Goal: Task Accomplishment & Management: Manage account settings

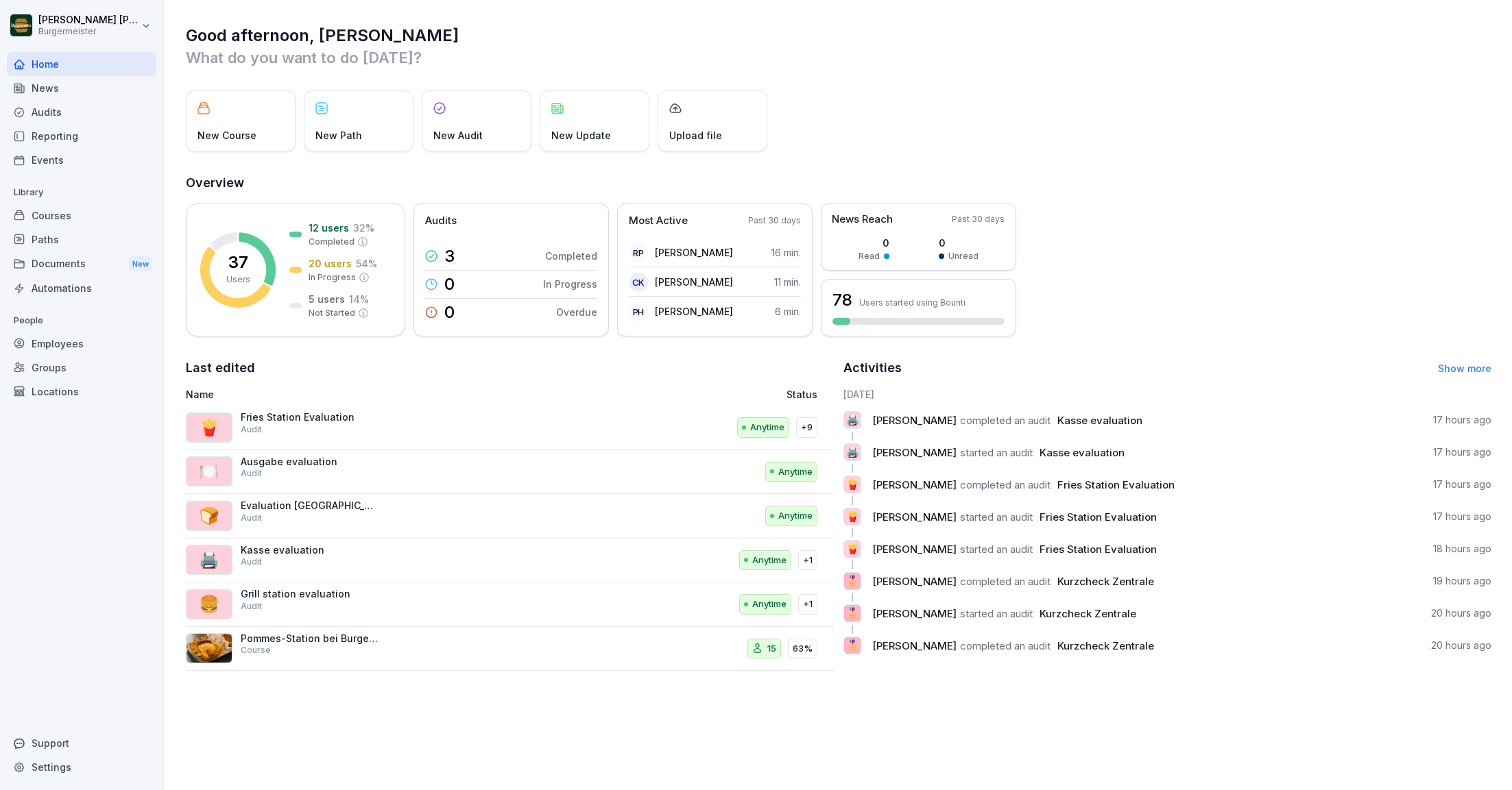
click at [57, 262] on div "Documents New" at bounding box center [81, 264] width 149 height 26
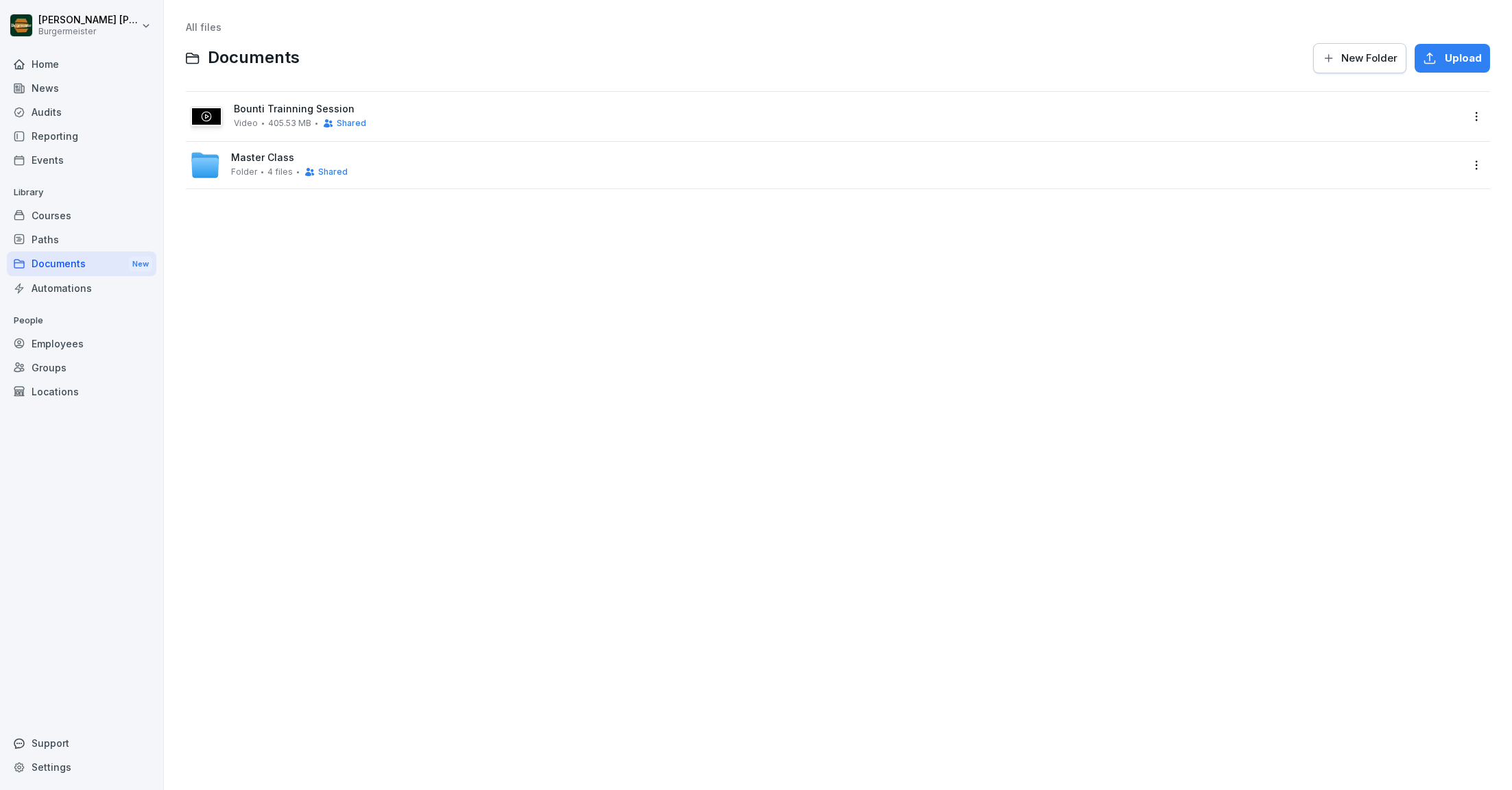
click at [1455, 59] on span "Upload" at bounding box center [1463, 58] width 37 height 15
click at [1353, 67] on button "New Folder" at bounding box center [1359, 58] width 93 height 30
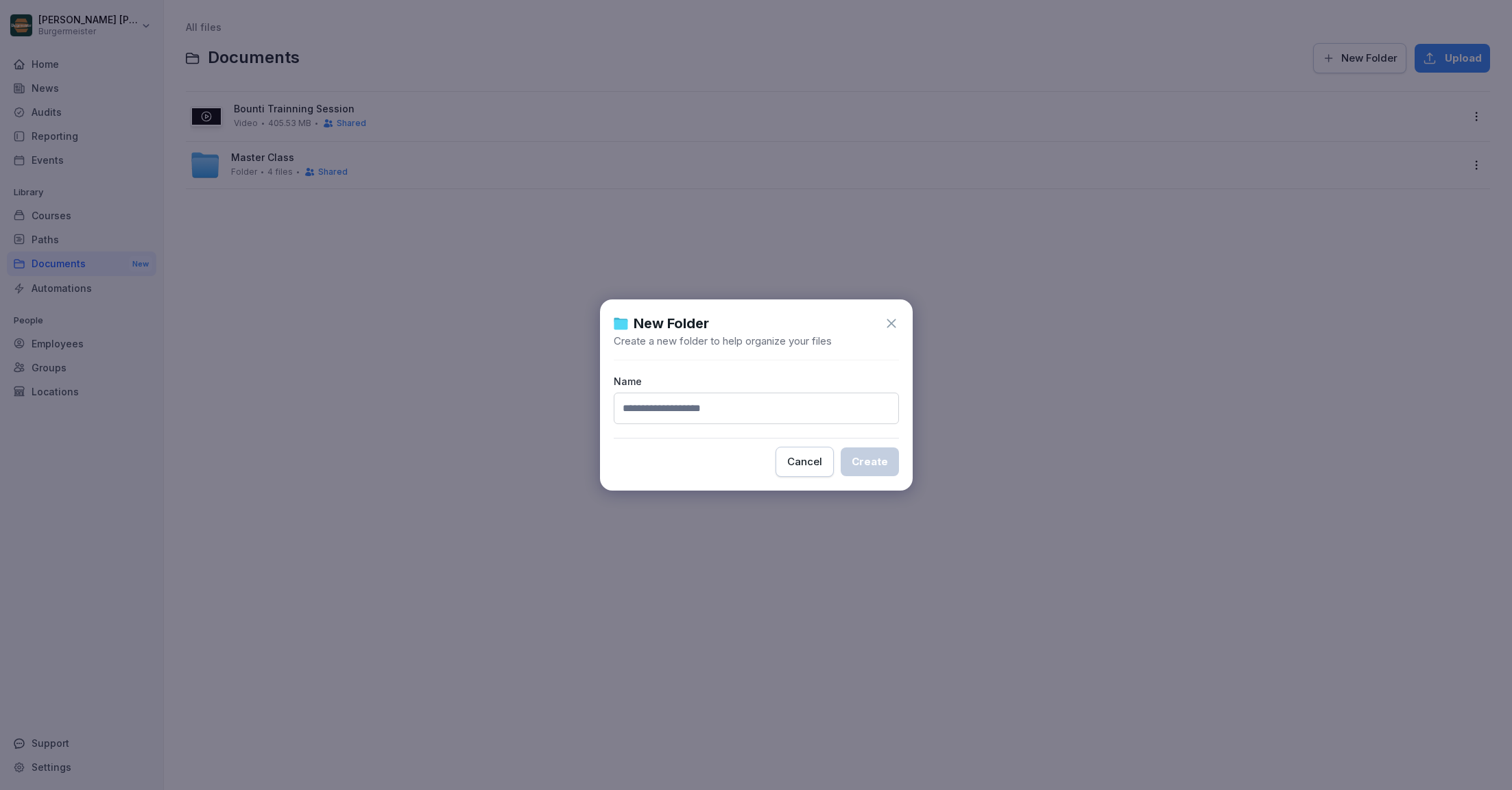
click at [697, 413] on input at bounding box center [756, 409] width 285 height 32
paste input "**********"
type input "**********"
click at [875, 467] on div "Create" at bounding box center [869, 461] width 36 height 15
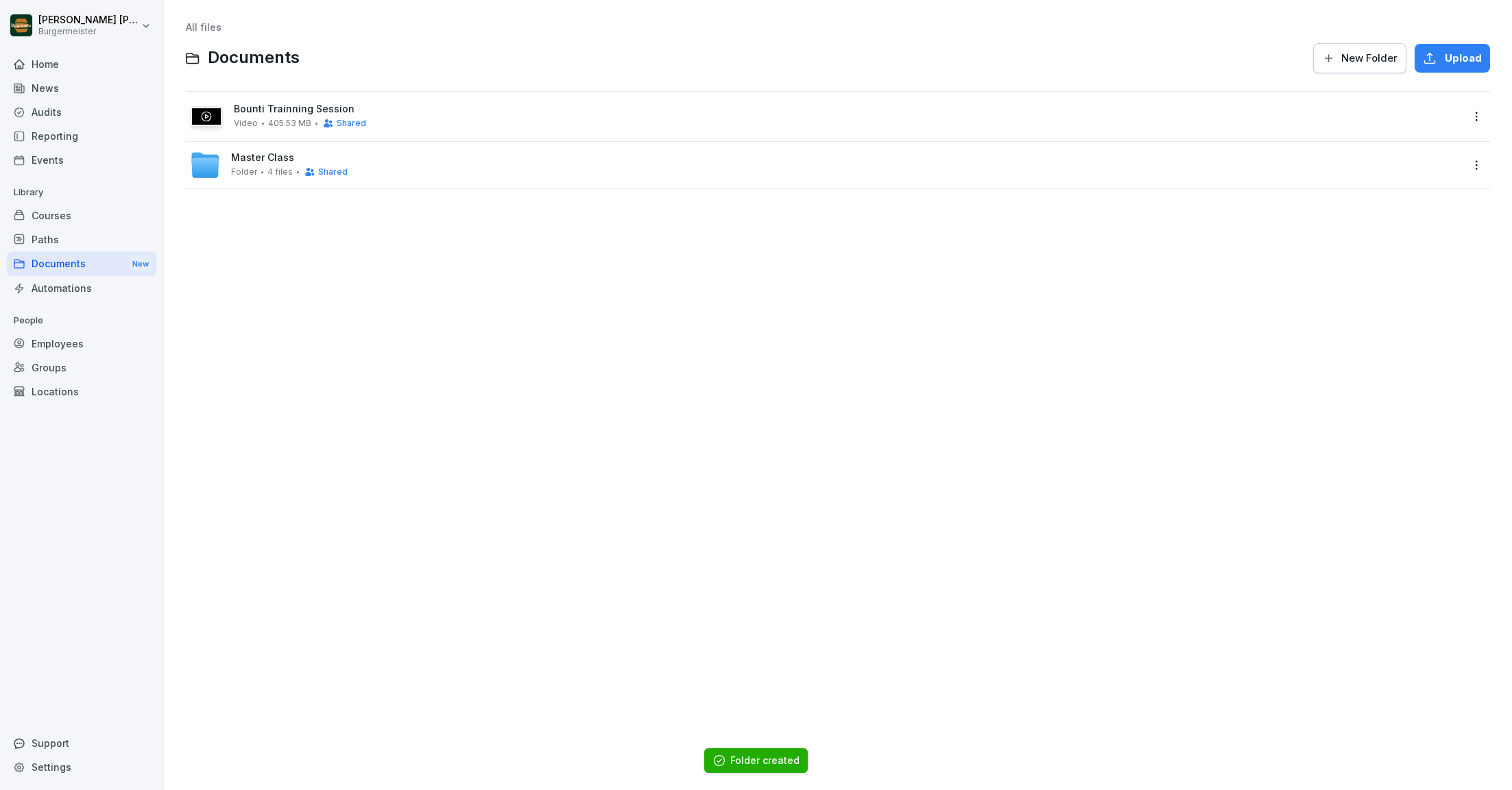
click at [399, 271] on div "All files Documents New Folder Upload Bounti Trainning Session Video 405.53 MB …" at bounding box center [838, 395] width 1328 height 770
click at [50, 238] on div "Paths" at bounding box center [81, 239] width 149 height 24
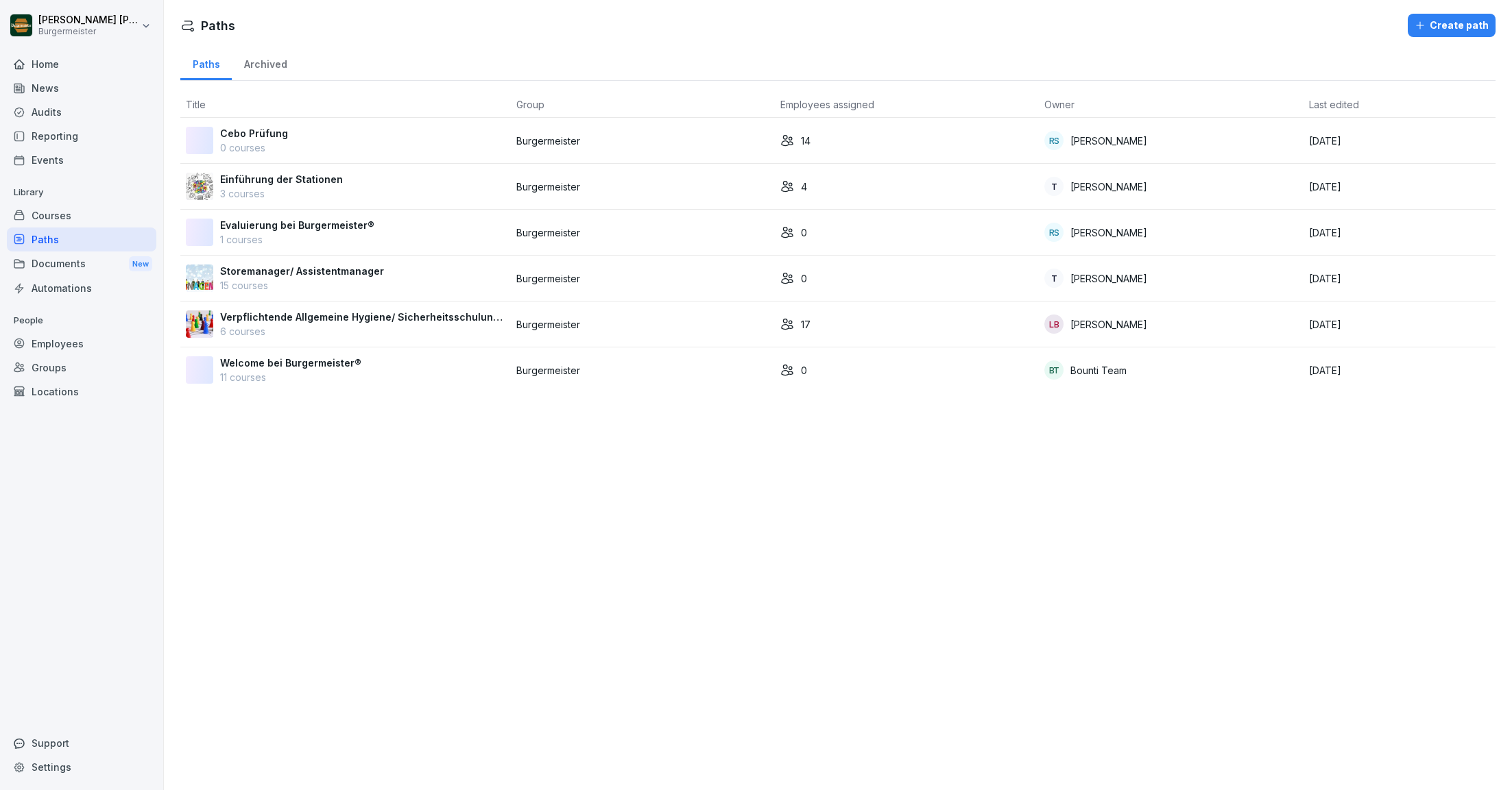
click at [50, 262] on div "Documents New" at bounding box center [81, 264] width 149 height 26
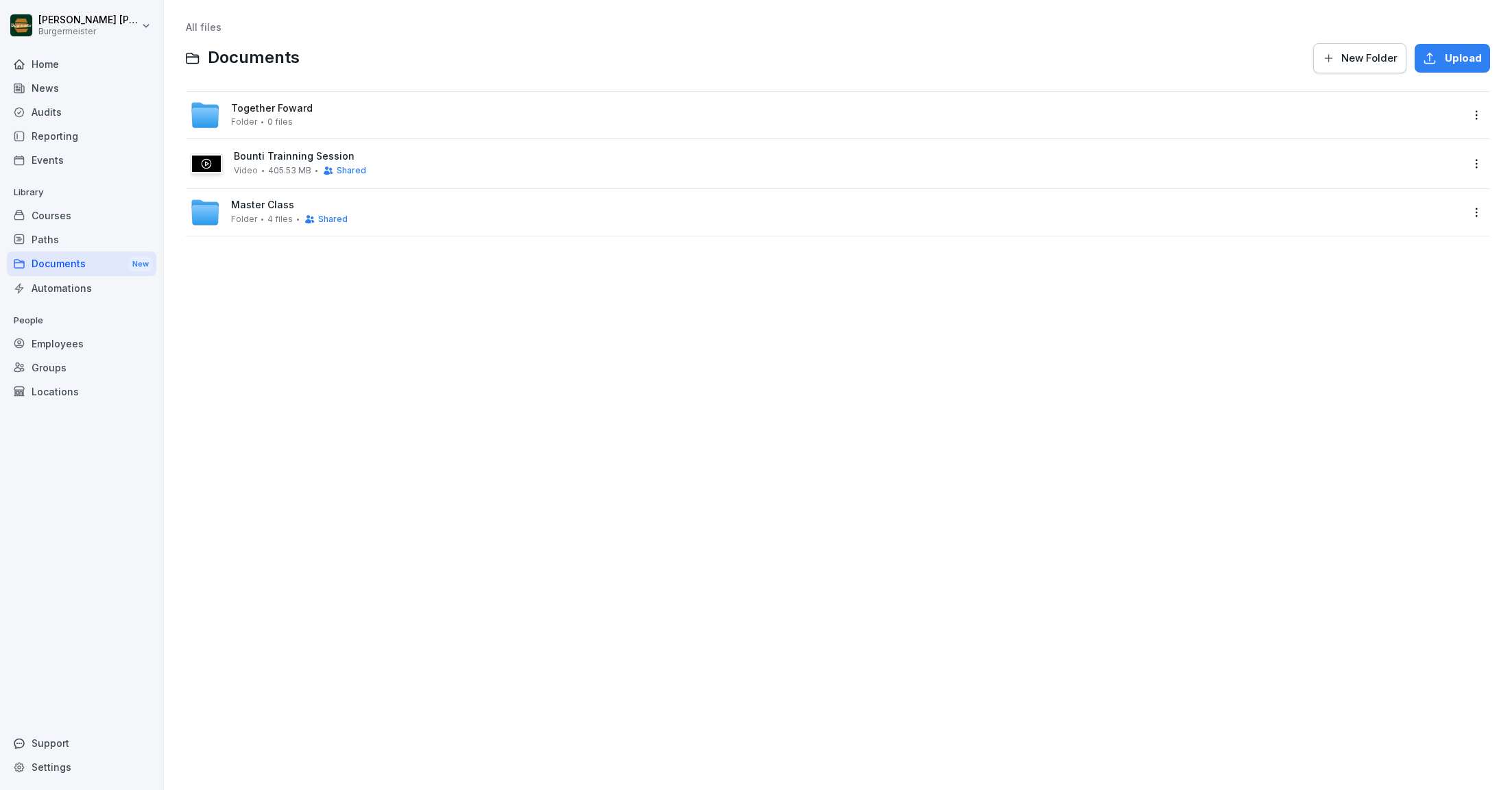
click at [269, 117] on span "0 files" at bounding box center [279, 121] width 26 height 9
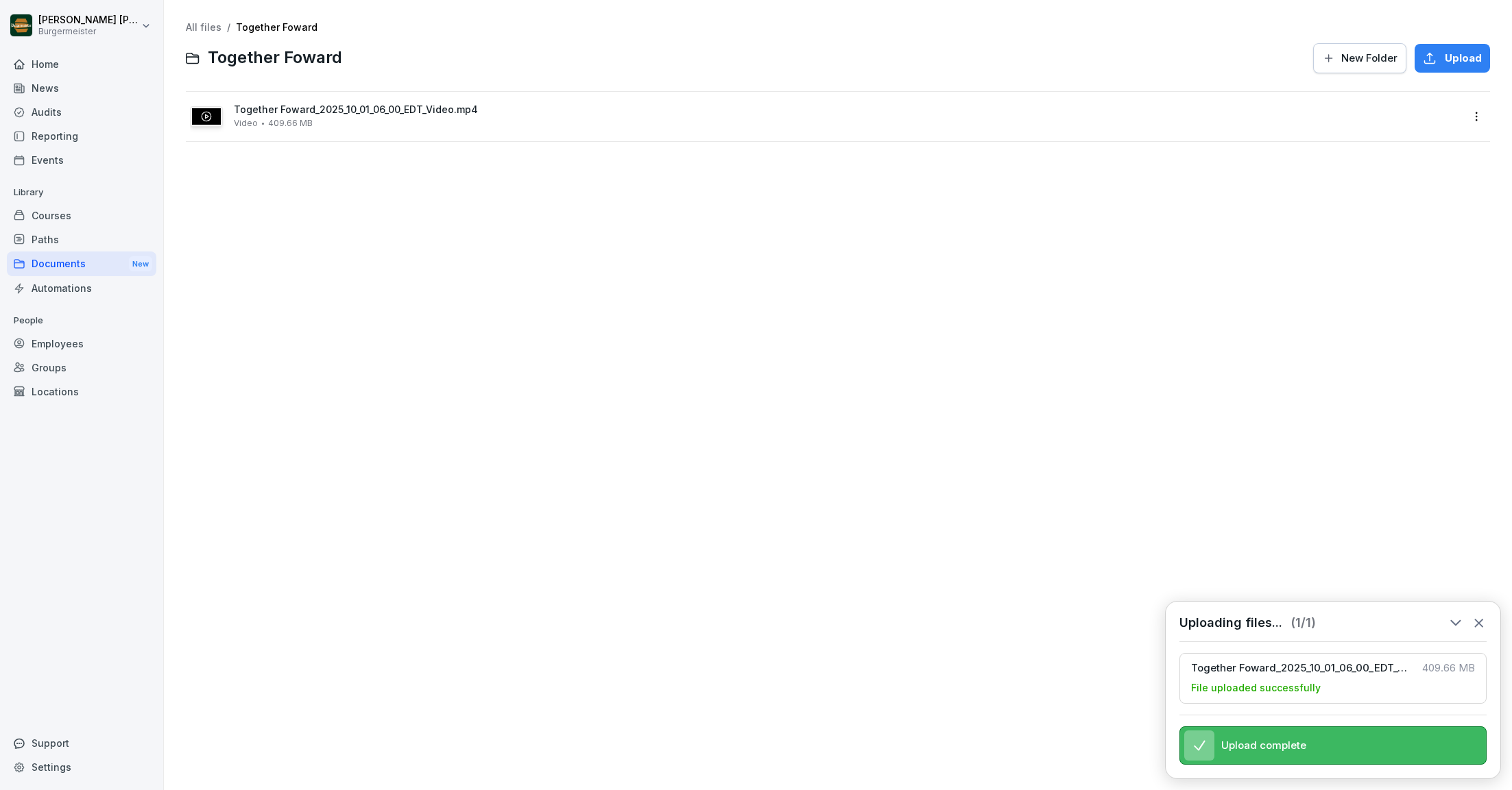
click at [1479, 118] on html "[PERSON_NAME] [PERSON_NAME] Home News Audits Reporting Events Library Courses P…" at bounding box center [756, 395] width 1512 height 790
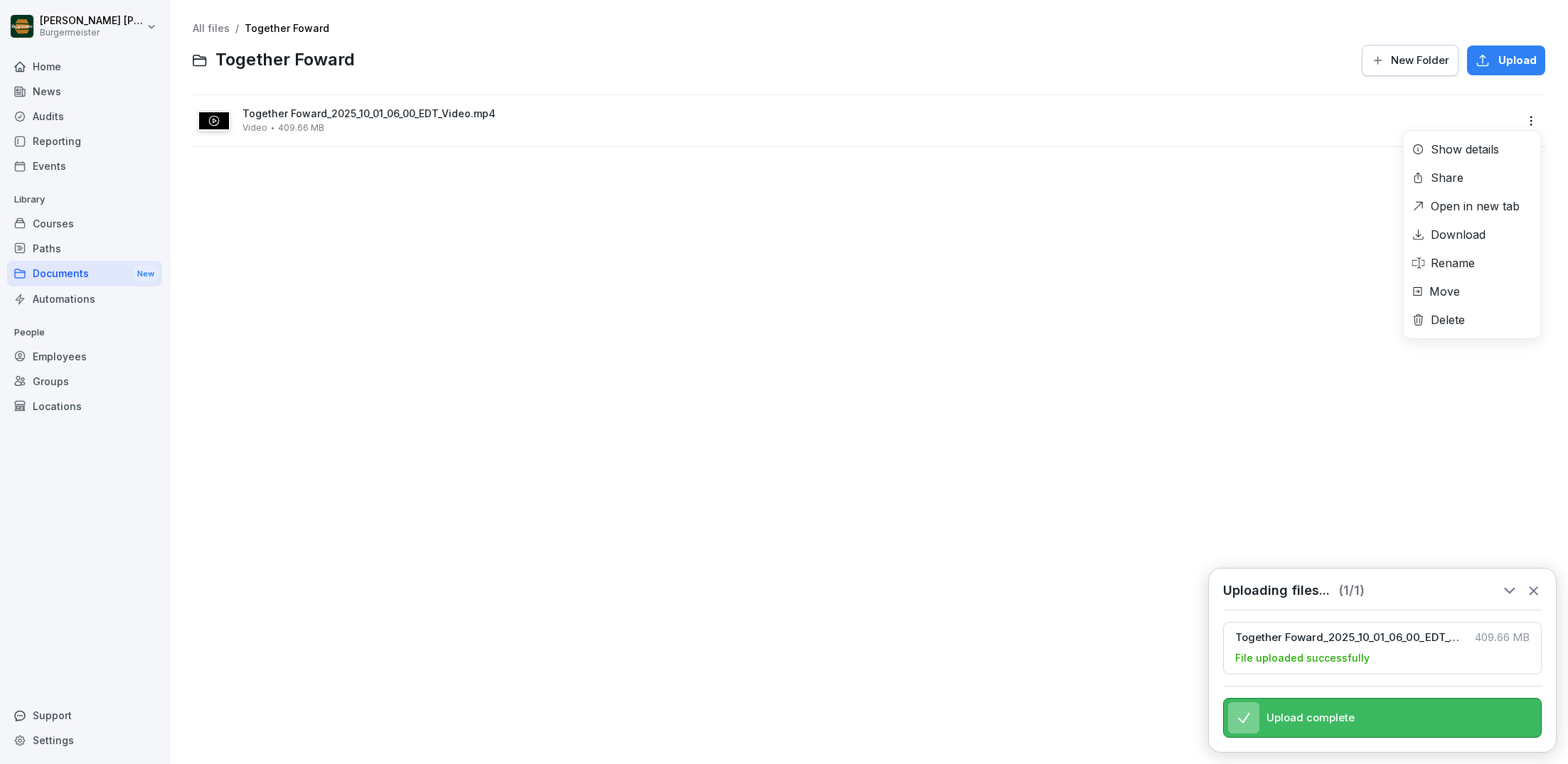
click at [1453, 263] on div "Rename" at bounding box center [1452, 262] width 44 height 17
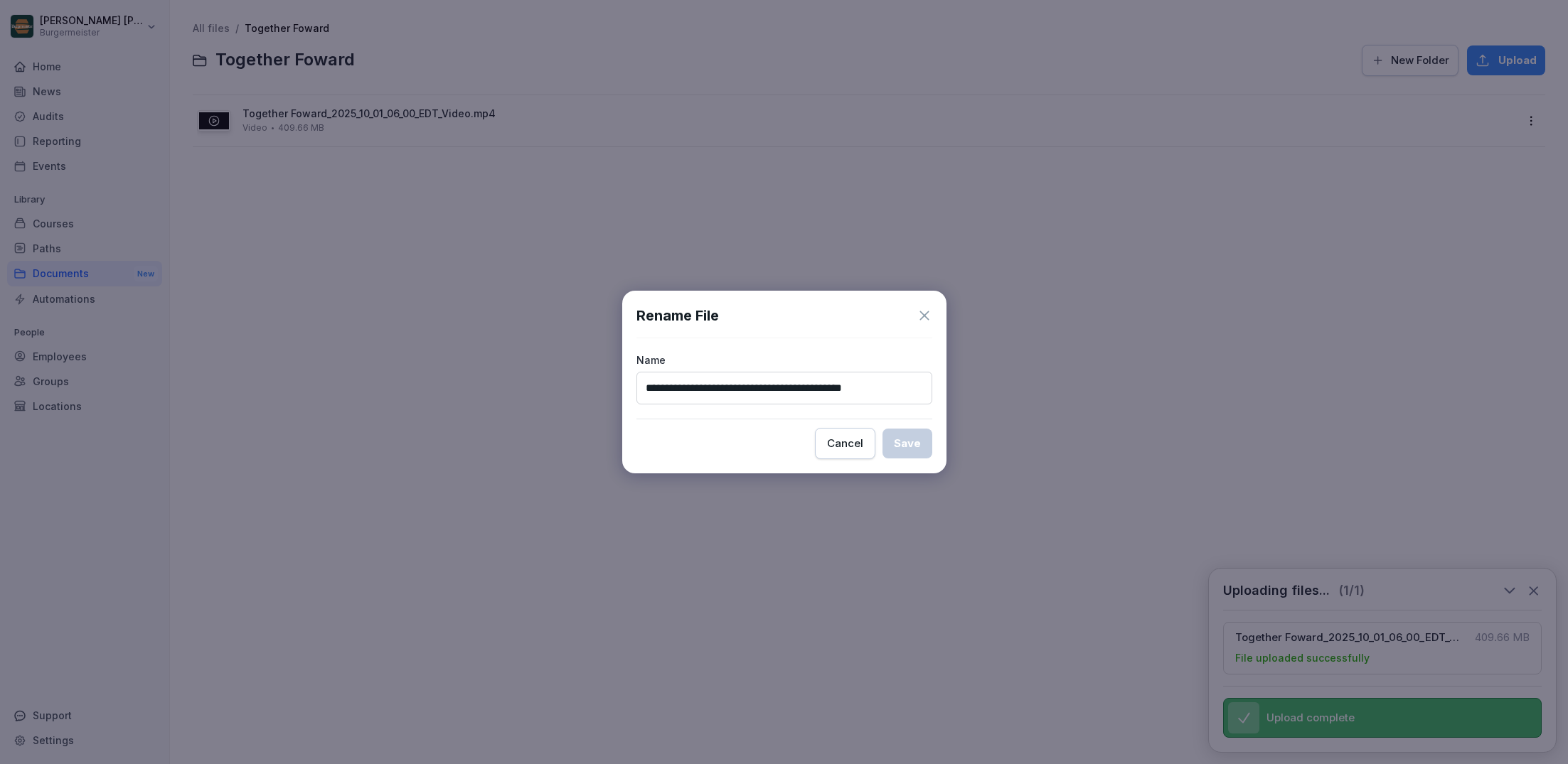
click at [750, 390] on input "**********" at bounding box center [784, 388] width 295 height 33
drag, startPoint x: 729, startPoint y: 388, endPoint x: 967, endPoint y: 388, distance: 238.0
click at [967, 388] on body "**********" at bounding box center [784, 382] width 1568 height 764
click at [736, 388] on input "**********" at bounding box center [784, 388] width 295 height 33
type input "**********"
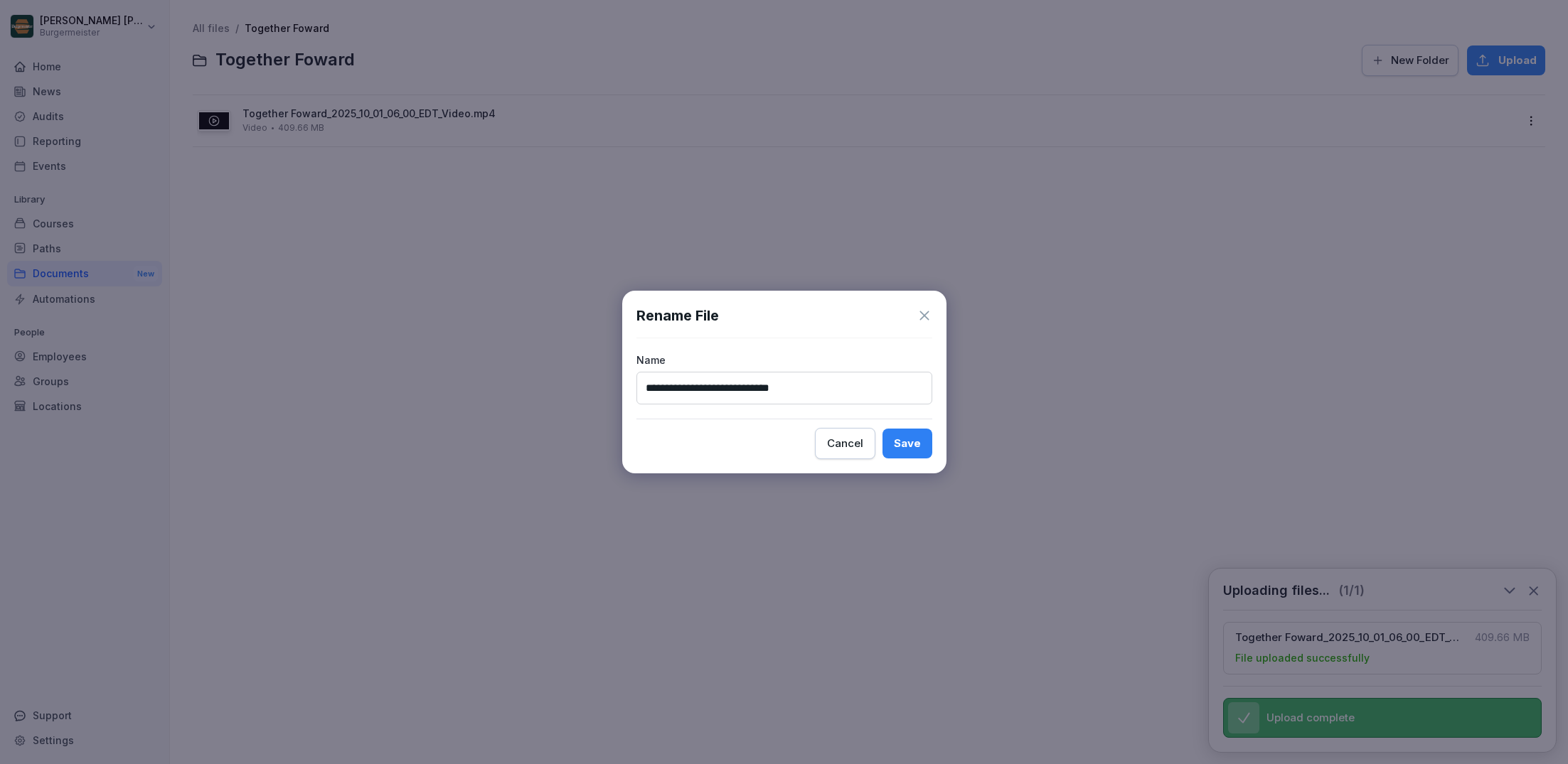
click at [893, 437] on button "Save" at bounding box center [907, 443] width 50 height 30
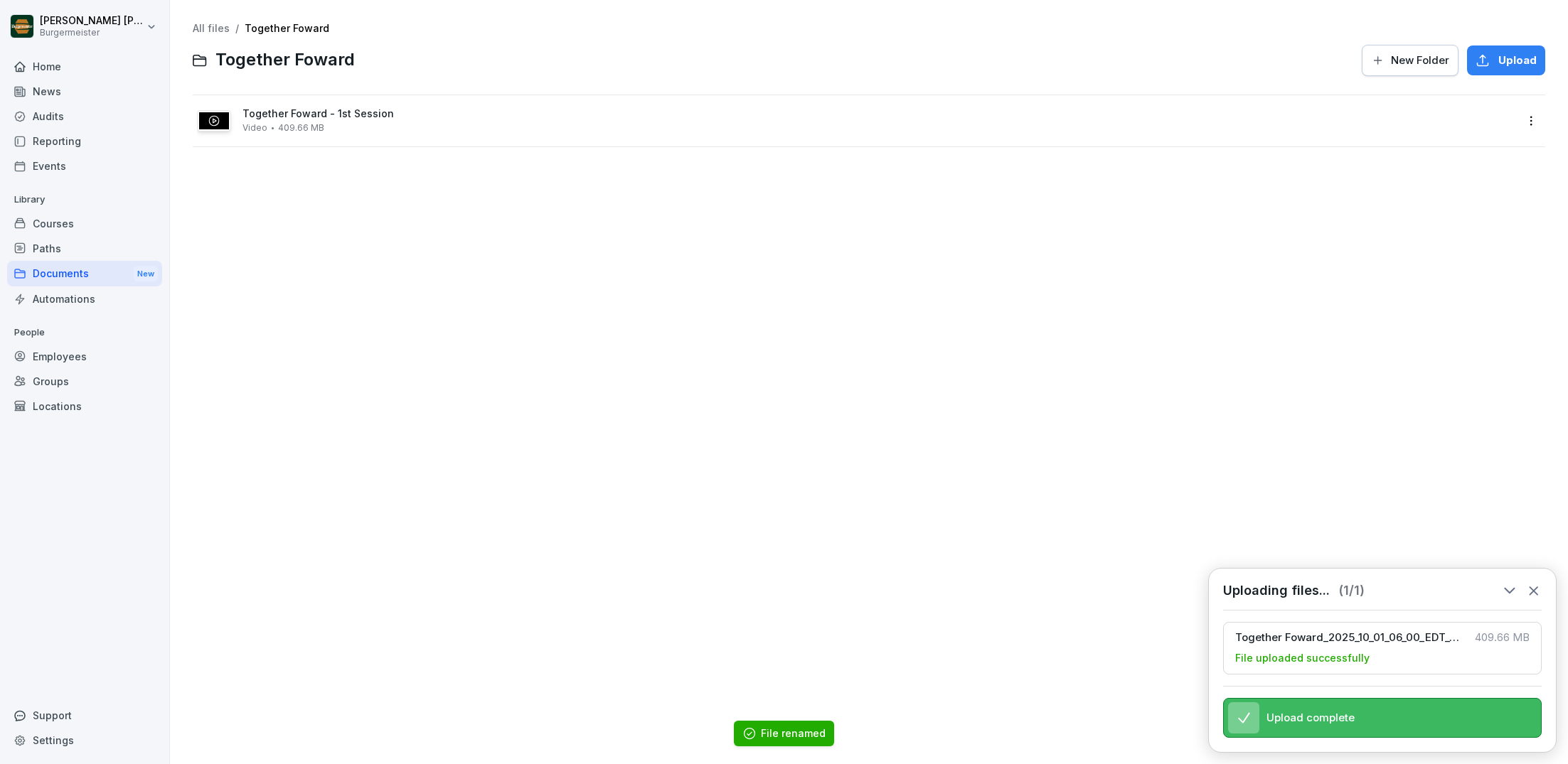
click at [442, 277] on div "All files / Together Foward Together Foward New Folder Upload Together Foward -…" at bounding box center [869, 382] width 1377 height 743
click at [202, 19] on div "All files / Together Foward Together Foward New Folder Upload Together Foward -…" at bounding box center [869, 382] width 1377 height 743
click at [214, 31] on link "All files" at bounding box center [211, 27] width 37 height 12
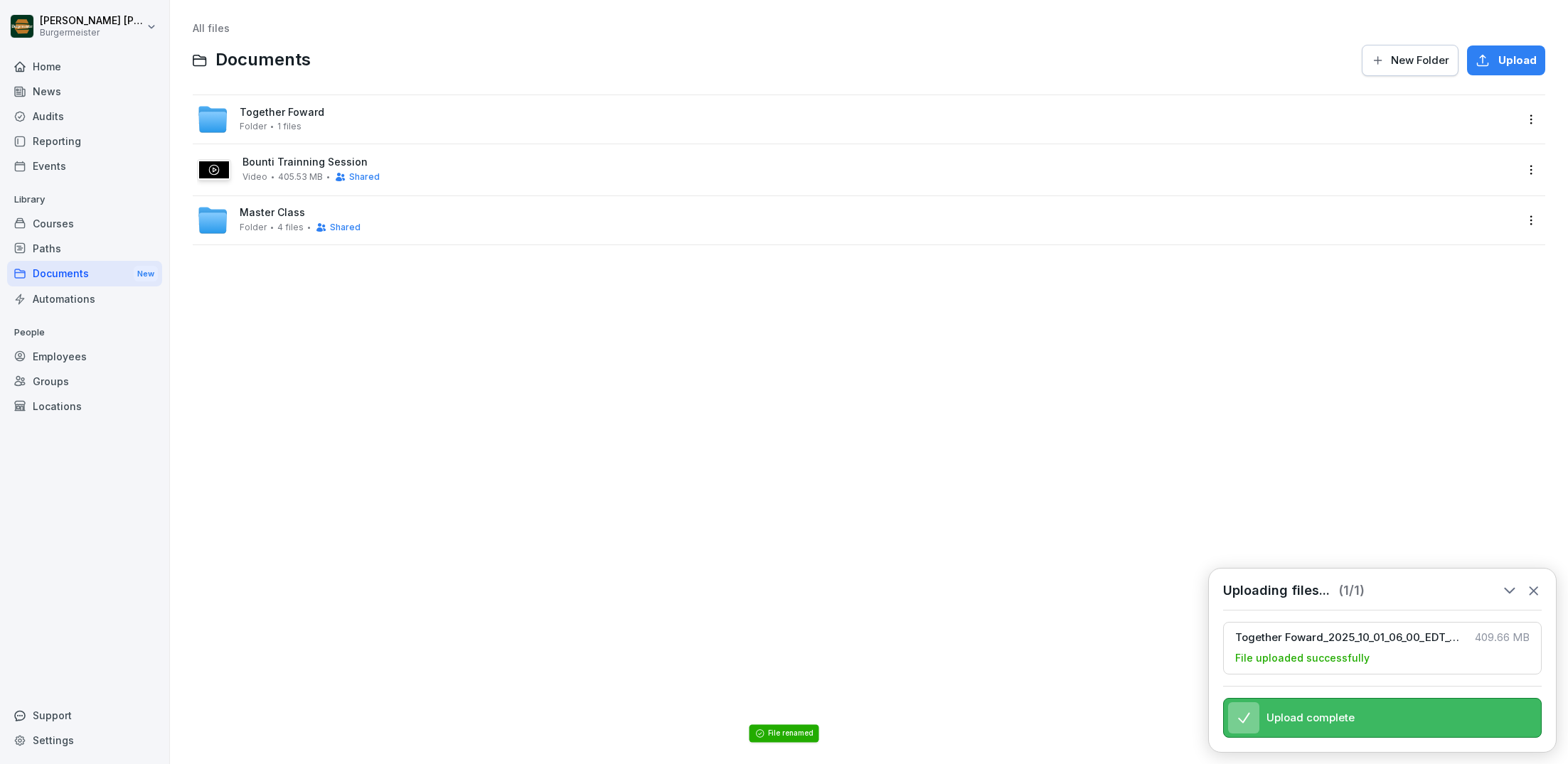
click at [1533, 589] on icon at bounding box center [1533, 590] width 15 height 15
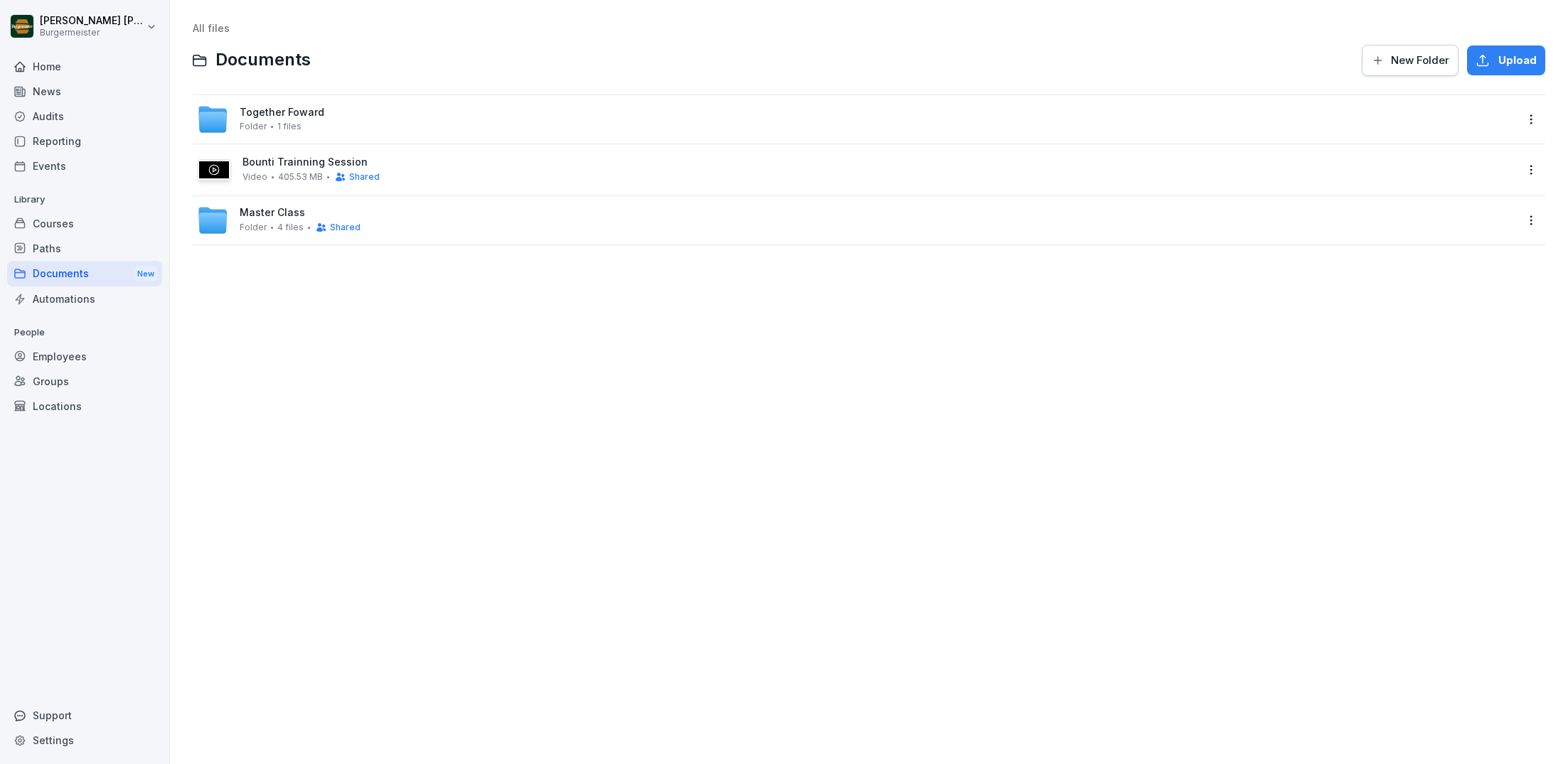
click at [1533, 116] on html "[PERSON_NAME] [PERSON_NAME] Home News Audits Reporting Events Library Courses P…" at bounding box center [784, 382] width 1568 height 764
click at [1533, 114] on html "[PERSON_NAME] [PERSON_NAME] Home News Audits Reporting Events Library Courses P…" at bounding box center [784, 382] width 1568 height 764
click at [437, 117] on div "Together Foward Folder 1 files" at bounding box center [856, 119] width 1318 height 31
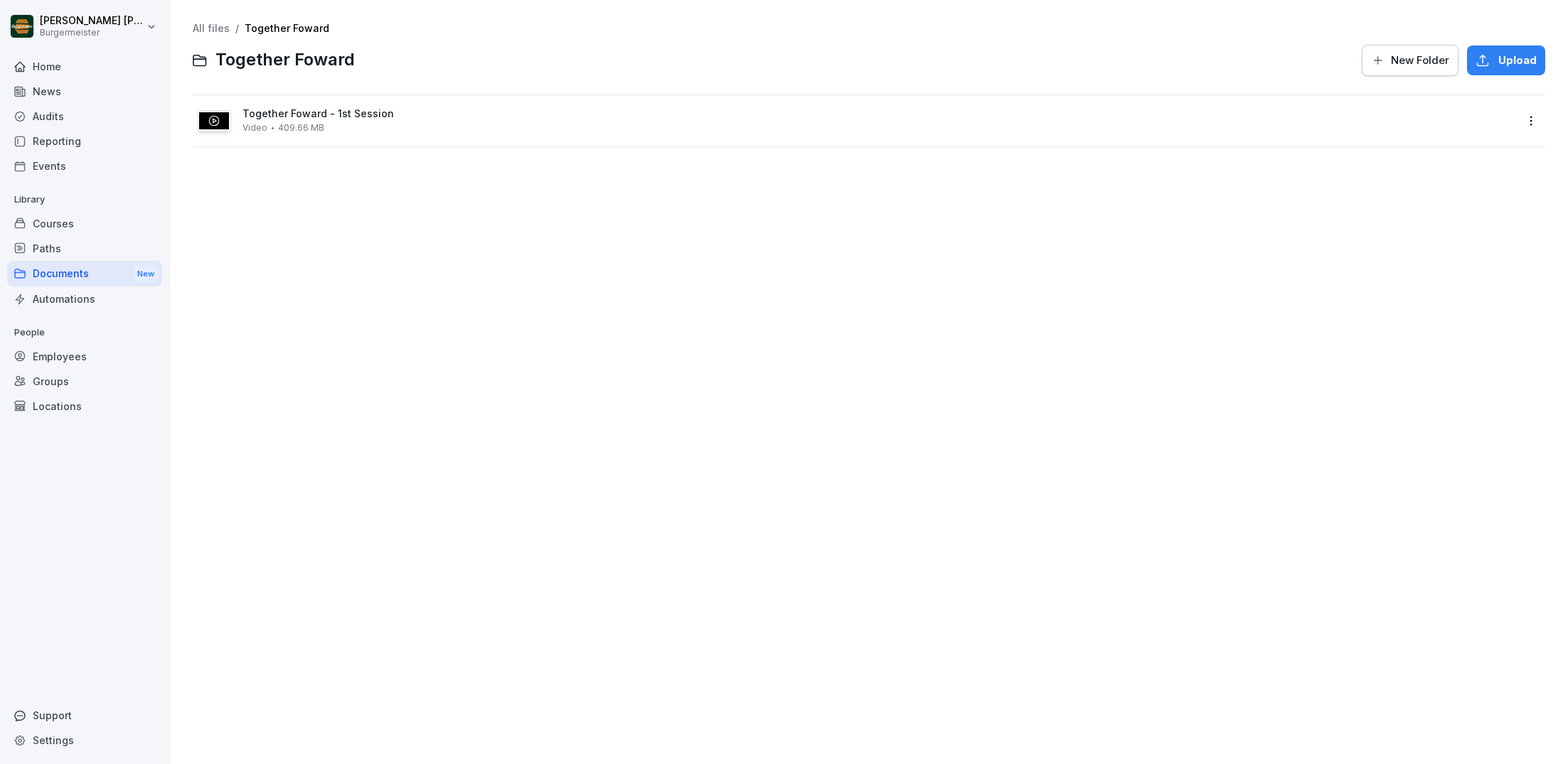
click at [437, 117] on span "Together Foward - 1st Session" at bounding box center [878, 114] width 1273 height 12
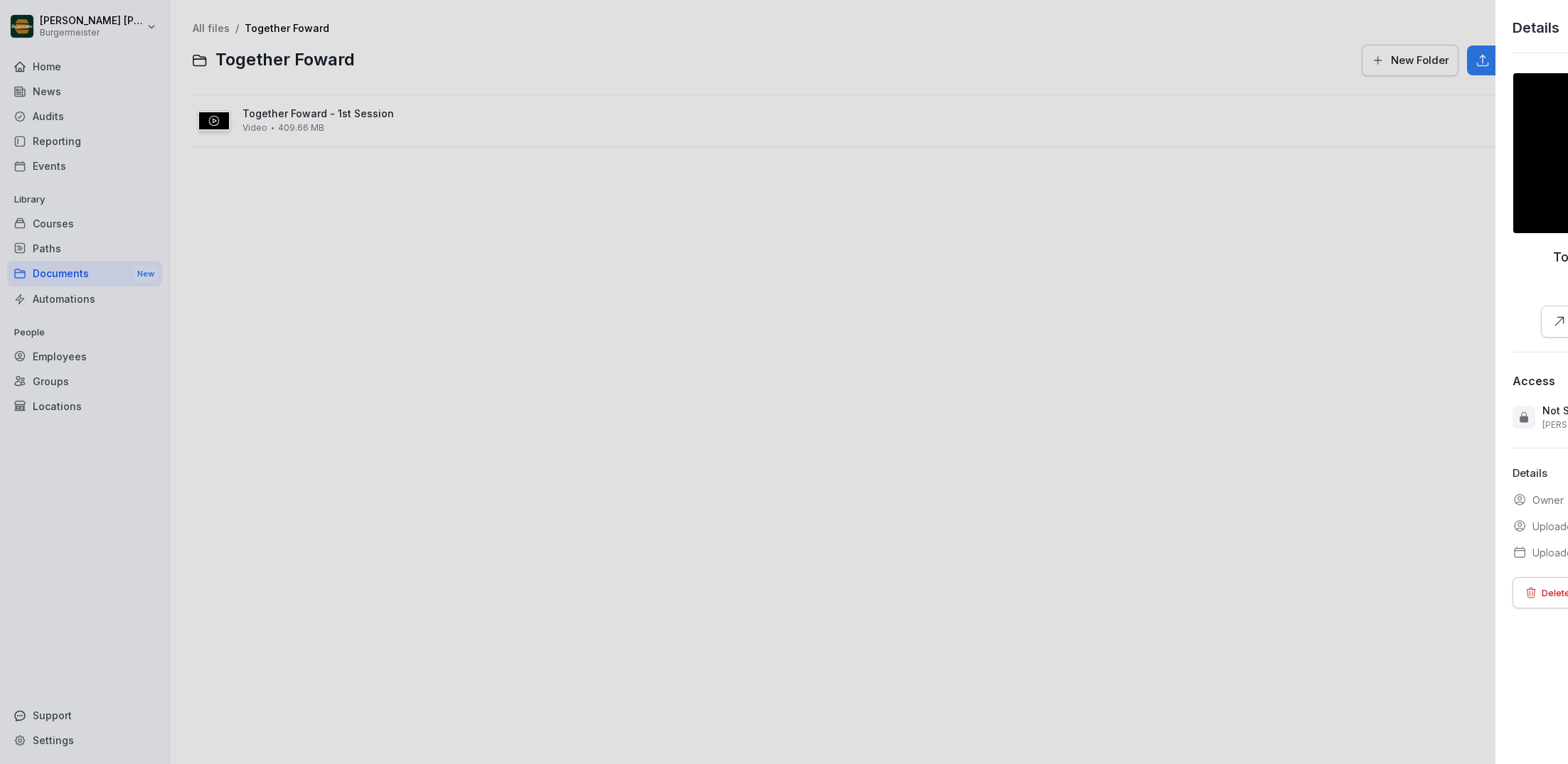
click at [437, 117] on div at bounding box center [784, 382] width 1568 height 764
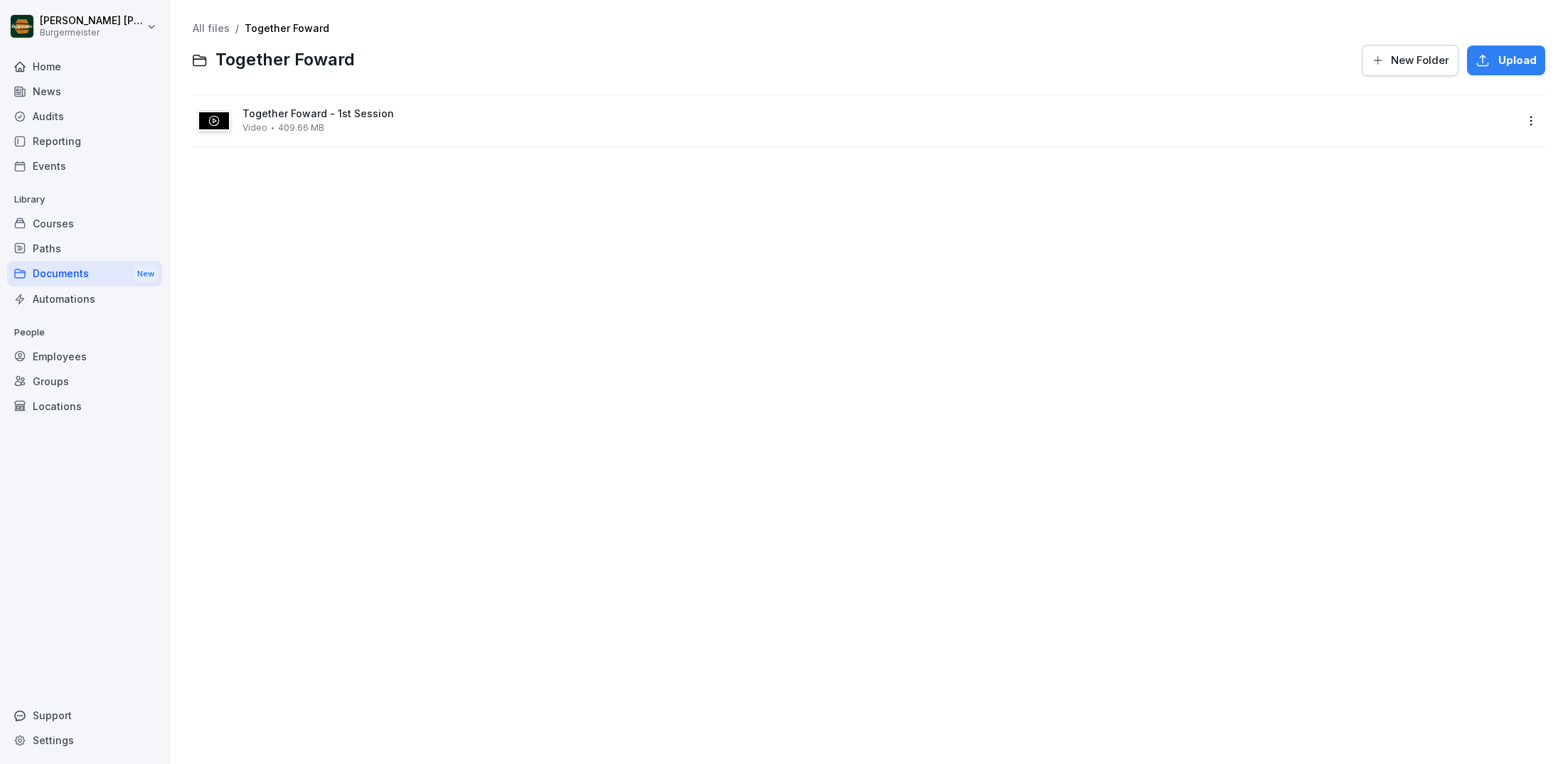
click at [205, 114] on div at bounding box center [214, 120] width 33 height 20
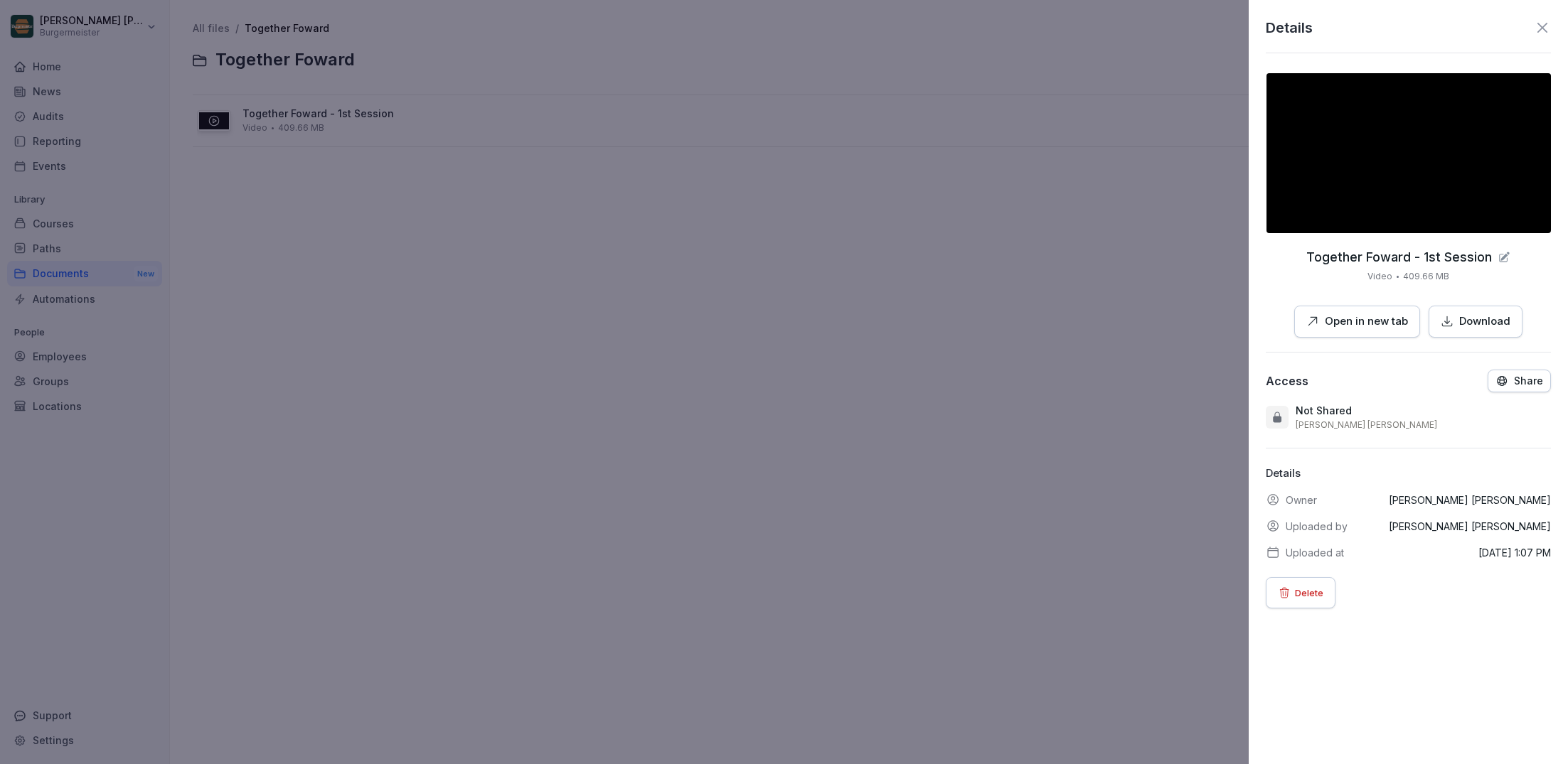
click at [1340, 319] on p "Open in new tab" at bounding box center [1366, 322] width 83 height 16
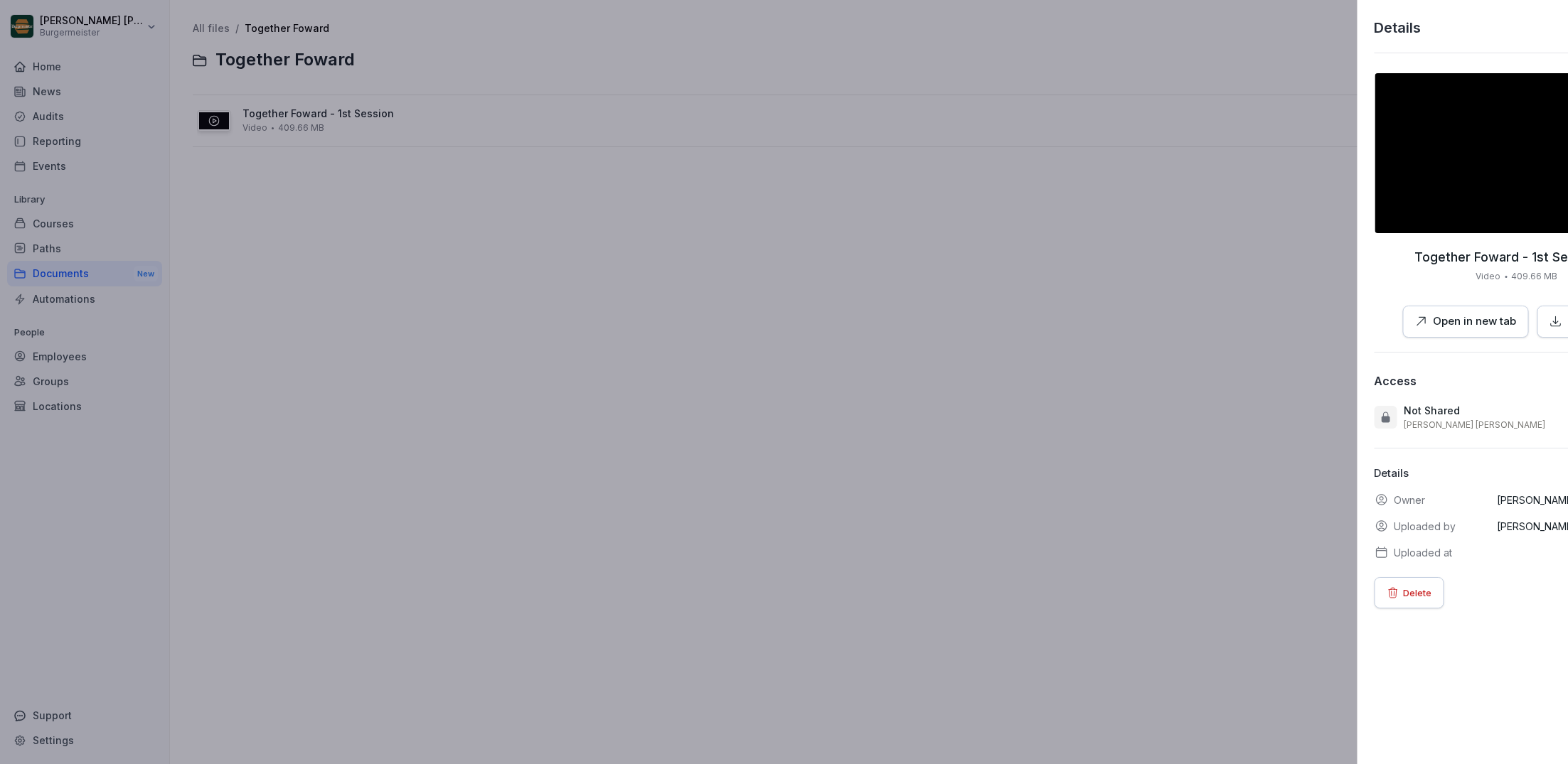
click at [694, 223] on div at bounding box center [784, 382] width 1568 height 764
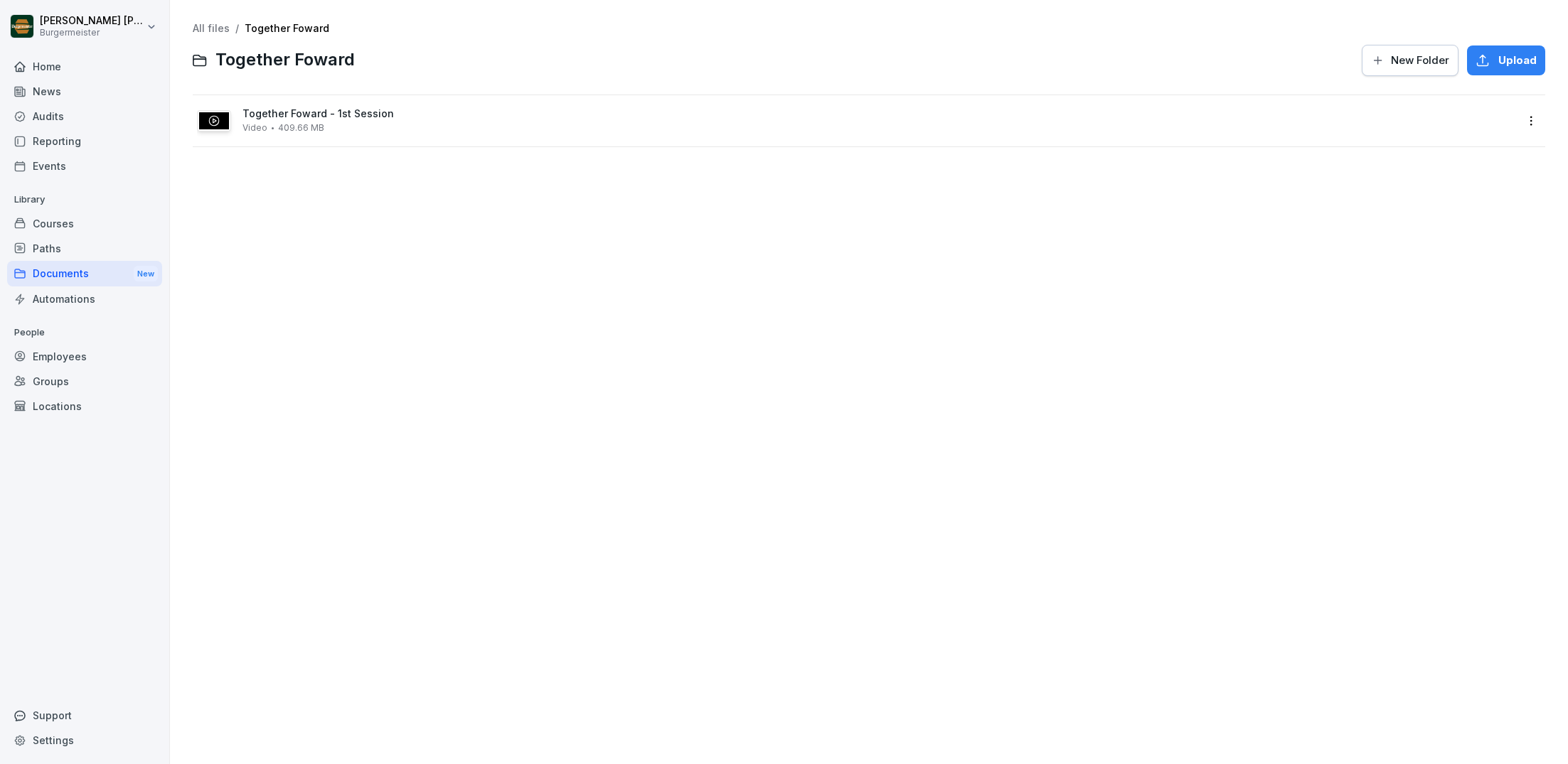
click at [1533, 120] on html "[PERSON_NAME] [PERSON_NAME] Home News Audits Reporting Events Library Courses P…" at bounding box center [784, 382] width 1568 height 764
click at [1447, 319] on div "Delete" at bounding box center [1448, 319] width 35 height 17
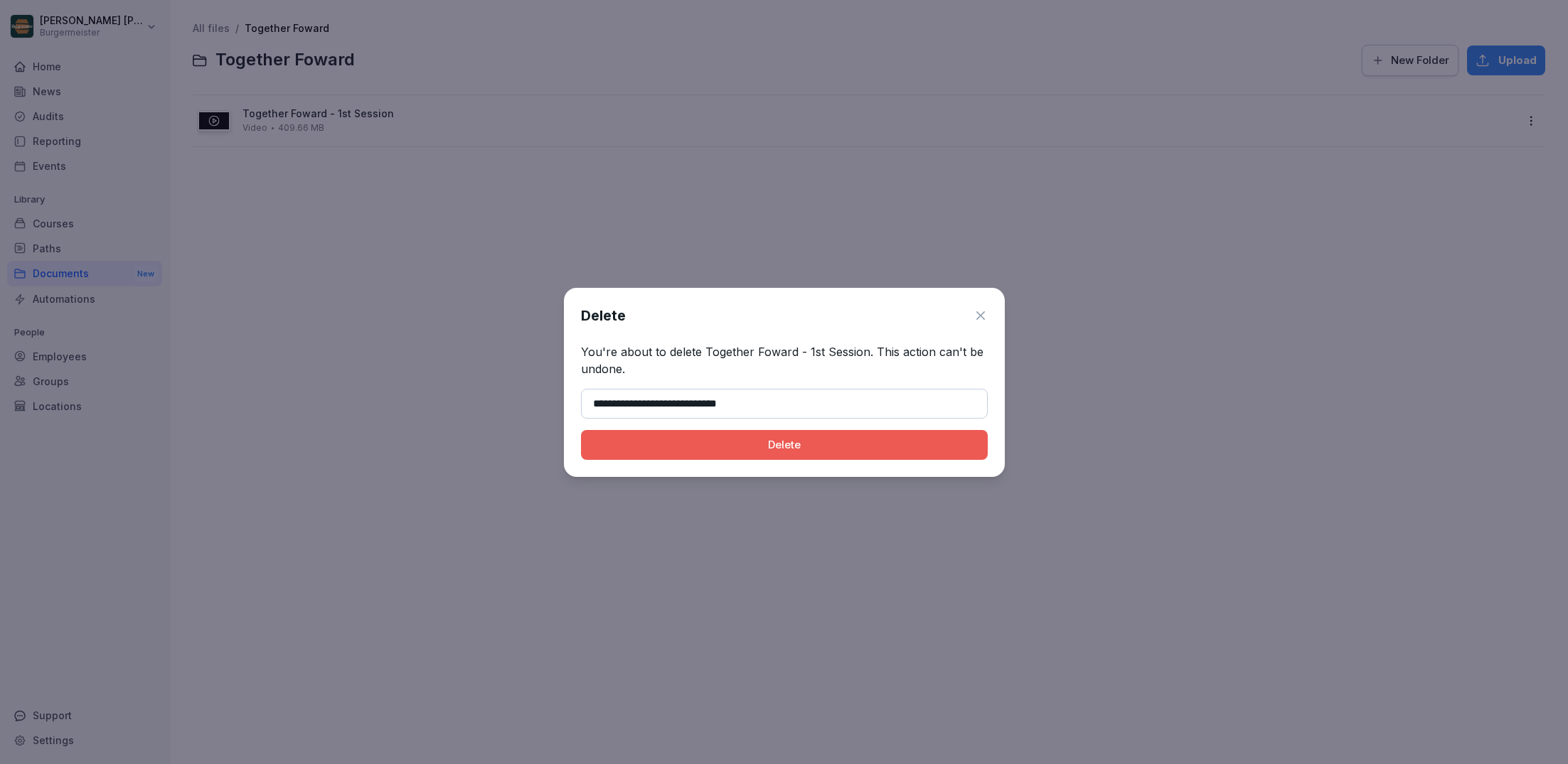
drag, startPoint x: 849, startPoint y: 401, endPoint x: 557, endPoint y: 400, distance: 292.0
click at [557, 400] on body "**********" at bounding box center [784, 382] width 1568 height 764
type input "**********"
drag, startPoint x: 705, startPoint y: 352, endPoint x: 863, endPoint y: 351, distance: 158.0
click at [863, 351] on p "You're about to delete Together Foward - 1st Session. This action can't be undo…" at bounding box center [784, 360] width 407 height 35
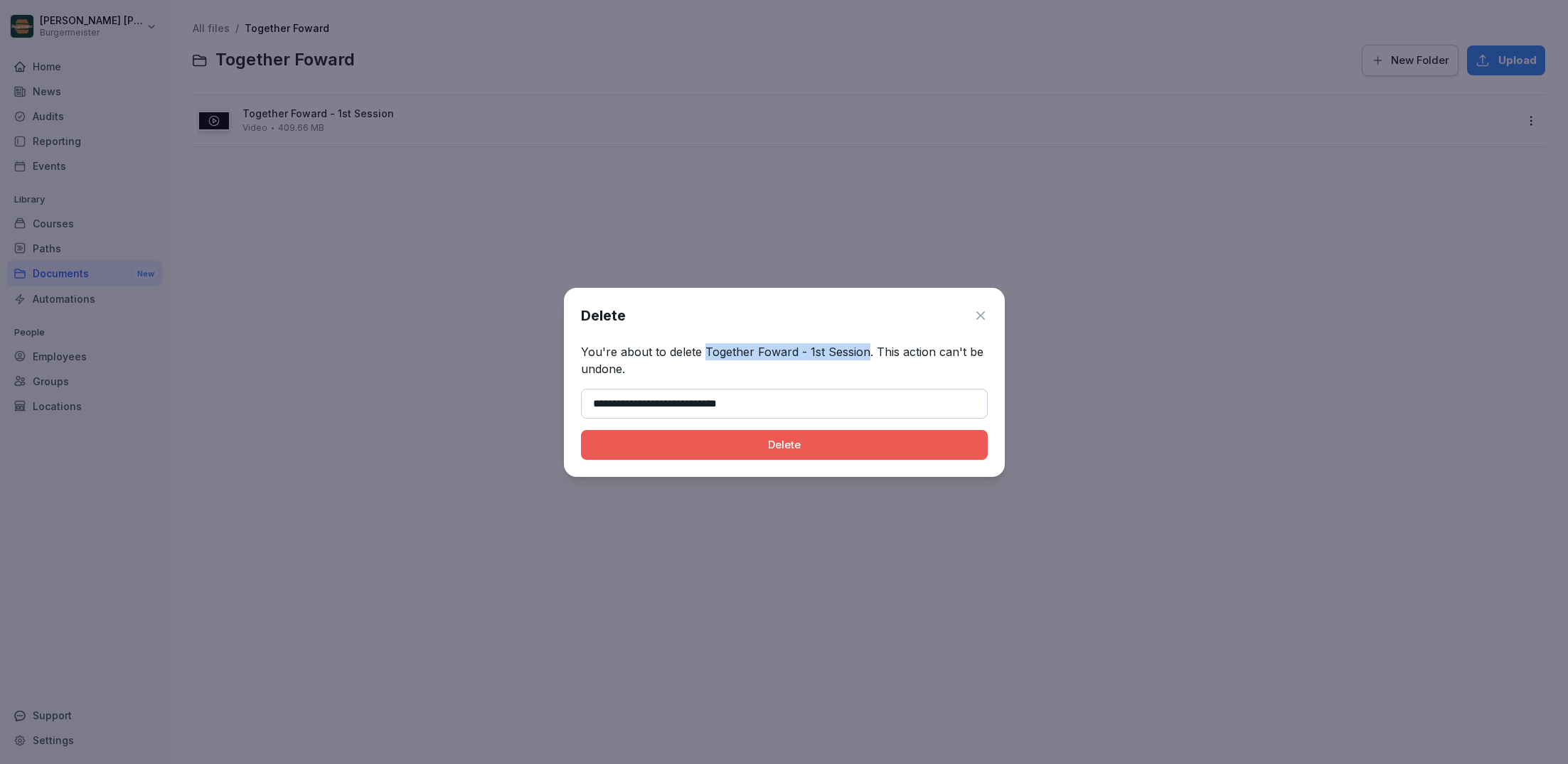
copy p "Together Foward - 1st Session"
drag, startPoint x: 777, startPoint y: 403, endPoint x: 509, endPoint y: 392, distance: 268.2
click at [508, 392] on body "**********" at bounding box center [784, 382] width 1568 height 764
click at [775, 443] on div "Delete" at bounding box center [784, 445] width 384 height 15
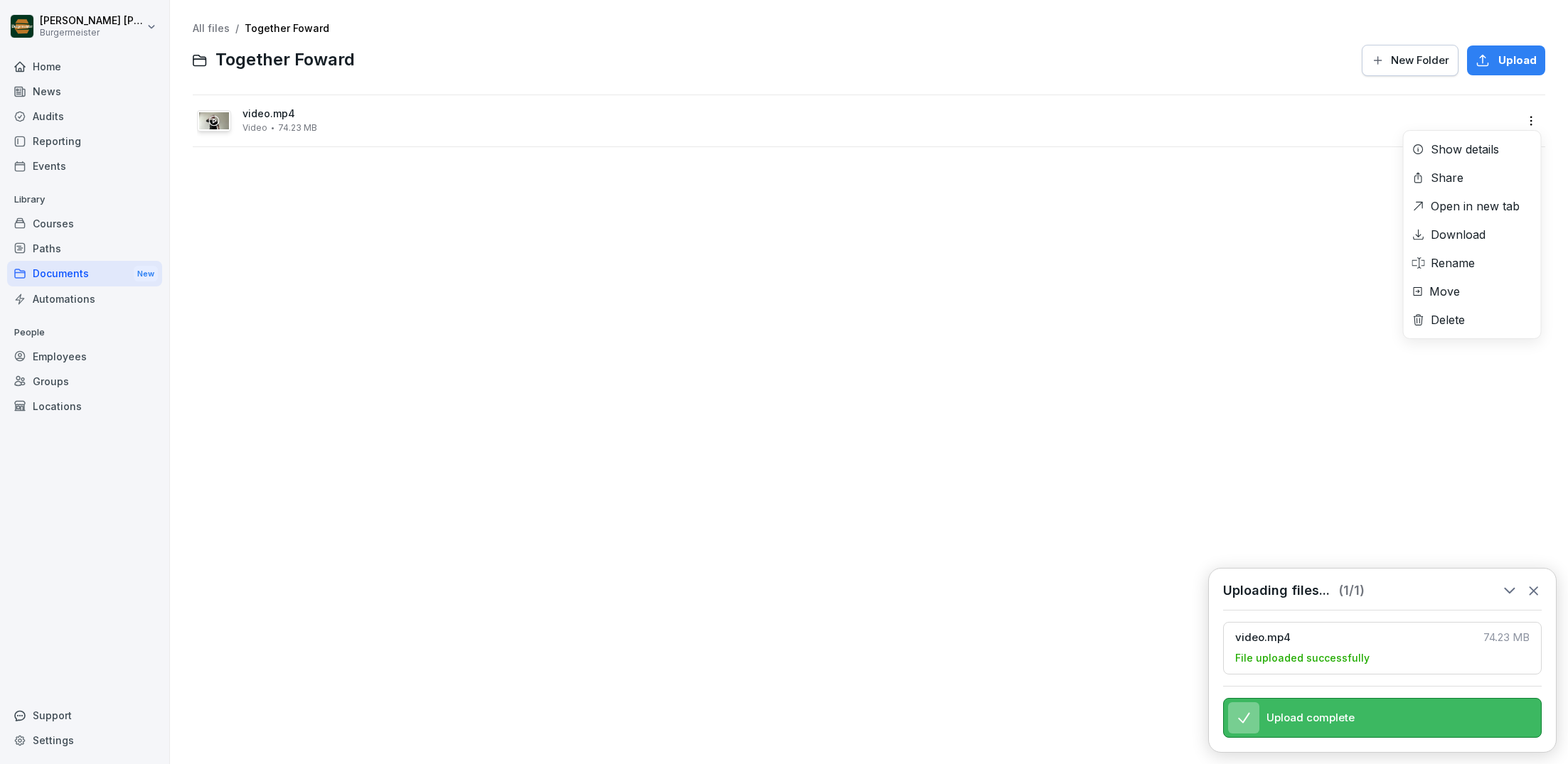
click at [1531, 121] on html "[PERSON_NAME] [PERSON_NAME] Home News Audits Reporting Events Library Courses P…" at bounding box center [784, 382] width 1568 height 764
click at [1465, 262] on div "Rename" at bounding box center [1452, 262] width 44 height 17
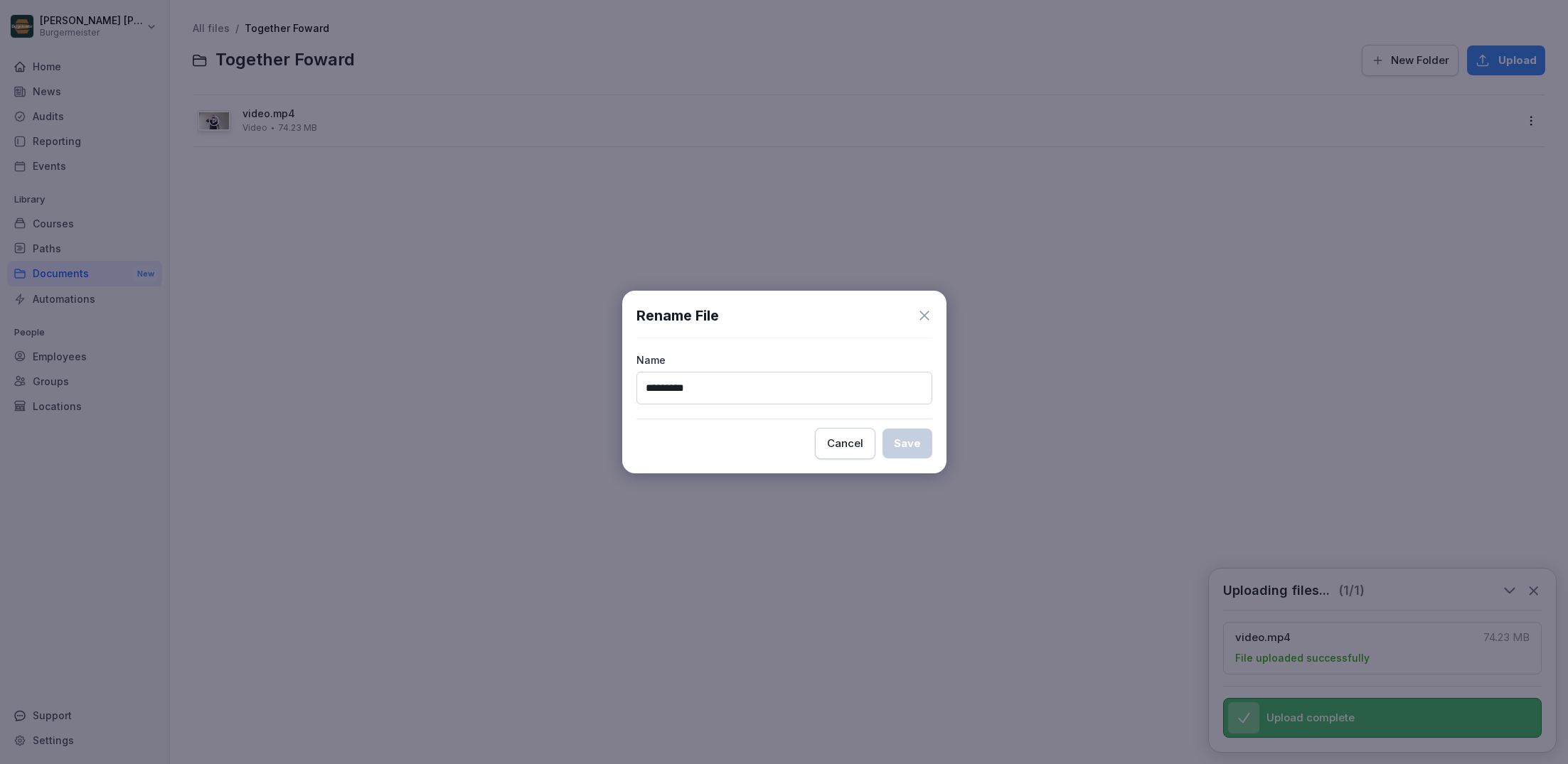
type input "**********"
click at [899, 386] on input "**********" at bounding box center [784, 388] width 295 height 32
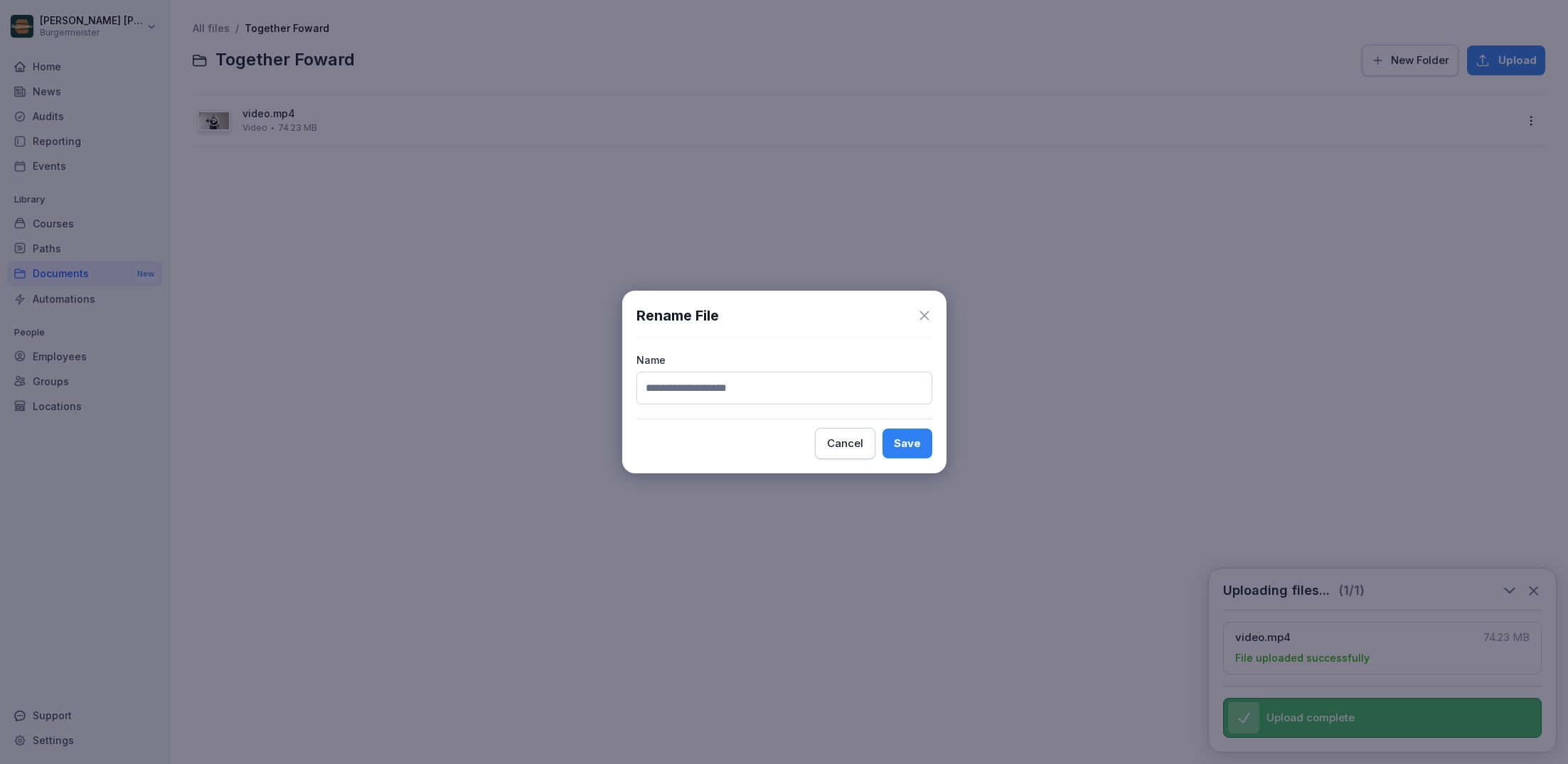
scroll to position [0, 0]
paste input "**********"
type input "**********"
click at [899, 436] on div "Save" at bounding box center [907, 443] width 27 height 15
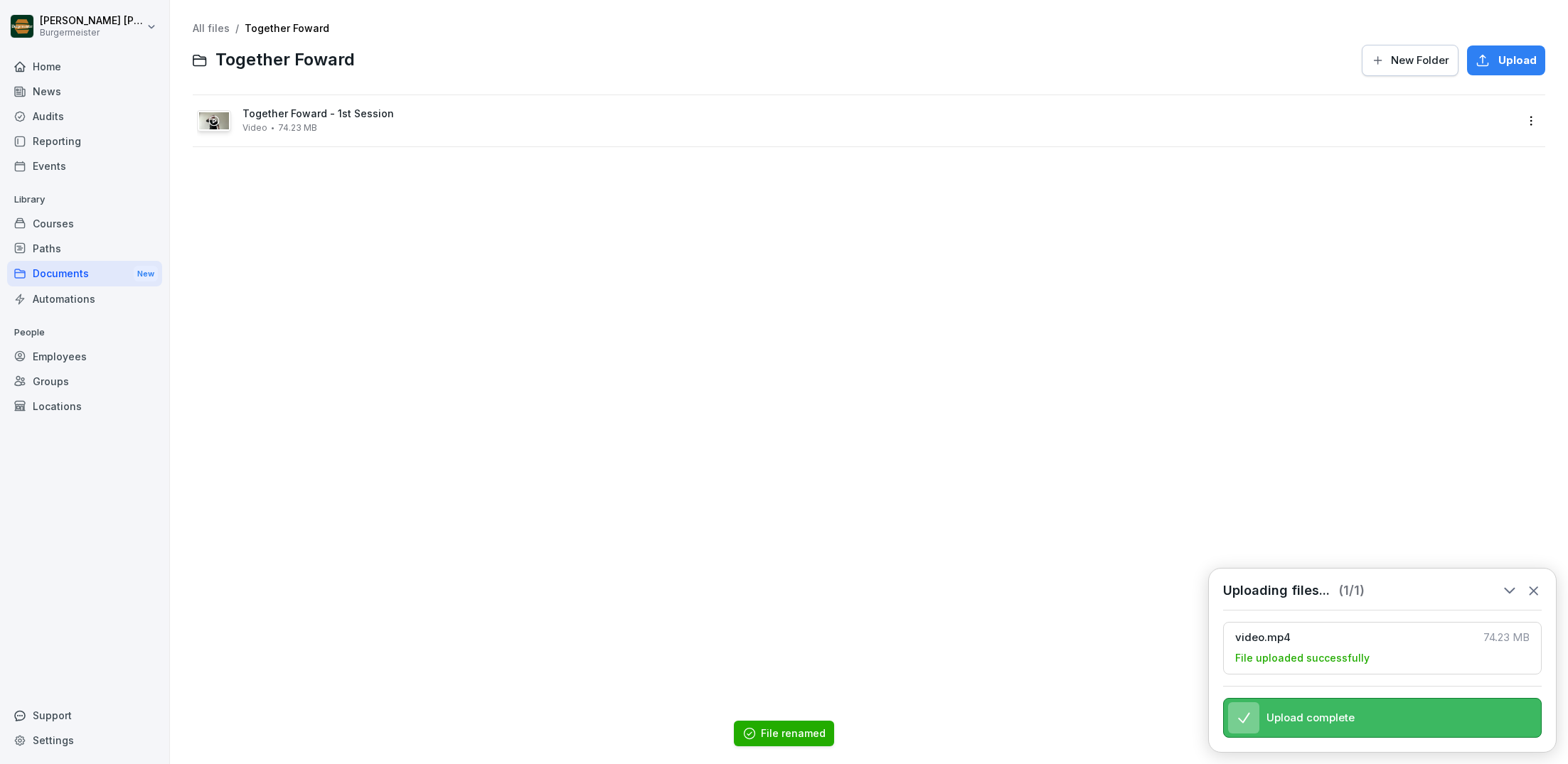
click at [1541, 593] on icon at bounding box center [1533, 590] width 15 height 15
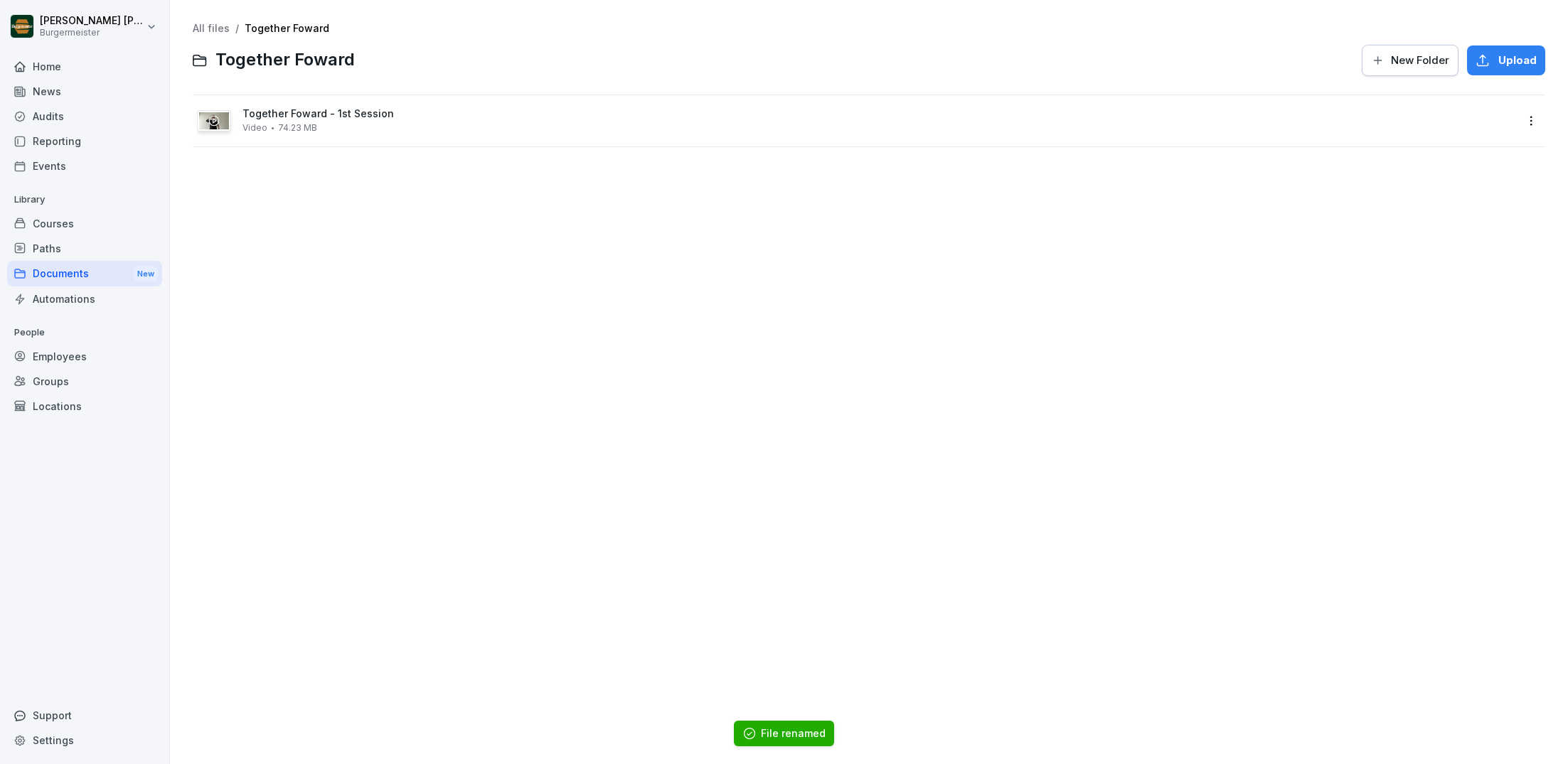
click at [195, 26] on link "All files" at bounding box center [211, 27] width 37 height 12
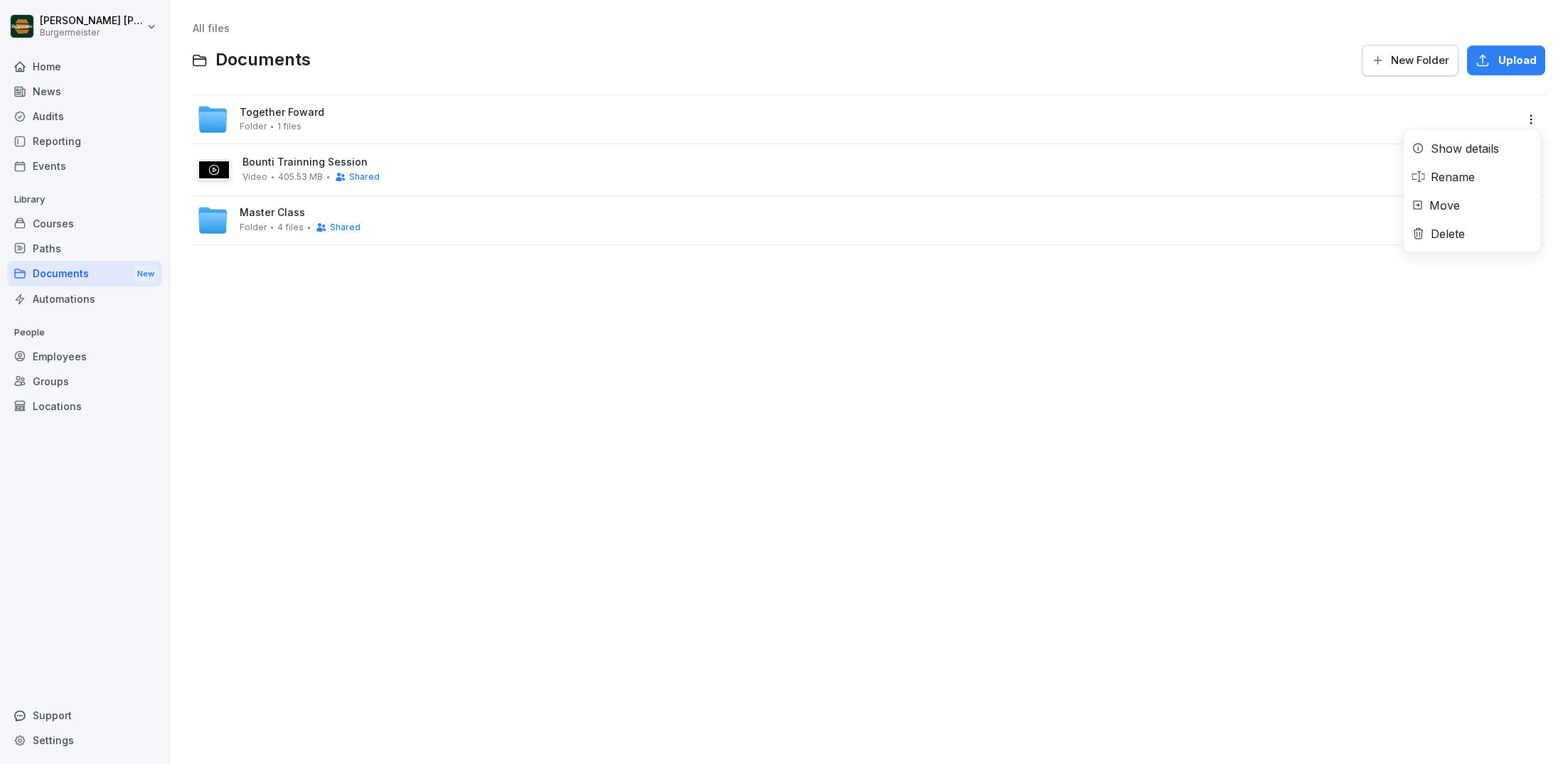
click at [1533, 120] on html "[PERSON_NAME] [PERSON_NAME] Home News Audits Reporting Events Library Courses P…" at bounding box center [784, 382] width 1568 height 764
click at [1339, 87] on html "[PERSON_NAME] [PERSON_NAME] Home News Audits Reporting Events Library Courses P…" at bounding box center [784, 382] width 1568 height 764
click at [1527, 119] on html "[PERSON_NAME] [PERSON_NAME] Home News Audits Reporting Events Library Courses P…" at bounding box center [784, 382] width 1568 height 764
click at [1465, 153] on div "Show details" at bounding box center [1464, 148] width 68 height 17
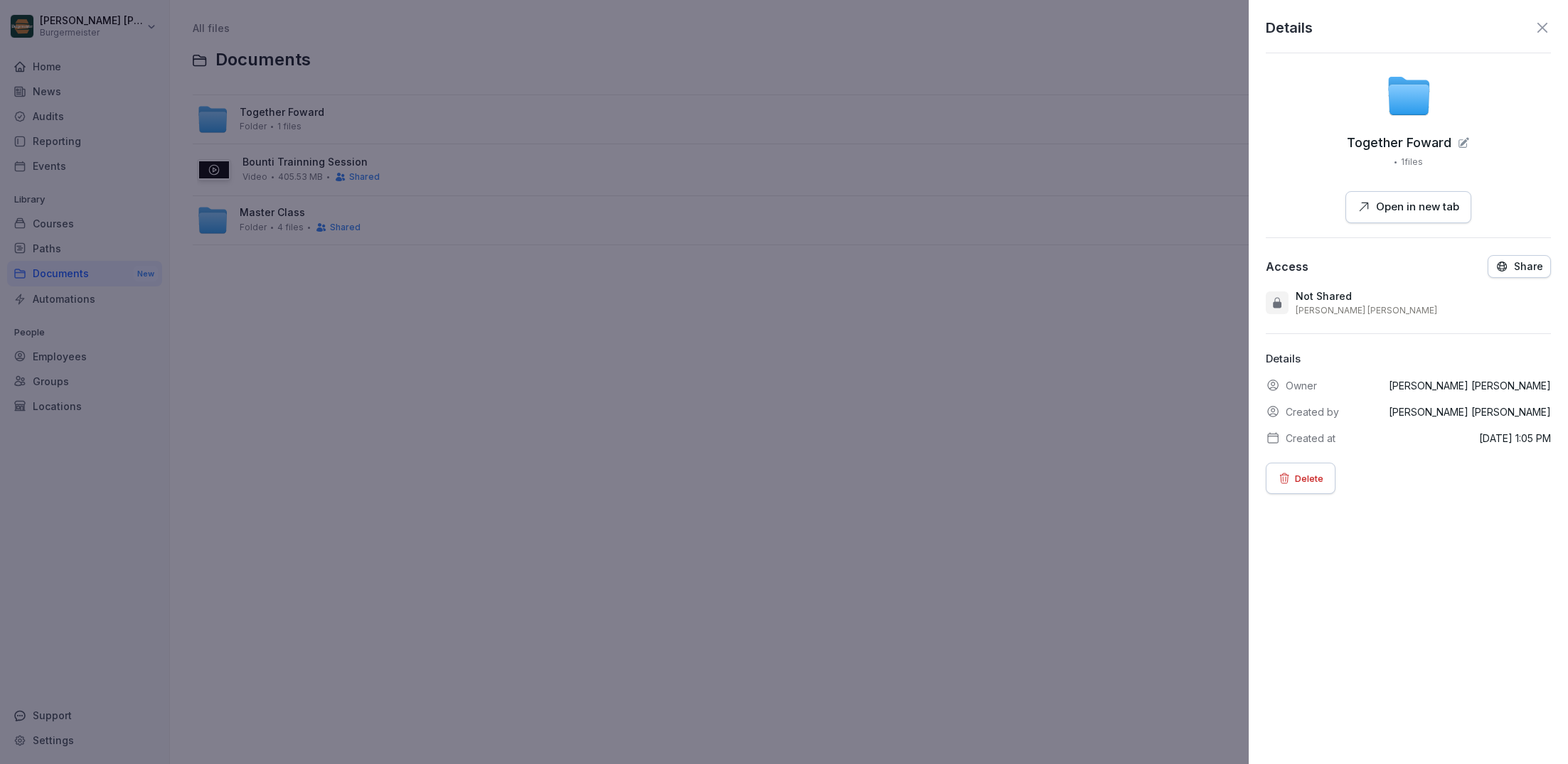
click at [1509, 261] on div "Share" at bounding box center [1519, 266] width 47 height 13
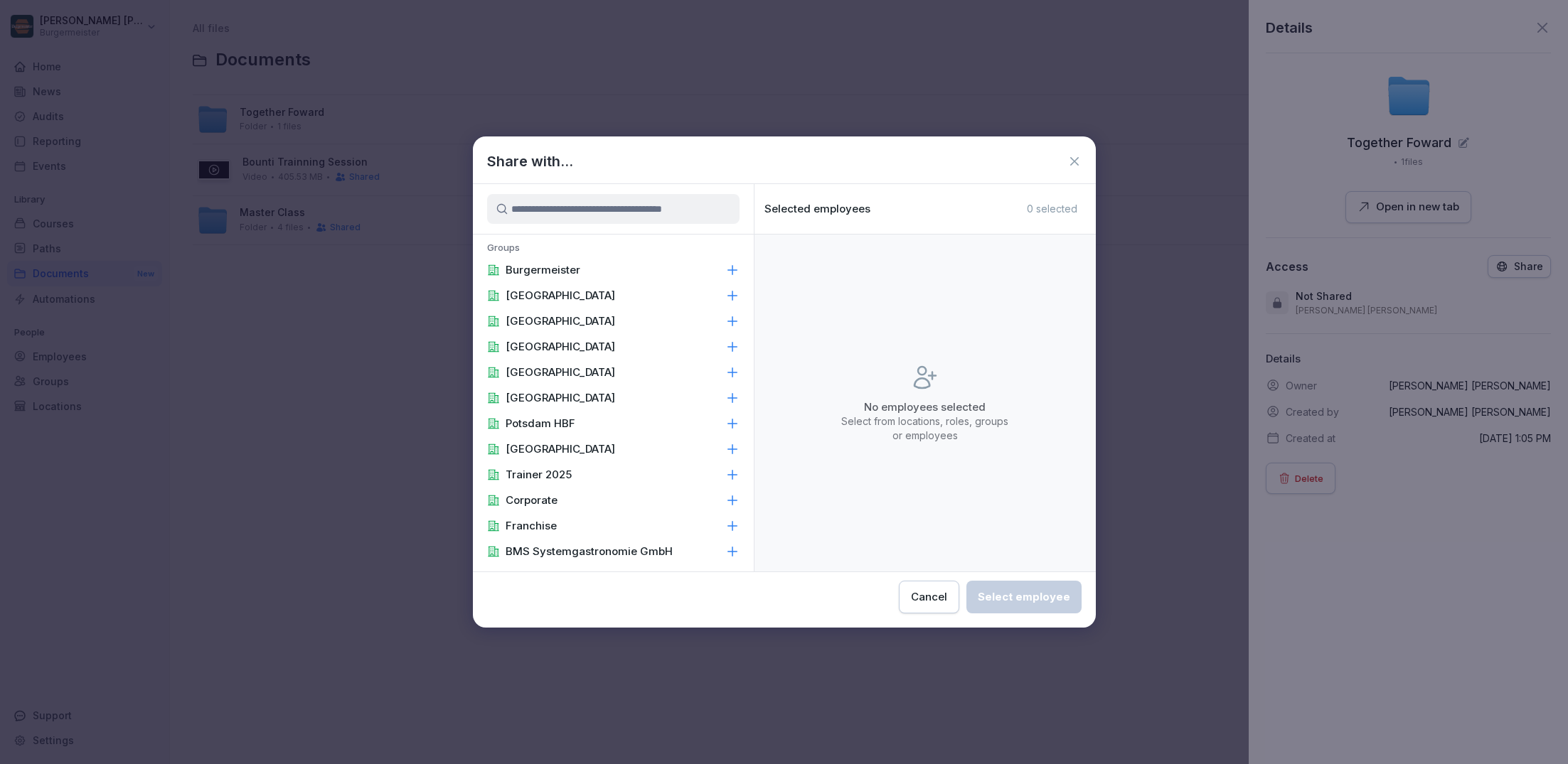
click at [560, 268] on p "Burgermeister" at bounding box center [543, 270] width 75 height 14
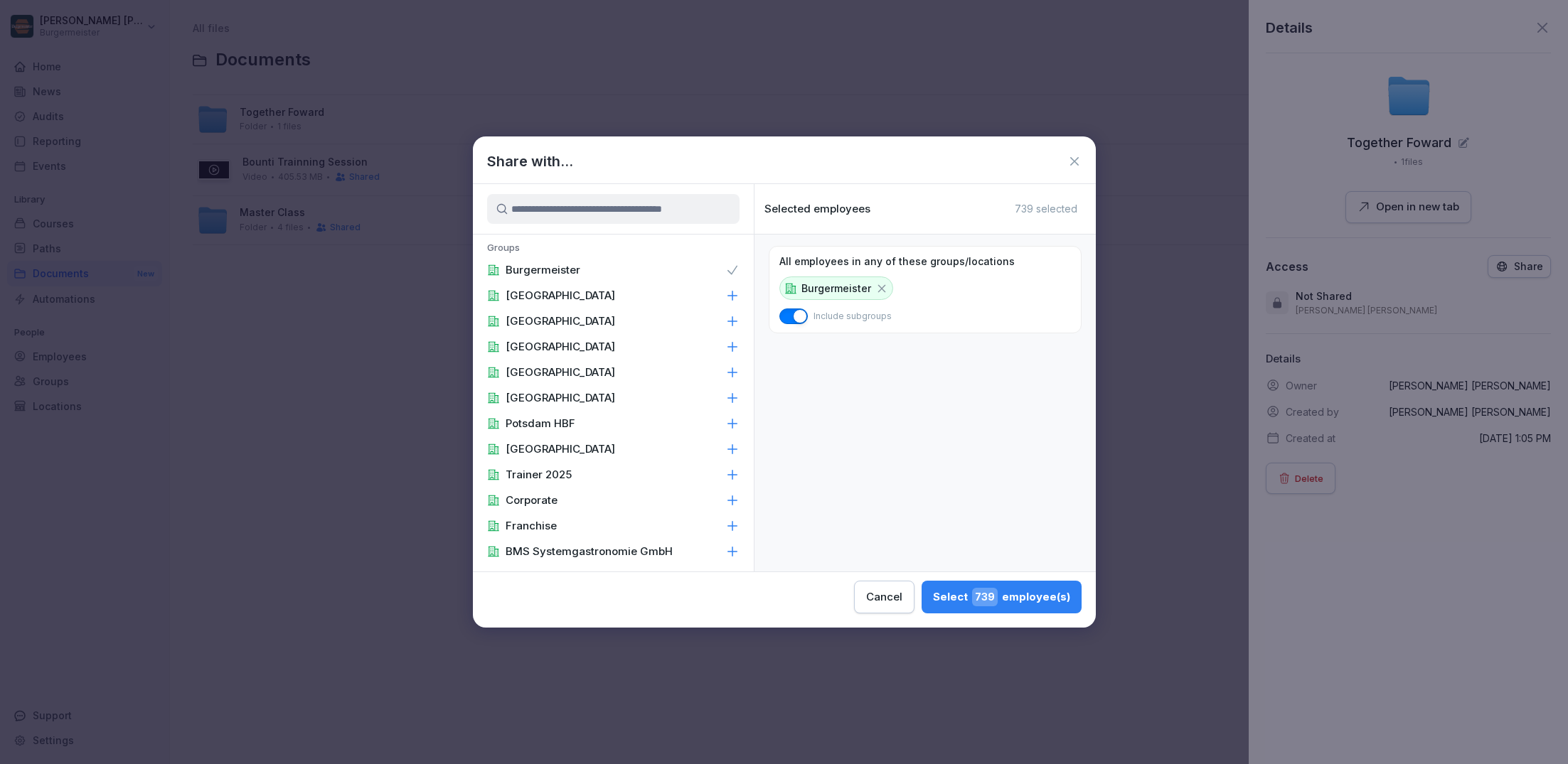
click at [1002, 604] on div "Select 739 employee(s)" at bounding box center [1001, 596] width 137 height 18
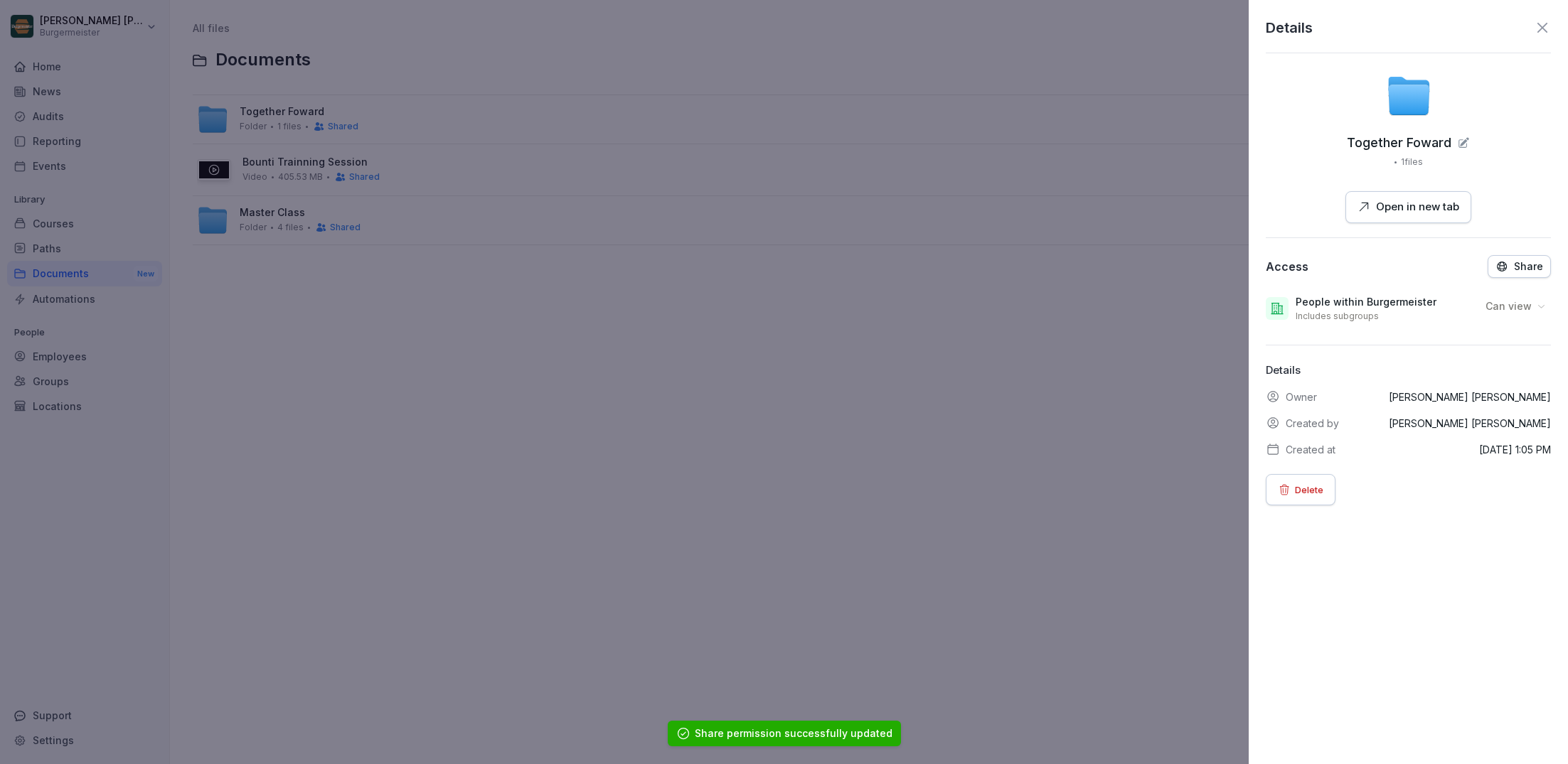
click at [1545, 27] on icon at bounding box center [1542, 27] width 17 height 17
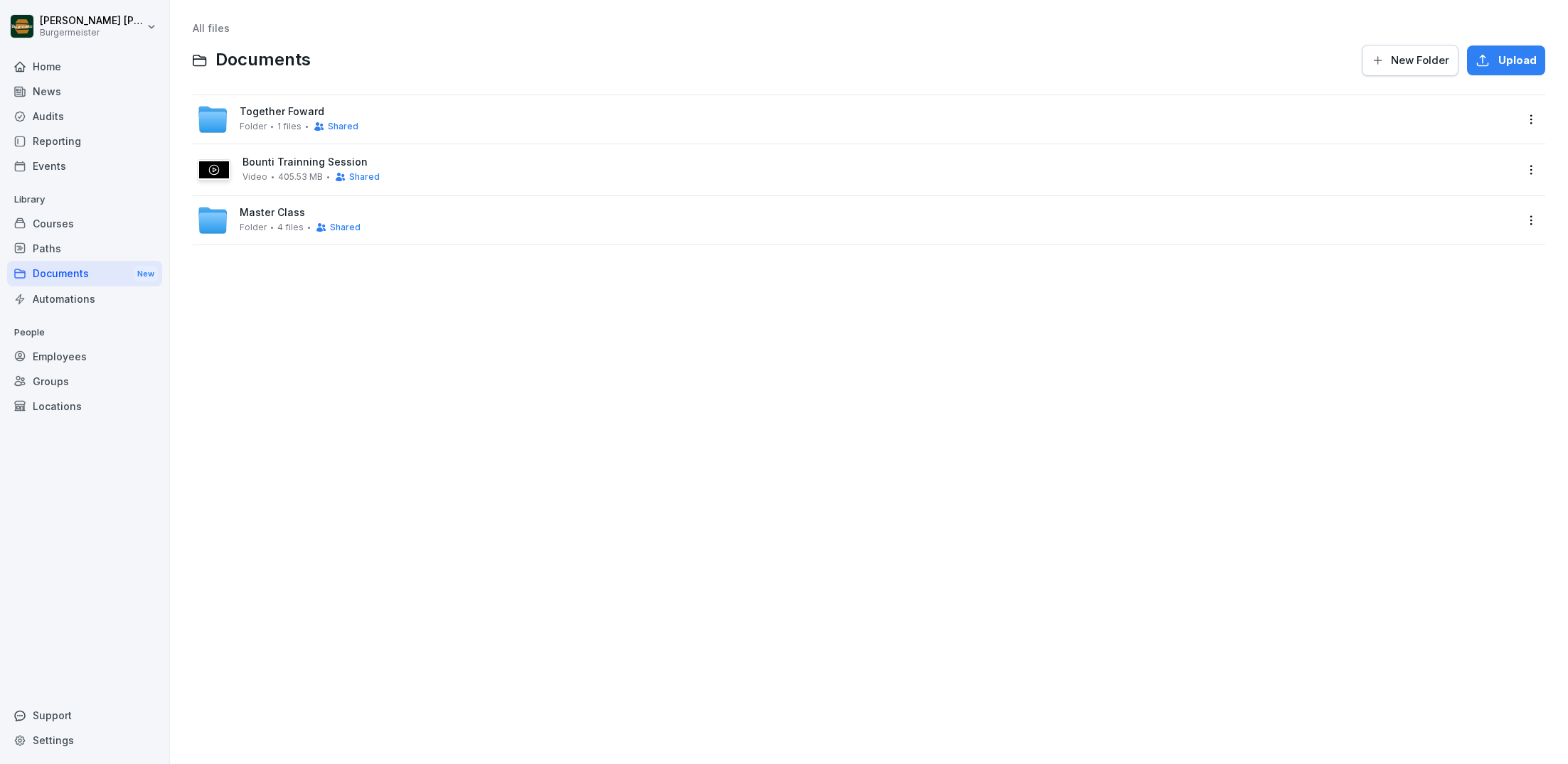
click at [284, 129] on span "1 files" at bounding box center [289, 126] width 24 height 10
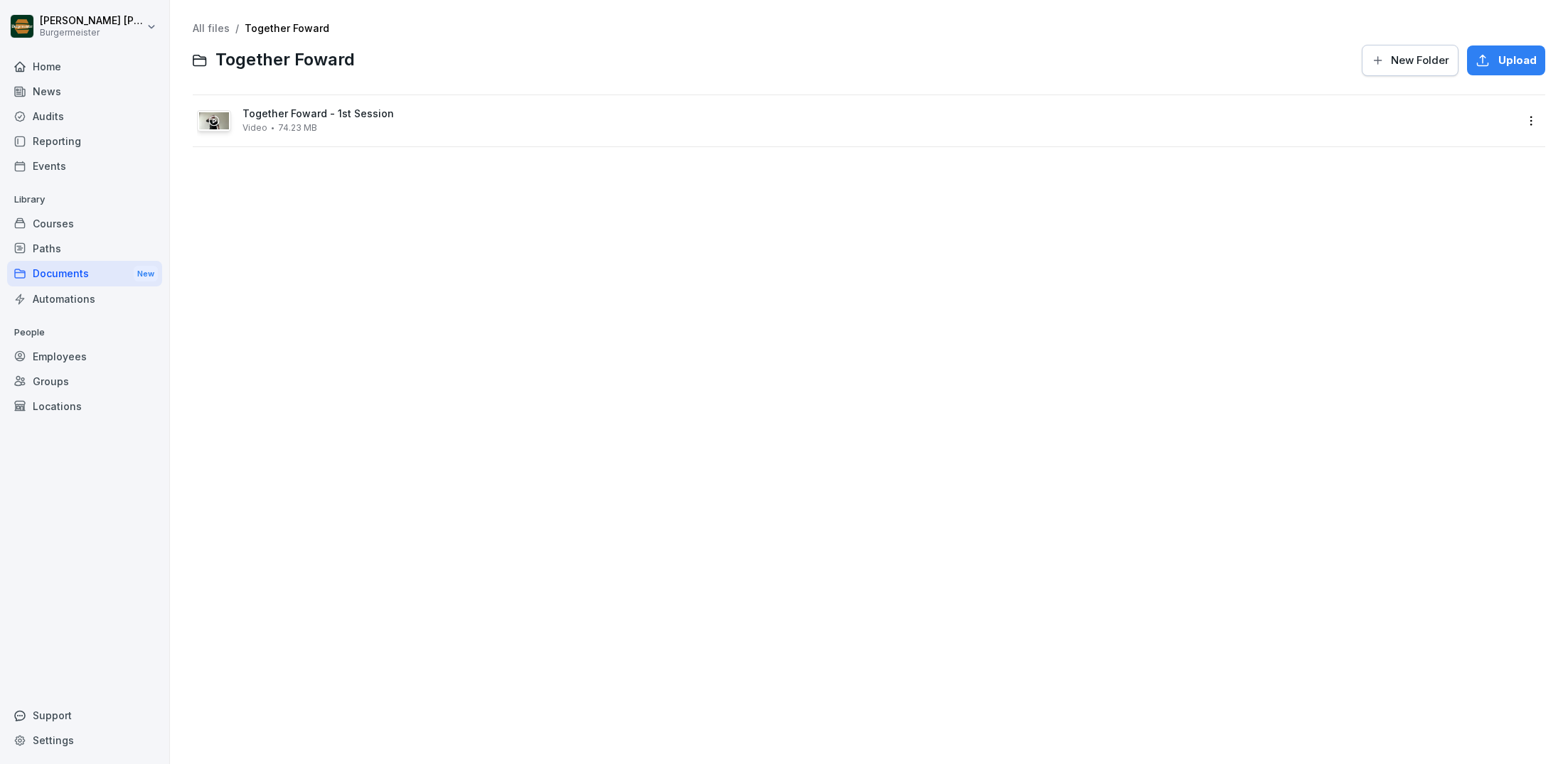
click at [284, 129] on span "74.23 MB" at bounding box center [297, 128] width 39 height 10
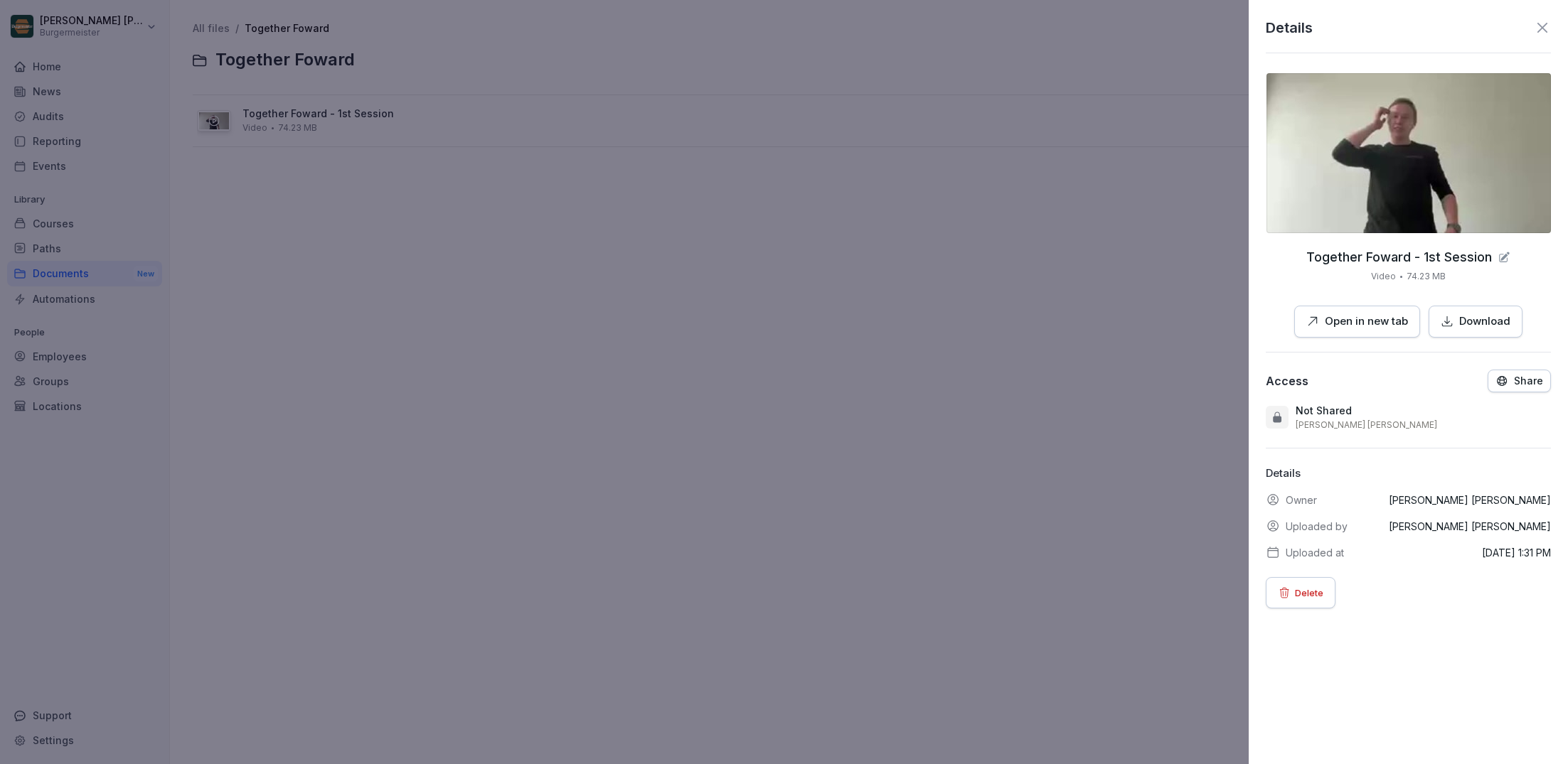
click at [1545, 34] on icon at bounding box center [1542, 27] width 17 height 17
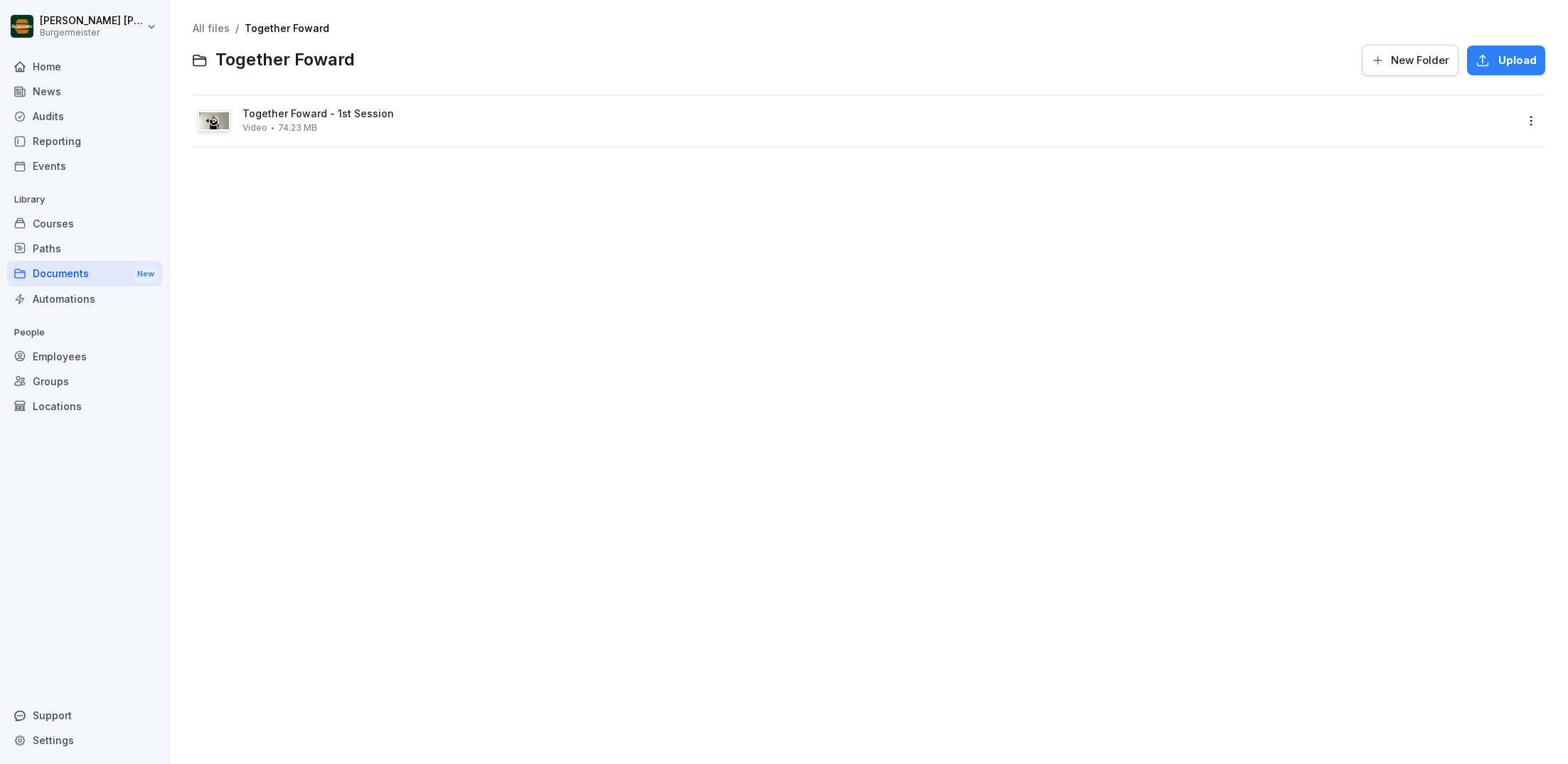
click at [215, 29] on link "All files" at bounding box center [211, 27] width 37 height 12
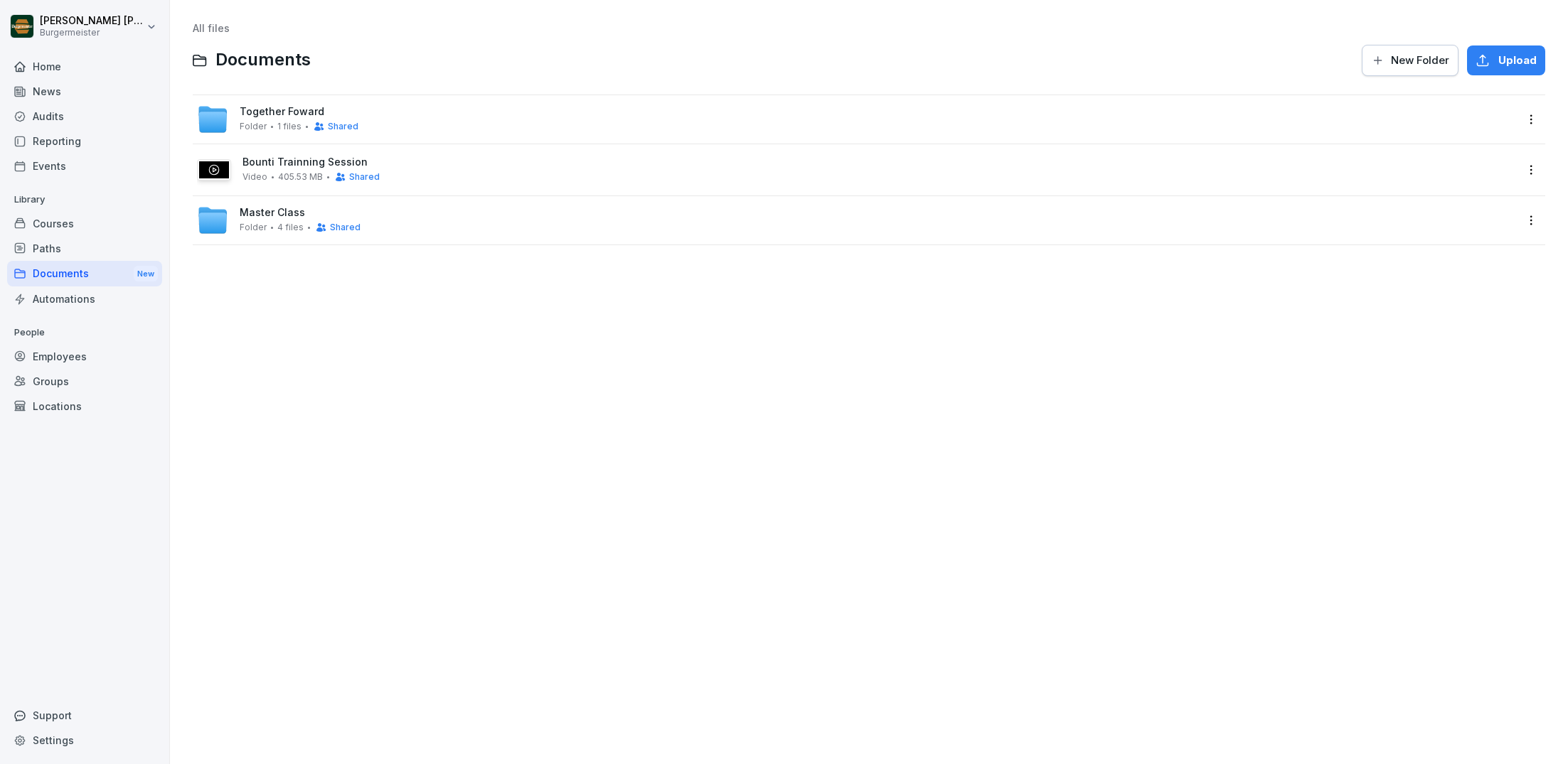
click at [42, 245] on div "Paths" at bounding box center [84, 248] width 155 height 25
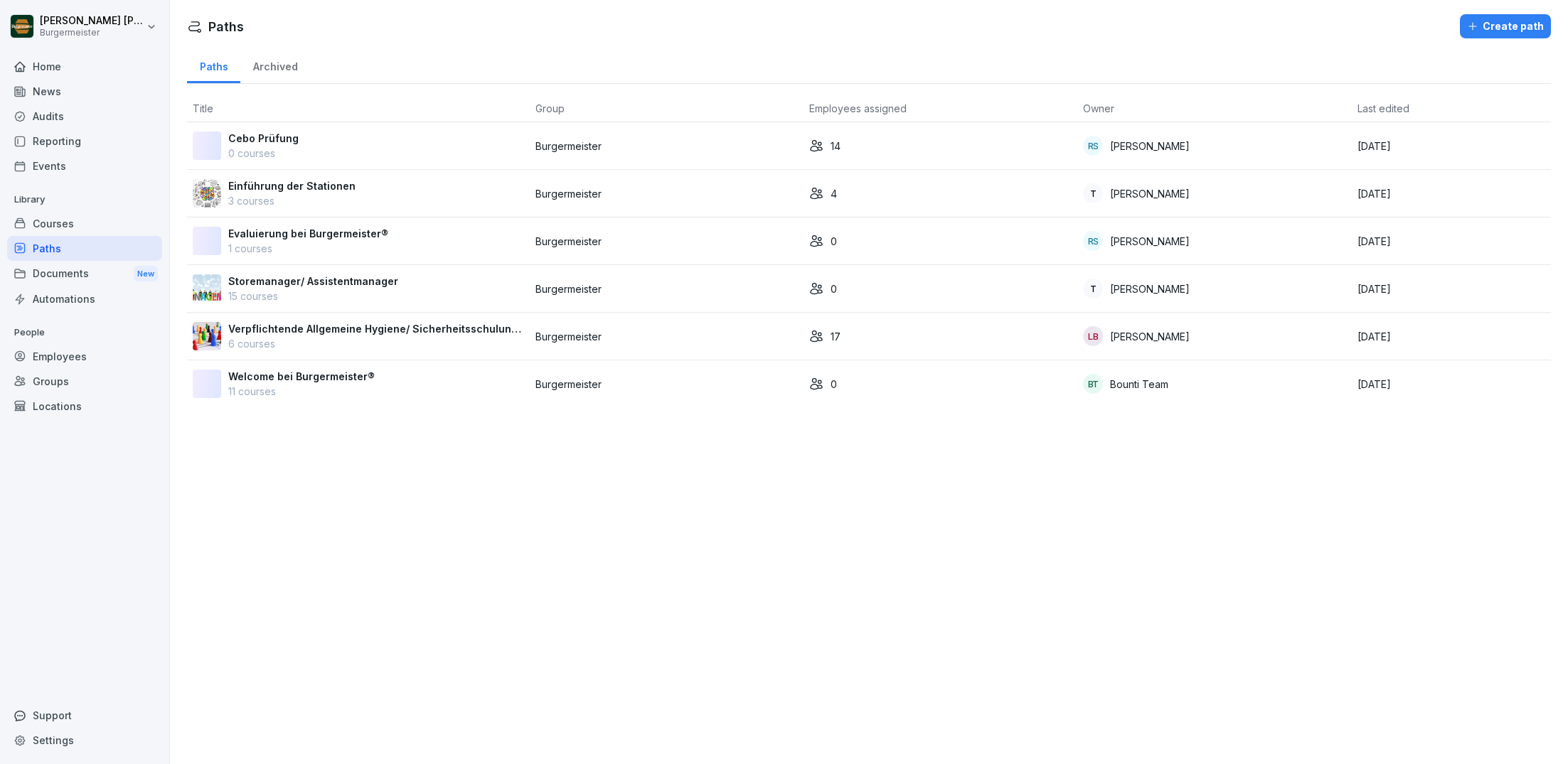
click at [74, 217] on div "Courses" at bounding box center [84, 223] width 155 height 25
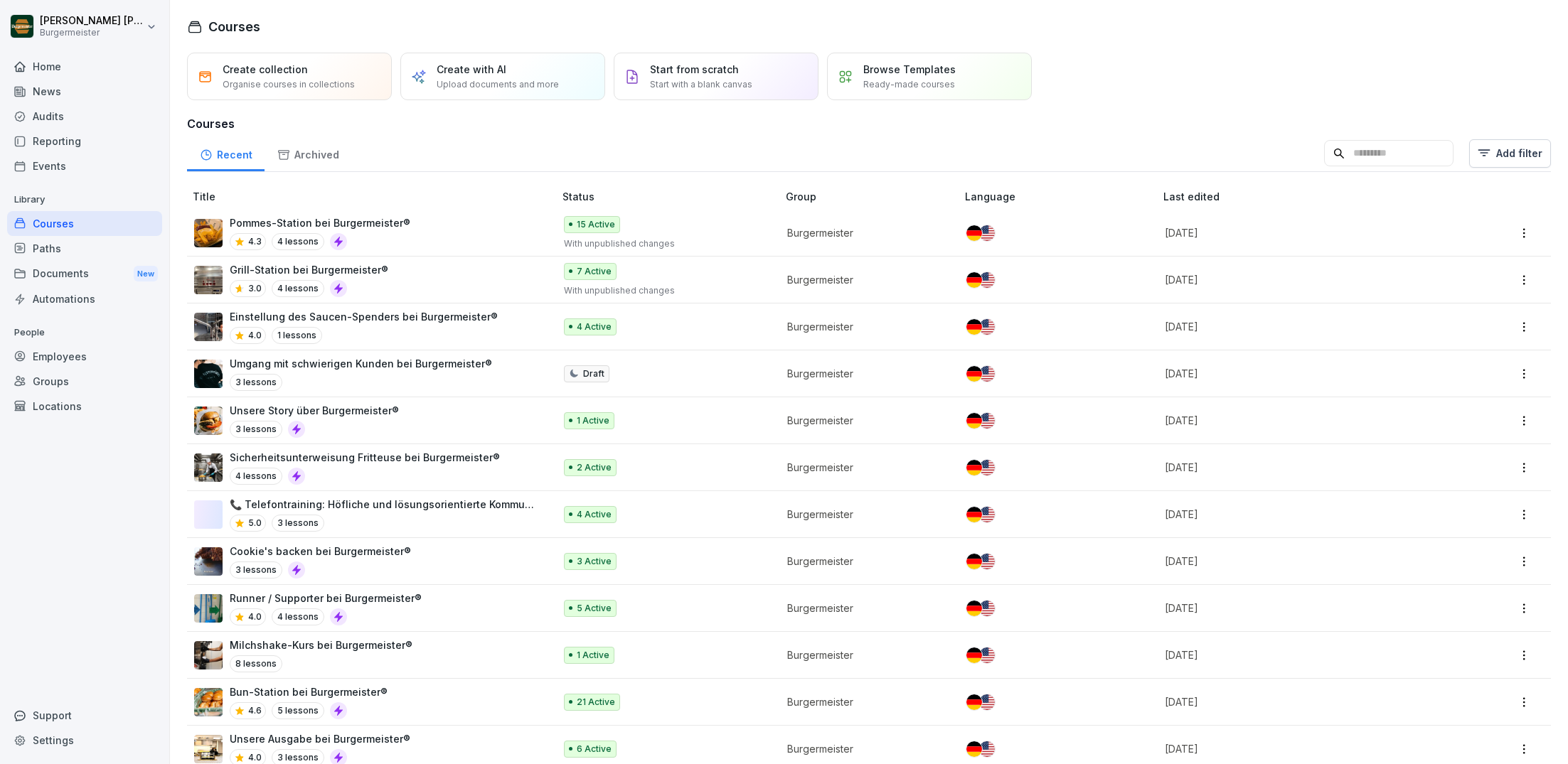
click at [51, 270] on div "Documents New" at bounding box center [84, 274] width 155 height 26
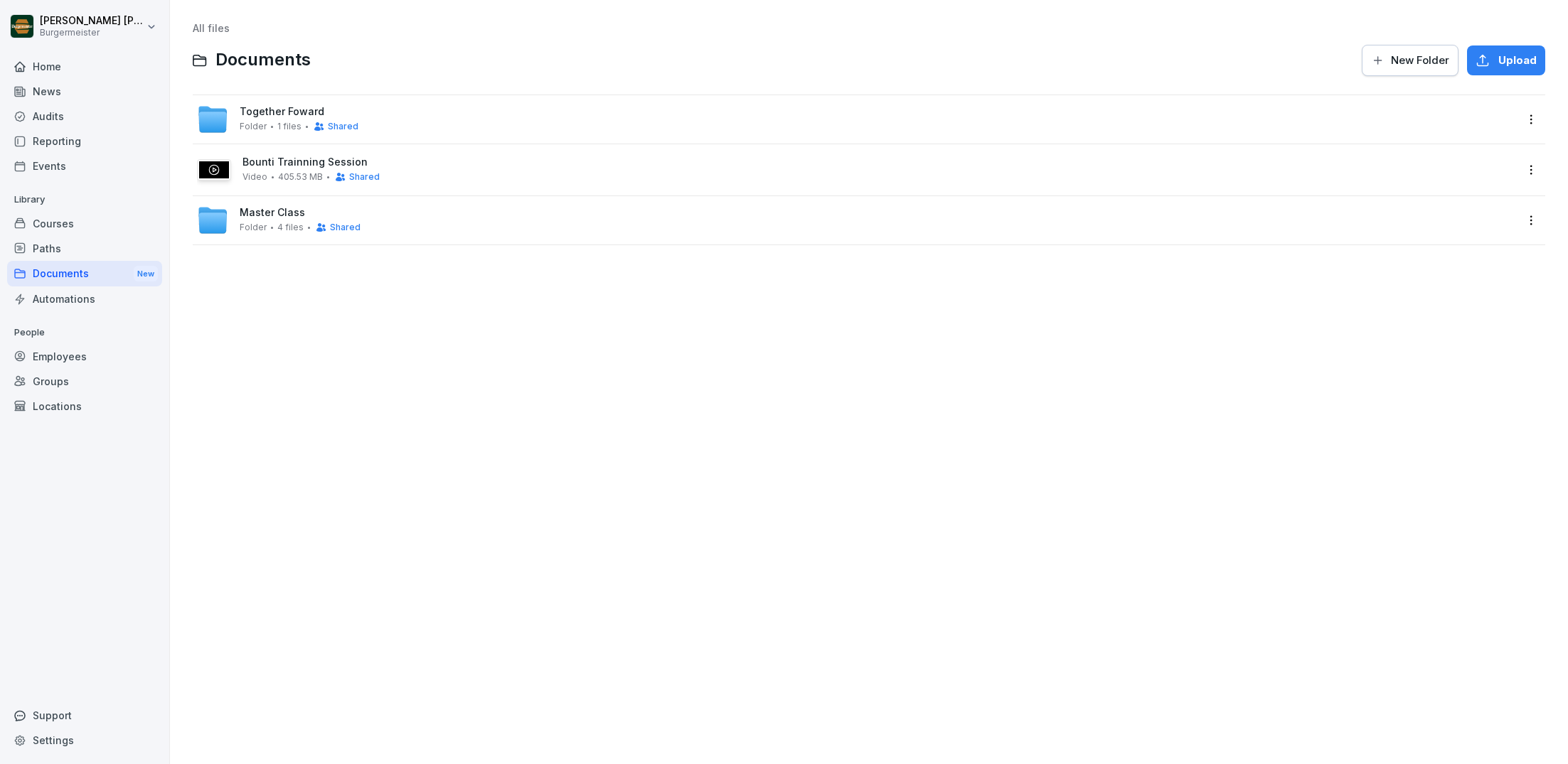
click at [414, 223] on div "Master Class Folder 4 files Shared" at bounding box center [856, 220] width 1318 height 31
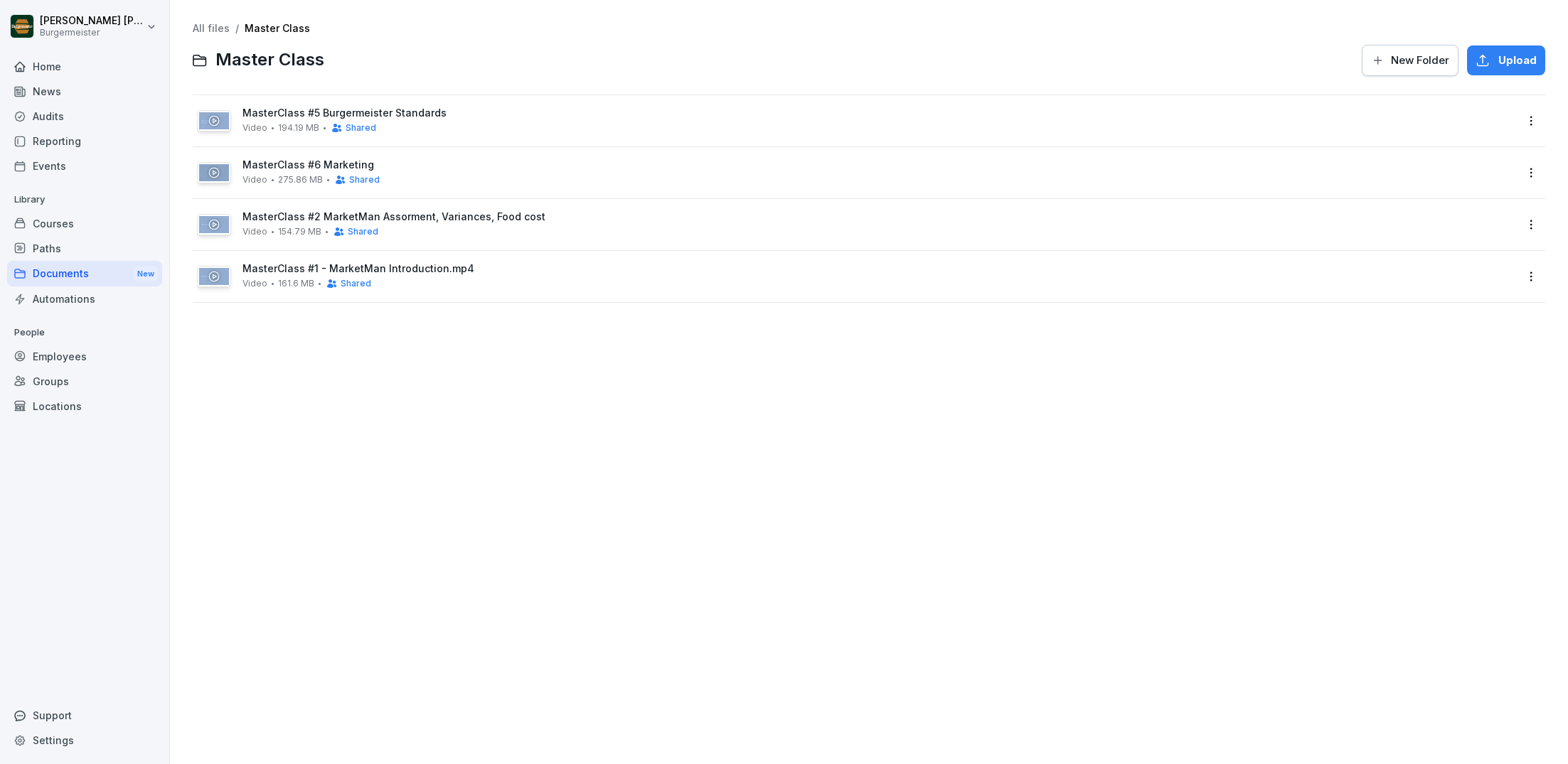
click at [414, 223] on div "MasterClass #2 MarketMan Assorment, Variances, Food cost Video 154.79 MB Shared" at bounding box center [878, 224] width 1273 height 26
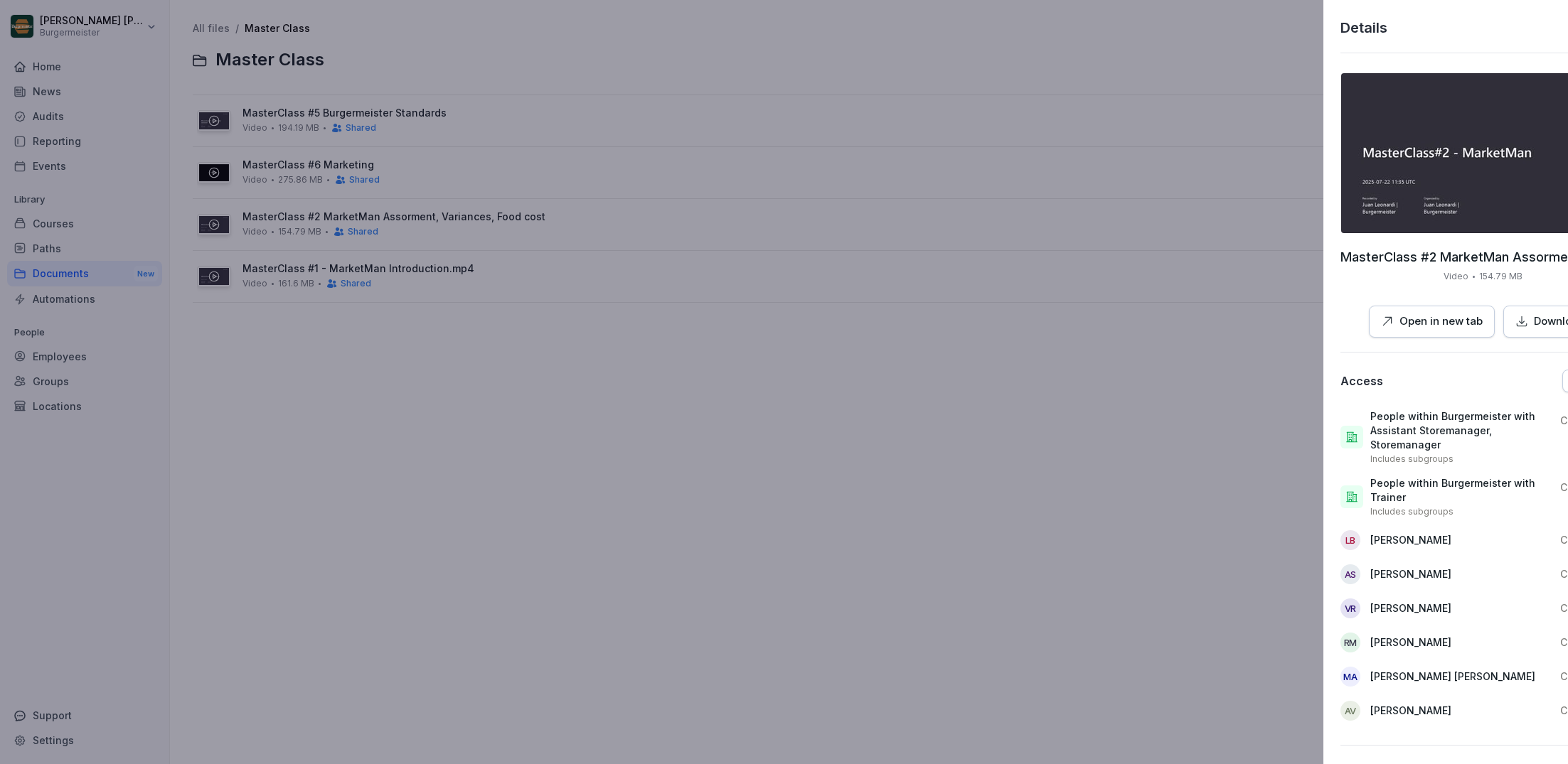
click at [548, 484] on div at bounding box center [784, 382] width 1568 height 764
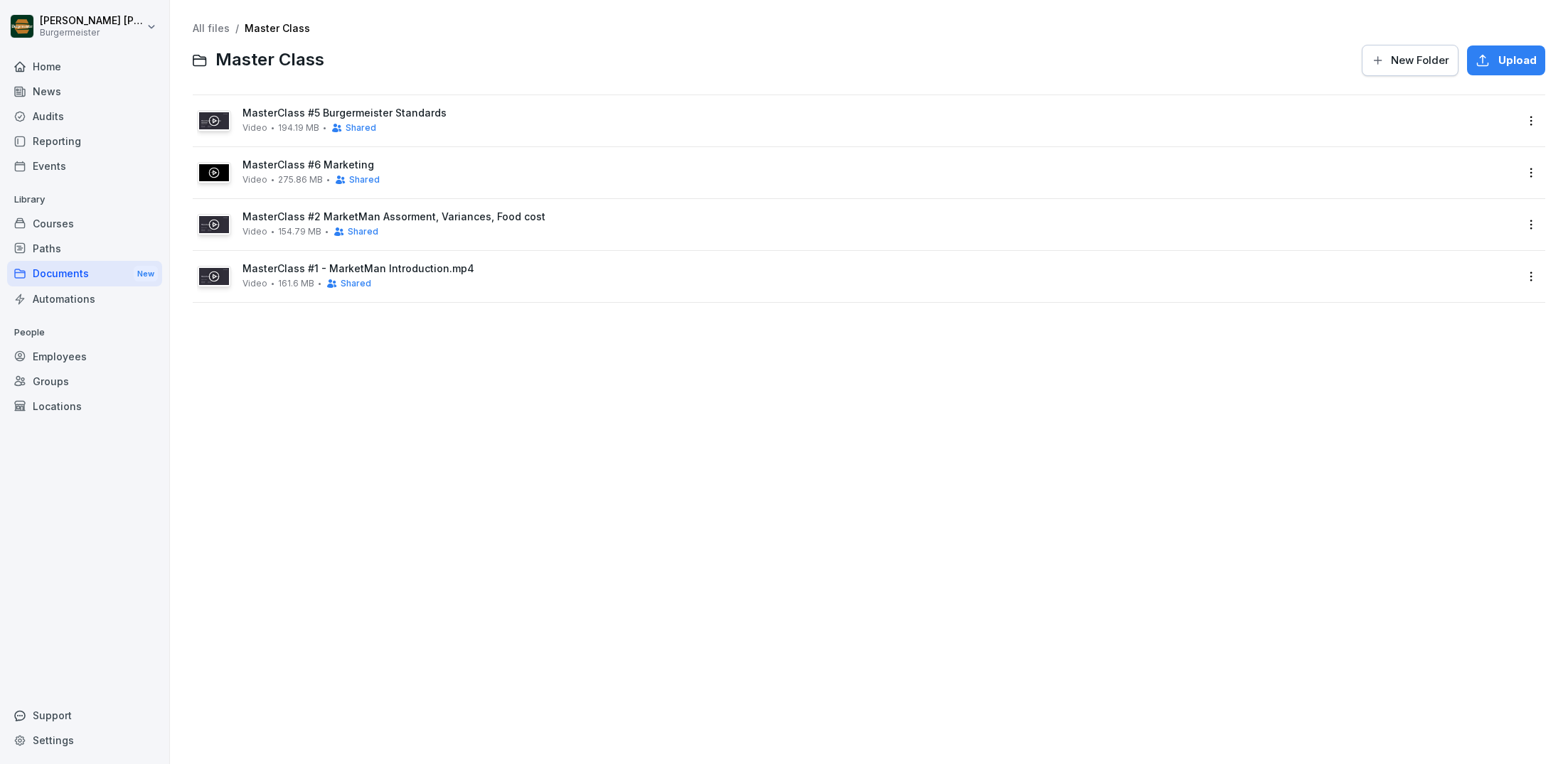
click at [1088, 40] on div "All files / Master Class Master Class New Folder Upload" at bounding box center [869, 50] width 1353 height 55
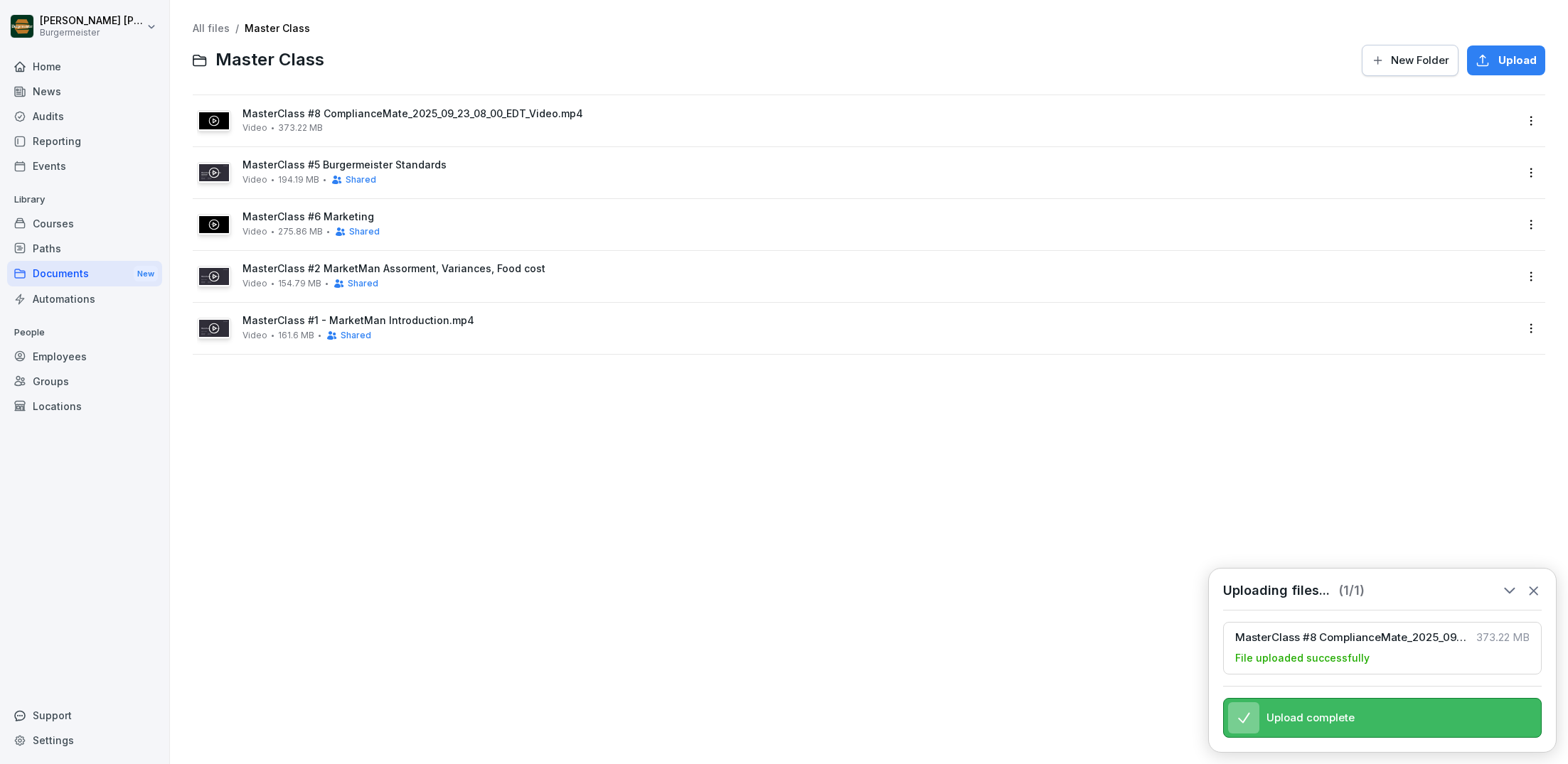
click at [1533, 118] on html "[PERSON_NAME] [PERSON_NAME] Home News Audits Reporting Events Library Courses P…" at bounding box center [784, 382] width 1568 height 764
click at [1456, 260] on div "Rename" at bounding box center [1452, 262] width 44 height 17
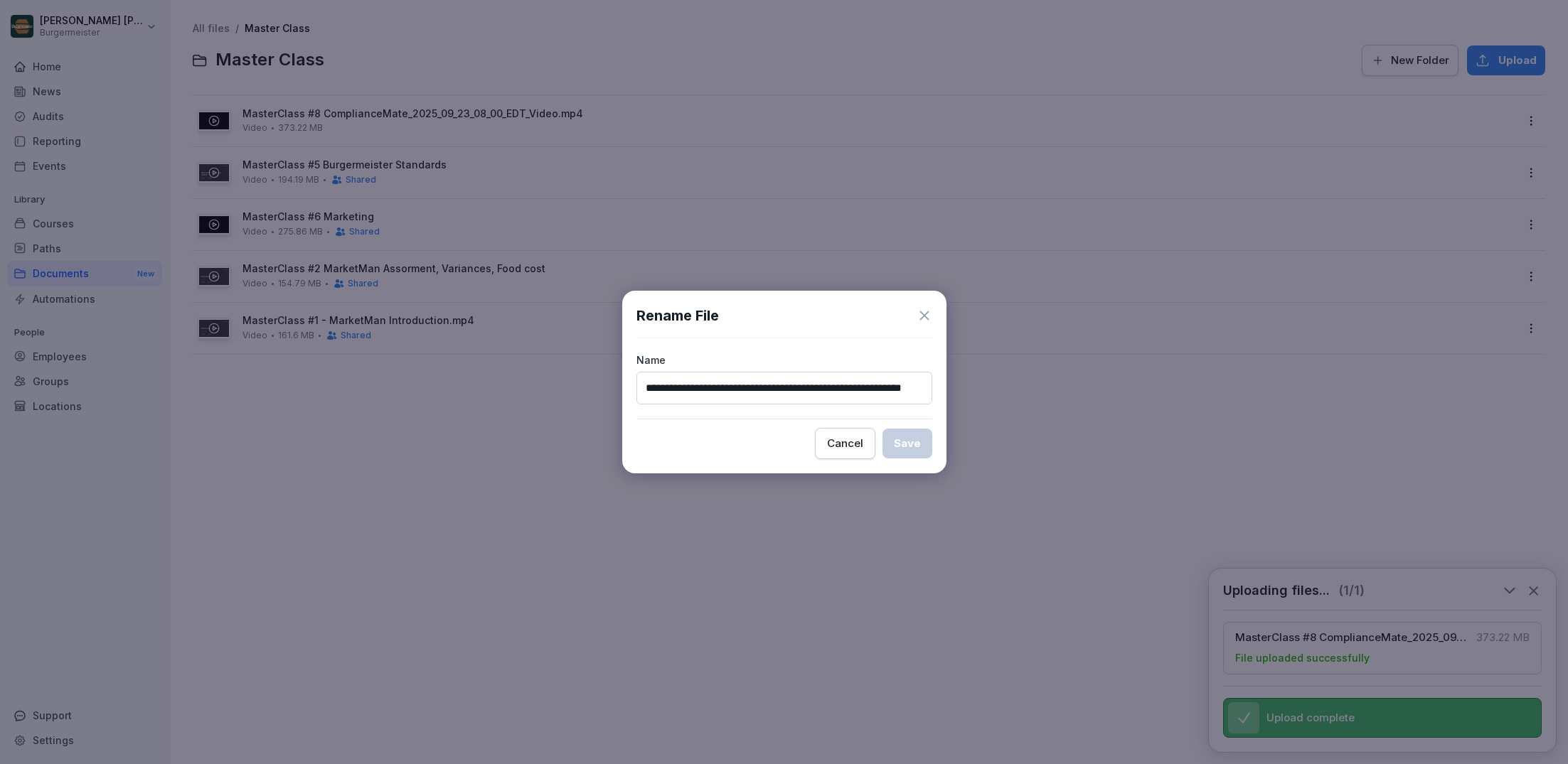
click at [738, 385] on input "**********" at bounding box center [784, 388] width 295 height 33
drag, startPoint x: 812, startPoint y: 391, endPoint x: 1116, endPoint y: 391, distance: 304.0
click at [1116, 391] on body "**********" at bounding box center [784, 382] width 1568 height 764
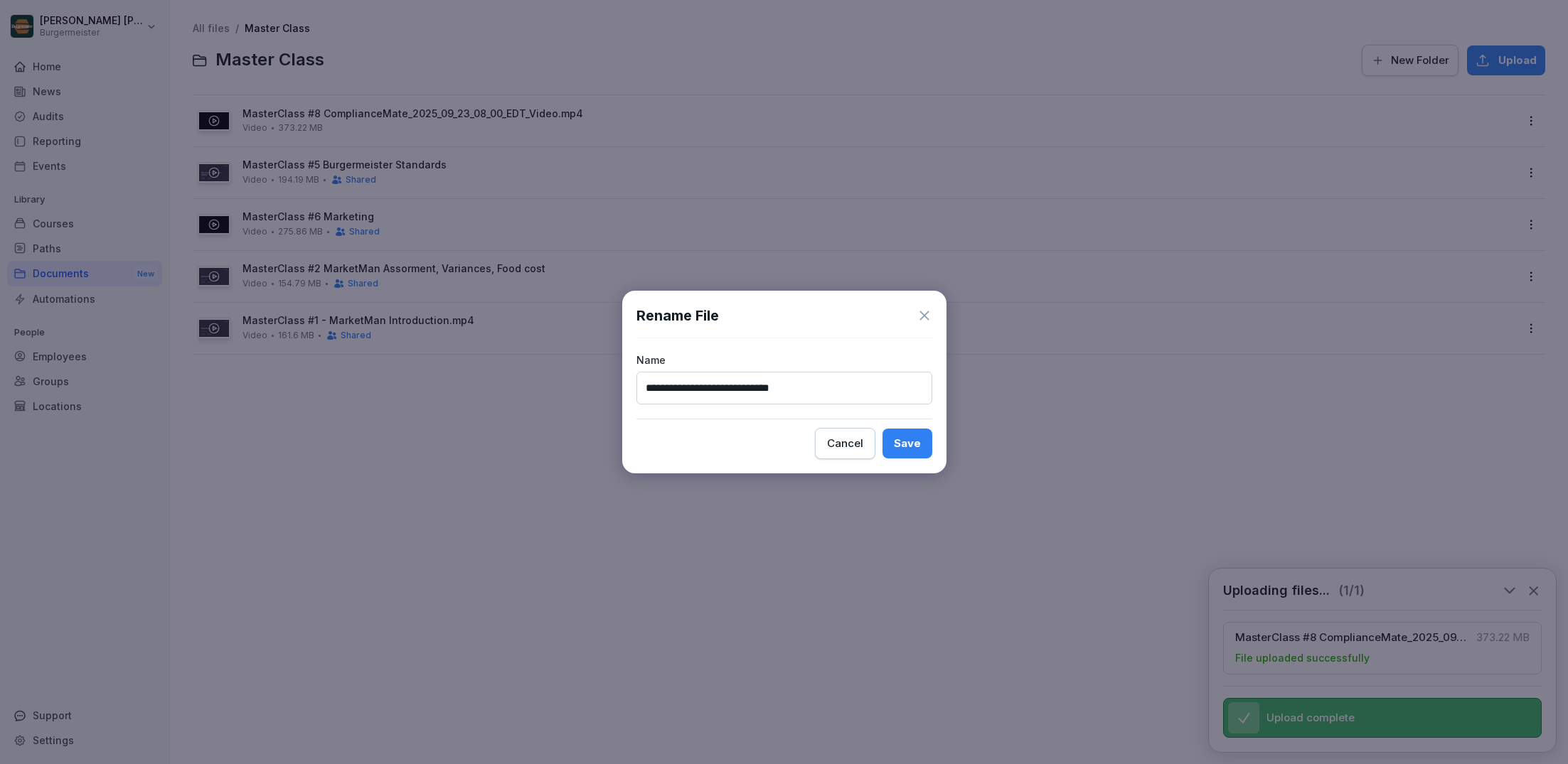
type input "**********"
click at [904, 440] on div "Save" at bounding box center [907, 443] width 27 height 15
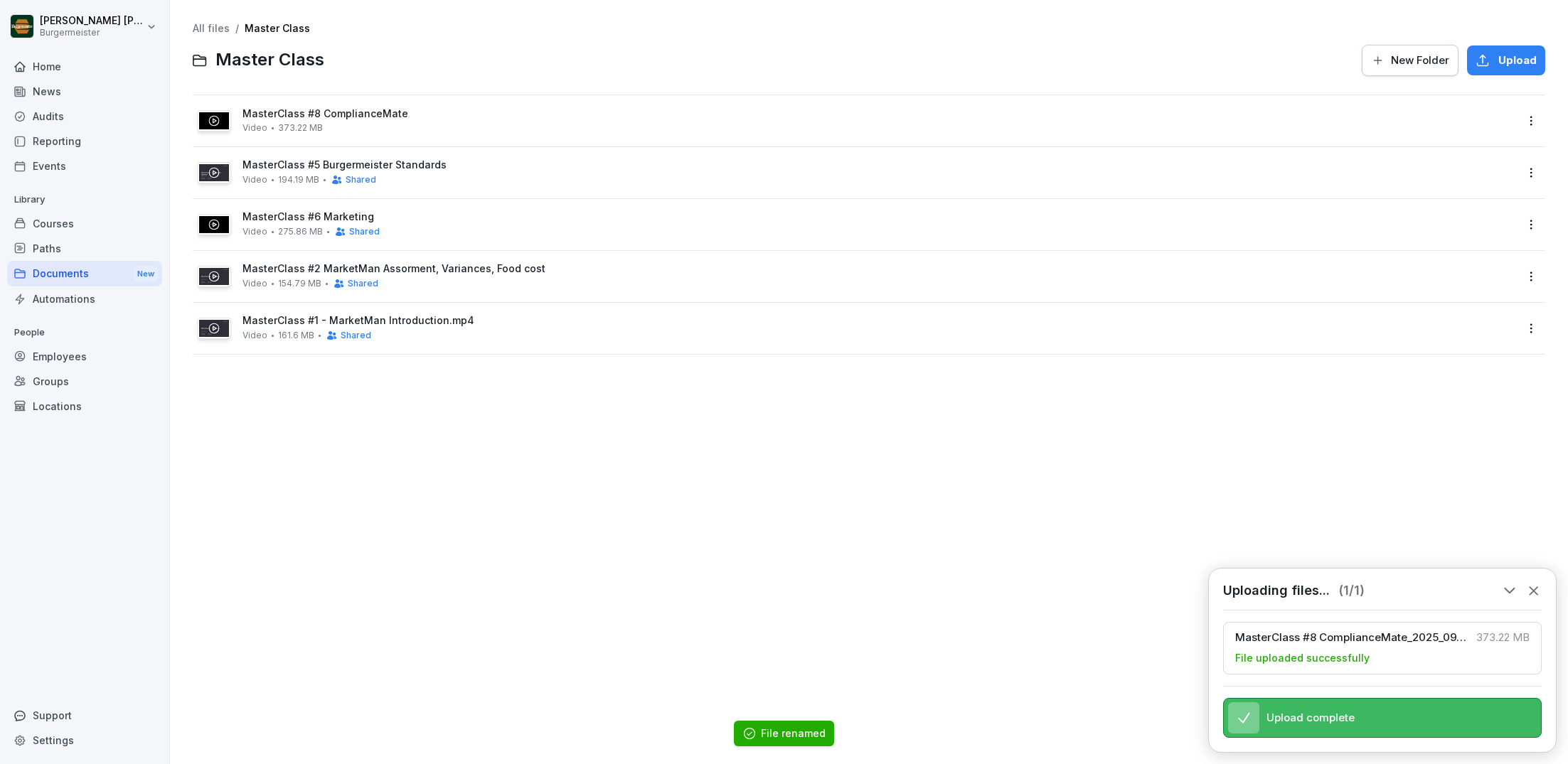
click at [658, 435] on div "All files / Master Class Master Class New Folder Upload MasterClass #8 Complian…" at bounding box center [869, 382] width 1377 height 743
drag, startPoint x: 743, startPoint y: 226, endPoint x: 743, endPoint y: 152, distance: 74.0
click at [743, 152] on div "MasterClass #8 ComplianceMate Video 373.22 MB MasterClass #5 Burgermeister Stan…" at bounding box center [869, 225] width 1353 height 260
click at [283, 152] on div "MasterClass #8 ComplianceMate Video 373.22 MB MasterClass #5 Burgermeister Stan…" at bounding box center [869, 225] width 1353 height 260
click at [1533, 591] on icon at bounding box center [1533, 591] width 8 height 8
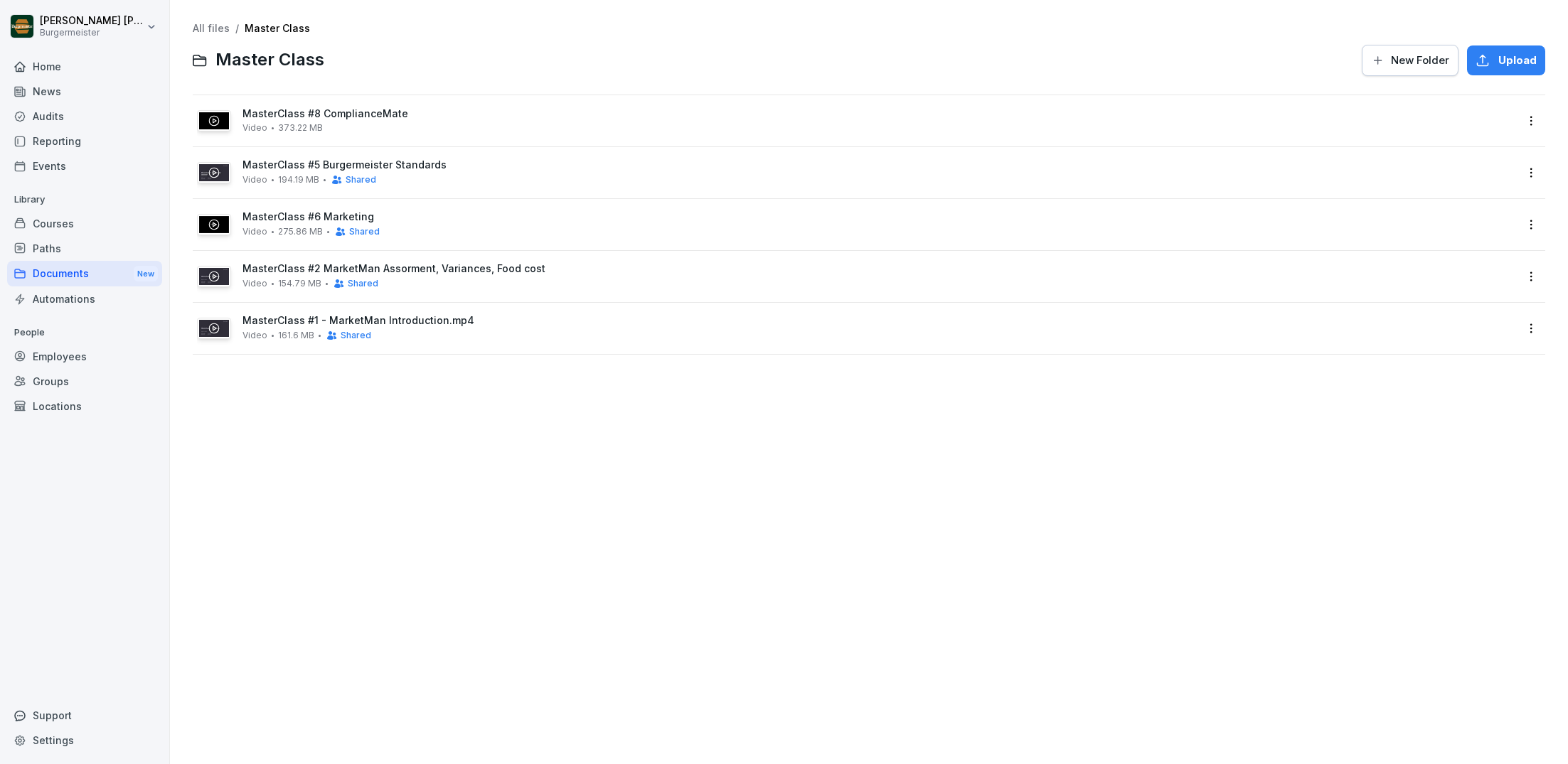
click at [79, 59] on div "Home" at bounding box center [84, 66] width 155 height 25
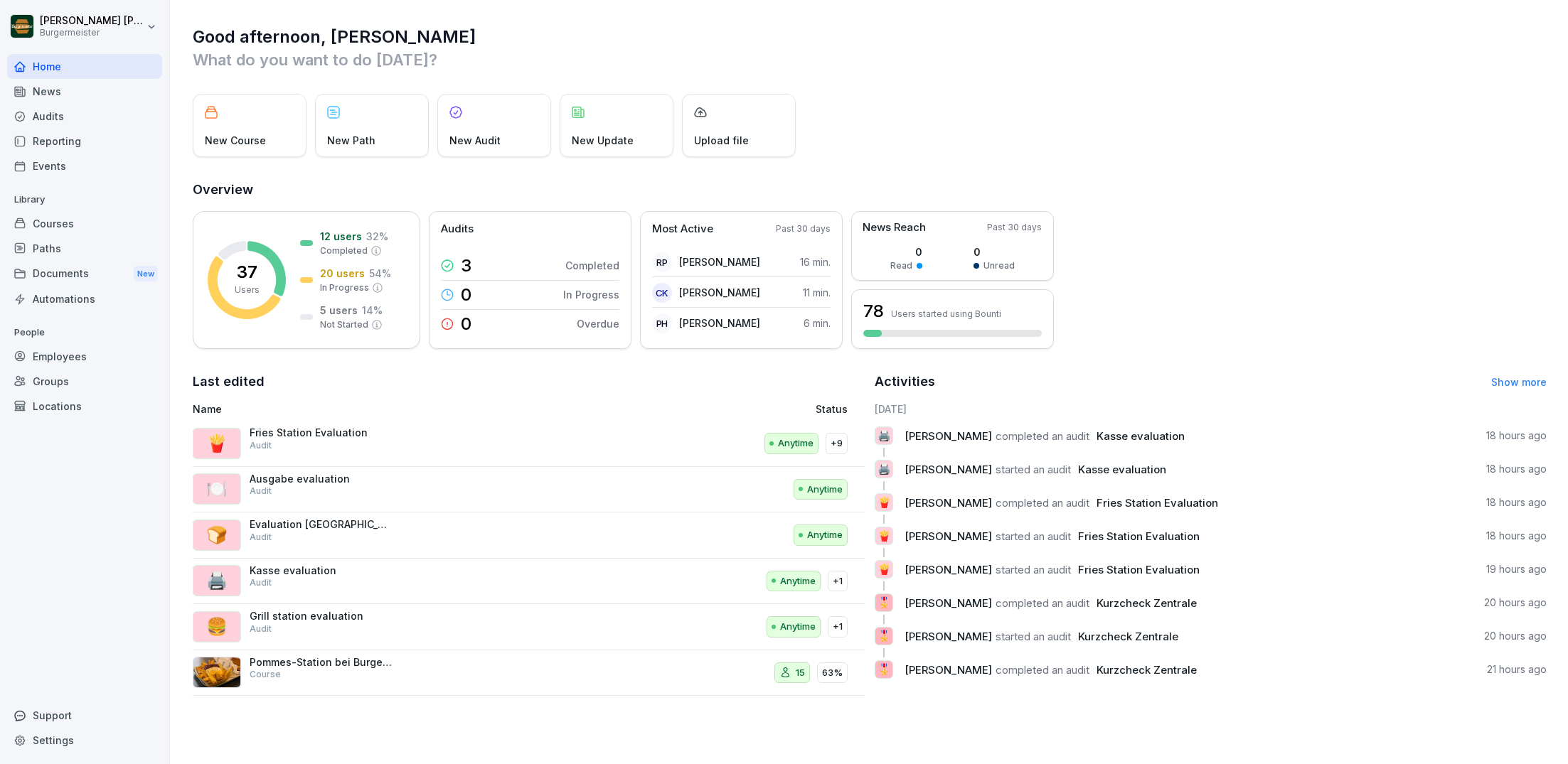
click at [65, 120] on div "Audits" at bounding box center [84, 116] width 155 height 25
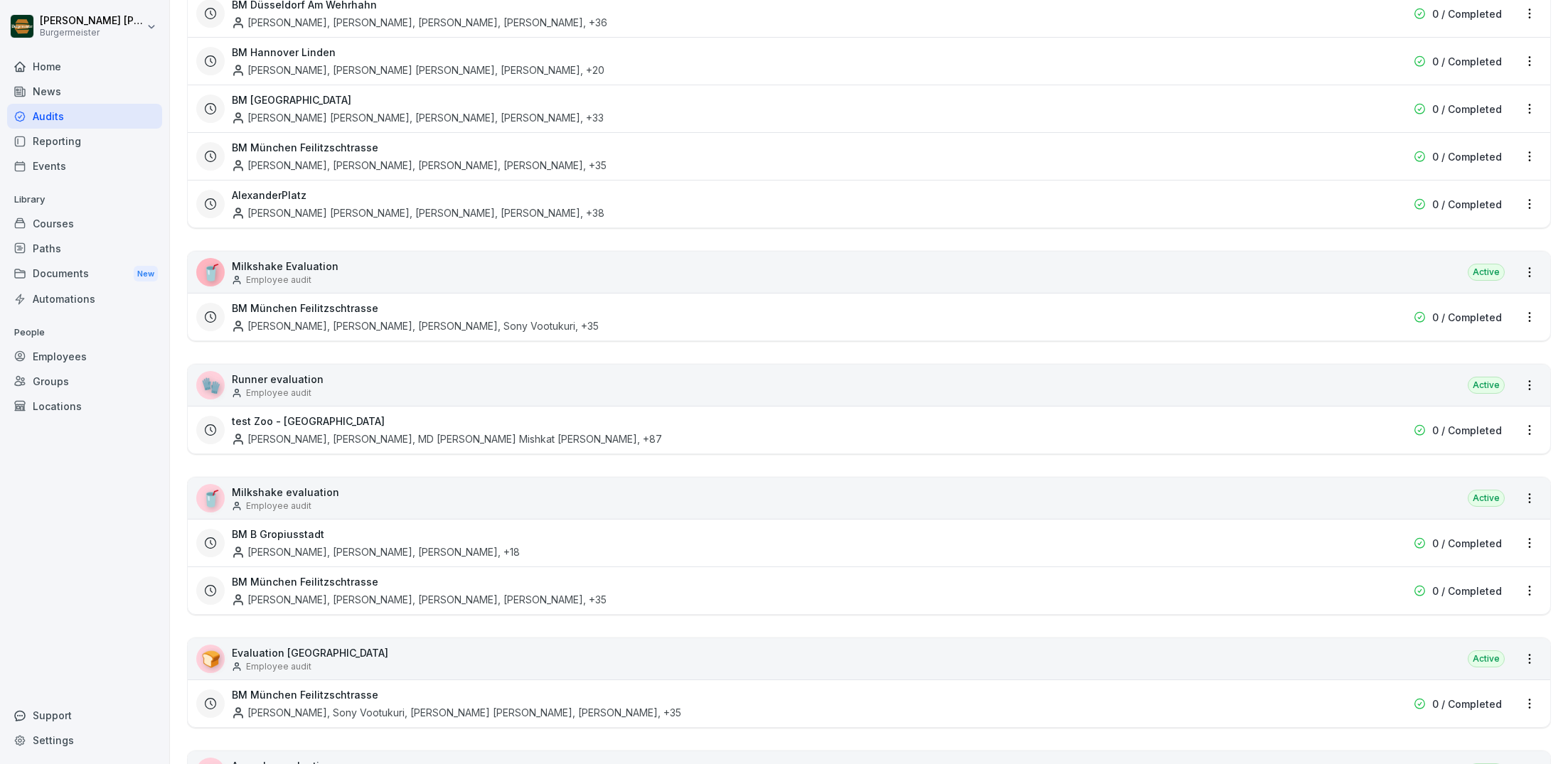
scroll to position [1048, 0]
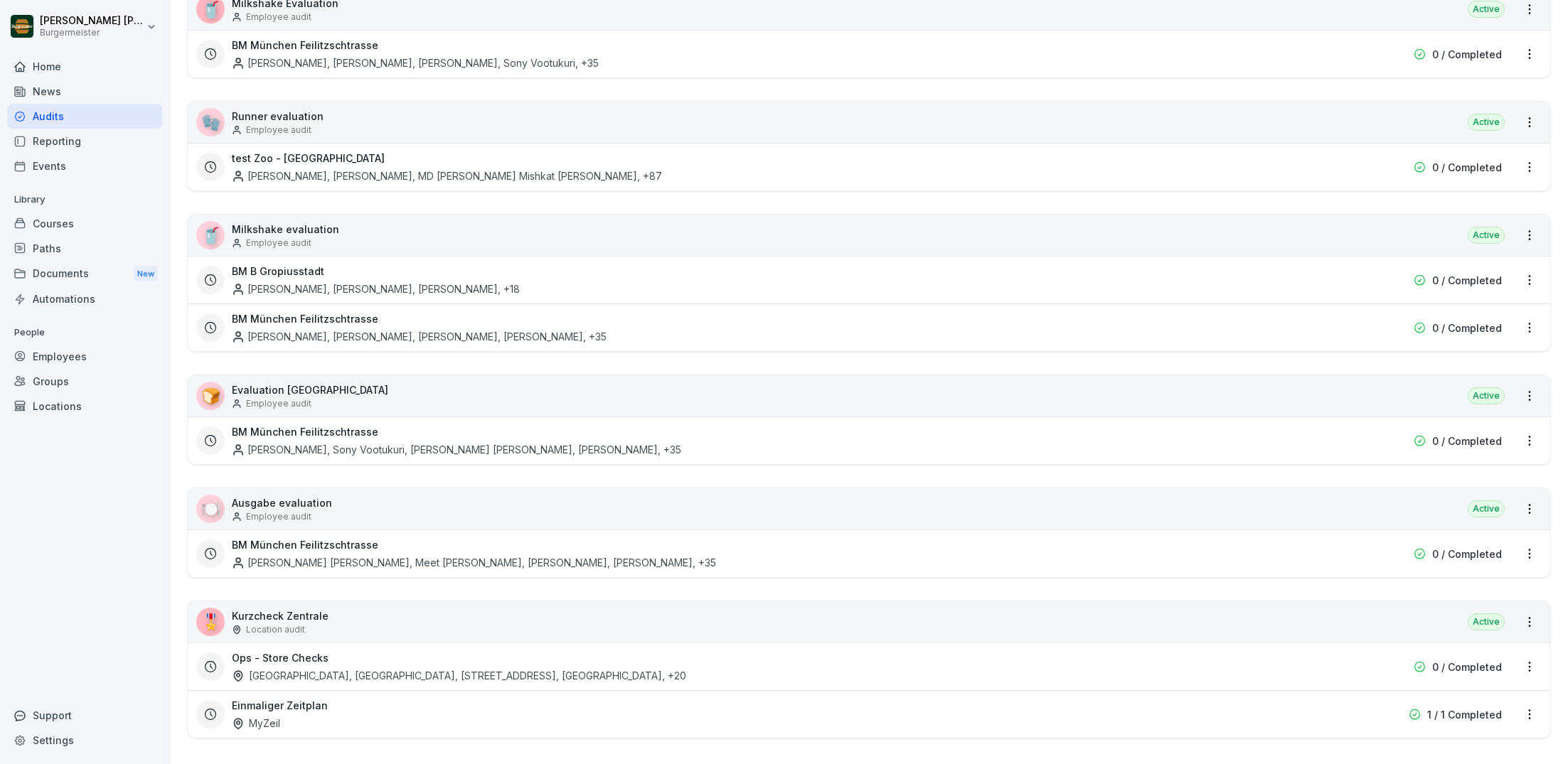
click at [1379, 619] on div "🎖️ Kurzcheck Zentrale Location audit Active" at bounding box center [869, 621] width 1362 height 41
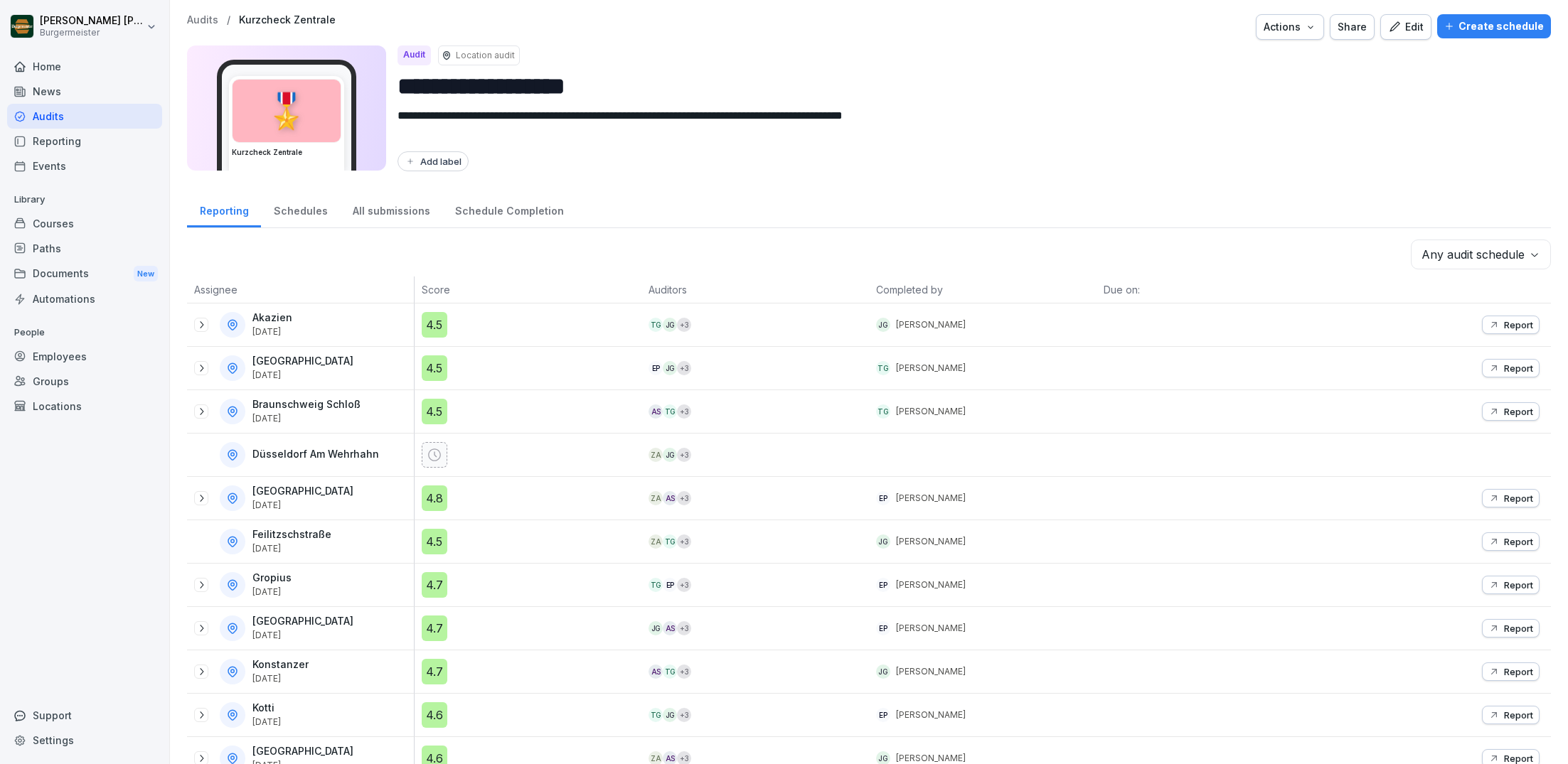
click at [1478, 34] on div "Create schedule" at bounding box center [1494, 26] width 100 height 15
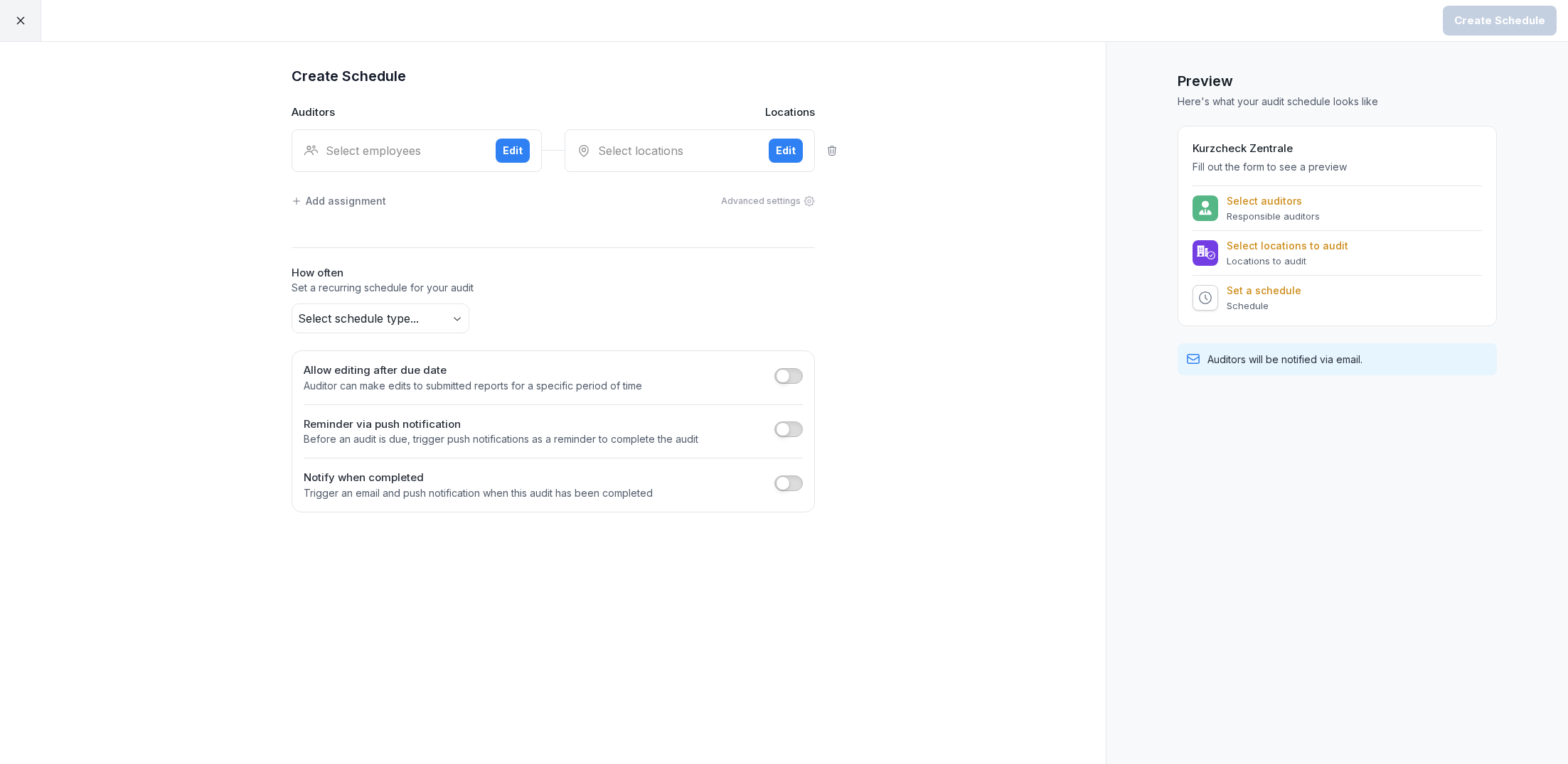
click at [450, 138] on div "Select employees Edit" at bounding box center [417, 150] width 250 height 43
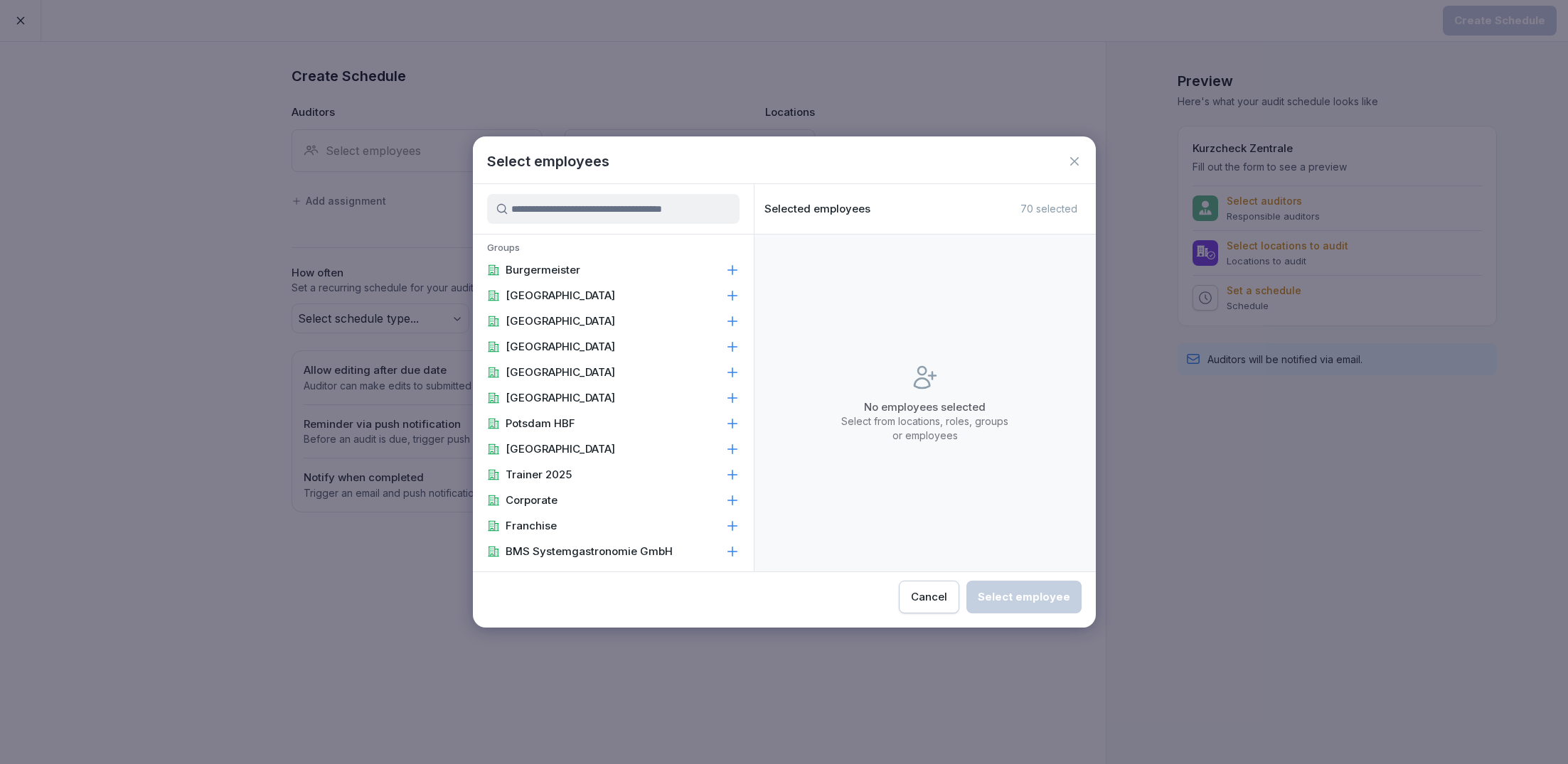
click at [557, 210] on input at bounding box center [613, 209] width 252 height 30
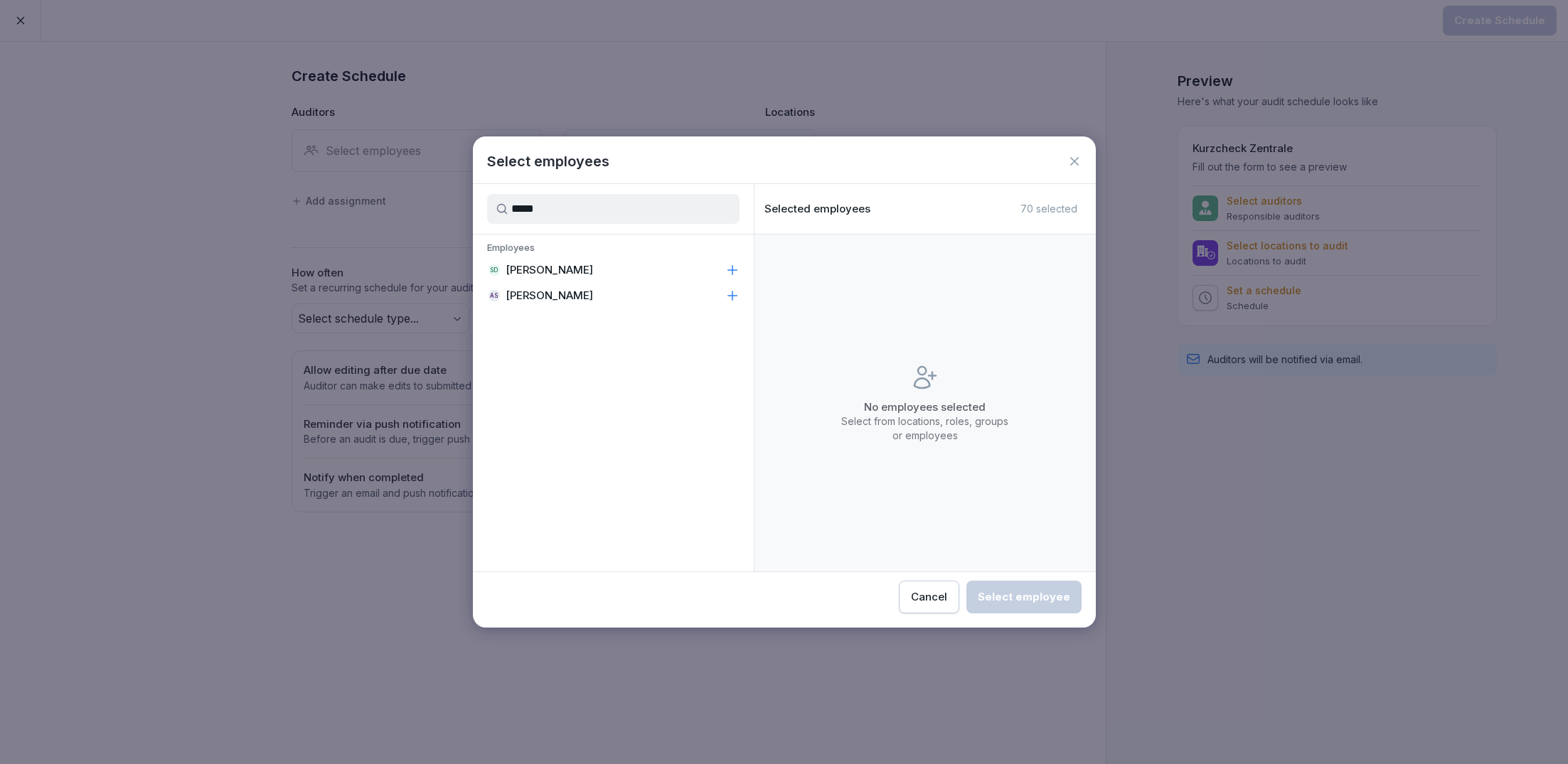
type input "*****"
click at [562, 273] on p "[PERSON_NAME]" at bounding box center [549, 270] width 88 height 14
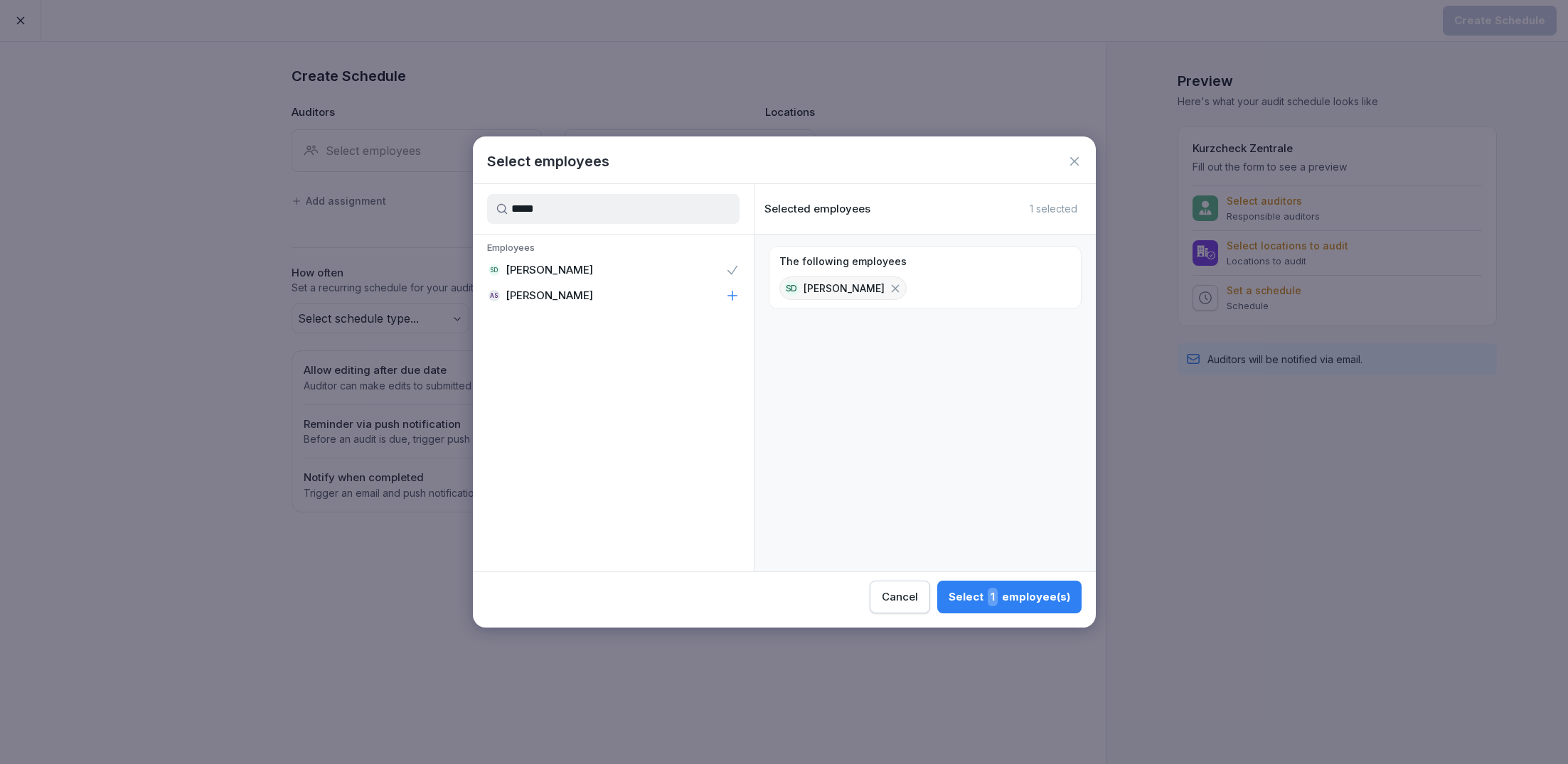
click at [1005, 597] on div "Select 1 employee(s)" at bounding box center [1009, 596] width 121 height 18
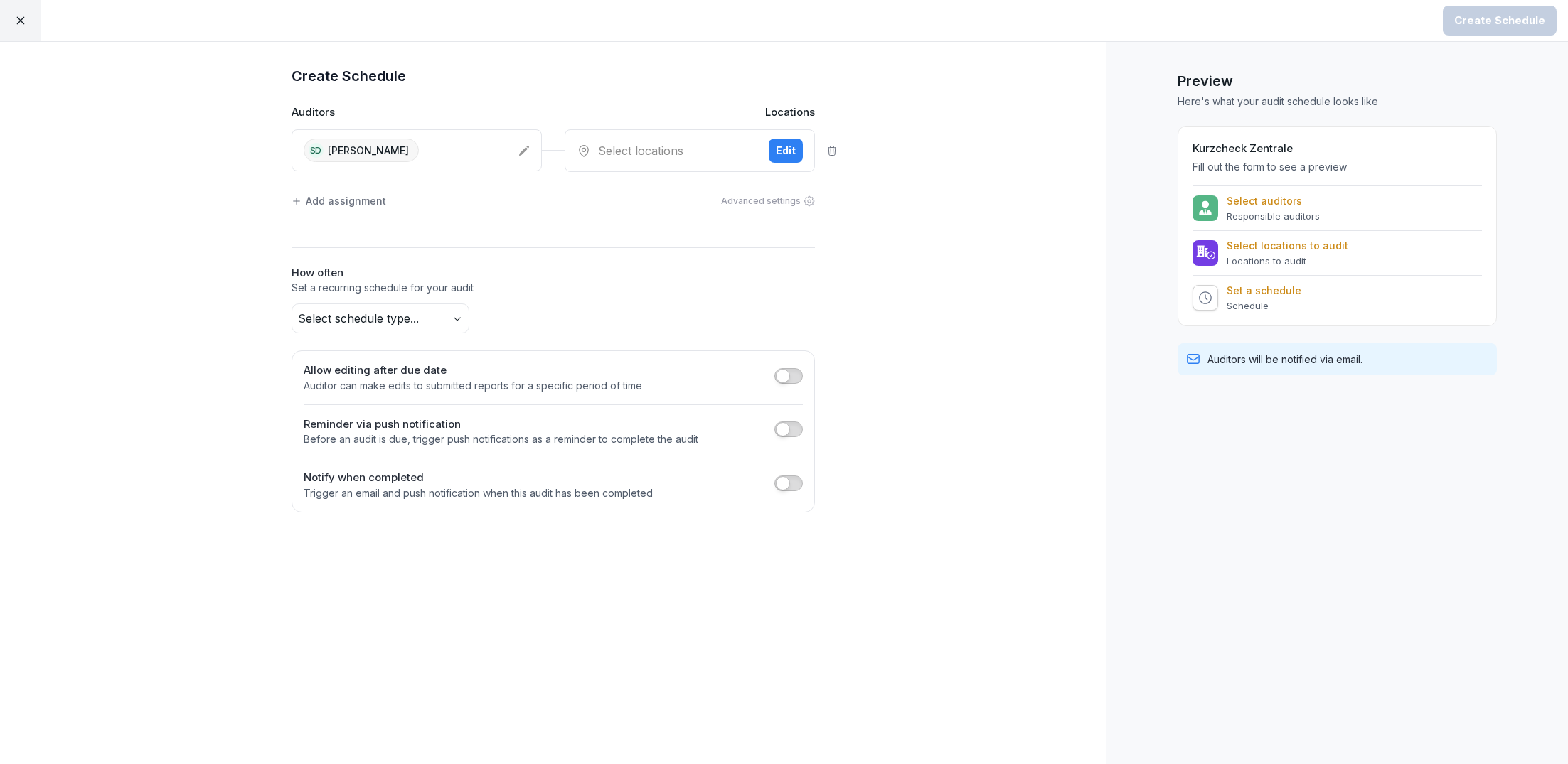
click at [642, 151] on div "Select locations" at bounding box center [666, 150] width 181 height 17
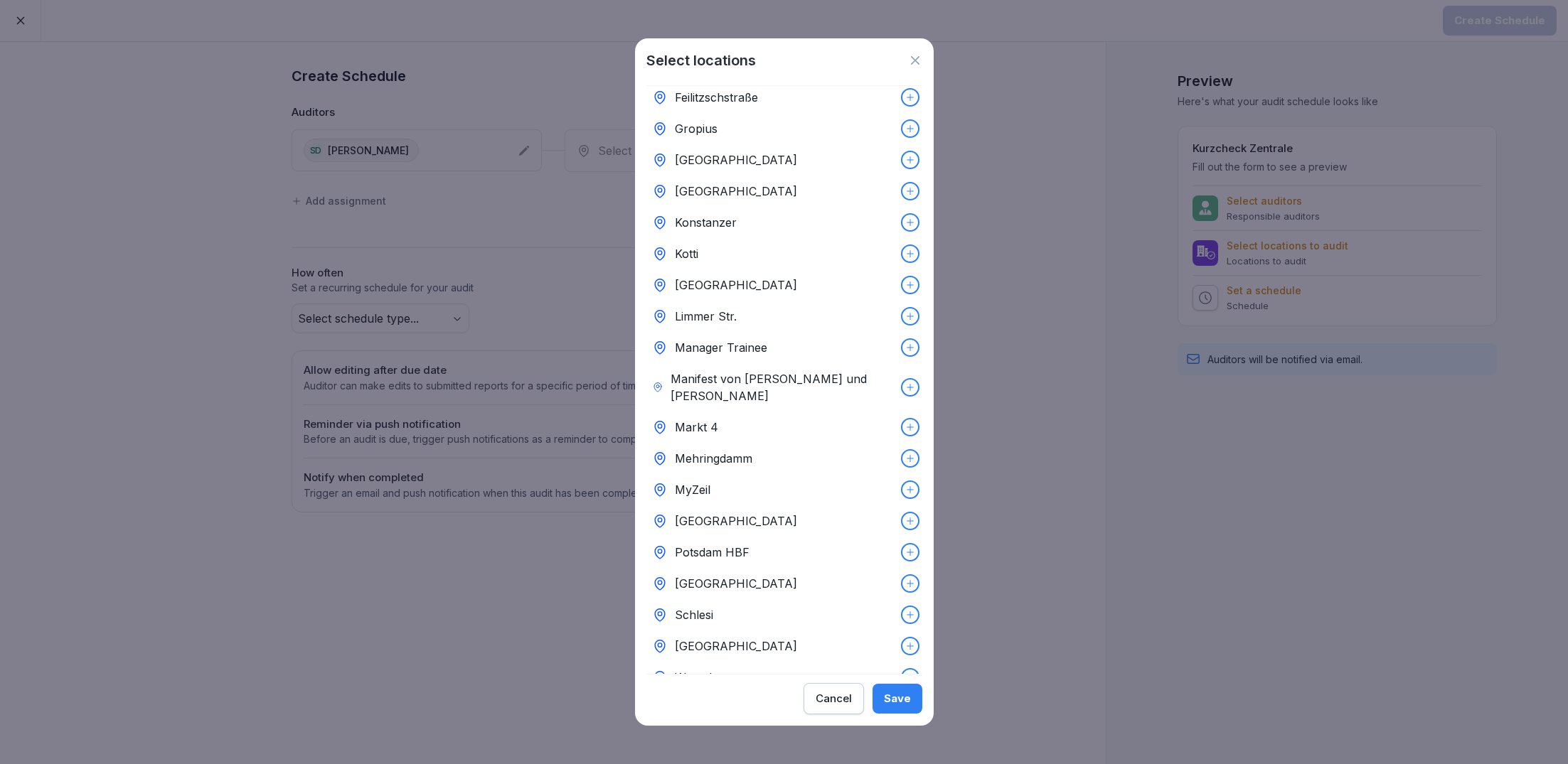
scroll to position [280, 0]
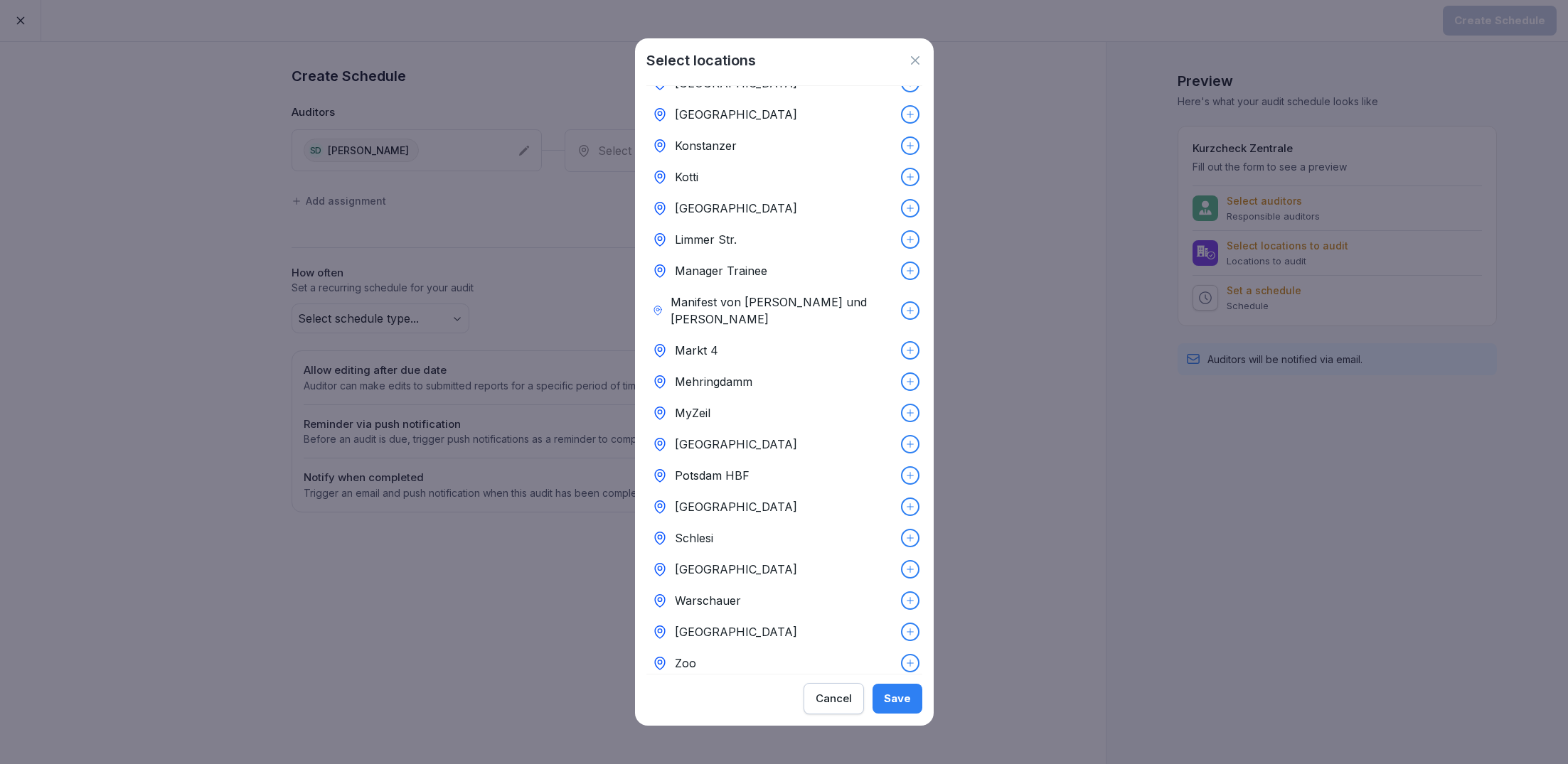
click at [760, 648] on div "Zoo" at bounding box center [784, 663] width 276 height 31
click at [891, 701] on div "Save" at bounding box center [898, 698] width 27 height 15
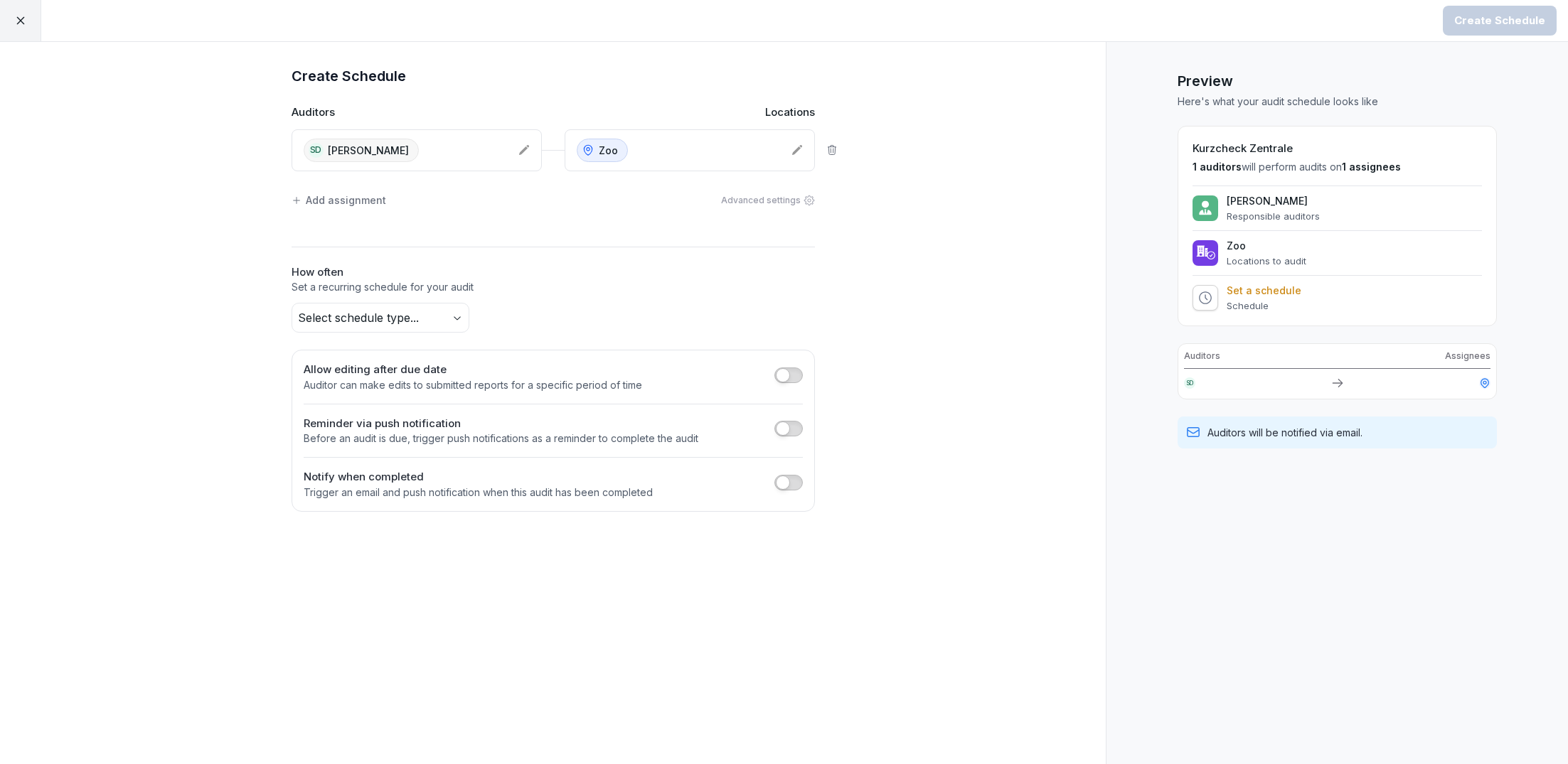
click at [353, 197] on div "Add assignment" at bounding box center [339, 200] width 95 height 15
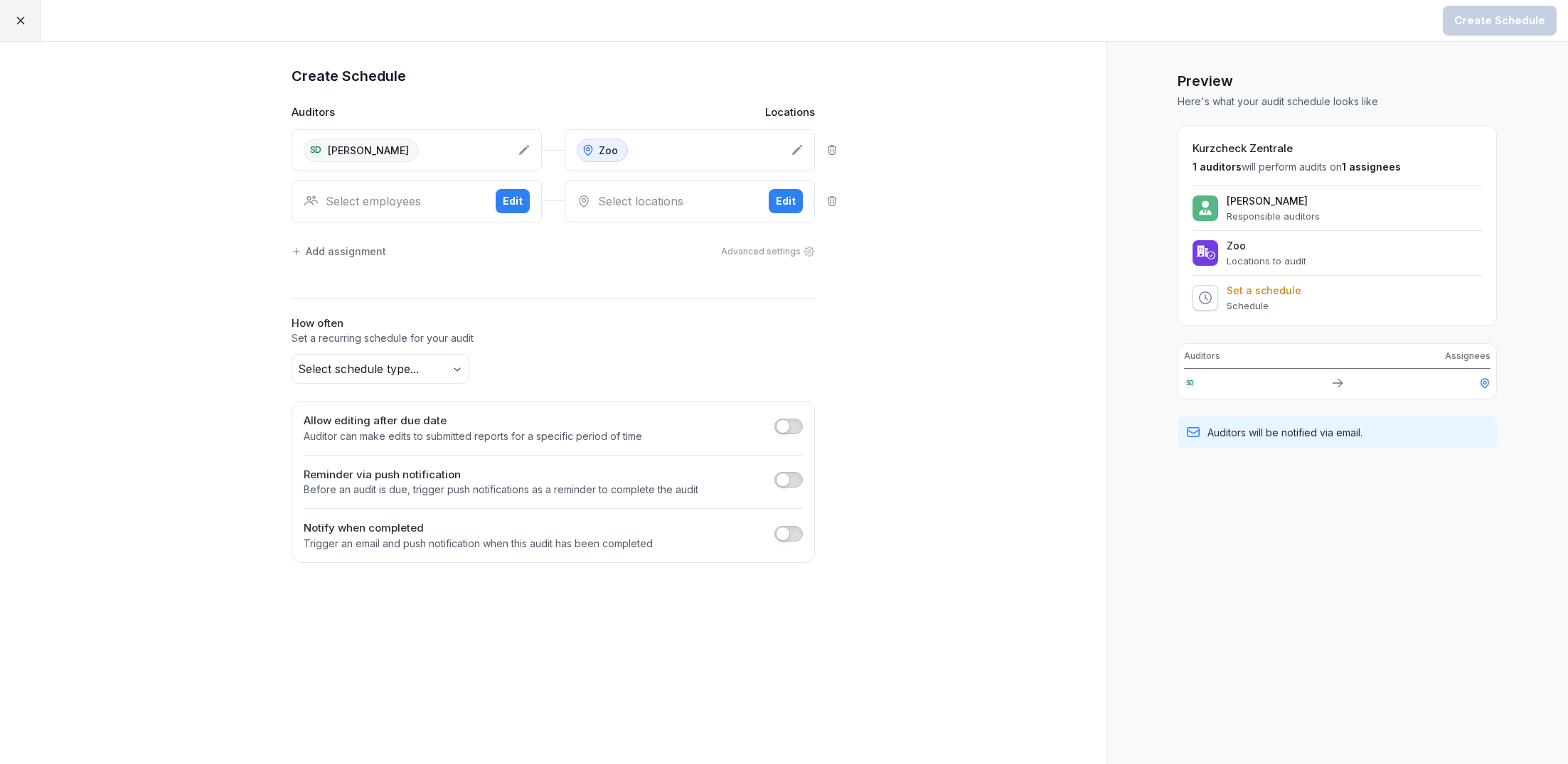
click at [371, 202] on div "Select employees" at bounding box center [393, 201] width 181 height 17
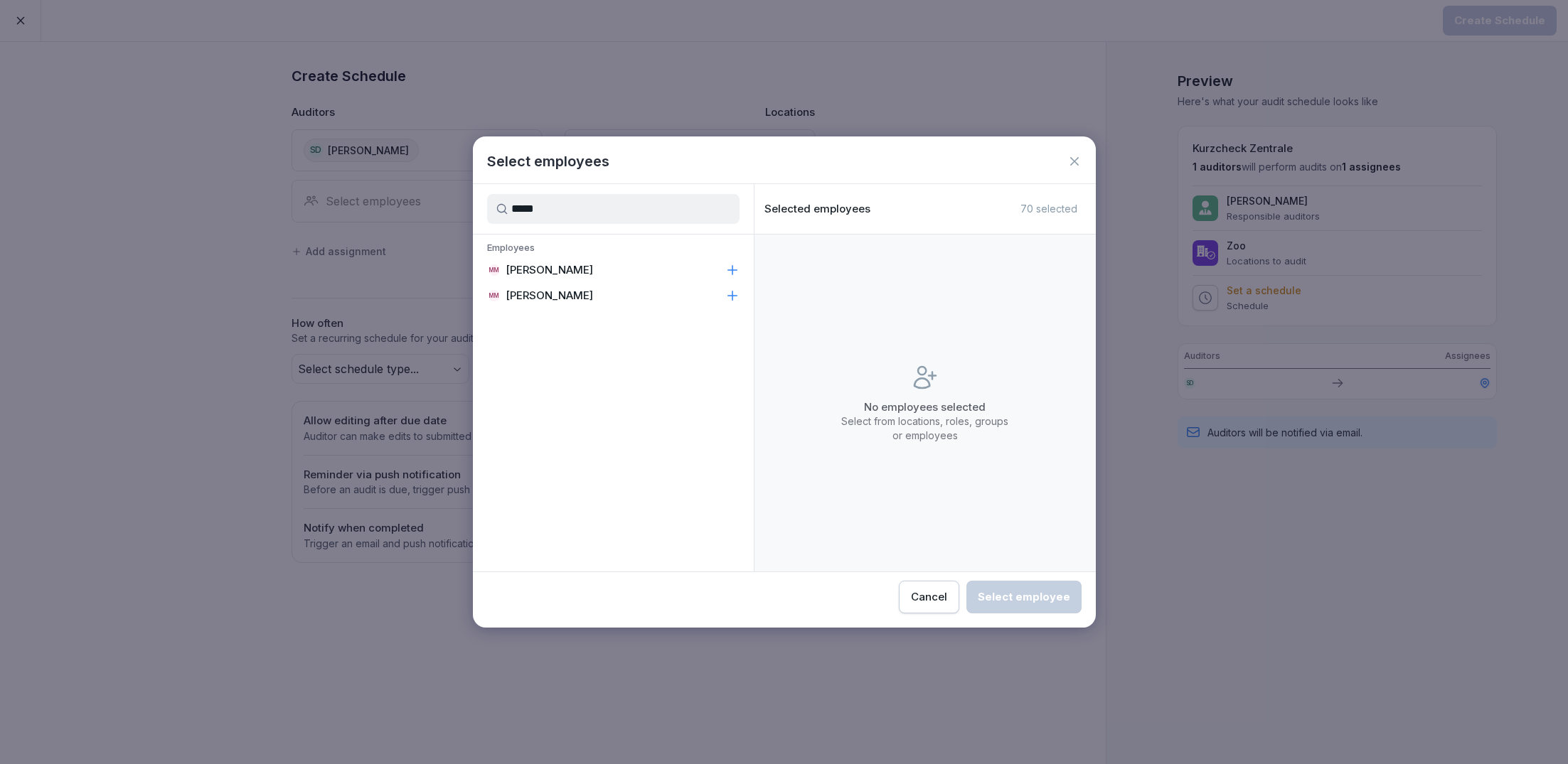
type input "*****"
click at [520, 264] on p "[PERSON_NAME]" at bounding box center [549, 270] width 88 height 14
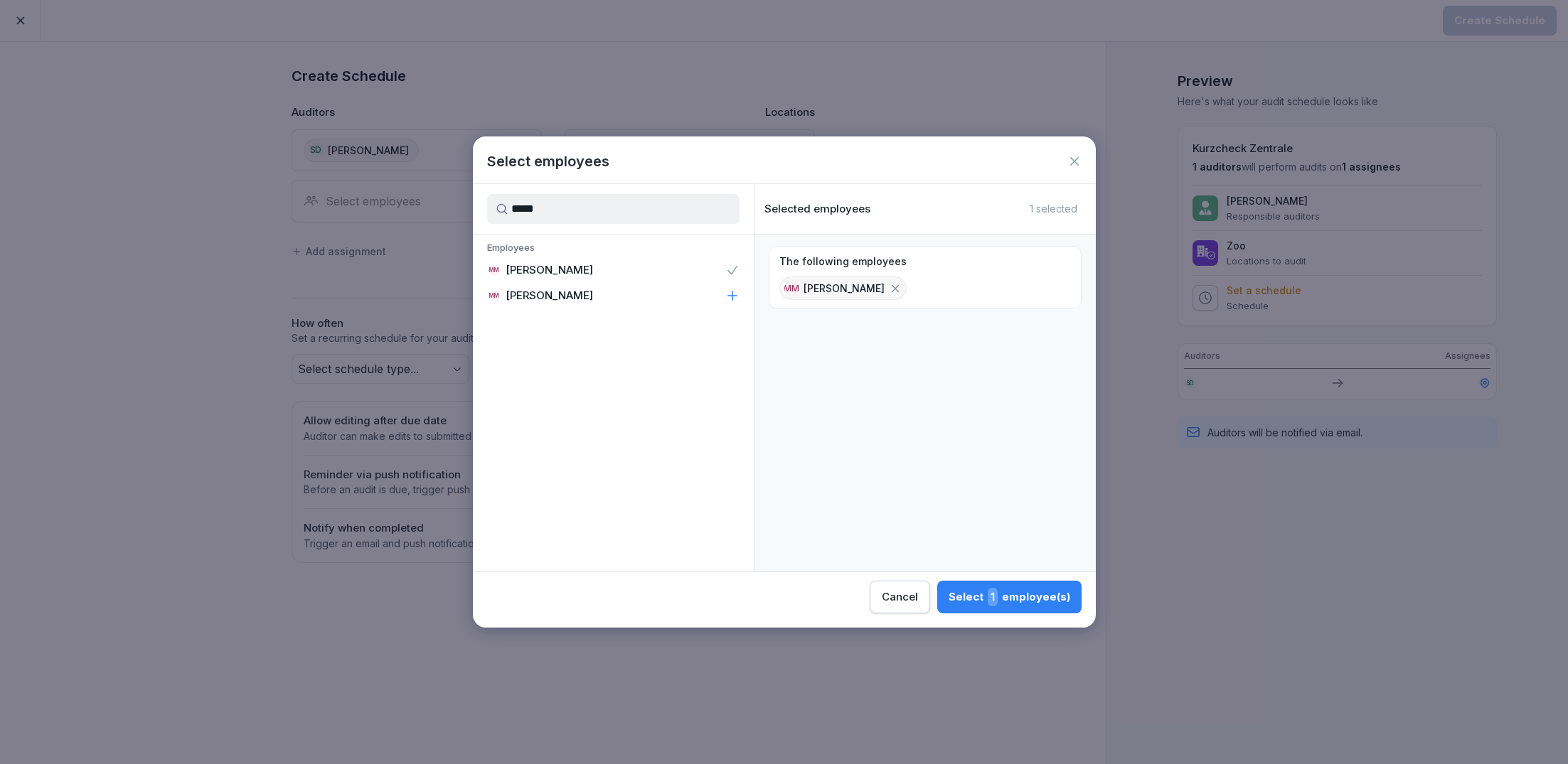
click at [1023, 592] on div "Select 1 employee(s)" at bounding box center [1009, 596] width 121 height 18
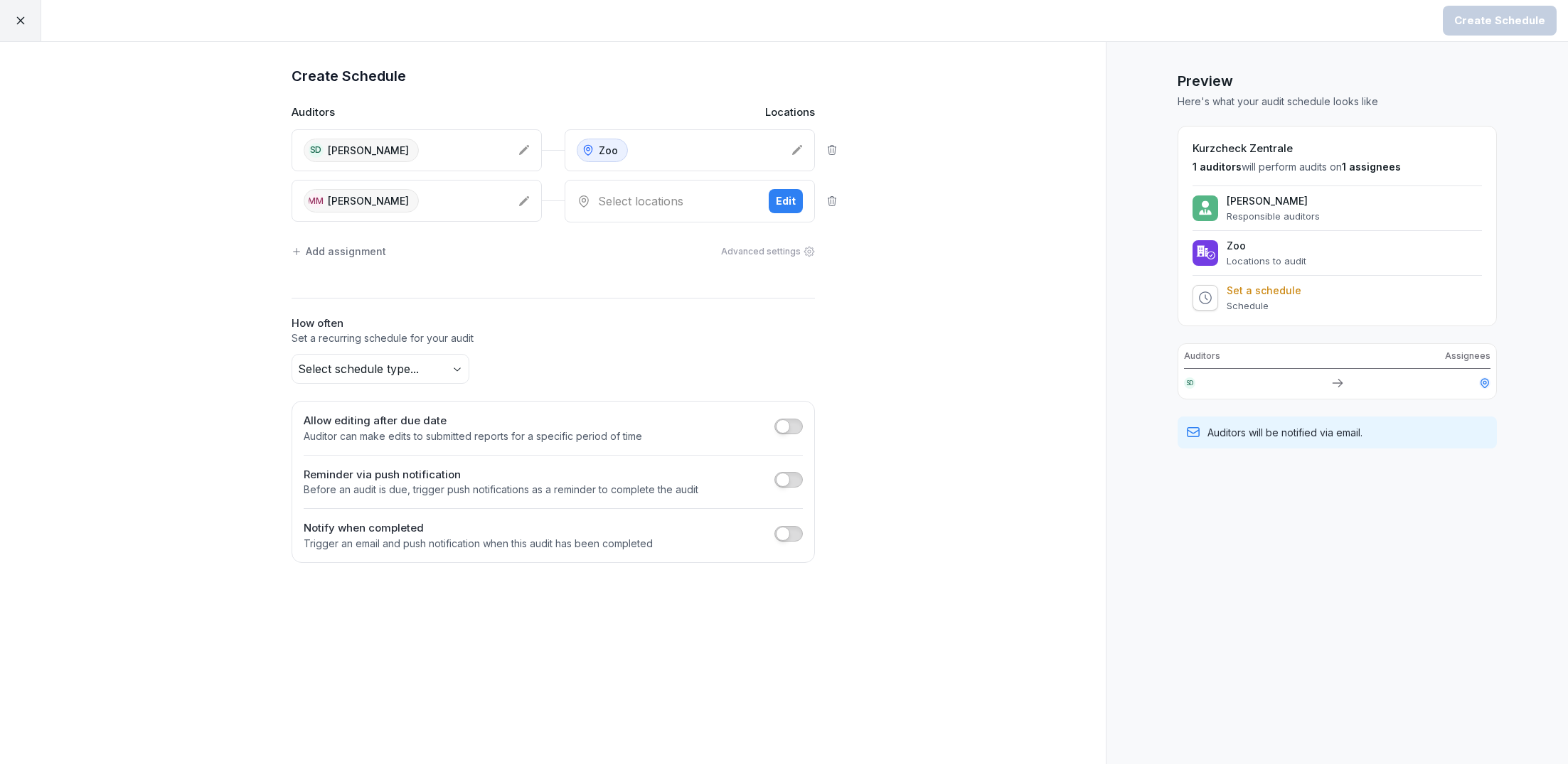
click at [650, 173] on div "Auditors Locations [GEOGRAPHIC_DATA] [GEOGRAPHIC_DATA] Dikshant Zoo MM [PERSON_…" at bounding box center [553, 163] width 523 height 118
click at [649, 193] on div "Select locations" at bounding box center [666, 201] width 181 height 17
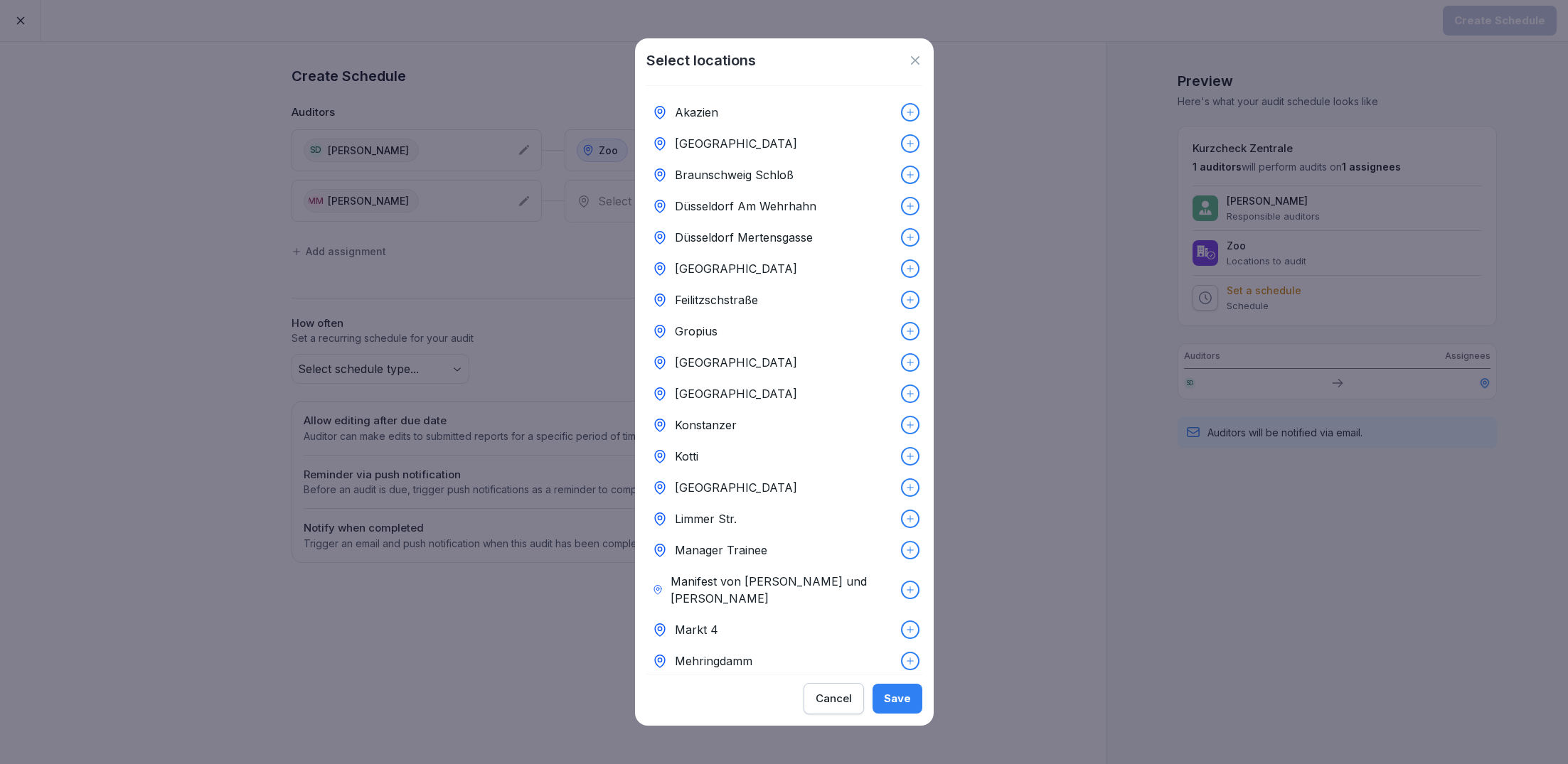
scroll to position [0, 0]
click at [727, 295] on p "Feilitzschstraße" at bounding box center [717, 300] width 83 height 17
click at [890, 699] on div "Save" at bounding box center [898, 698] width 27 height 15
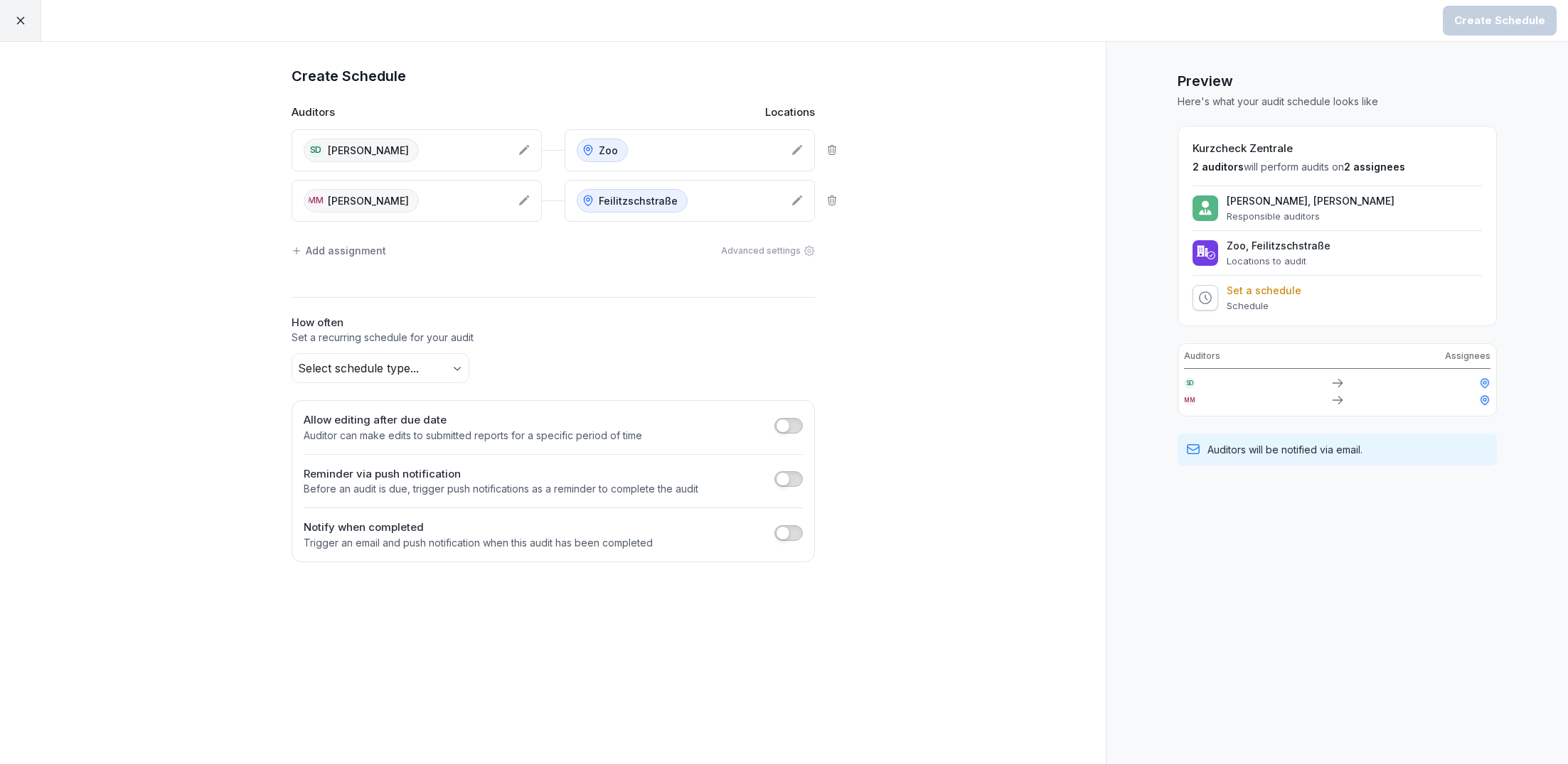
click at [329, 246] on div "Add assignment" at bounding box center [339, 250] width 95 height 15
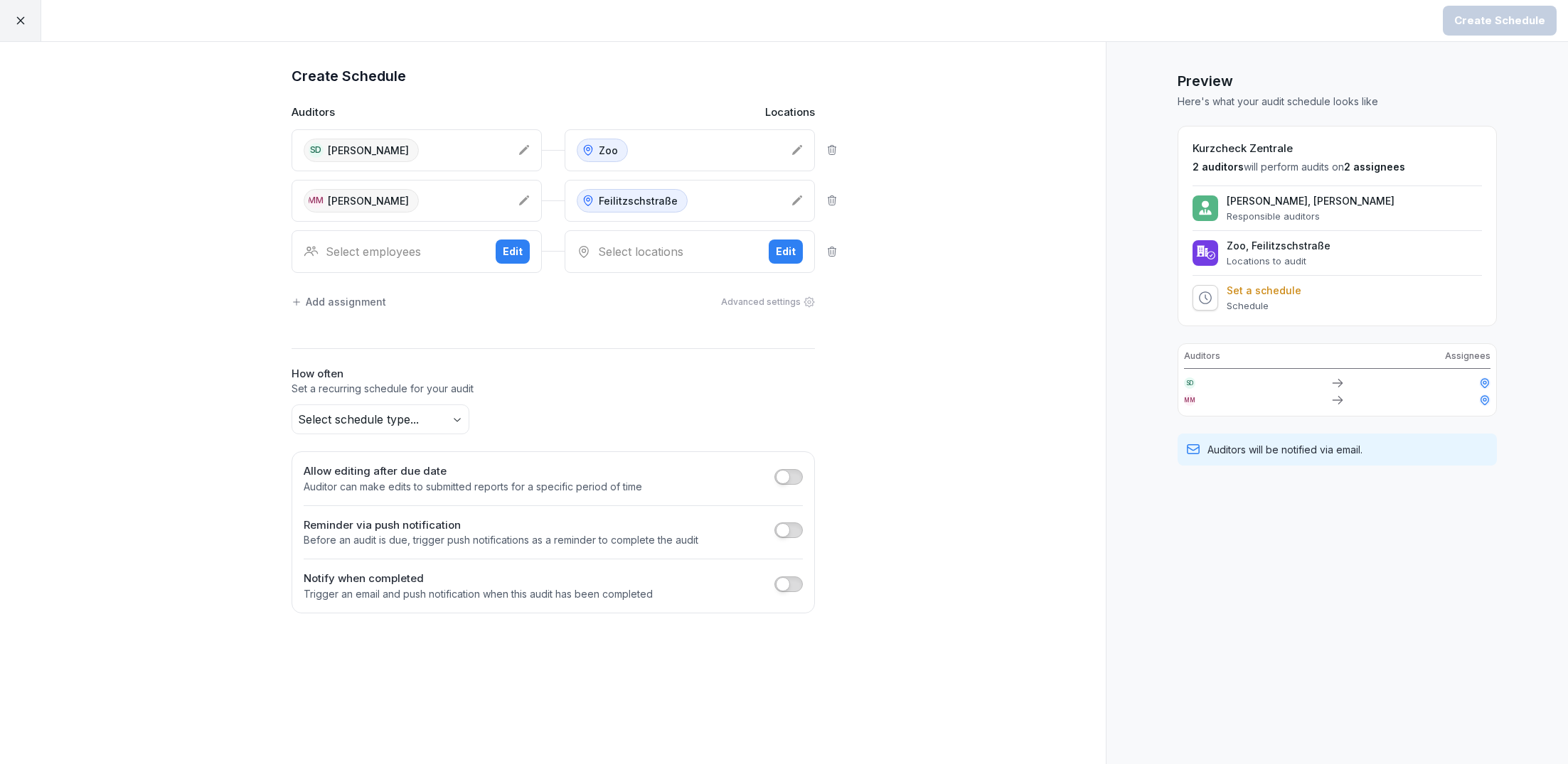
click at [377, 246] on div "Select employees" at bounding box center [393, 251] width 181 height 17
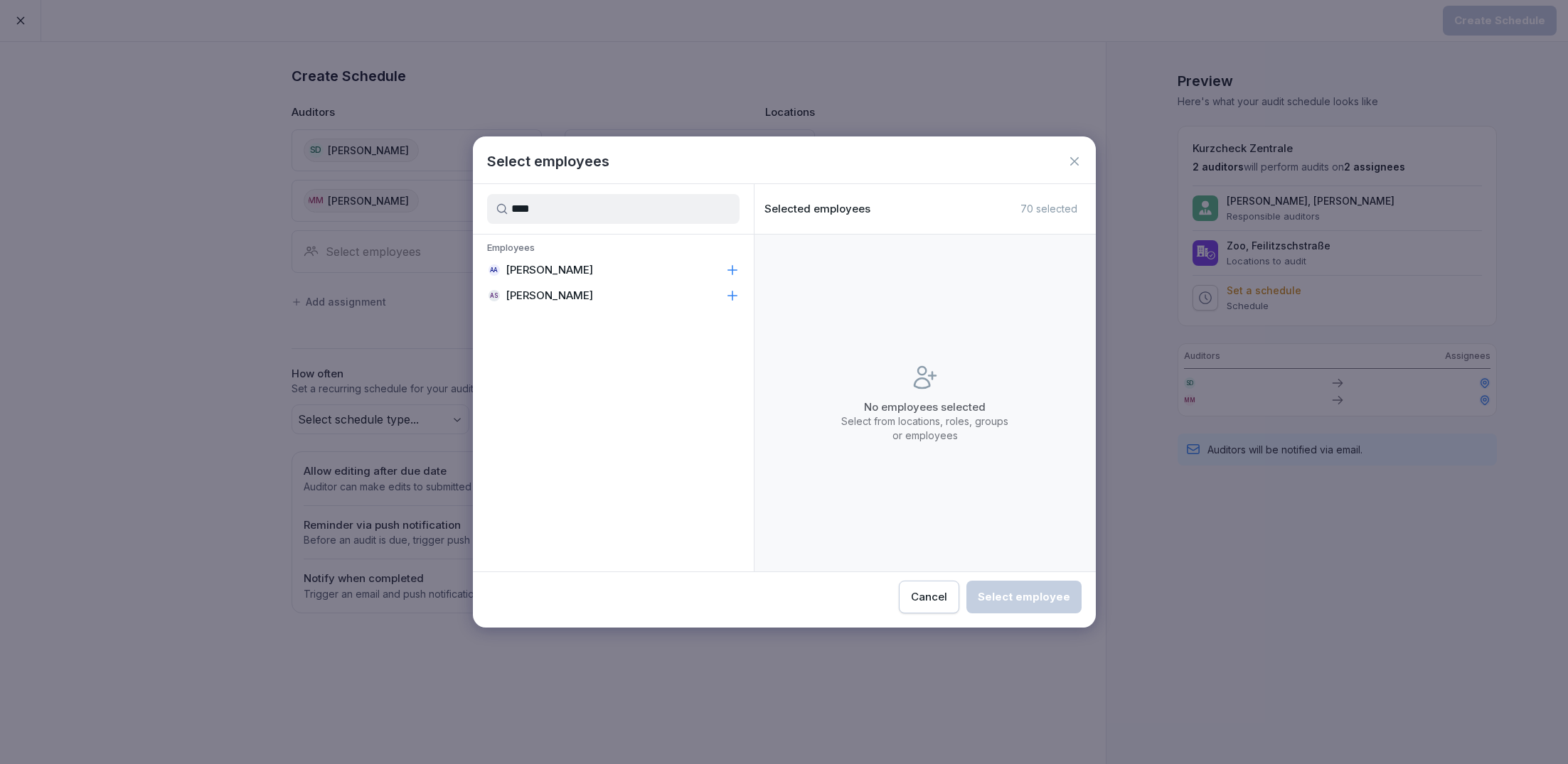
type input "****"
click at [558, 270] on p "[PERSON_NAME]" at bounding box center [549, 270] width 88 height 14
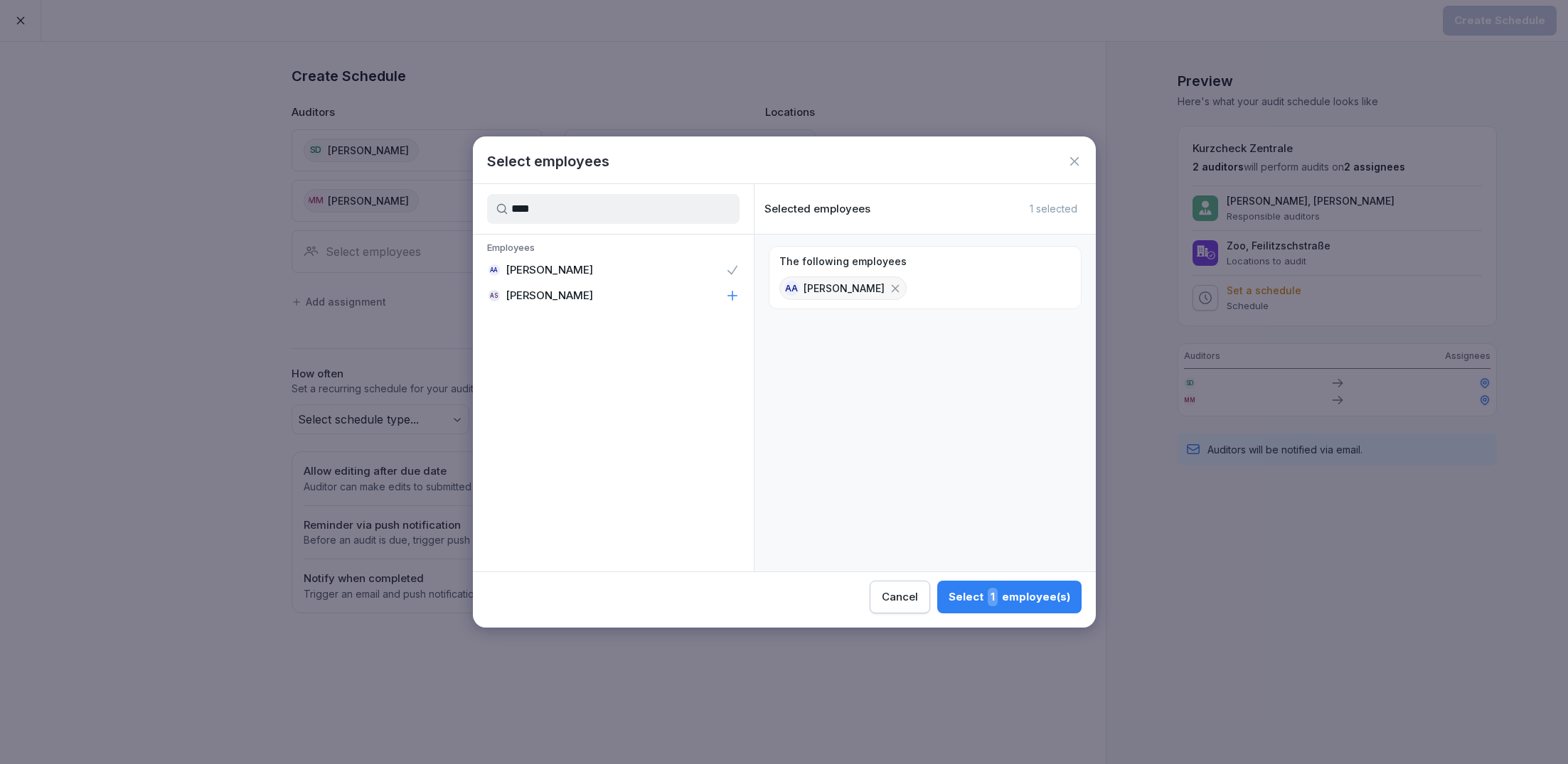
click at [989, 586] on button "Select 1 employee(s)" at bounding box center [1009, 597] width 145 height 33
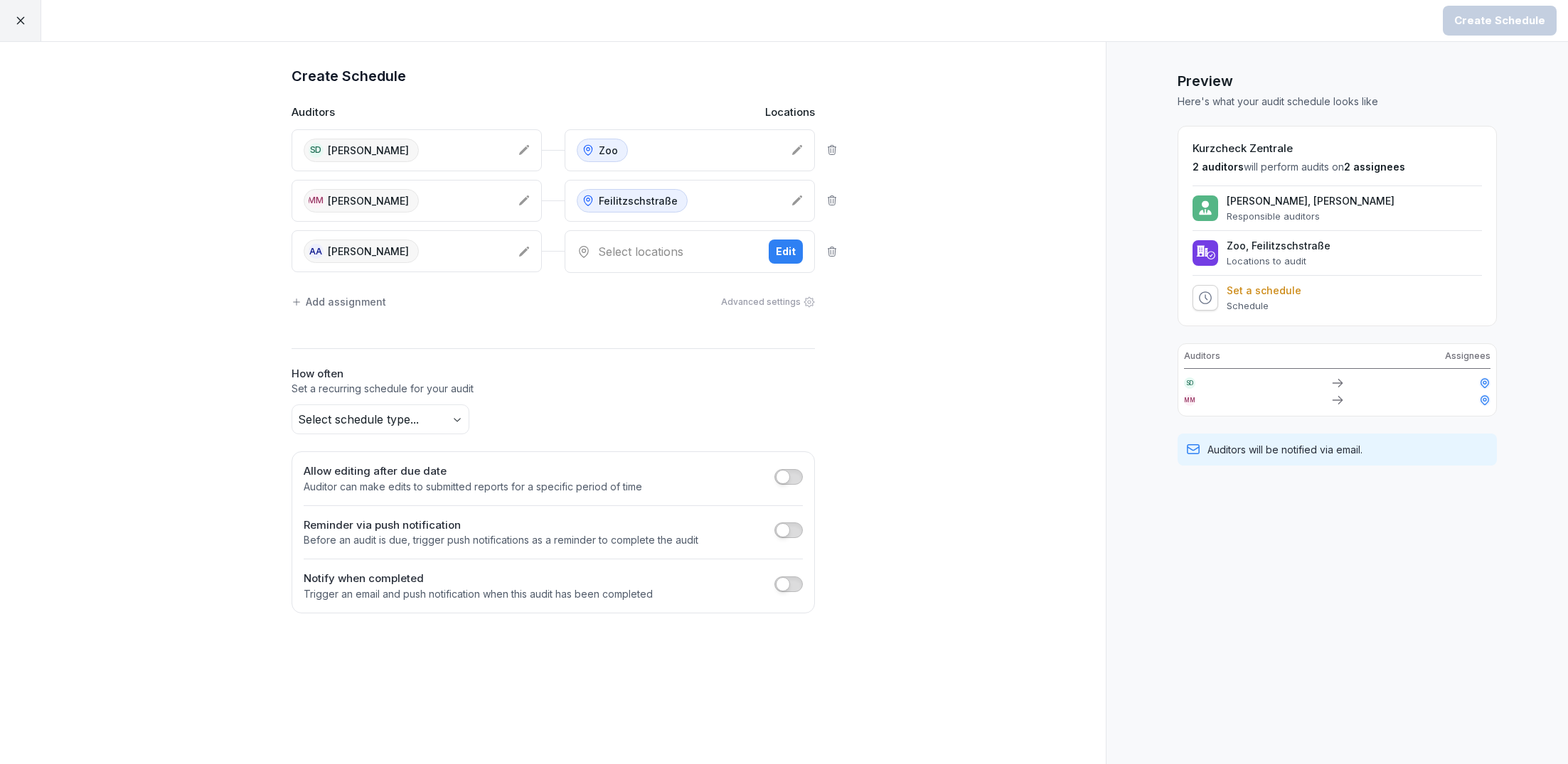
click at [625, 254] on div "Select locations" at bounding box center [666, 251] width 181 height 17
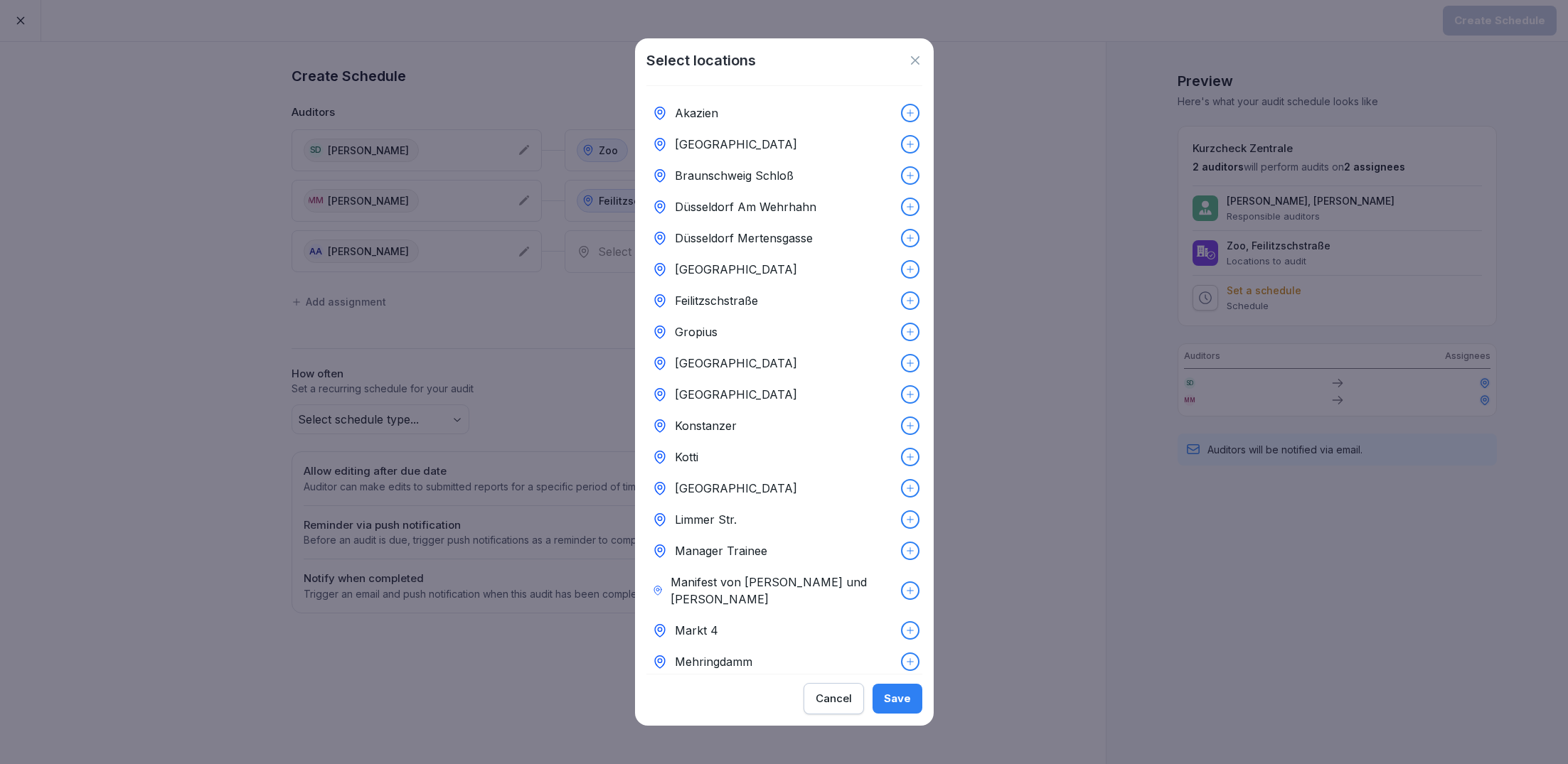
click at [720, 514] on p "Limmer Str." at bounding box center [706, 519] width 62 height 17
click at [886, 691] on button "Save" at bounding box center [898, 698] width 50 height 30
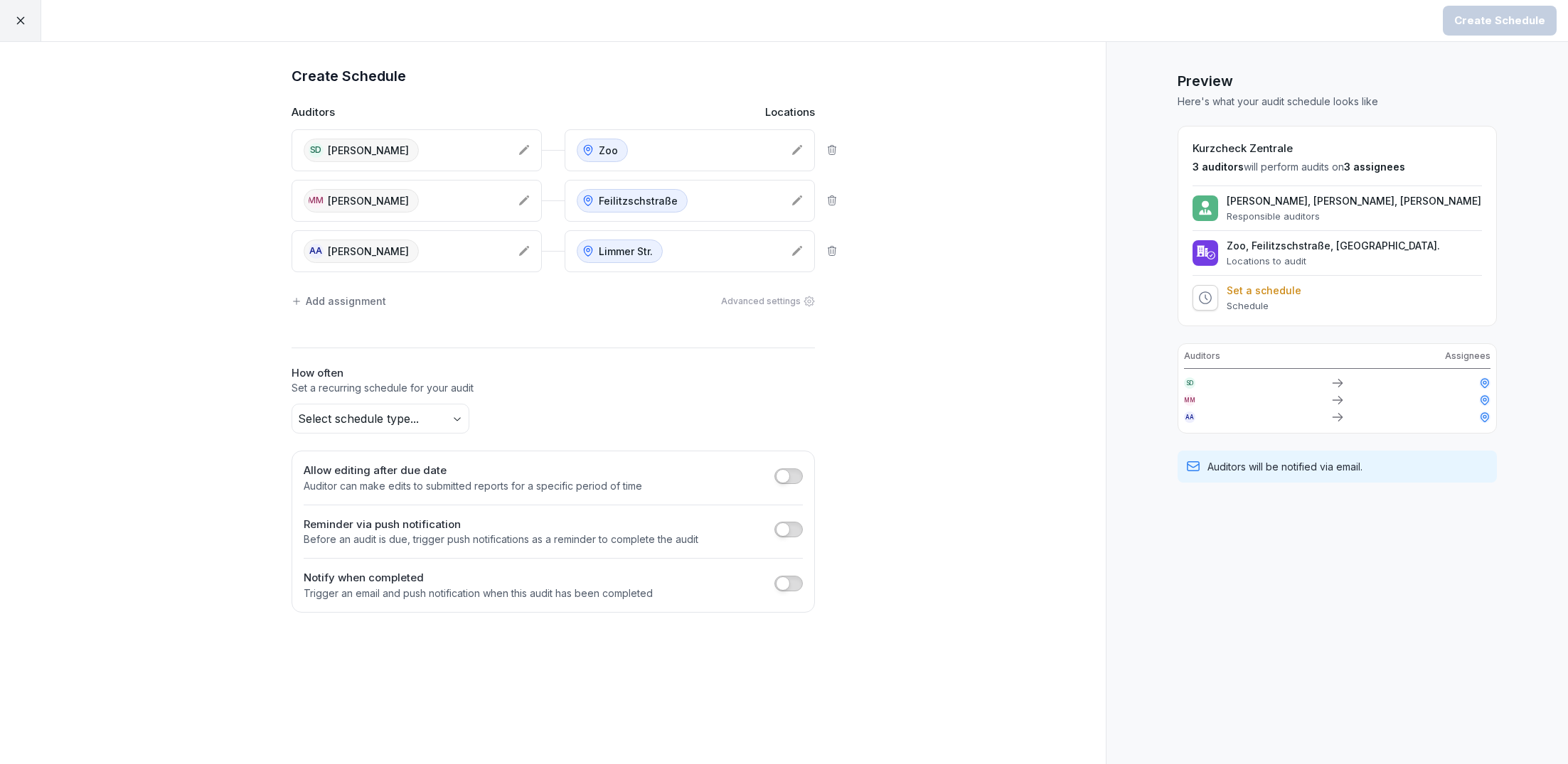
click at [361, 298] on div "Add assignment" at bounding box center [339, 301] width 95 height 15
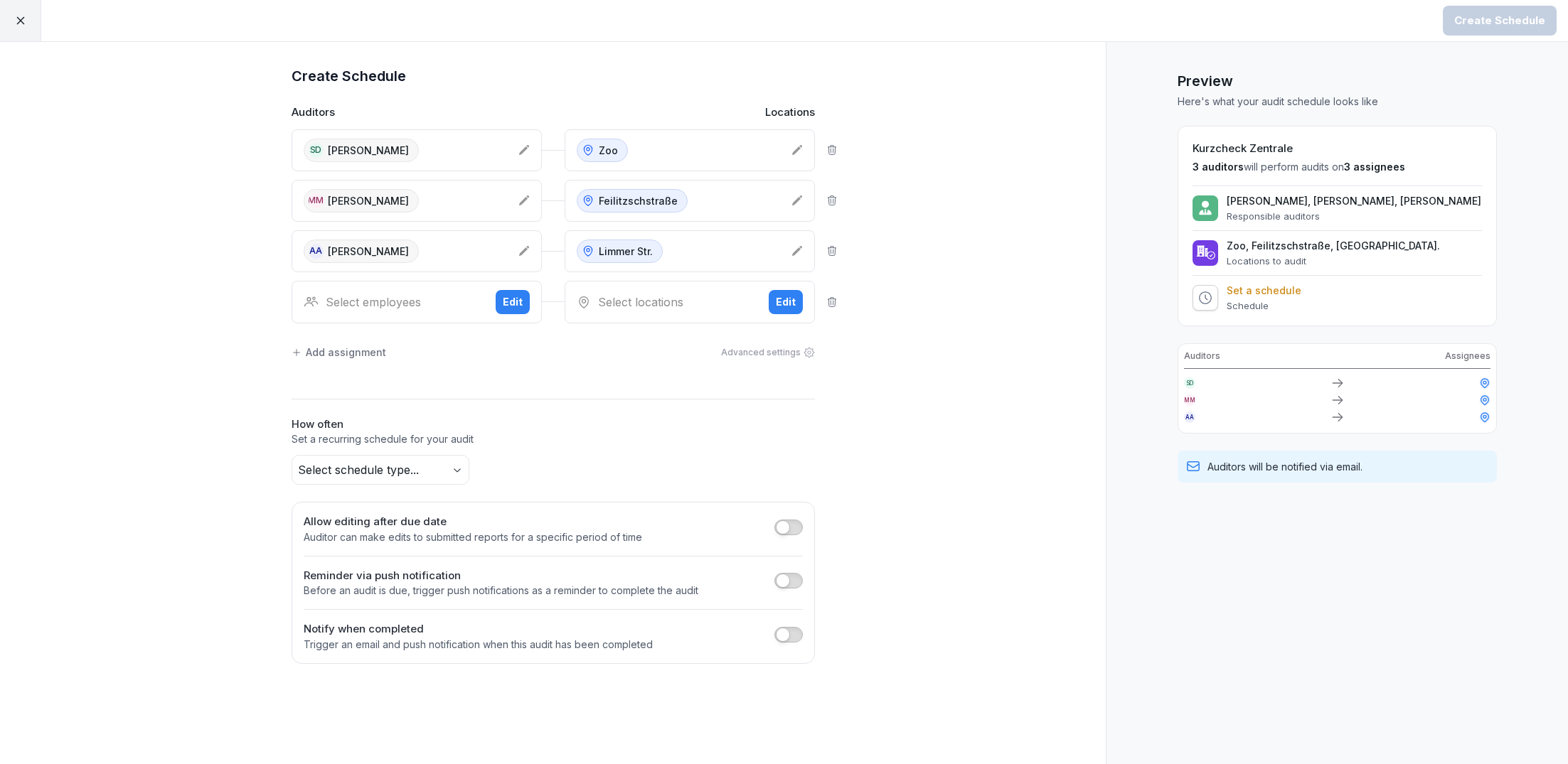
click at [395, 305] on div "Select employees" at bounding box center [393, 302] width 181 height 17
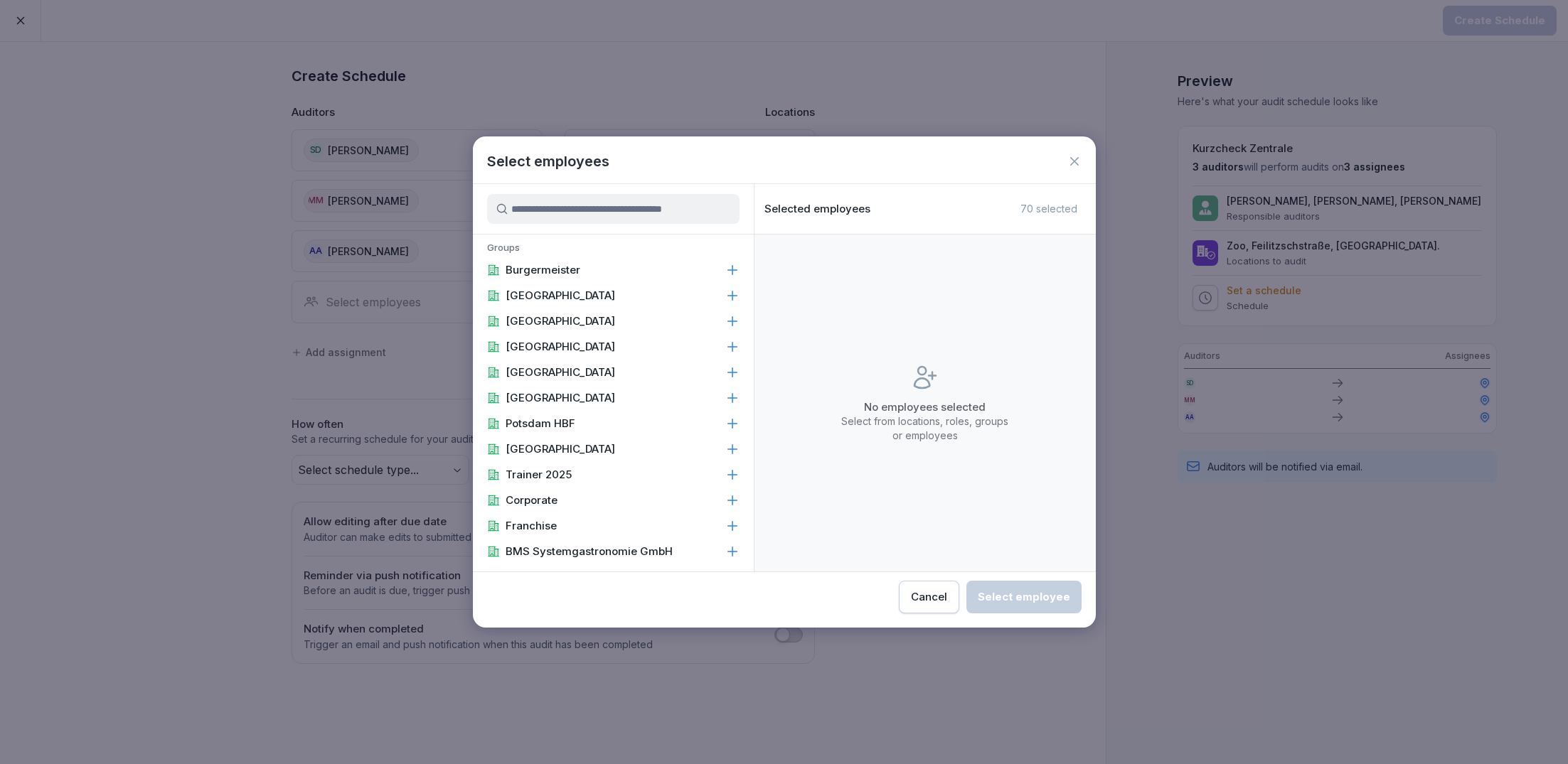
click at [662, 214] on input at bounding box center [613, 209] width 252 height 30
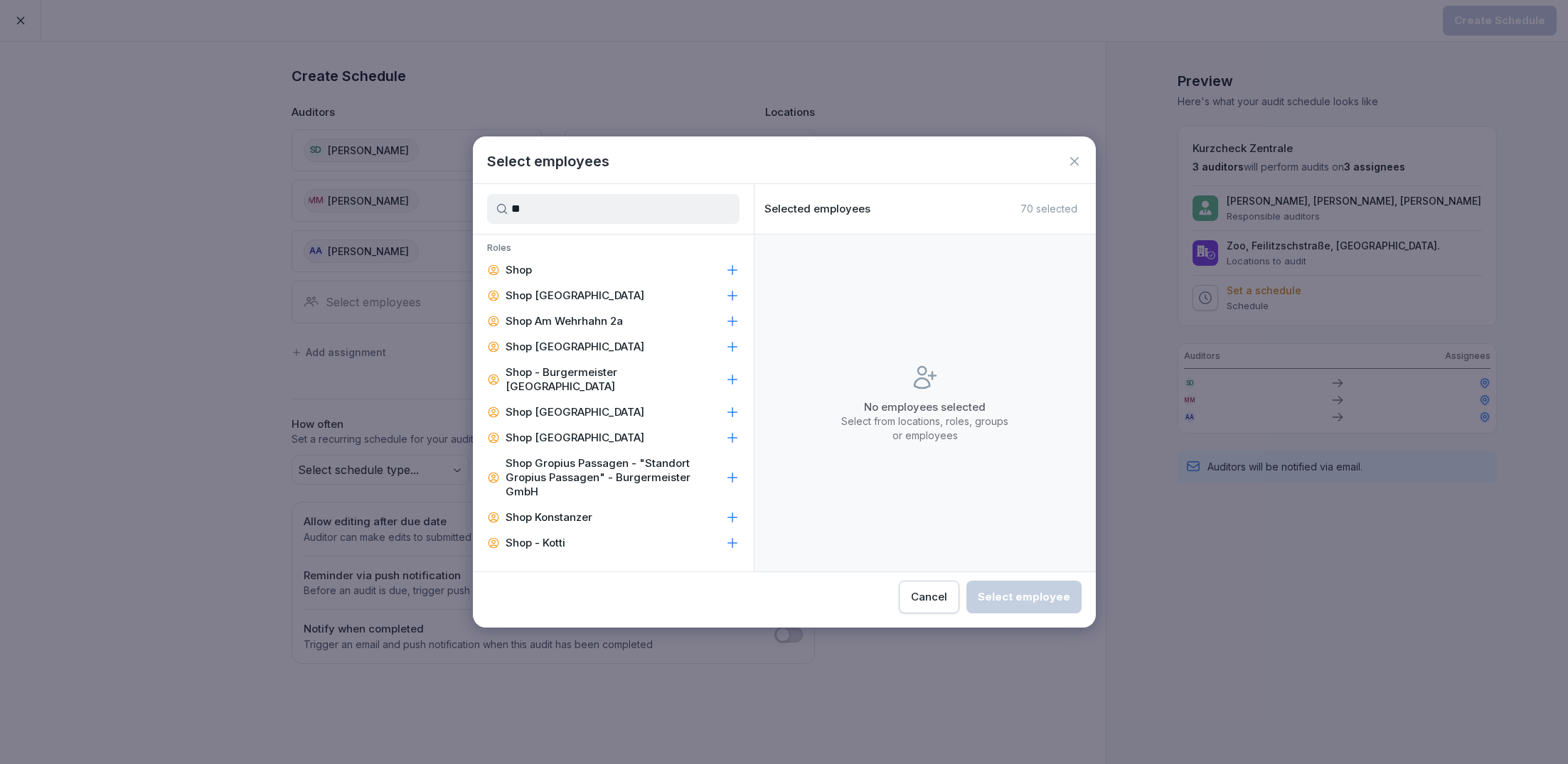
type input "*"
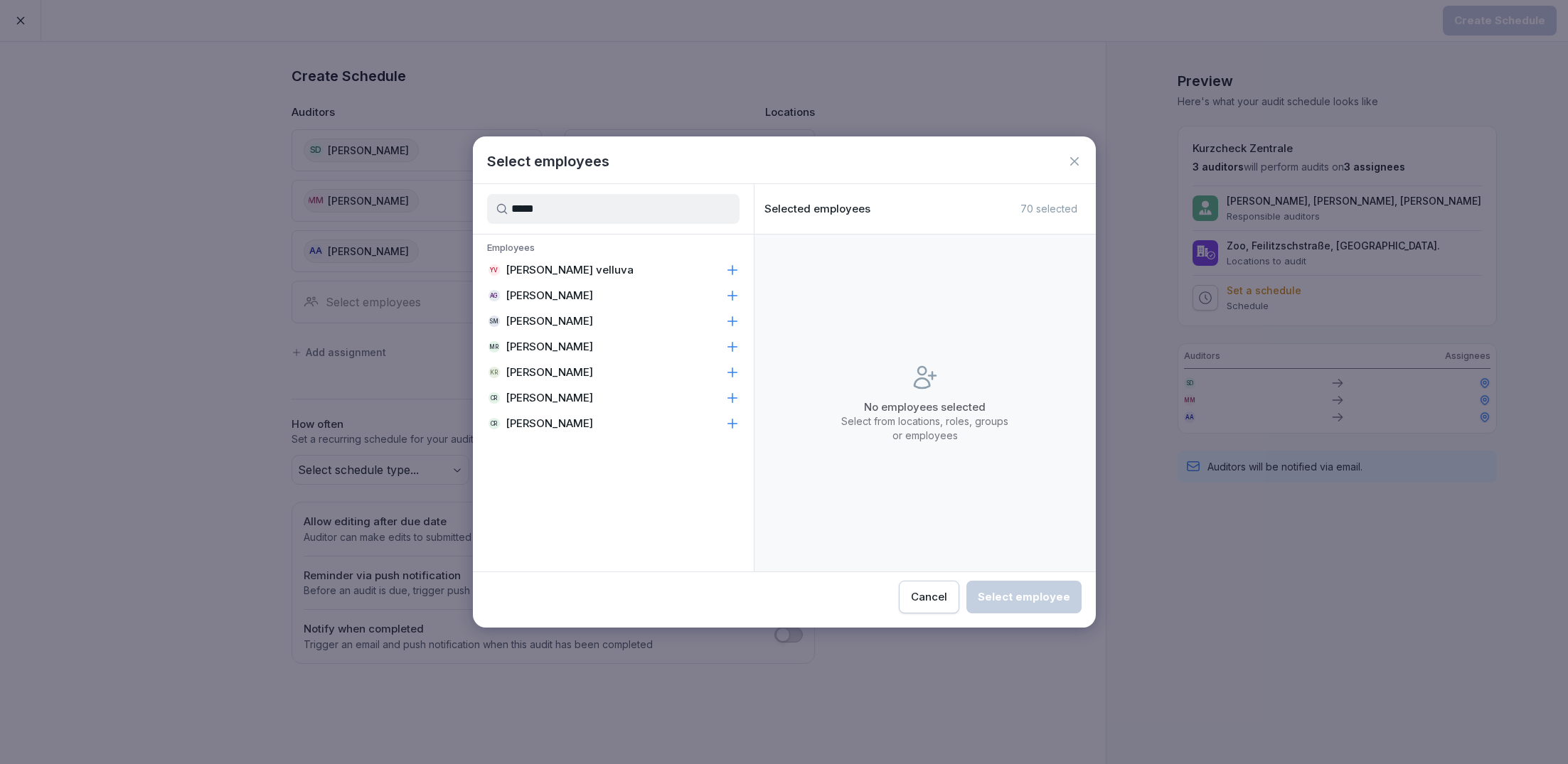
type input "*****"
click at [552, 401] on p "[PERSON_NAME]" at bounding box center [549, 398] width 88 height 14
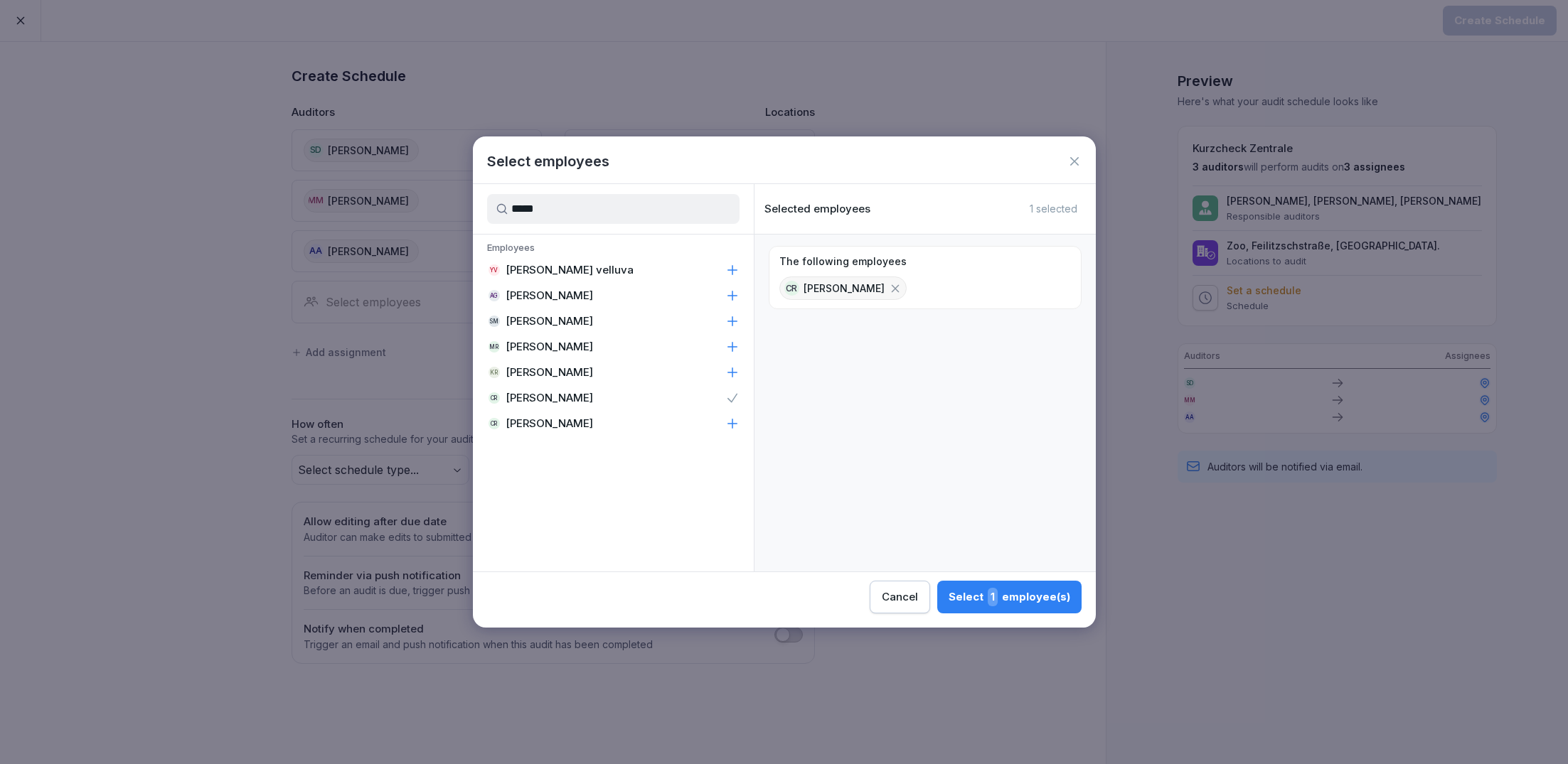
click at [1020, 608] on button "Select 1 employee(s)" at bounding box center [1009, 597] width 145 height 33
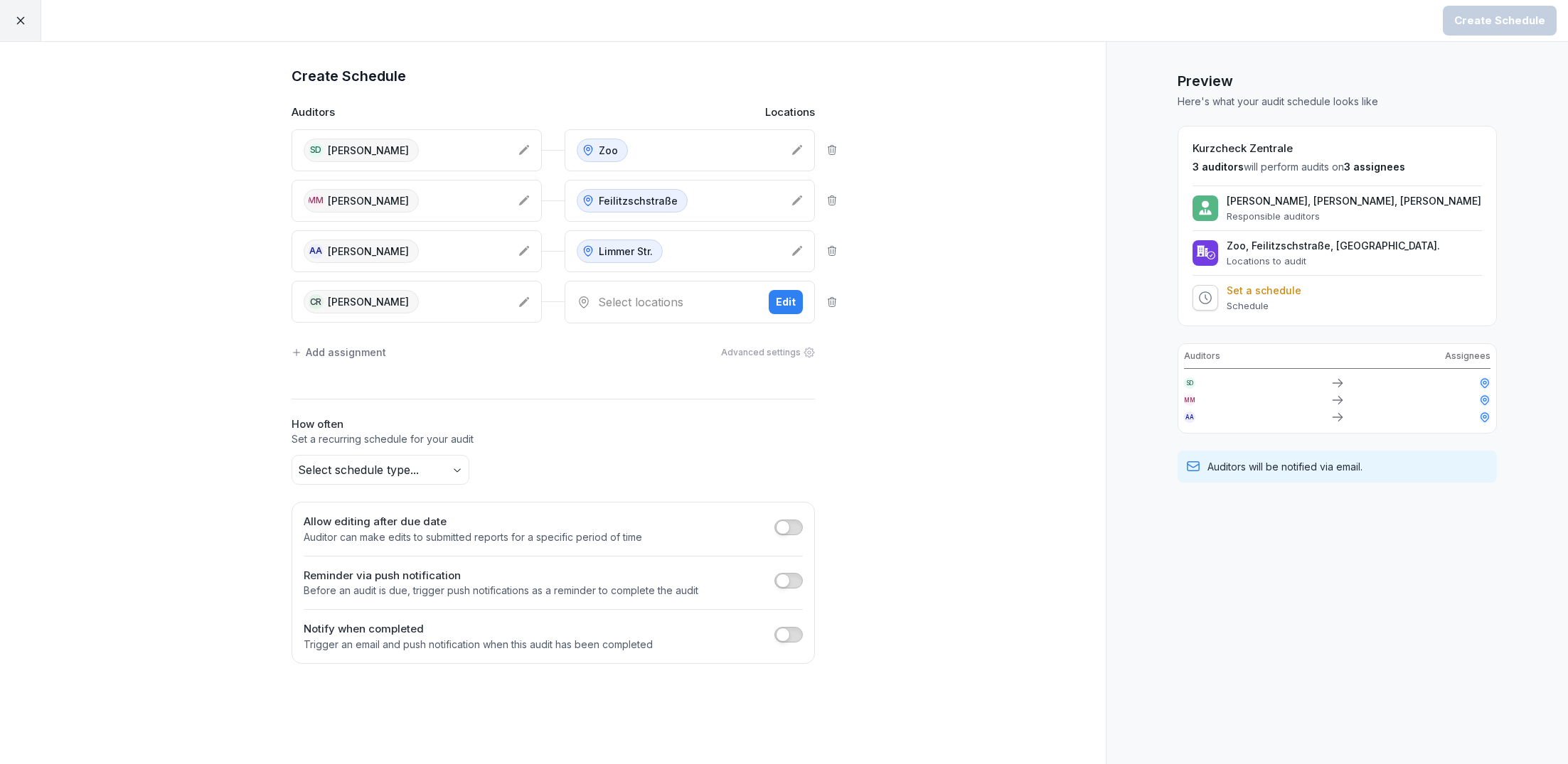
click at [695, 300] on div "Select locations" at bounding box center [666, 302] width 181 height 17
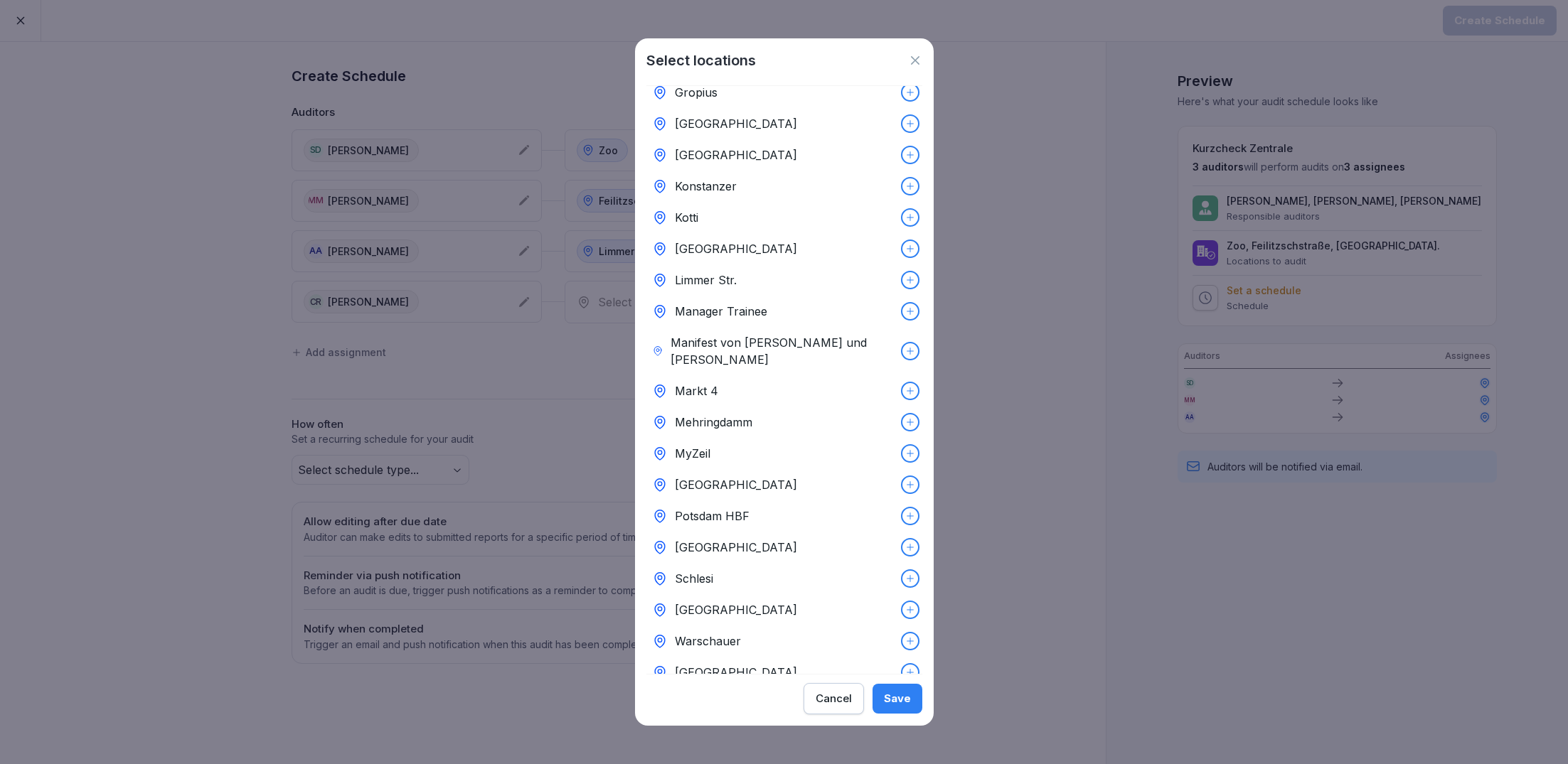
scroll to position [280, 0]
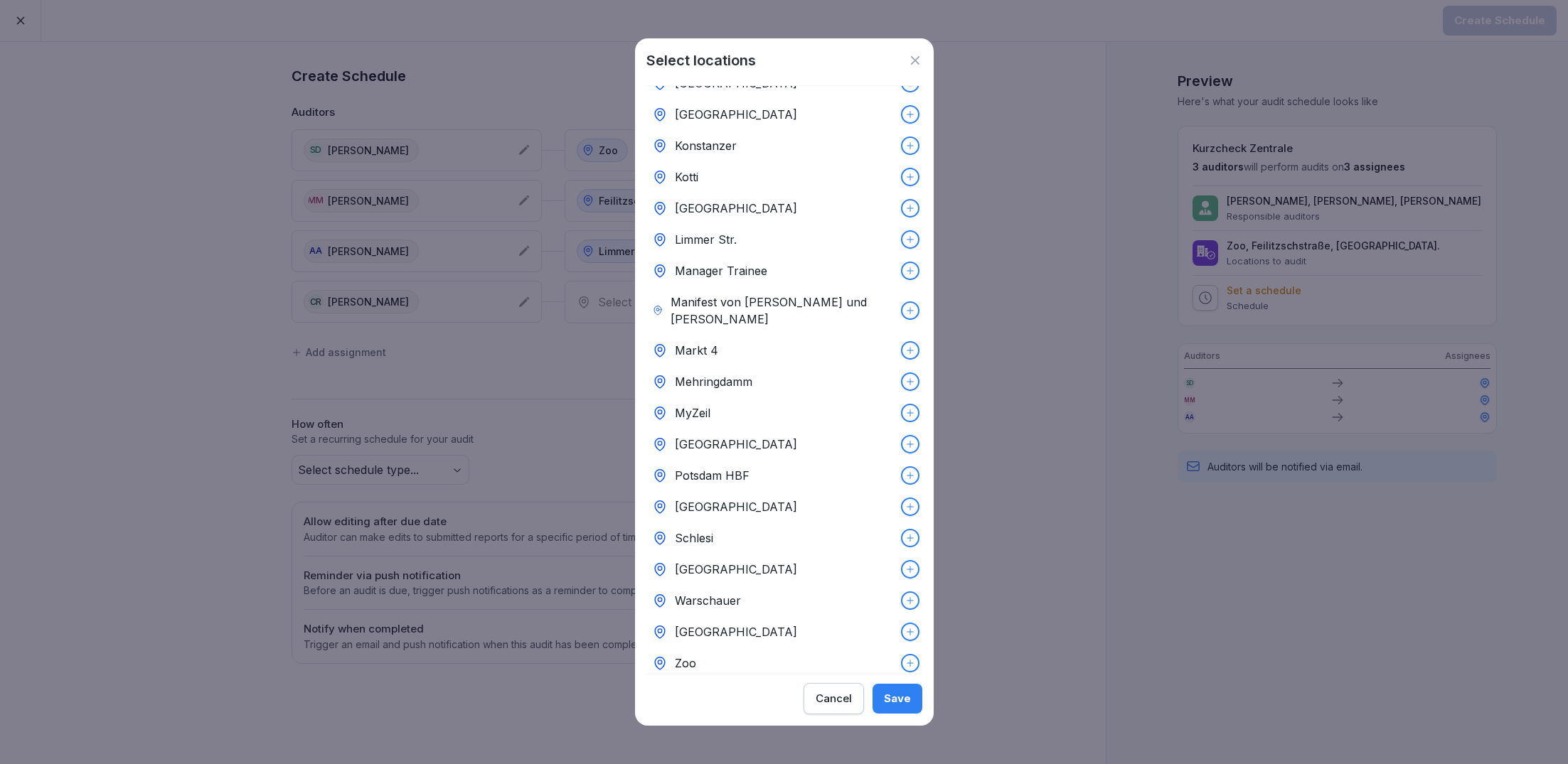
click at [712, 373] on p "Mehringdamm" at bounding box center [714, 381] width 78 height 17
click at [906, 700] on div "Save" at bounding box center [898, 698] width 27 height 15
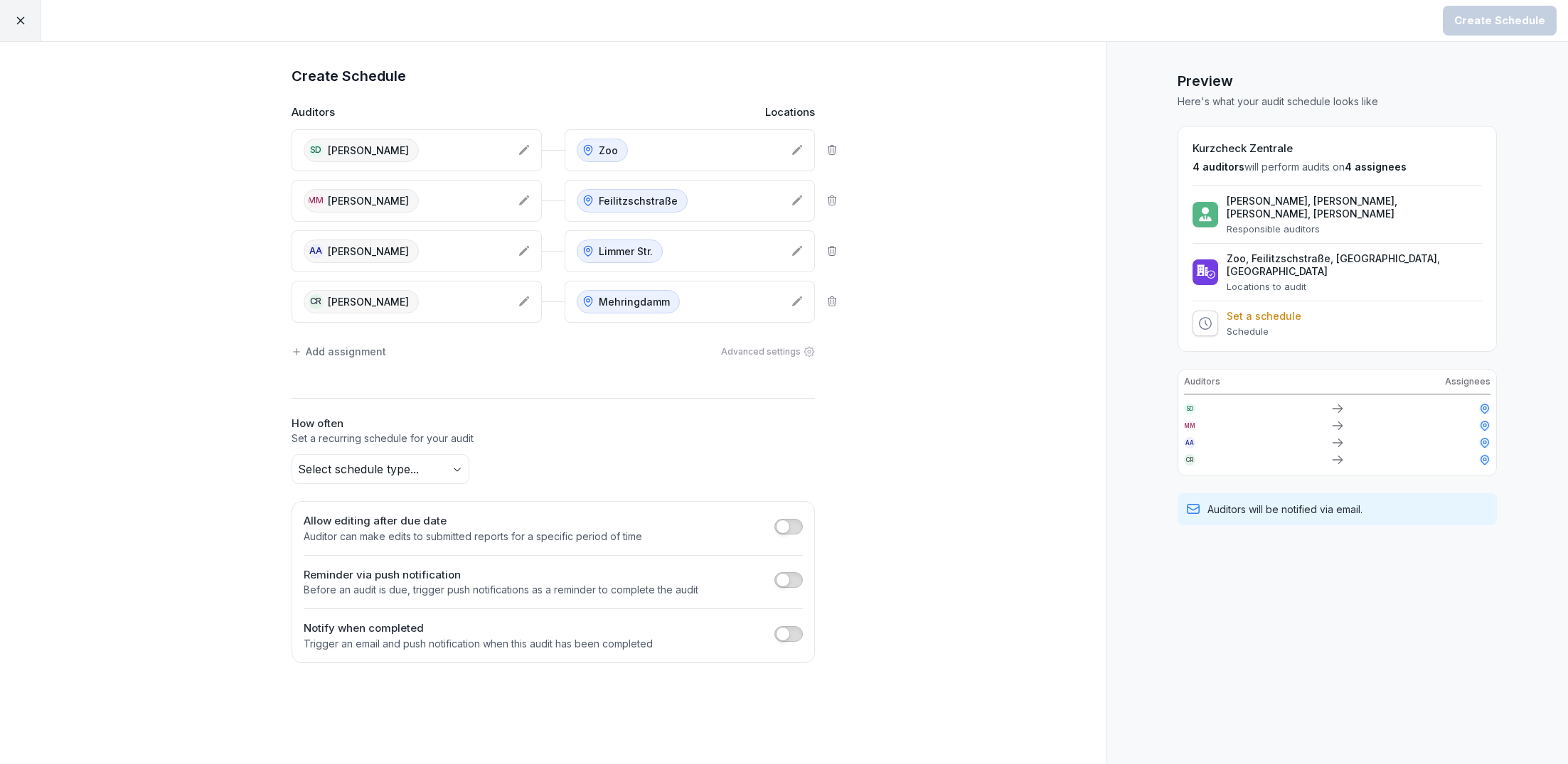
click at [471, 306] on div "CR [PERSON_NAME]" at bounding box center [405, 301] width 203 height 23
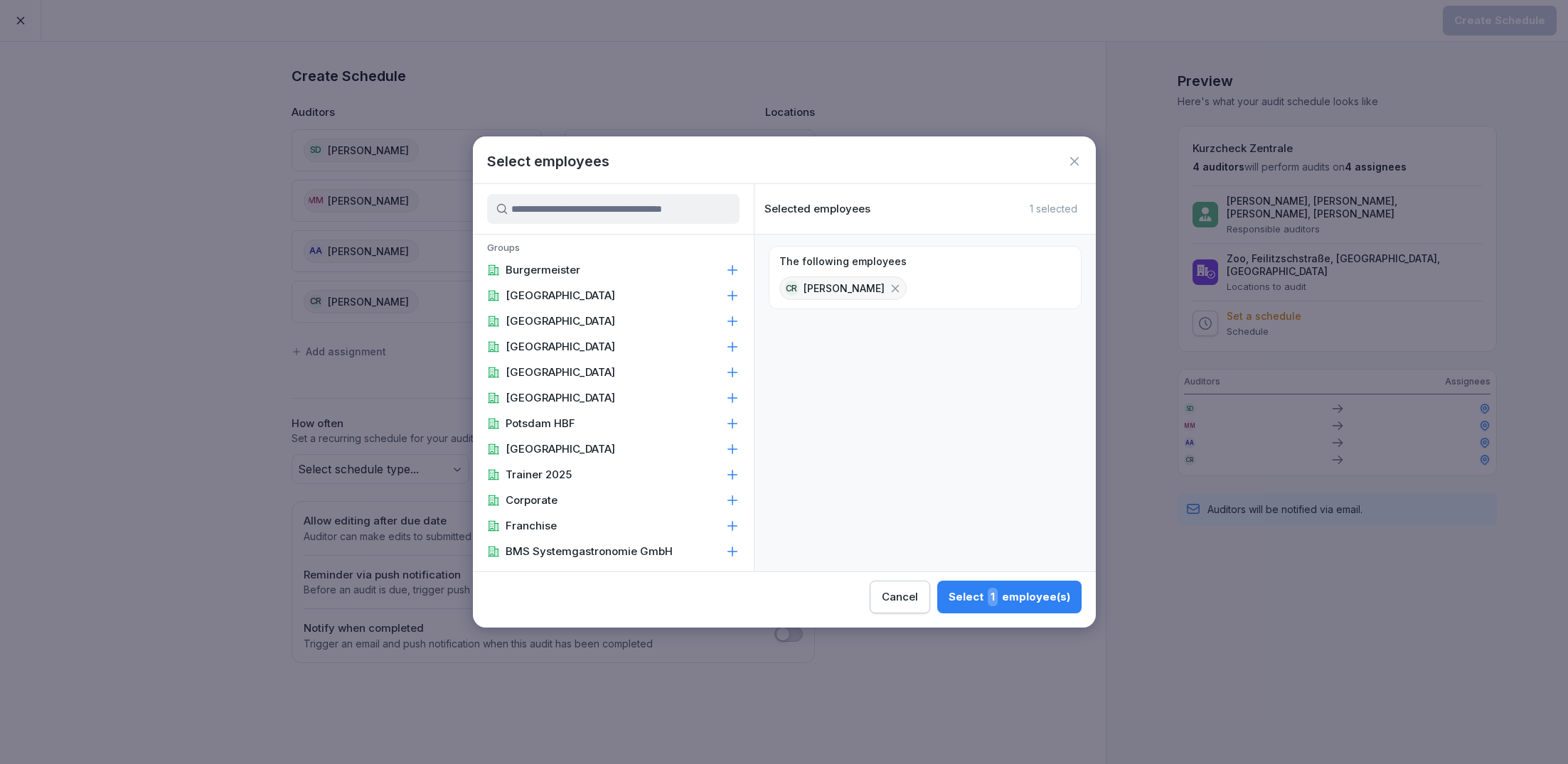
click at [615, 213] on input at bounding box center [613, 209] width 252 height 30
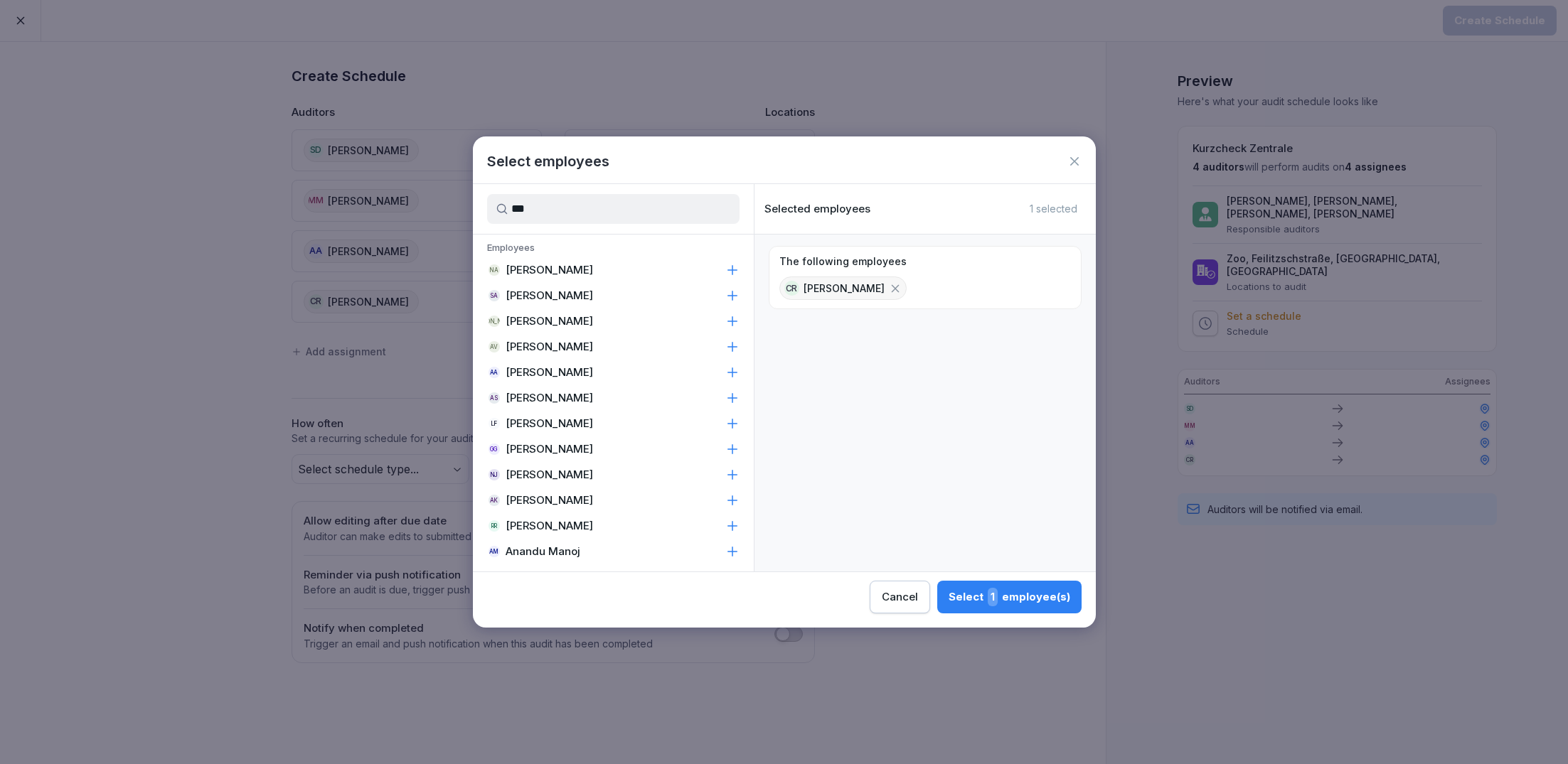
click at [552, 473] on p "[PERSON_NAME]" at bounding box center [549, 475] width 88 height 14
click at [573, 219] on input "***" at bounding box center [613, 209] width 252 height 30
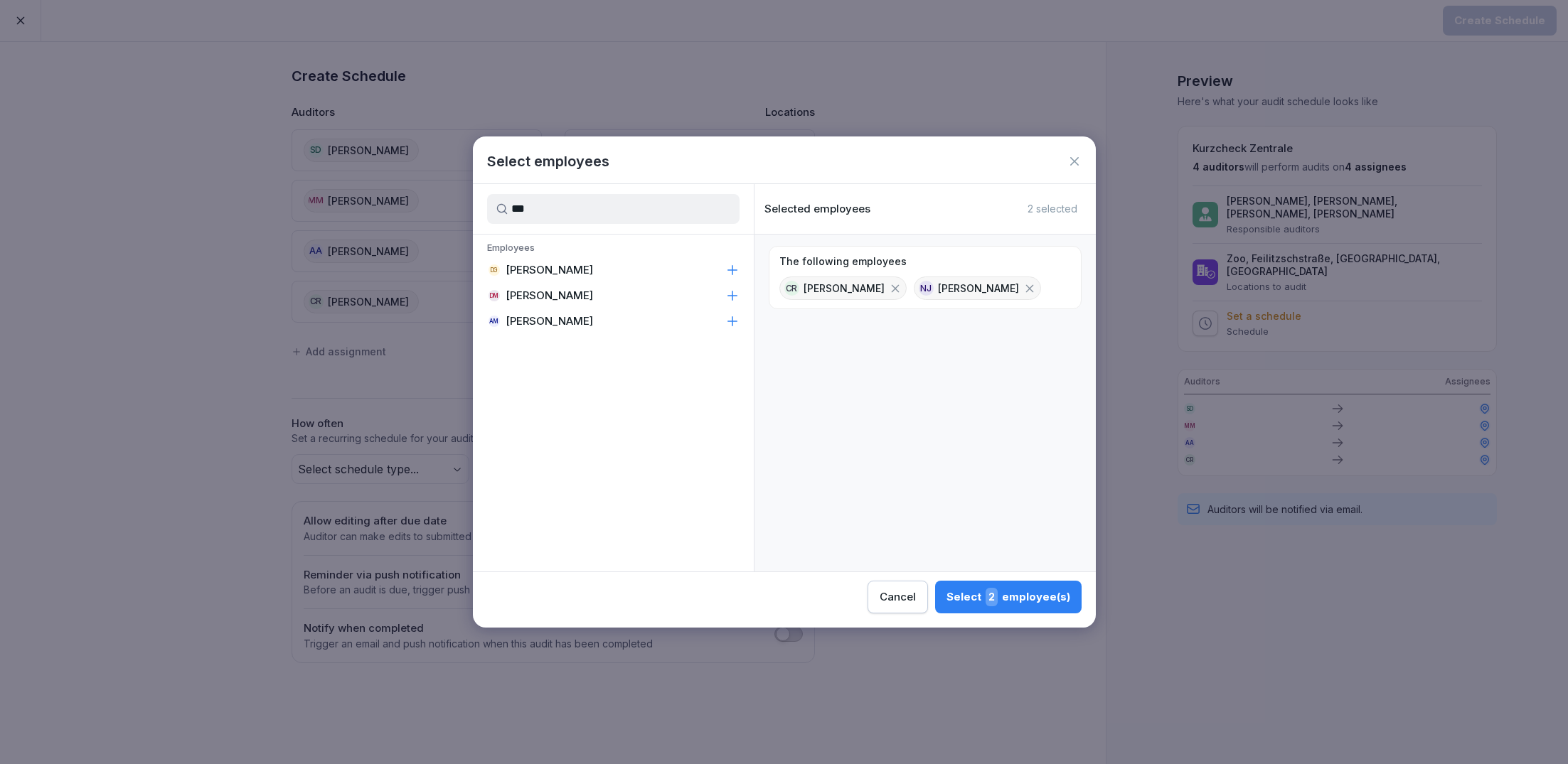
type input "***"
click at [620, 295] on div "DM [PERSON_NAME]" at bounding box center [613, 296] width 281 height 26
click at [988, 597] on span "3" at bounding box center [992, 596] width 12 height 18
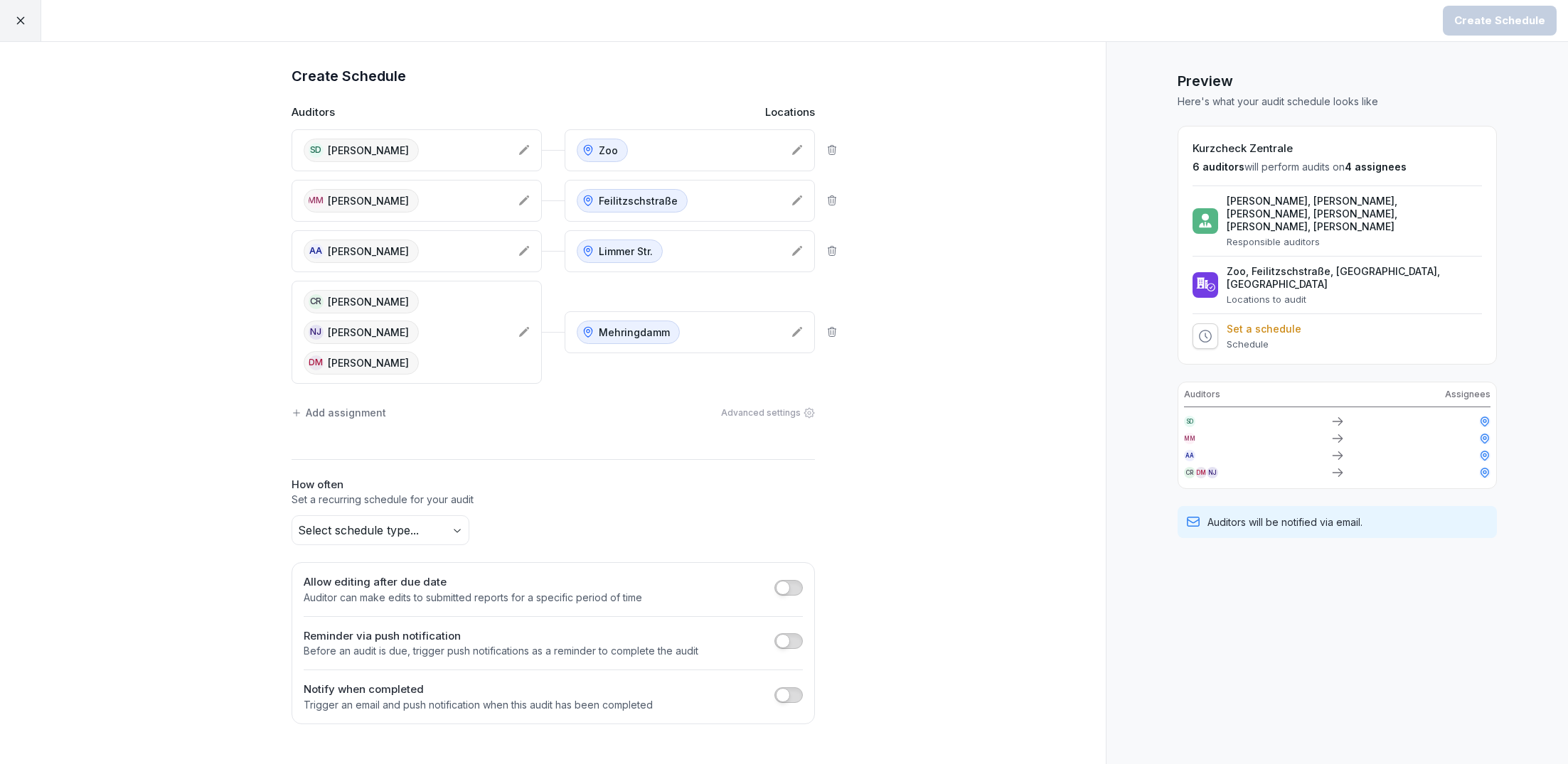
click at [338, 405] on div "Add assignment" at bounding box center [339, 412] width 95 height 15
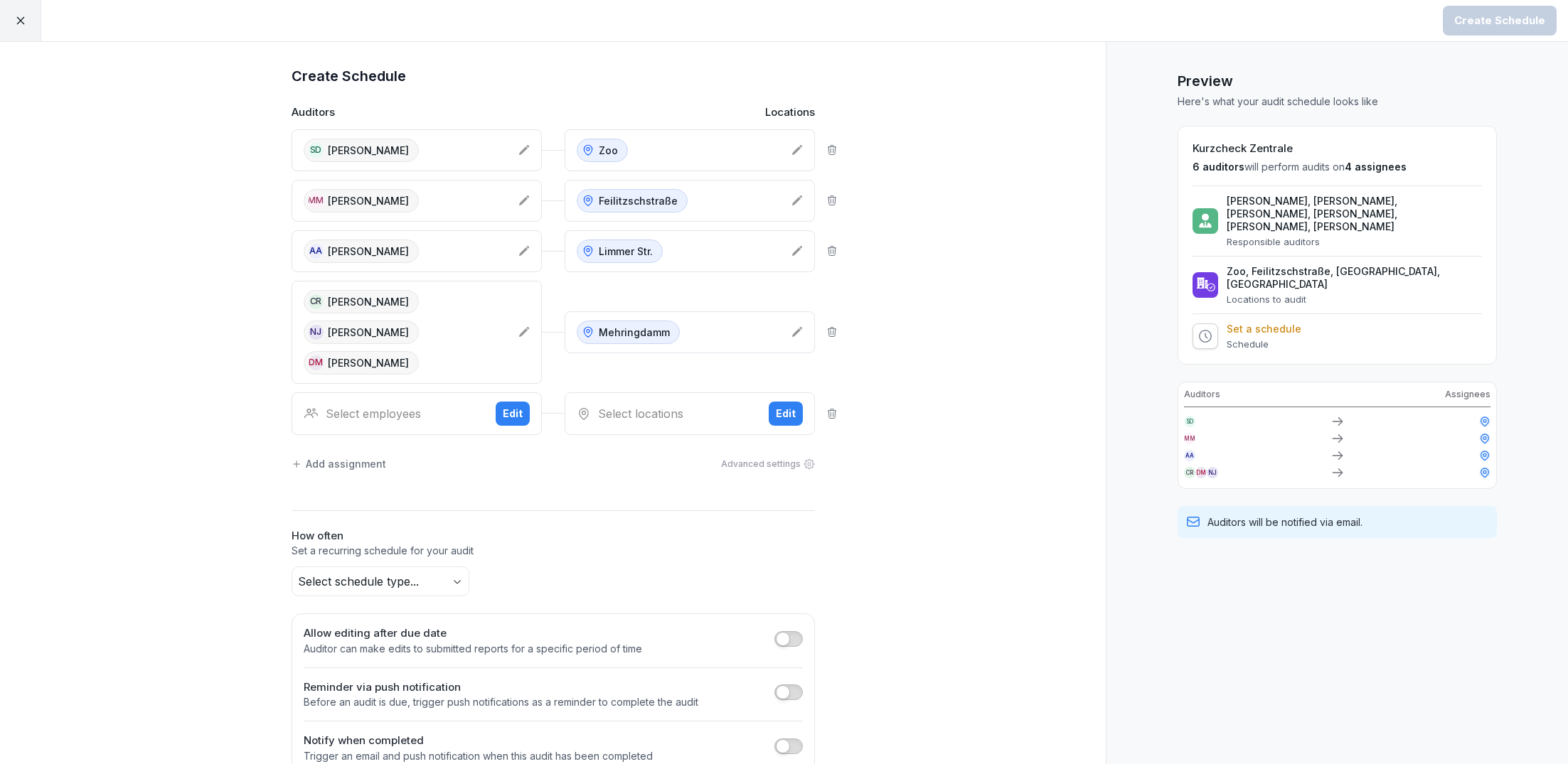
click at [403, 405] on div "Select employees" at bounding box center [393, 413] width 181 height 17
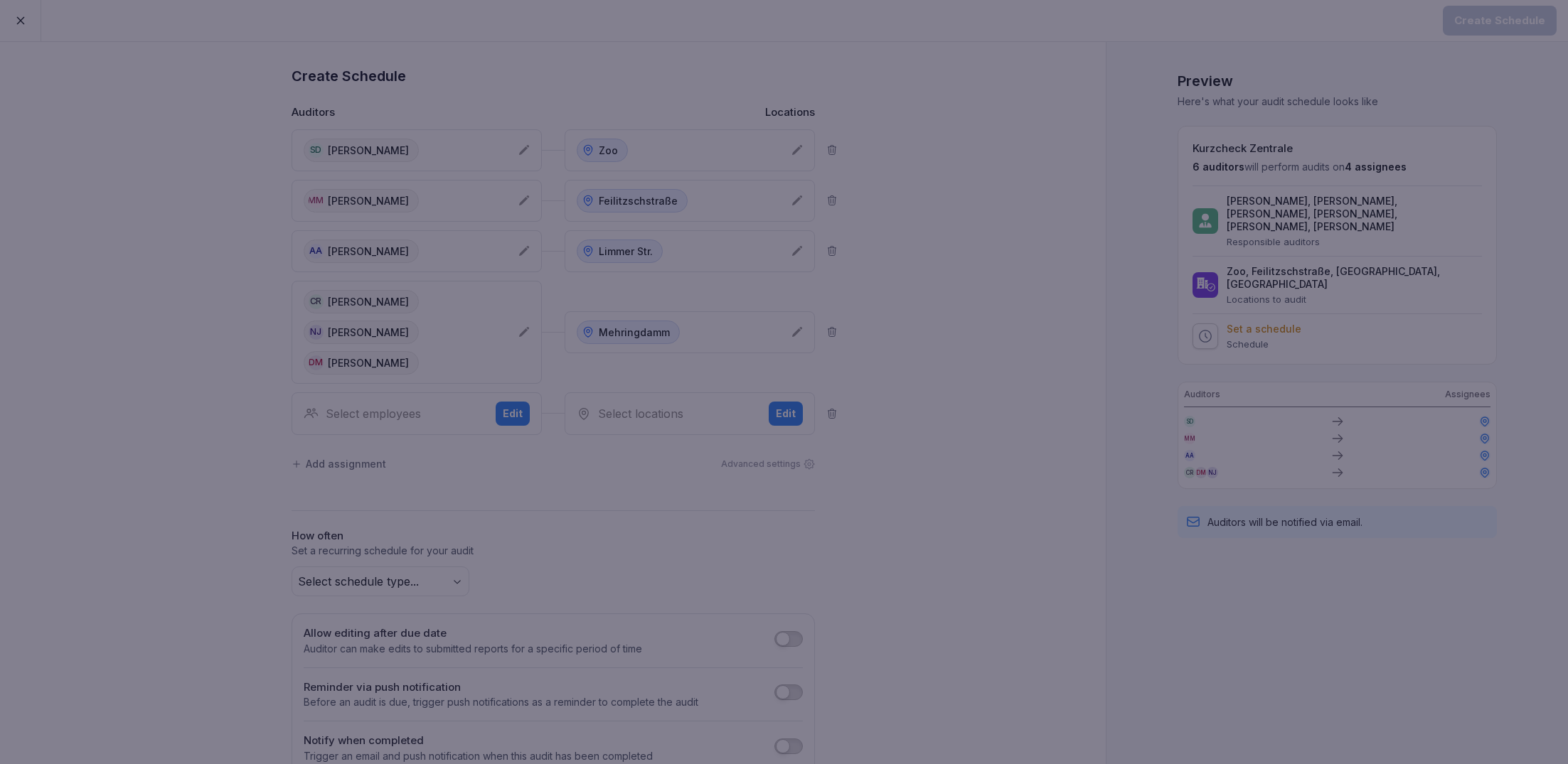
click at [373, 354] on div at bounding box center [784, 382] width 1568 height 764
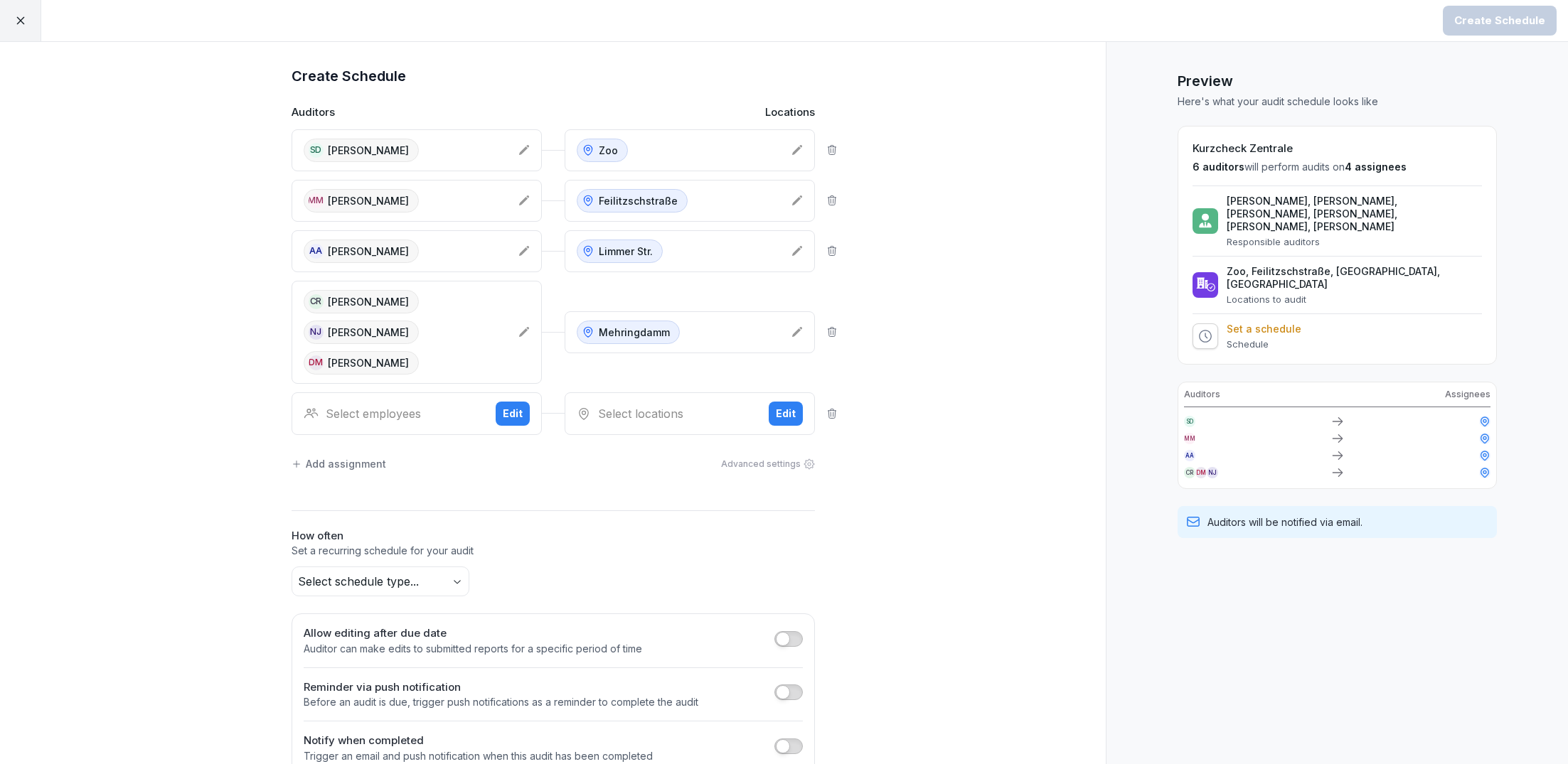
click at [373, 356] on p "[PERSON_NAME]" at bounding box center [368, 363] width 81 height 15
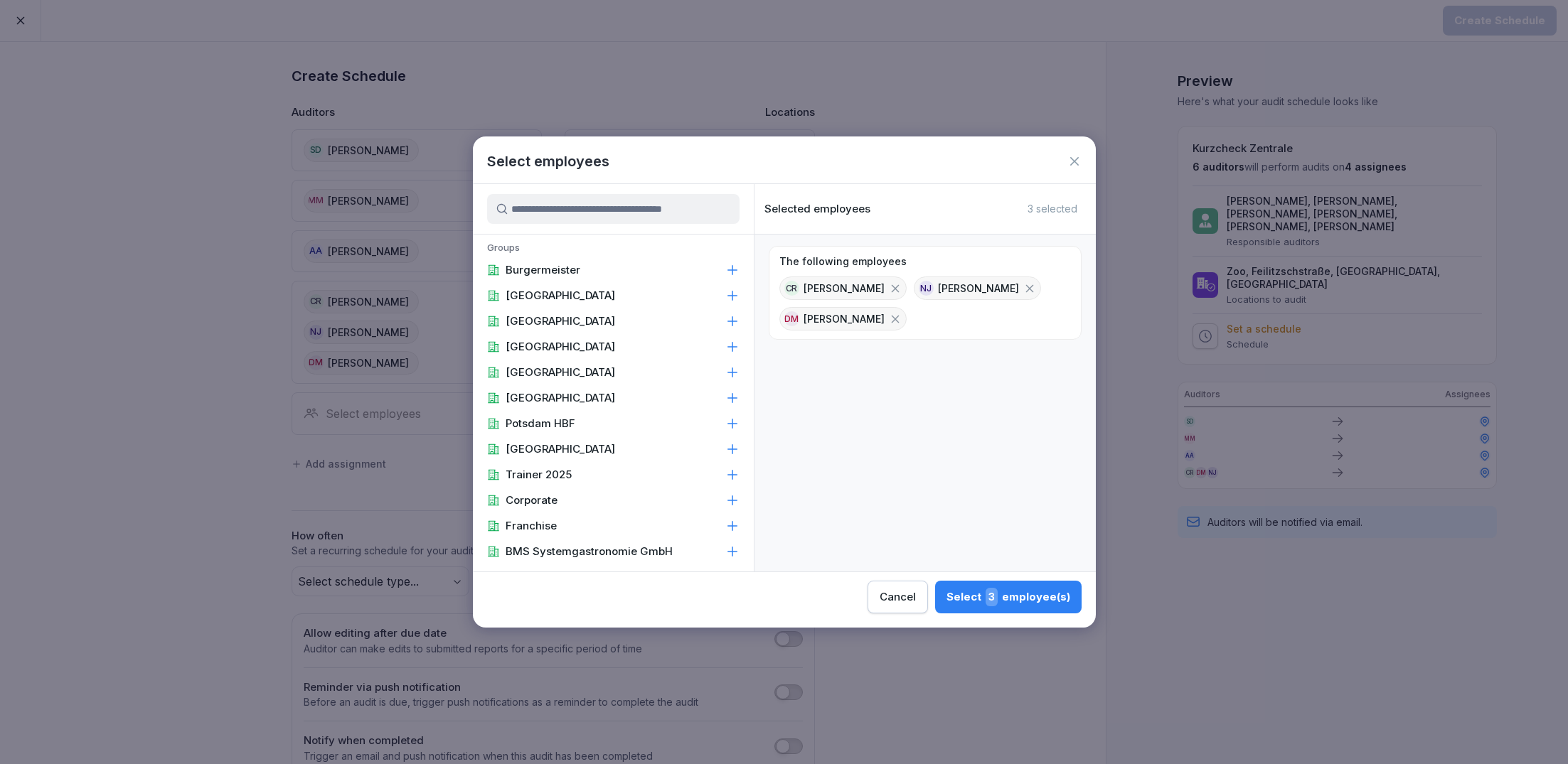
click at [889, 320] on icon at bounding box center [895, 319] width 13 height 13
click at [601, 208] on input at bounding box center [613, 209] width 252 height 30
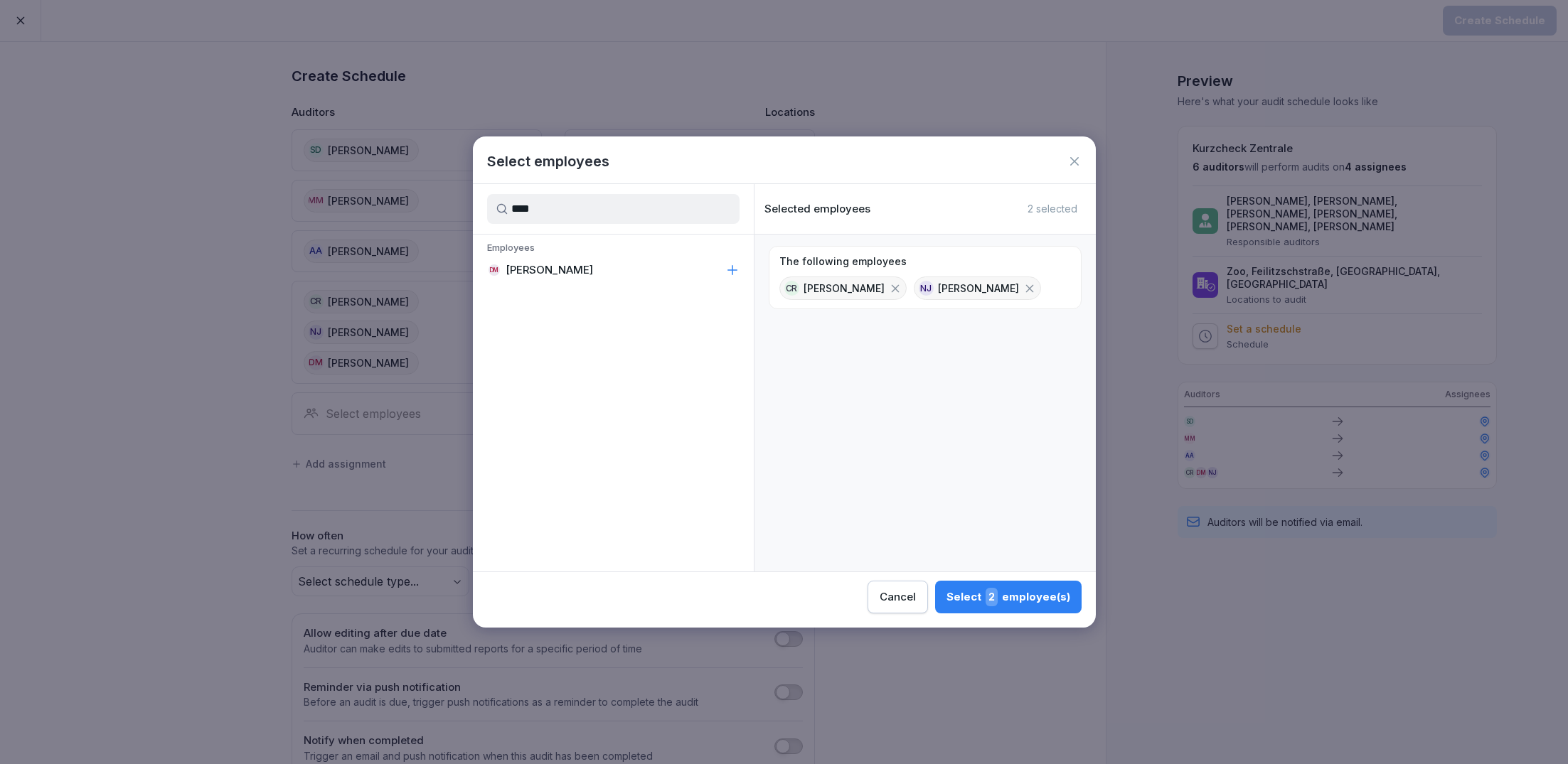
type input "****"
click at [572, 277] on div "DM [PERSON_NAME]" at bounding box center [613, 270] width 281 height 26
click at [984, 598] on div "Select 3 employee(s)" at bounding box center [1008, 596] width 124 height 18
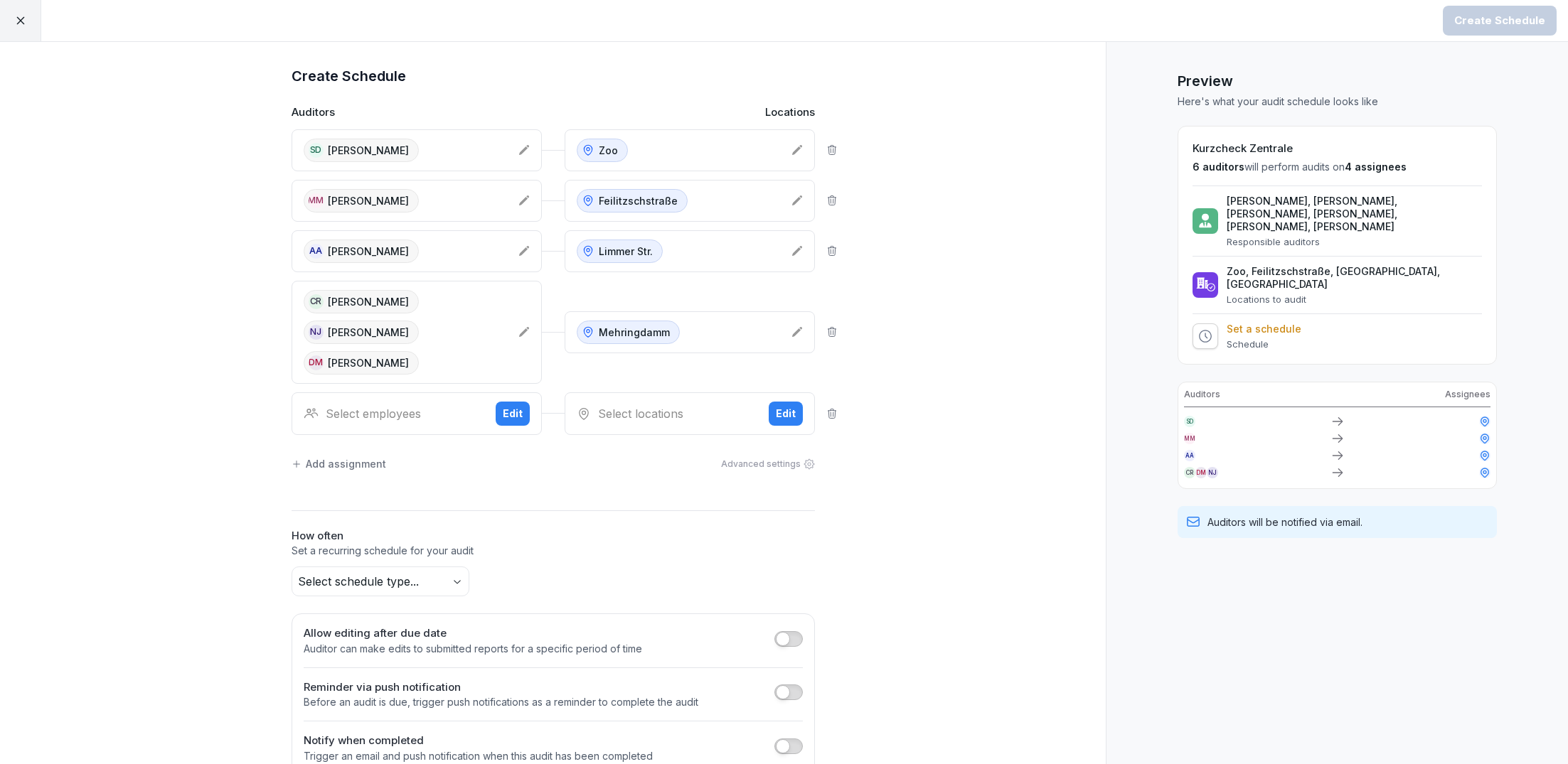
click at [460, 413] on div "Select employees" at bounding box center [393, 413] width 181 height 17
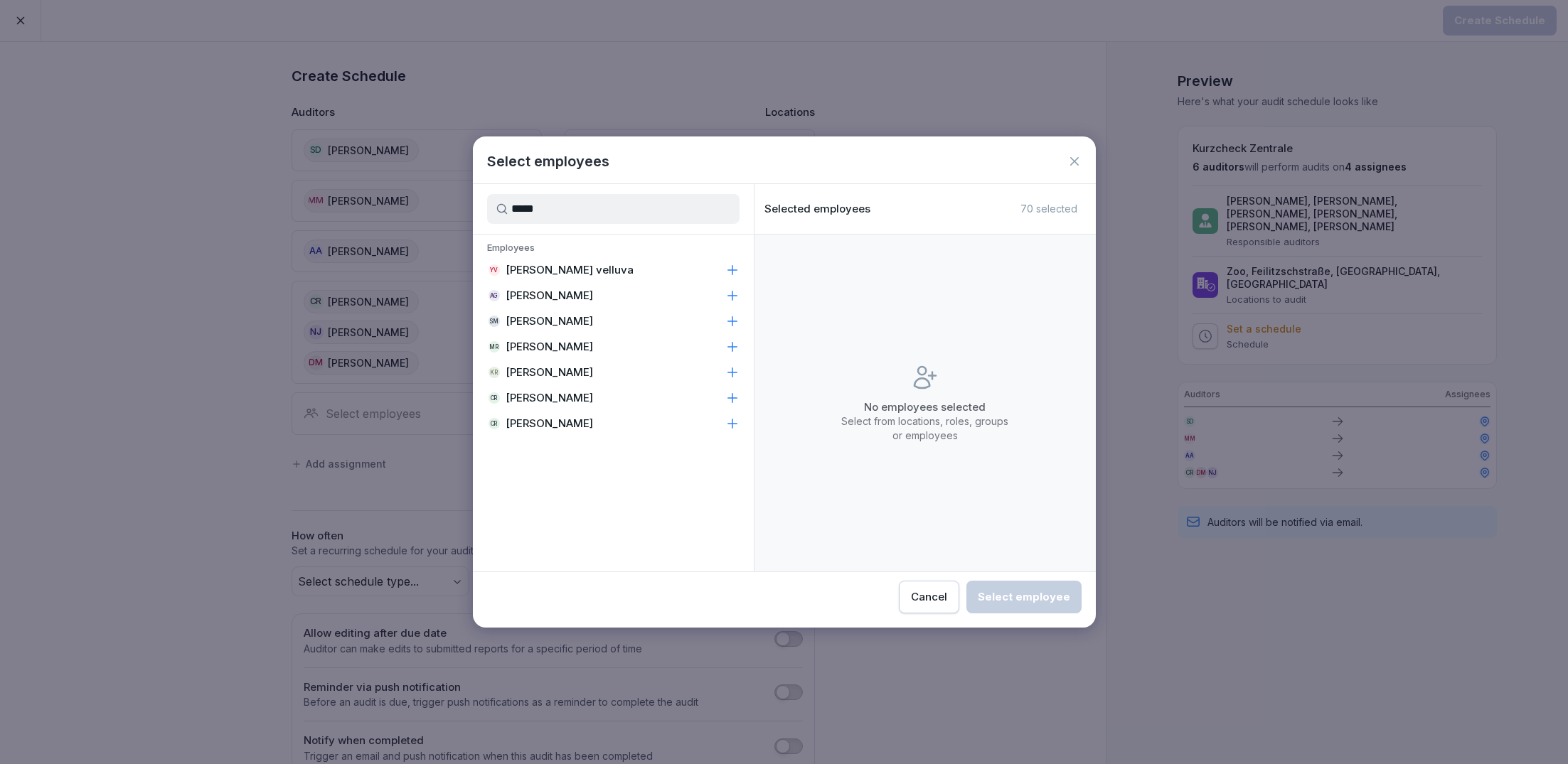
type input "*****"
click at [555, 402] on p "[PERSON_NAME]" at bounding box center [549, 398] width 88 height 14
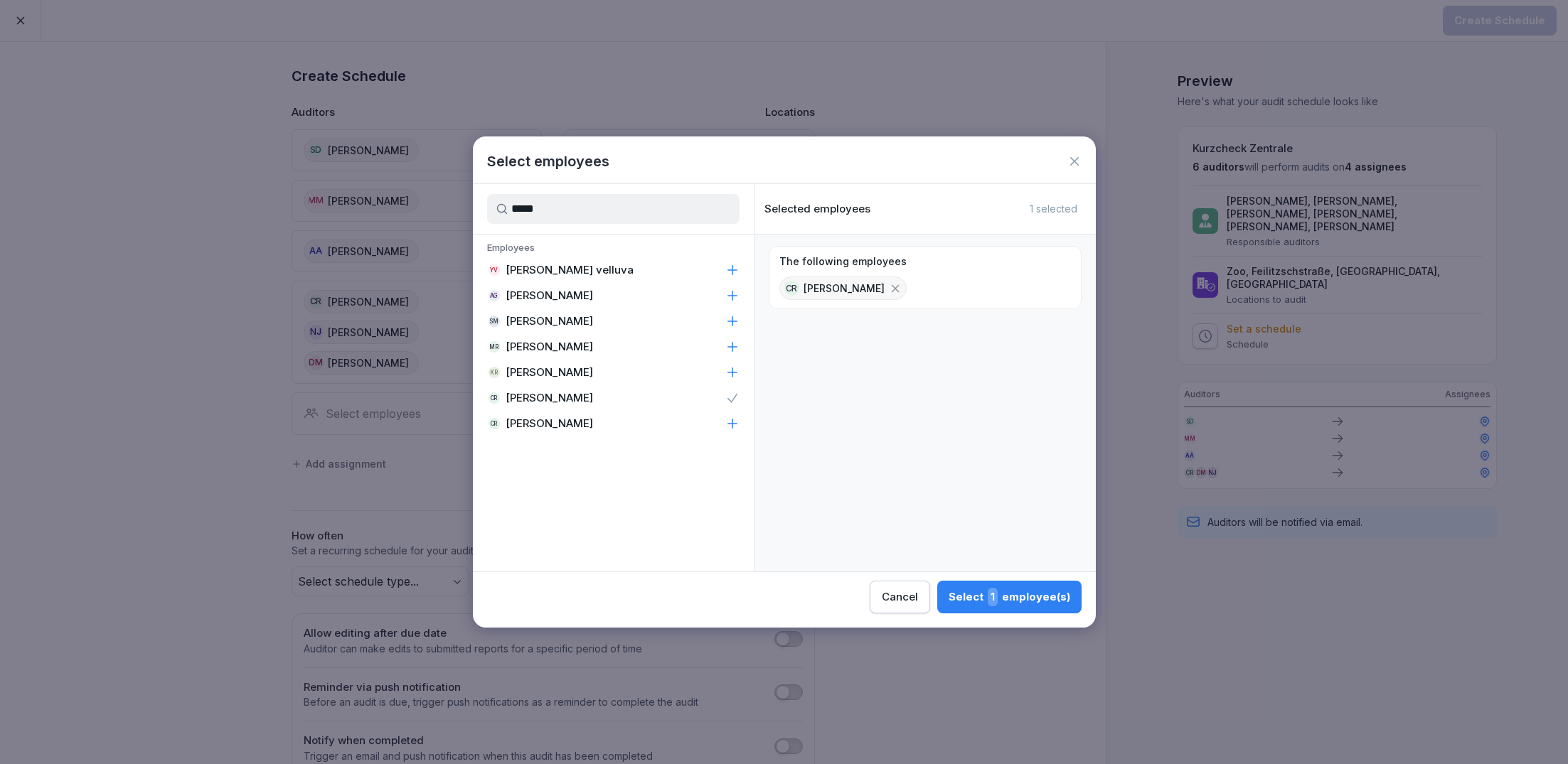
click at [1044, 604] on div "Select 1 employee(s)" at bounding box center [1009, 596] width 121 height 18
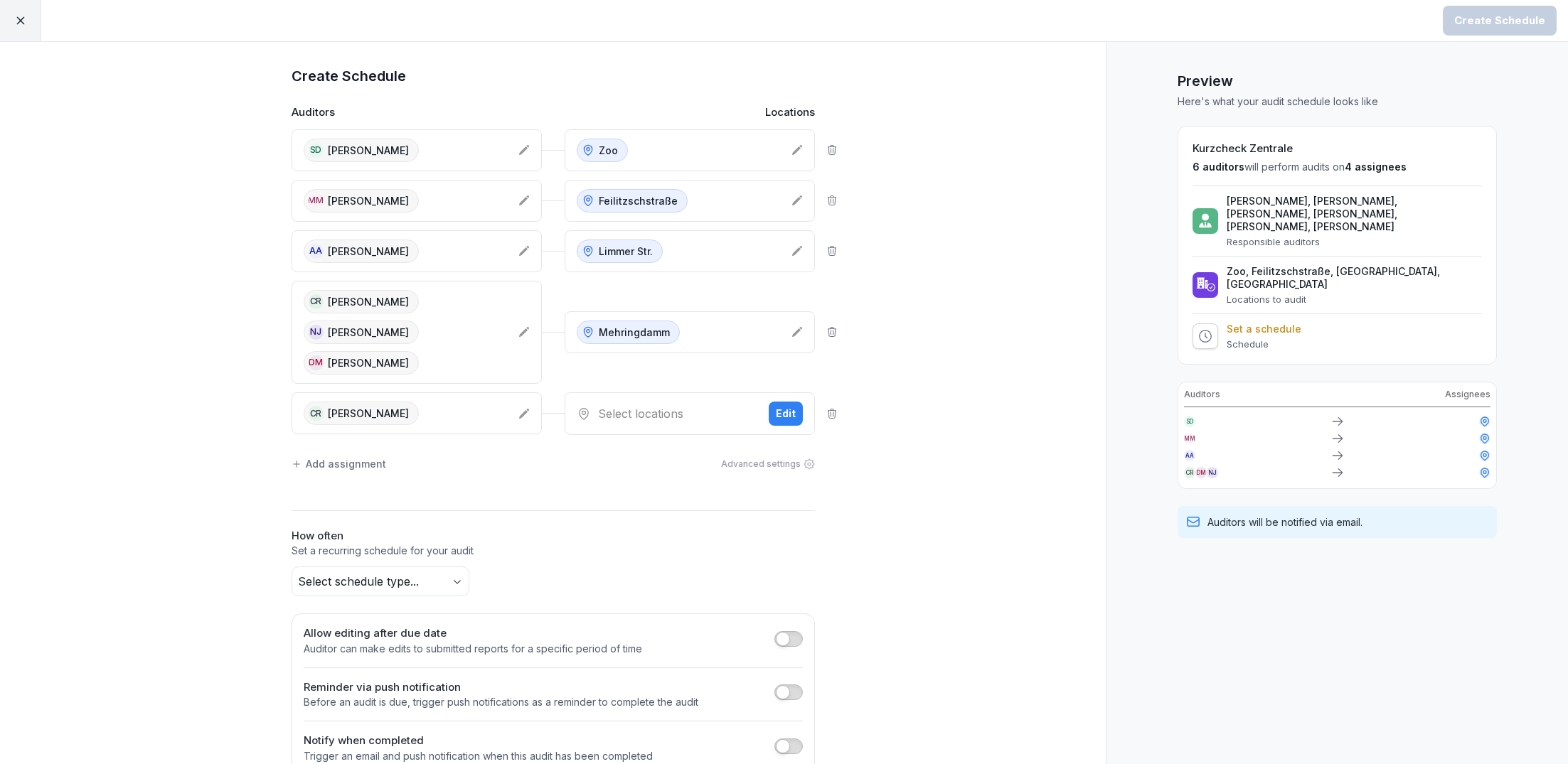
click at [670, 397] on div "Select locations Edit" at bounding box center [690, 413] width 250 height 43
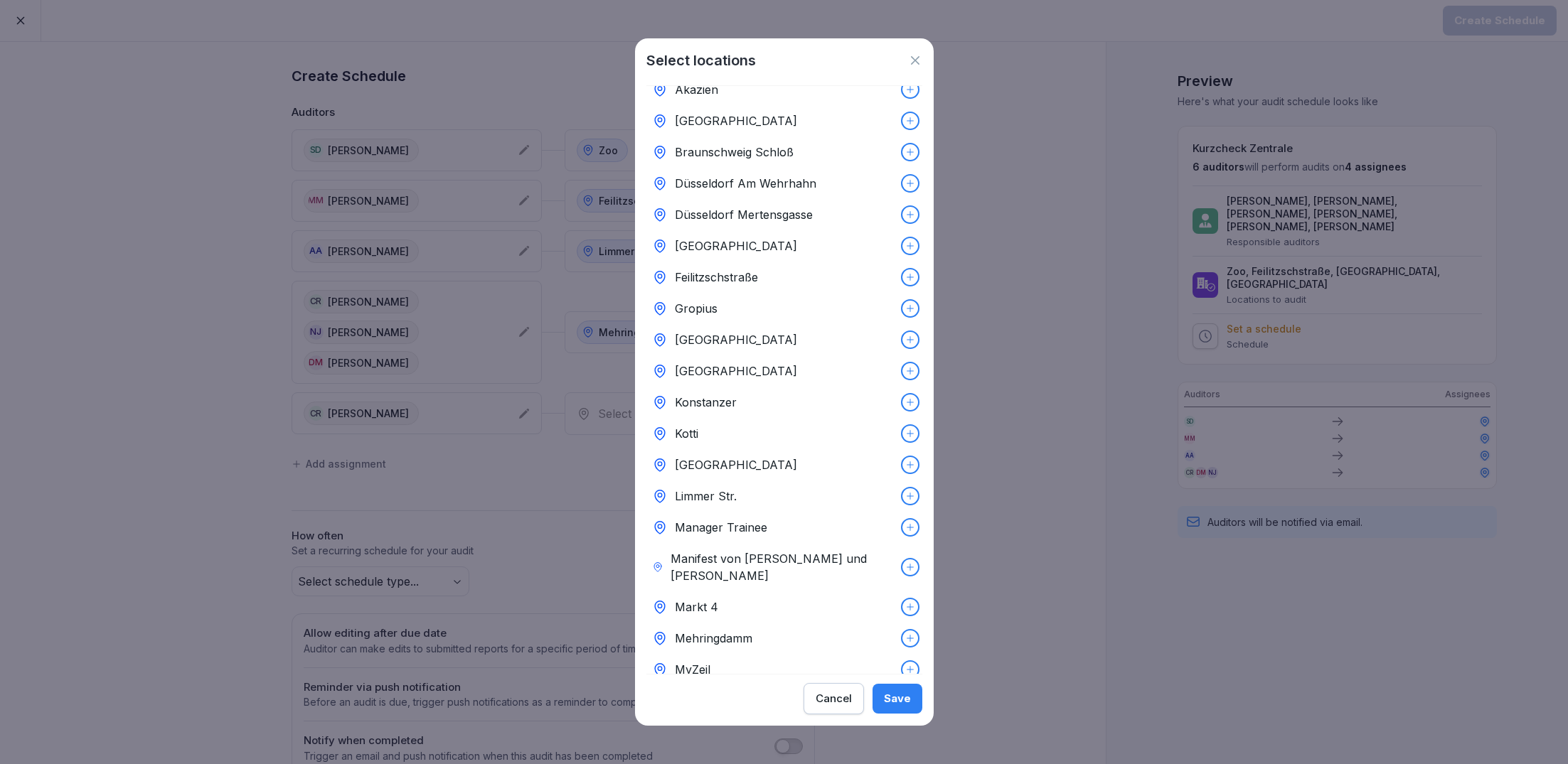
scroll to position [0, 0]
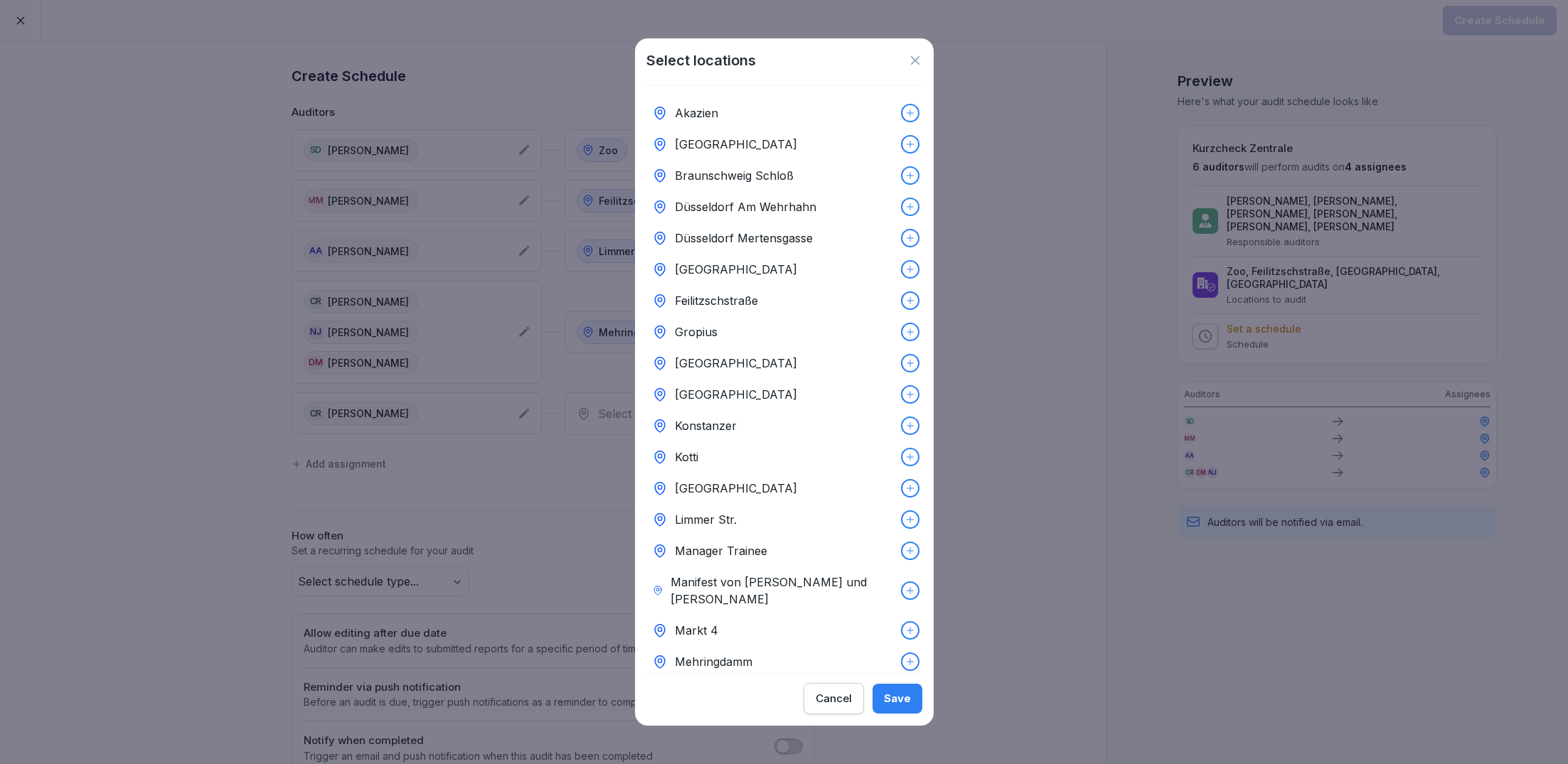
click at [759, 210] on p "Düsseldorf Am Wehrhahn" at bounding box center [746, 206] width 141 height 17
click at [898, 703] on div "Save" at bounding box center [898, 698] width 27 height 15
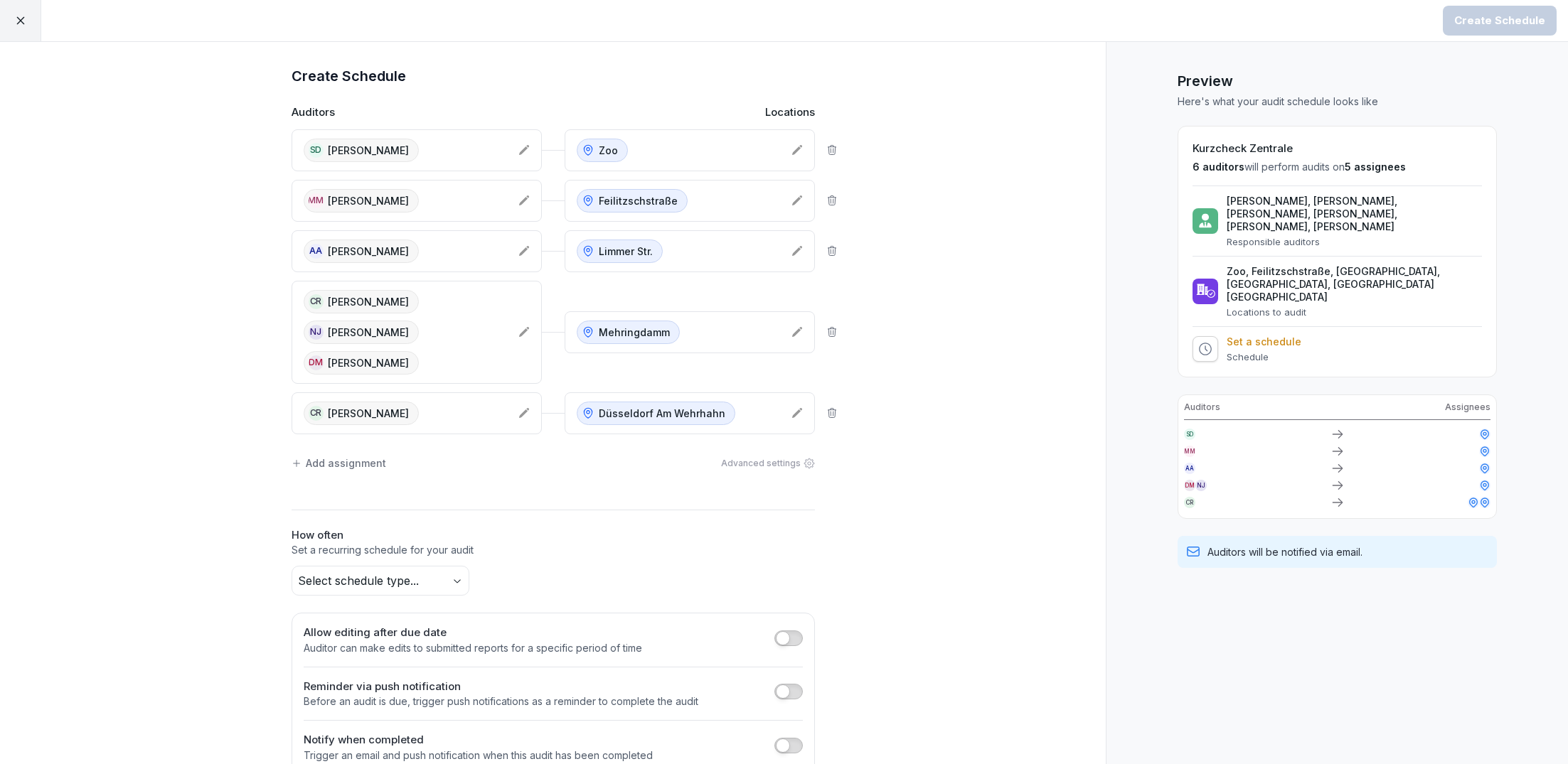
click at [345, 449] on div "Add assignment Advanced settings" at bounding box center [553, 463] width 523 height 30
click at [345, 462] on div "Add assignment" at bounding box center [339, 463] width 95 height 15
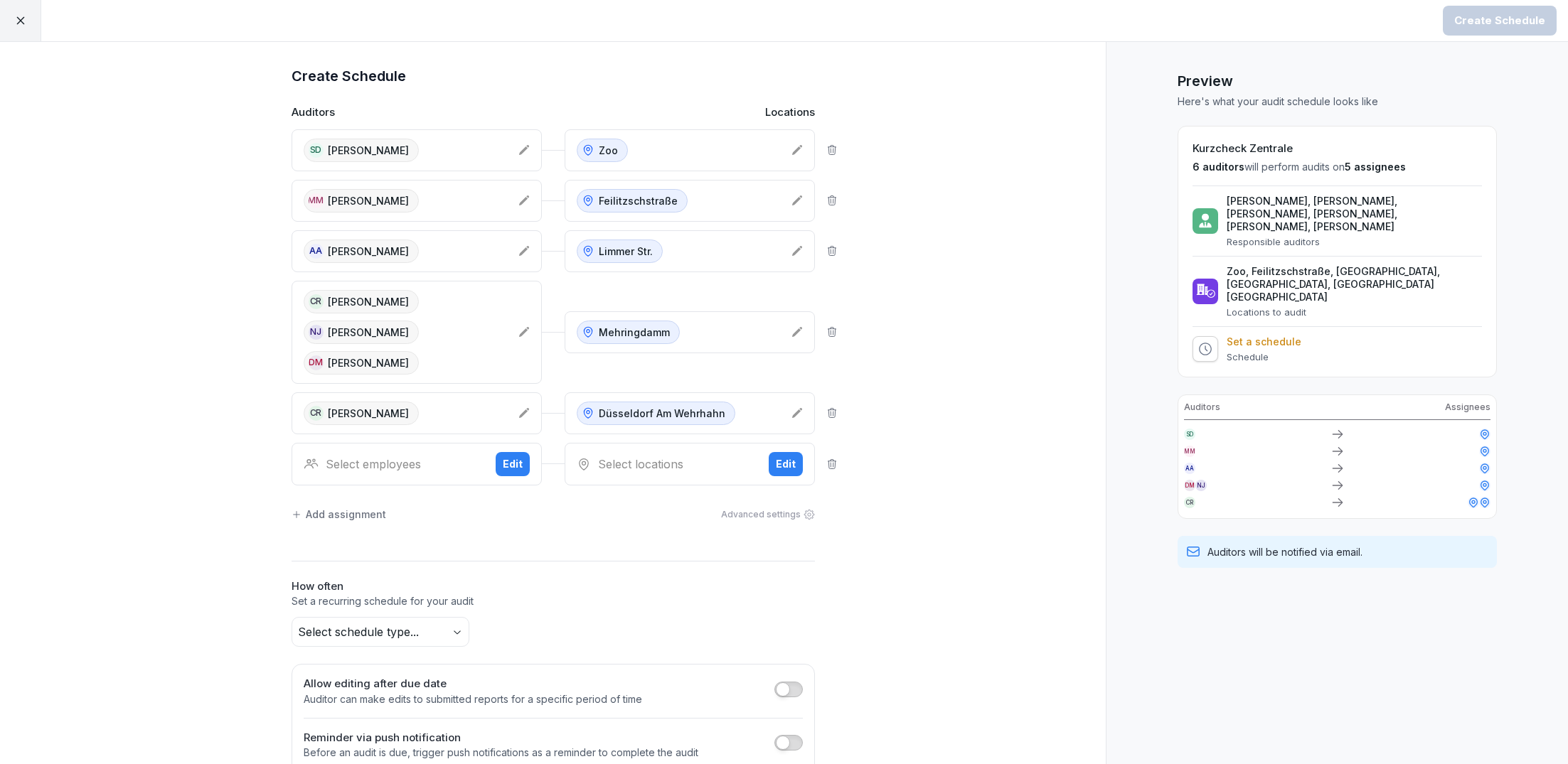
click at [389, 470] on div "Select employees Edit" at bounding box center [417, 464] width 250 height 43
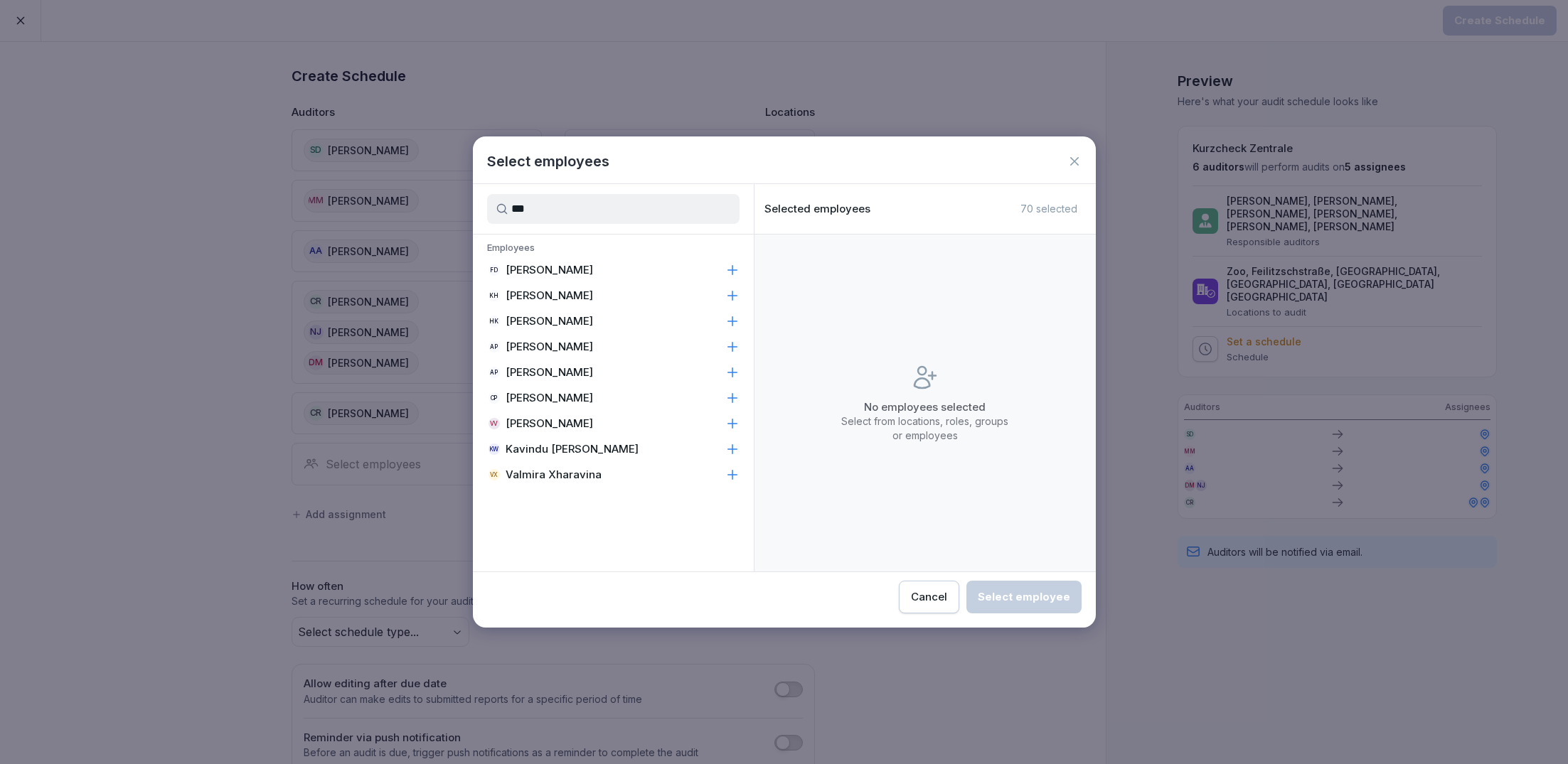
click at [560, 209] on input "***" at bounding box center [613, 209] width 252 height 30
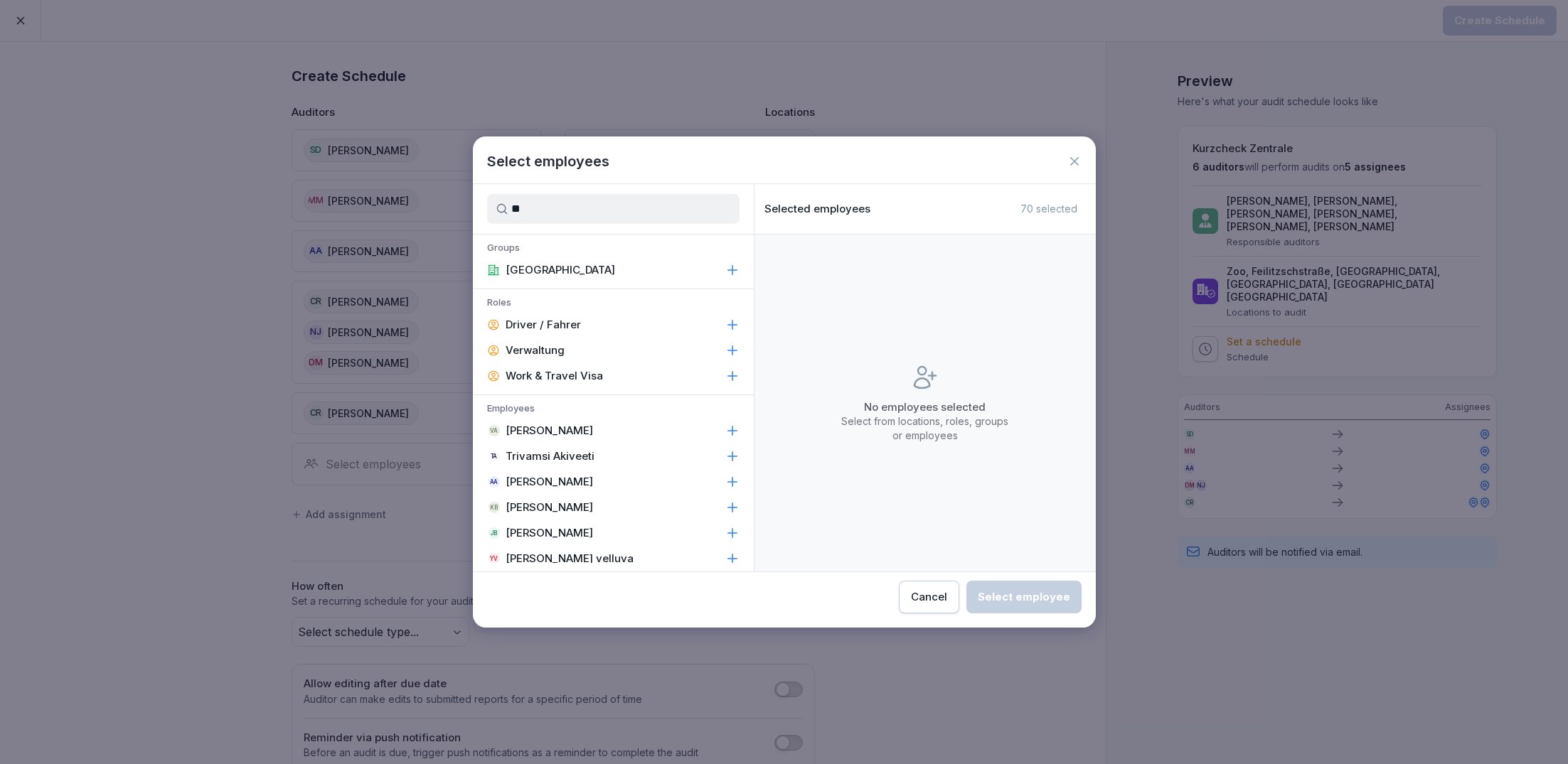
type input "*"
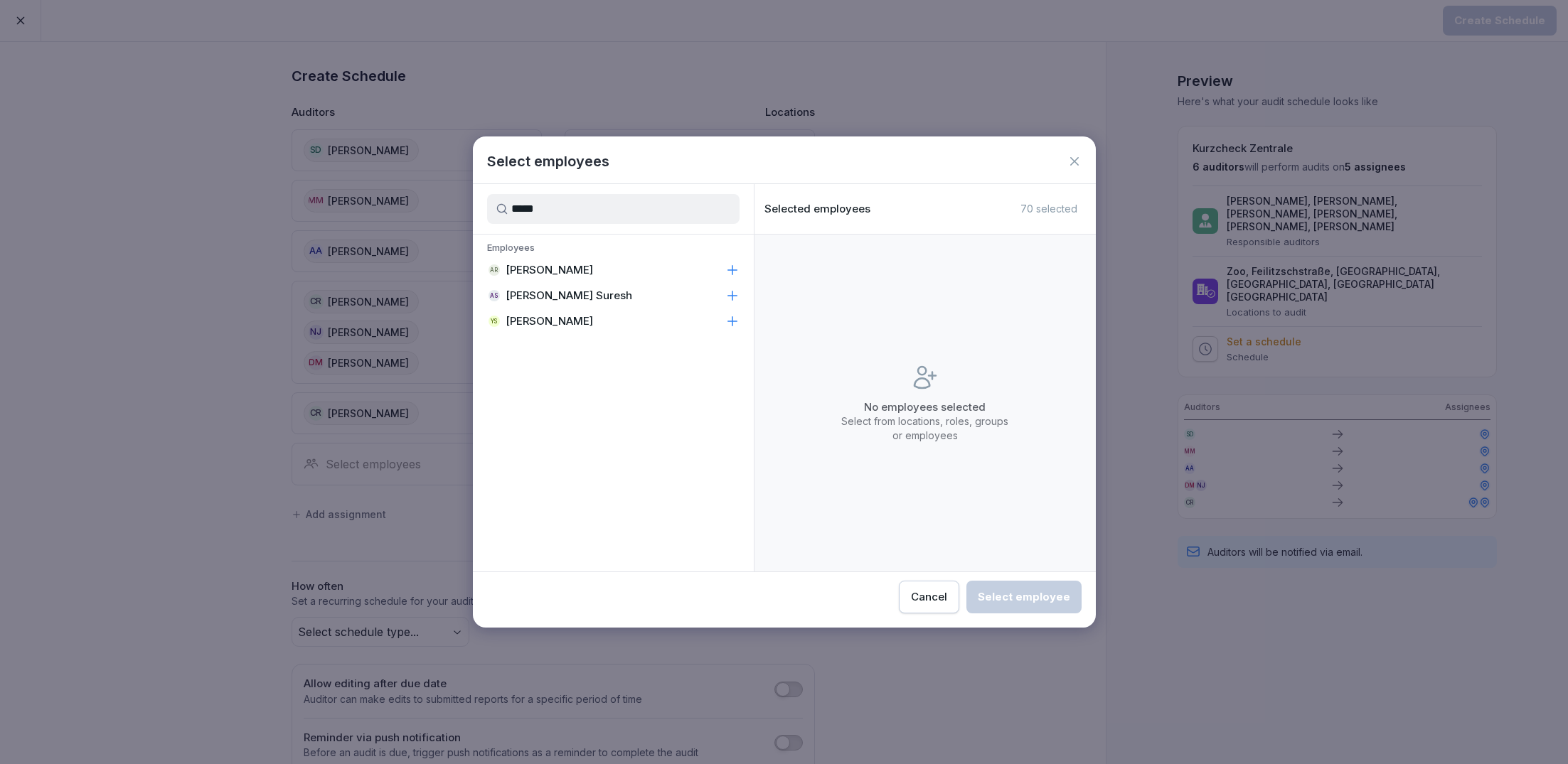
type input "*****"
click at [565, 266] on p "[PERSON_NAME]" at bounding box center [549, 270] width 88 height 14
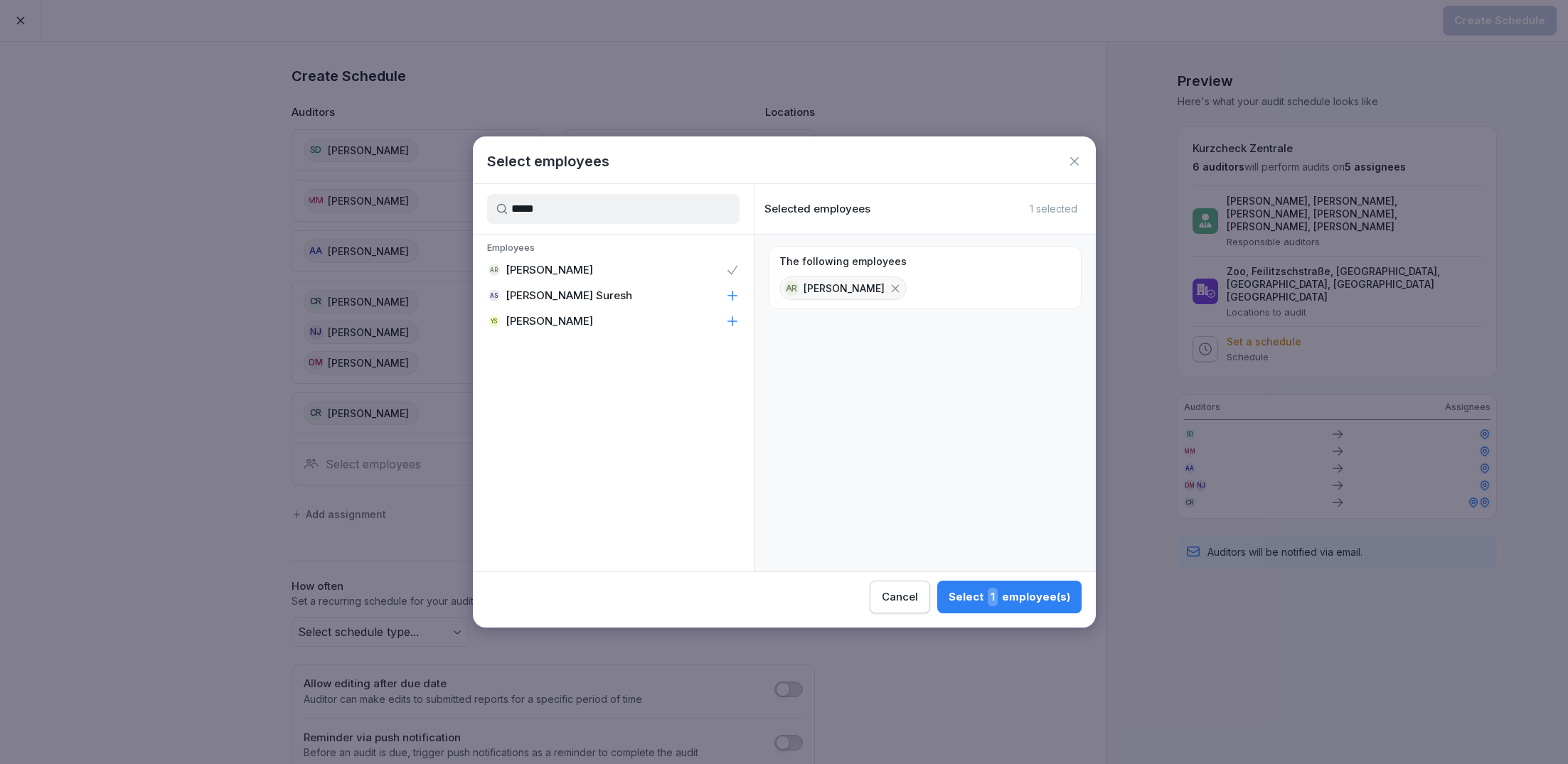
click at [980, 610] on button "Select 1 employee(s)" at bounding box center [1009, 597] width 145 height 33
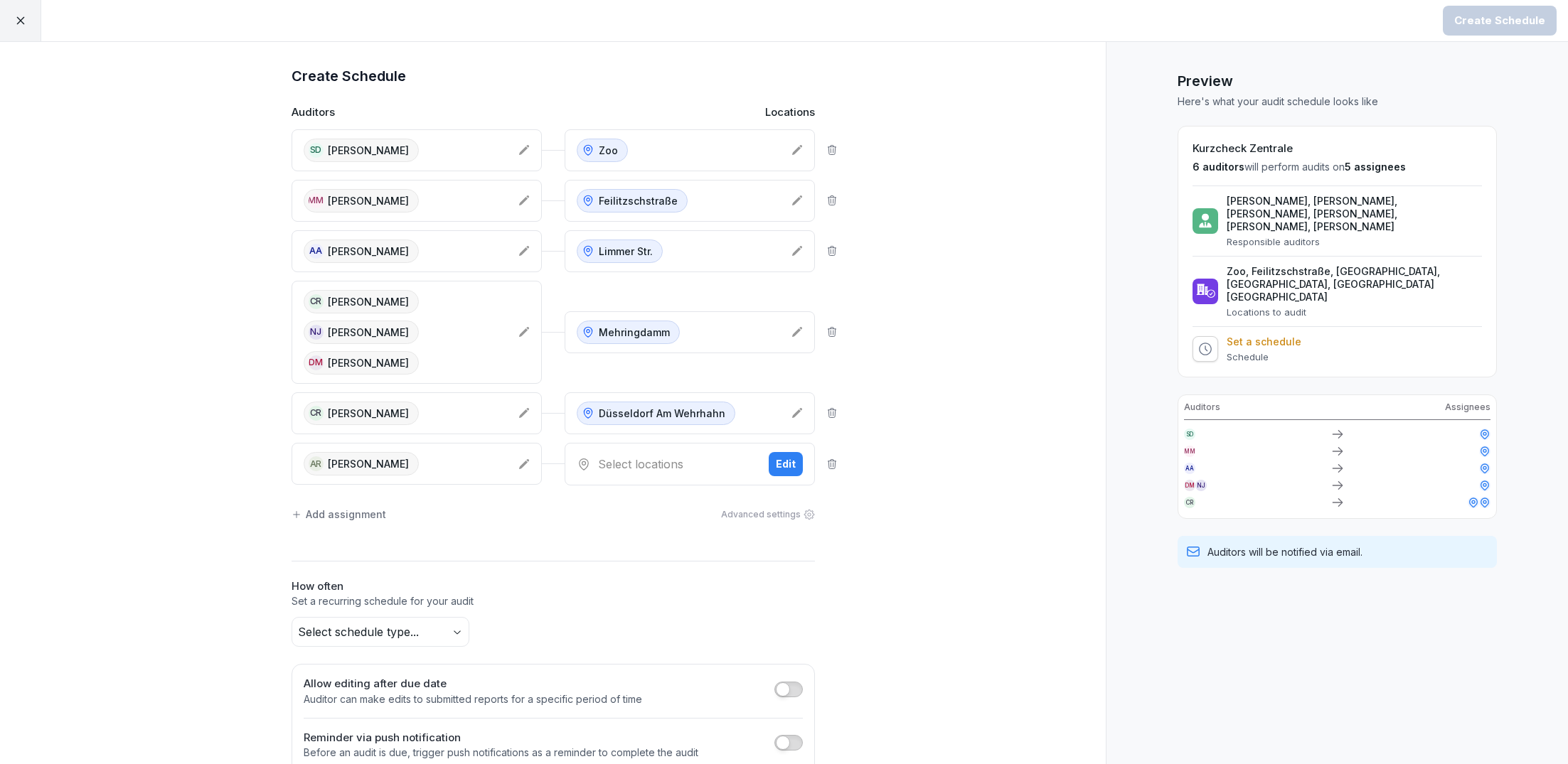
click at [653, 468] on div "Select locations Edit" at bounding box center [690, 464] width 250 height 43
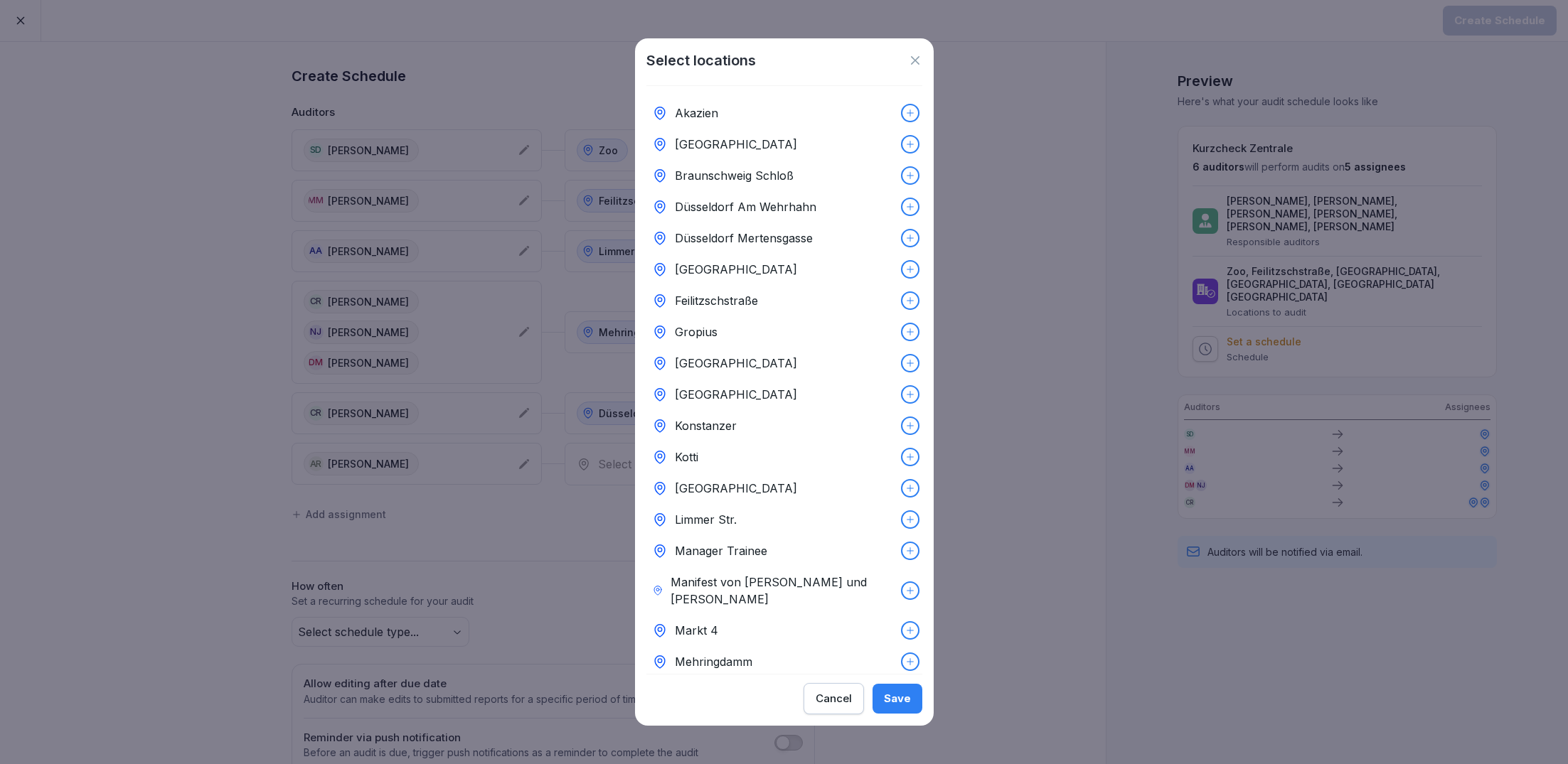
scroll to position [280, 0]
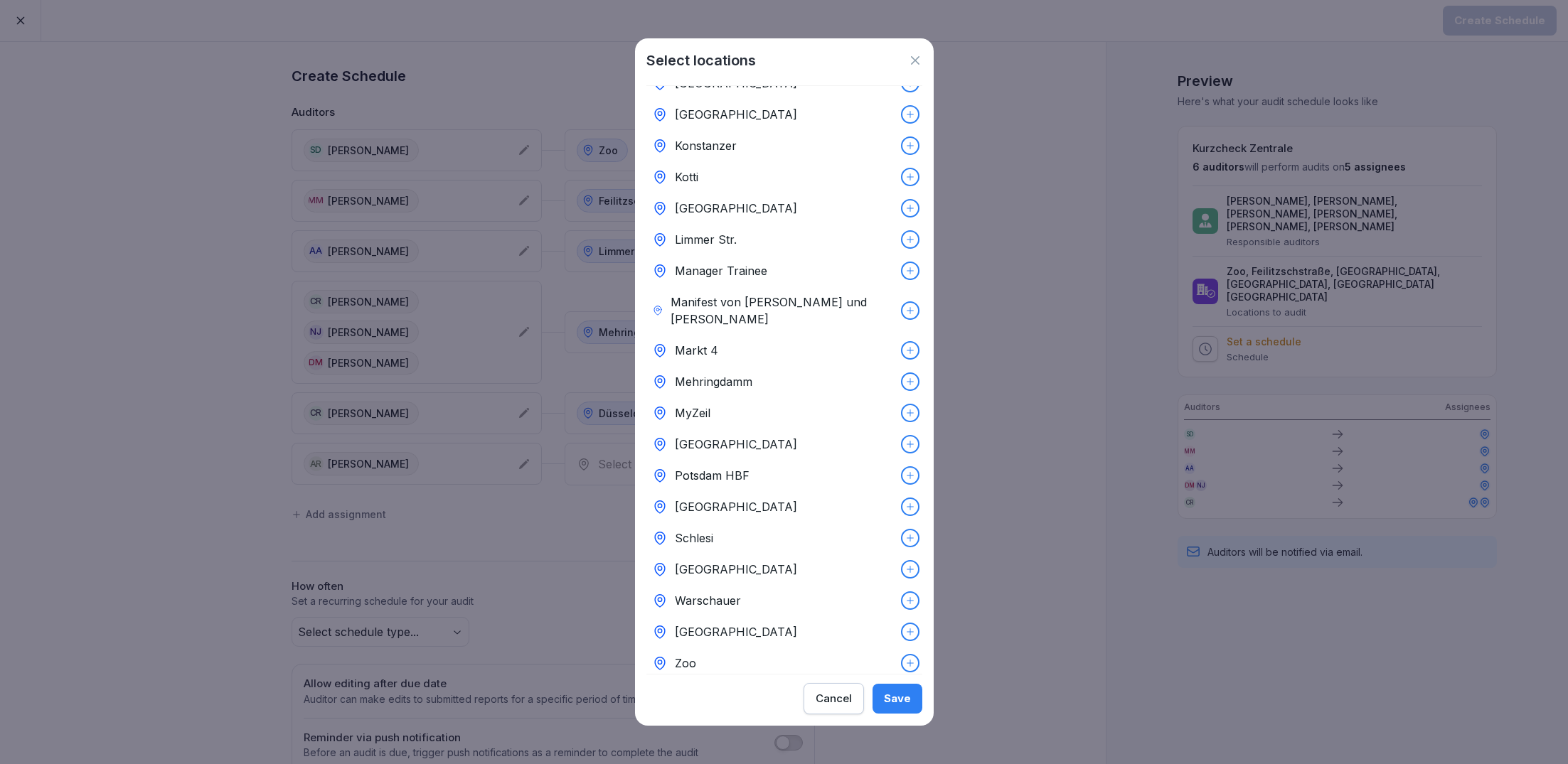
click at [877, 621] on div "[GEOGRAPHIC_DATA]" at bounding box center [784, 632] width 276 height 31
click at [908, 693] on div "Save" at bounding box center [898, 698] width 27 height 15
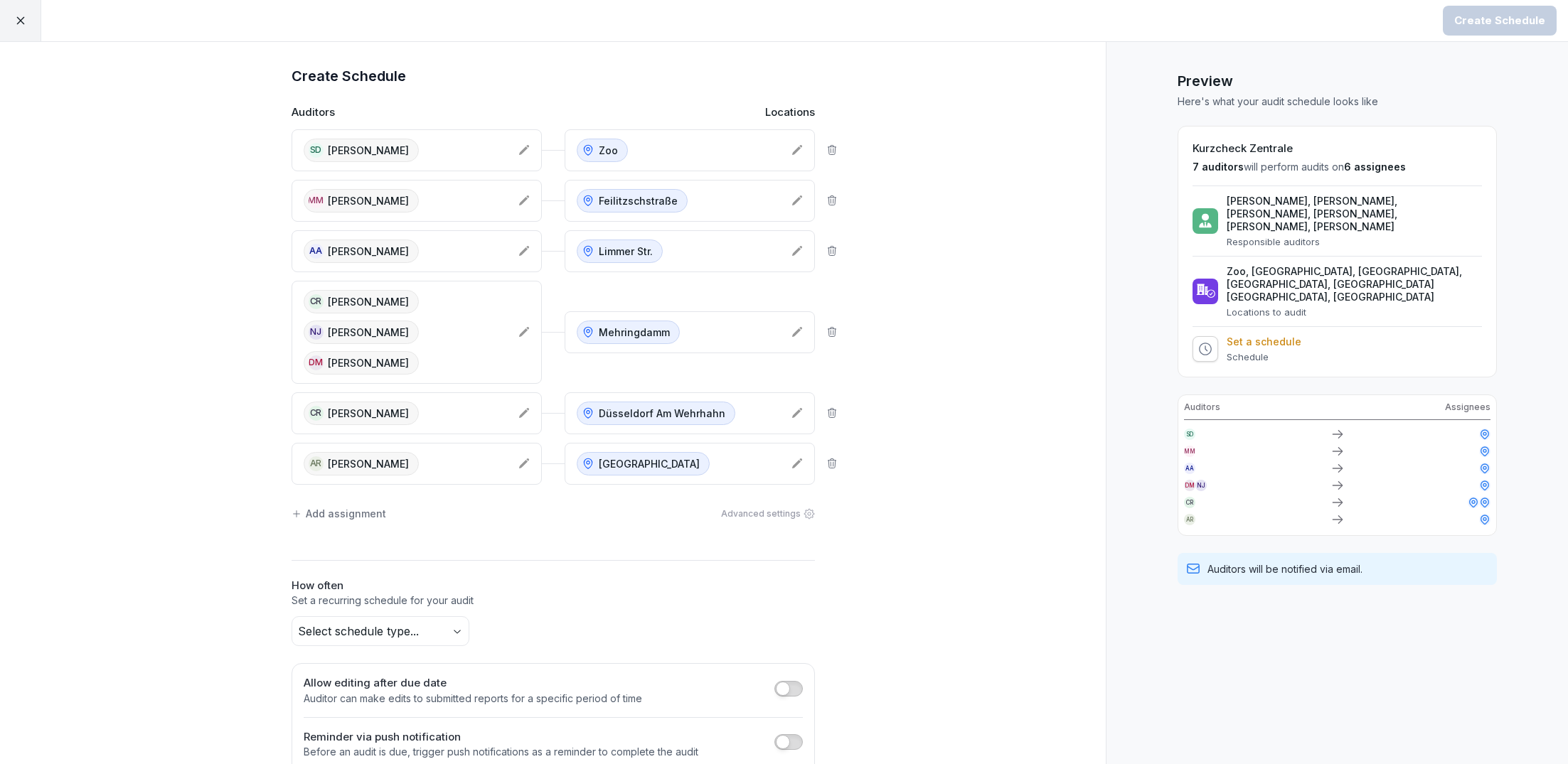
click at [372, 507] on div "Add assignment" at bounding box center [339, 514] width 95 height 15
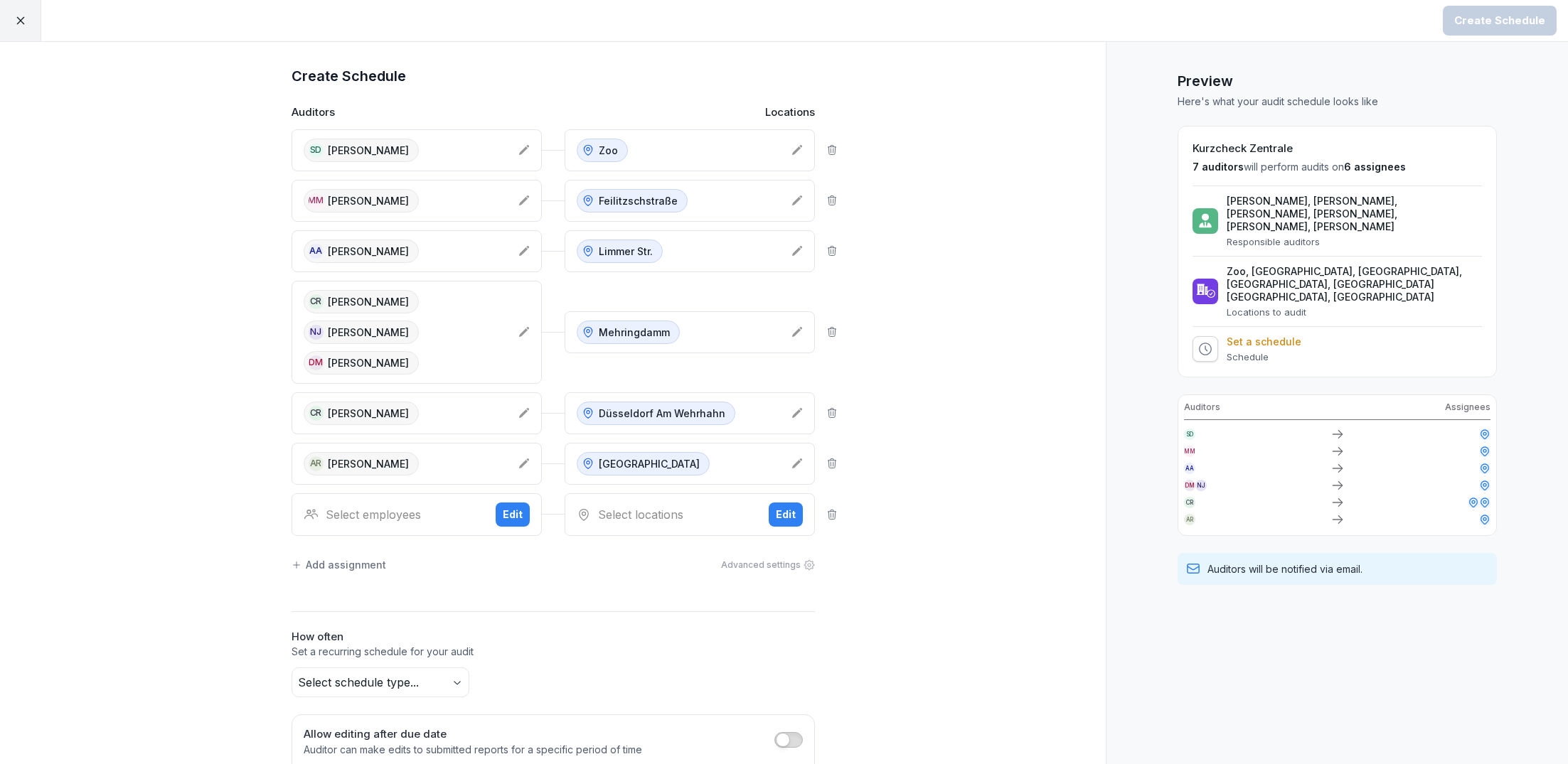
click at [424, 508] on div "Select employees" at bounding box center [393, 514] width 181 height 17
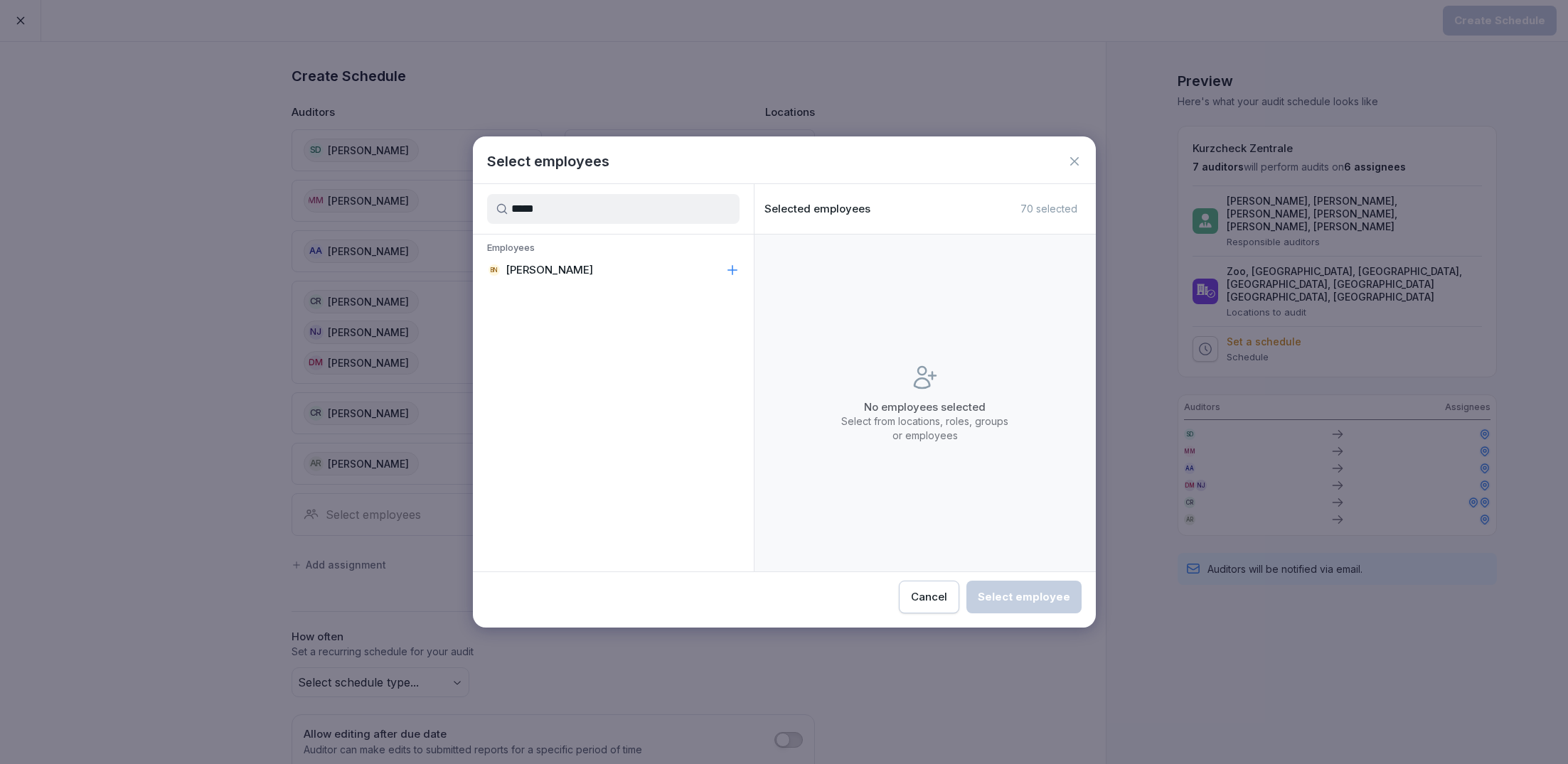
type input "*****"
click at [593, 270] on p "[PERSON_NAME]" at bounding box center [549, 270] width 88 height 14
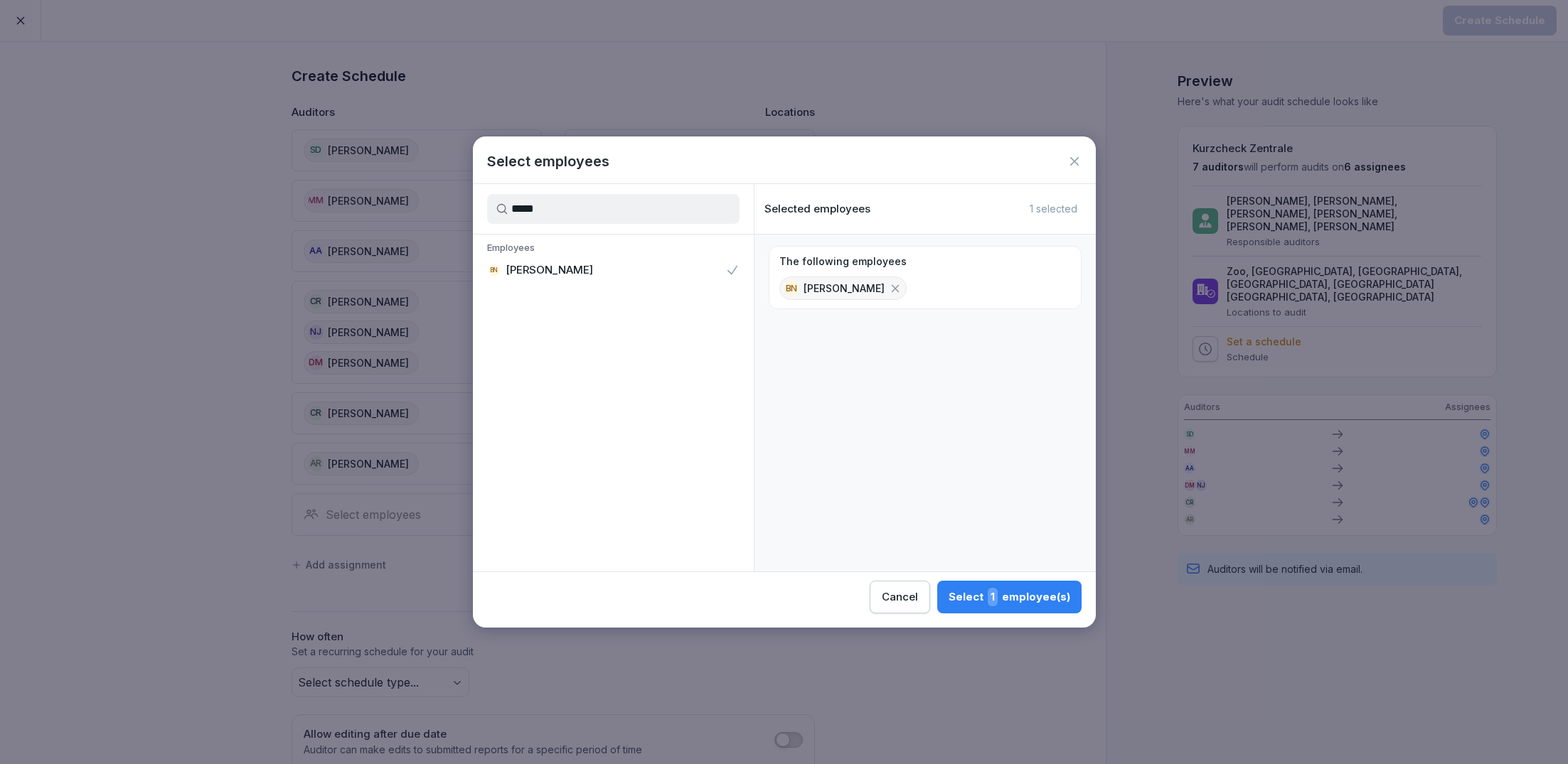
click at [997, 600] on span "1" at bounding box center [992, 596] width 10 height 18
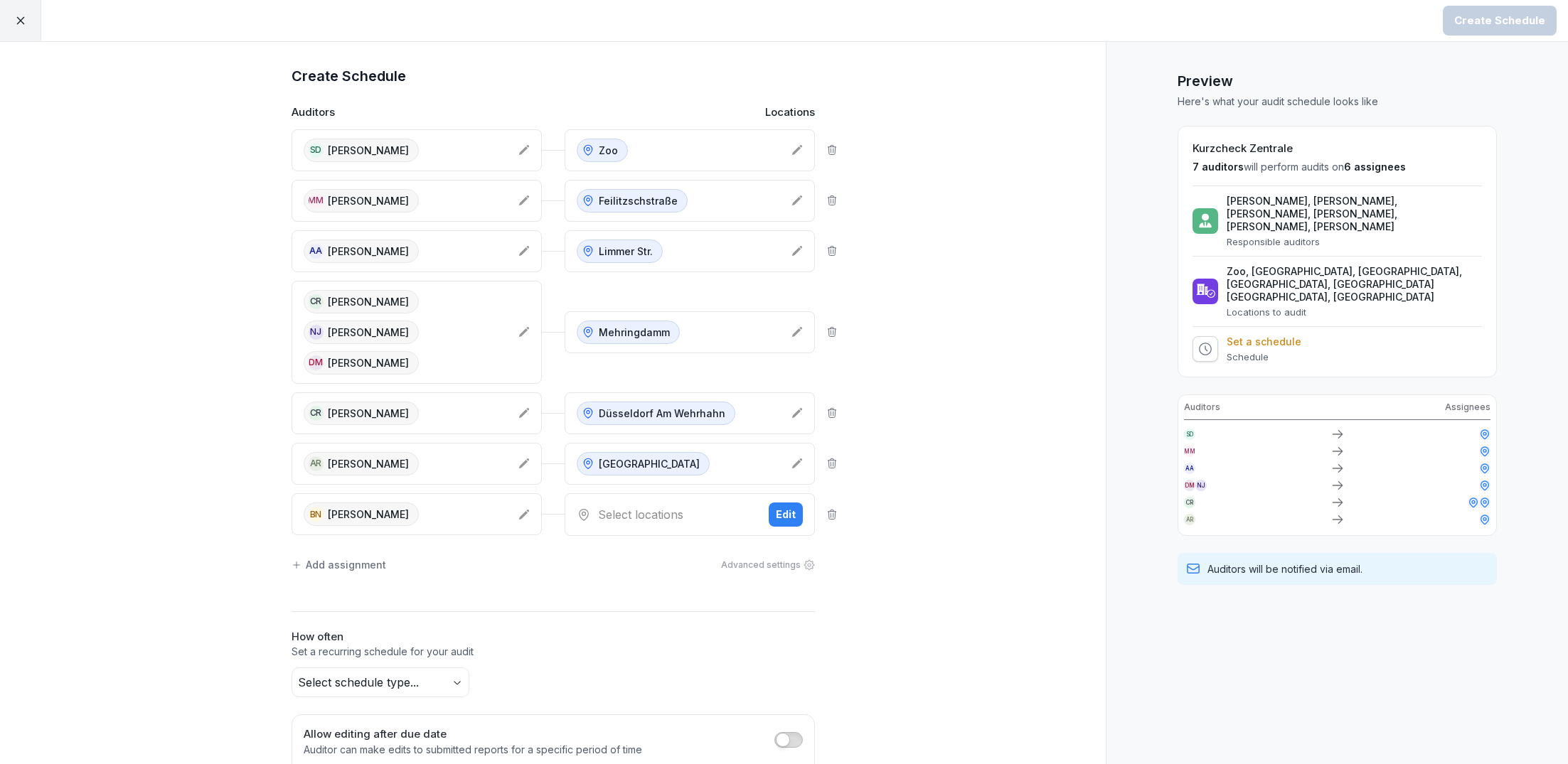
click at [663, 509] on div "Select locations" at bounding box center [666, 514] width 181 height 17
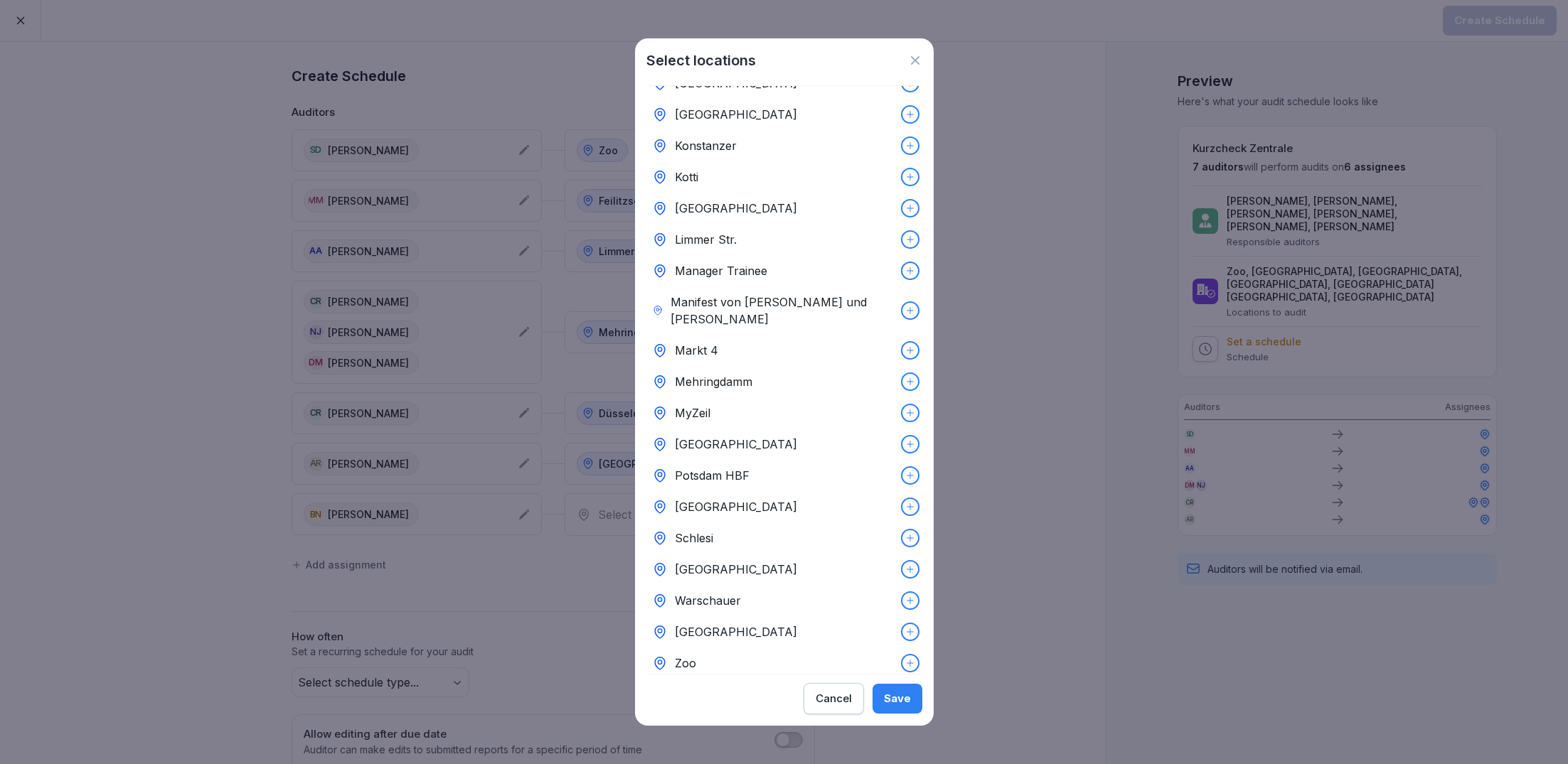
click at [732, 467] on p "Potsdam HBF" at bounding box center [712, 475] width 75 height 17
click at [911, 689] on button "Save" at bounding box center [898, 698] width 50 height 30
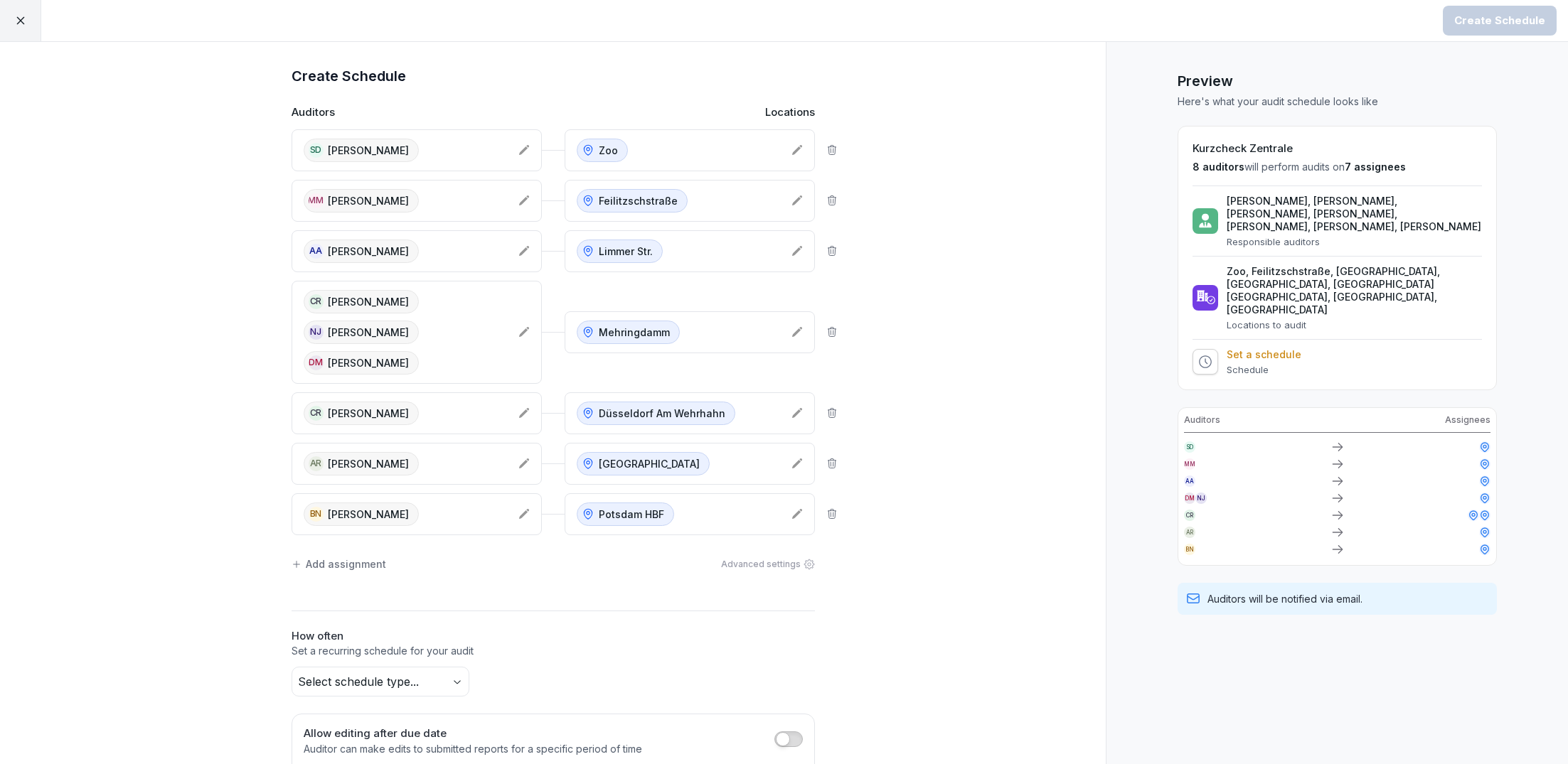
click at [364, 557] on div "Add assignment" at bounding box center [339, 564] width 95 height 15
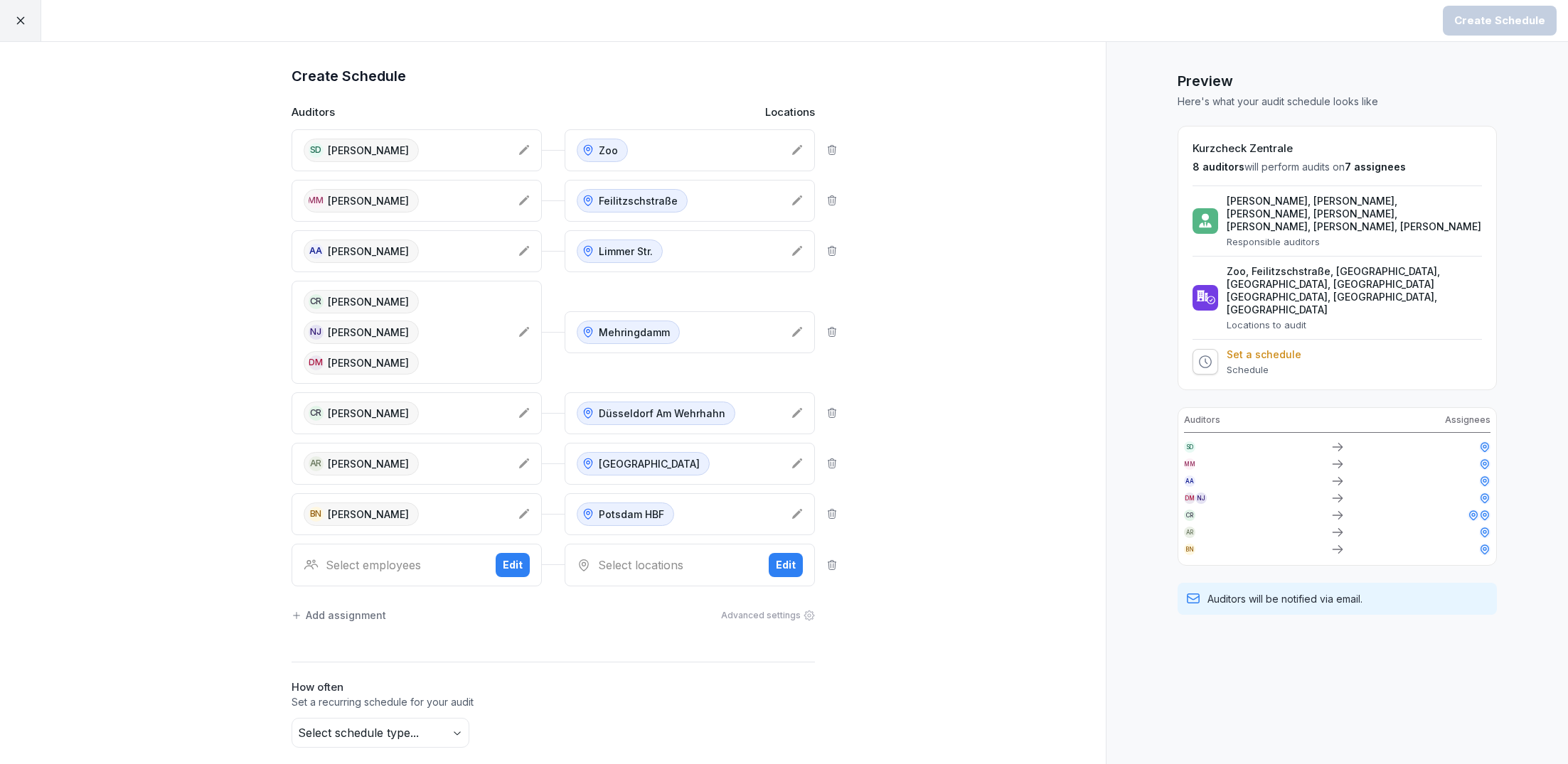
click at [364, 557] on div "Select employees" at bounding box center [393, 565] width 181 height 17
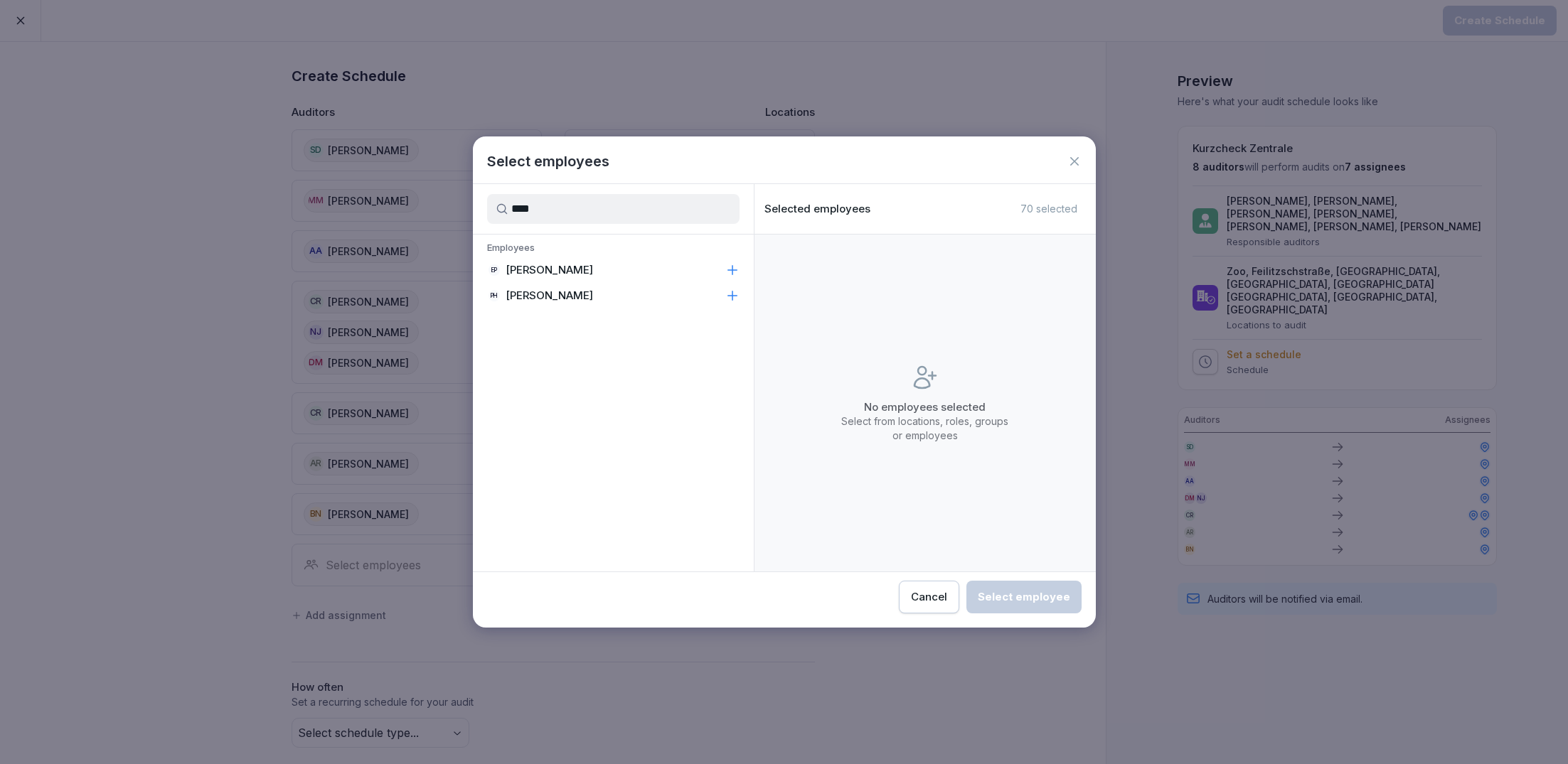
type input "****"
click at [589, 300] on p "[PERSON_NAME]" at bounding box center [549, 296] width 88 height 14
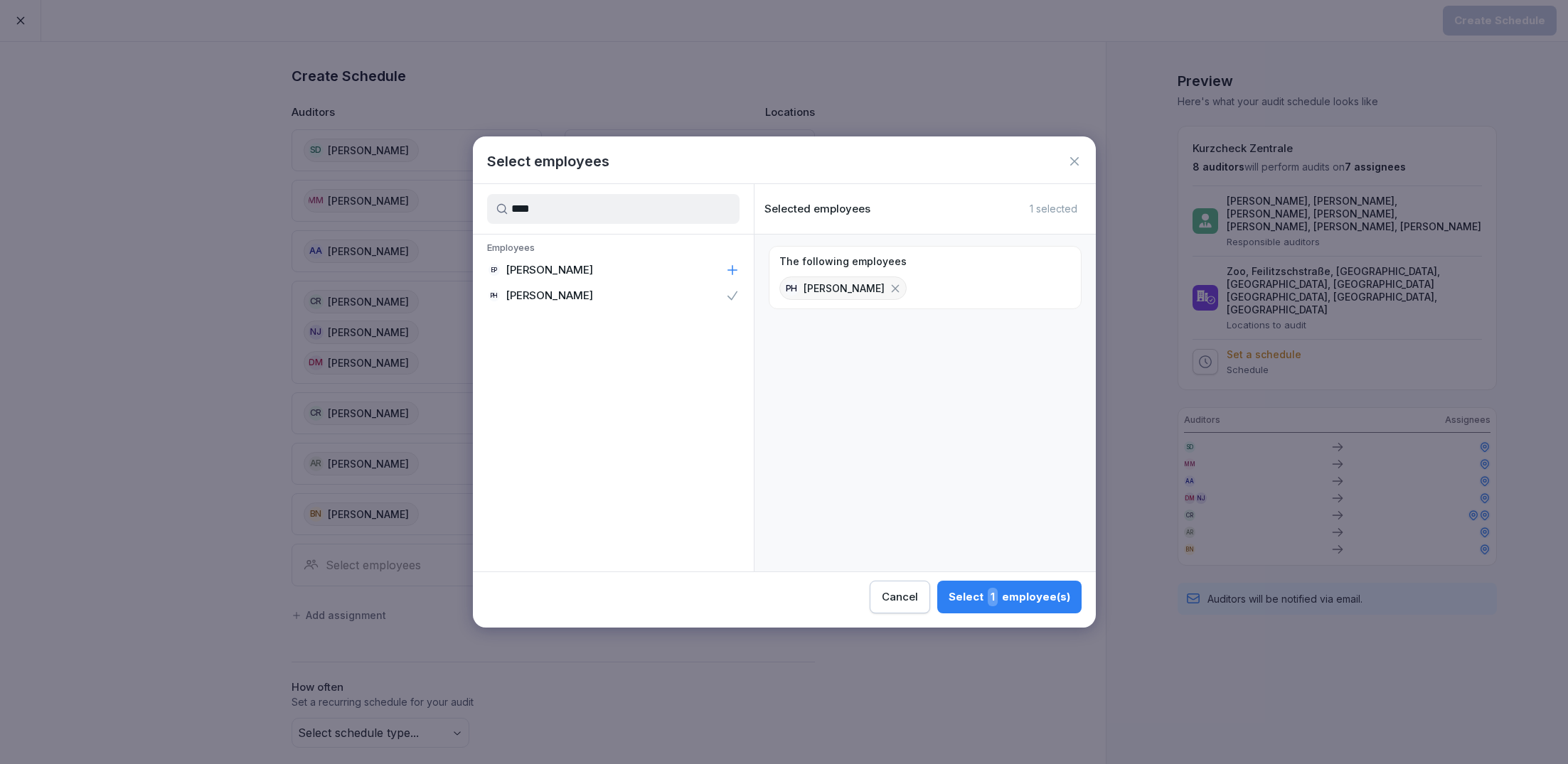
click at [997, 599] on span "1" at bounding box center [992, 596] width 10 height 18
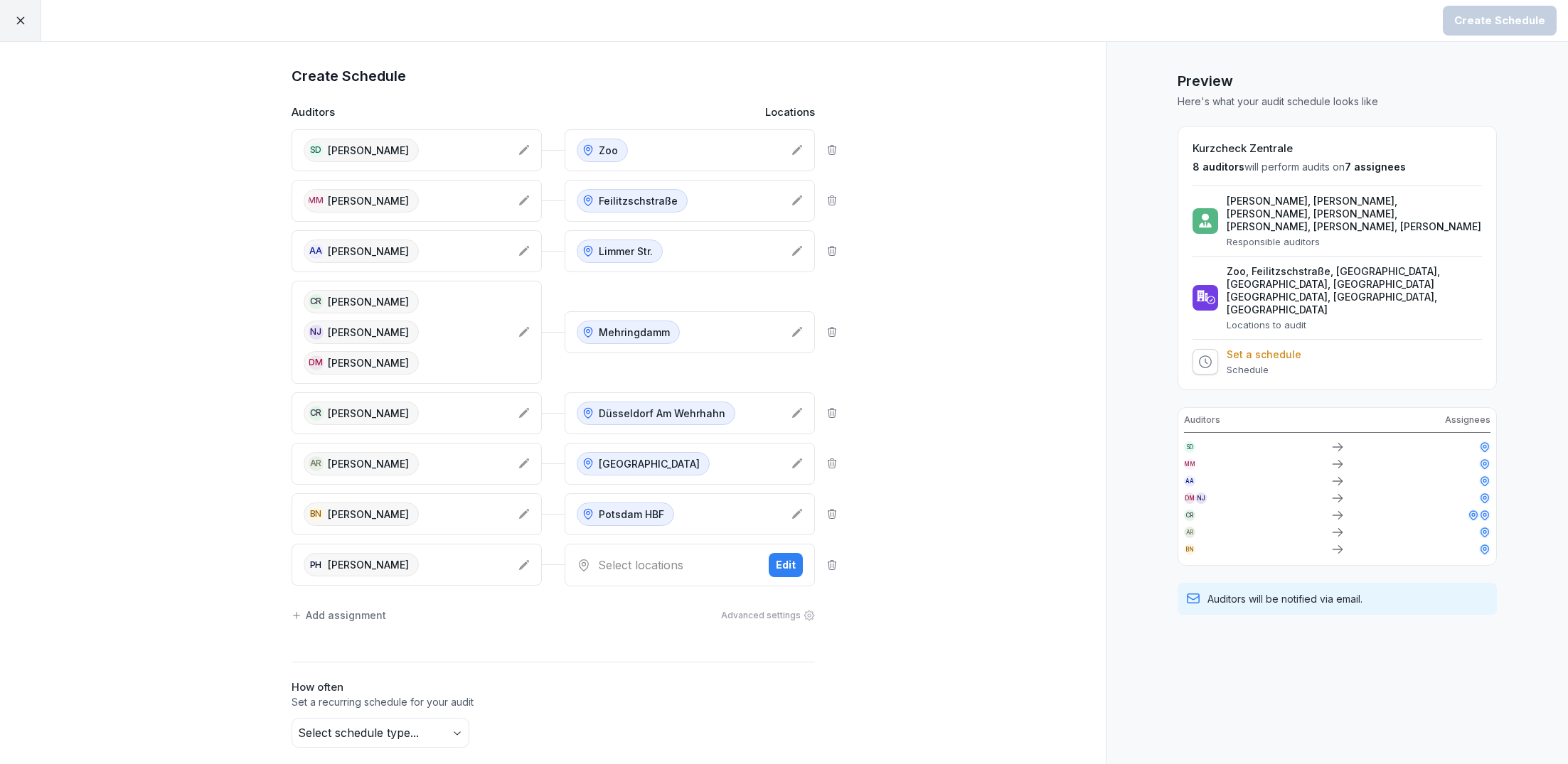
click at [671, 557] on div "Select locations" at bounding box center [666, 565] width 181 height 17
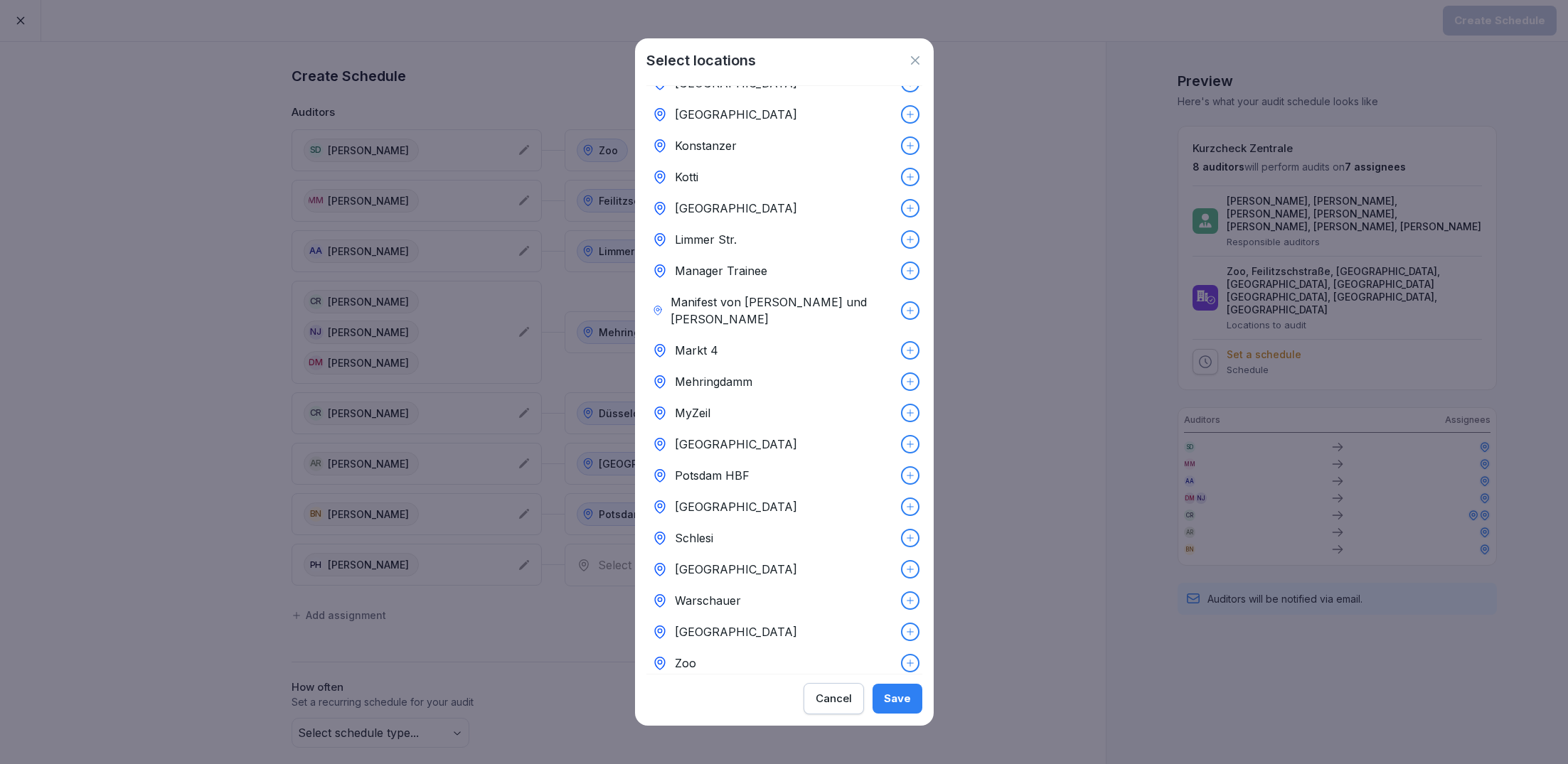
click at [892, 429] on div "[GEOGRAPHIC_DATA]" at bounding box center [784, 444] width 276 height 31
click at [887, 689] on button "Save" at bounding box center [898, 698] width 50 height 30
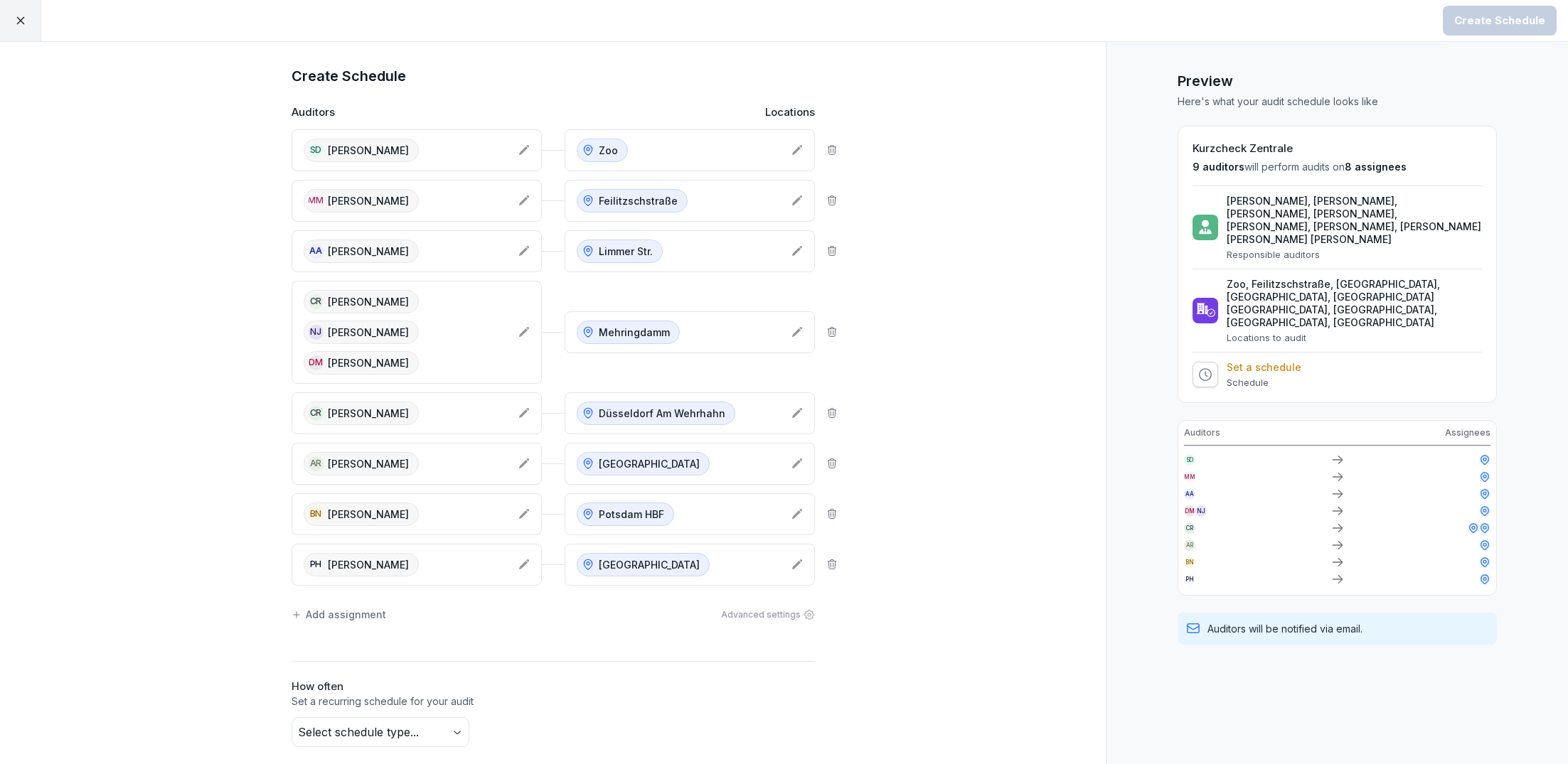
click at [328, 607] on div "Add assignment" at bounding box center [339, 614] width 95 height 15
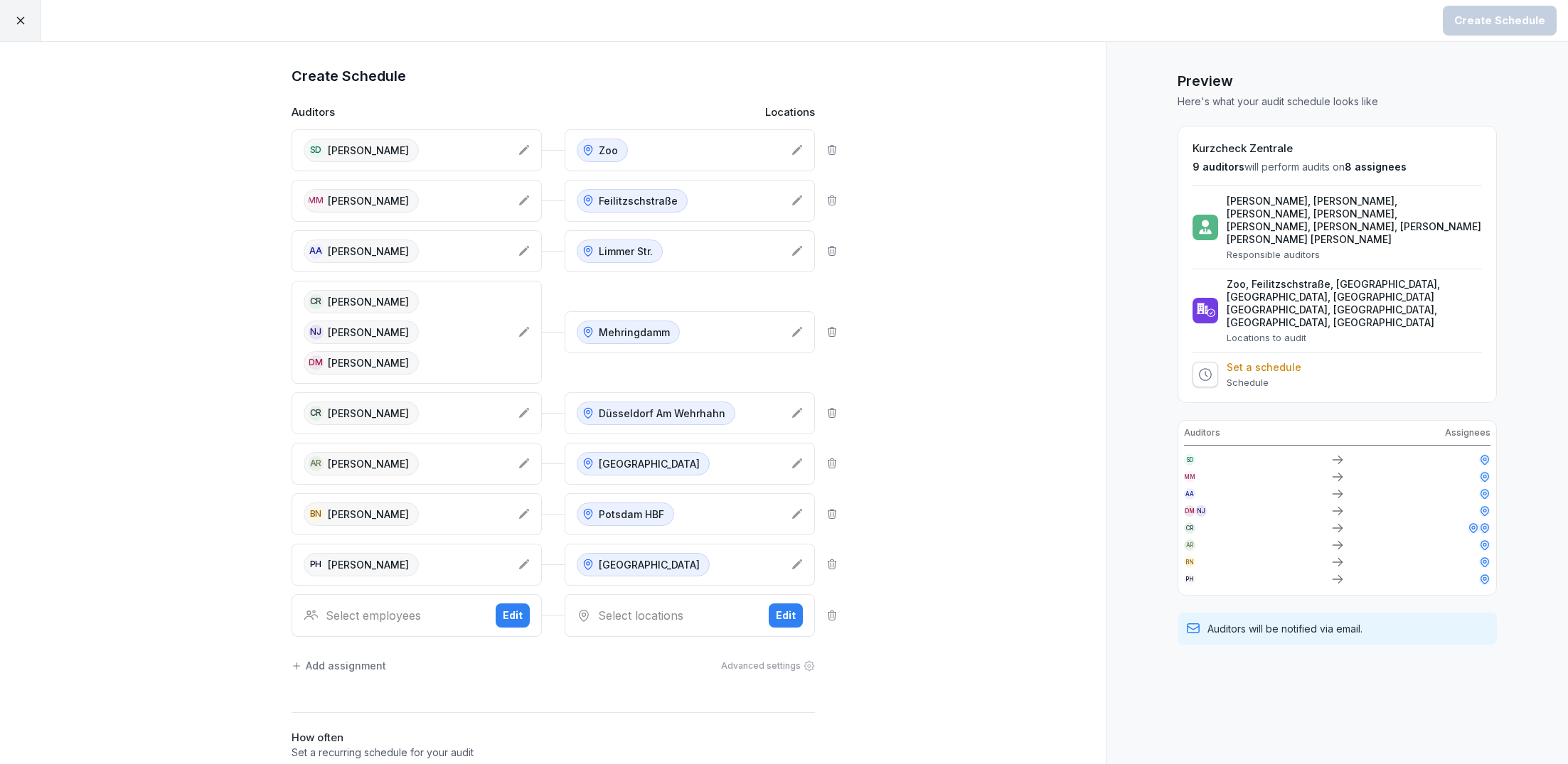
click at [350, 594] on div "Select employees Edit" at bounding box center [417, 615] width 250 height 43
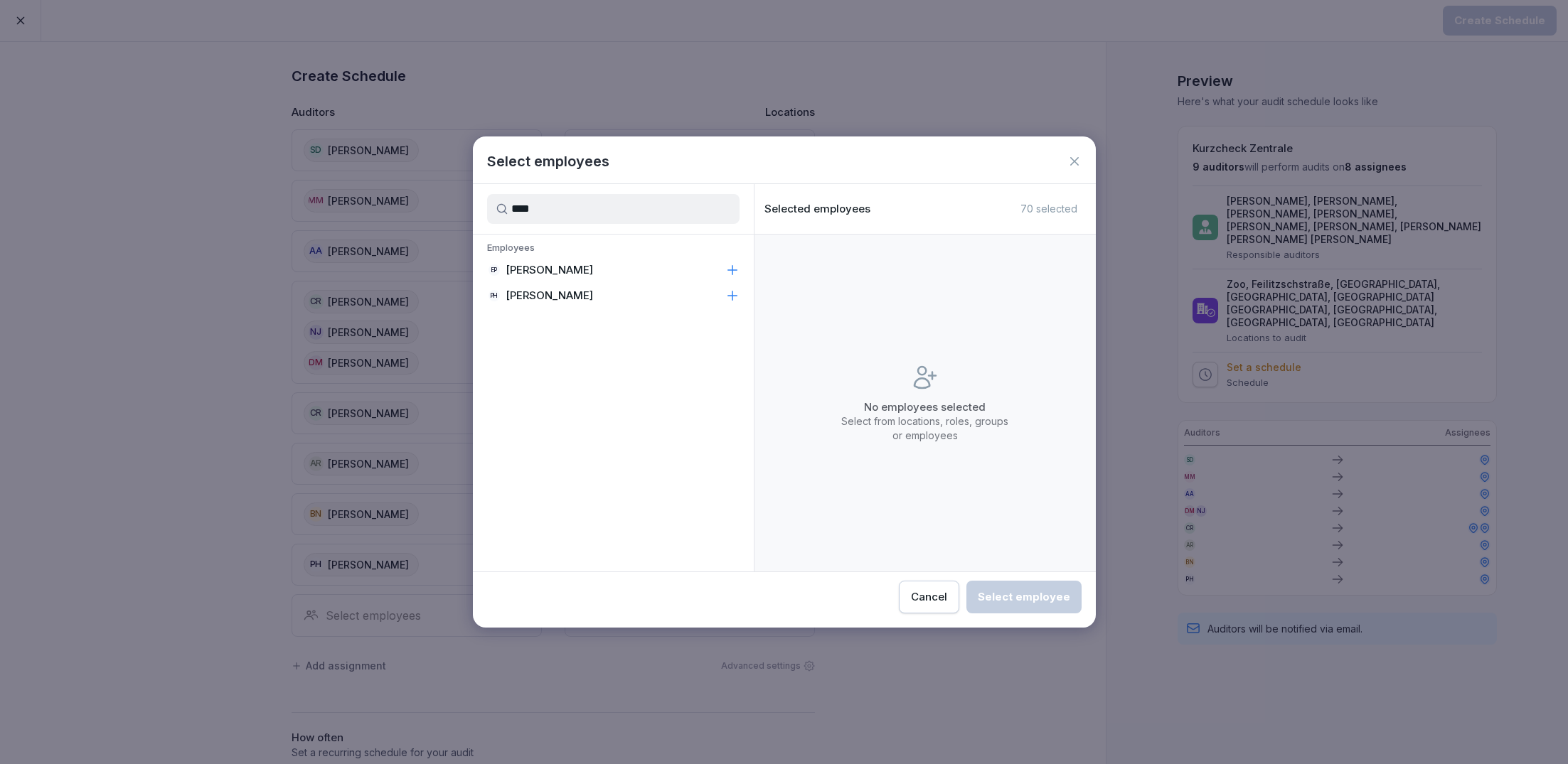
click at [555, 292] on p "[PERSON_NAME]" at bounding box center [549, 296] width 88 height 14
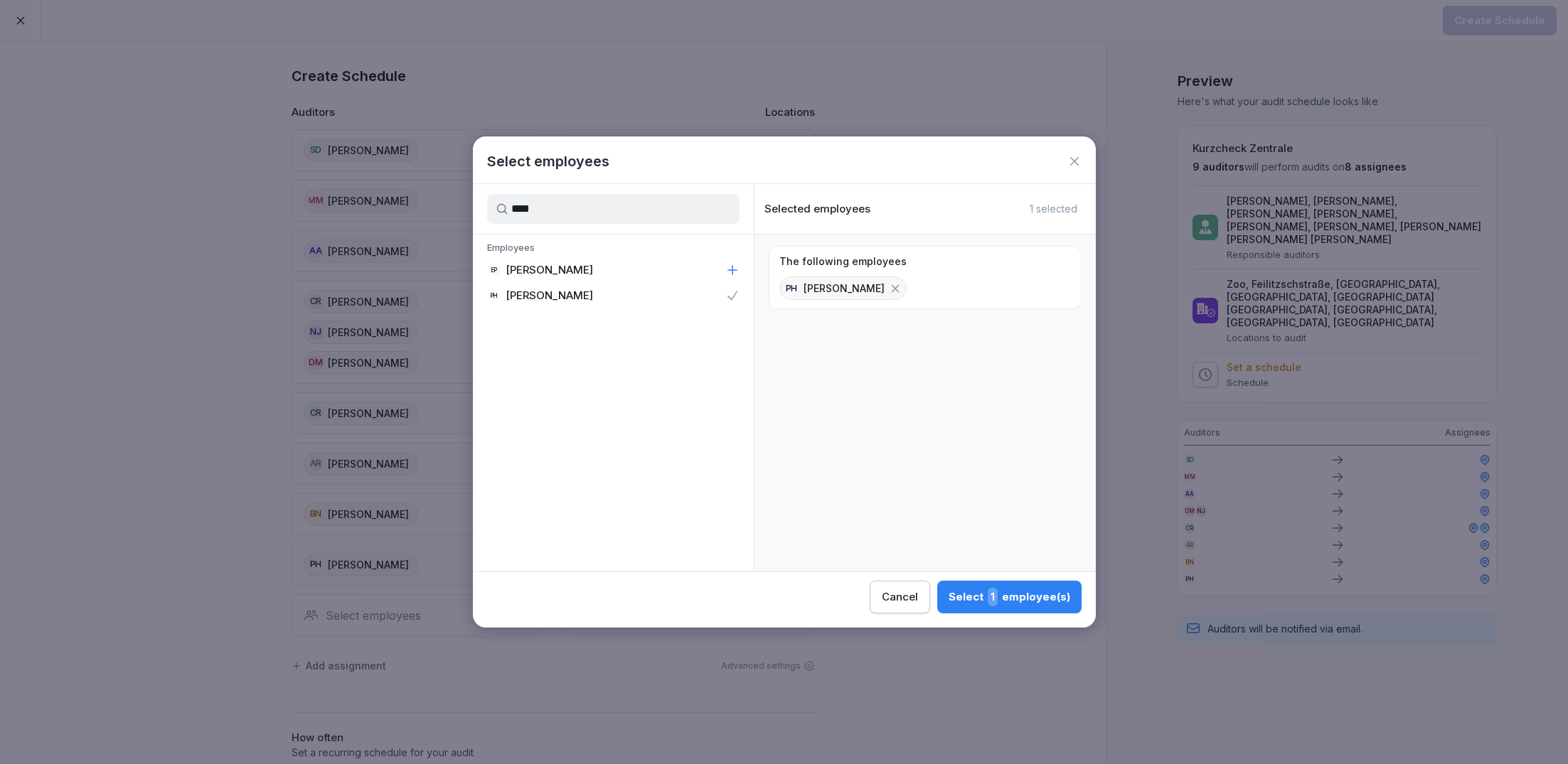
click at [564, 211] on input "****" at bounding box center [613, 209] width 252 height 30
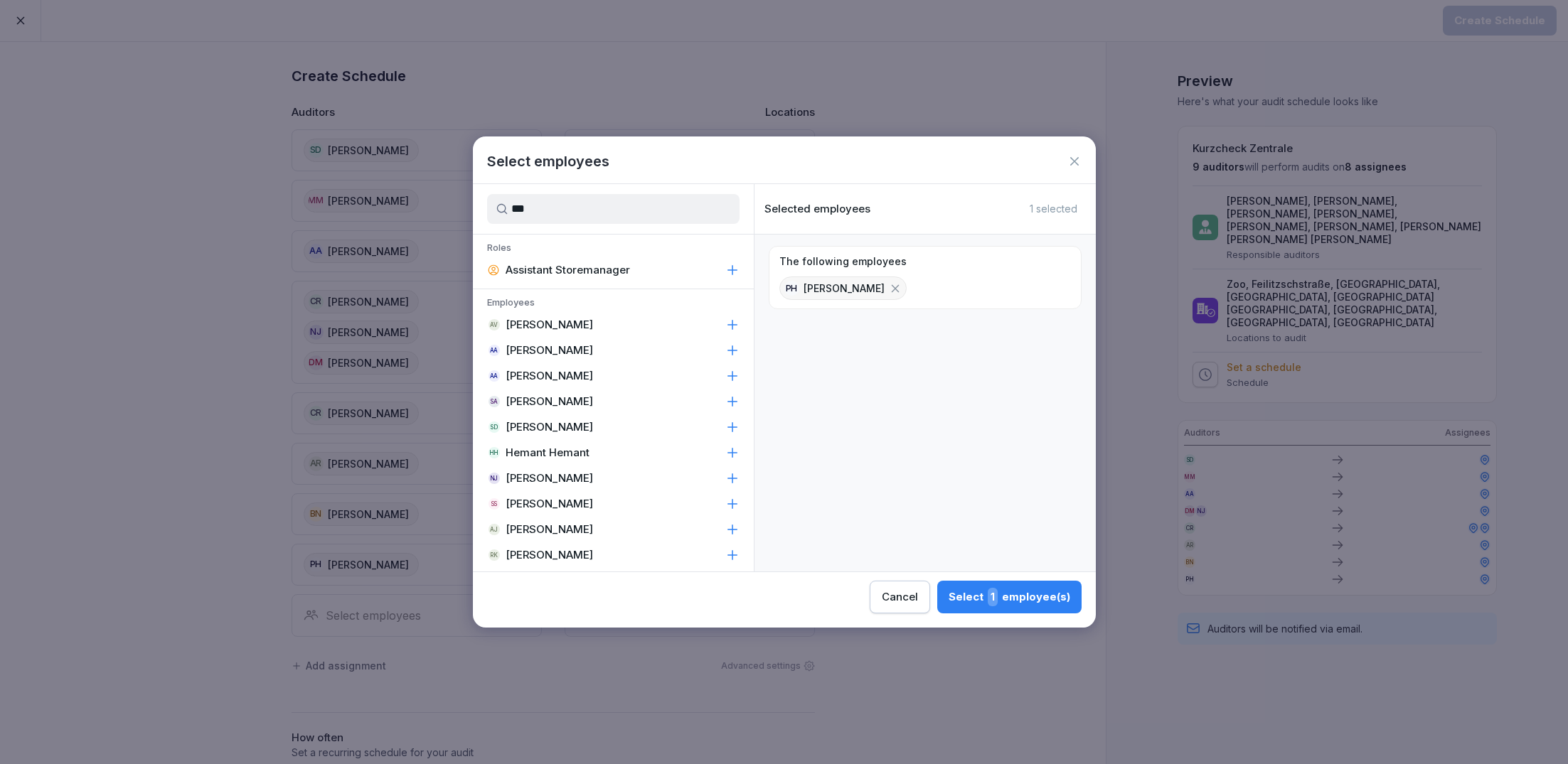
type input "***"
click at [594, 352] on div "AA [PERSON_NAME]" at bounding box center [613, 351] width 281 height 26
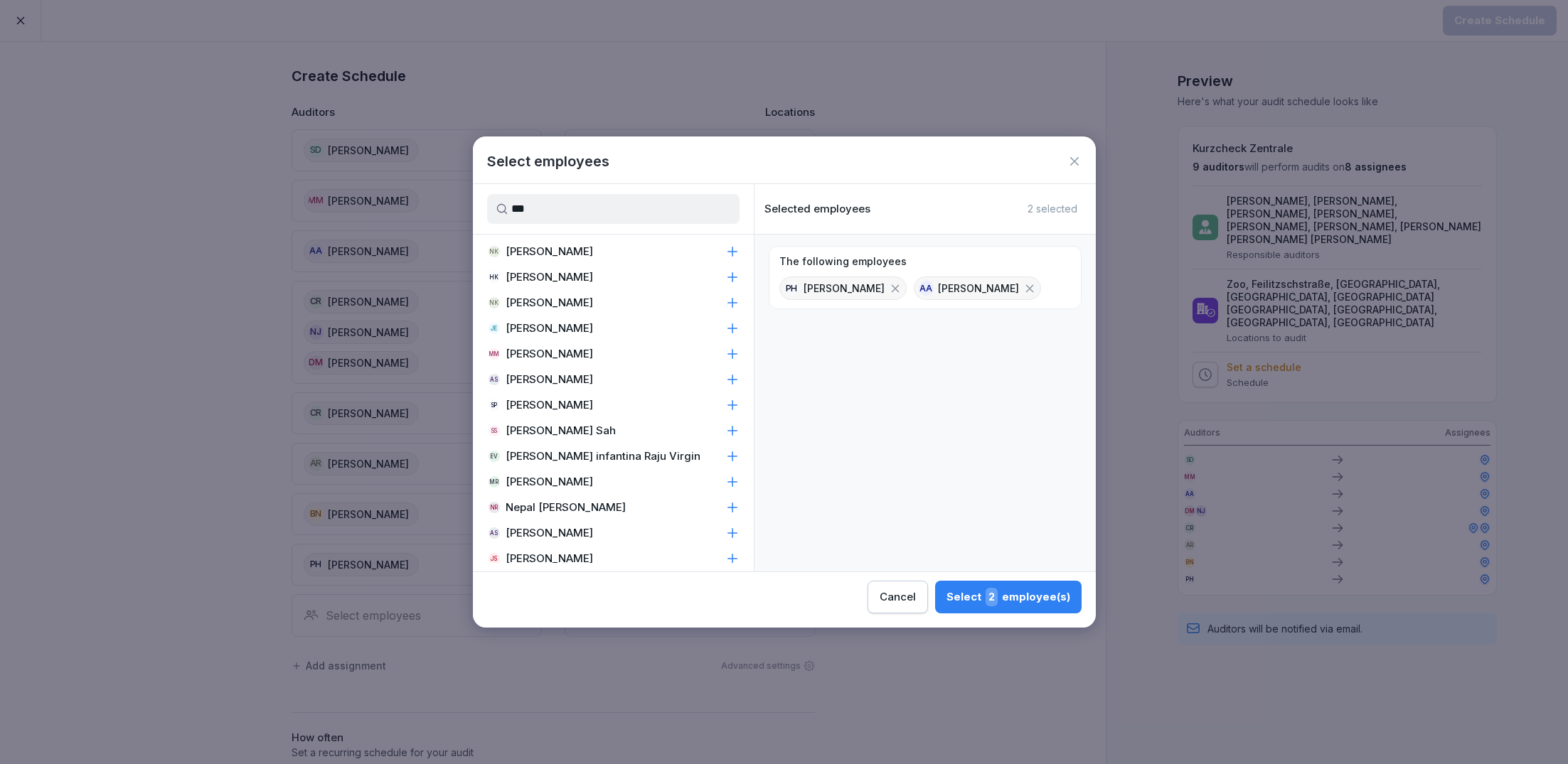
scroll to position [420, 0]
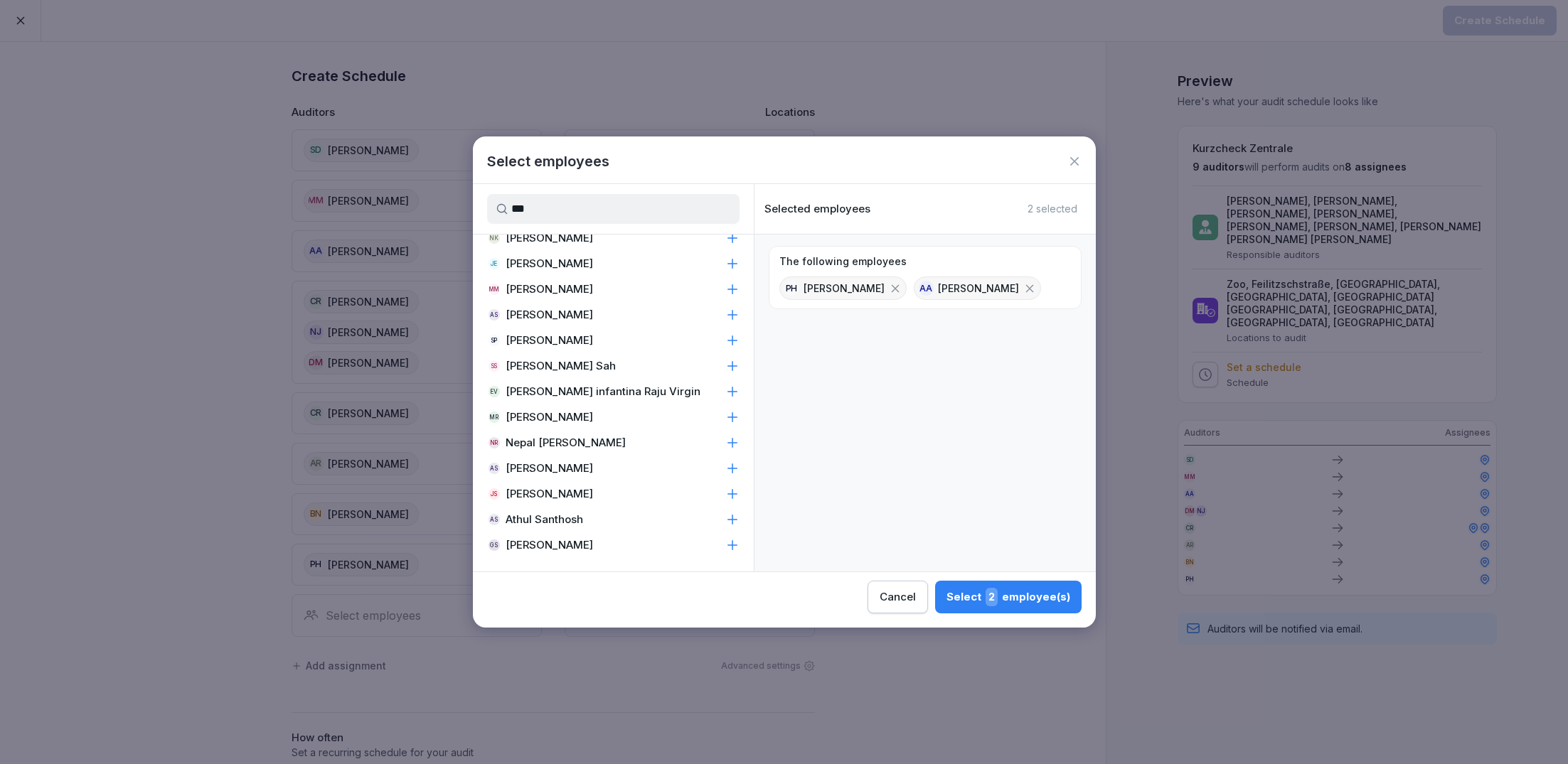
click at [1018, 587] on button "Select 2 employee(s)" at bounding box center [1008, 597] width 146 height 33
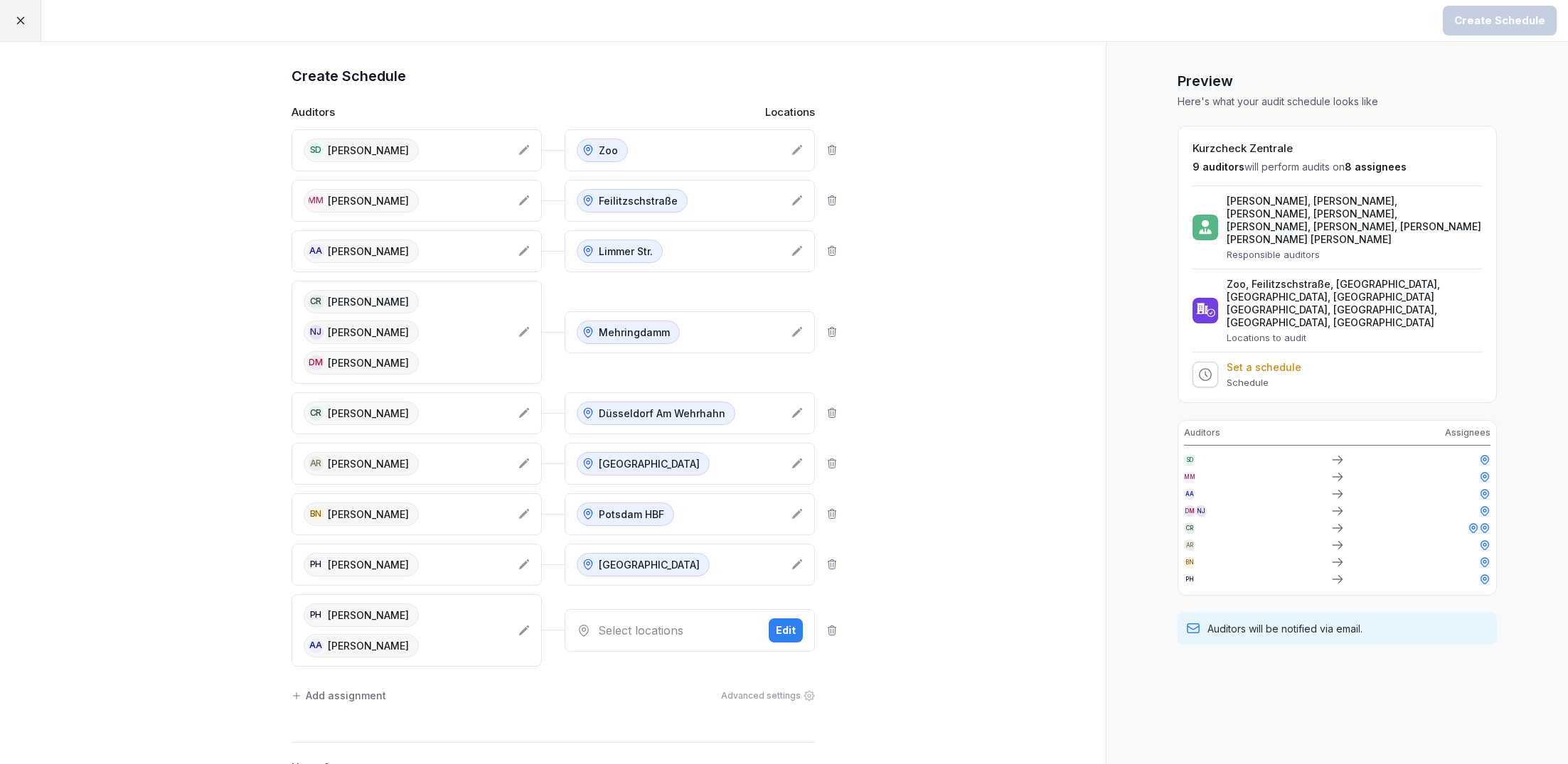
click at [646, 632] on div "Select locations Edit" at bounding box center [690, 630] width 250 height 43
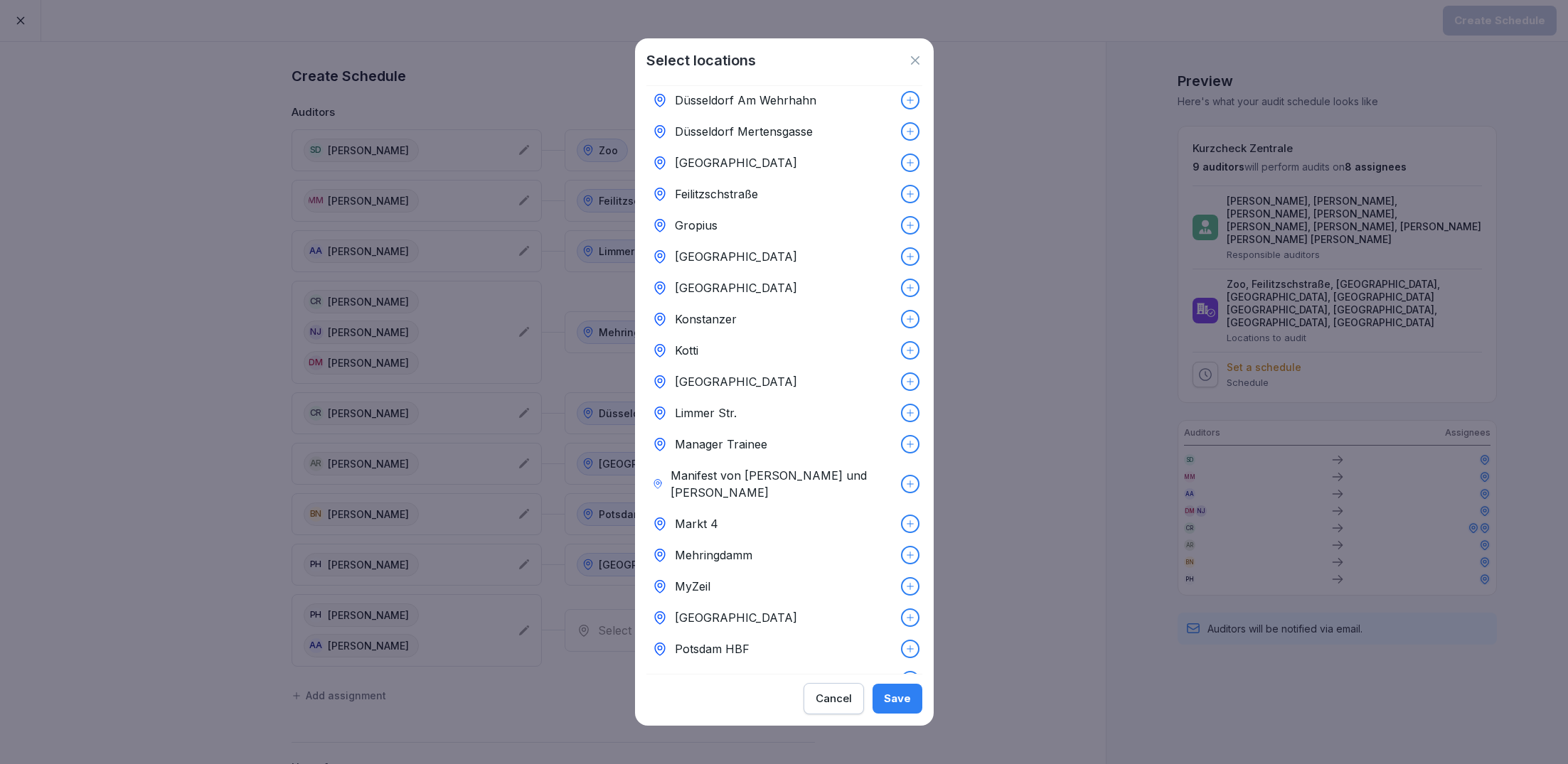
scroll to position [280, 0]
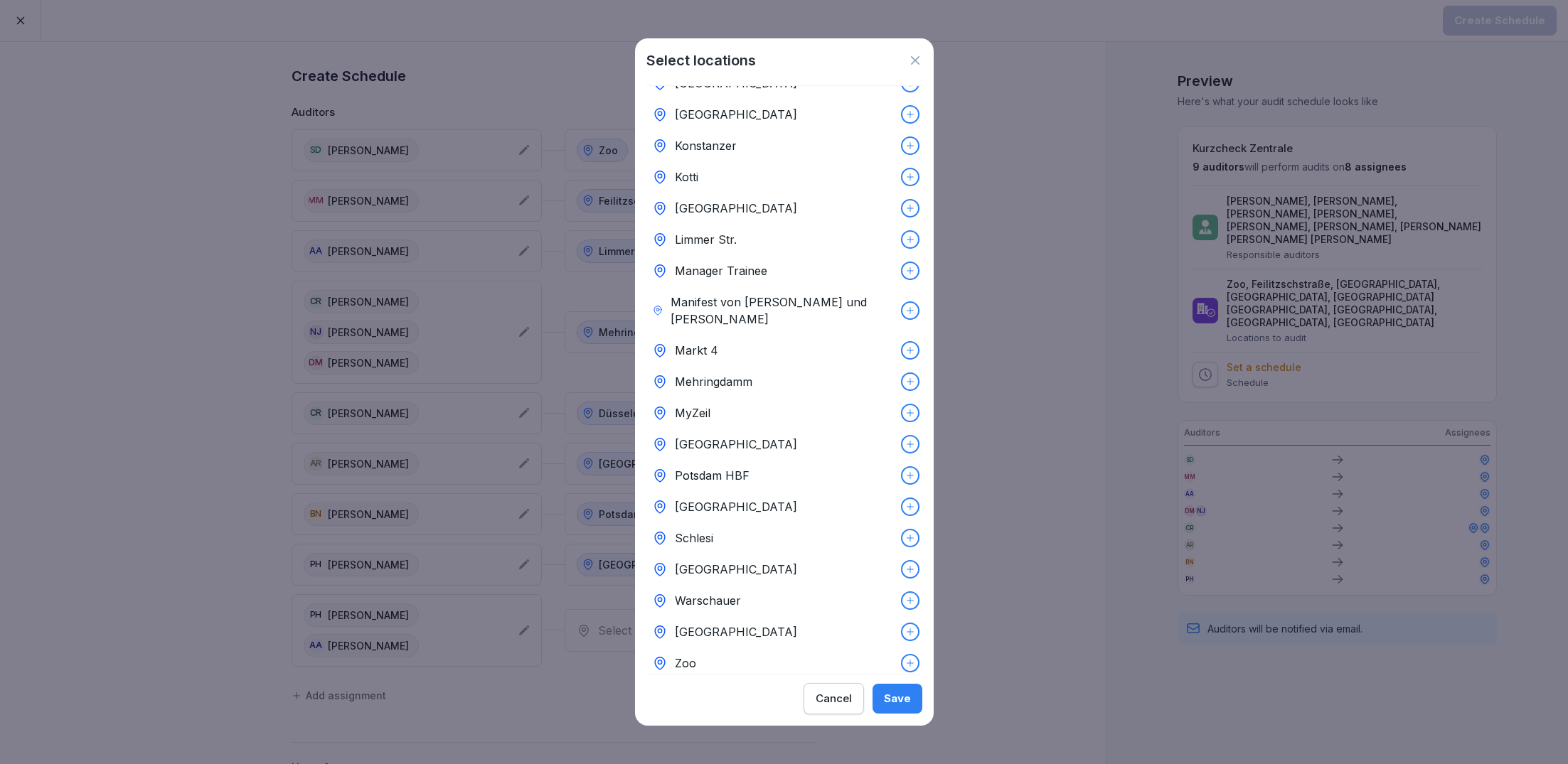
click at [710, 530] on p "Schlesi" at bounding box center [694, 538] width 39 height 17
click at [902, 701] on div "Save" at bounding box center [898, 698] width 27 height 15
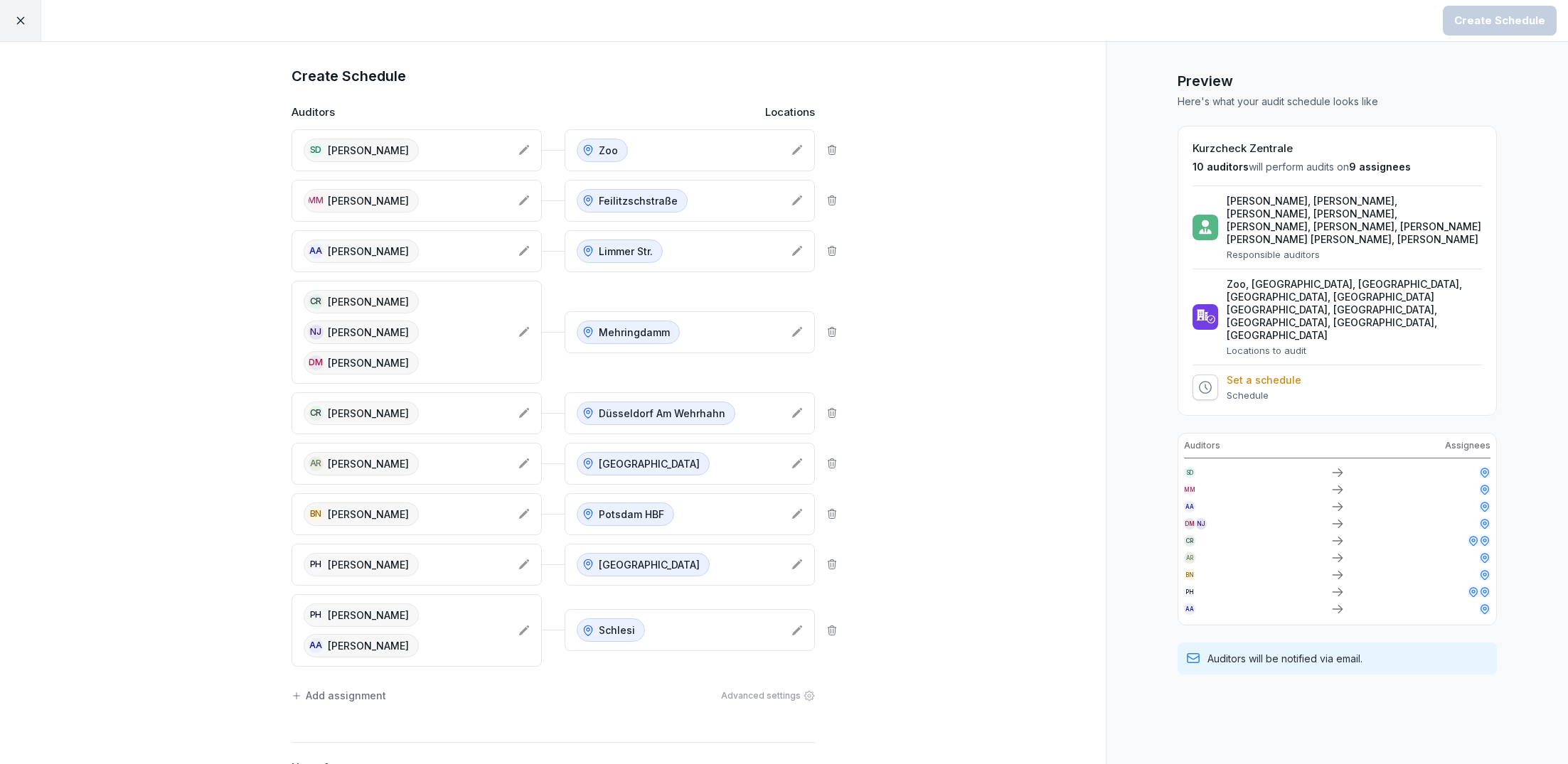
click at [331, 689] on div "Add assignment" at bounding box center [339, 695] width 95 height 15
click at [408, 675] on div "Select employees Edit" at bounding box center [417, 696] width 250 height 43
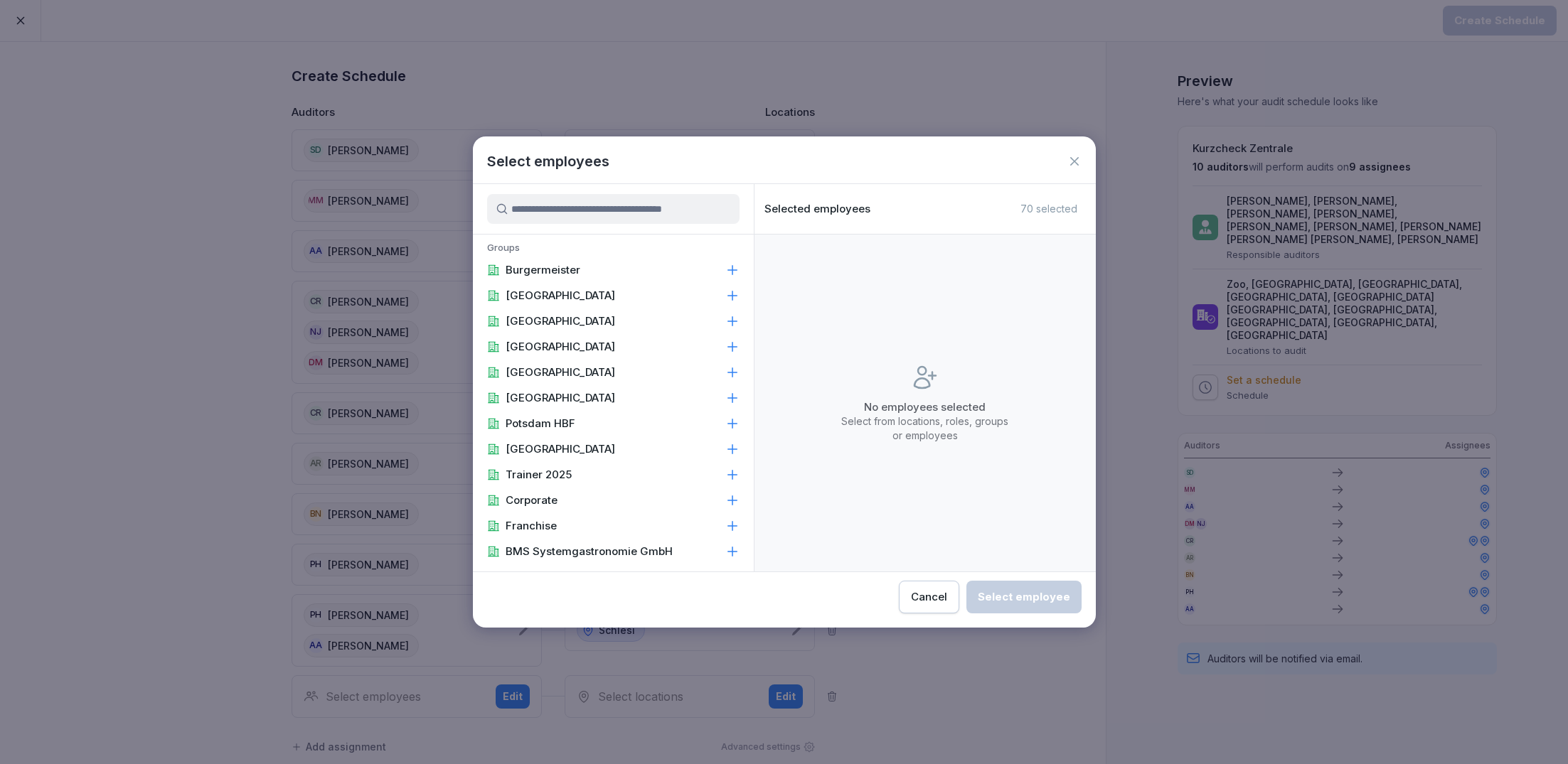
click at [617, 210] on input at bounding box center [613, 209] width 252 height 30
click at [596, 207] on input at bounding box center [613, 209] width 252 height 30
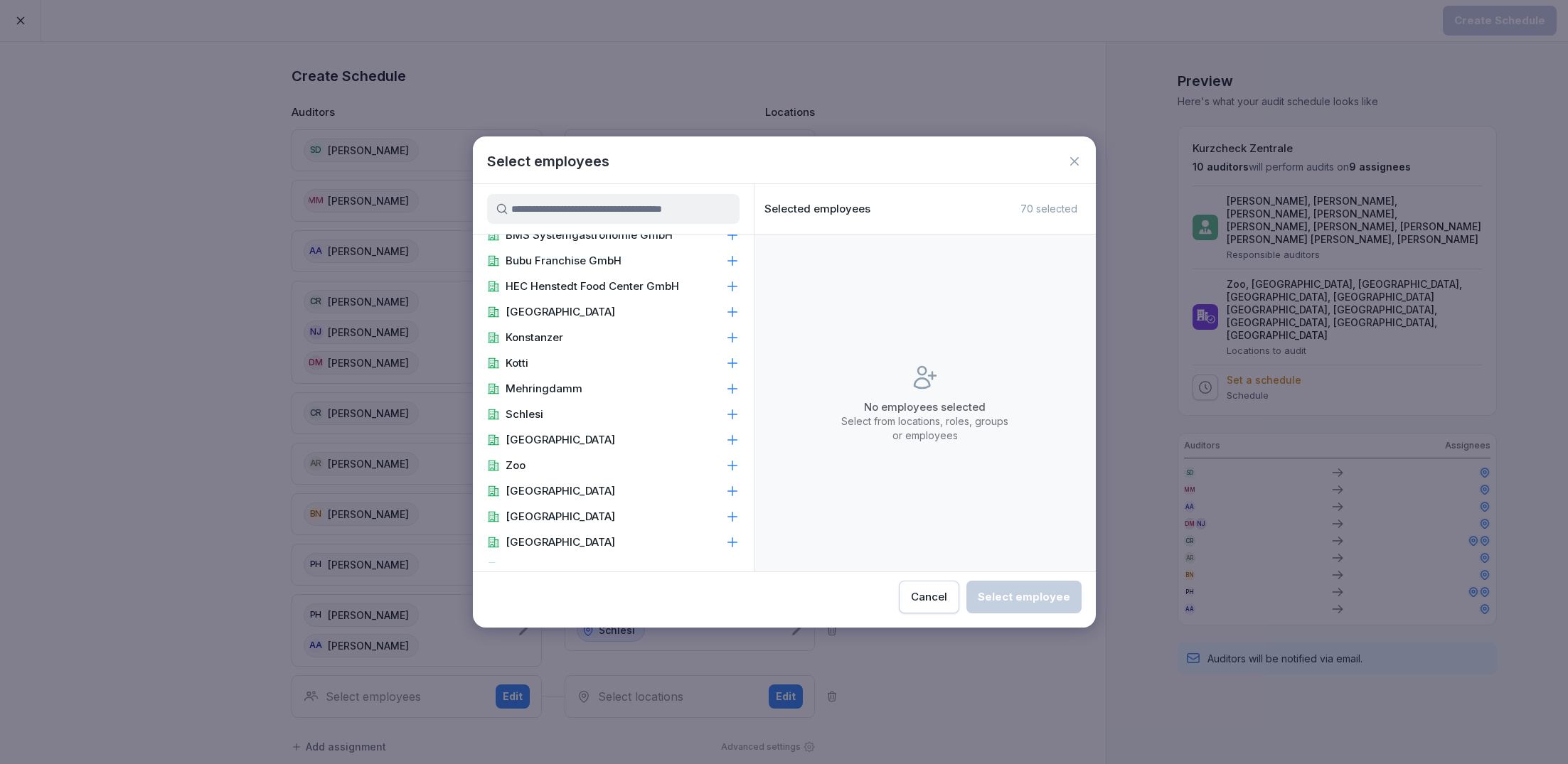
scroll to position [327, 0]
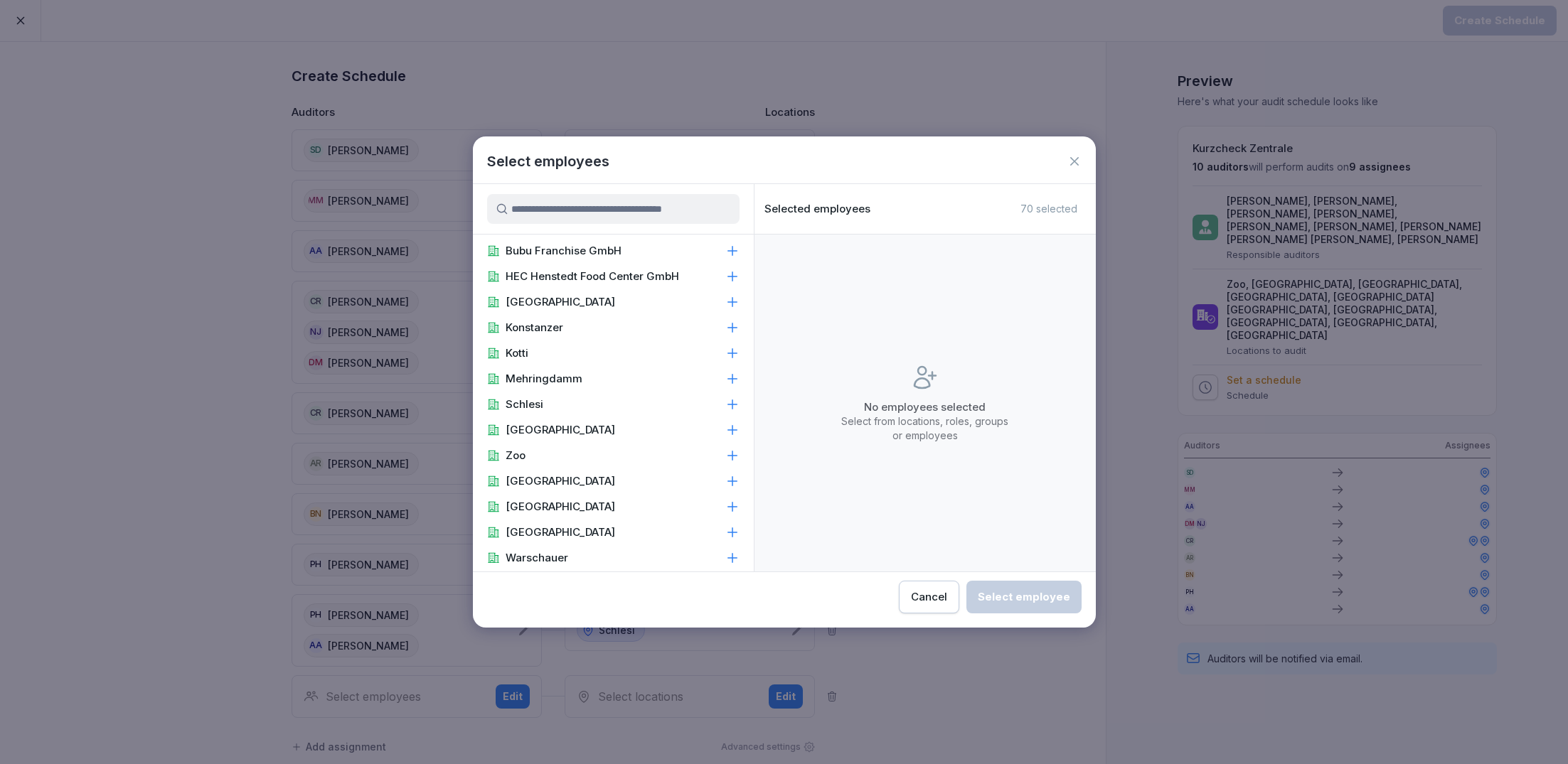
click at [548, 346] on div "Kotti" at bounding box center [613, 353] width 281 height 26
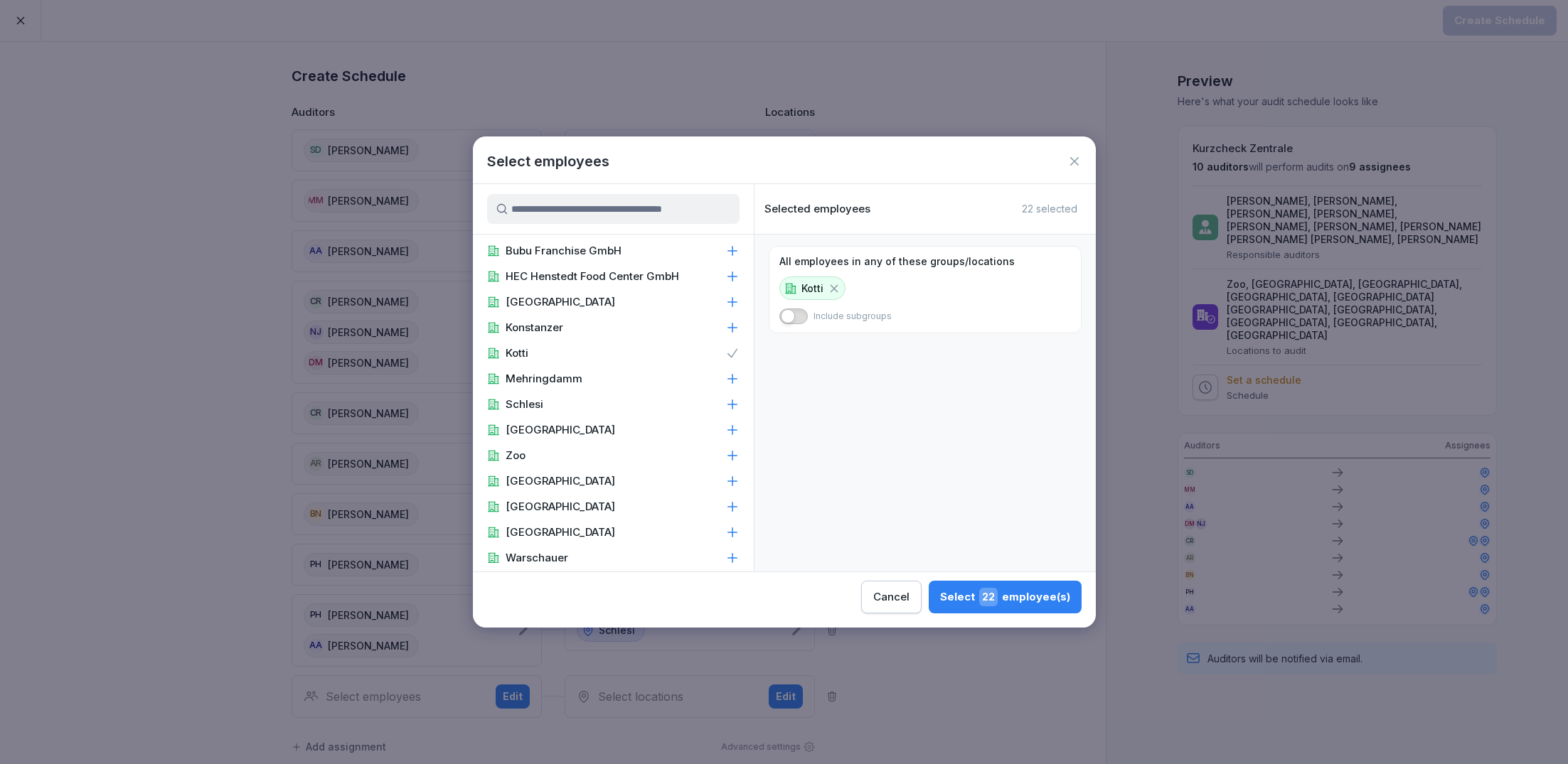
click at [538, 349] on div "Kotti" at bounding box center [613, 353] width 281 height 26
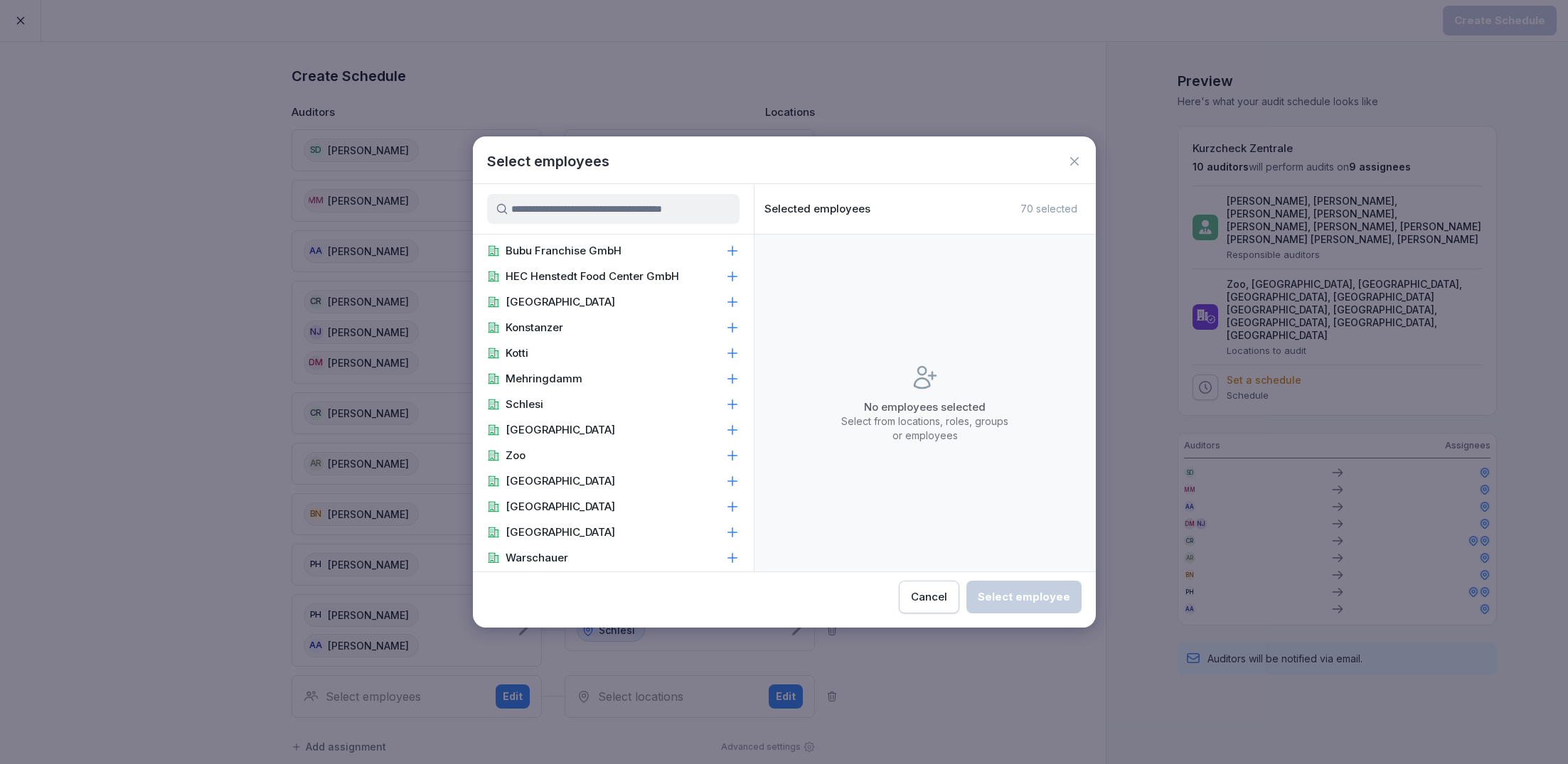
click at [648, 214] on input at bounding box center [613, 209] width 252 height 30
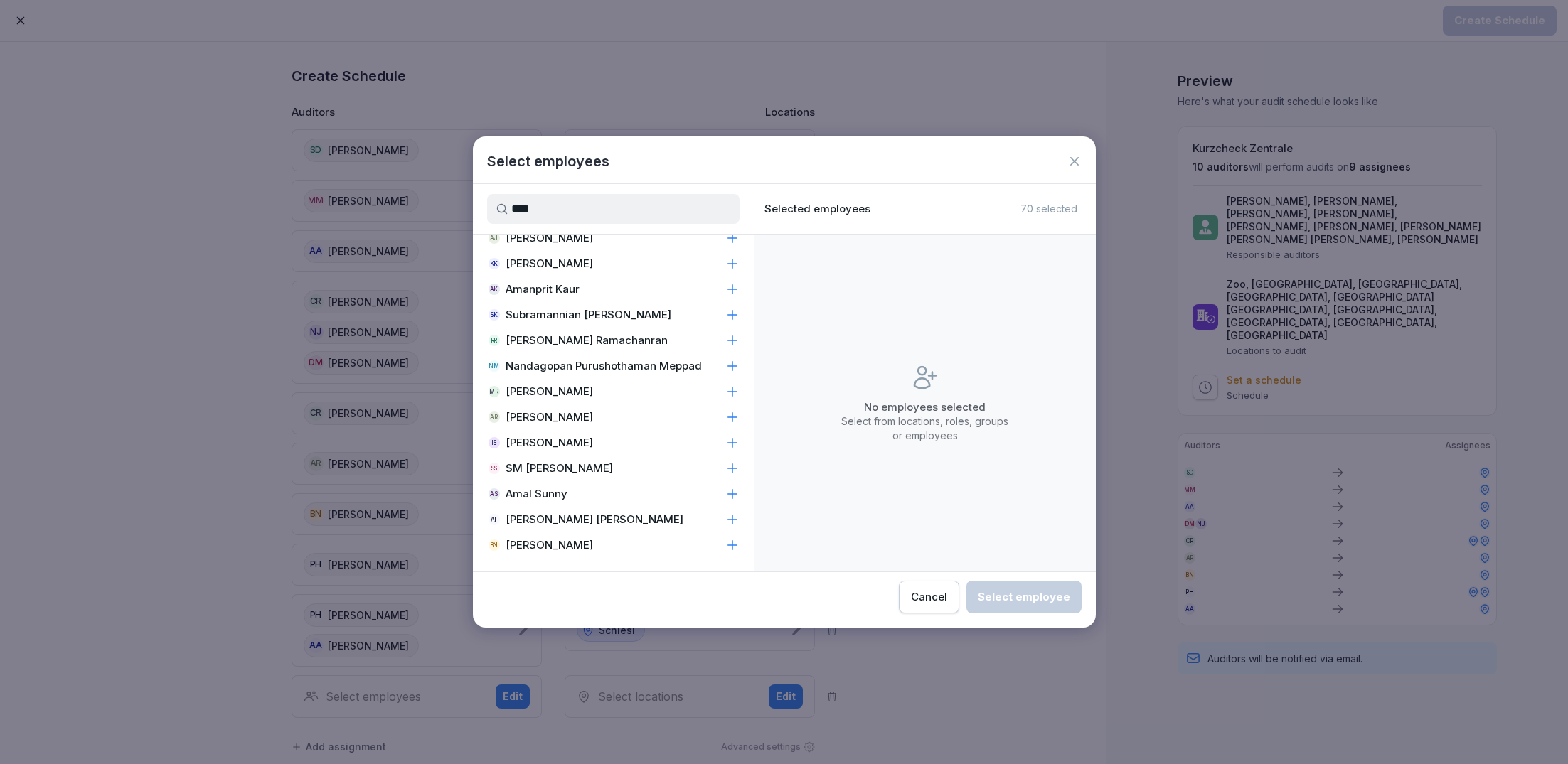
scroll to position [0, 0]
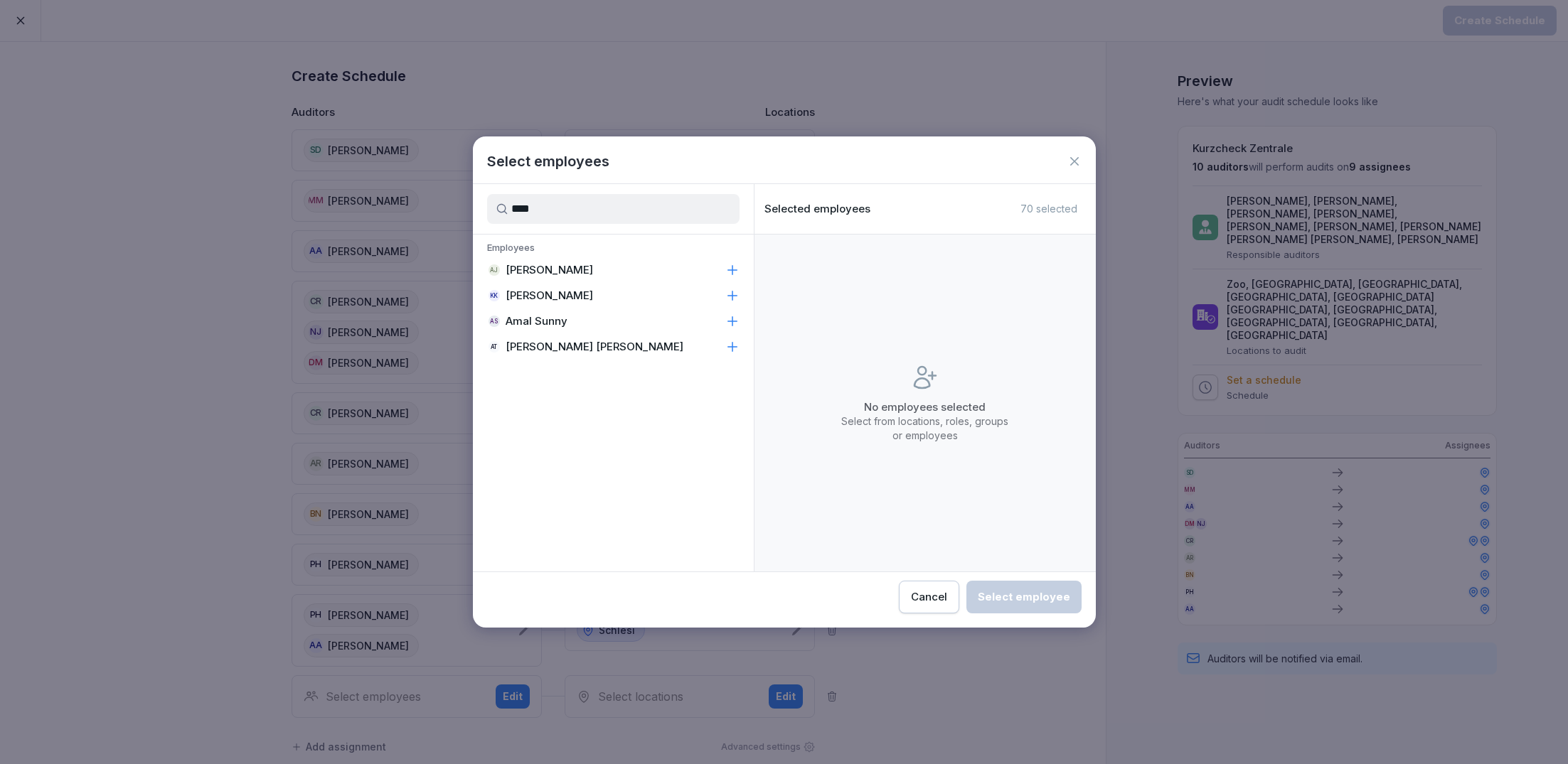
type input "****"
click at [573, 352] on p "[PERSON_NAME] [PERSON_NAME]" at bounding box center [594, 347] width 177 height 14
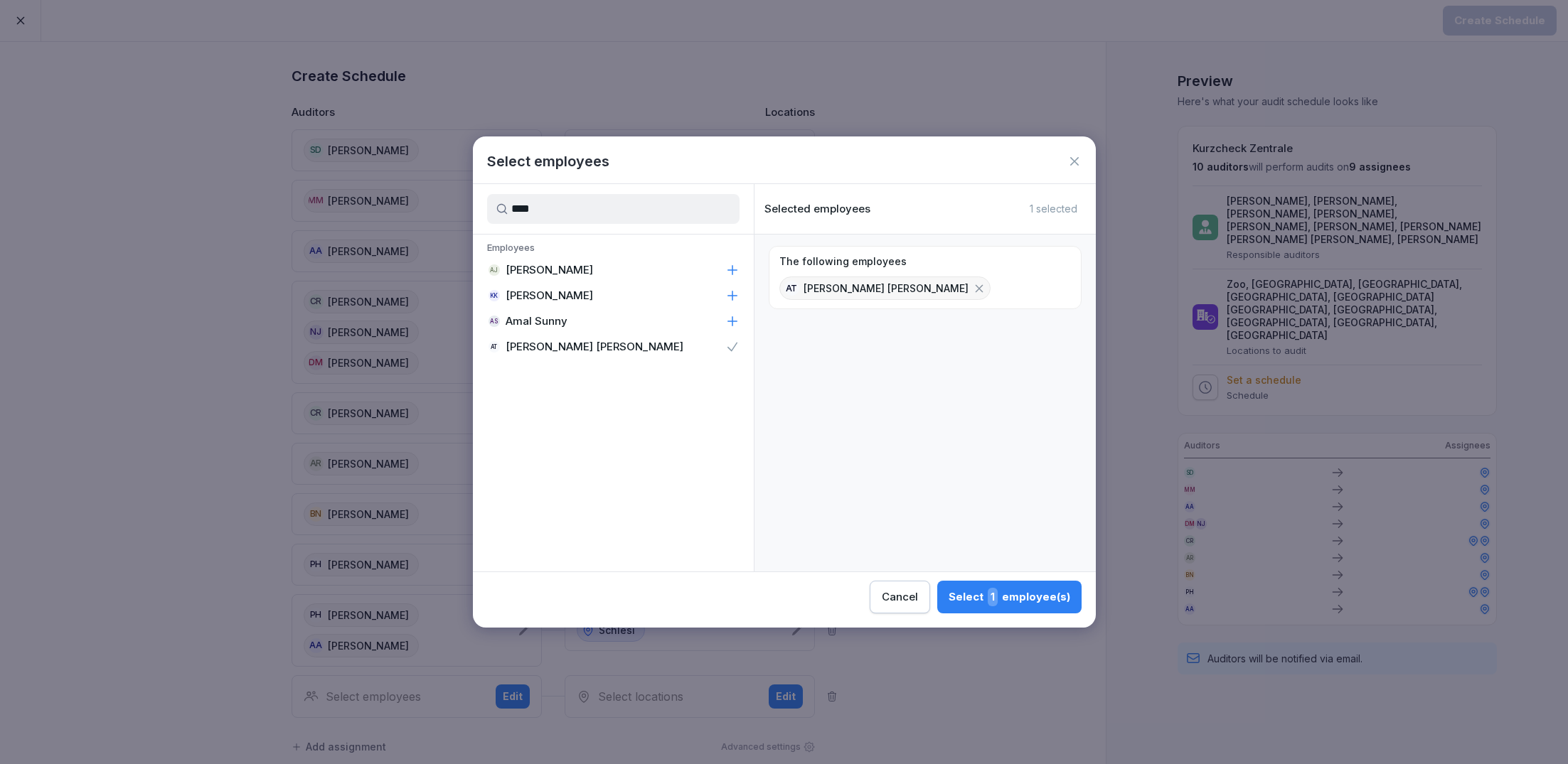
click at [1011, 601] on div "Select 1 employee(s)" at bounding box center [1009, 596] width 121 height 18
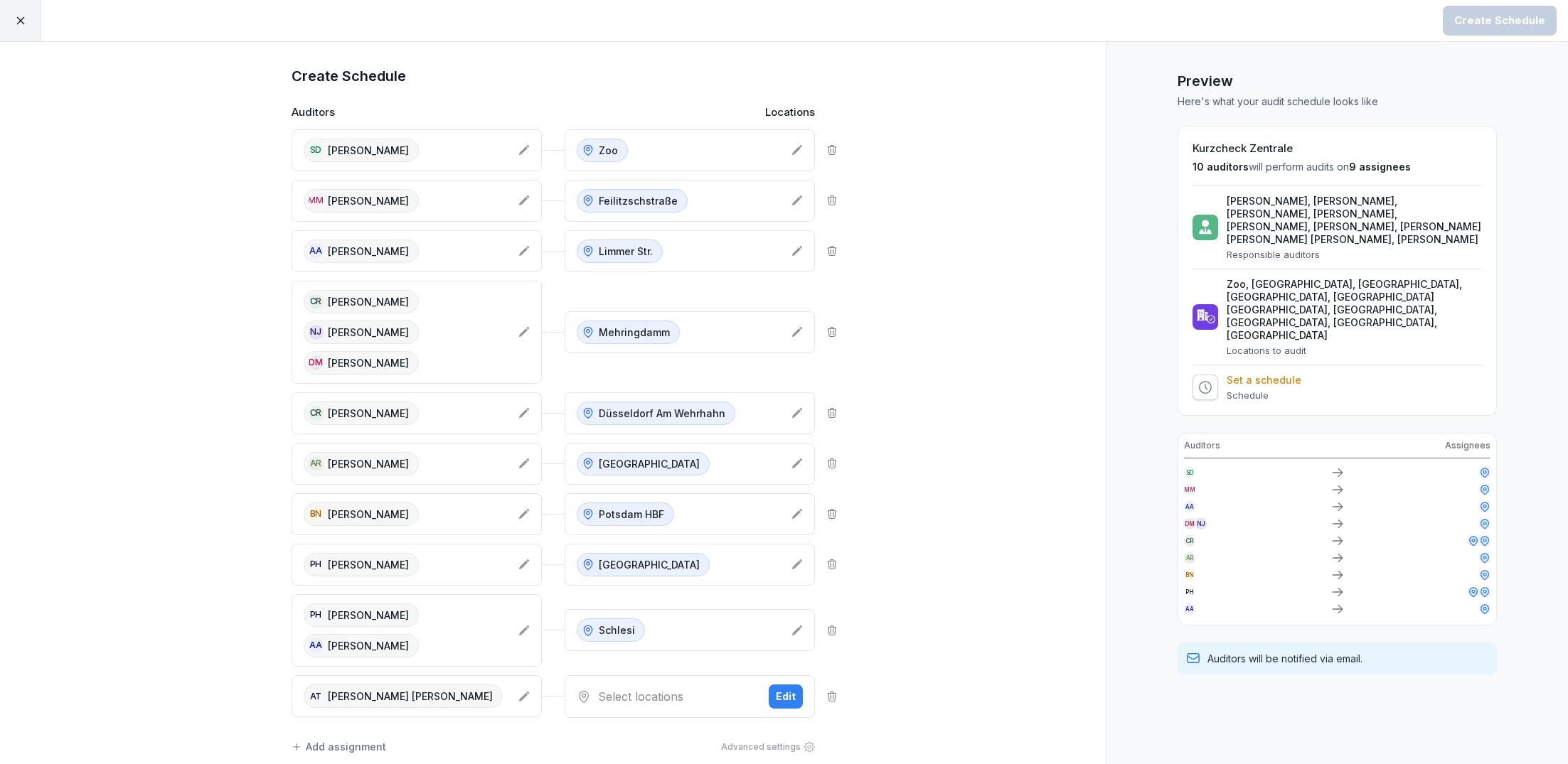
click at [661, 688] on div "Select locations" at bounding box center [666, 696] width 181 height 17
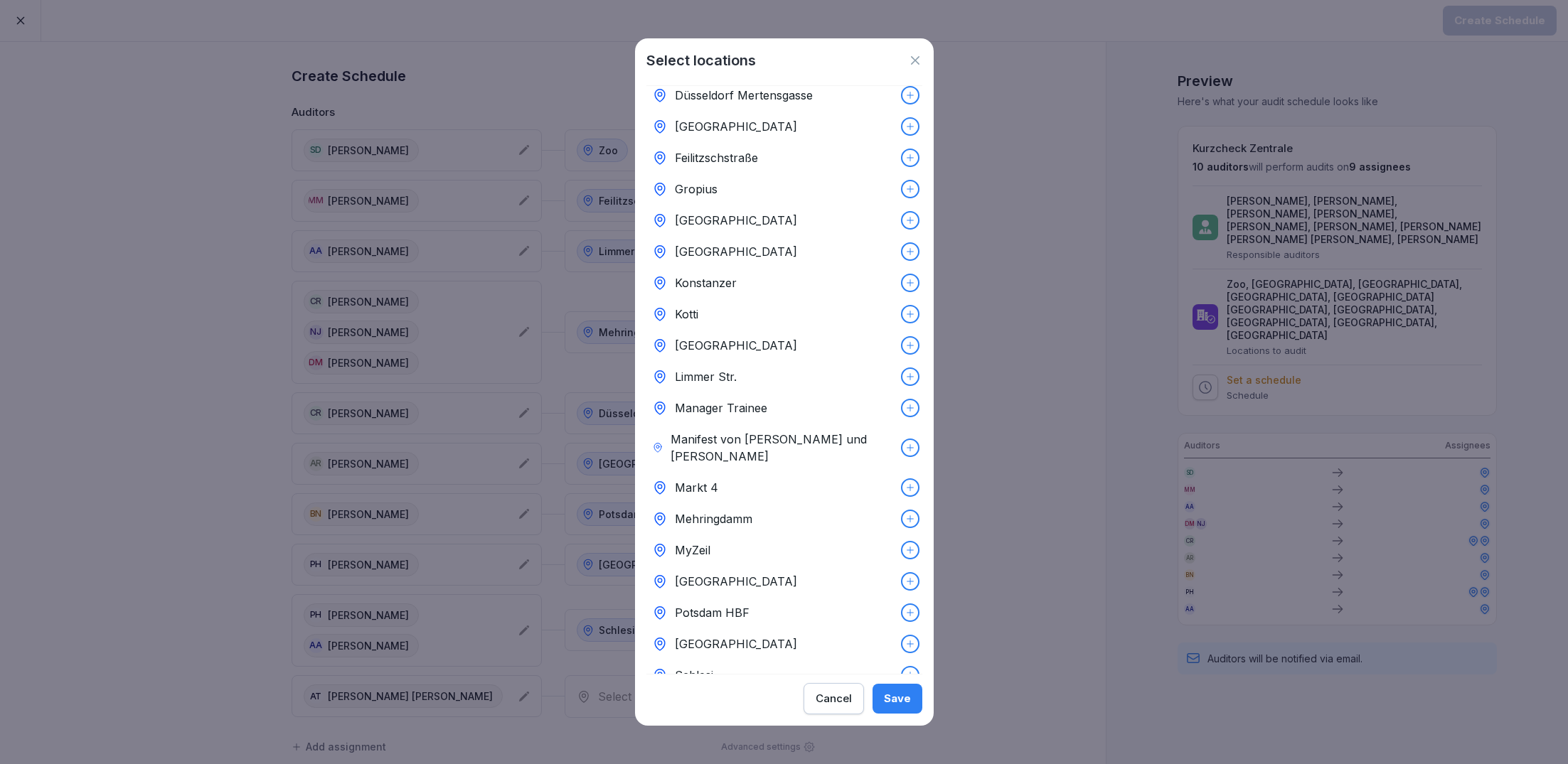
scroll to position [144, 0]
click at [705, 315] on div "Kotti" at bounding box center [784, 313] width 276 height 31
click at [891, 693] on div "Save" at bounding box center [898, 698] width 27 height 15
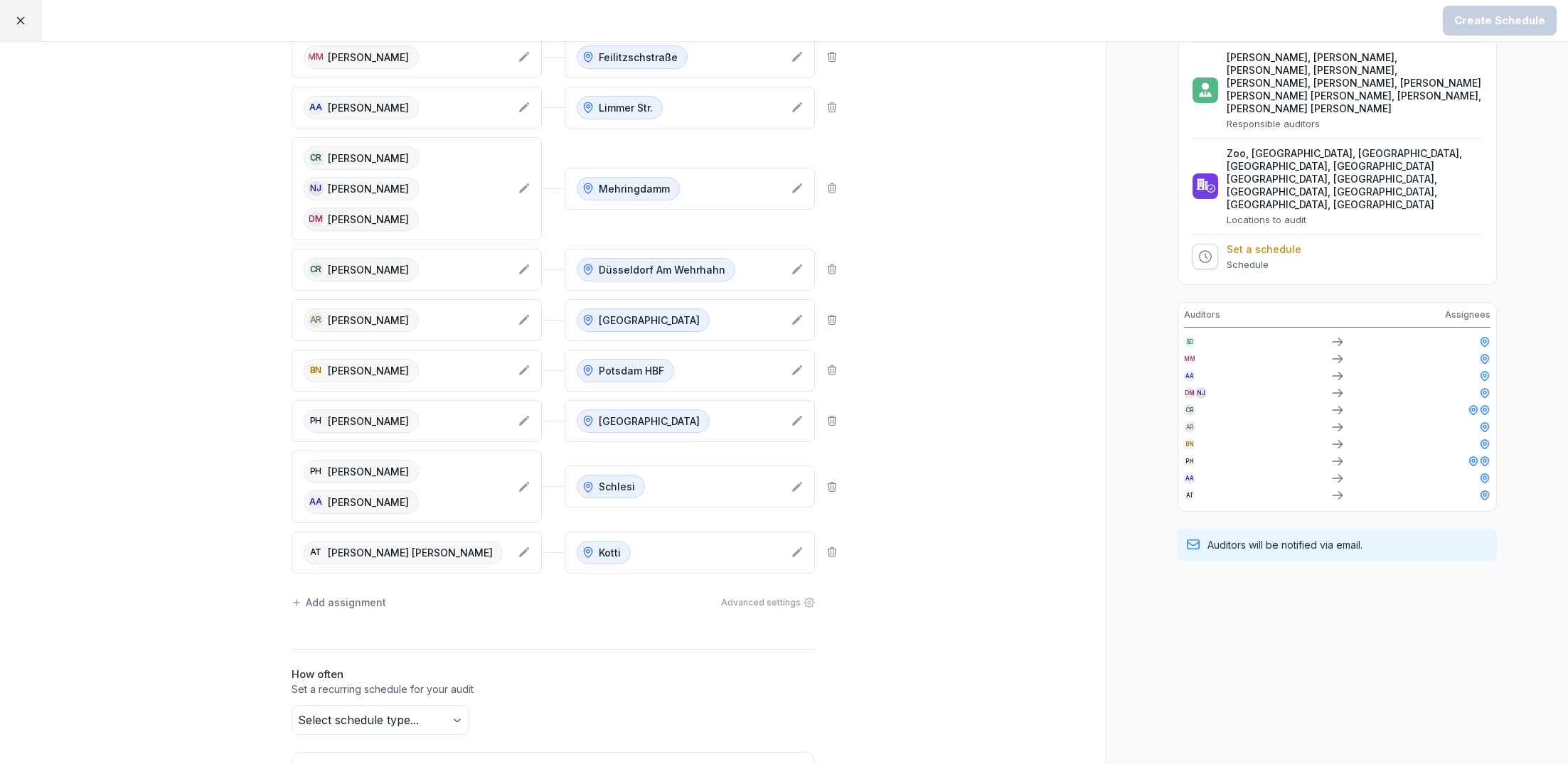
scroll to position [213, 0]
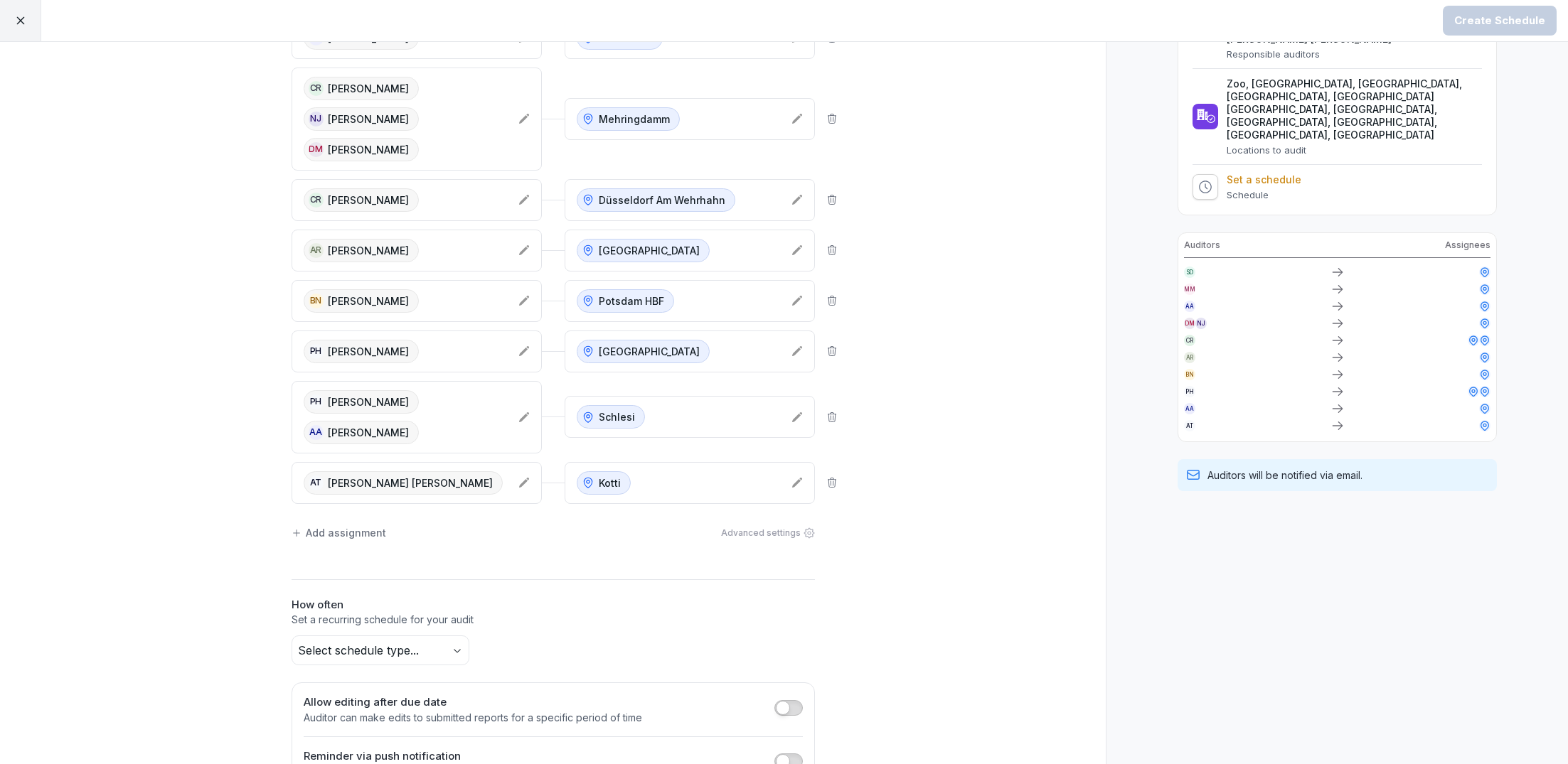
click at [330, 518] on div "Add assignment Advanced settings" at bounding box center [553, 533] width 523 height 30
click at [330, 526] on div "Add assignment" at bounding box center [339, 533] width 95 height 15
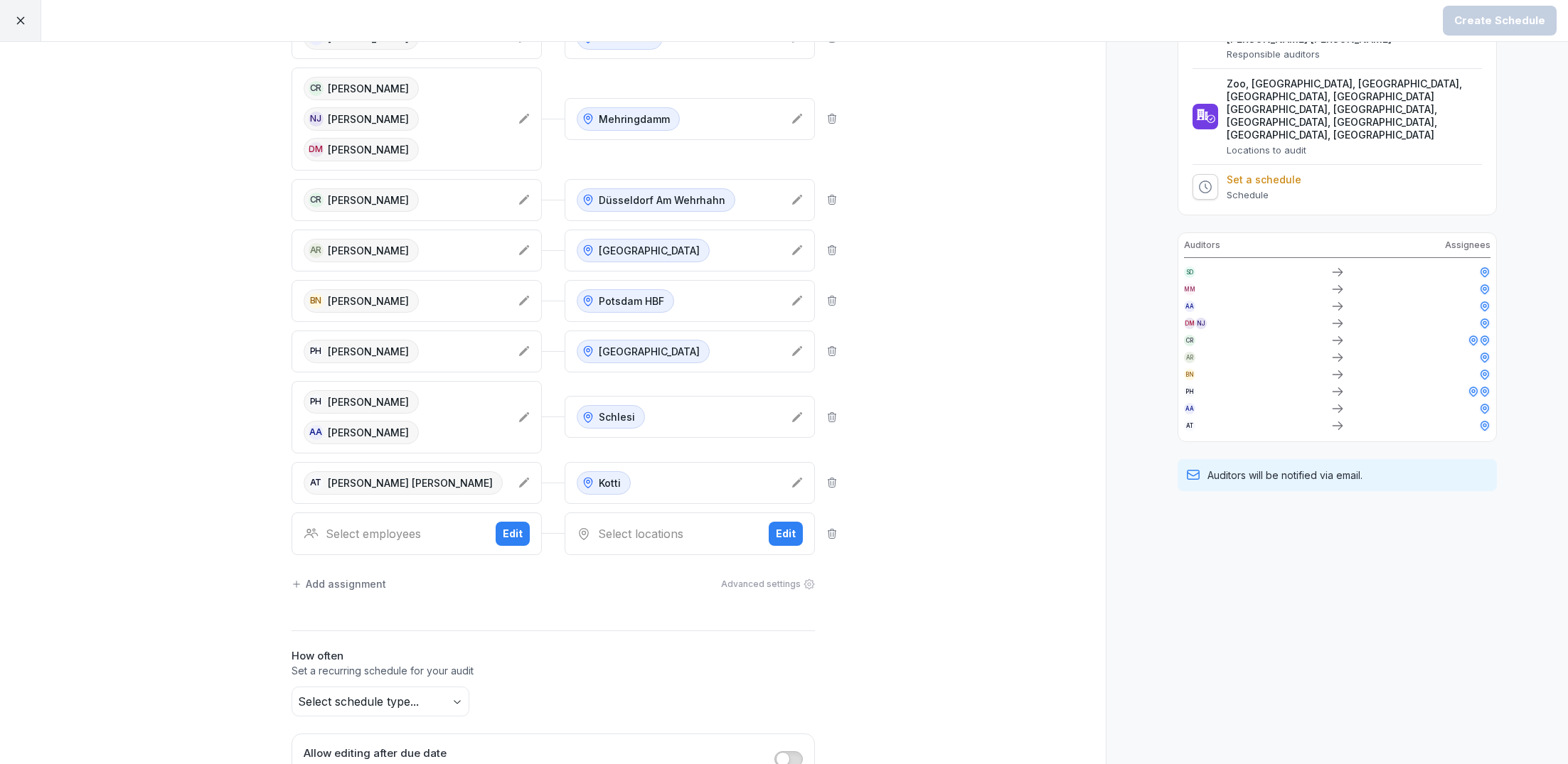
click at [397, 526] on div "Select employees" at bounding box center [393, 534] width 181 height 17
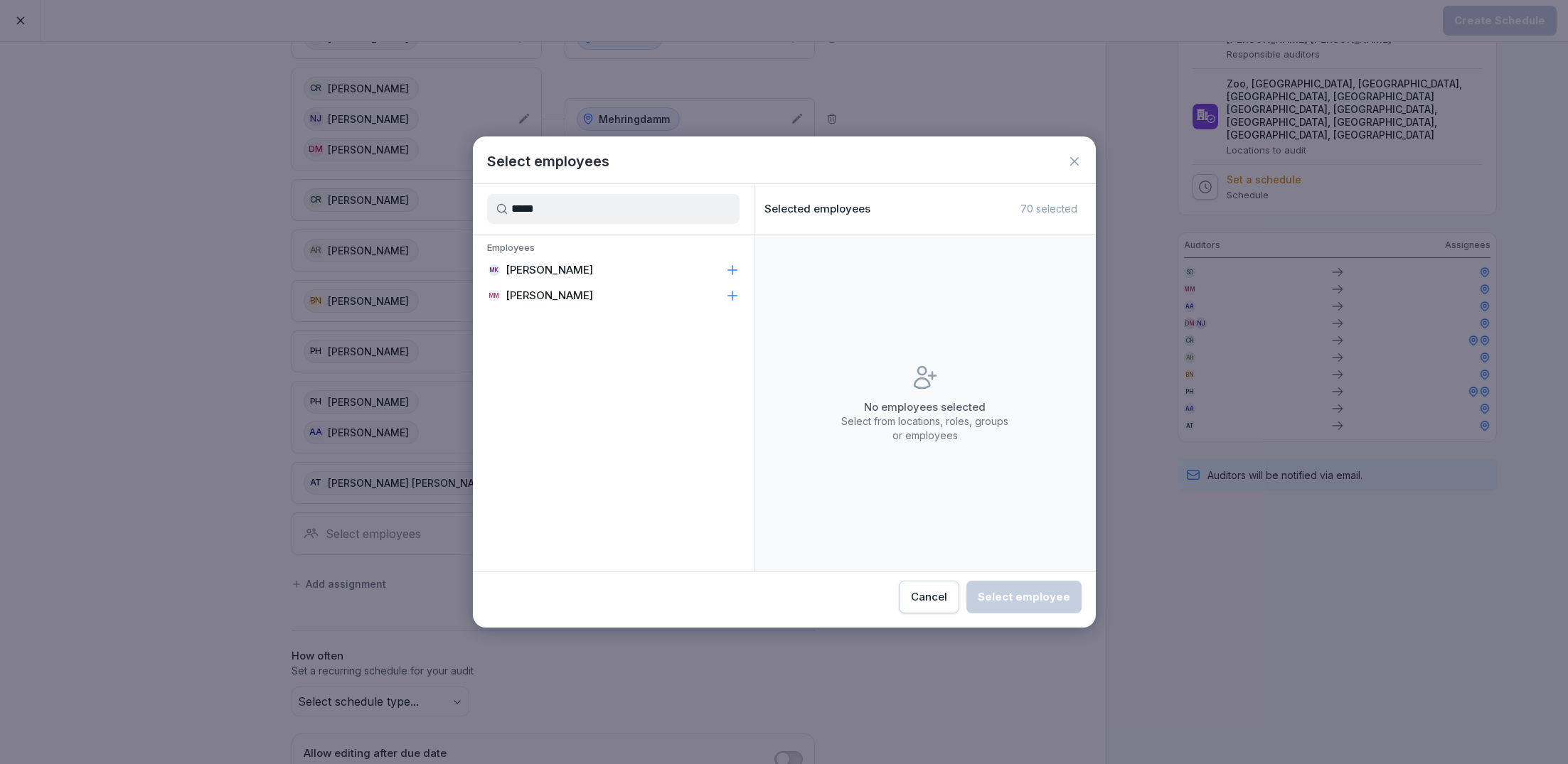
type input "*****"
click at [575, 278] on div "MK [PERSON_NAME]" at bounding box center [613, 270] width 281 height 26
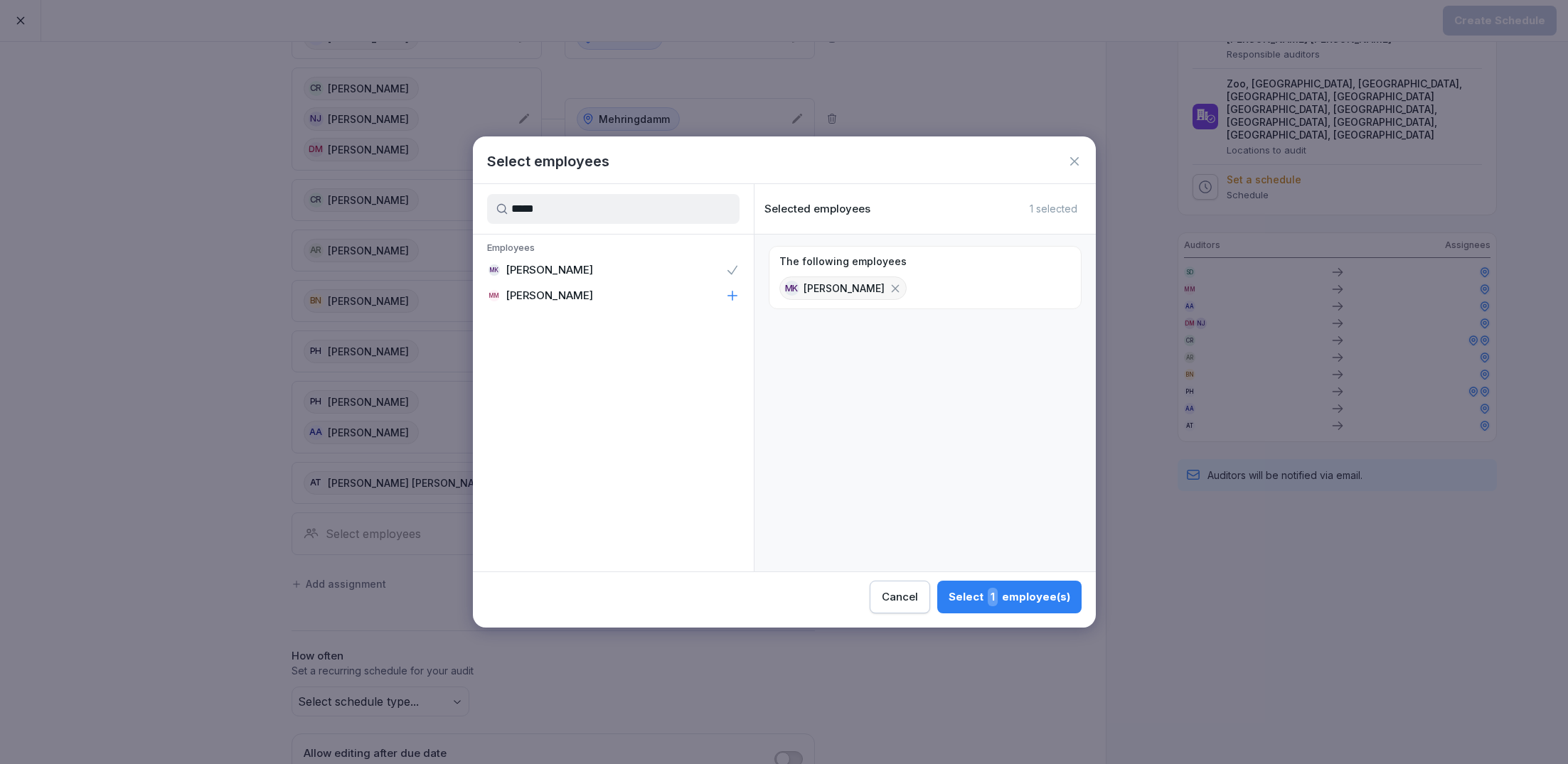
click at [986, 594] on div "Select 1 employee(s)" at bounding box center [1009, 596] width 121 height 18
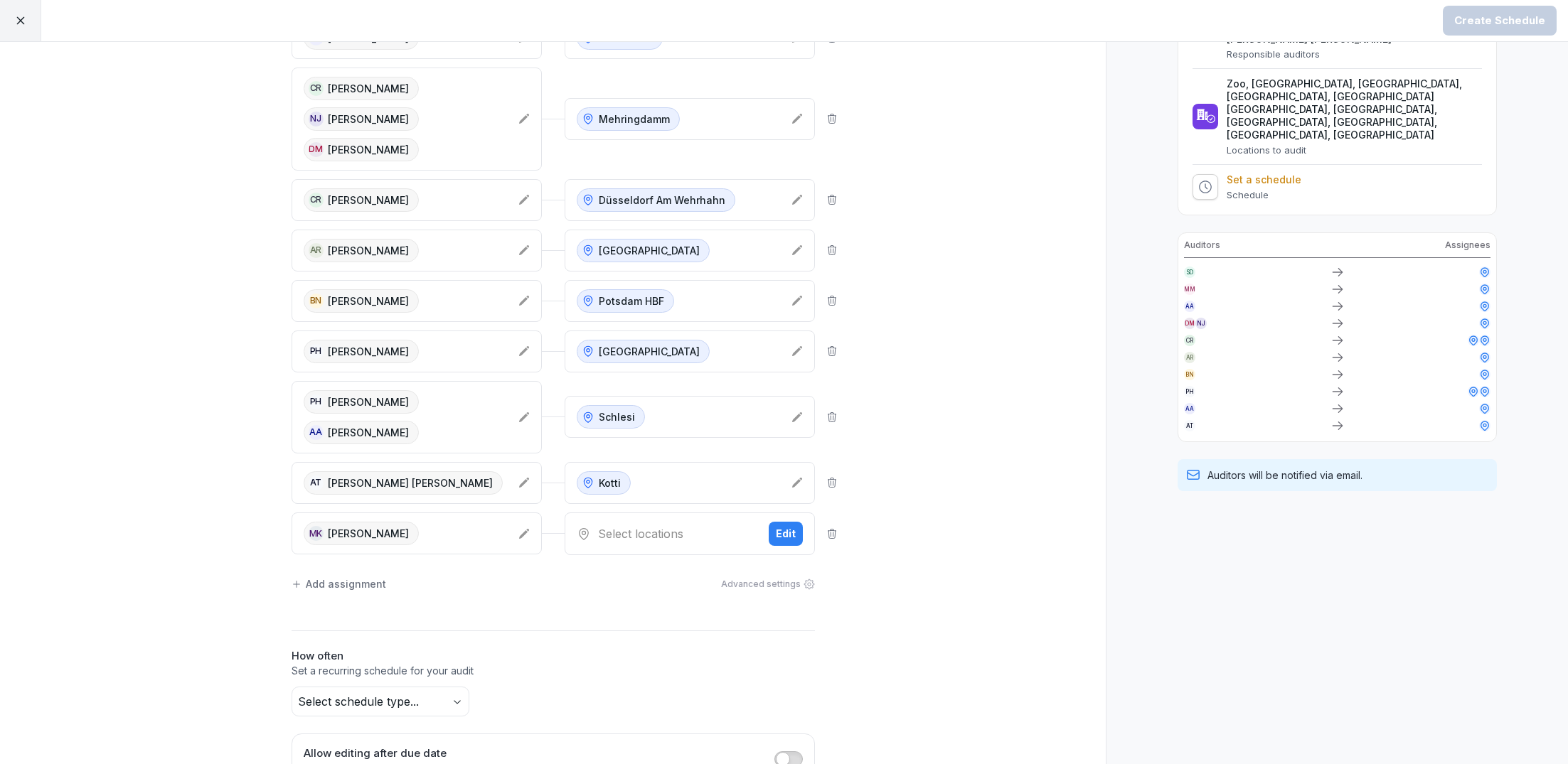
click at [654, 532] on div "Select locations" at bounding box center [666, 534] width 181 height 17
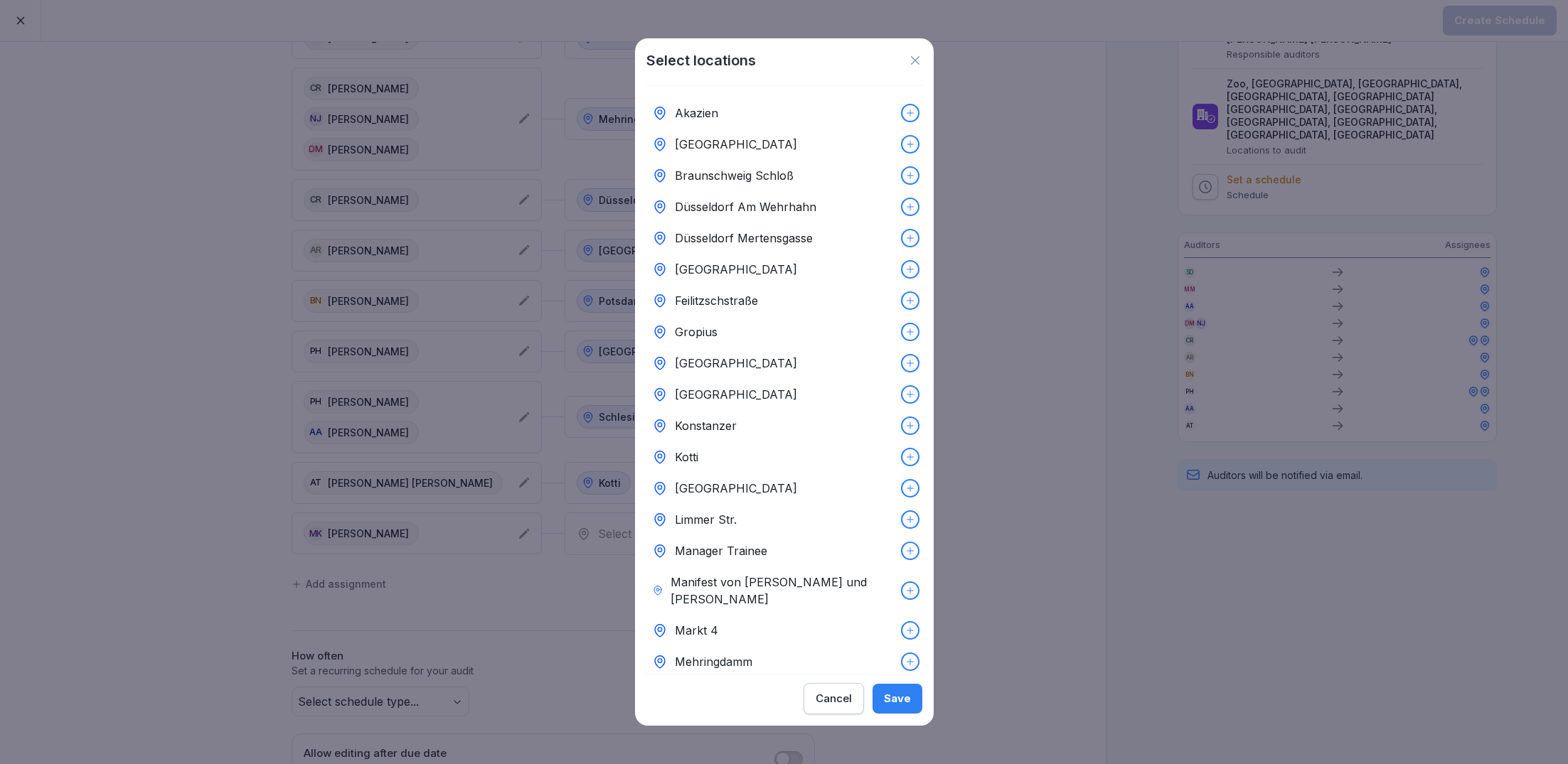
click at [721, 425] on p "Konstanzer" at bounding box center [706, 425] width 62 height 17
click at [897, 701] on div "Save" at bounding box center [898, 698] width 27 height 15
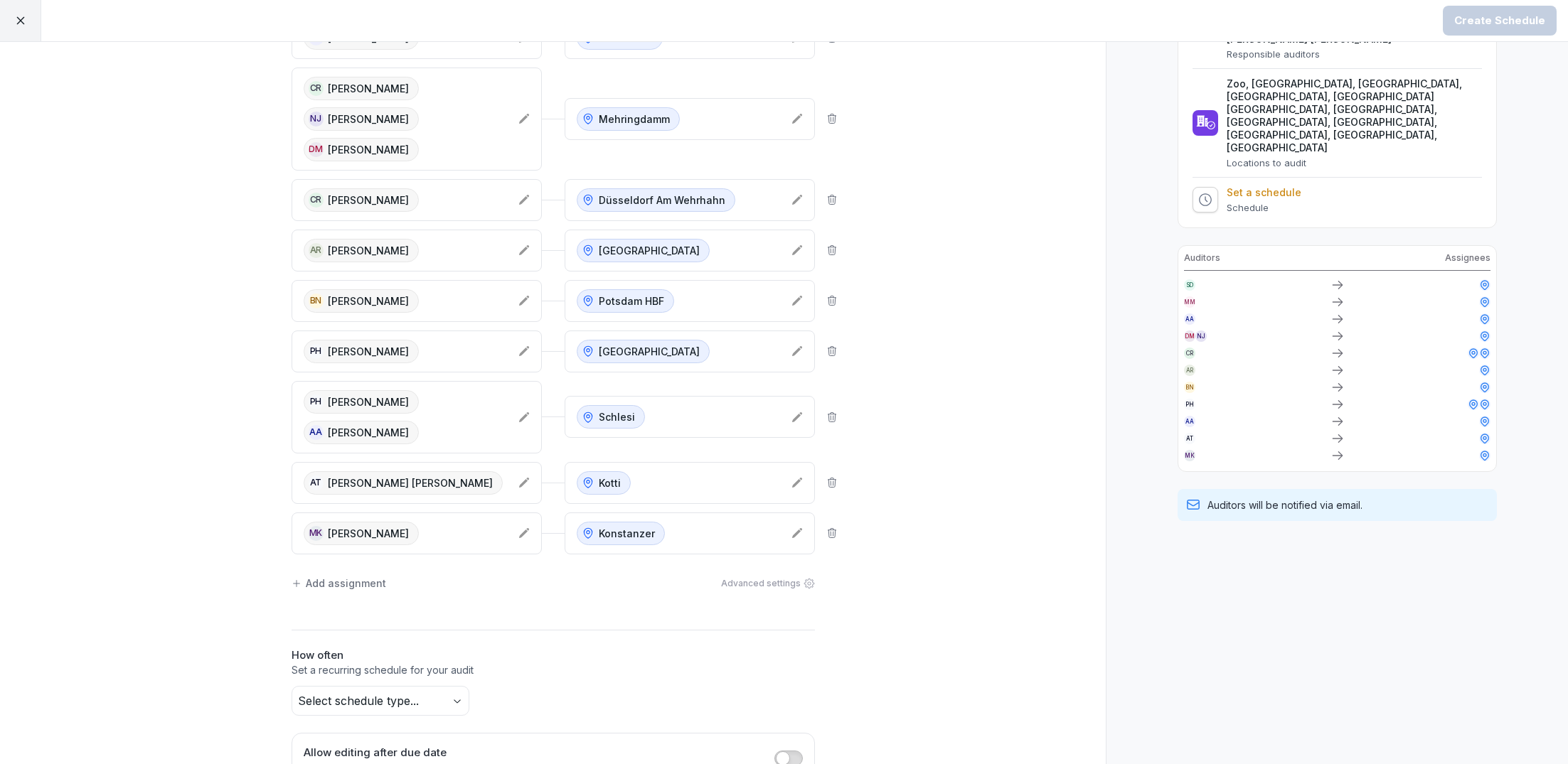
click at [347, 575] on div "Add assignment" at bounding box center [339, 583] width 95 height 15
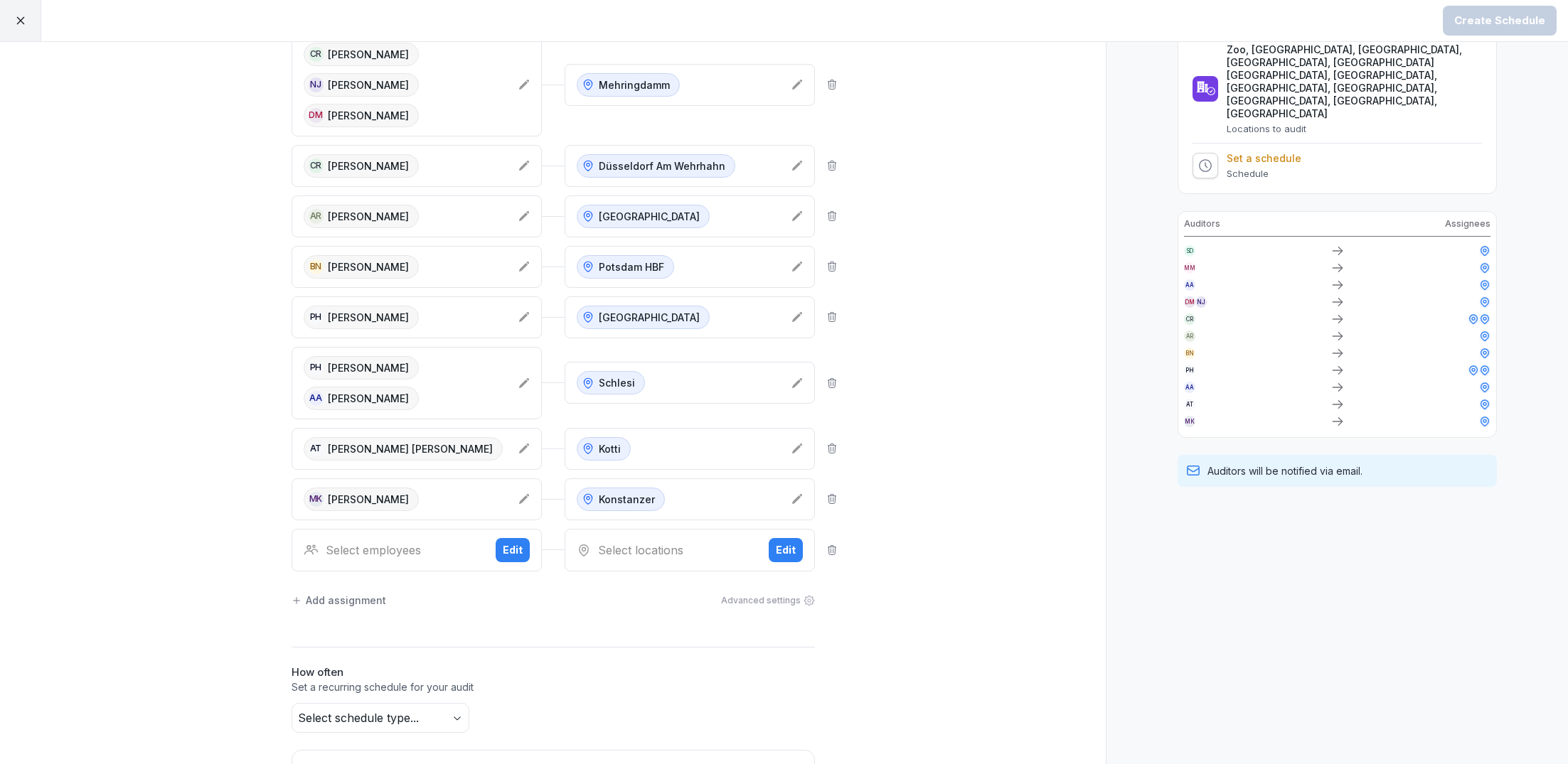
scroll to position [257, 0]
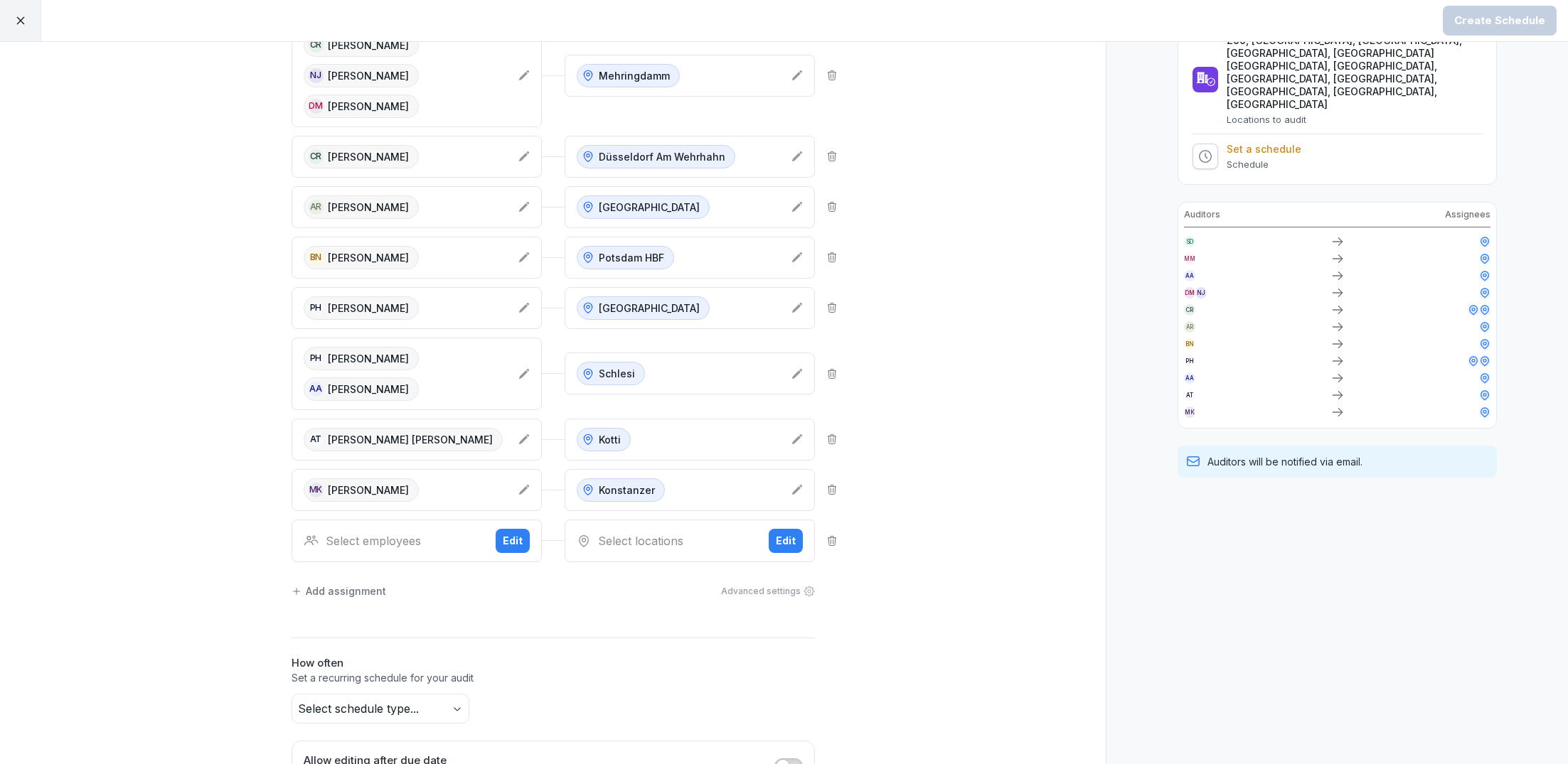
click at [389, 532] on div "Select employees" at bounding box center [393, 540] width 181 height 17
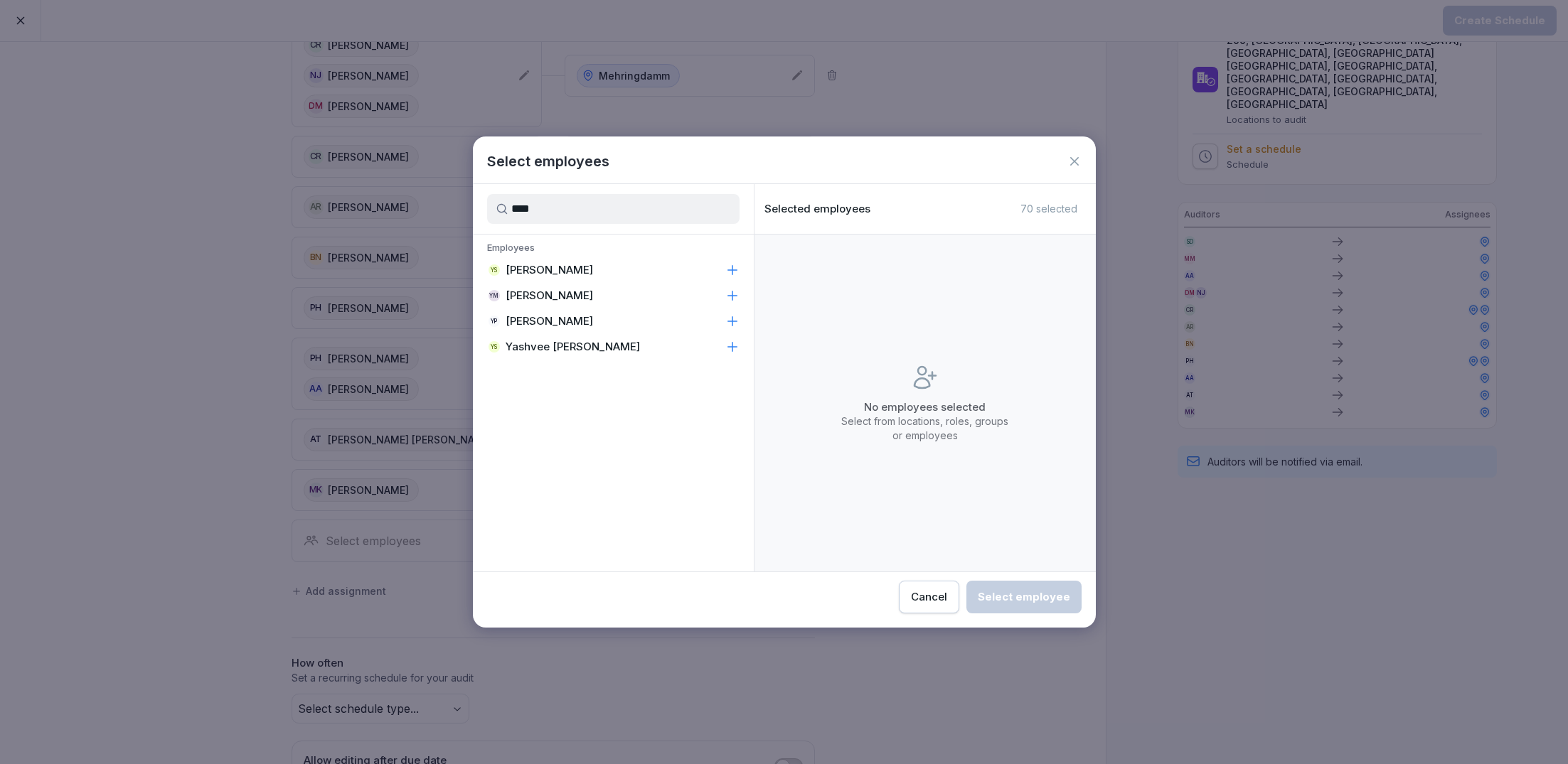
type input "****"
click at [582, 298] on p "[PERSON_NAME]" at bounding box center [549, 296] width 88 height 14
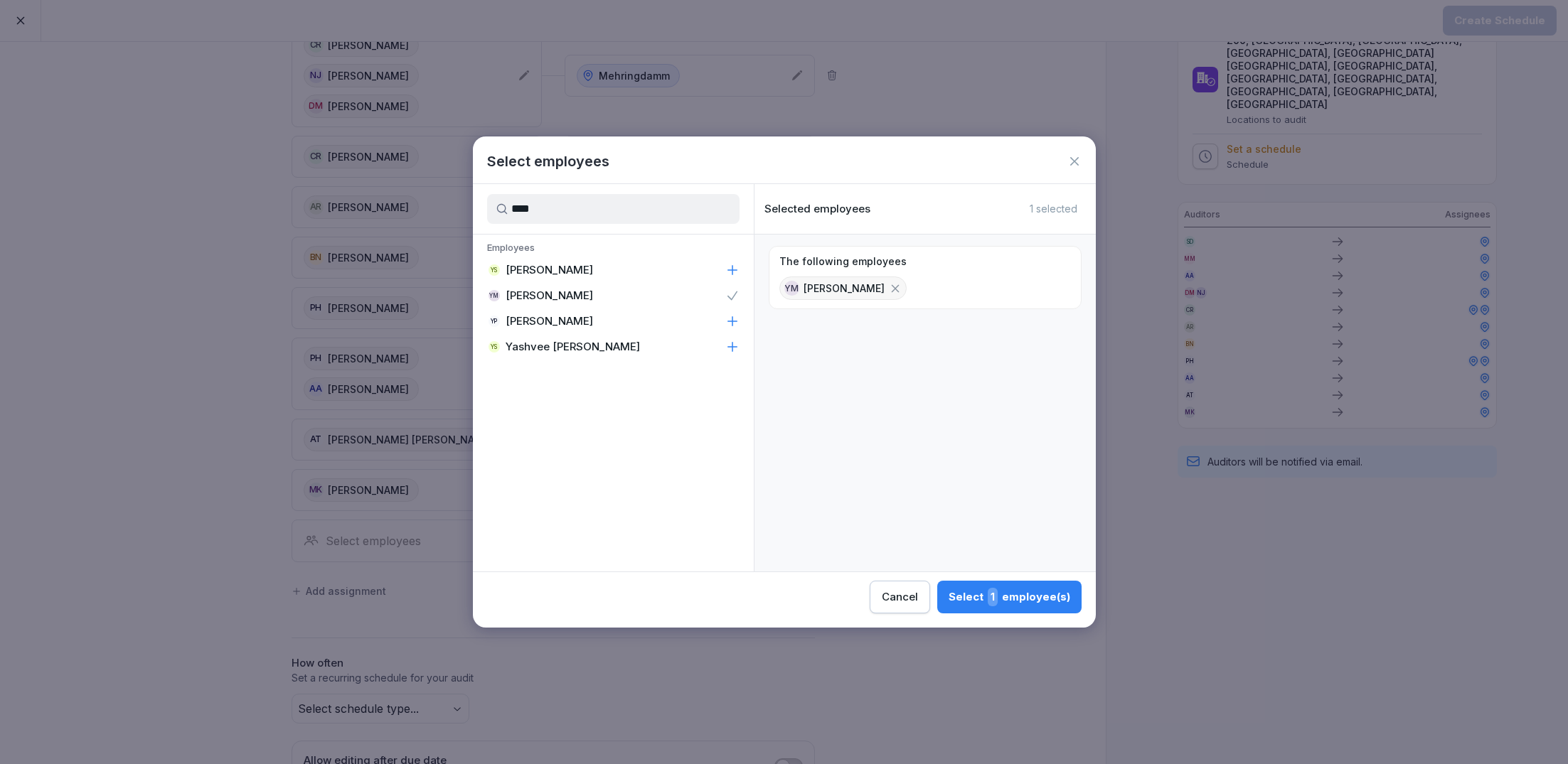
click at [986, 600] on div "Select 1 employee(s)" at bounding box center [1009, 596] width 121 height 18
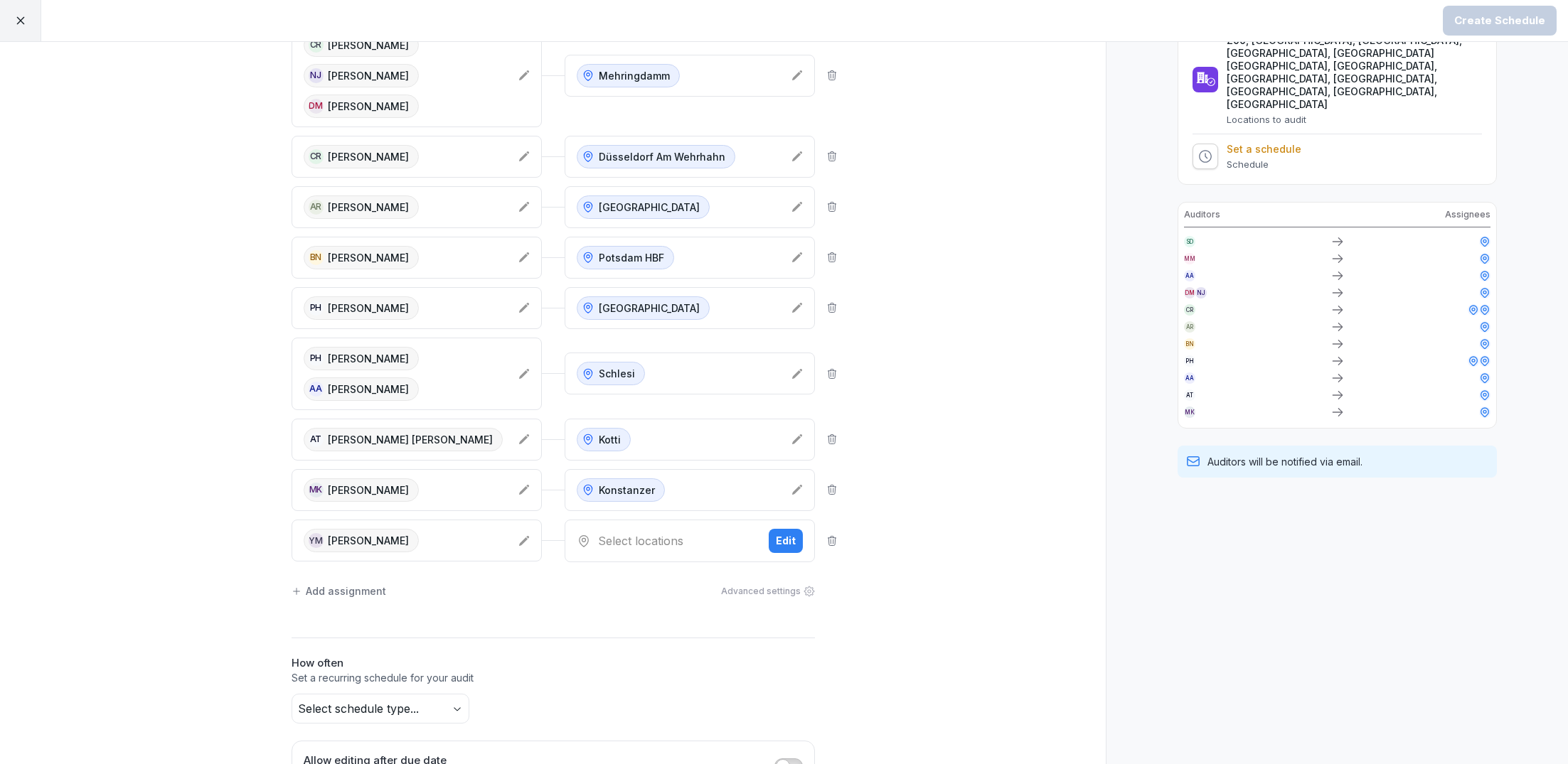
click at [654, 534] on div "Select locations" at bounding box center [666, 540] width 181 height 17
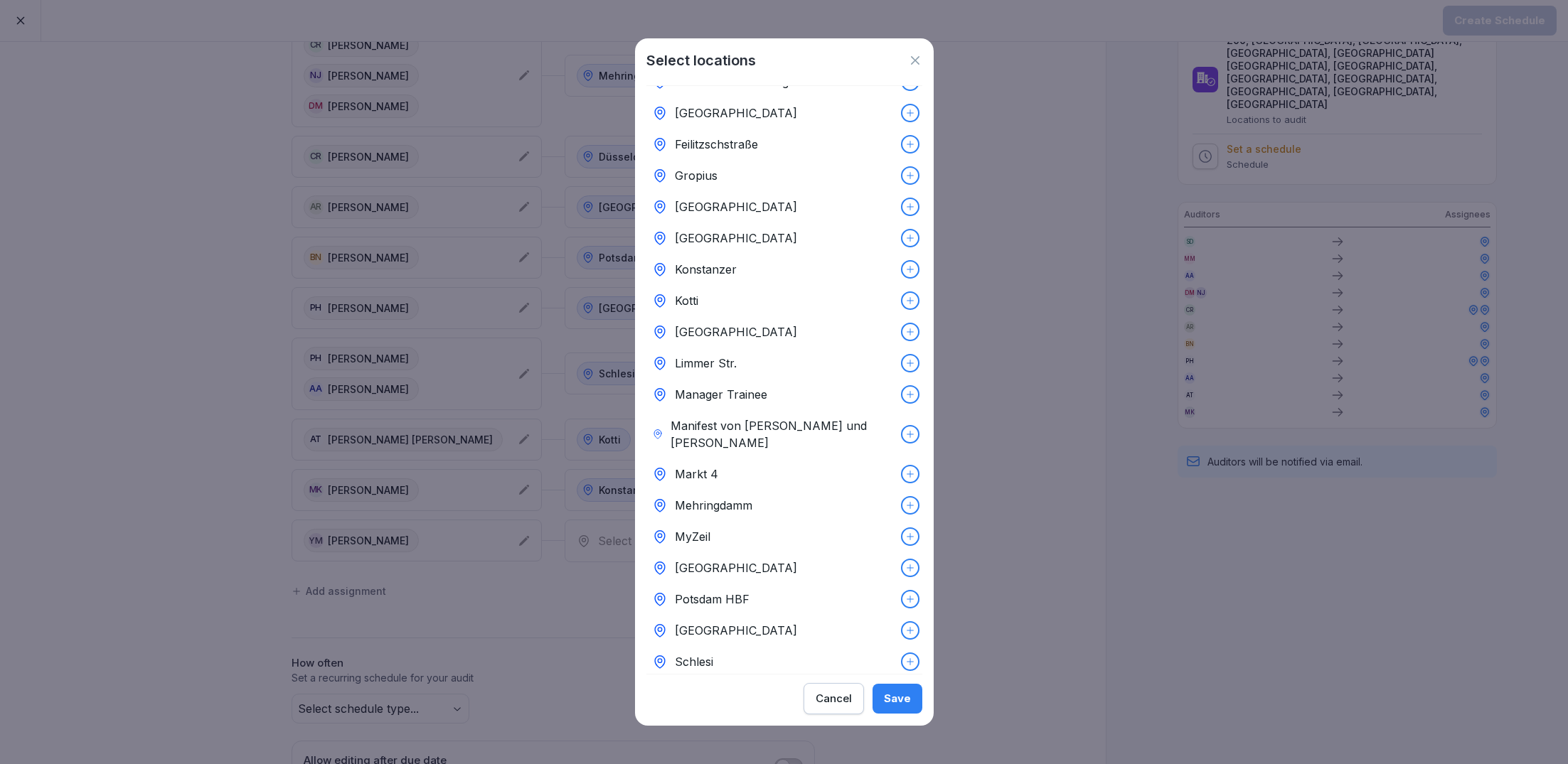
scroll to position [0, 0]
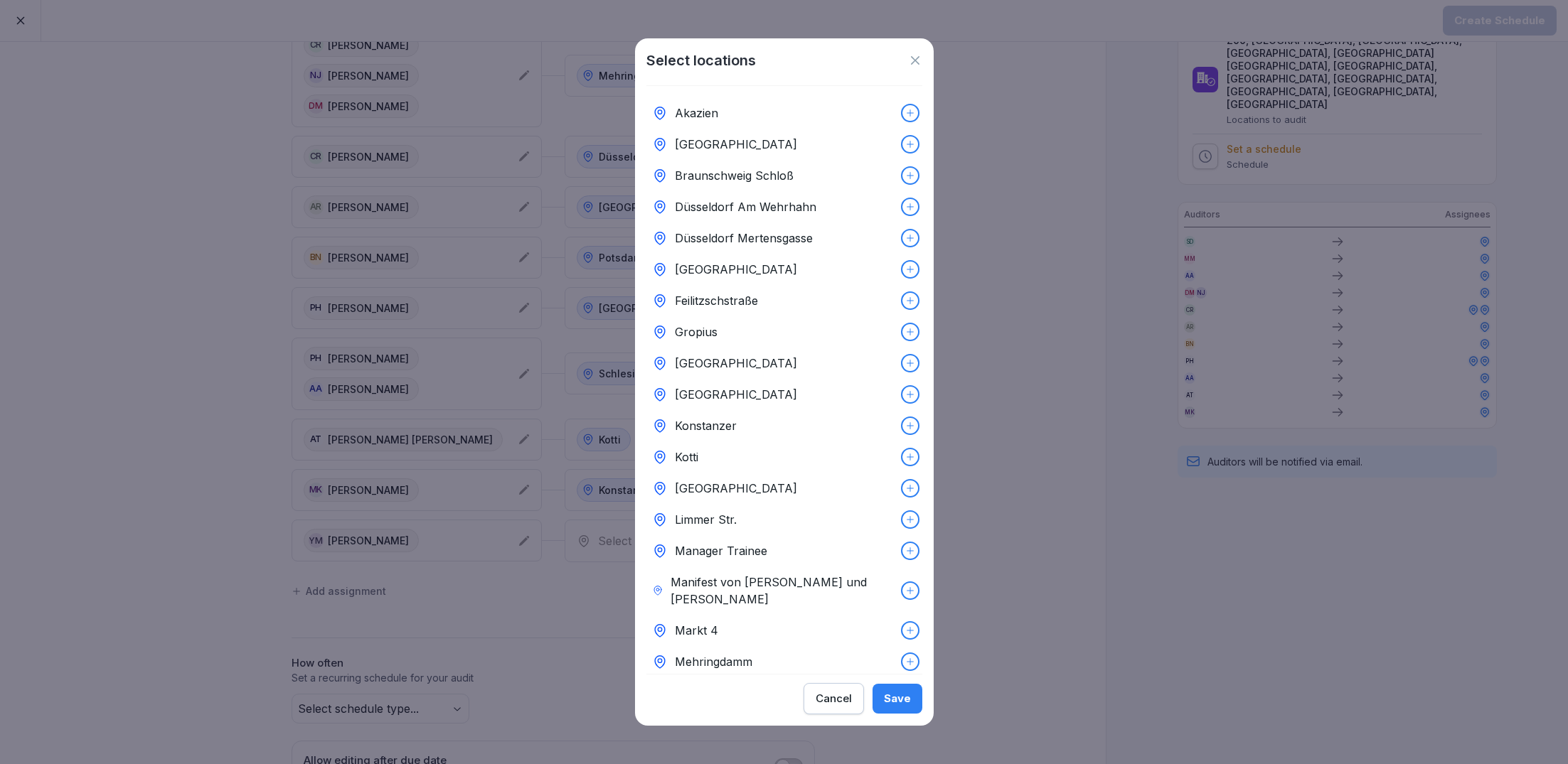
click at [716, 366] on p "[GEOGRAPHIC_DATA]" at bounding box center [736, 363] width 122 height 17
click at [887, 692] on div "Save" at bounding box center [898, 698] width 27 height 15
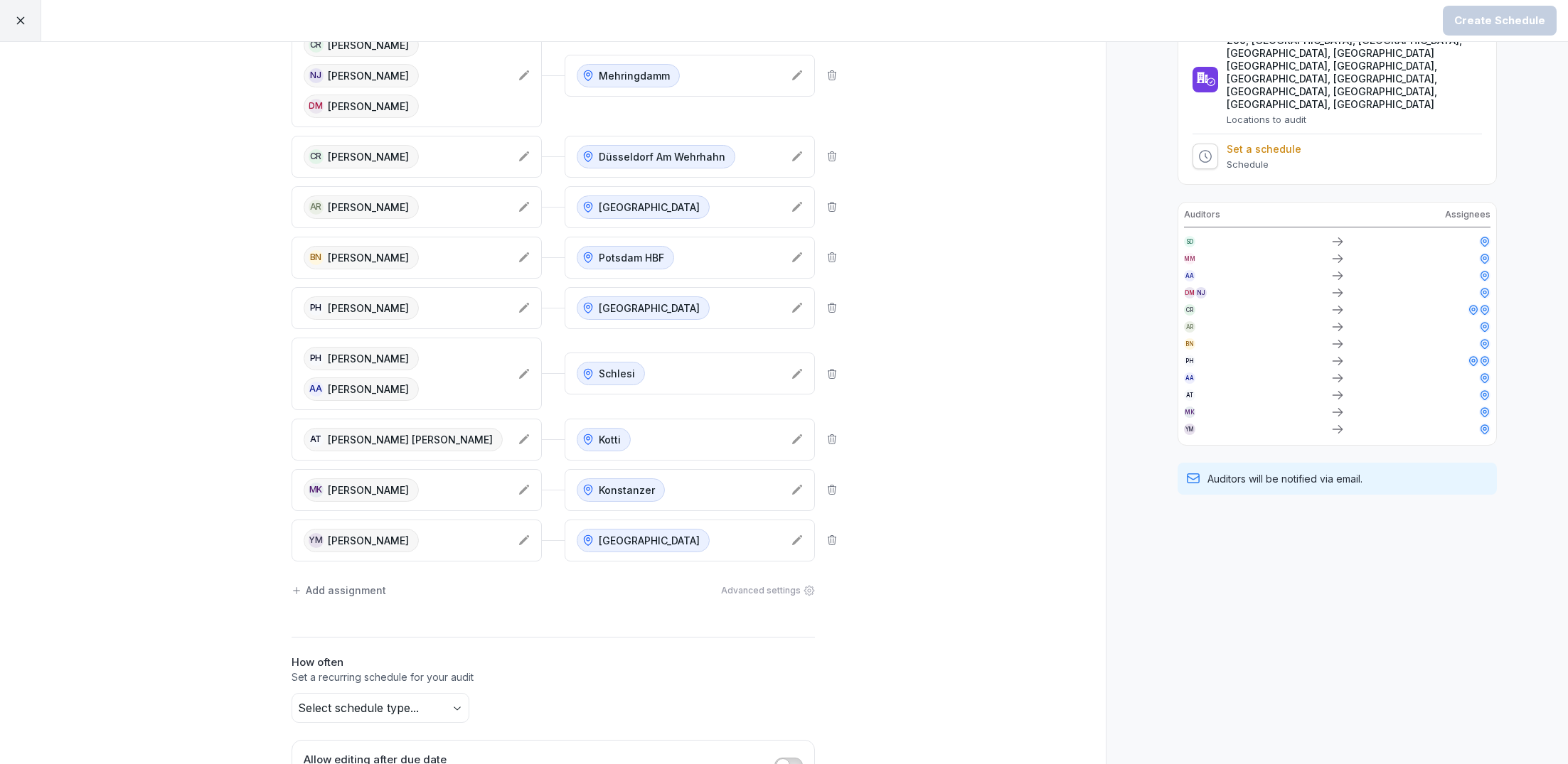
click at [364, 575] on div "Add assignment Advanced settings" at bounding box center [553, 590] width 523 height 30
click at [364, 583] on div "Add assignment" at bounding box center [339, 590] width 95 height 15
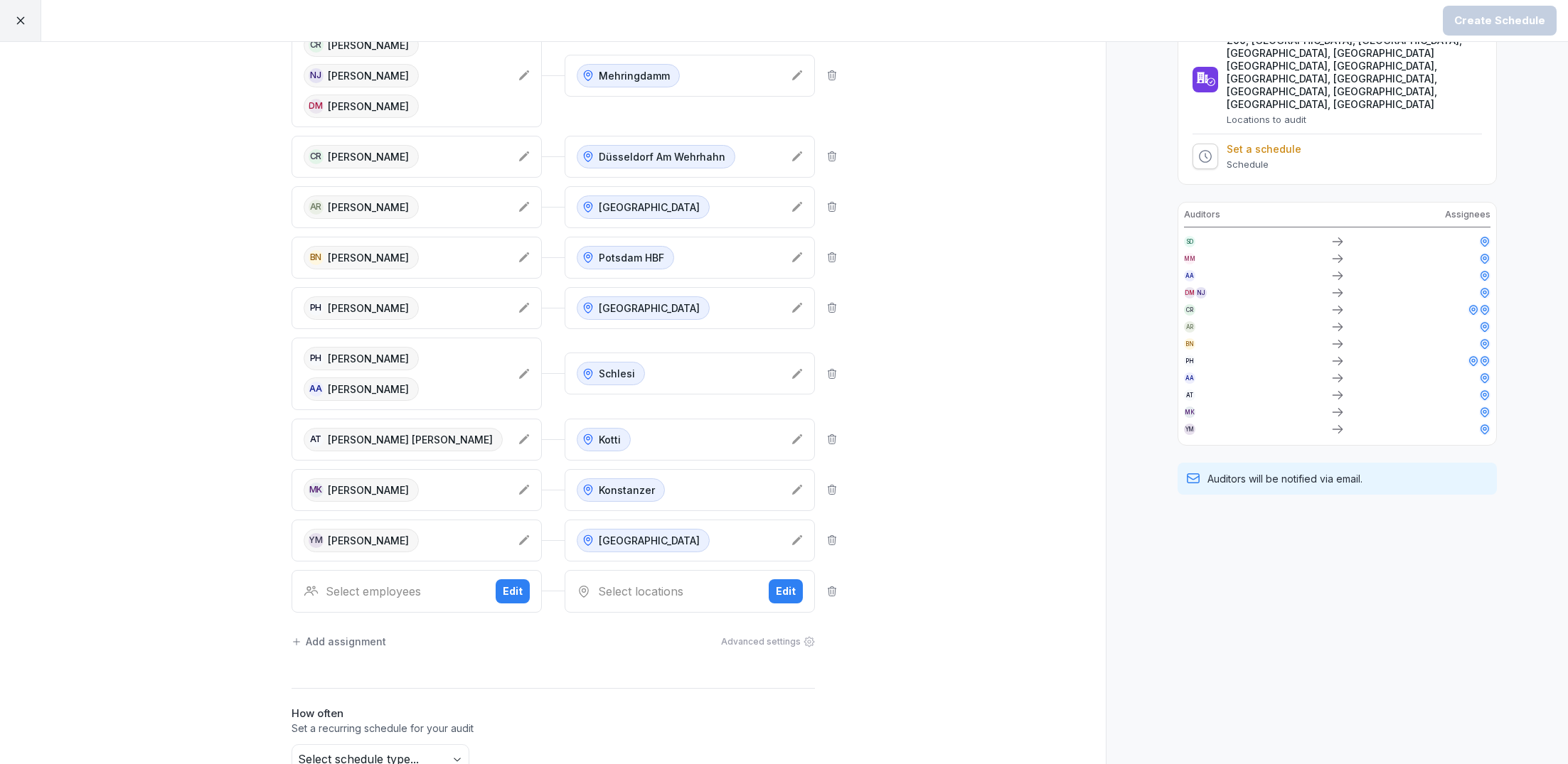
click at [383, 583] on div "Select employees" at bounding box center [393, 591] width 181 height 17
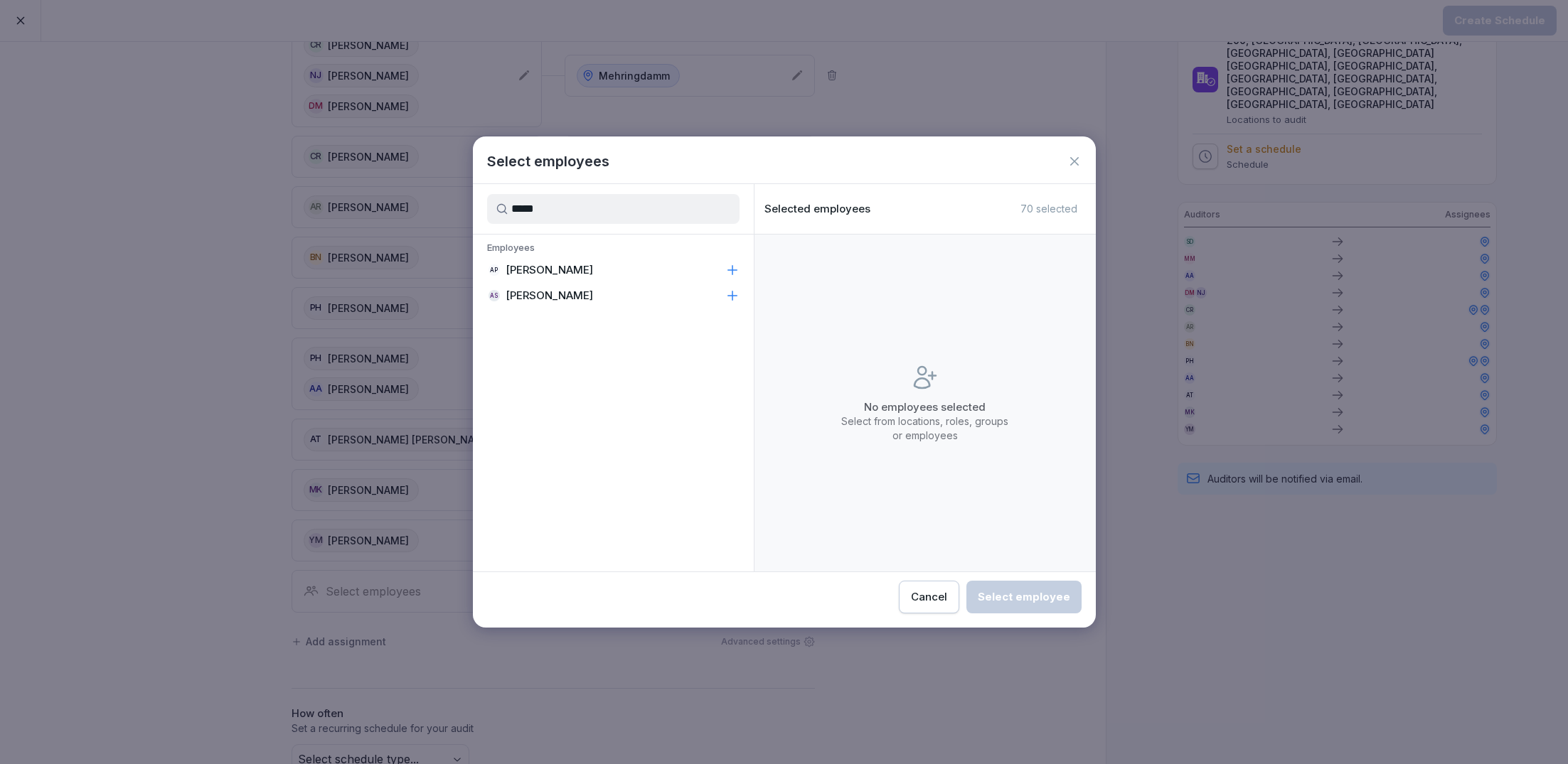
type input "*****"
click at [557, 270] on p "[PERSON_NAME]" at bounding box center [549, 270] width 88 height 14
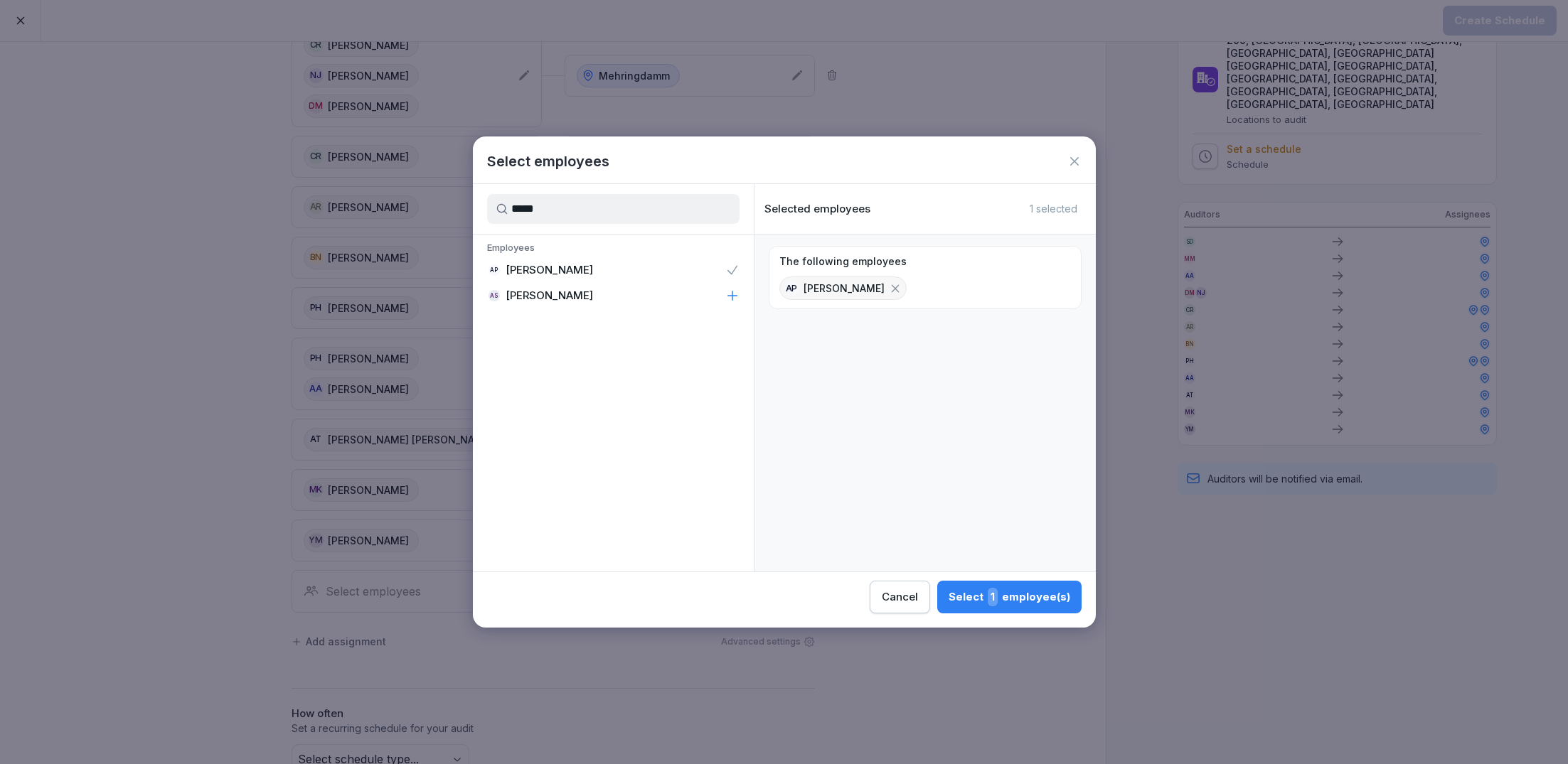
click at [1007, 608] on button "Select 1 employee(s)" at bounding box center [1009, 597] width 145 height 33
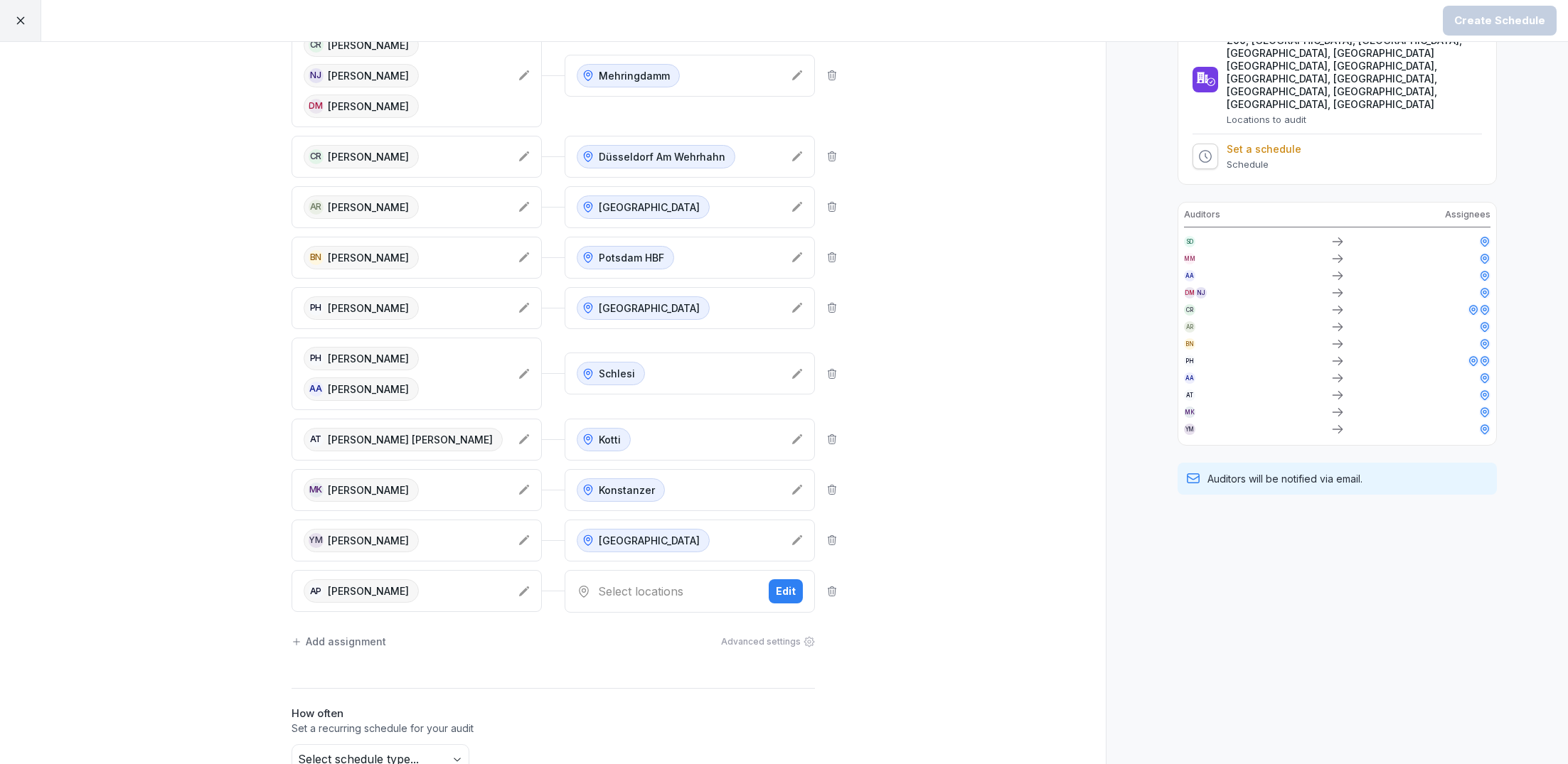
click at [467, 580] on div "AP [PERSON_NAME]" at bounding box center [405, 591] width 203 height 23
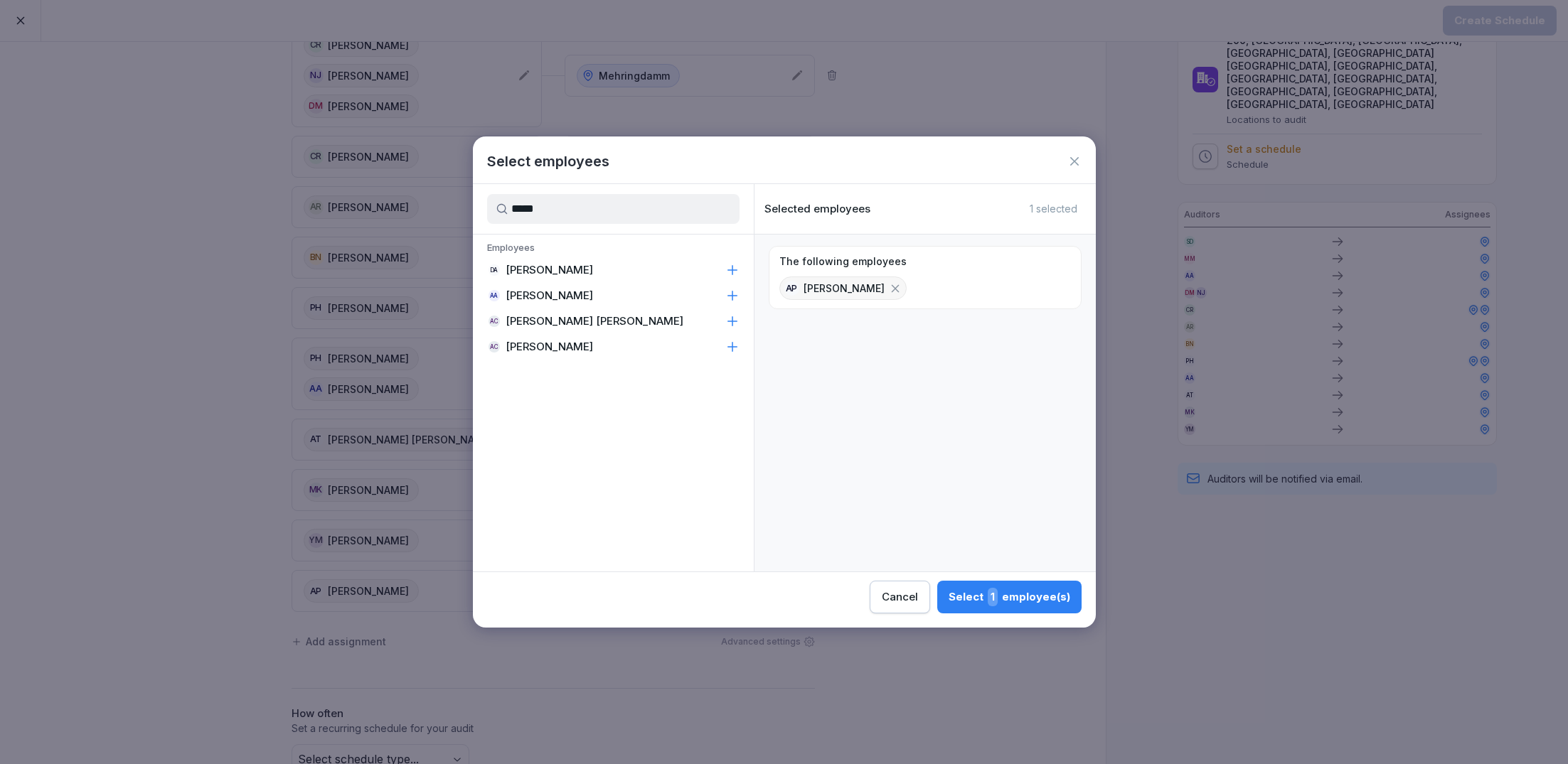
type input "*****"
click at [601, 314] on div "AC [PERSON_NAME] [PERSON_NAME]" at bounding box center [613, 321] width 281 height 26
click at [1031, 601] on div "Select 2 employee(s)" at bounding box center [1008, 596] width 124 height 18
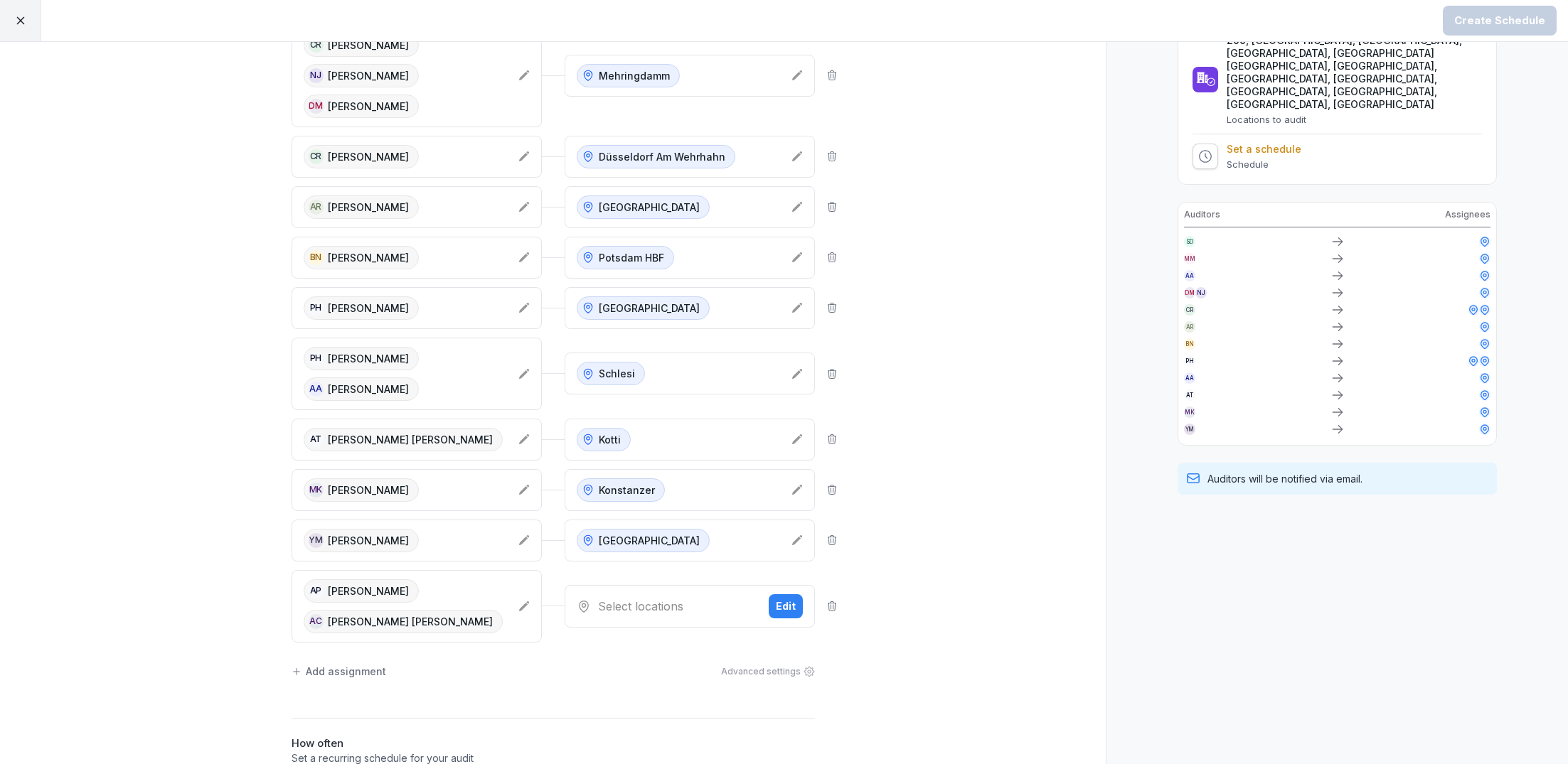
click at [686, 600] on div "Select locations" at bounding box center [666, 606] width 181 height 17
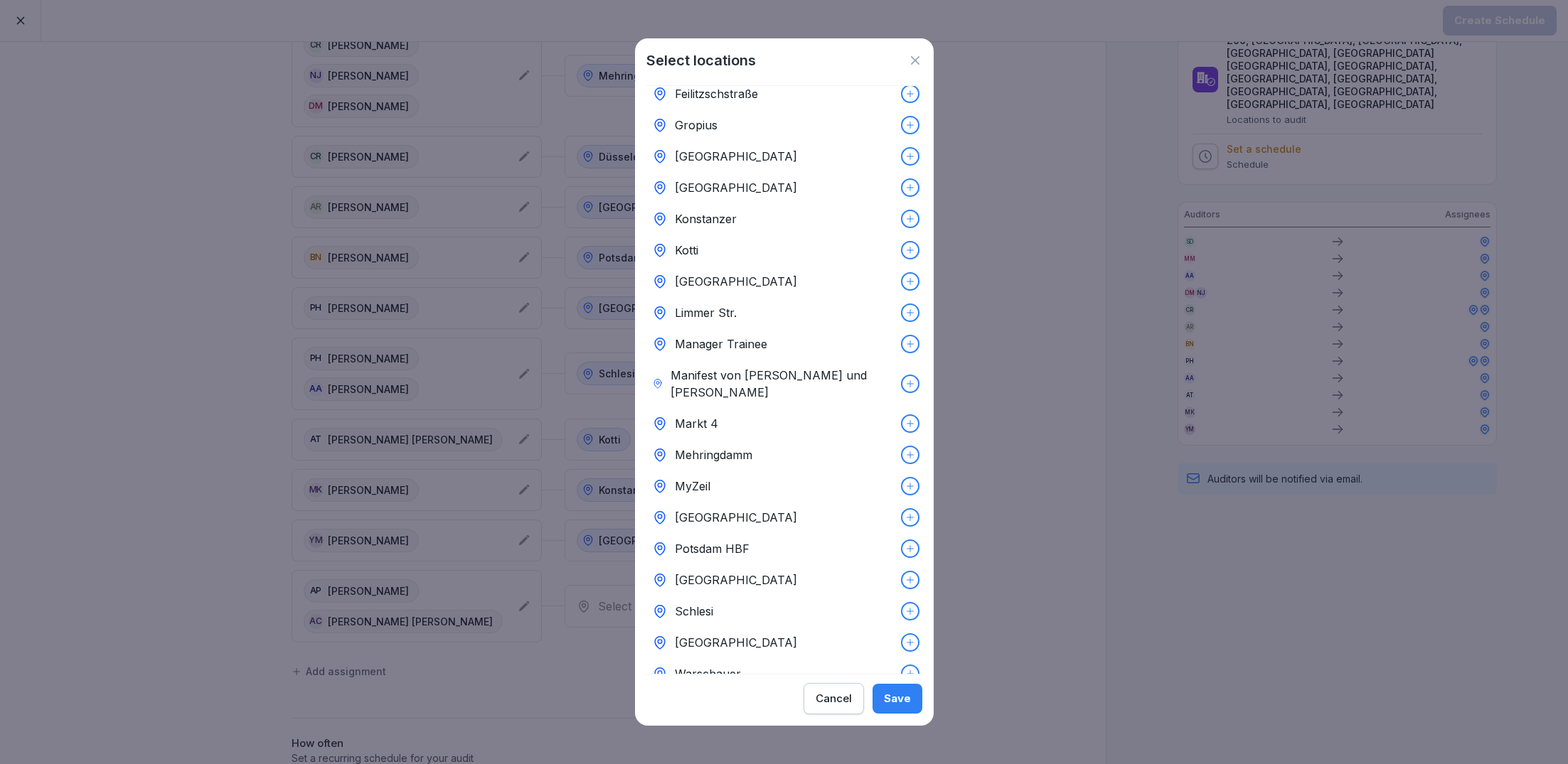
scroll to position [205, 0]
click at [742, 636] on p "[GEOGRAPHIC_DATA]" at bounding box center [736, 644] width 122 height 17
click at [901, 691] on div "Save" at bounding box center [898, 698] width 27 height 15
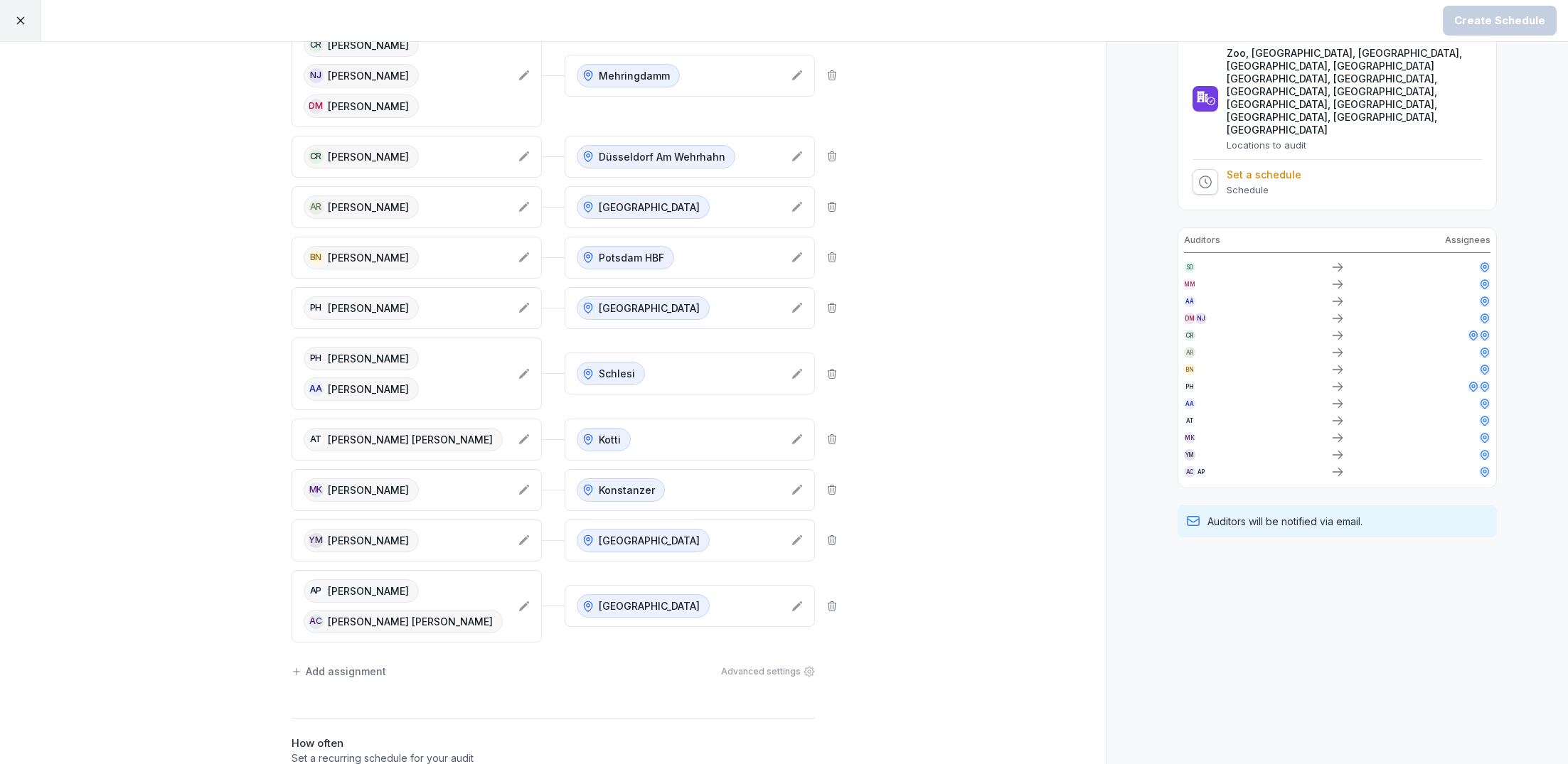
click at [330, 673] on div "Add assignment" at bounding box center [339, 671] width 95 height 15
click at [442, 678] on div "Select employees" at bounding box center [393, 672] width 181 height 17
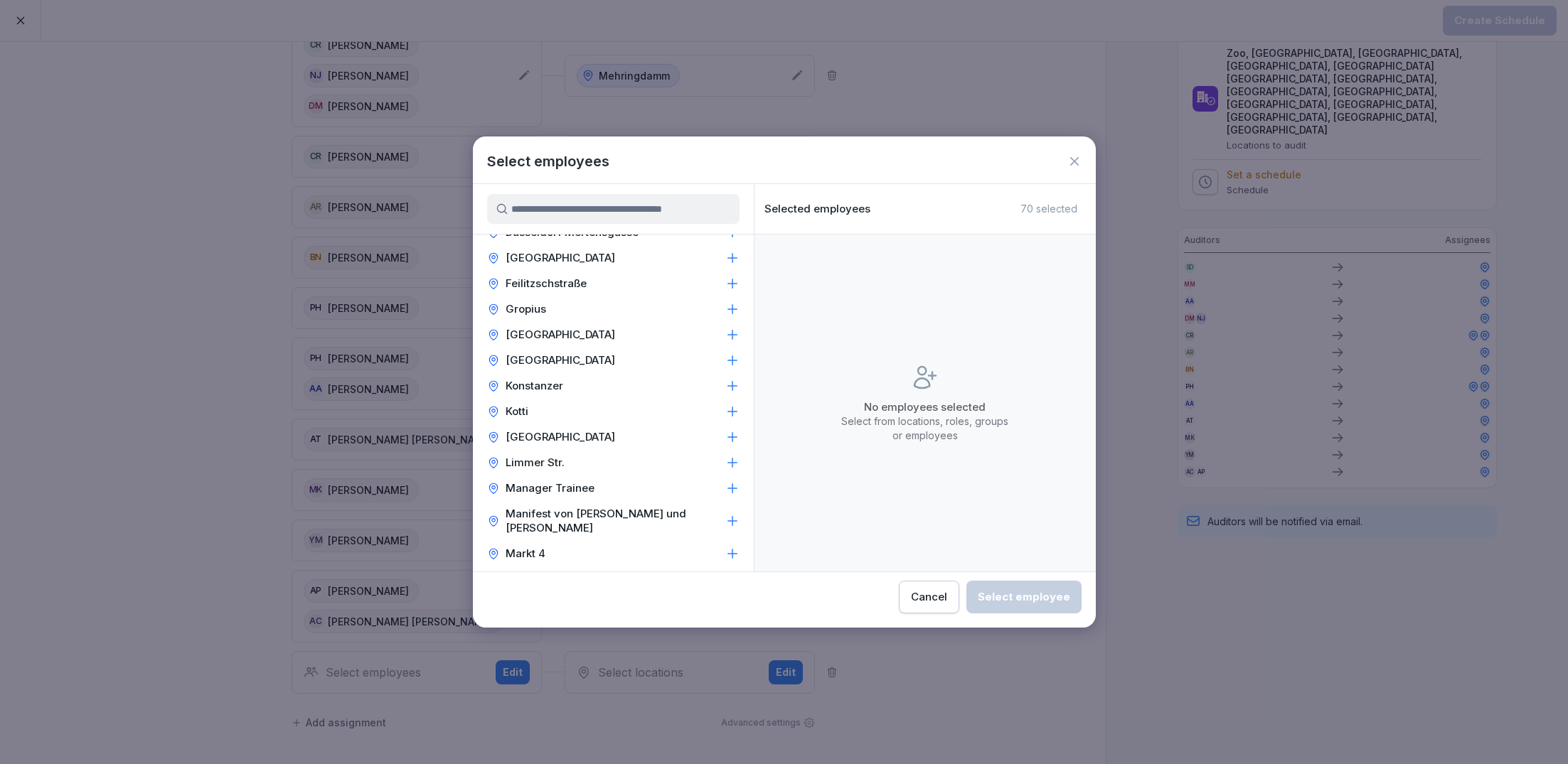
scroll to position [0, 0]
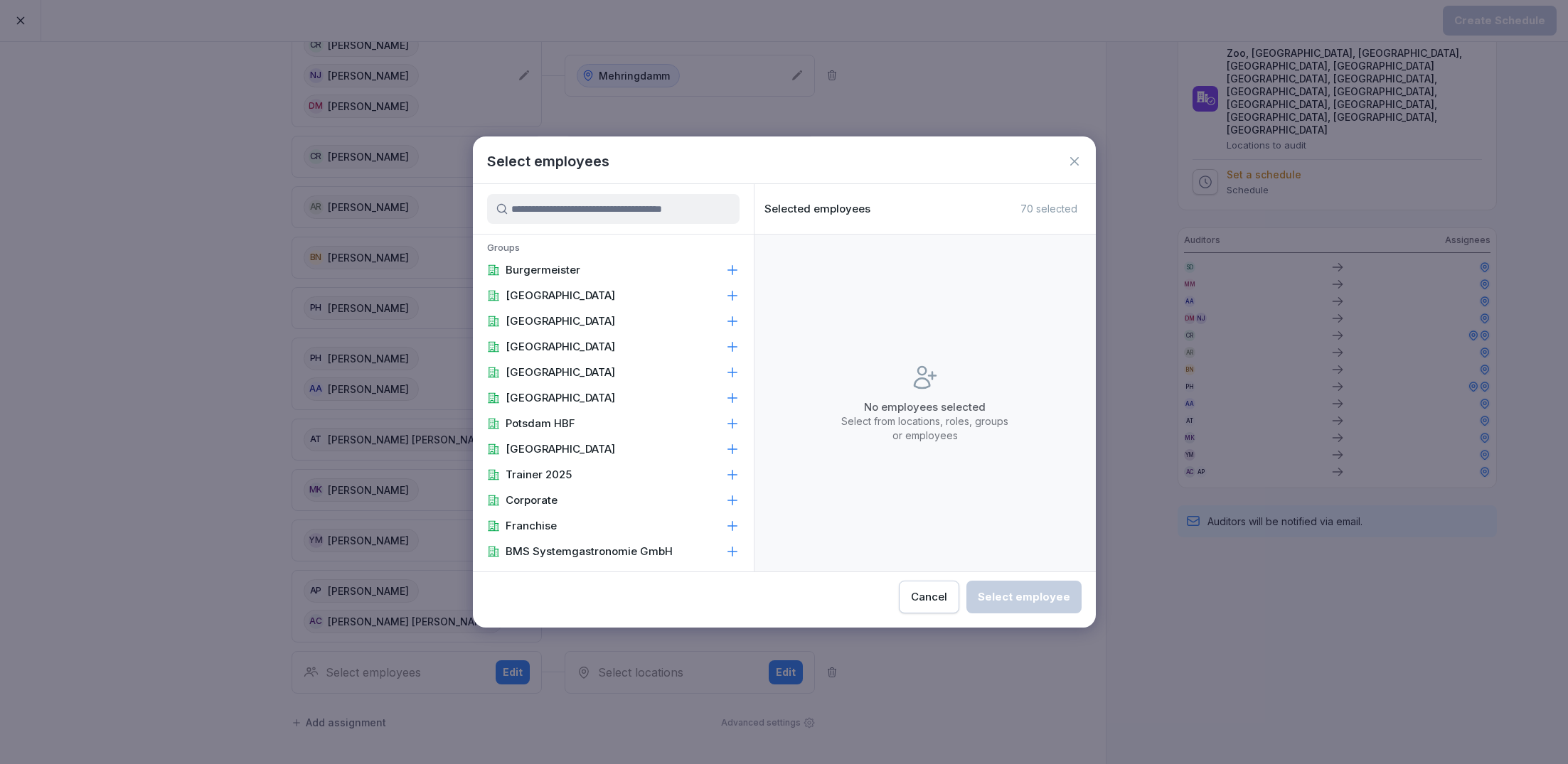
click at [601, 210] on input at bounding box center [613, 209] width 252 height 30
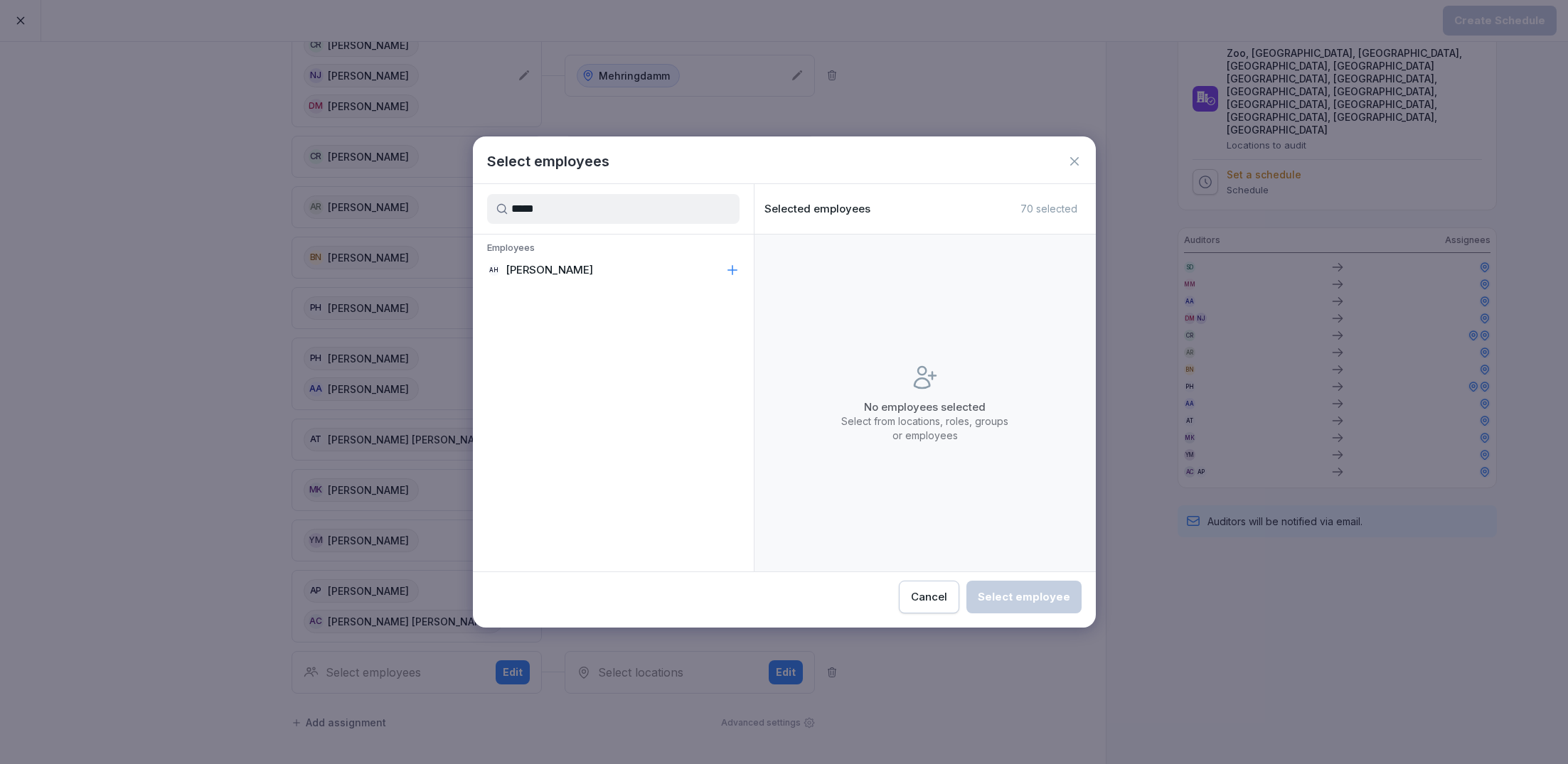
type input "*****"
click at [563, 265] on p "[PERSON_NAME]" at bounding box center [549, 270] width 88 height 14
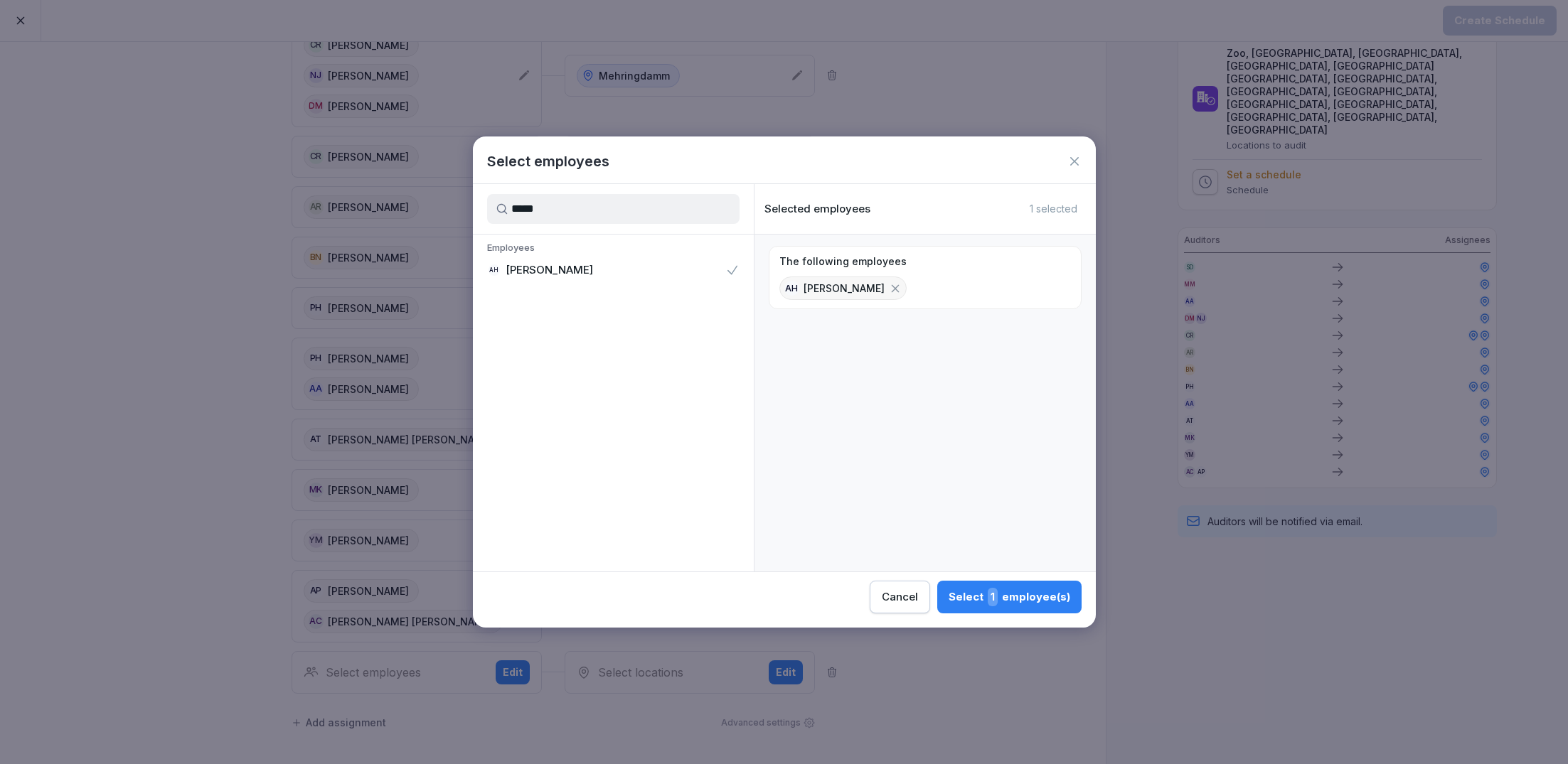
click at [998, 600] on span "1" at bounding box center [992, 596] width 10 height 18
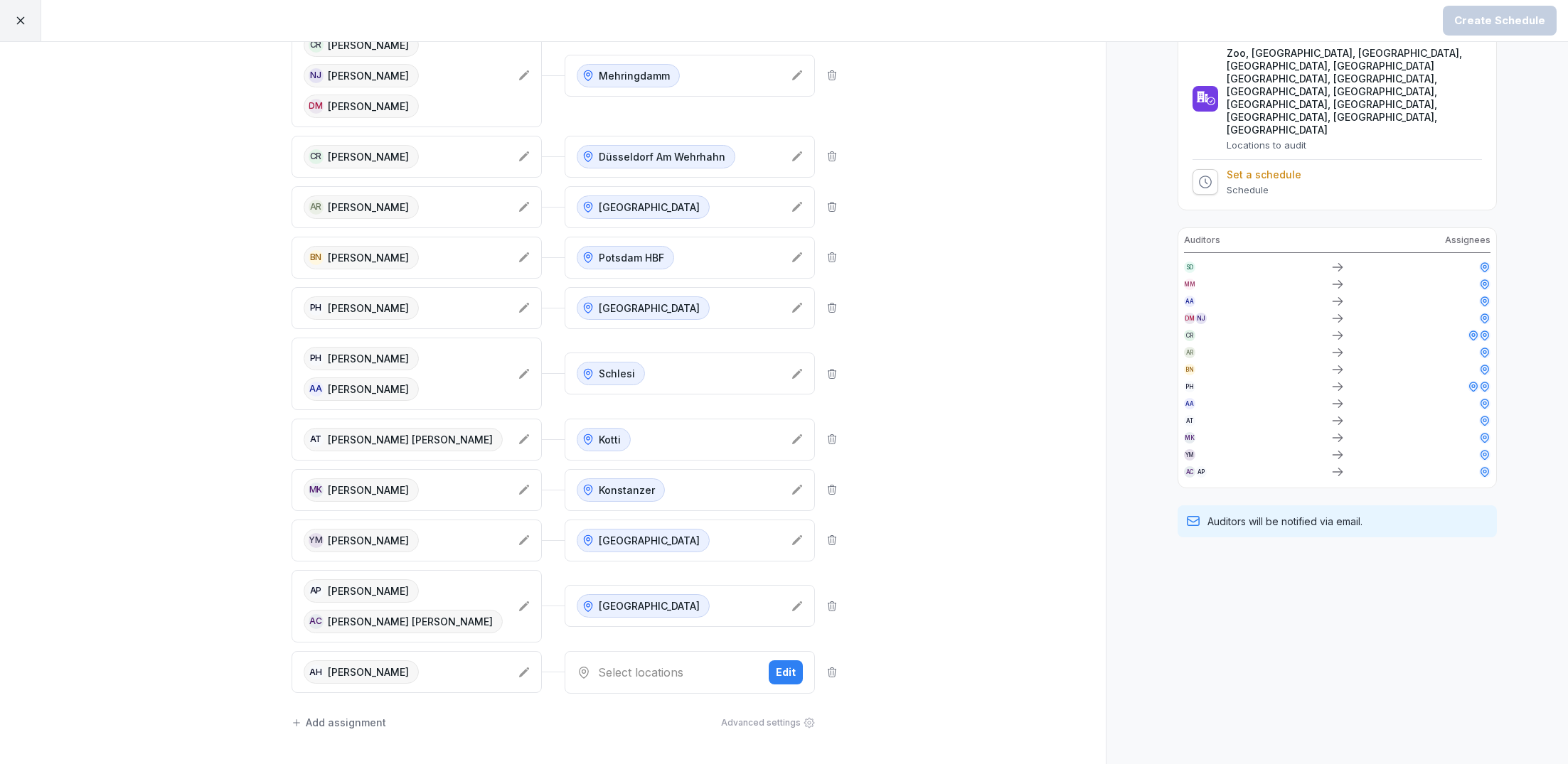
click at [633, 674] on div "Select locations" at bounding box center [666, 672] width 181 height 17
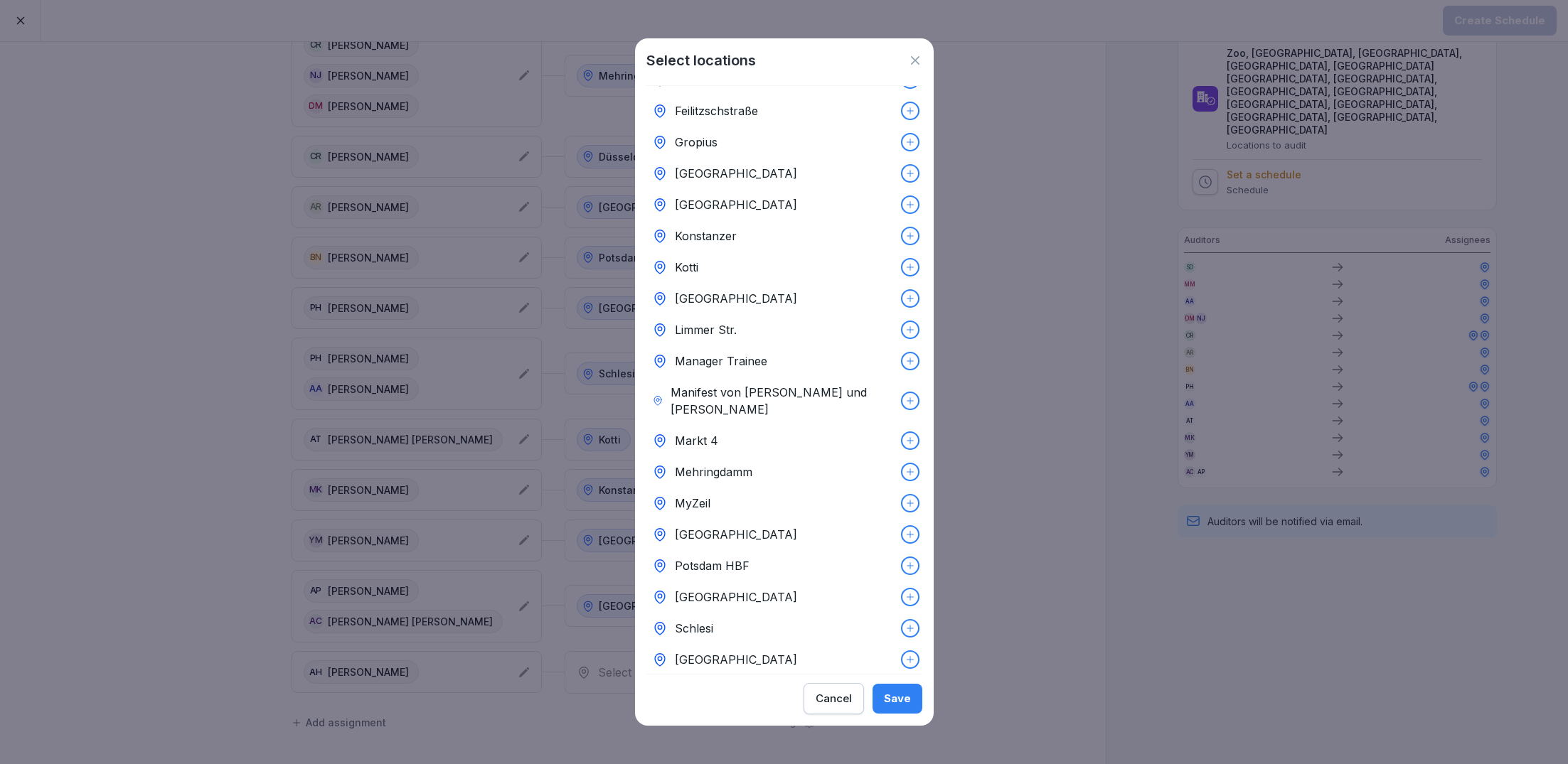
scroll to position [280, 0]
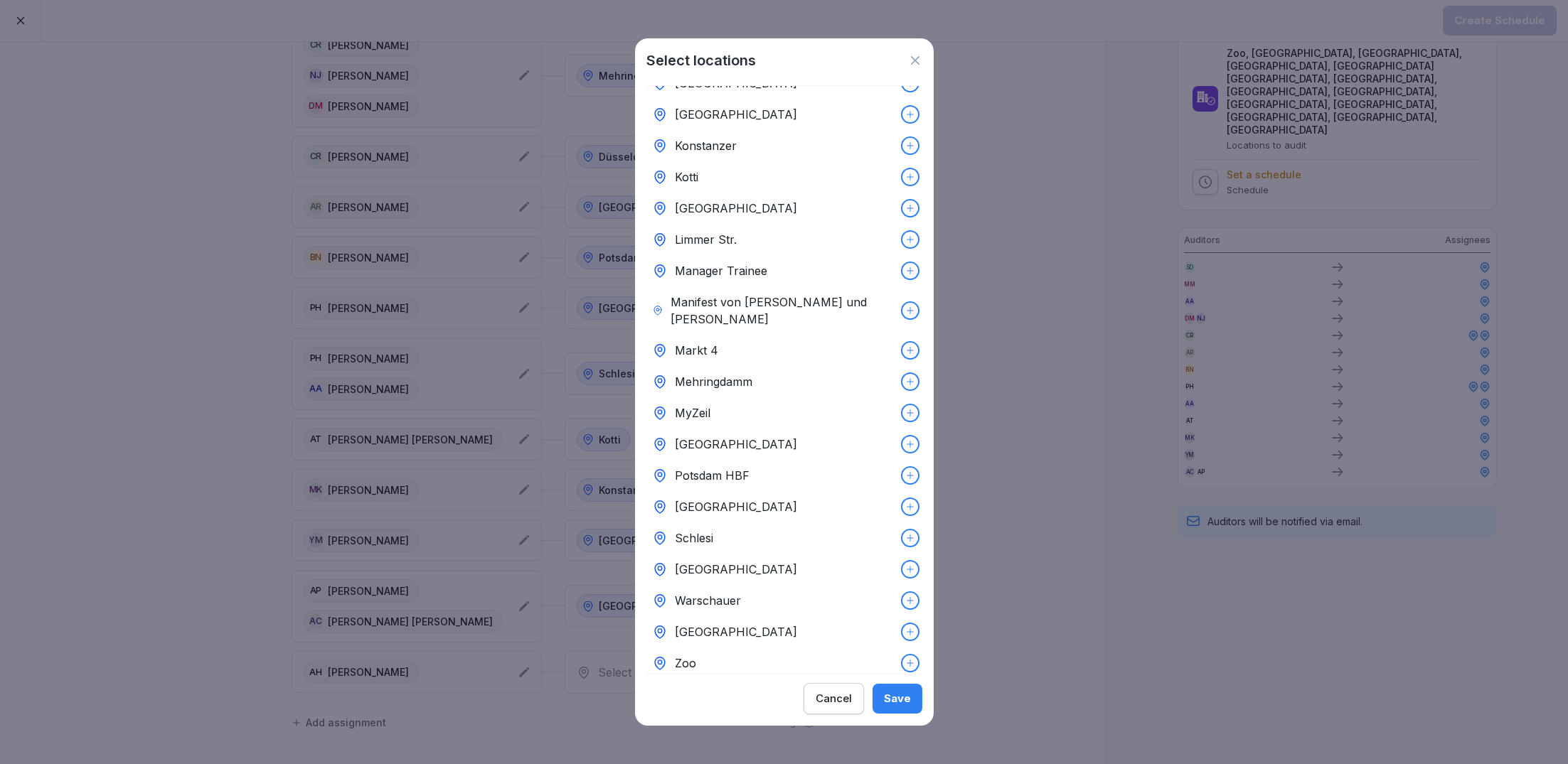
click at [704, 397] on div "MyZeil" at bounding box center [784, 412] width 276 height 31
click at [895, 706] on div "Save" at bounding box center [898, 698] width 27 height 15
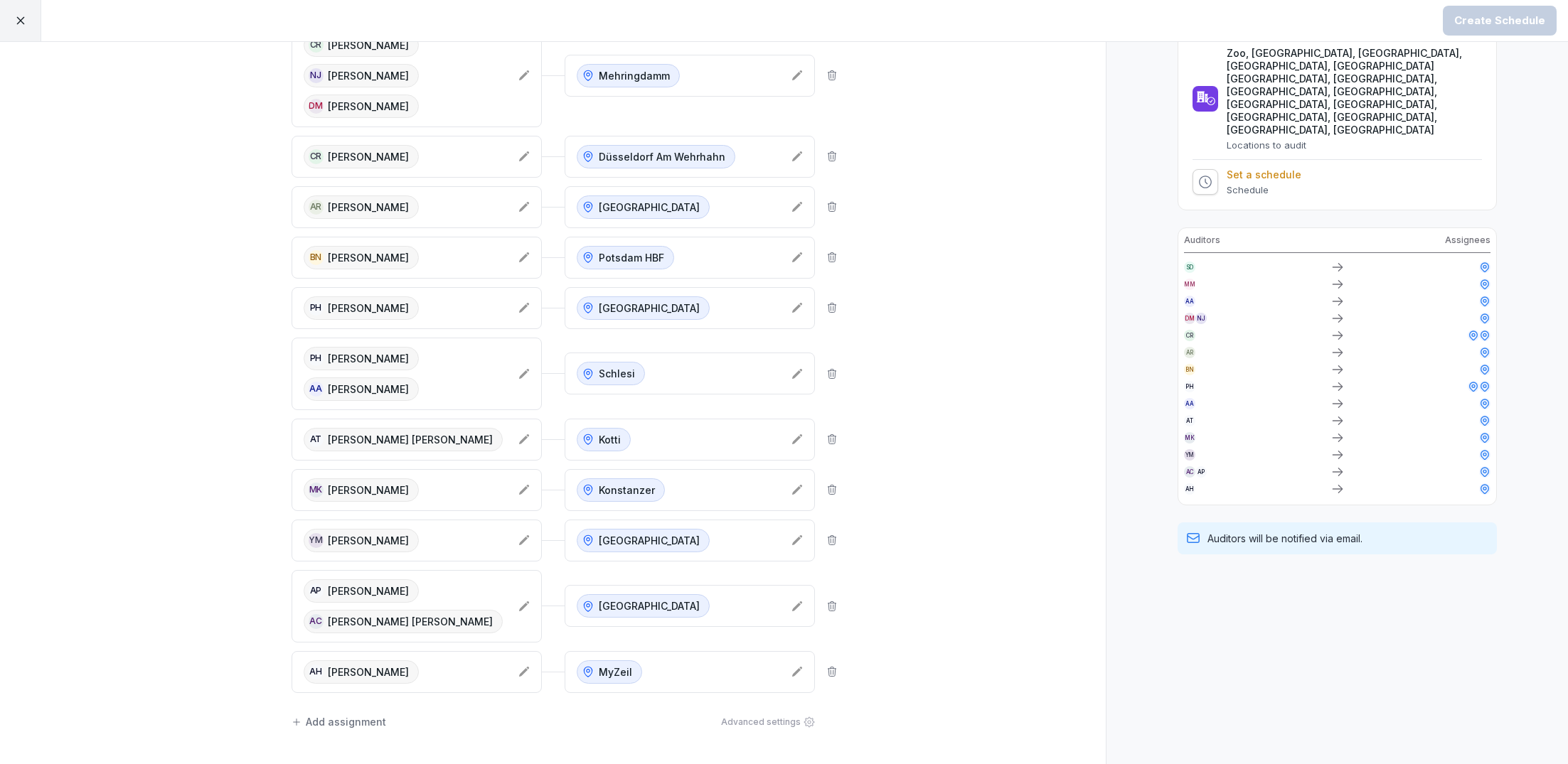
click at [358, 715] on div "Add assignment Advanced settings" at bounding box center [553, 721] width 523 height 30
click at [358, 719] on div "Add assignment" at bounding box center [339, 721] width 95 height 15
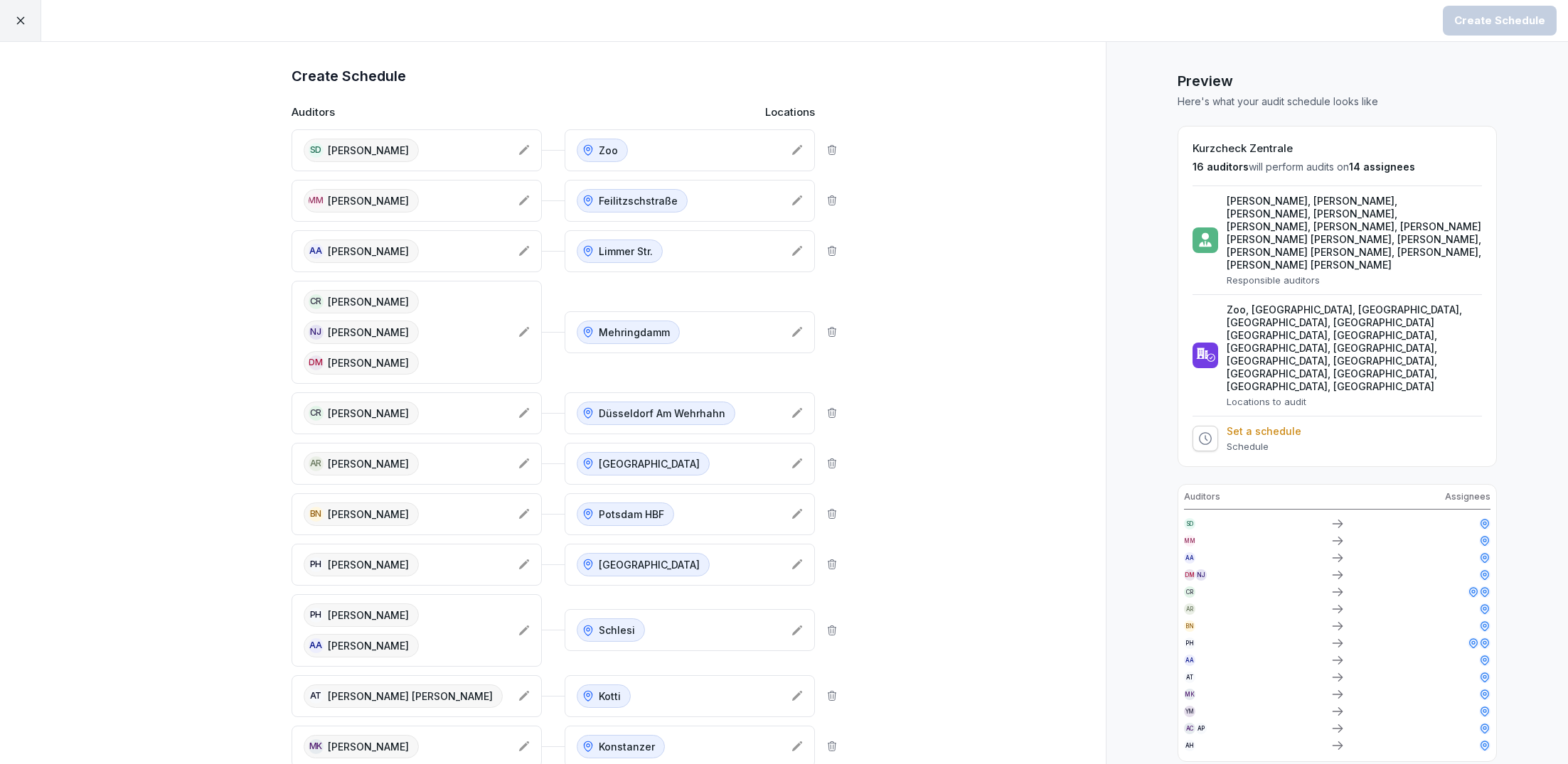
scroll to position [600, 0]
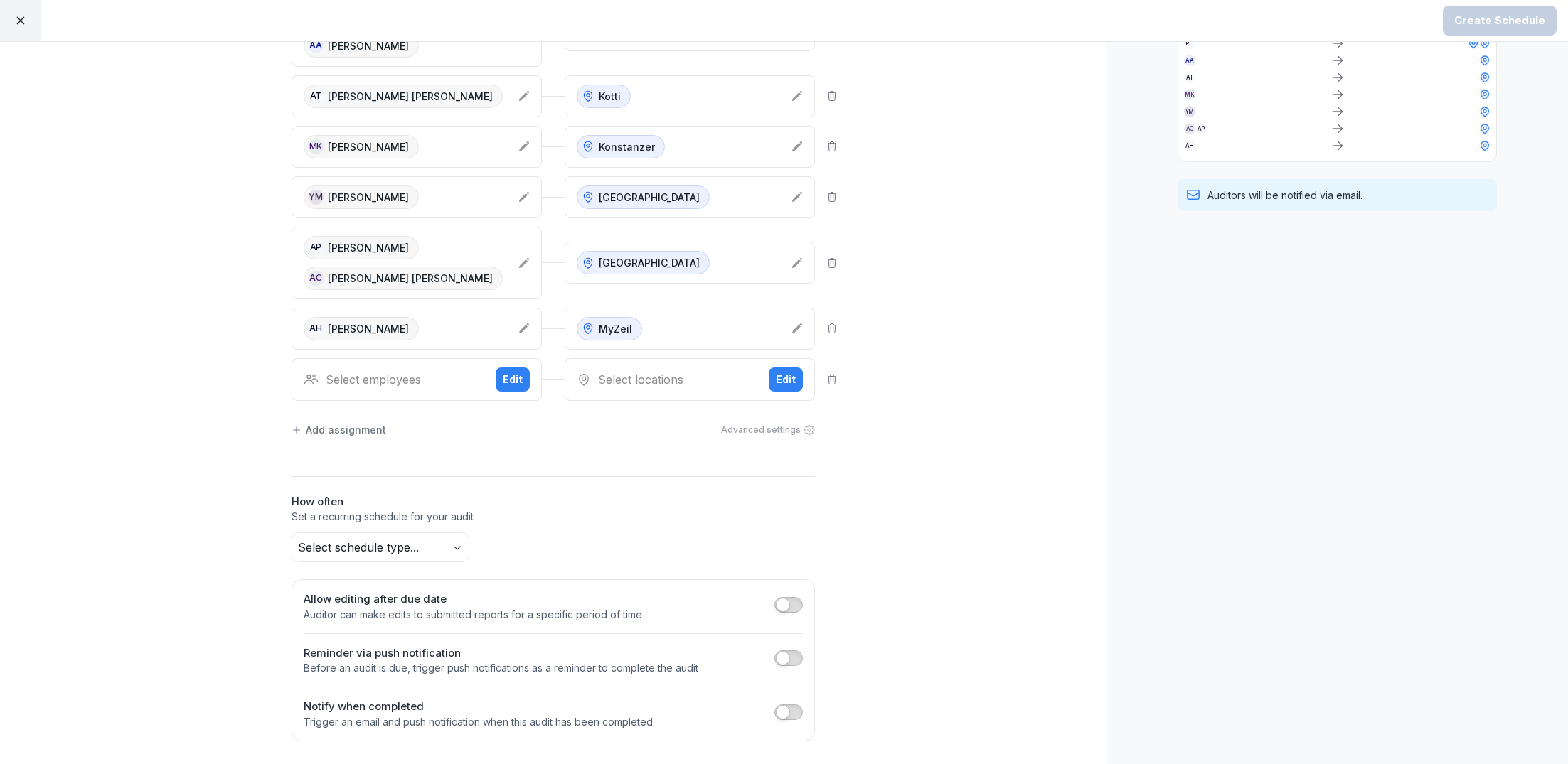
click at [409, 381] on div "Select employees" at bounding box center [393, 379] width 181 height 17
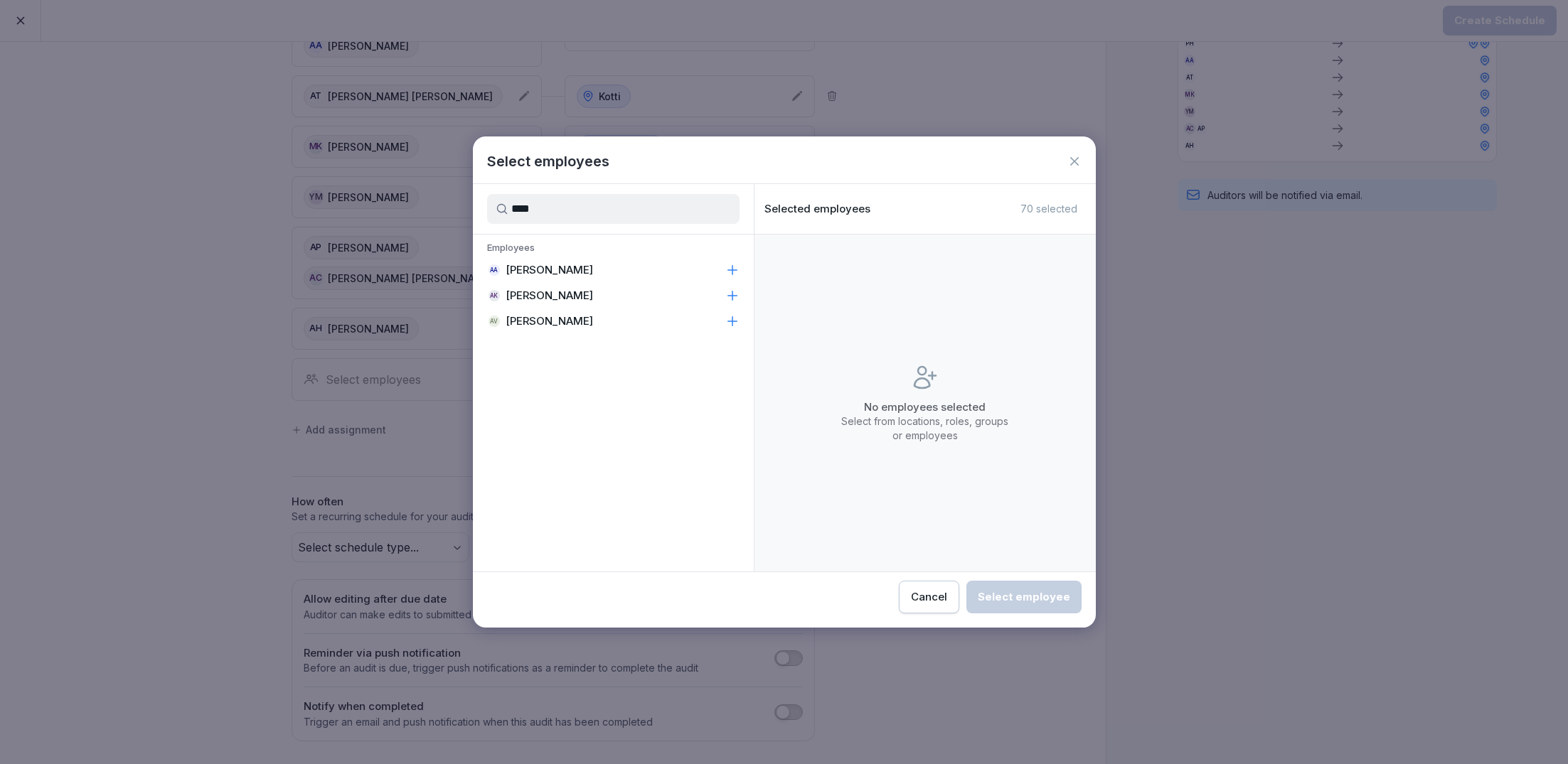
click at [563, 325] on p "[PERSON_NAME]" at bounding box center [549, 321] width 88 height 14
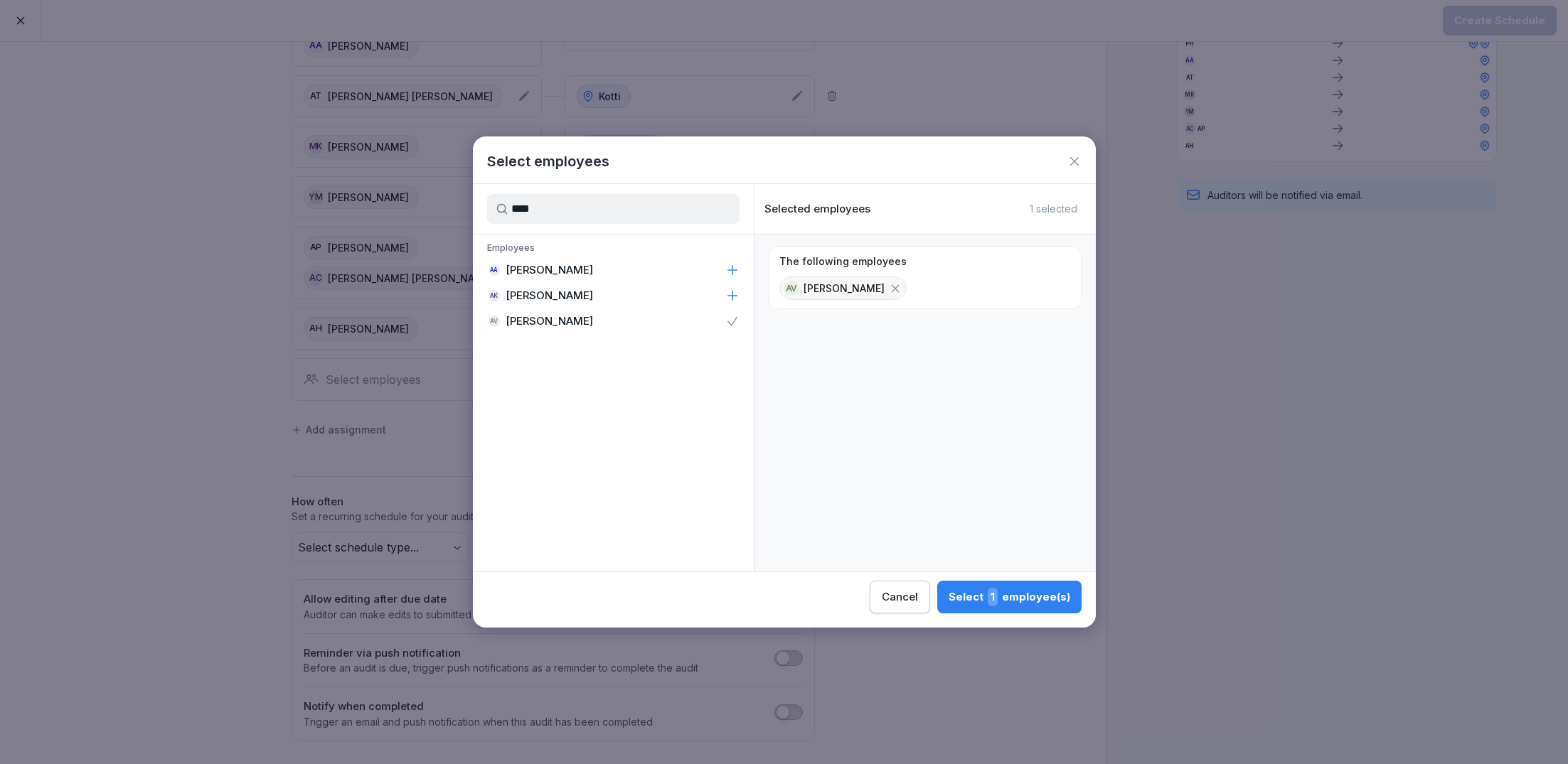
click at [587, 200] on input "****" at bounding box center [613, 209] width 252 height 30
click at [579, 268] on div "TG [PERSON_NAME]" at bounding box center [613, 270] width 281 height 26
click at [572, 201] on input "***" at bounding box center [613, 209] width 252 height 30
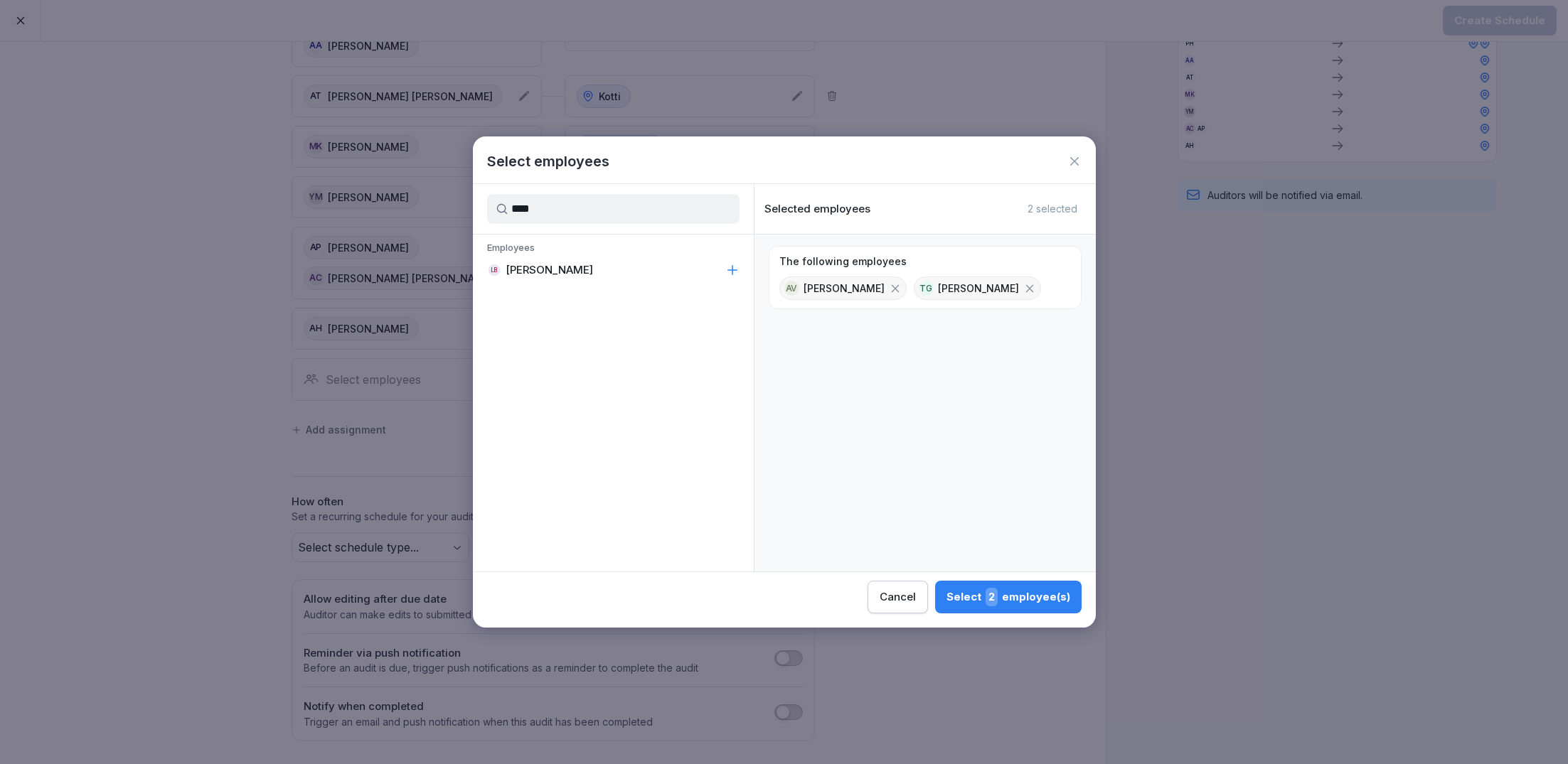
type input "****"
click at [561, 274] on p "[PERSON_NAME]" at bounding box center [549, 270] width 88 height 14
click at [975, 603] on div "Select 3 employee(s)" at bounding box center [1008, 596] width 124 height 18
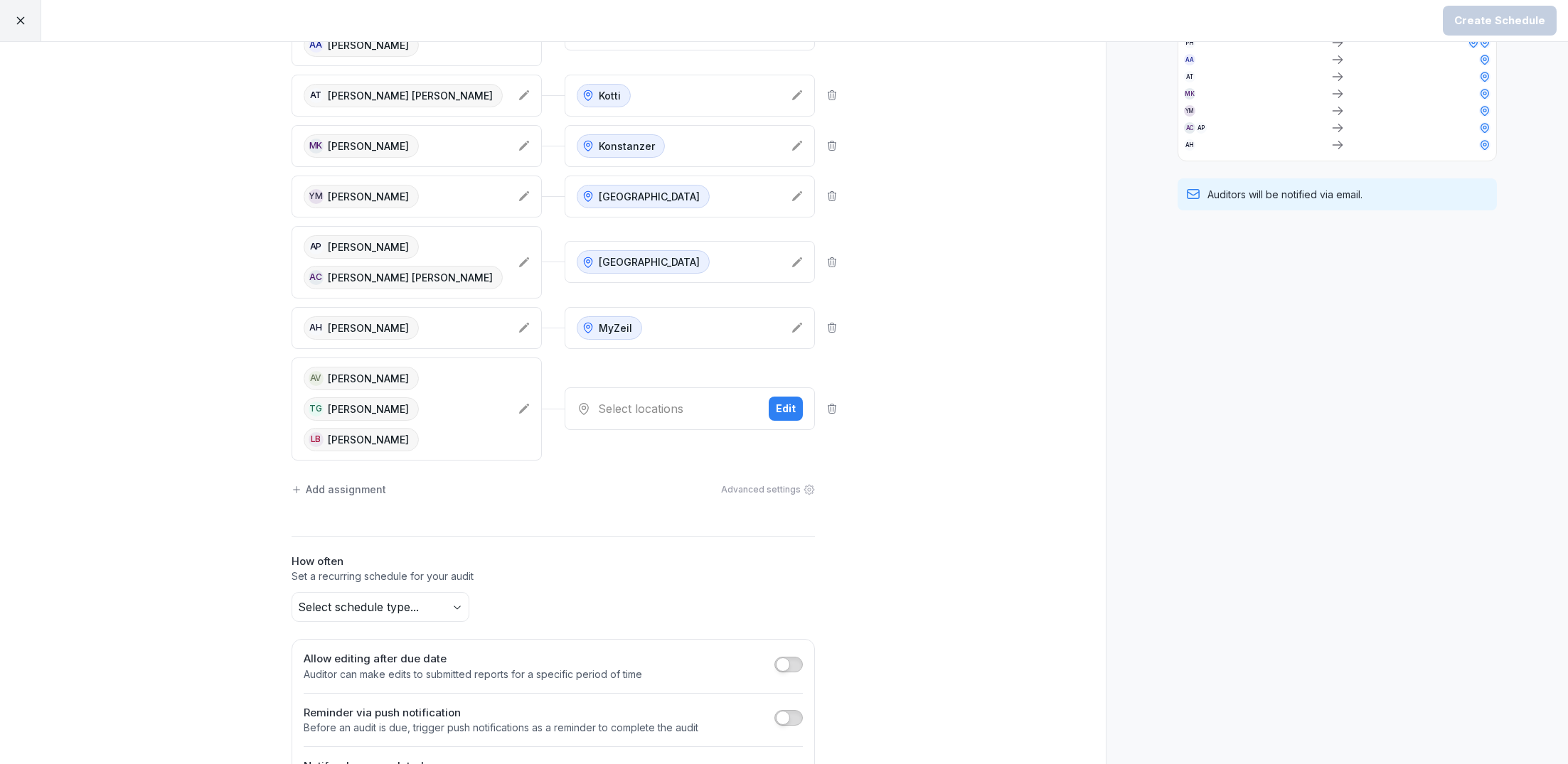
click at [705, 400] on div "Select locations" at bounding box center [666, 408] width 181 height 17
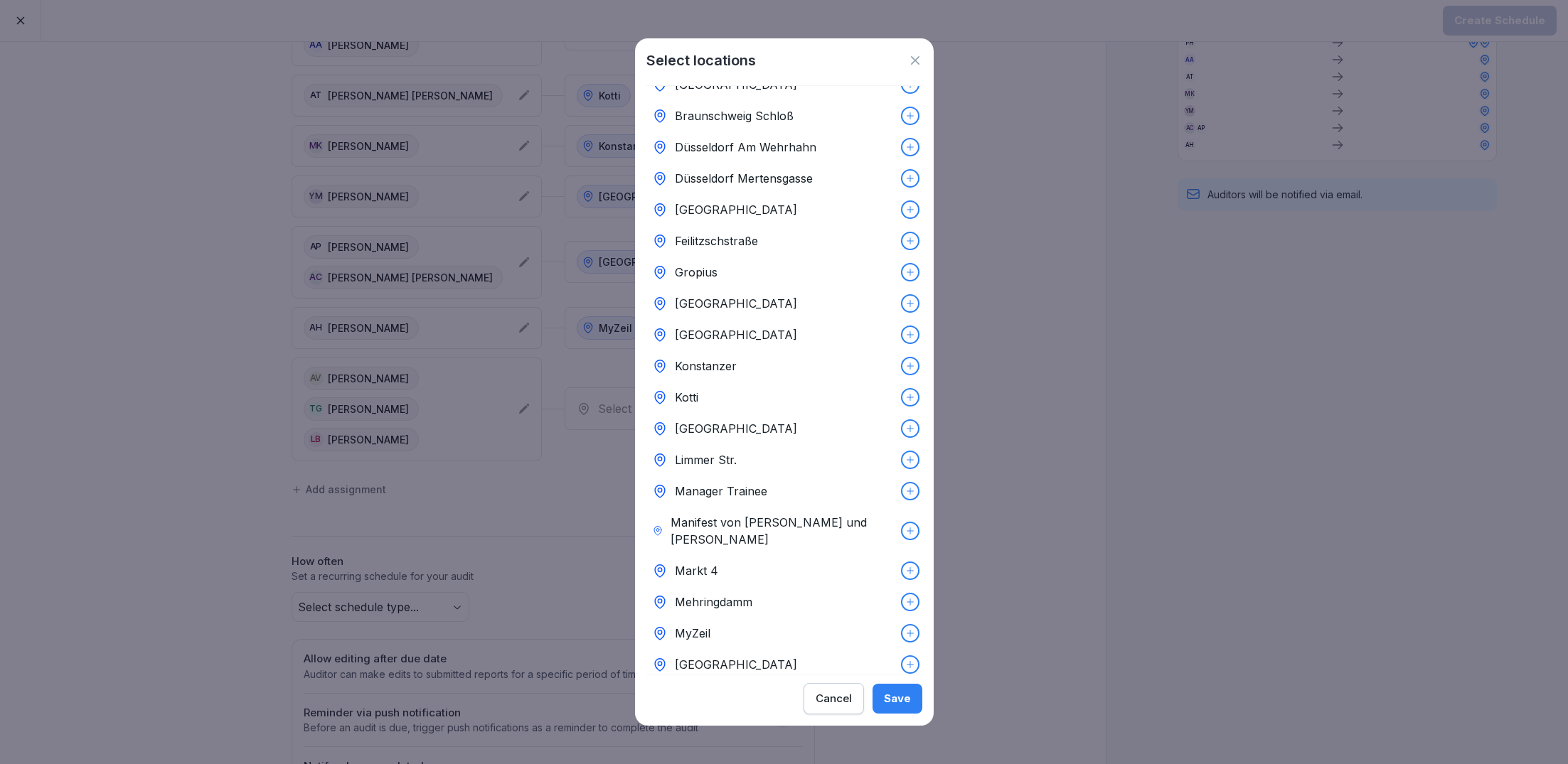
scroll to position [85, 0]
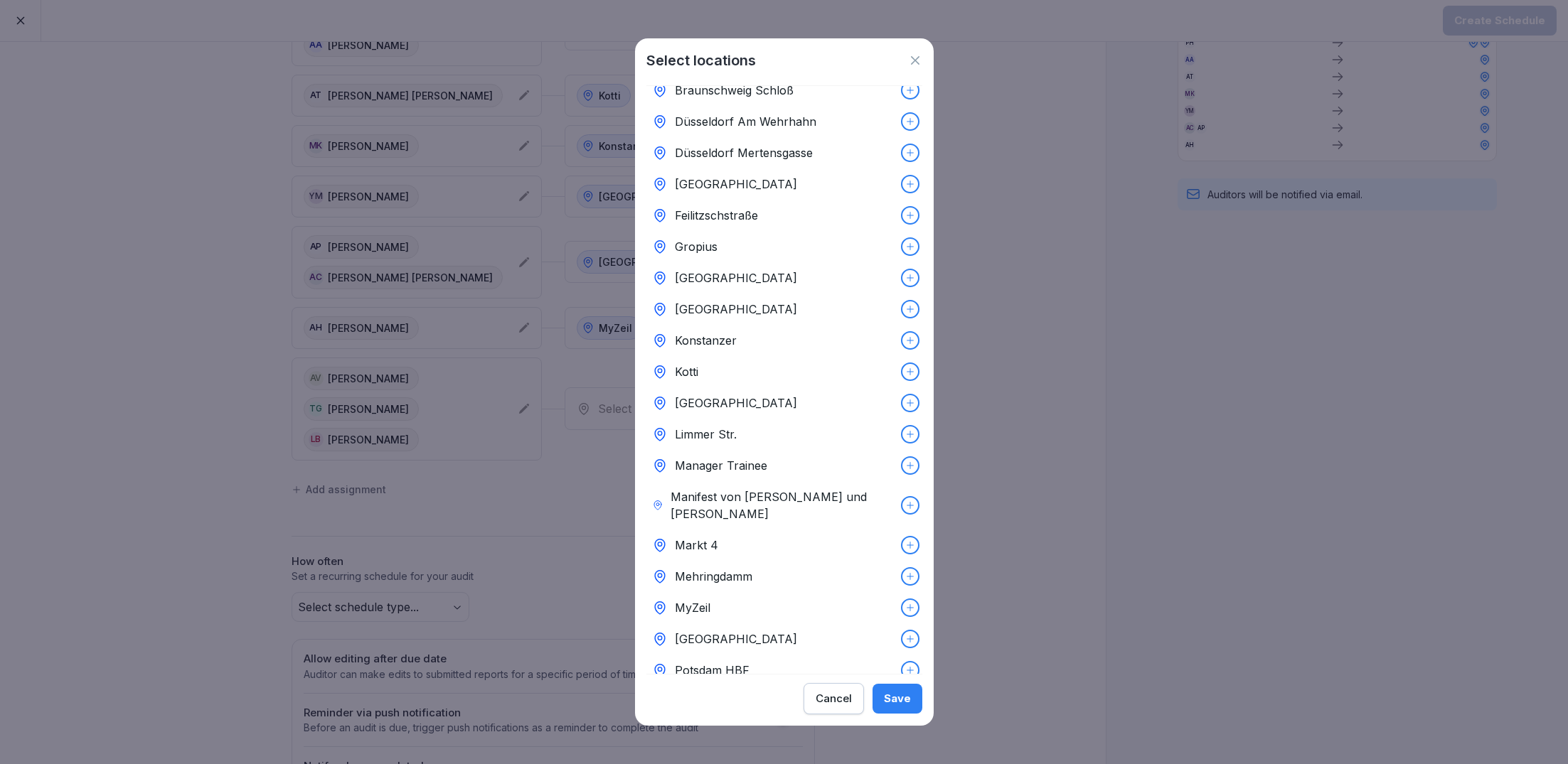
click at [707, 537] on p "Markt 4" at bounding box center [697, 545] width 43 height 17
click at [904, 693] on div "Save" at bounding box center [898, 698] width 27 height 15
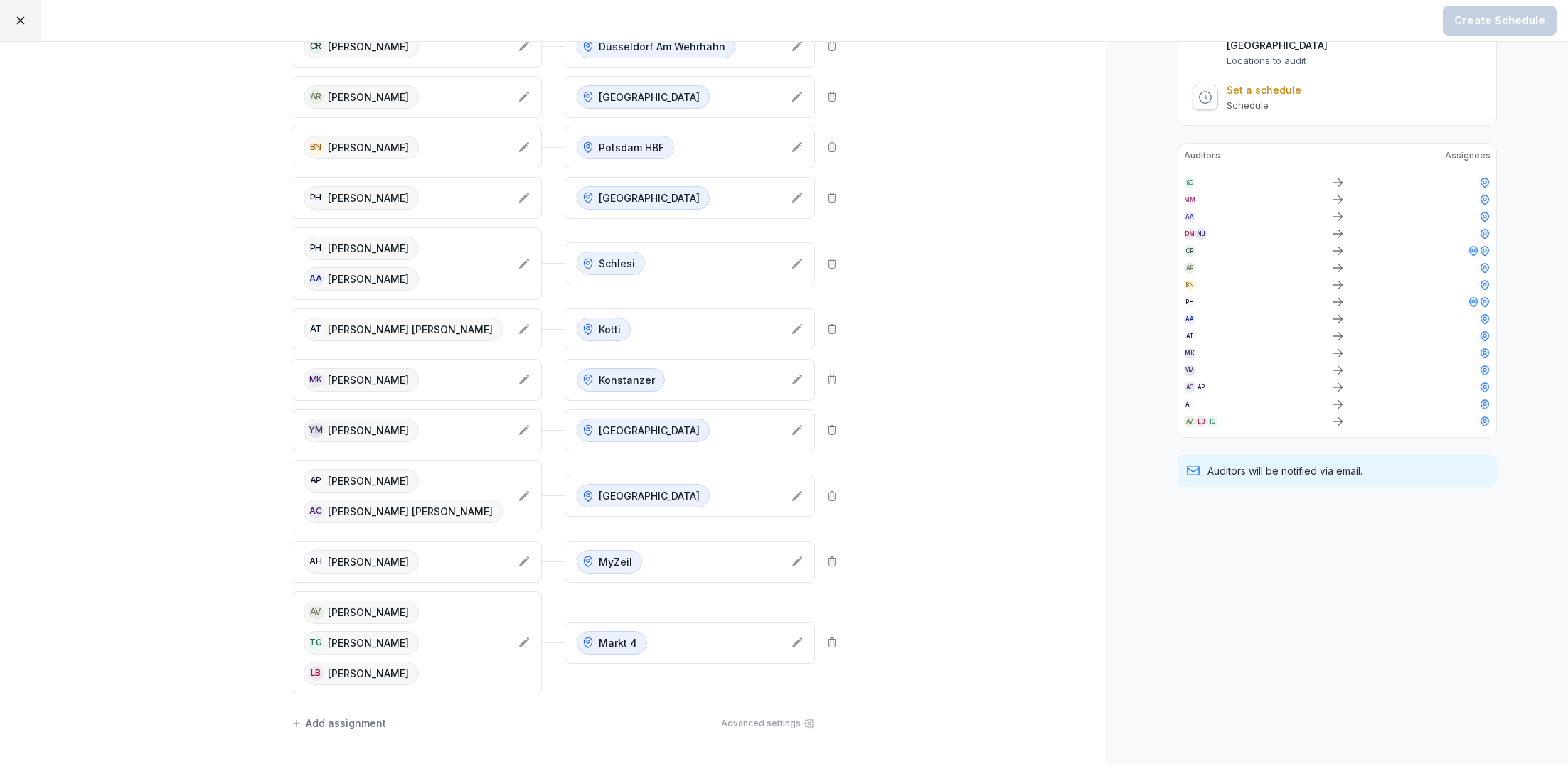
scroll to position [376, 0]
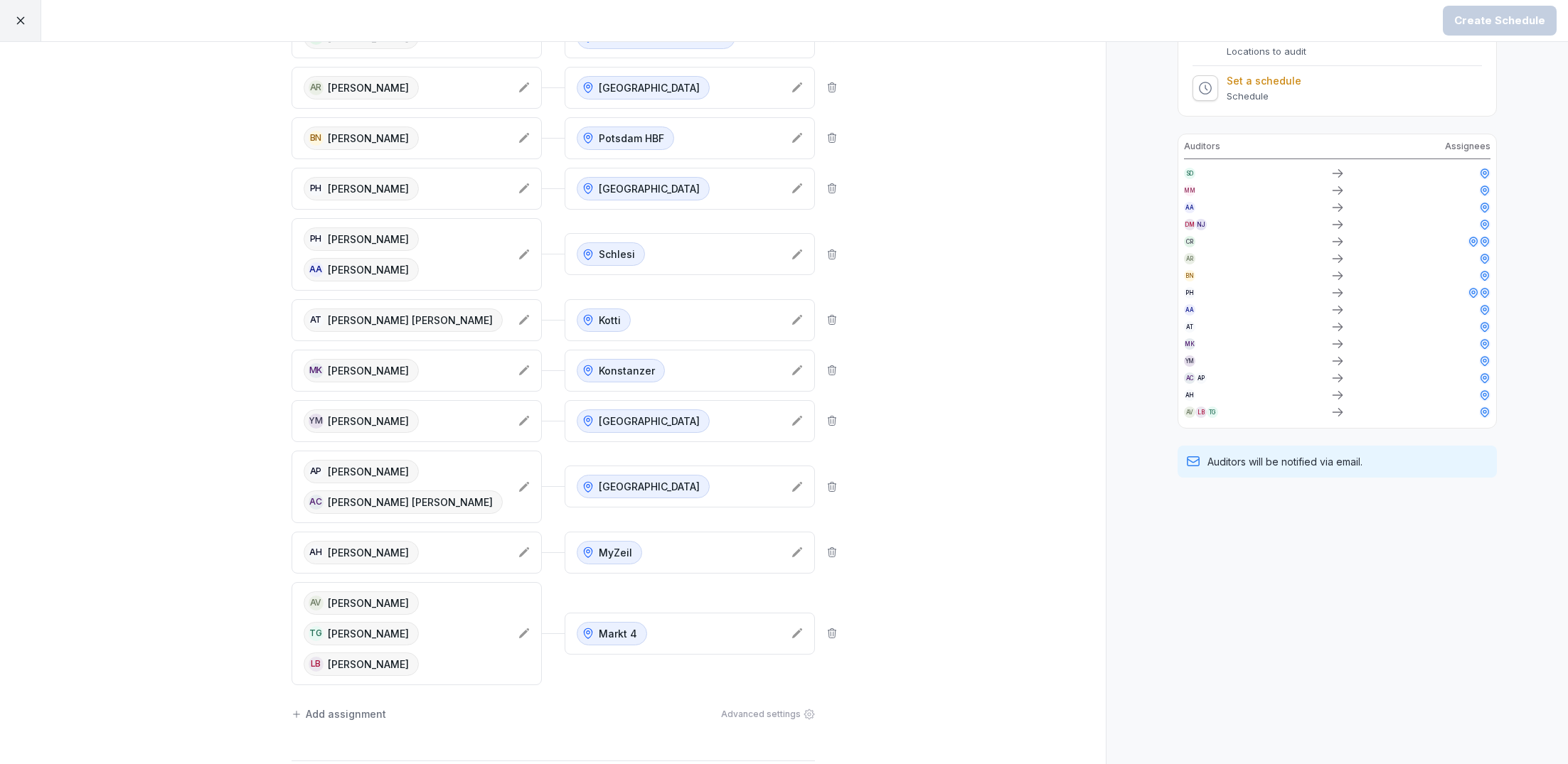
click at [327, 706] on div "Add assignment" at bounding box center [339, 713] width 95 height 15
click at [434, 706] on div "Select employees" at bounding box center [393, 714] width 181 height 17
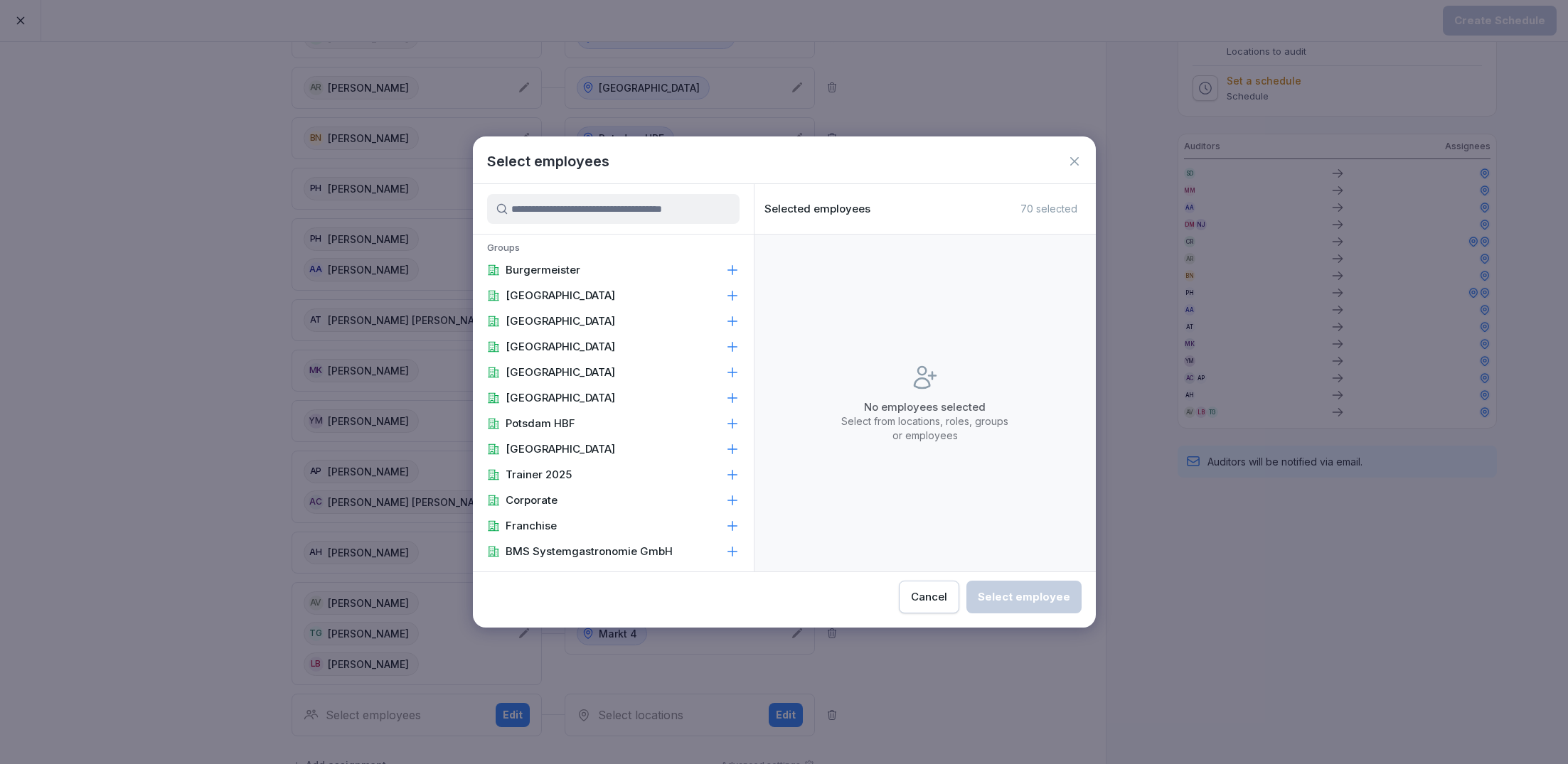
click at [936, 606] on button "Cancel" at bounding box center [929, 597] width 60 height 33
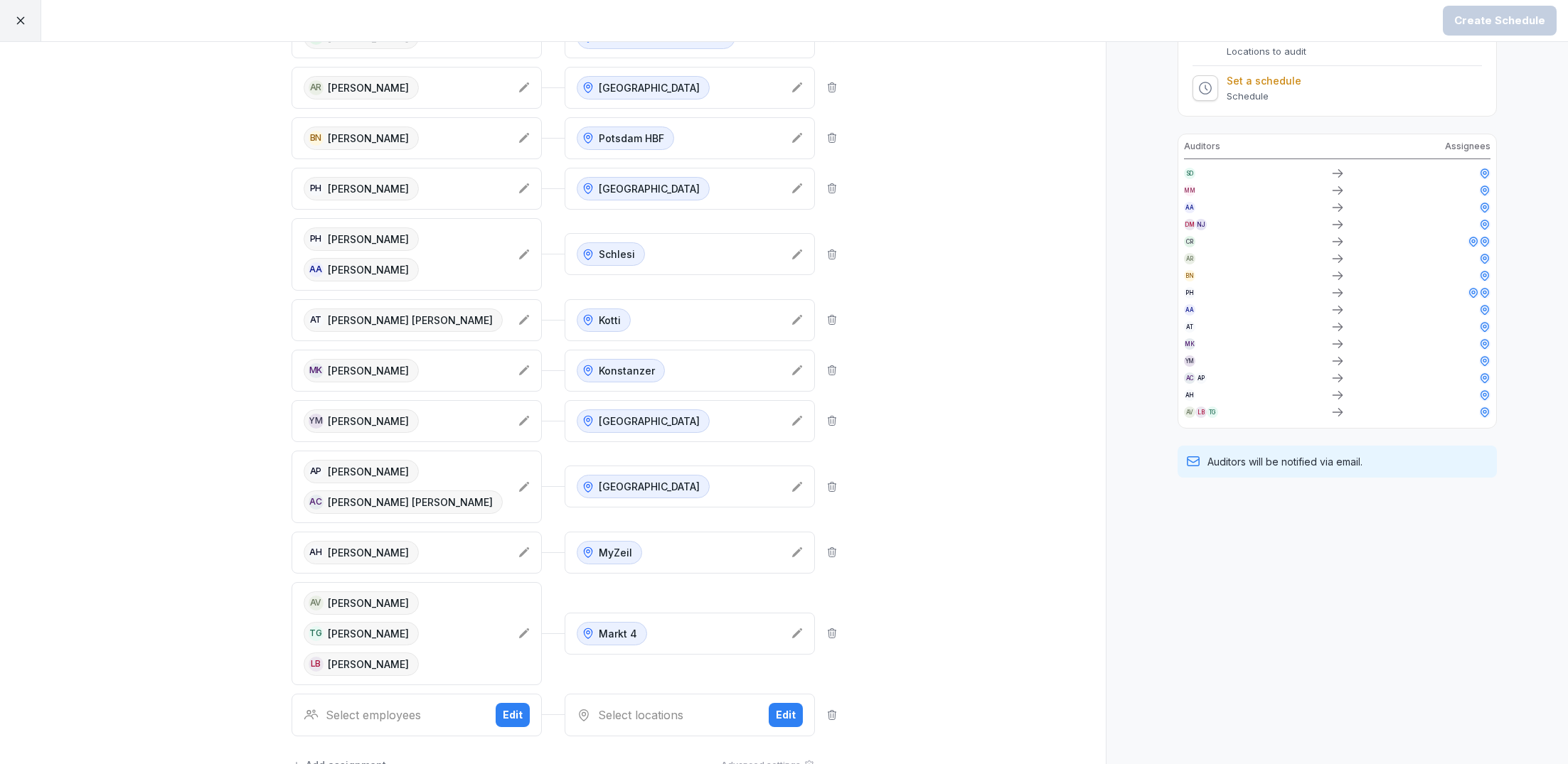
click at [406, 693] on div "Select employees Edit" at bounding box center [417, 714] width 250 height 43
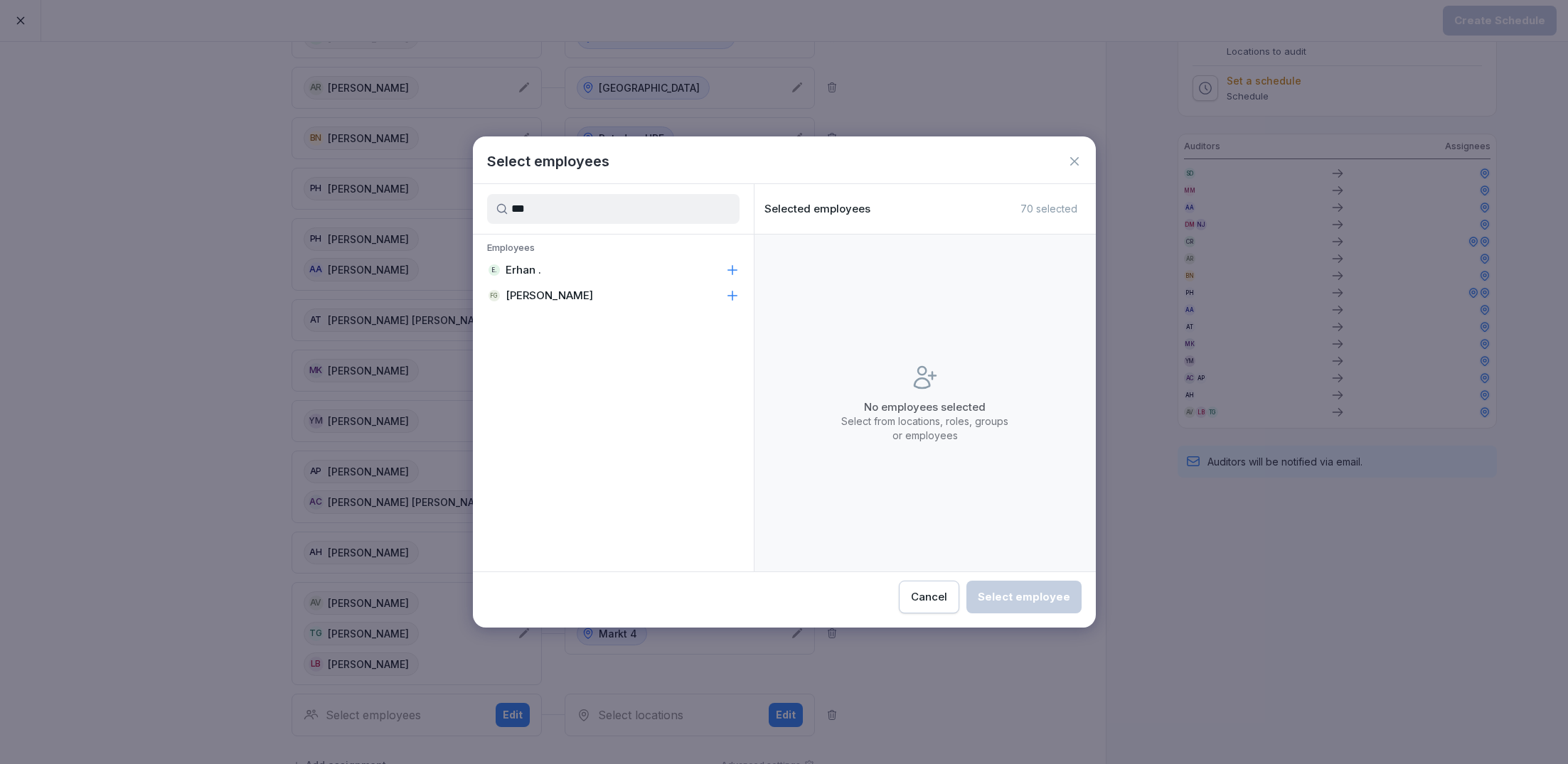
type input "***"
click at [536, 270] on p "Erhan ." at bounding box center [523, 270] width 35 height 14
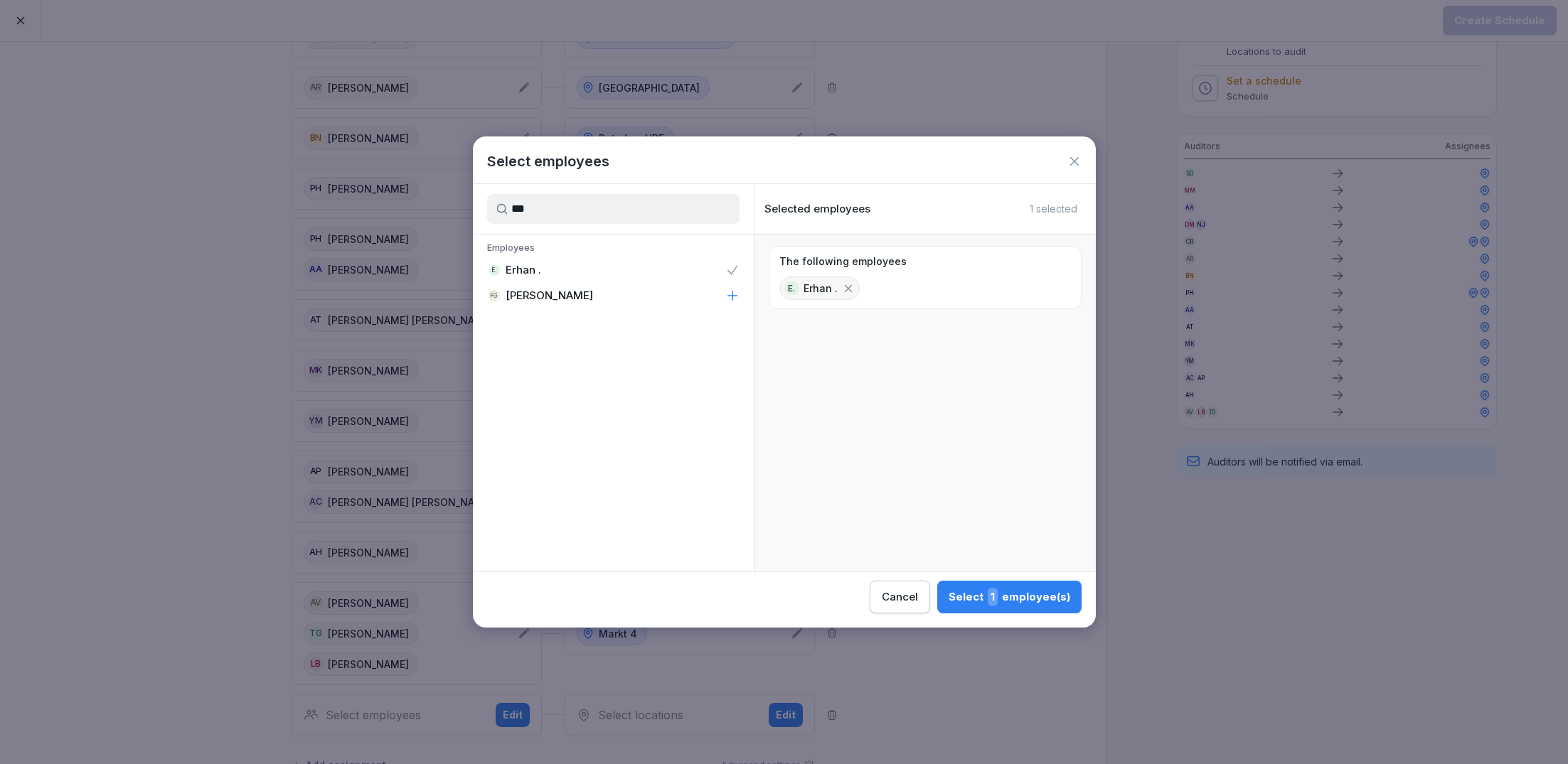
click at [1037, 594] on div "Select 1 employee(s)" at bounding box center [1009, 596] width 121 height 18
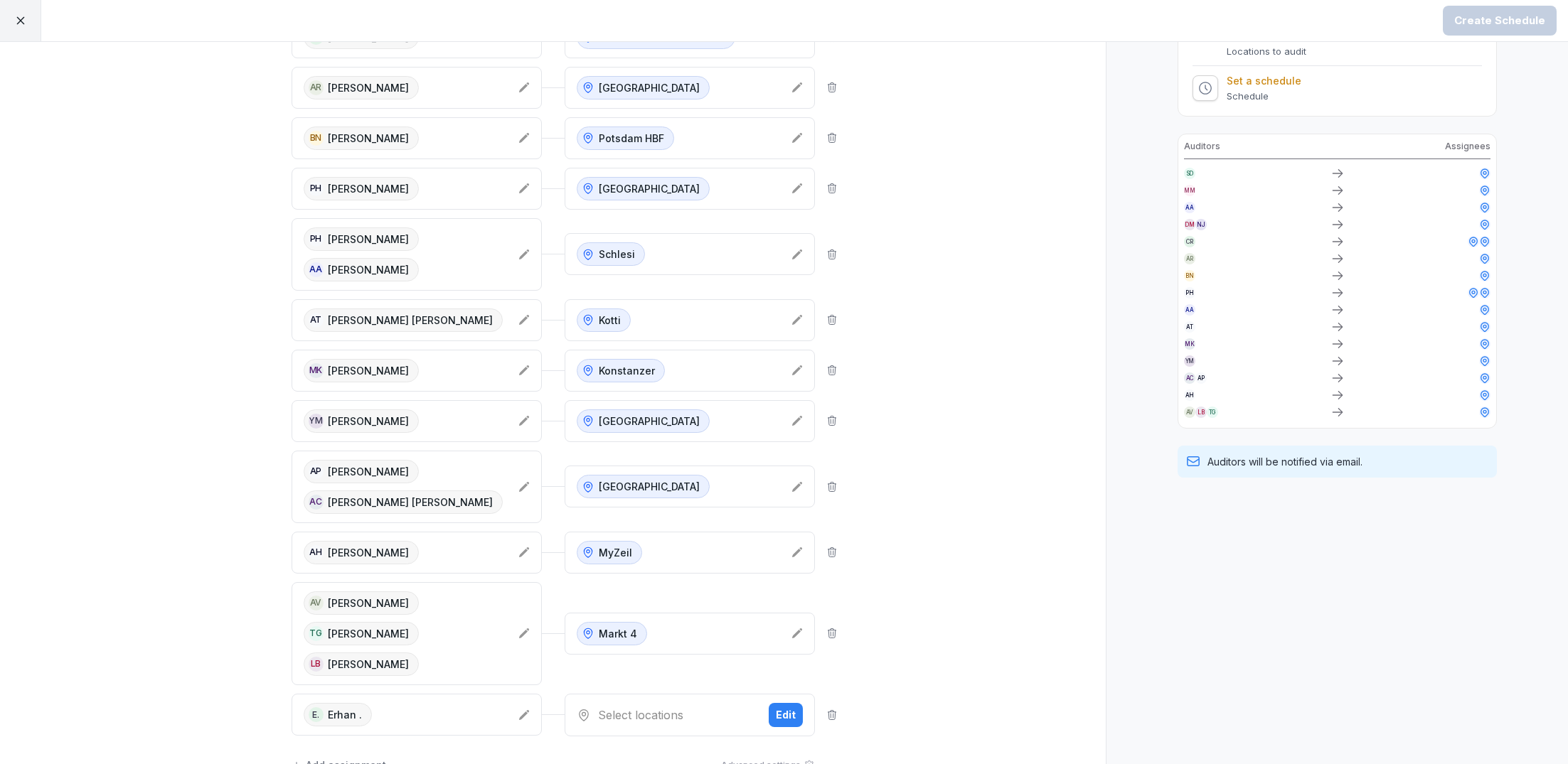
click at [723, 693] on div "Select locations Edit" at bounding box center [690, 714] width 250 height 43
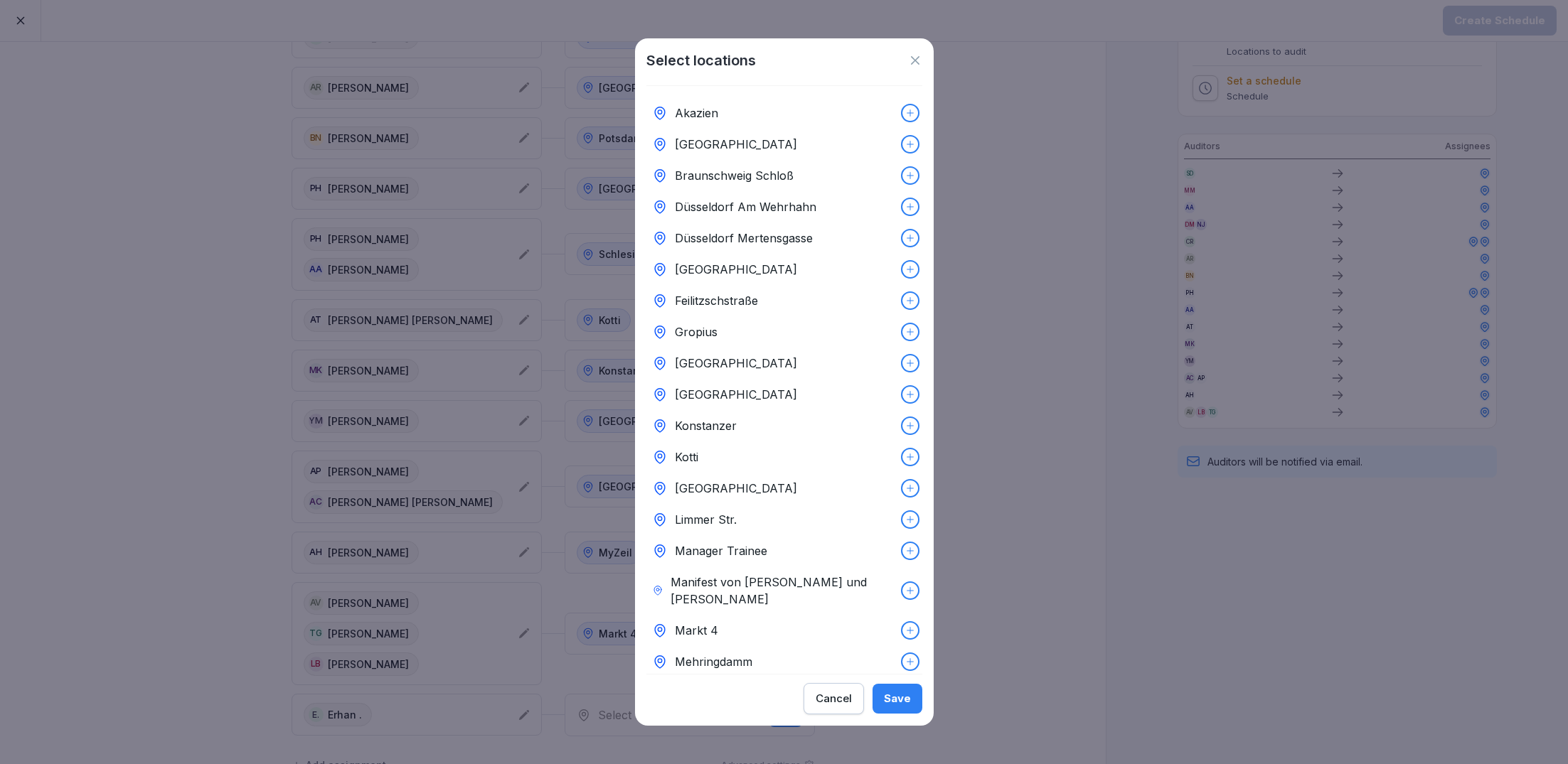
click at [771, 147] on div "[GEOGRAPHIC_DATA]" at bounding box center [784, 144] width 276 height 31
click at [903, 701] on div "Save" at bounding box center [898, 698] width 27 height 15
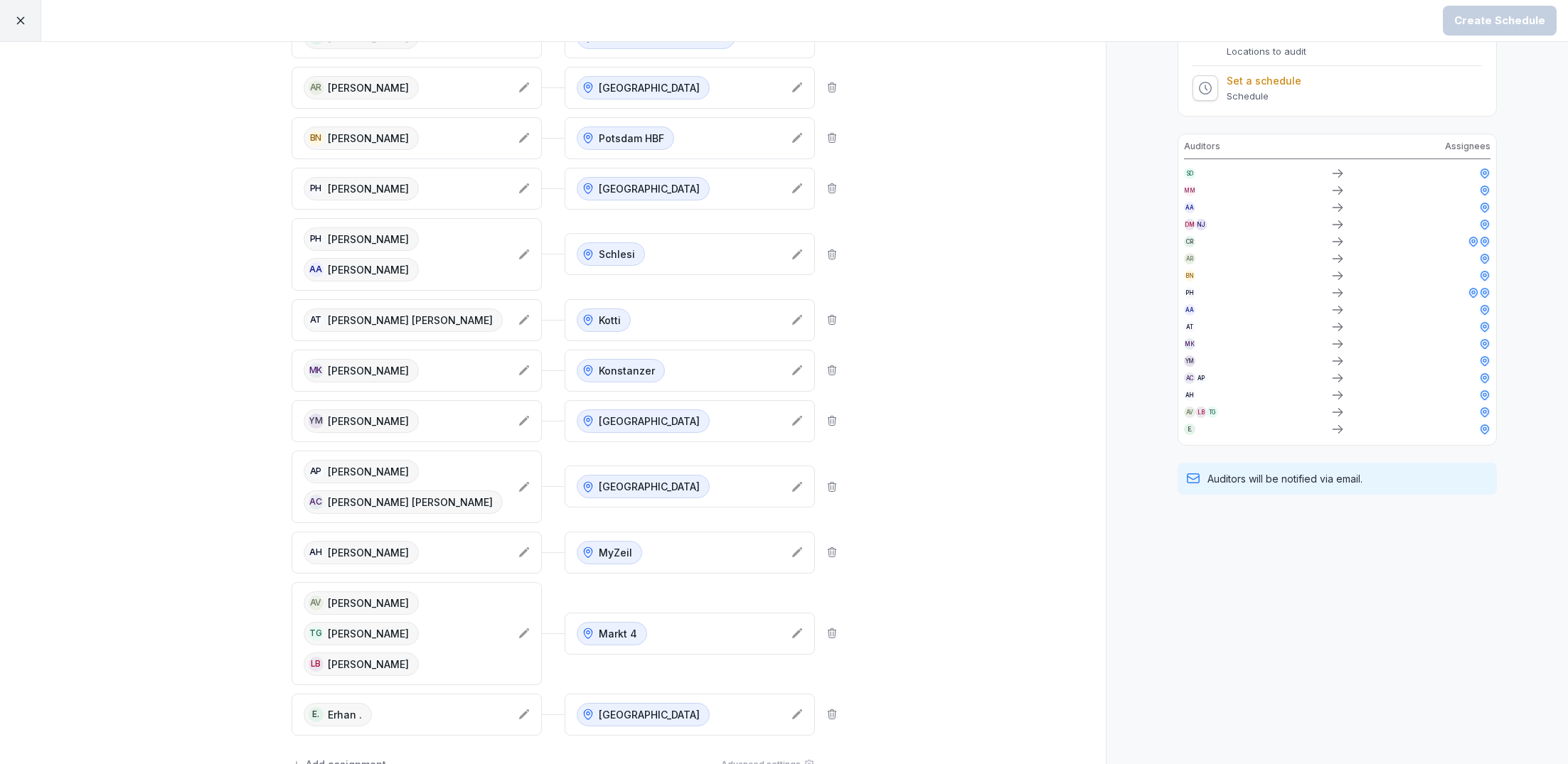
click at [354, 757] on div "Add assignment" at bounding box center [339, 764] width 95 height 15
click at [418, 757] on div "Select employees" at bounding box center [393, 765] width 181 height 17
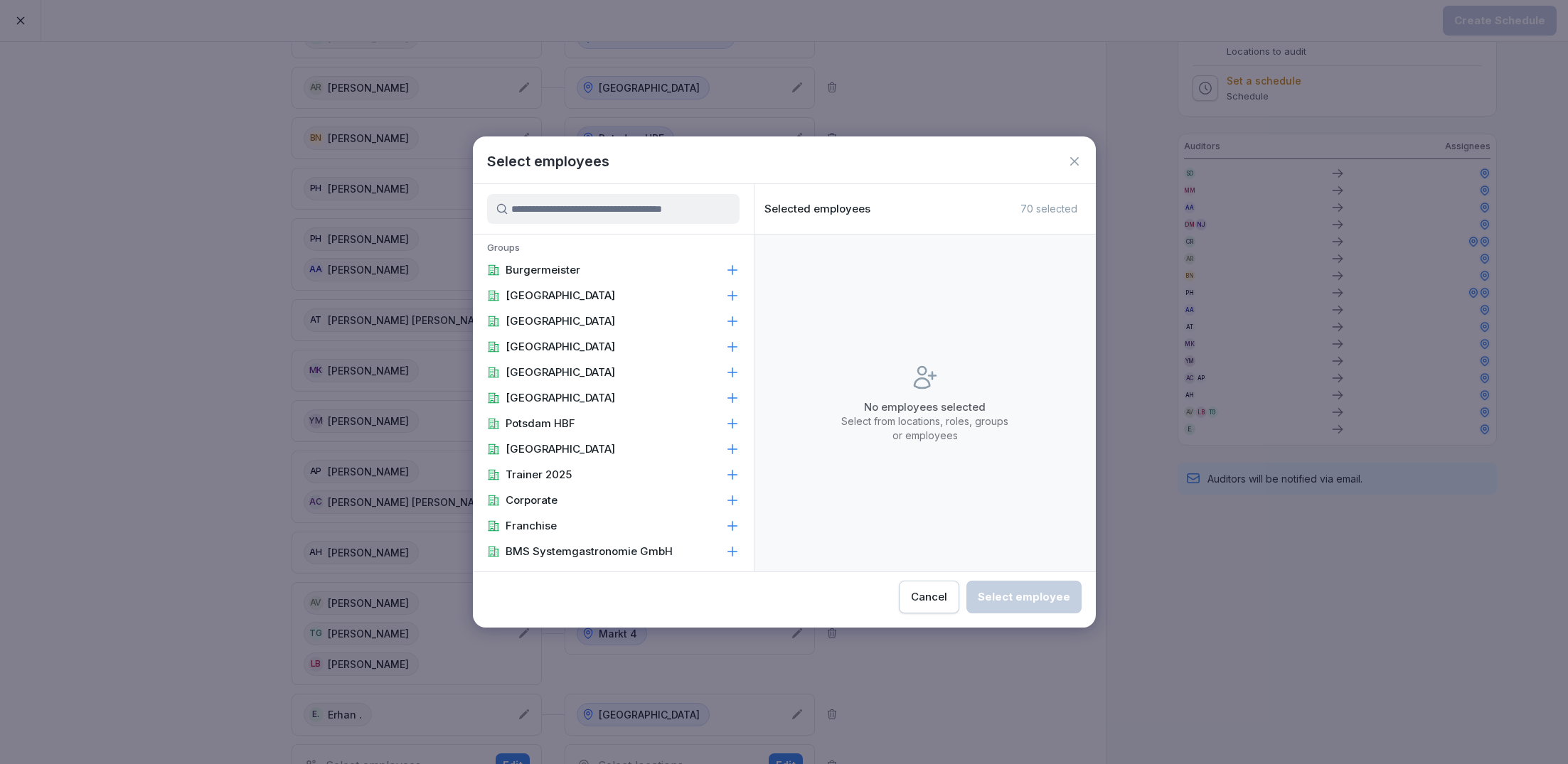
click at [562, 206] on input at bounding box center [613, 209] width 252 height 30
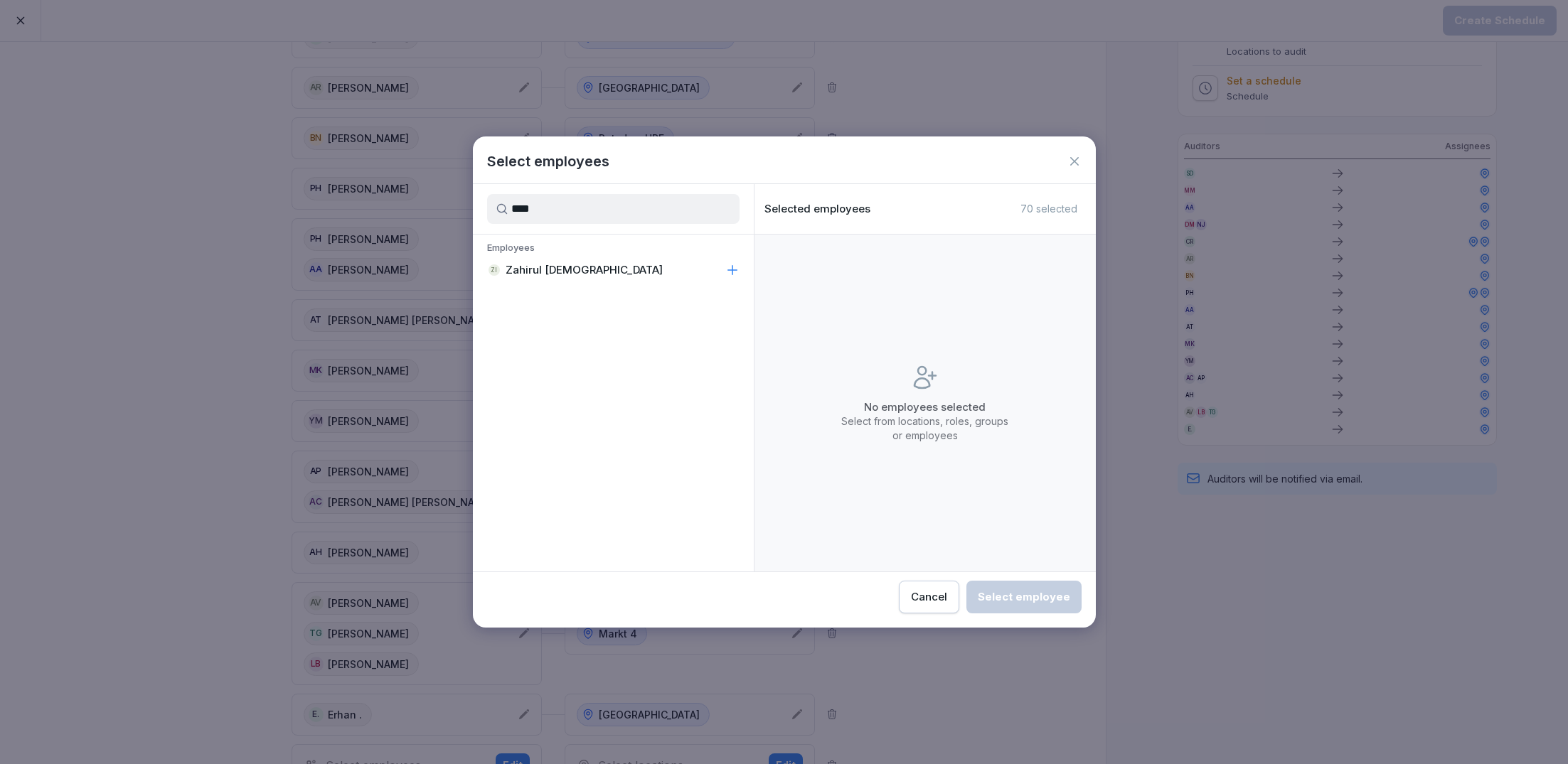
type input "****"
click at [576, 266] on div "ZI Zahirul [DEMOGRAPHIC_DATA]" at bounding box center [613, 270] width 281 height 26
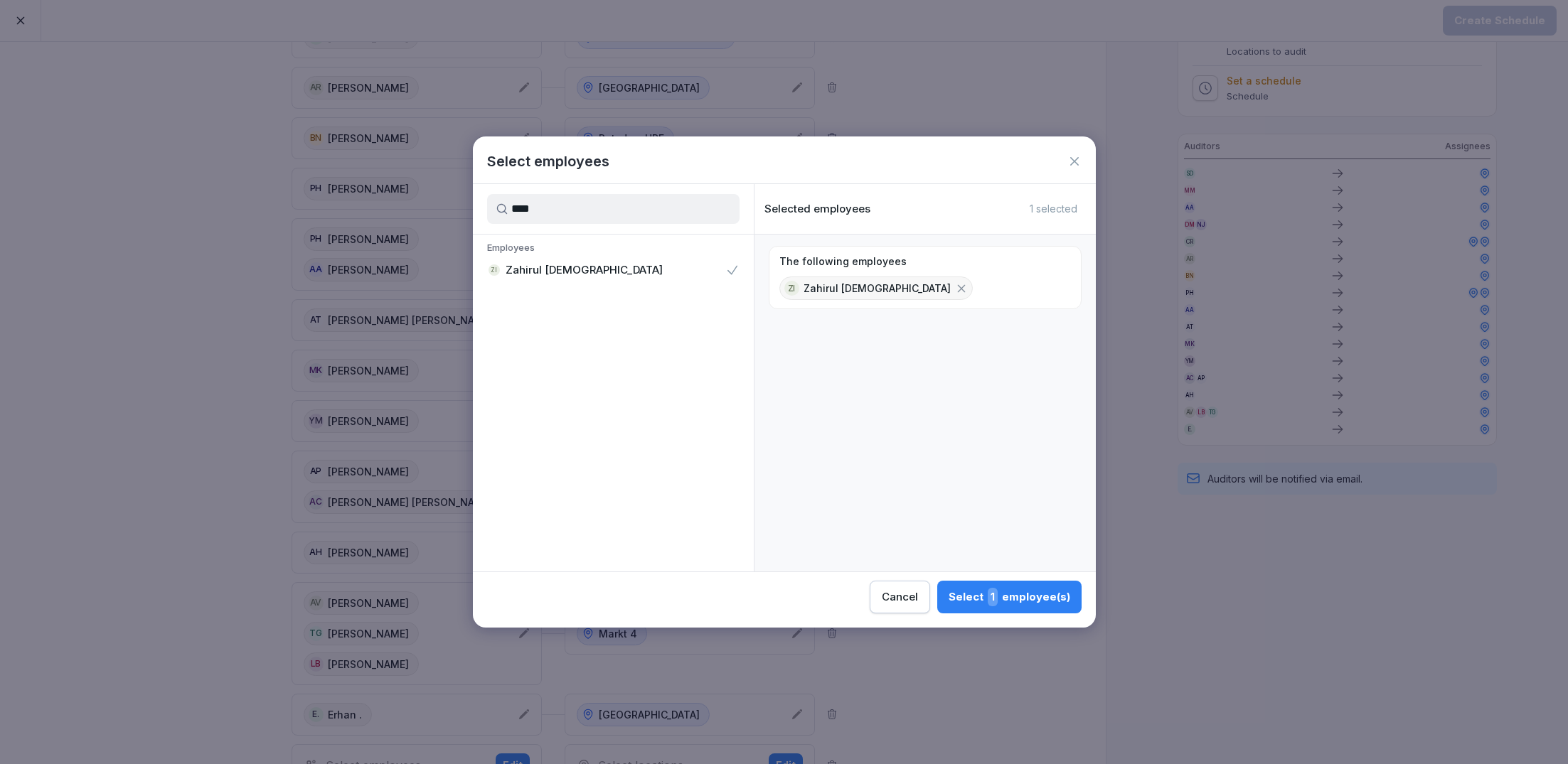
click at [993, 599] on span "1" at bounding box center [992, 596] width 10 height 18
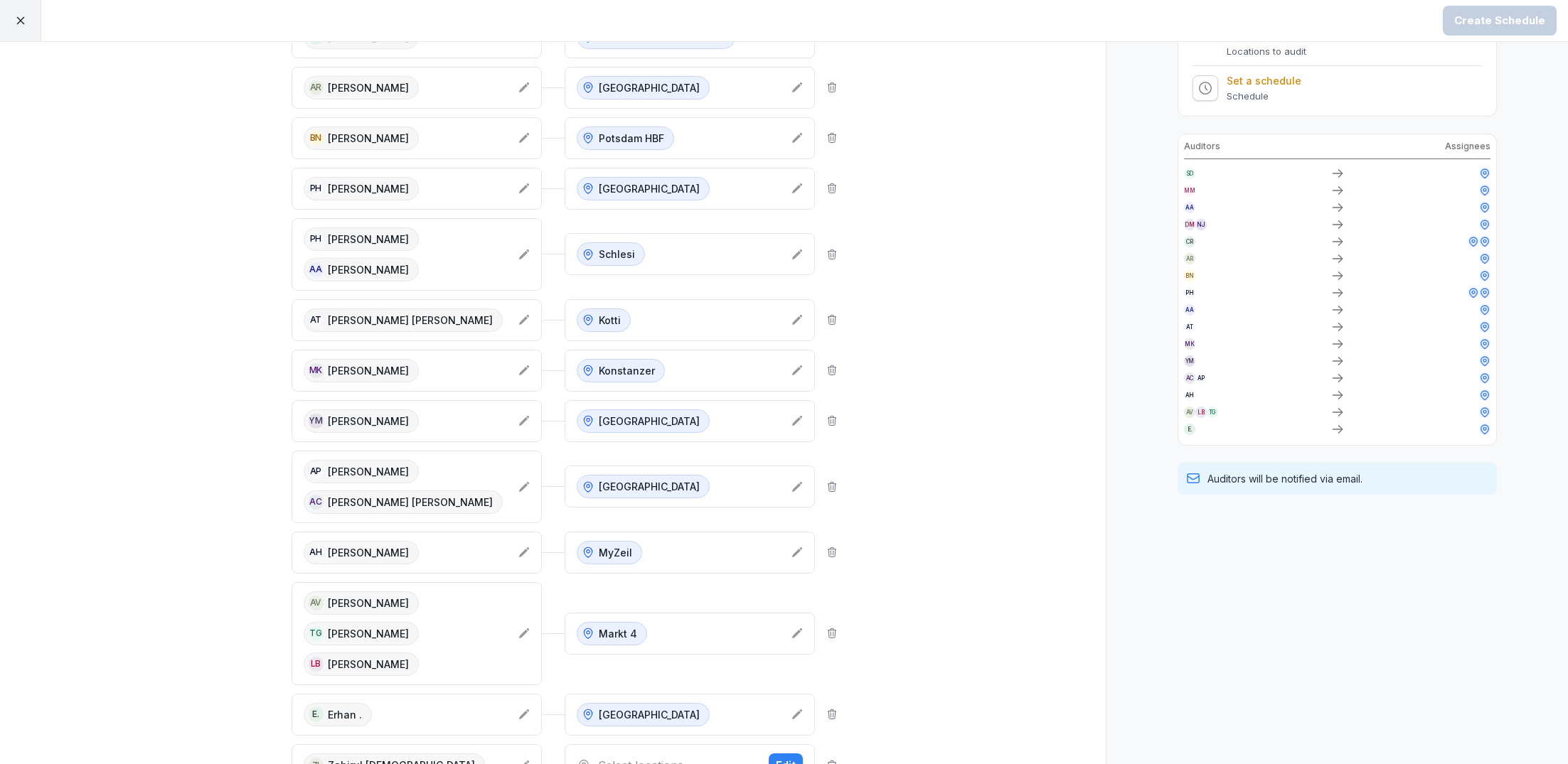
click at [658, 757] on div "Select locations" at bounding box center [666, 765] width 181 height 17
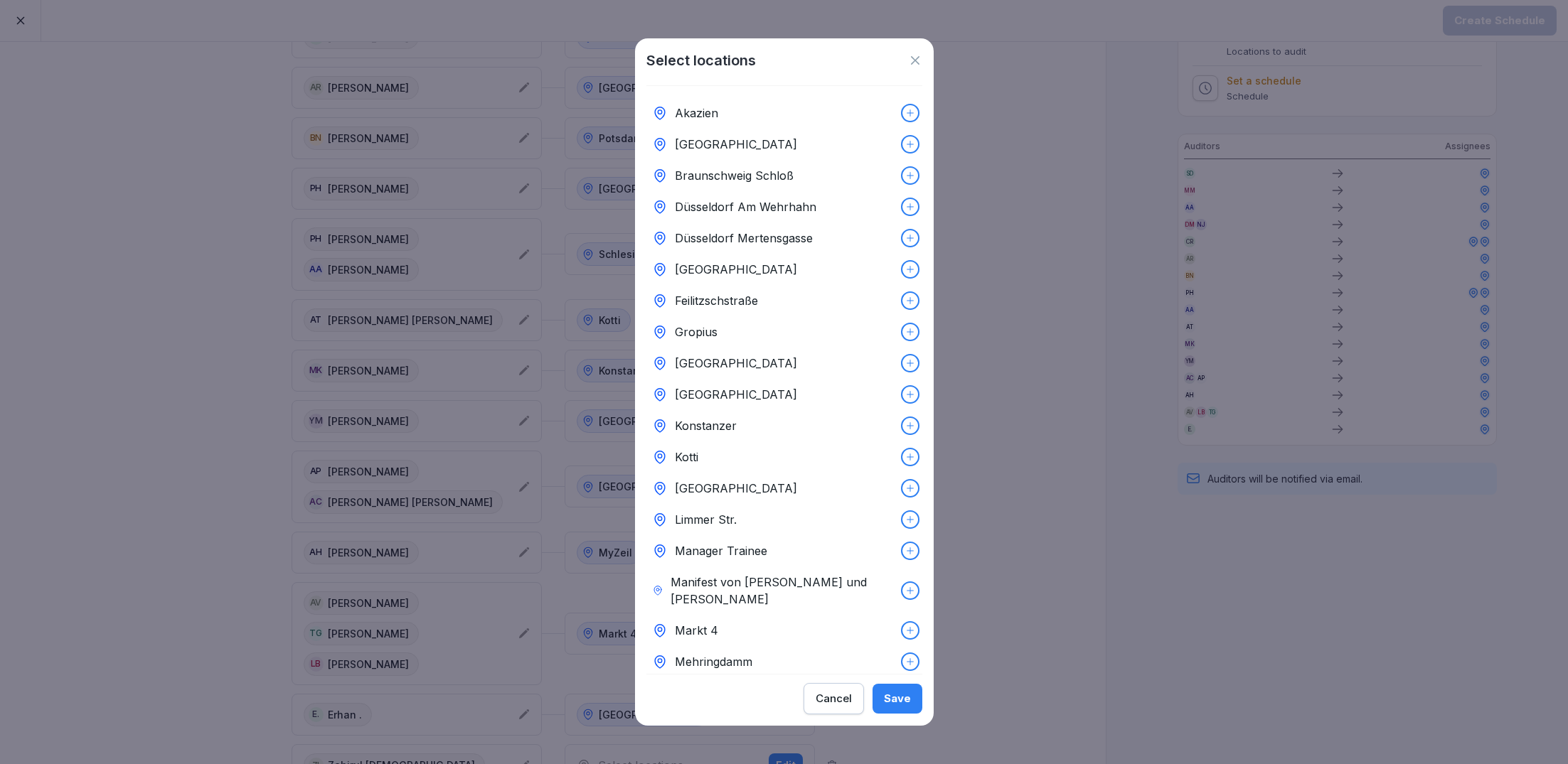
click at [709, 115] on p "Akazien" at bounding box center [697, 112] width 43 height 17
click at [894, 693] on div "Save" at bounding box center [898, 698] width 27 height 15
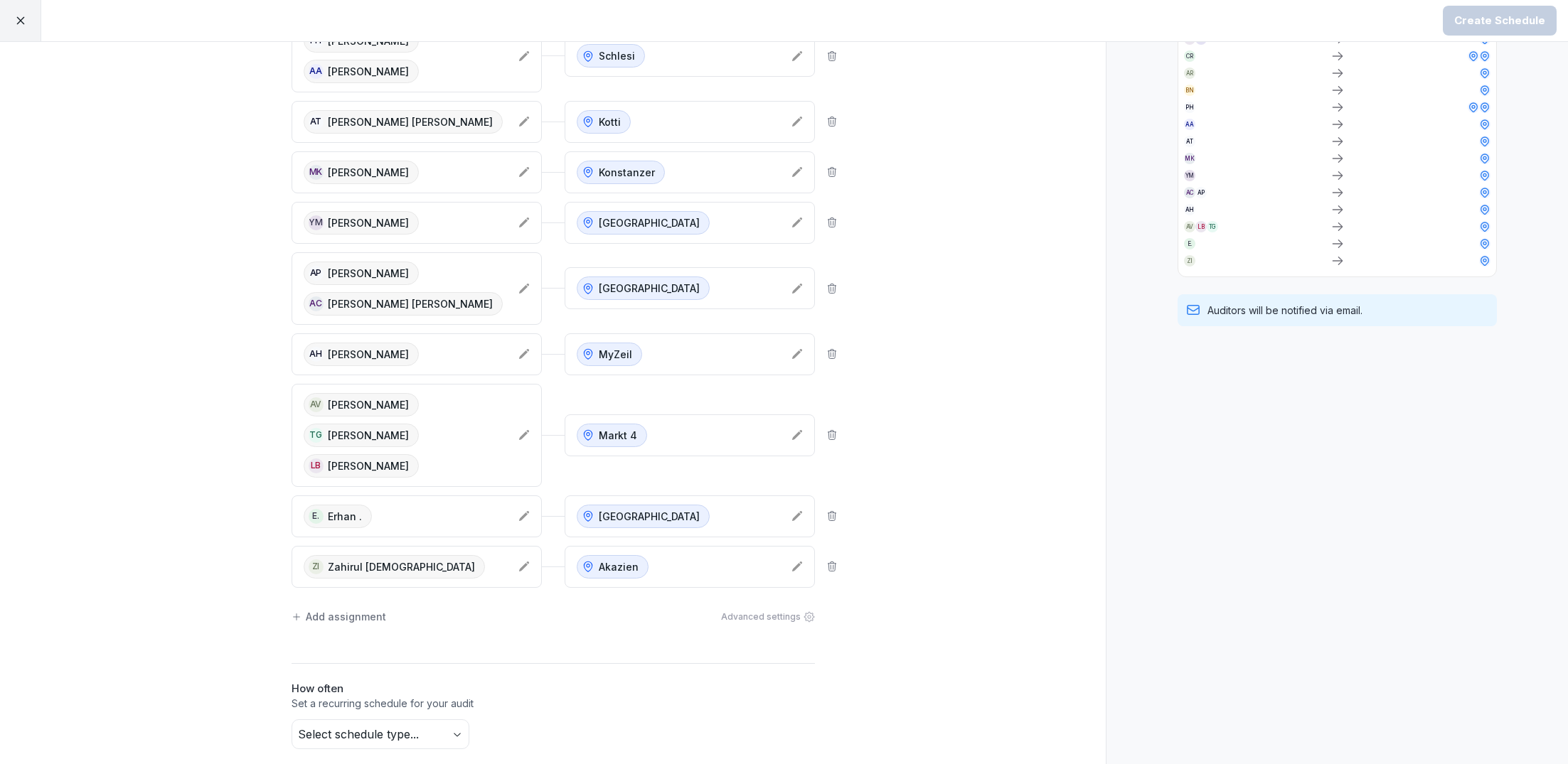
scroll to position [616, 0]
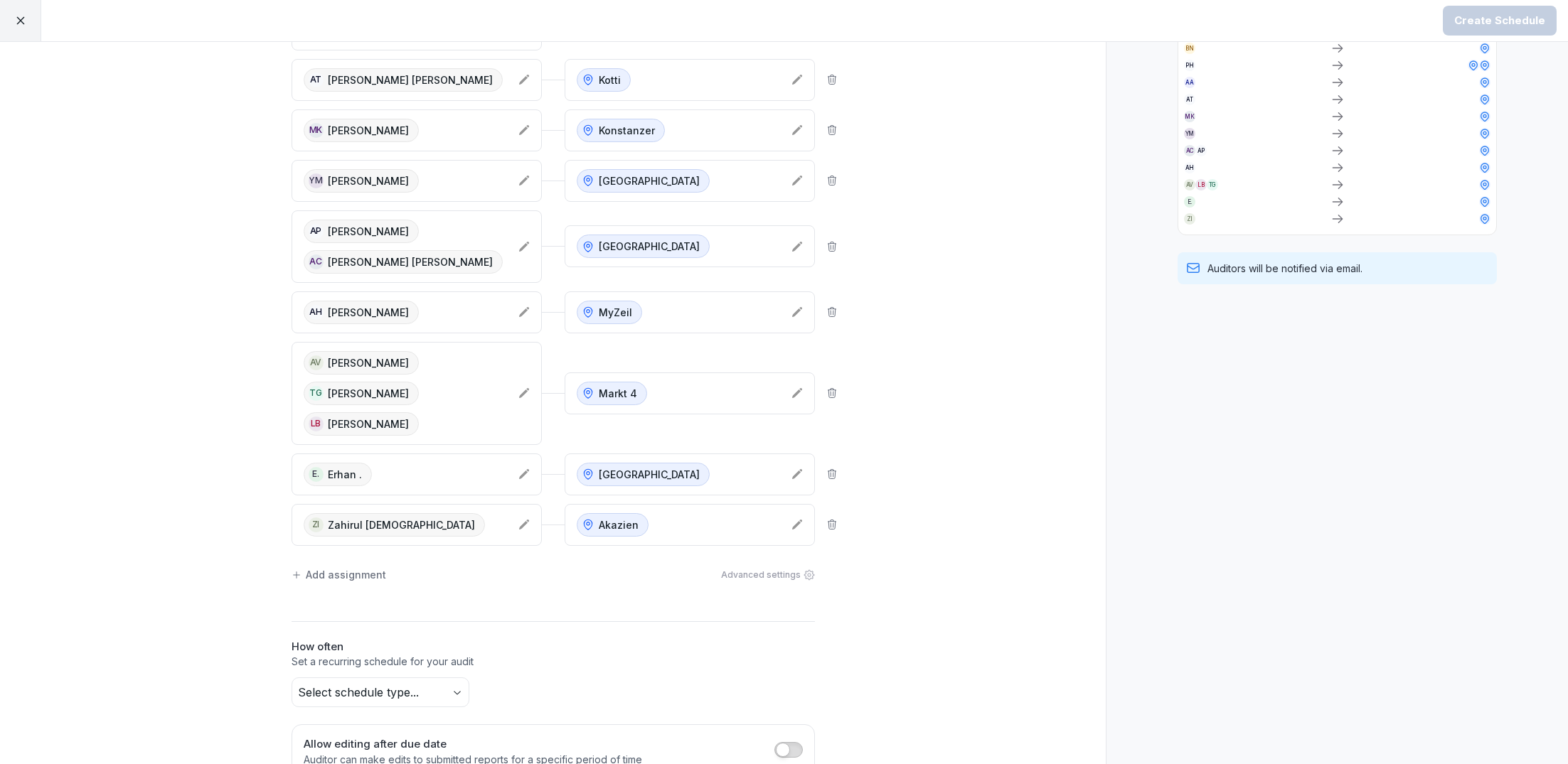
click at [348, 567] on div "Add assignment" at bounding box center [339, 575] width 95 height 15
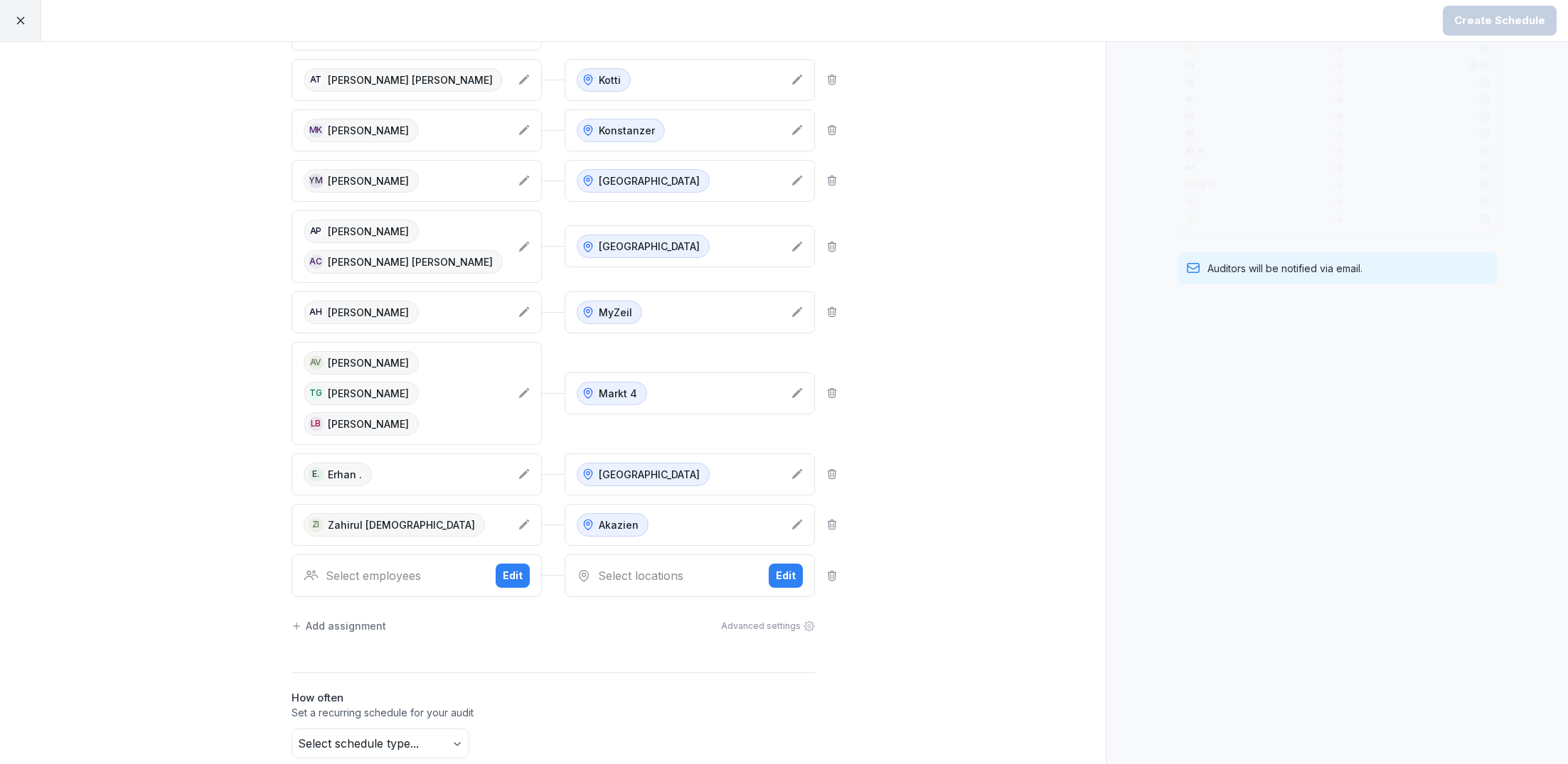
click at [397, 567] on div "Select employees" at bounding box center [393, 575] width 181 height 17
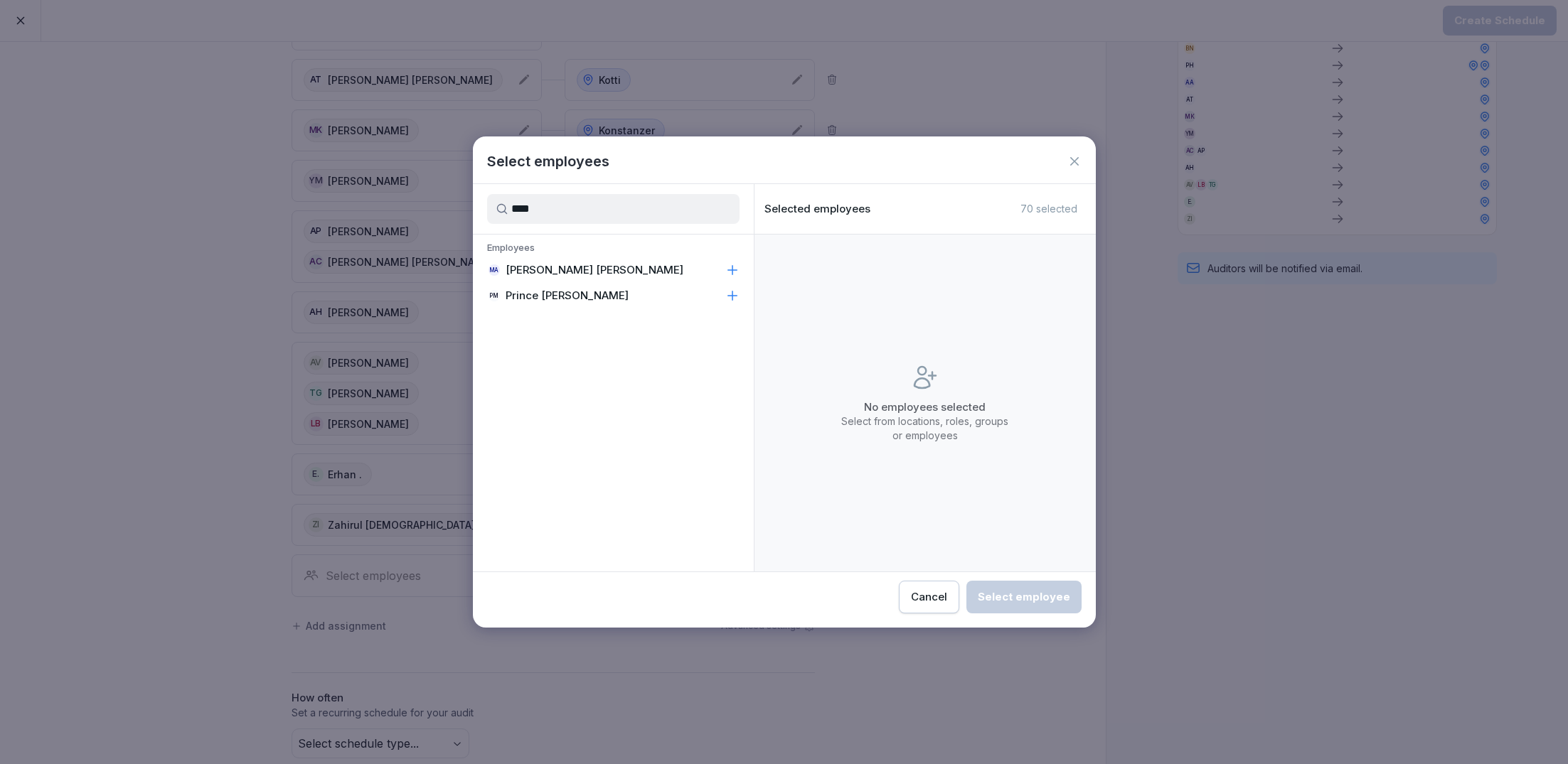
type input "****"
click at [593, 266] on p "[PERSON_NAME] [PERSON_NAME]" at bounding box center [594, 270] width 177 height 14
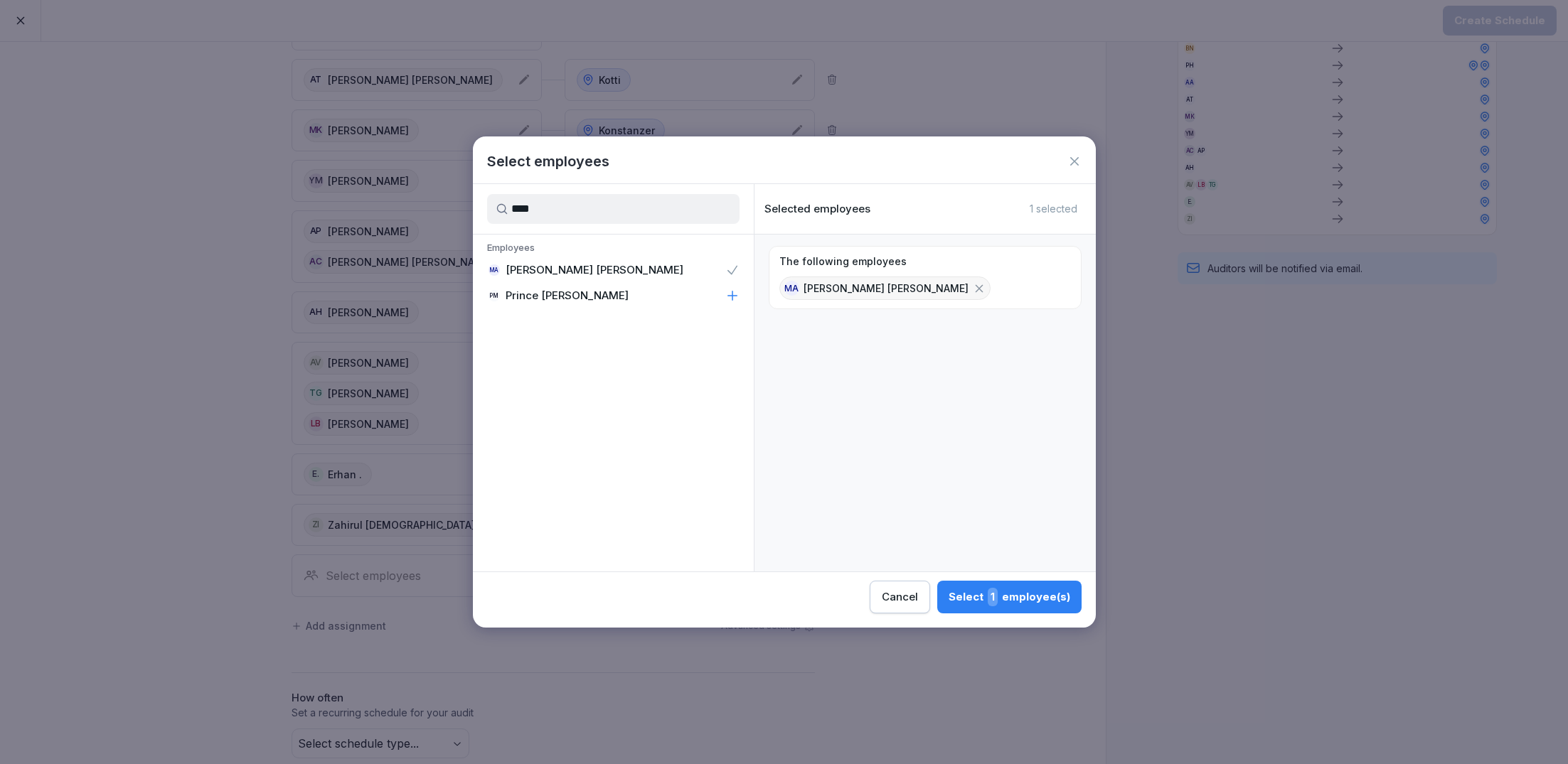
click at [1021, 608] on button "Select 1 employee(s)" at bounding box center [1009, 597] width 145 height 33
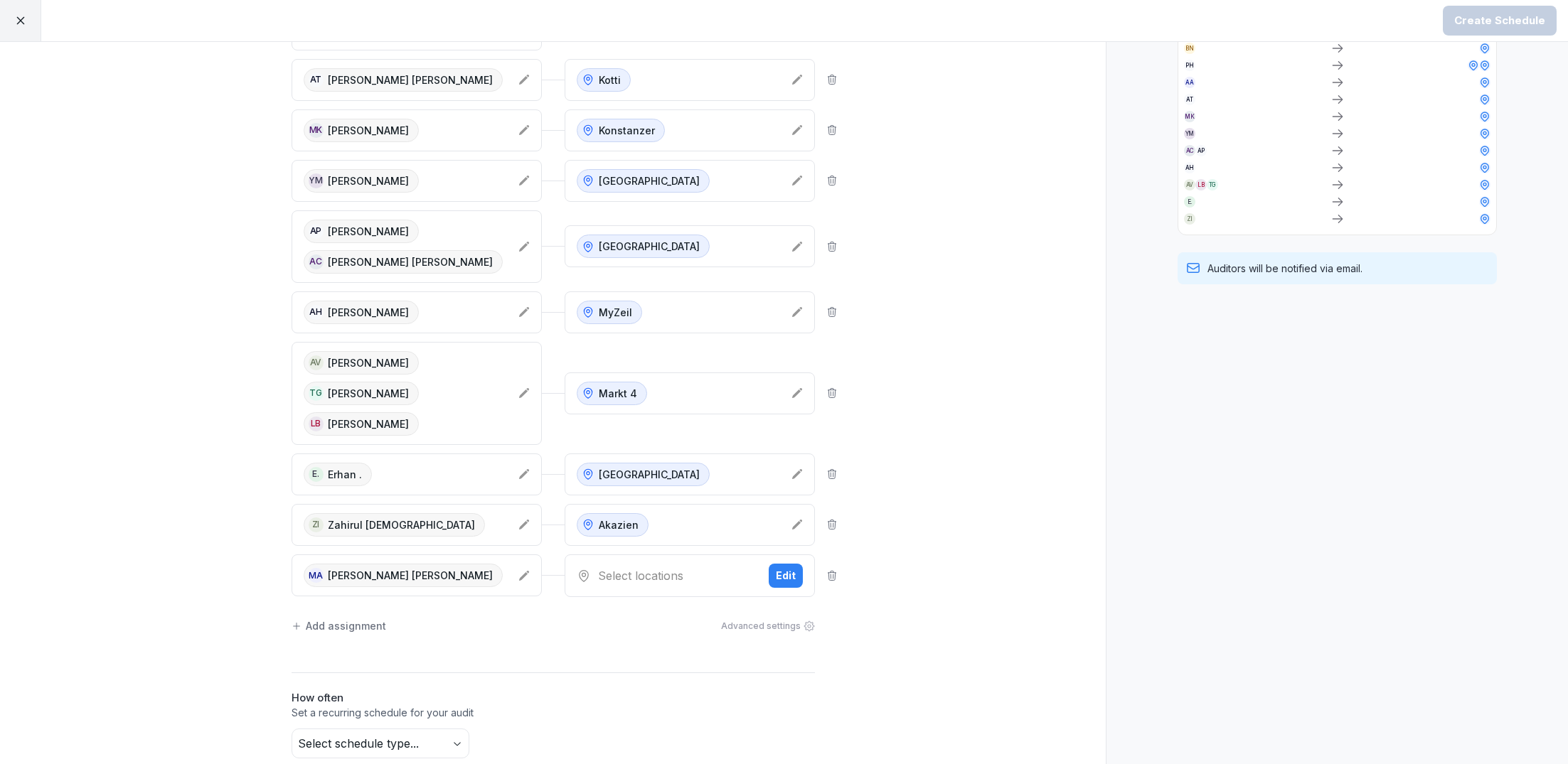
click at [726, 567] on div "Select locations" at bounding box center [666, 575] width 181 height 17
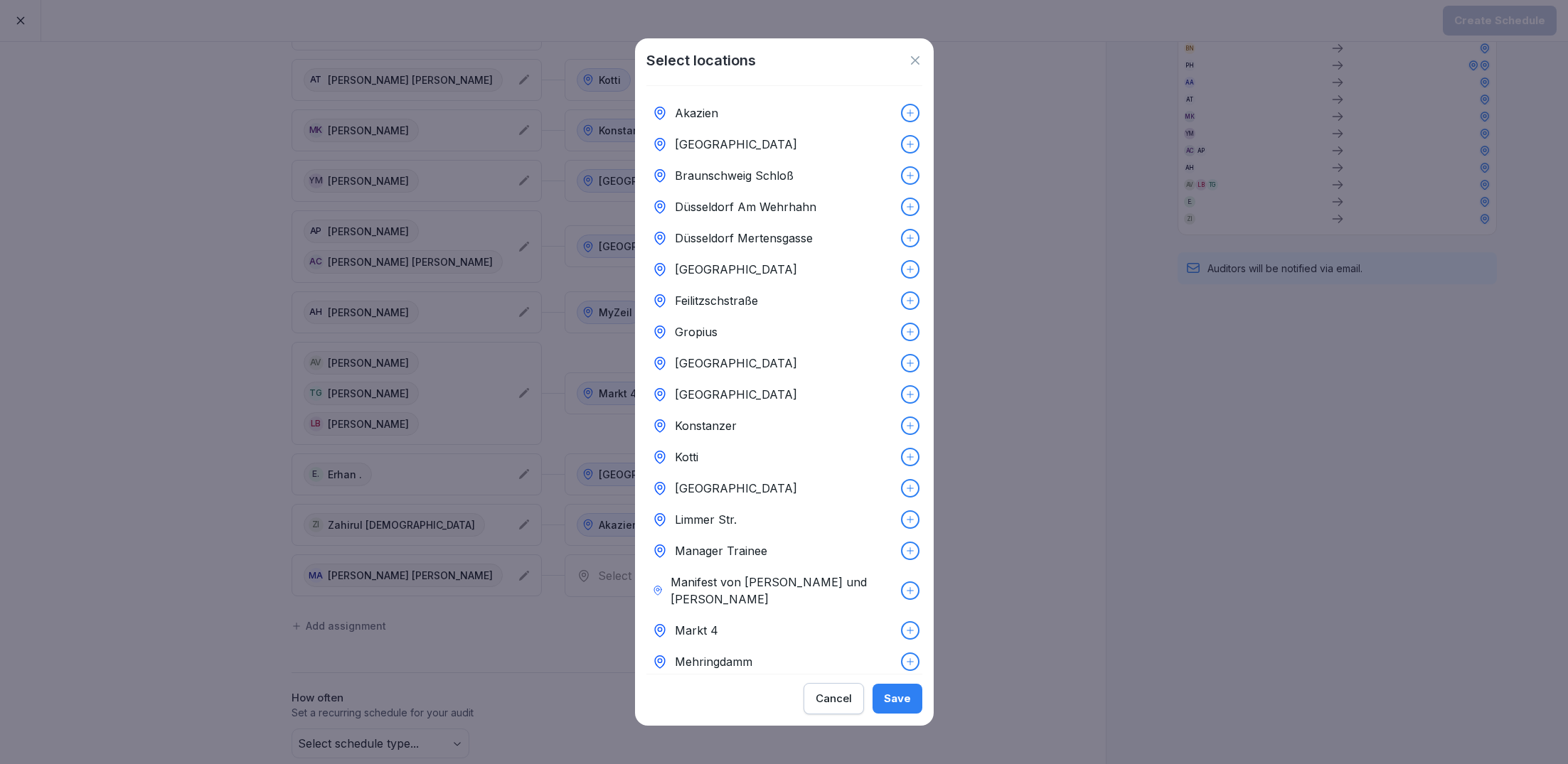
click at [712, 178] on p "Braunschweig Schloß" at bounding box center [735, 175] width 119 height 17
click at [902, 701] on div "Save" at bounding box center [898, 698] width 27 height 15
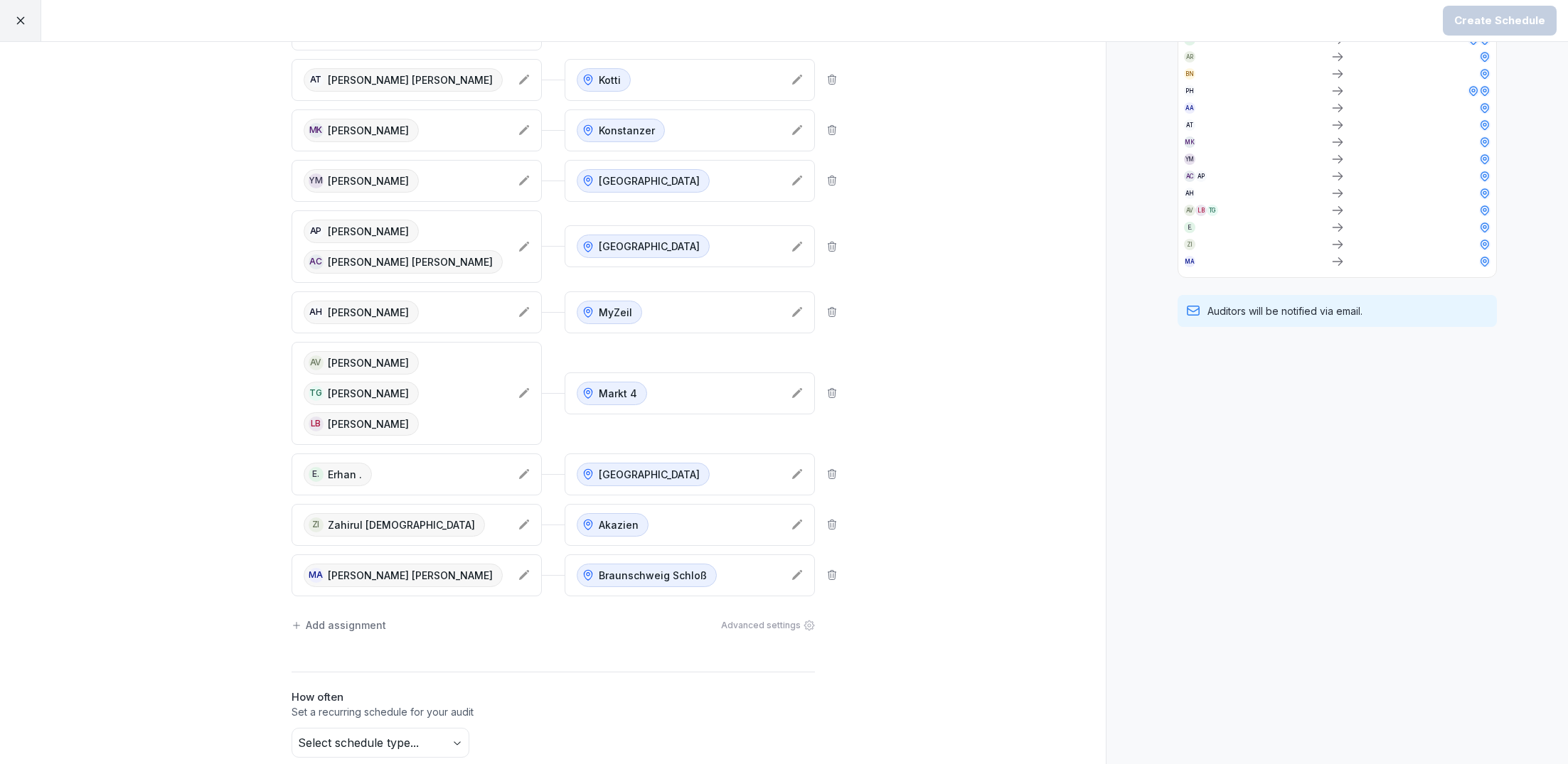
click at [356, 618] on div "Add assignment" at bounding box center [339, 625] width 95 height 15
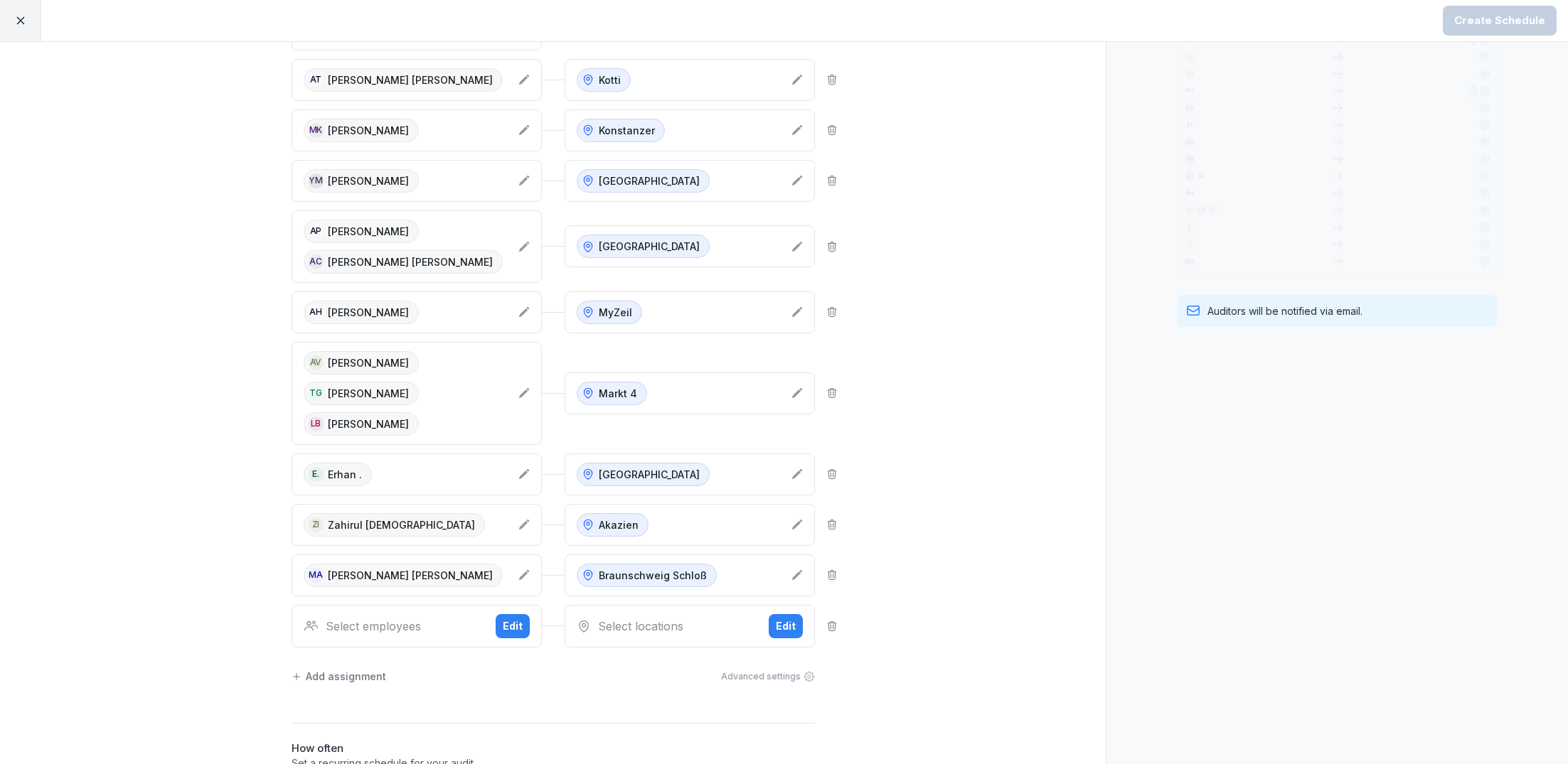
click at [405, 618] on div "Select employees" at bounding box center [393, 626] width 181 height 17
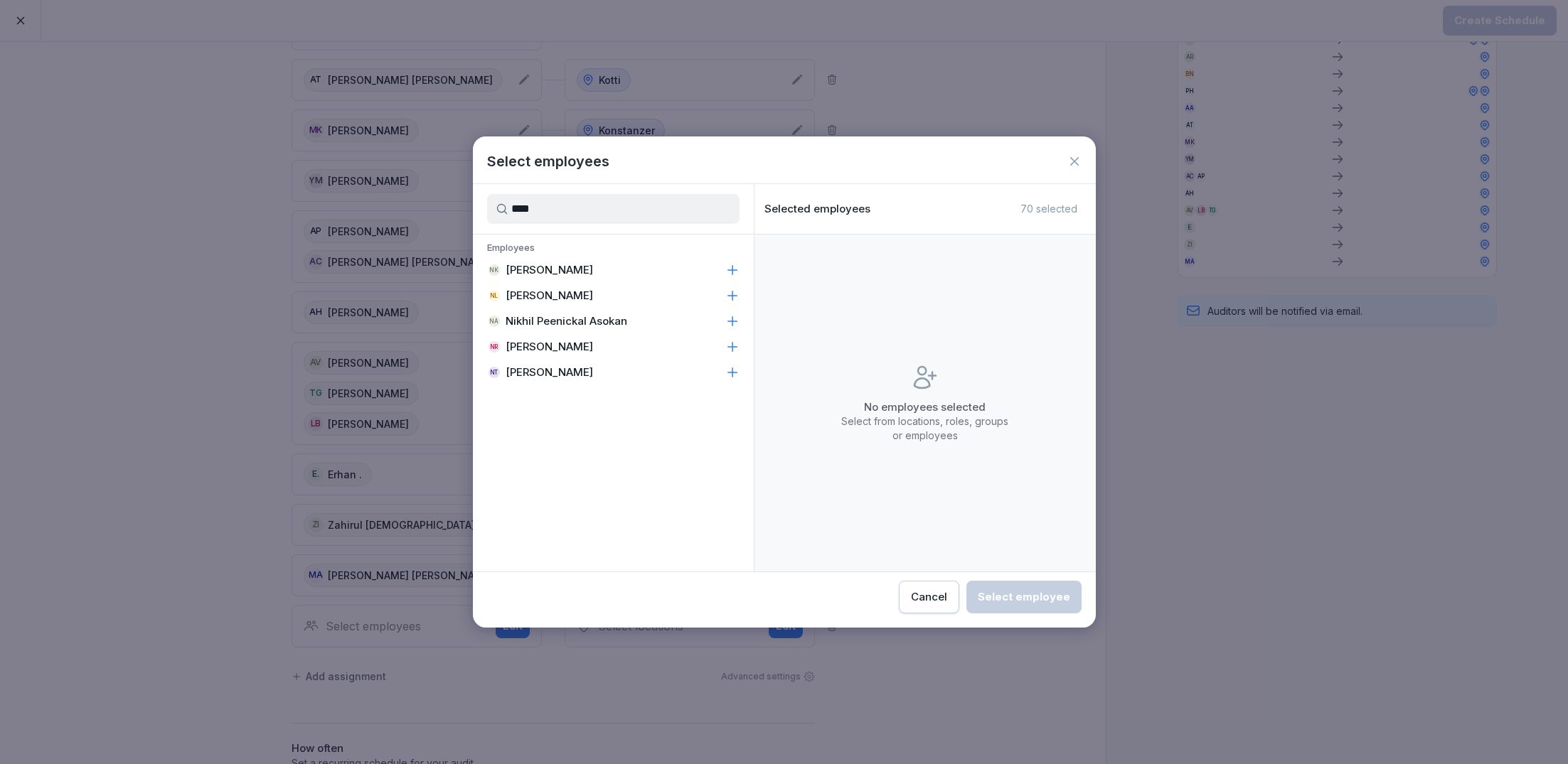
type input "****"
click at [569, 387] on div "Employees NK Nikhil Dev Kowli NL [PERSON_NAME] NA Nikhil Peenickal Asokan NR Ni…" at bounding box center [613, 312] width 281 height 156
click at [576, 371] on div "NT [PERSON_NAME]" at bounding box center [613, 372] width 281 height 26
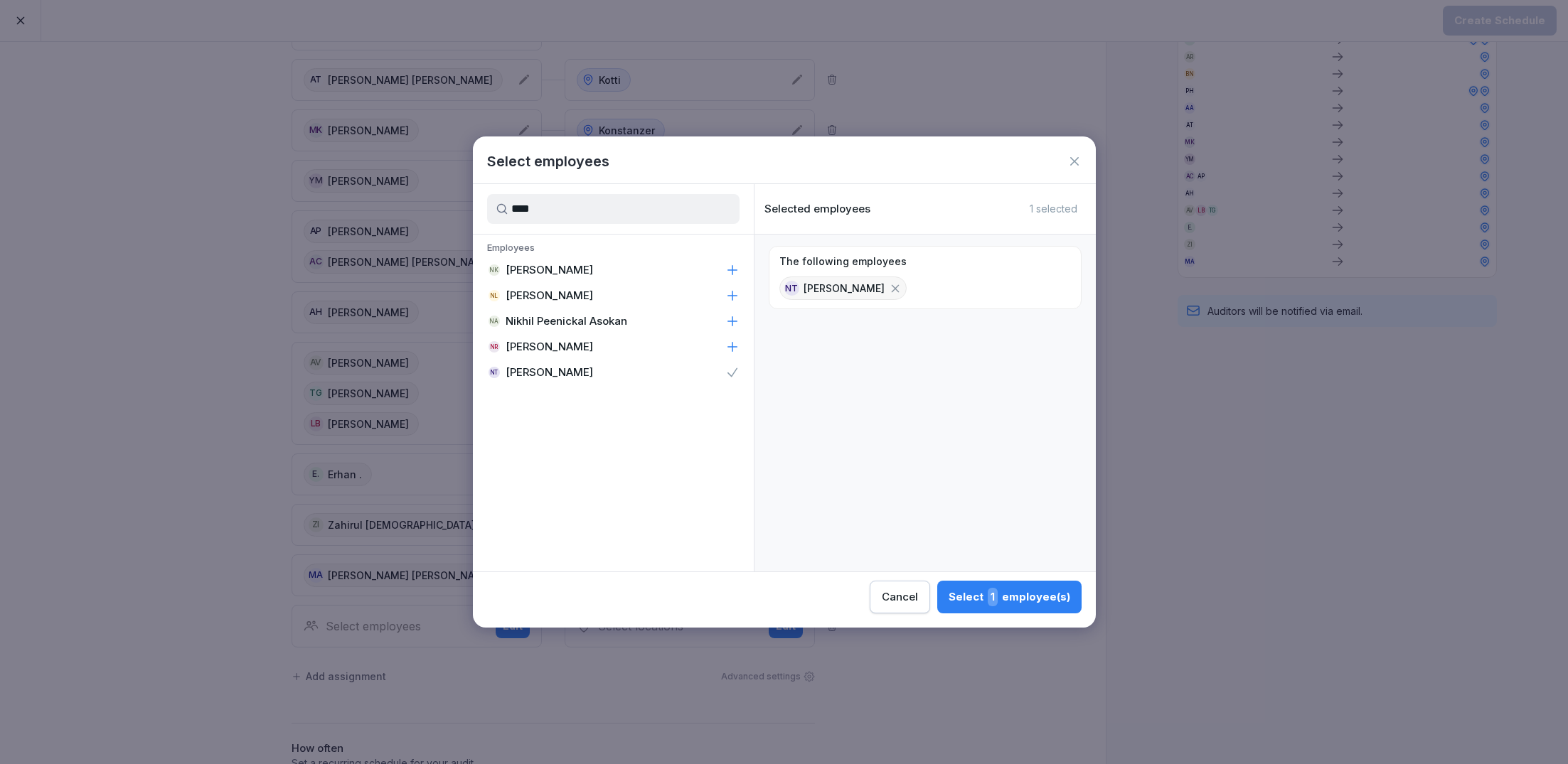
click at [1008, 595] on div "Select 1 employee(s)" at bounding box center [1009, 596] width 121 height 18
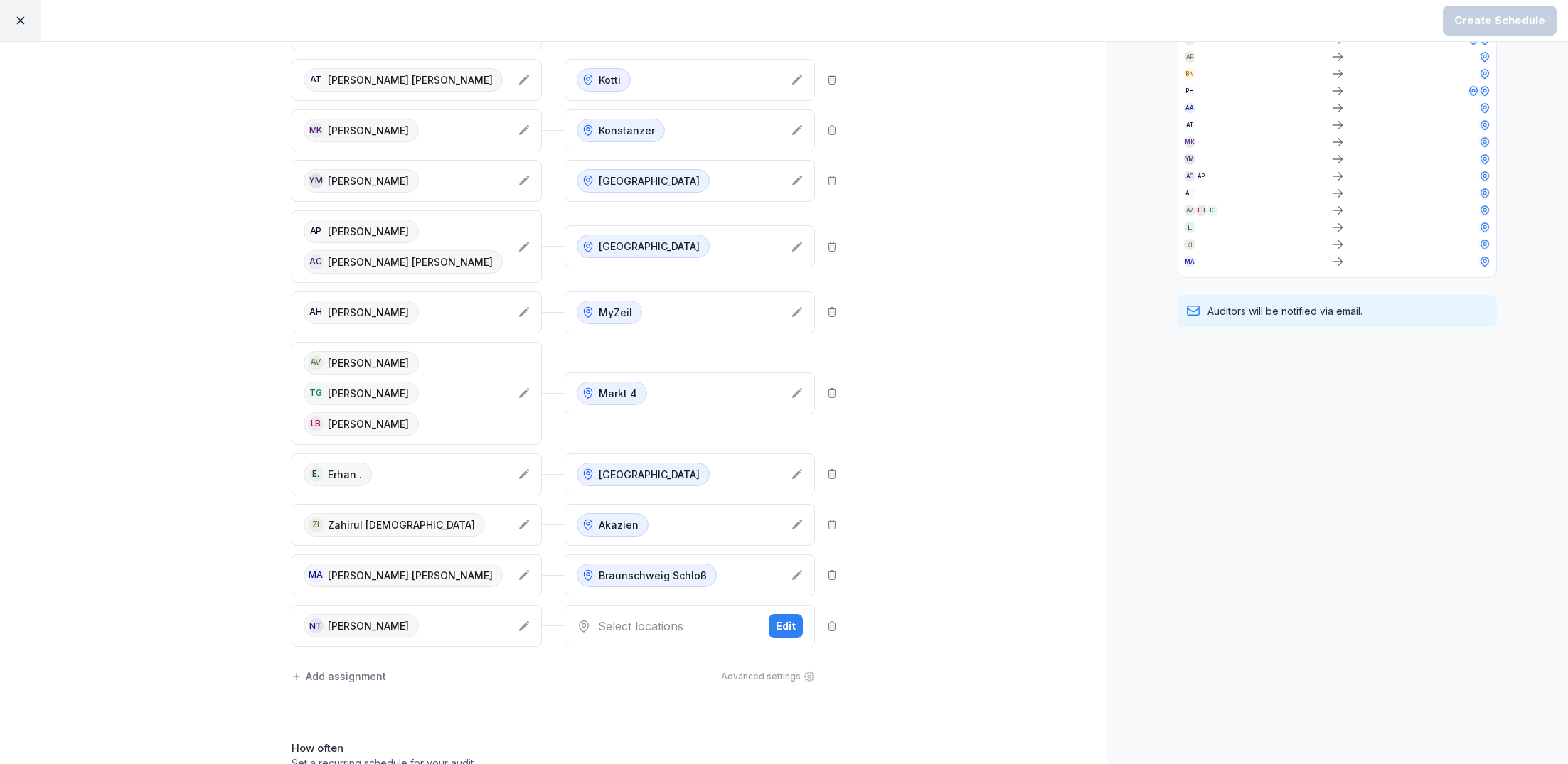
click at [690, 618] on div "Select locations" at bounding box center [666, 626] width 181 height 17
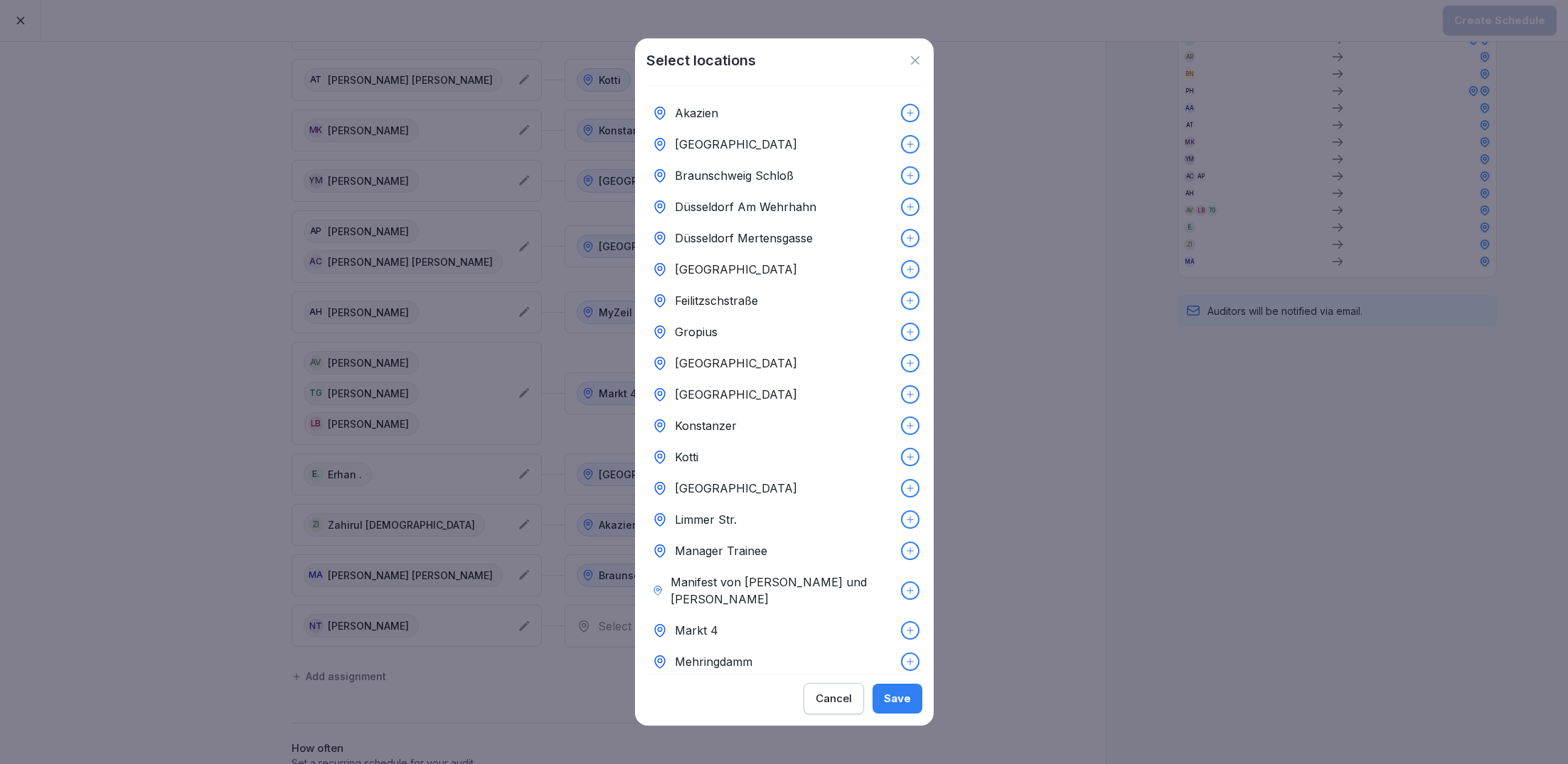
click at [707, 333] on p "Gropius" at bounding box center [696, 331] width 43 height 17
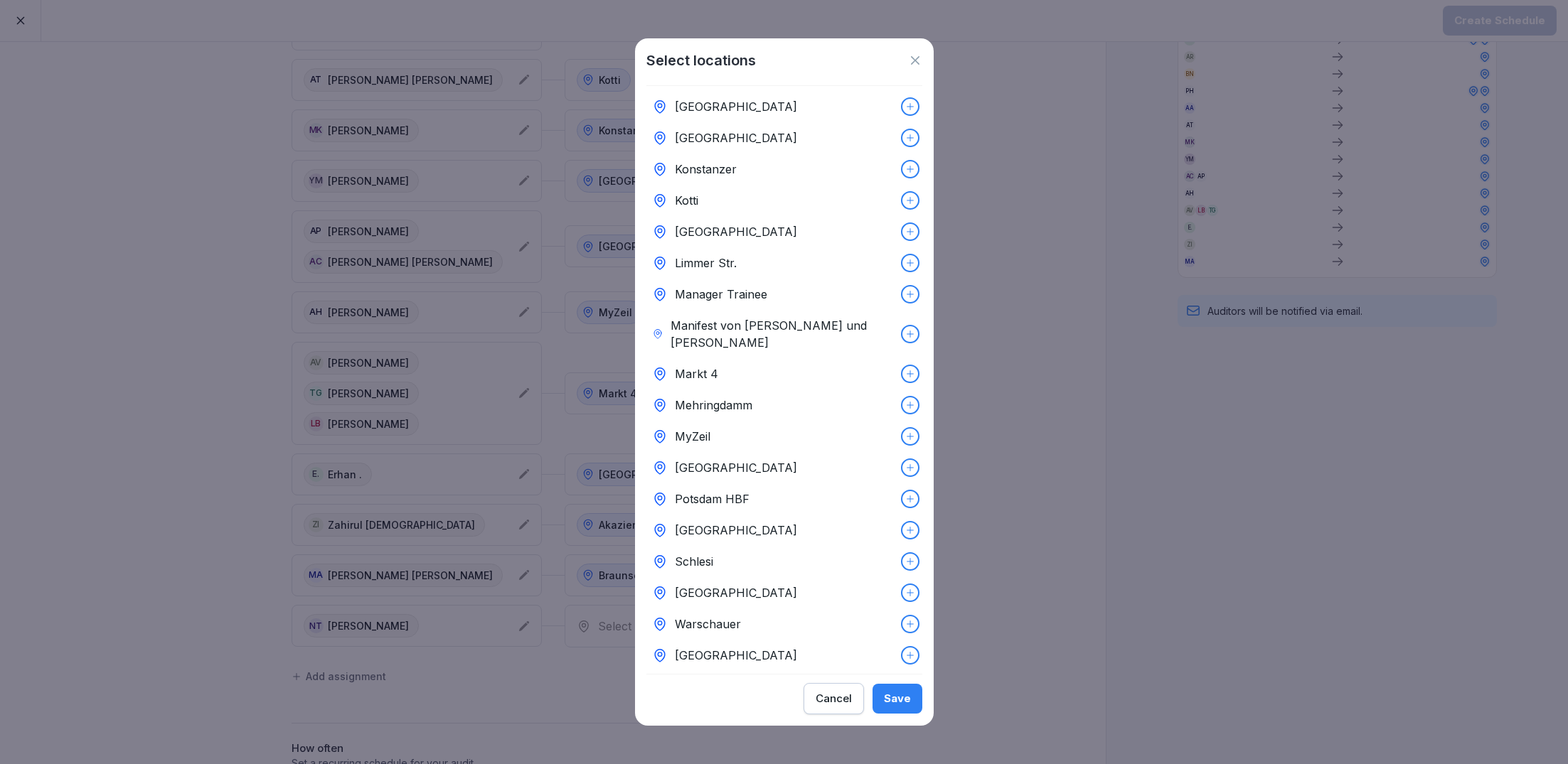
scroll to position [280, 0]
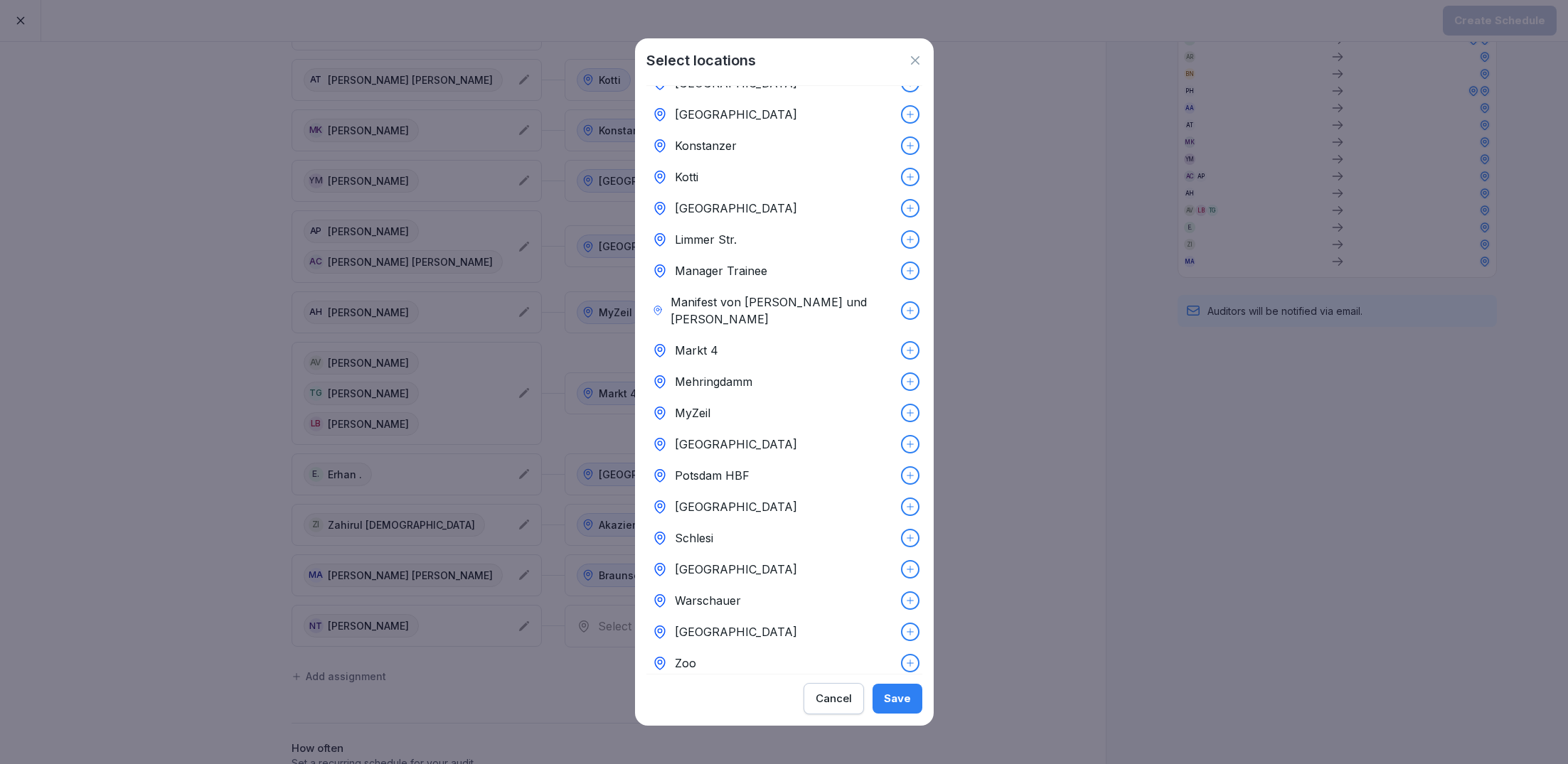
click at [906, 697] on div "Save" at bounding box center [898, 698] width 27 height 15
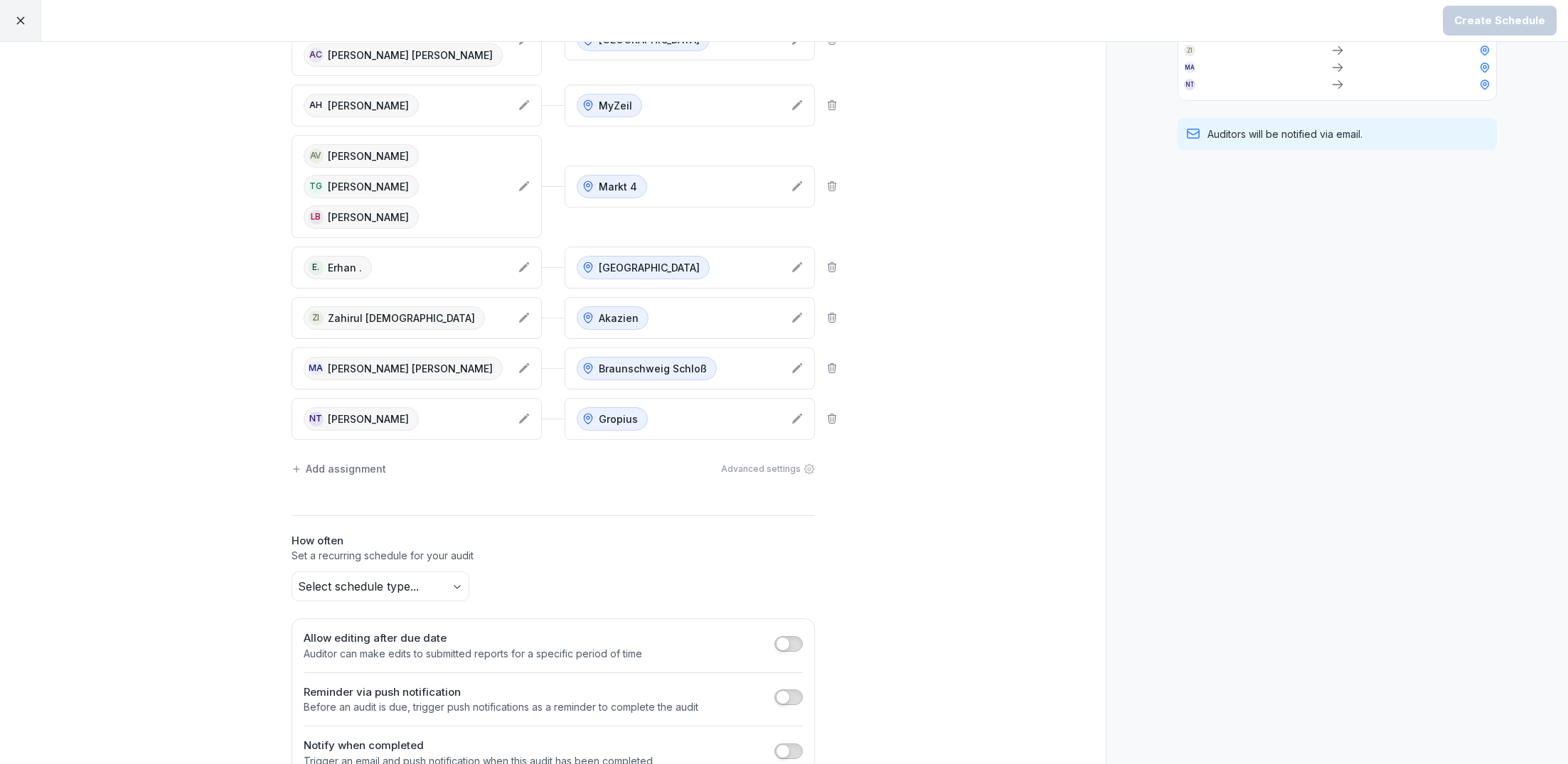
scroll to position [828, 0]
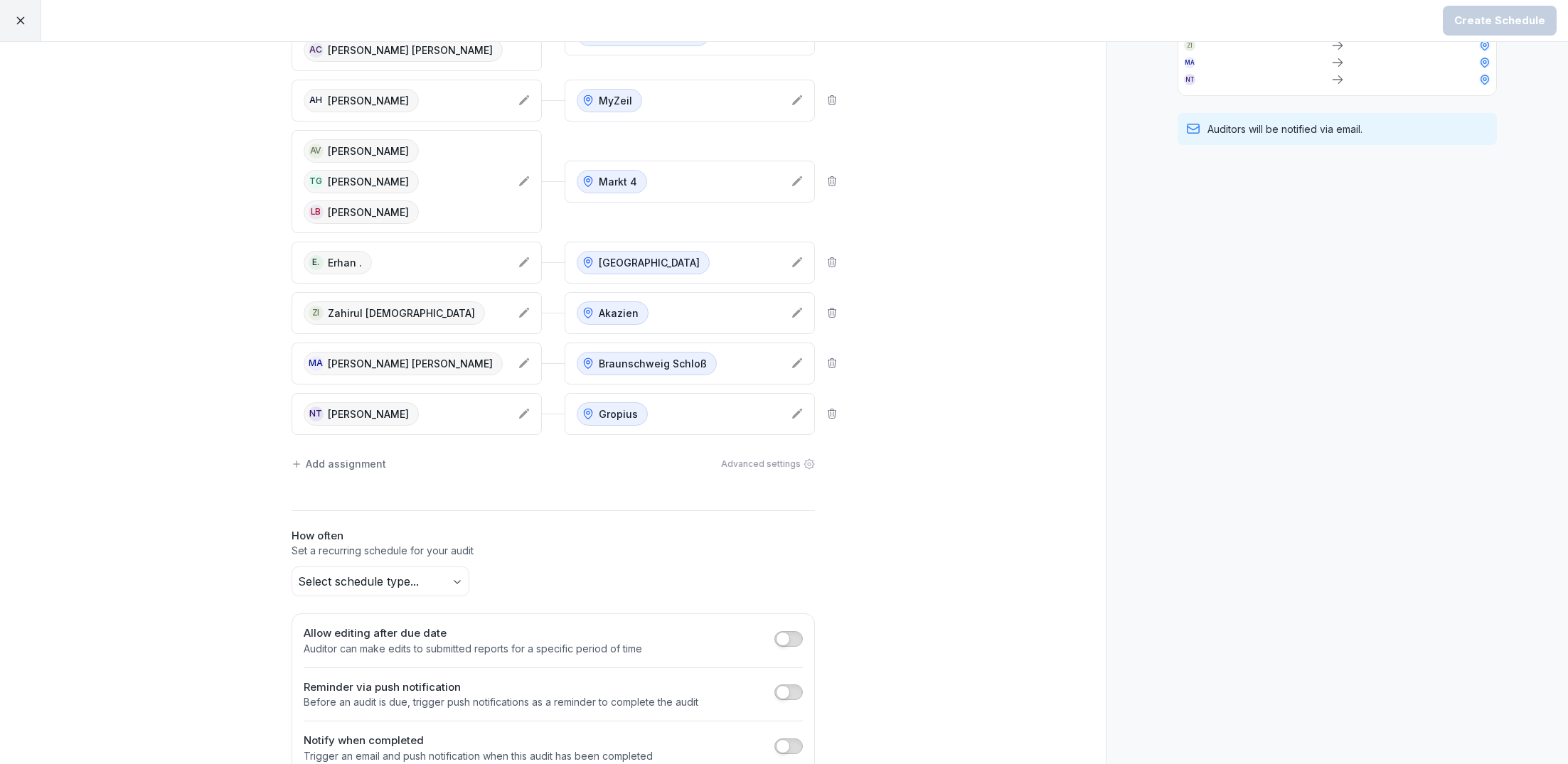
click at [373, 555] on body "Create Schedule Create Schedule Auditors Locations [GEOGRAPHIC_DATA] [GEOGRAPHI…" at bounding box center [784, 382] width 1568 height 764
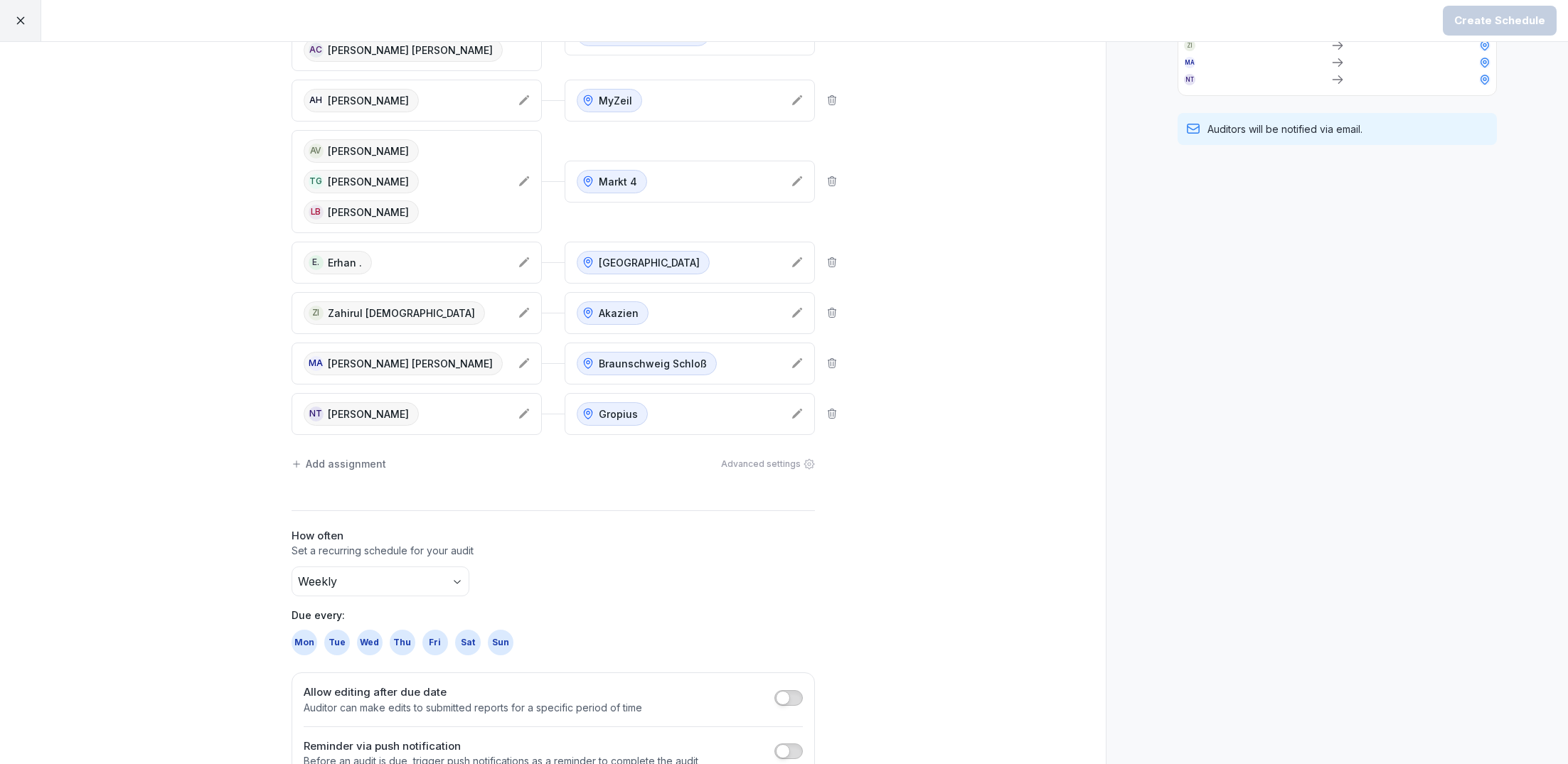
scroll to position [887, 0]
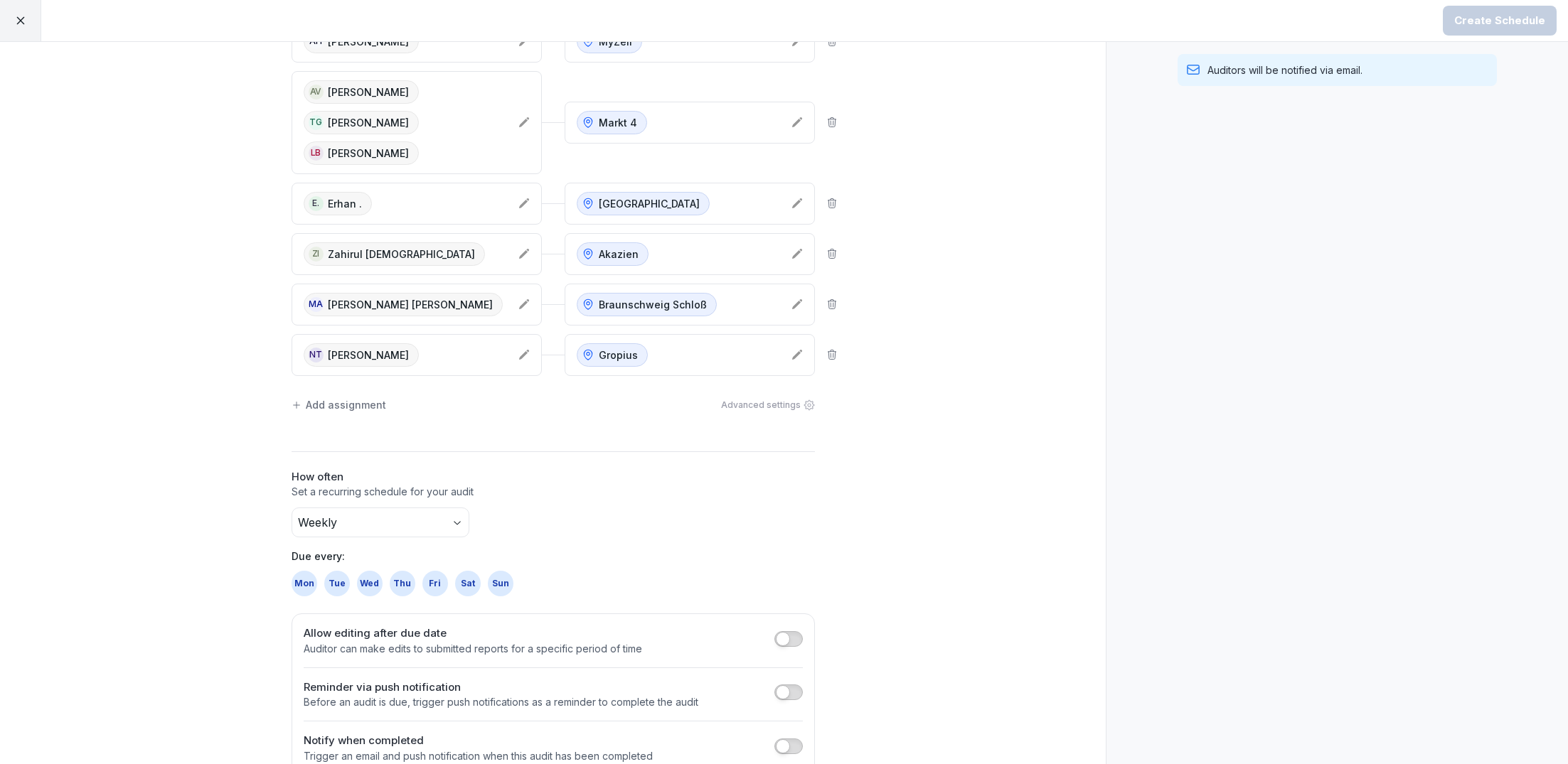
click at [787, 685] on span "button" at bounding box center [783, 693] width 14 height 14
click at [333, 710] on body "Create Schedule Create Schedule Auditors Locations [GEOGRAPHIC_DATA] [GEOGRAPHI…" at bounding box center [784, 382] width 1568 height 764
click at [483, 693] on html "Create Schedule Create Schedule Auditors Locations [GEOGRAPHIC_DATA] [GEOGRAPHI…" at bounding box center [784, 382] width 1568 height 764
click at [795, 685] on span "button" at bounding box center [795, 693] width 14 height 14
click at [792, 738] on button "button" at bounding box center [788, 746] width 28 height 15
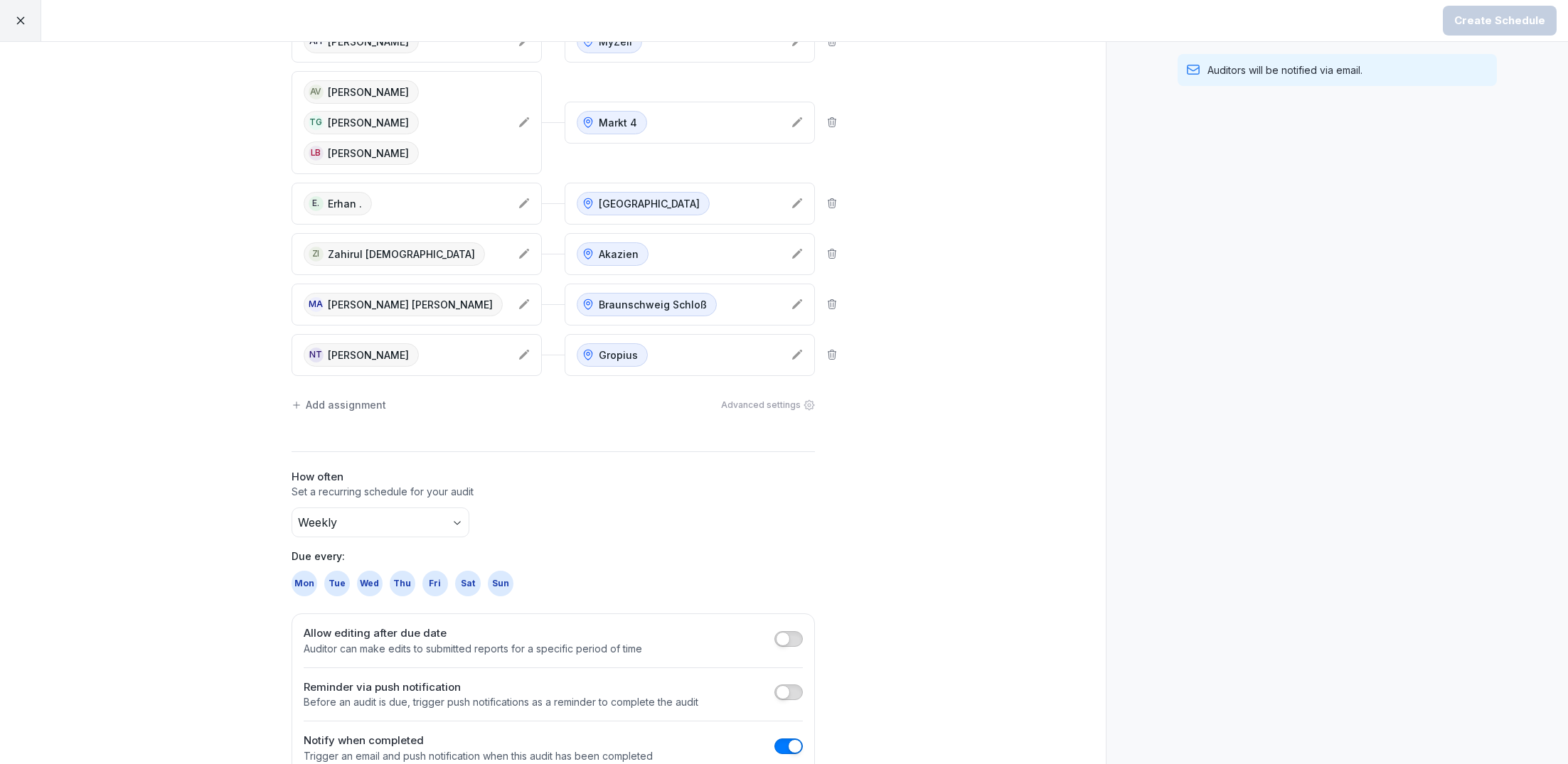
click at [790, 739] on span "button" at bounding box center [795, 746] width 14 height 14
click at [358, 502] on body "Create Schedule Create Schedule Auditors Locations [GEOGRAPHIC_DATA] [GEOGRAPHI…" at bounding box center [784, 382] width 1568 height 764
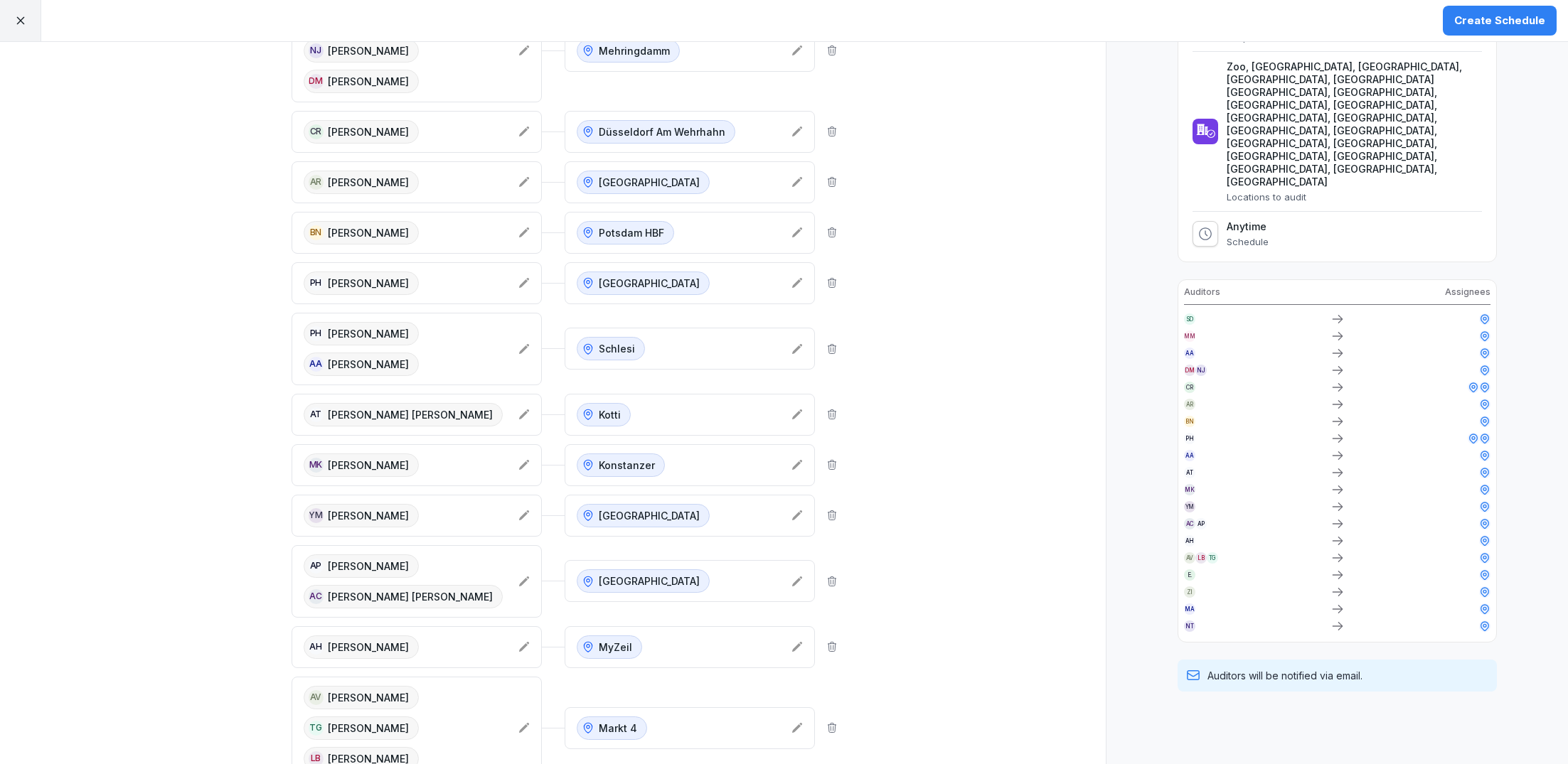
scroll to position [0, 0]
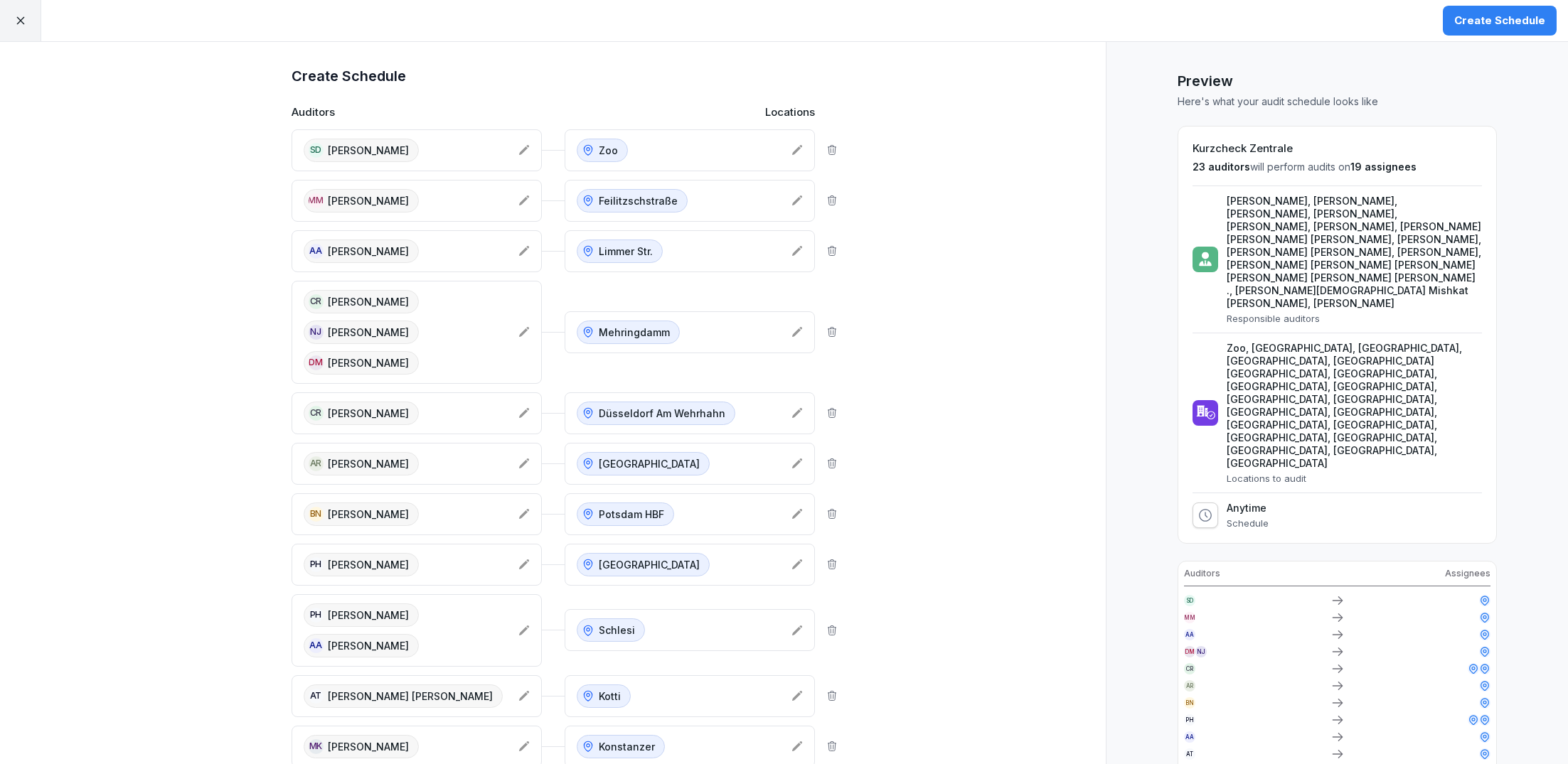
click at [1500, 22] on div "Create Schedule" at bounding box center [1499, 20] width 91 height 15
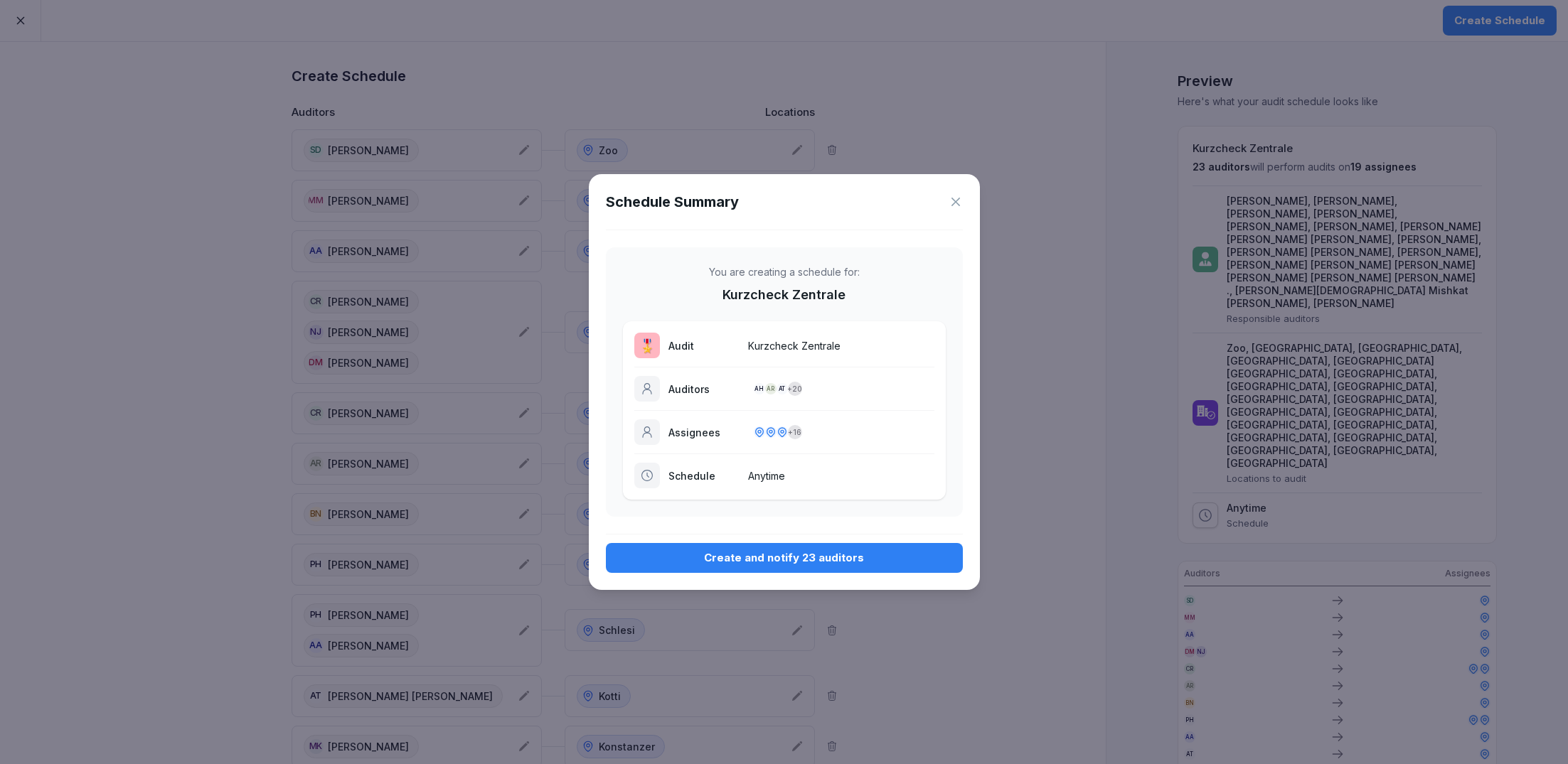
click at [775, 559] on div "Create and notify 23 auditors" at bounding box center [784, 558] width 334 height 15
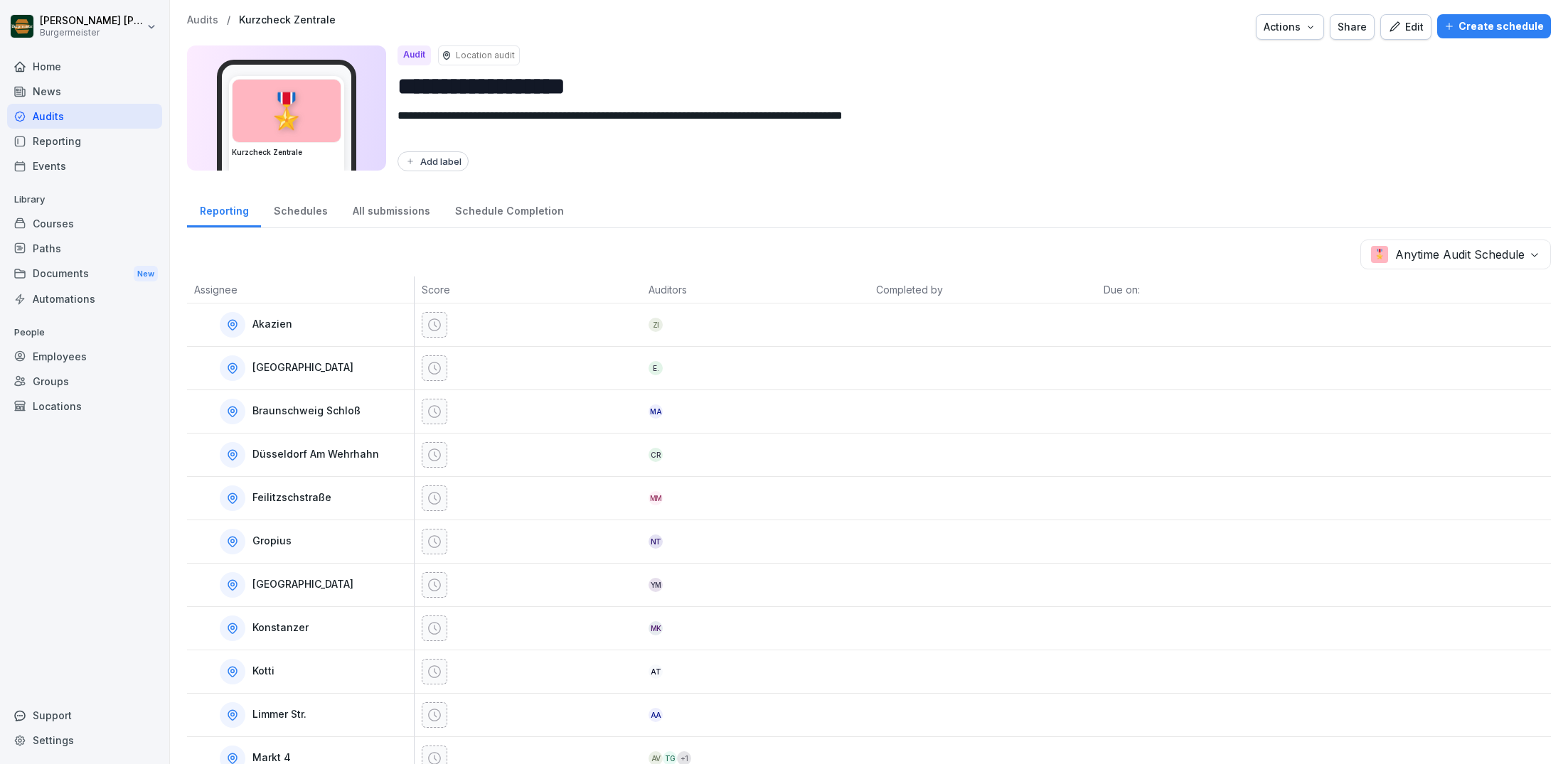
click at [514, 76] on input "**********" at bounding box center [968, 86] width 1142 height 36
type input "**********"
click at [1041, 53] on div "Audit Location audit" at bounding box center [968, 55] width 1142 height 20
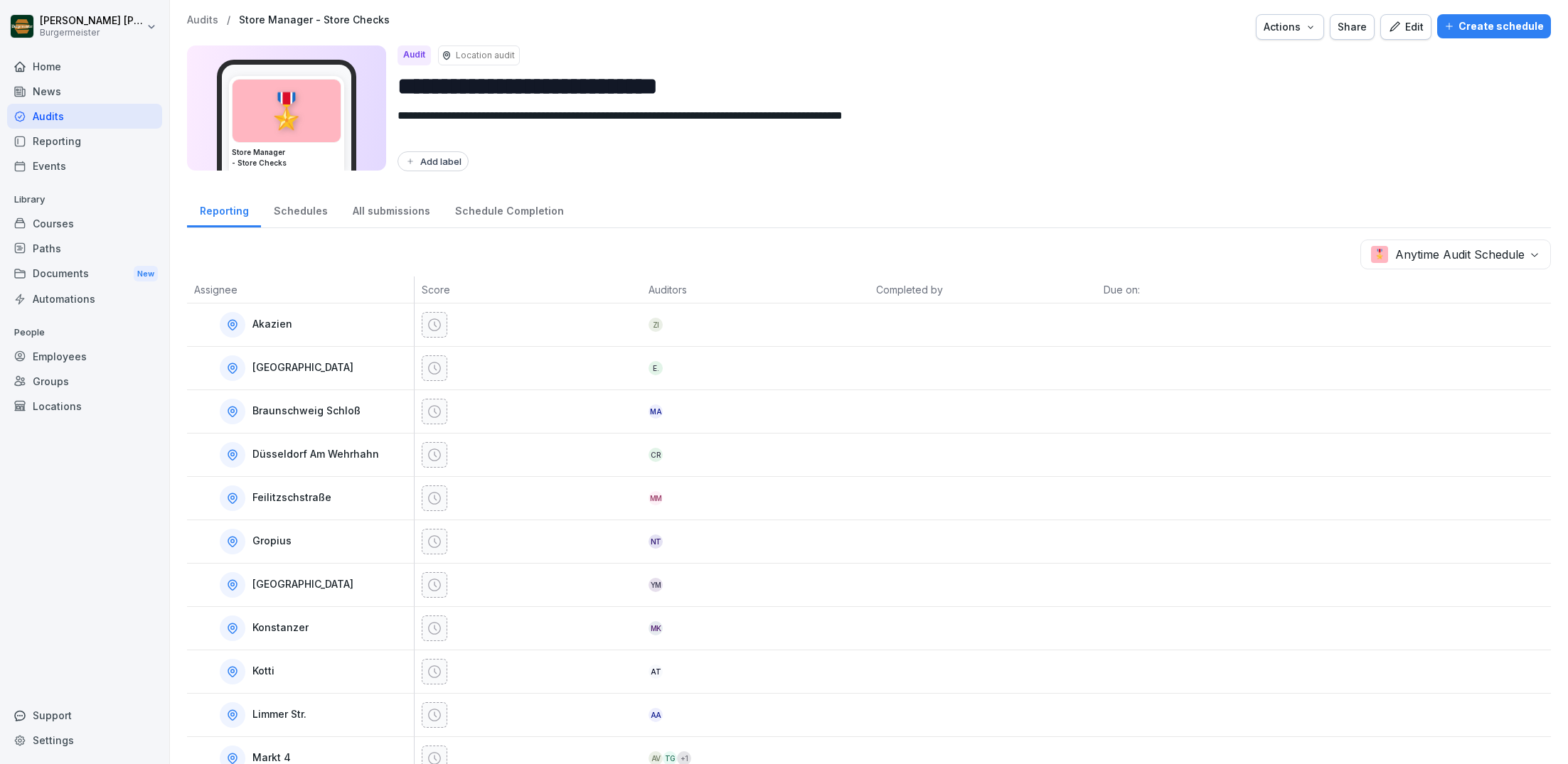
click at [205, 19] on p "Audits" at bounding box center [202, 20] width 31 height 12
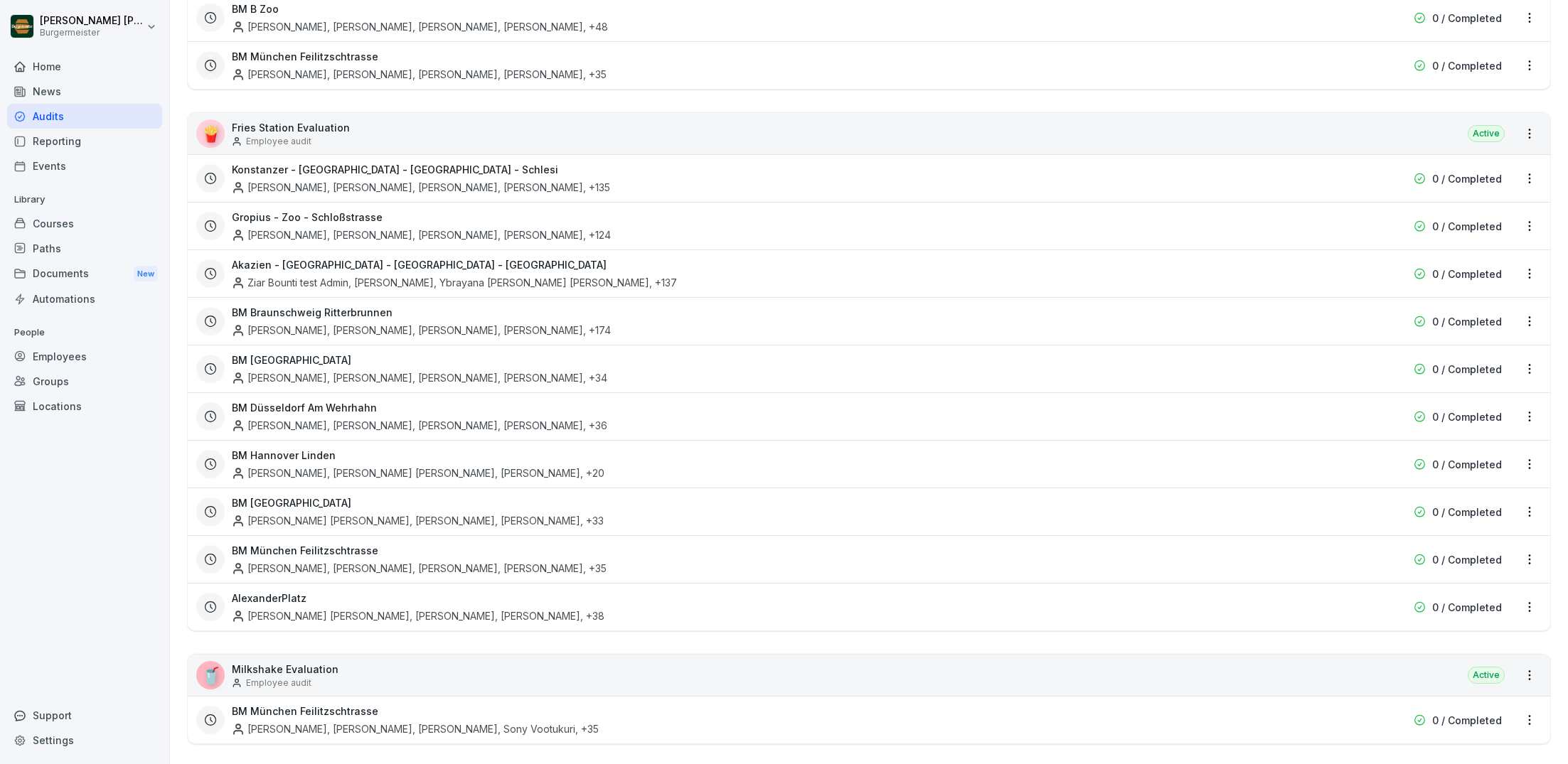
scroll to position [1095, 0]
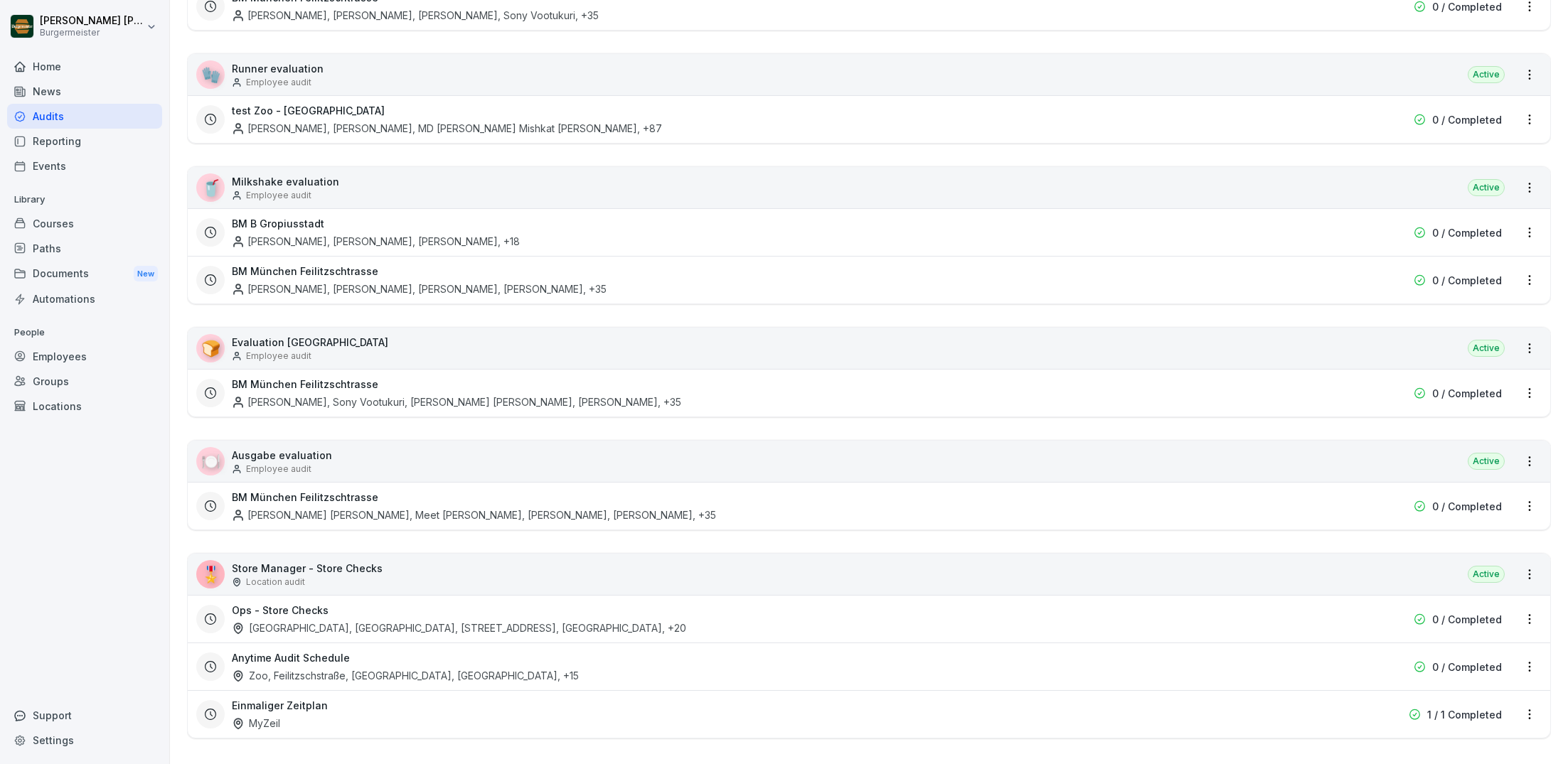
click at [330, 563] on p "Store Manager - Store Checks" at bounding box center [307, 568] width 151 height 15
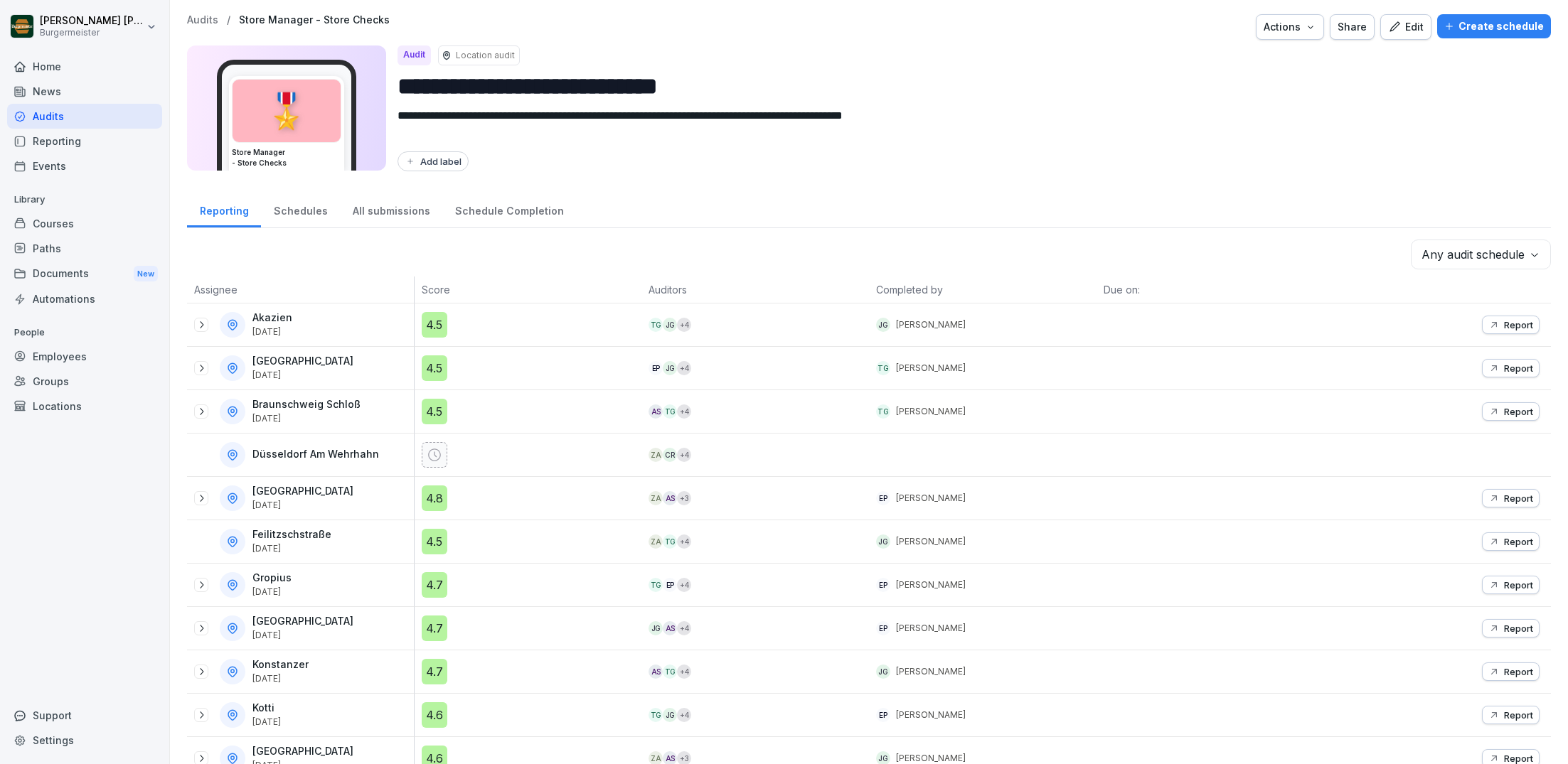
drag, startPoint x: 773, startPoint y: 89, endPoint x: 409, endPoint y: 90, distance: 364.0
click at [409, 90] on input "**********" at bounding box center [968, 86] width 1142 height 36
click at [200, 322] on icon at bounding box center [202, 325] width 11 height 11
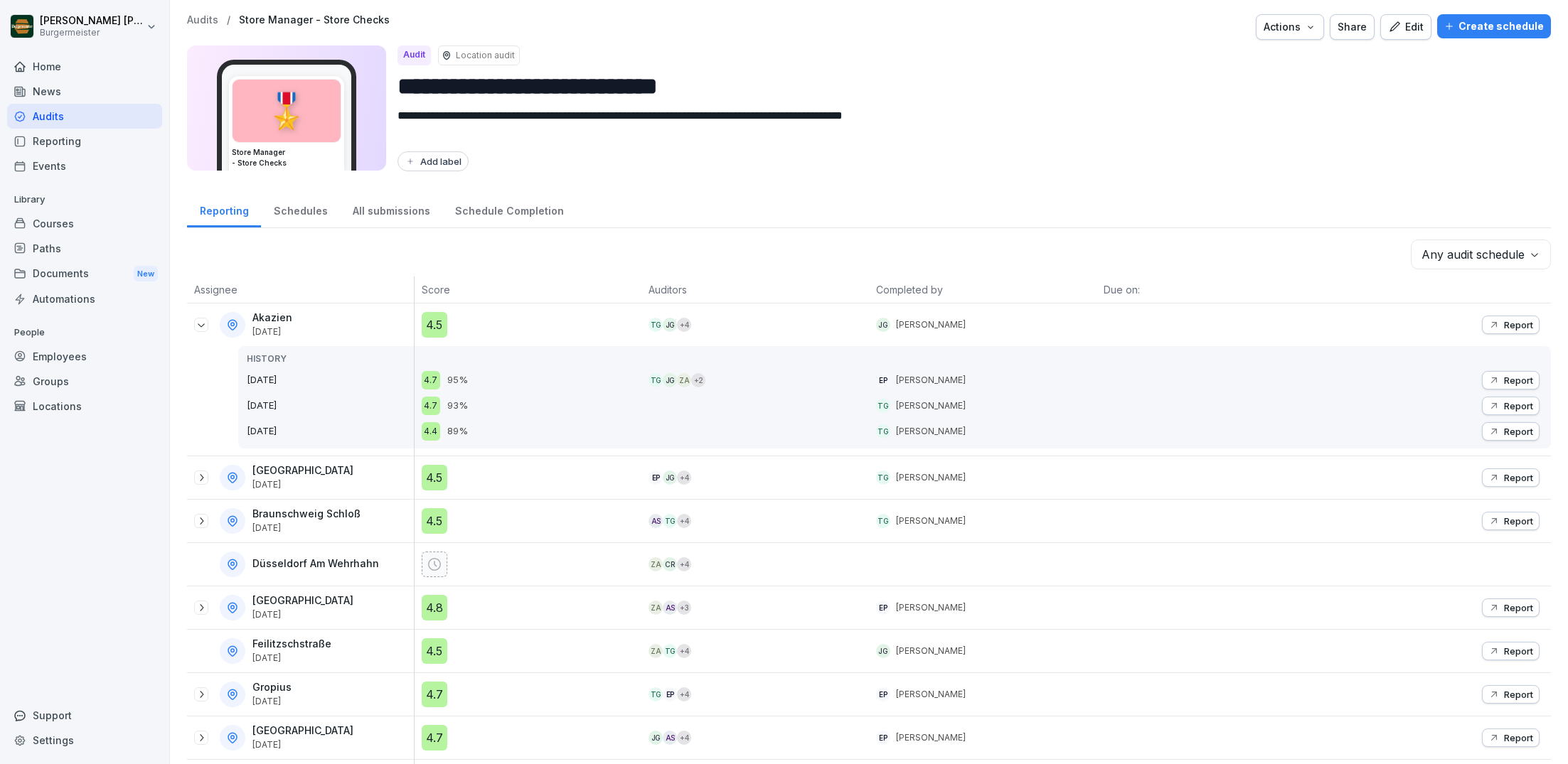
click at [435, 320] on div "4.5" at bounding box center [434, 325] width 26 height 26
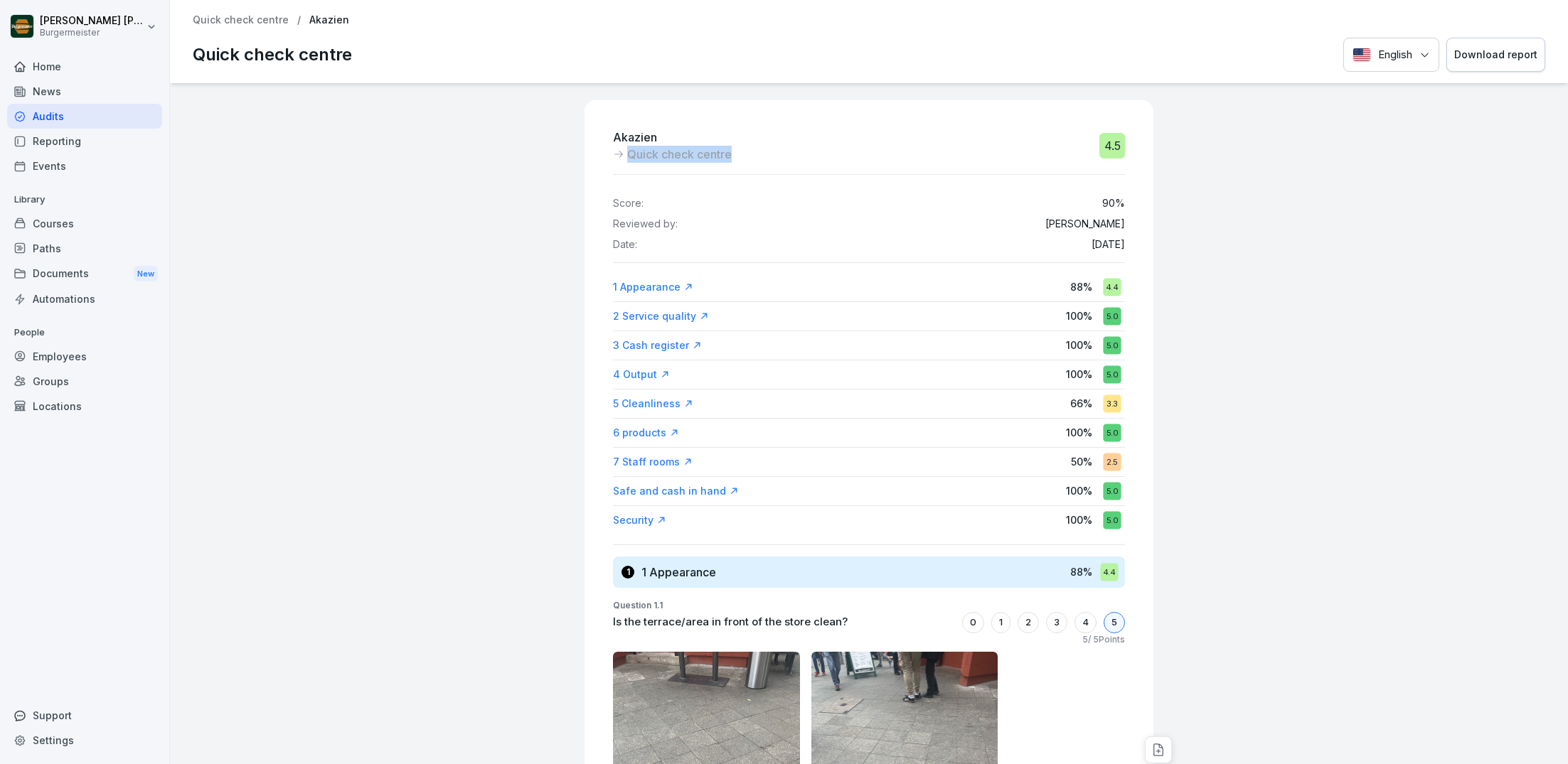
drag, startPoint x: 761, startPoint y: 150, endPoint x: 617, endPoint y: 153, distance: 144.0
click at [617, 153] on div "Akazien Quick check centre 4.5" at bounding box center [869, 145] width 512 height 35
copy p "Quick check centre"
click at [231, 20] on p "Quick check centre" at bounding box center [241, 20] width 96 height 12
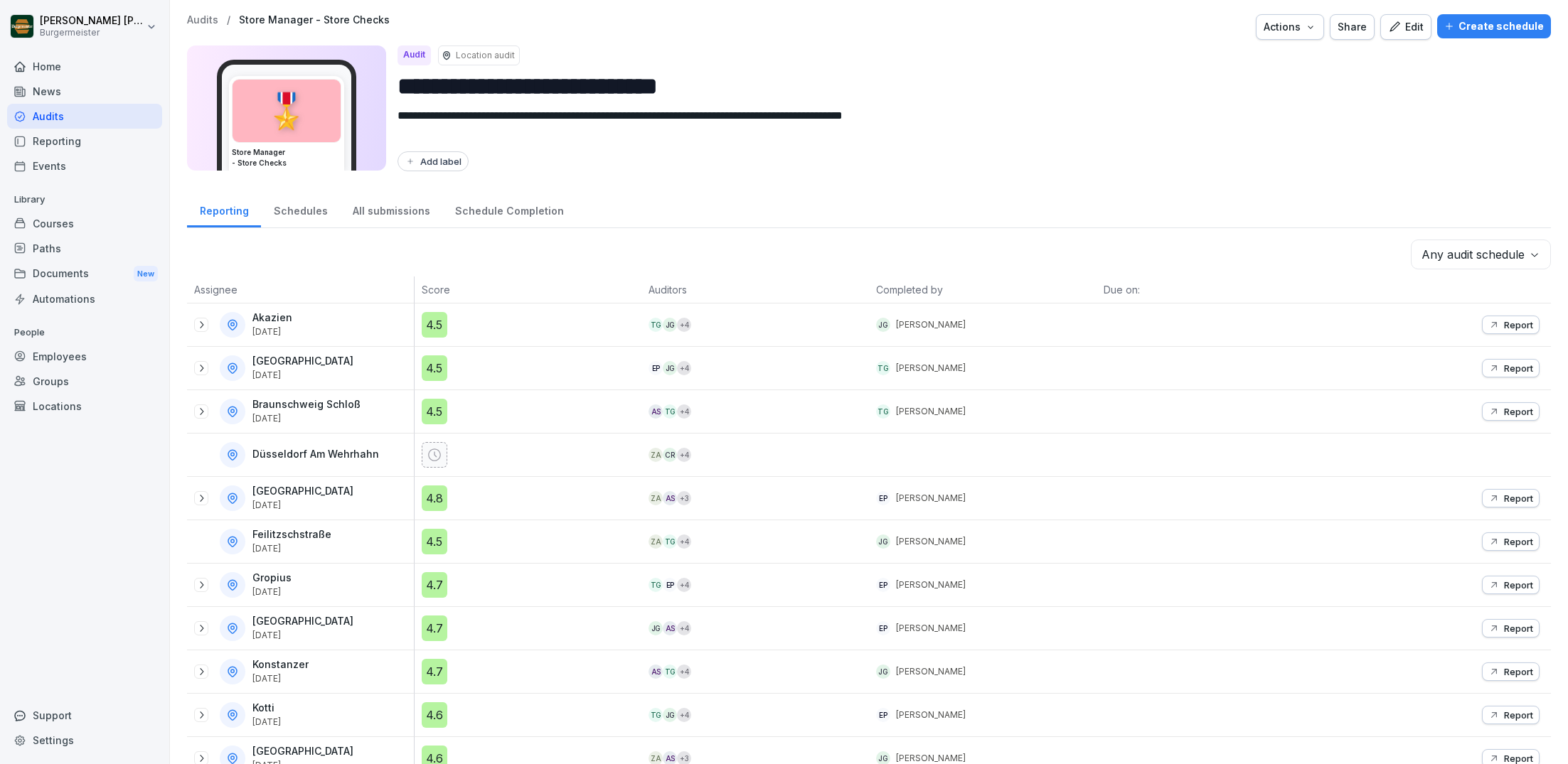
click at [589, 86] on input "**********" at bounding box center [968, 86] width 1142 height 36
click at [581, 83] on input "**********" at bounding box center [968, 86] width 1142 height 36
drag, startPoint x: 595, startPoint y: 83, endPoint x: 328, endPoint y: 83, distance: 267.0
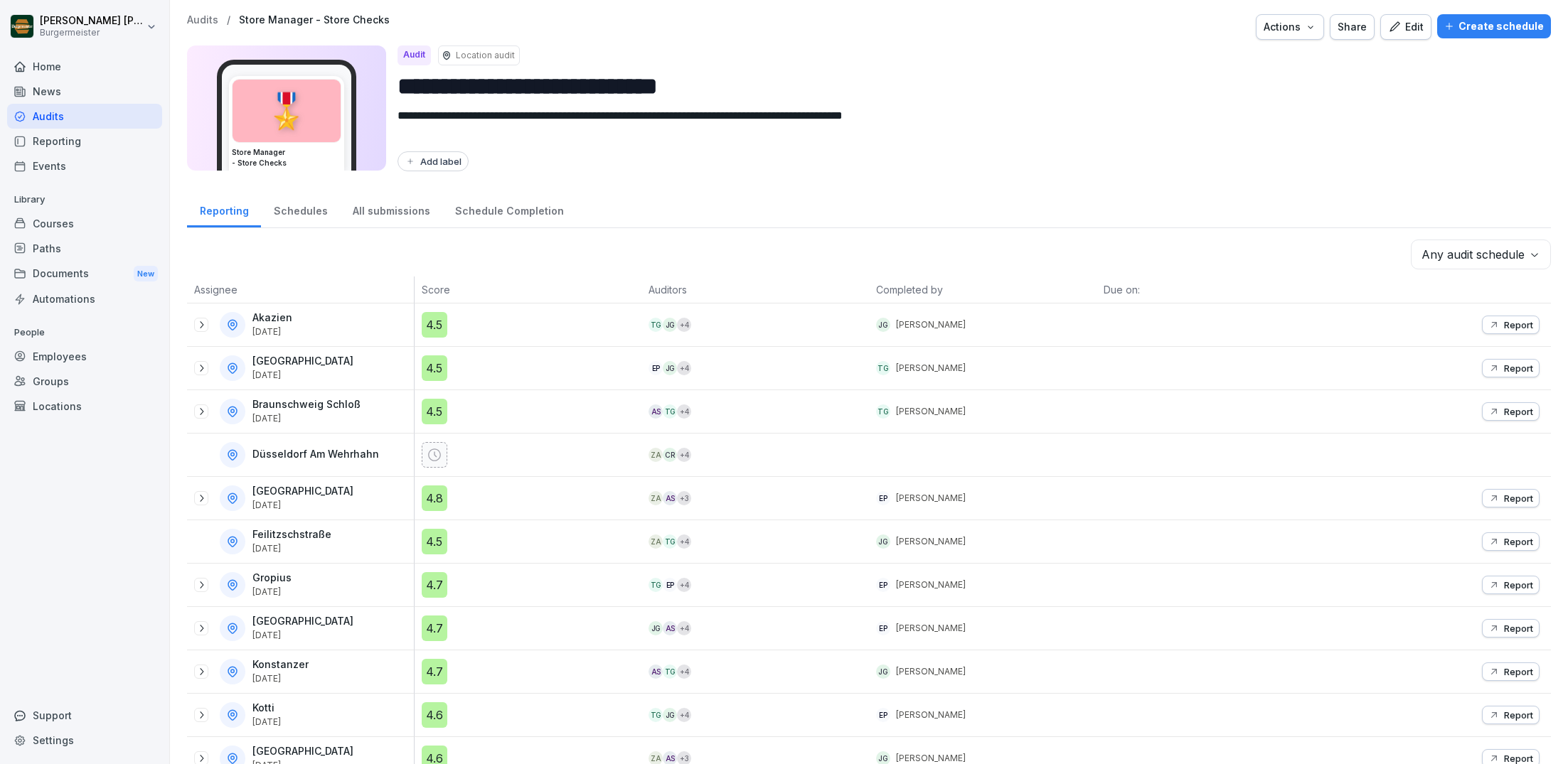
click at [328, 83] on div "**********" at bounding box center [869, 108] width 1364 height 126
click at [592, 80] on input "**********" at bounding box center [968, 86] width 1142 height 36
type input "**********"
click at [202, 20] on p "Audits" at bounding box center [202, 20] width 31 height 12
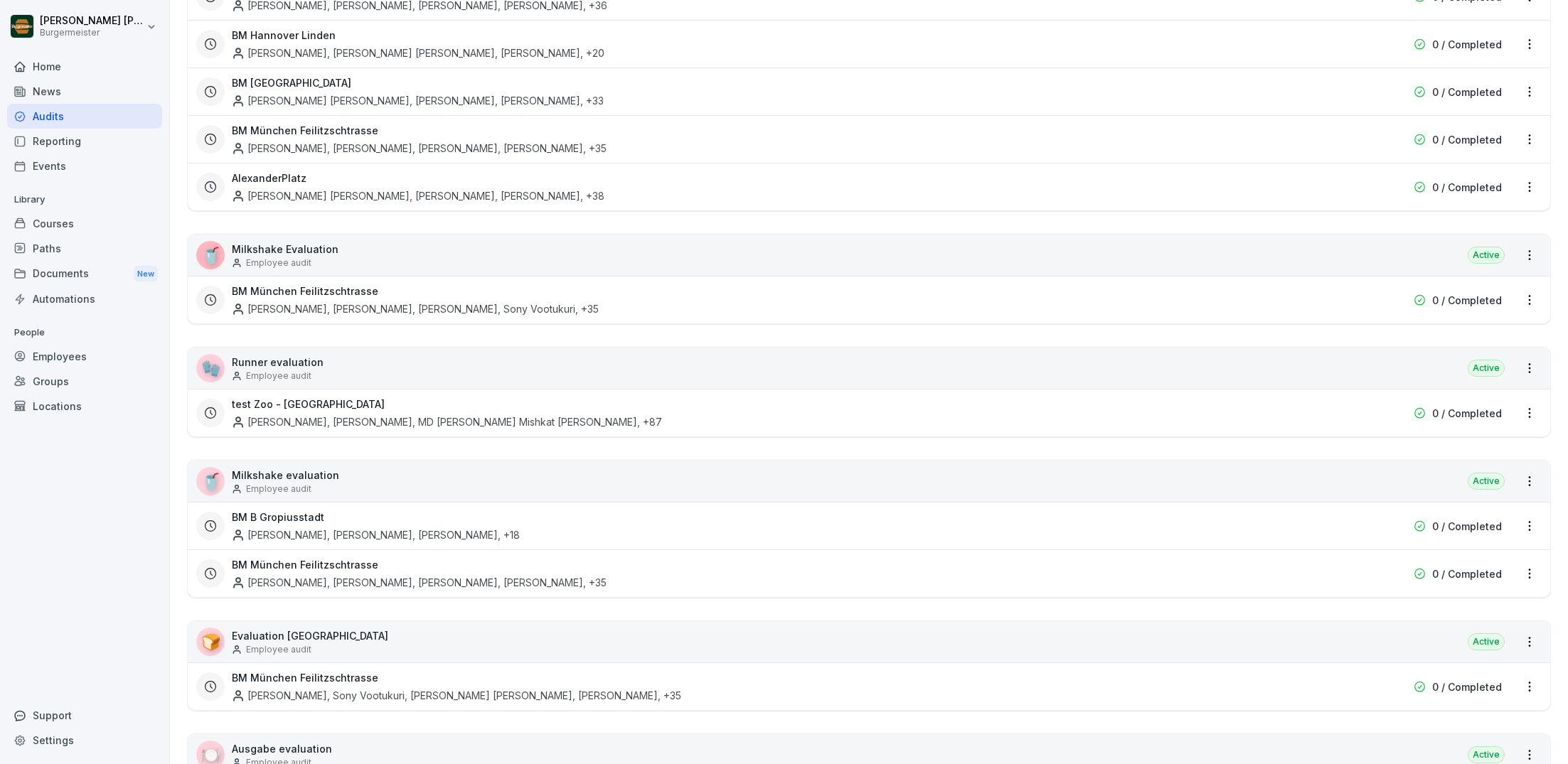
scroll to position [1095, 0]
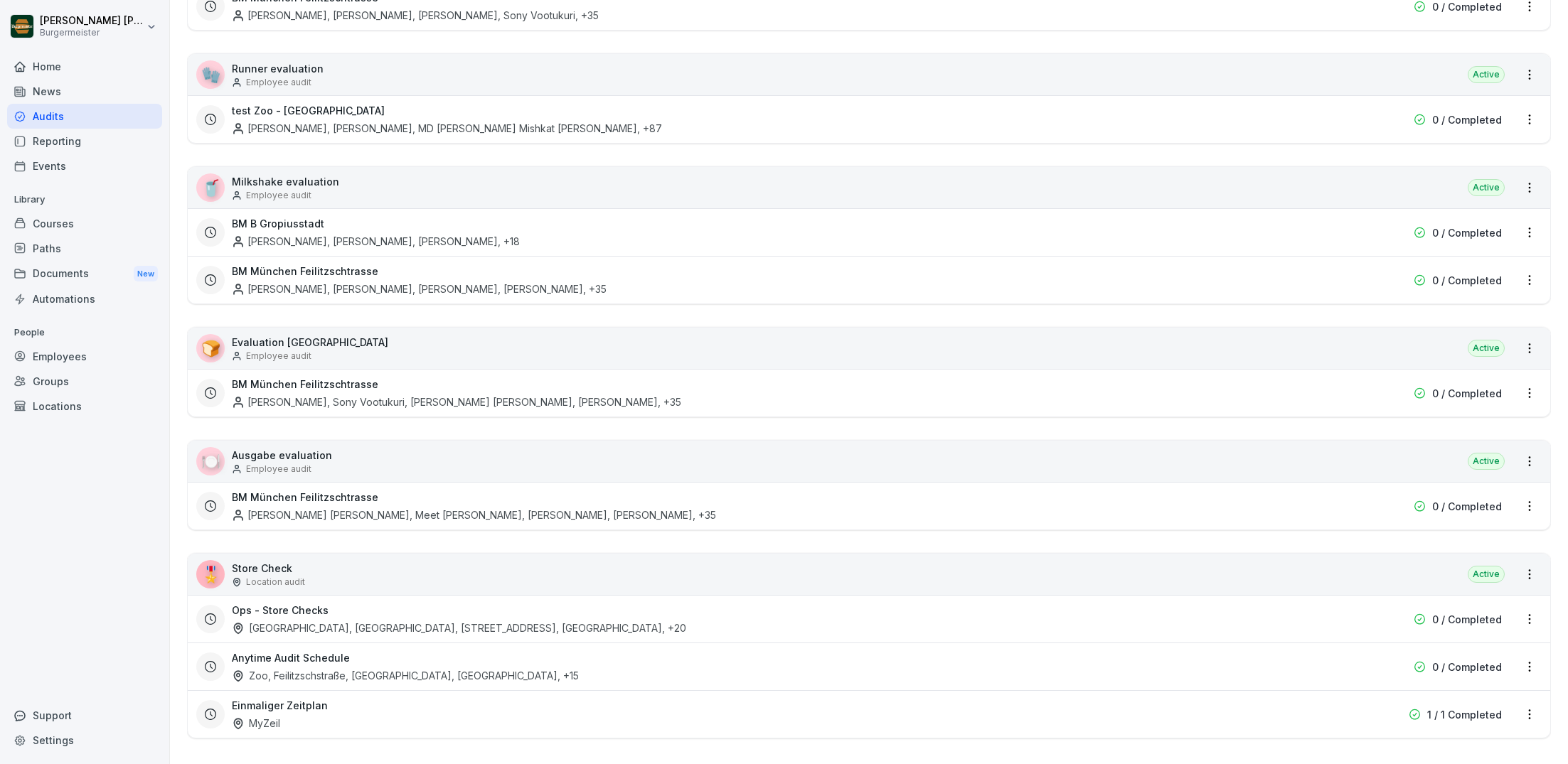
click at [1533, 652] on html "[PERSON_NAME] [PERSON_NAME] Home News Audits Reporting Events Library Courses P…" at bounding box center [784, 382] width 1568 height 764
click at [1446, 612] on div "Update schedule name" at bounding box center [1469, 608] width 142 height 23
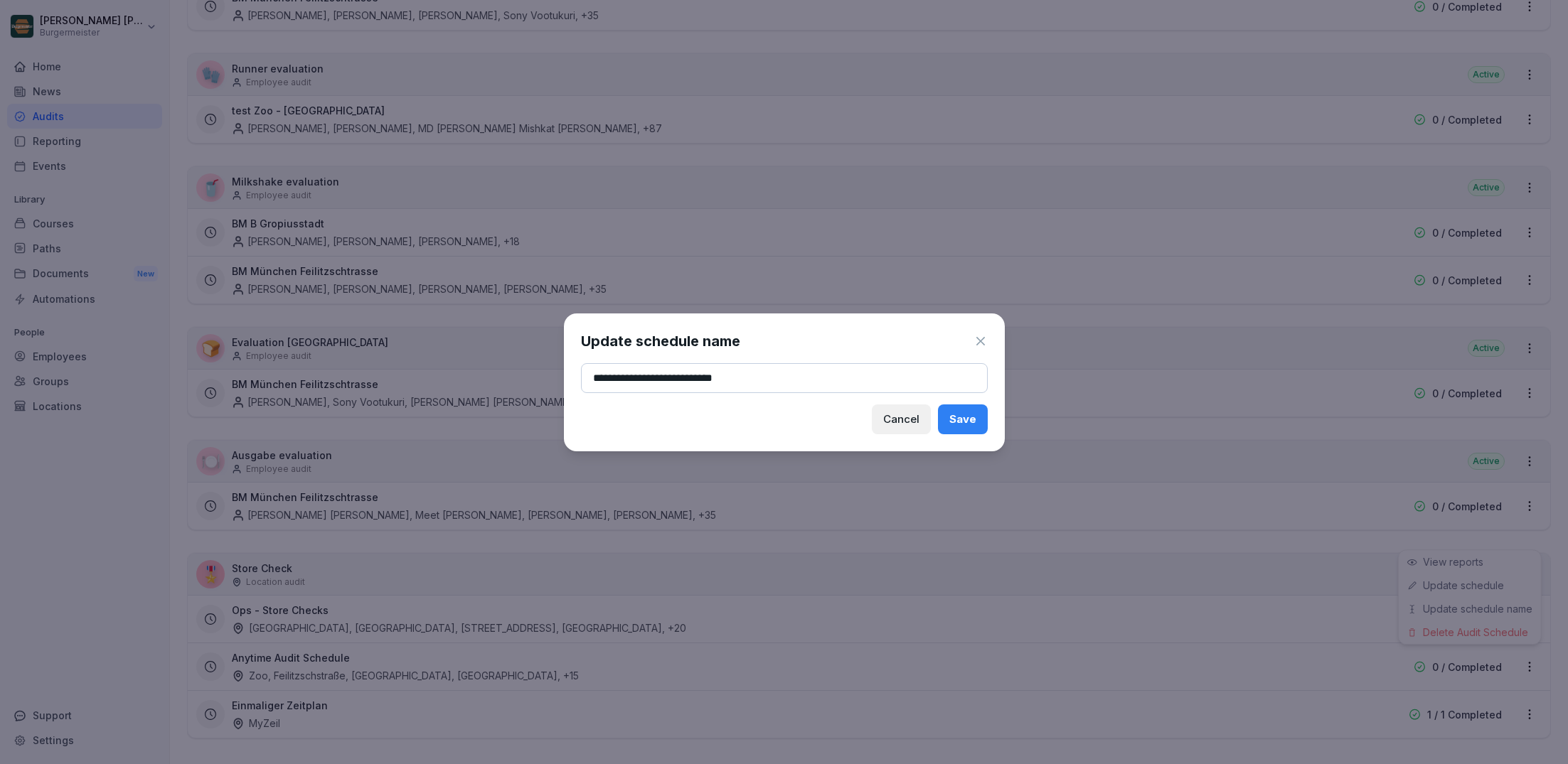
type input "**********"
click at [975, 420] on div "Save" at bounding box center [963, 419] width 27 height 15
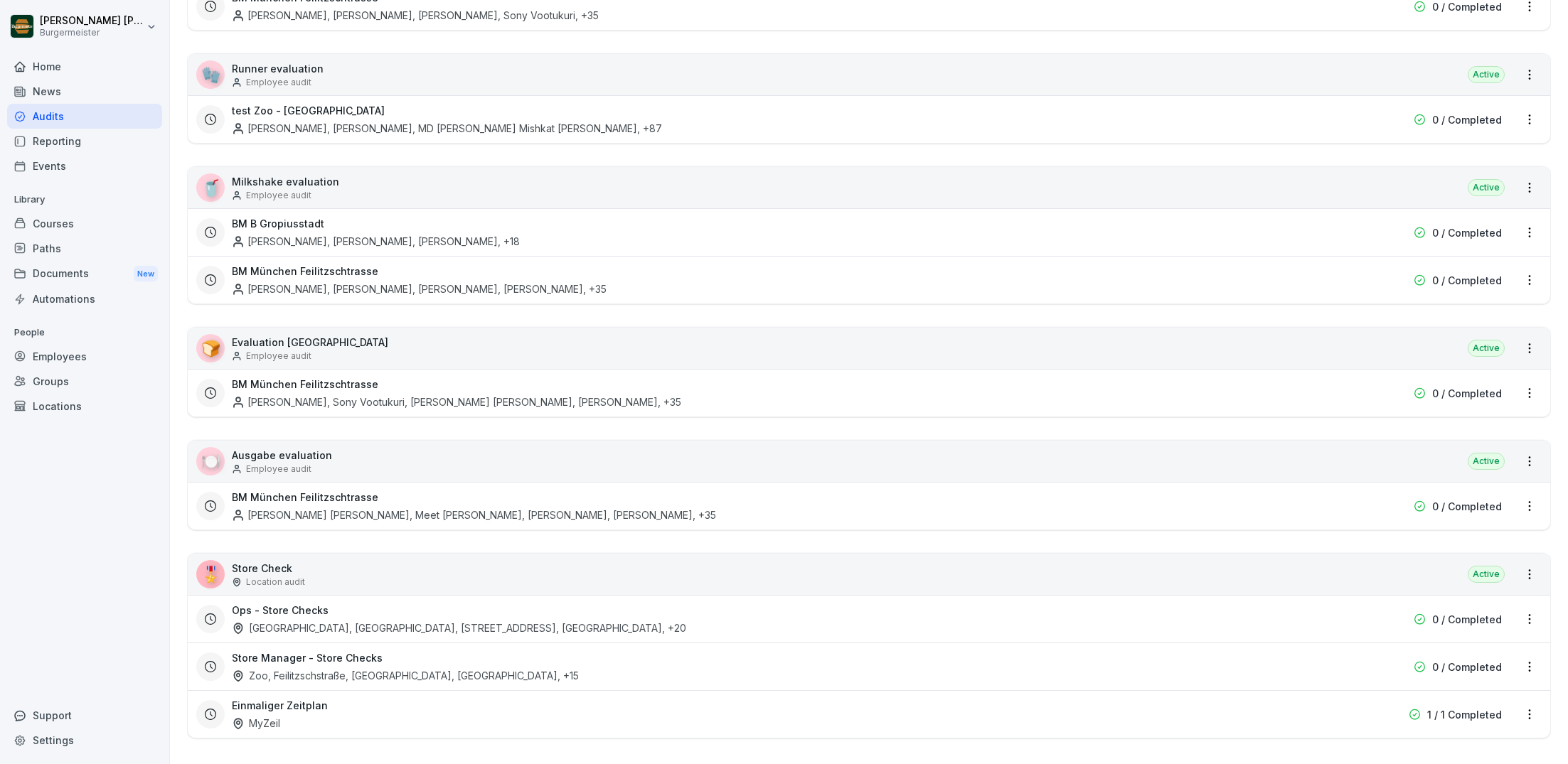
click at [1278, 537] on html "[PERSON_NAME] [PERSON_NAME] Home News Audits Reporting Events Library Courses P…" at bounding box center [784, 382] width 1568 height 764
click at [1377, 567] on div "🎖️ Store Check Location audit Active" at bounding box center [869, 574] width 1362 height 41
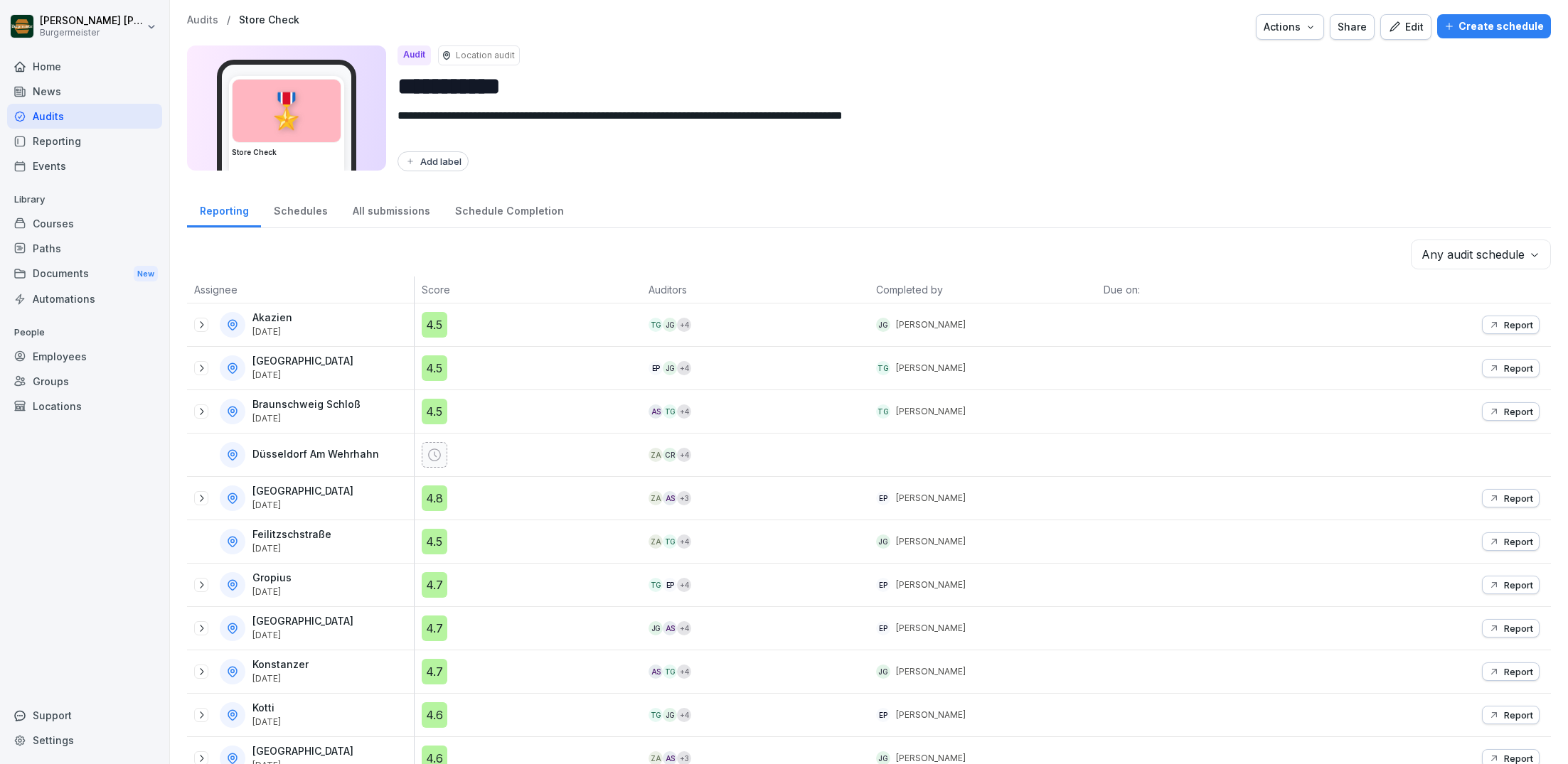
click at [1500, 27] on div "Create schedule" at bounding box center [1494, 26] width 100 height 15
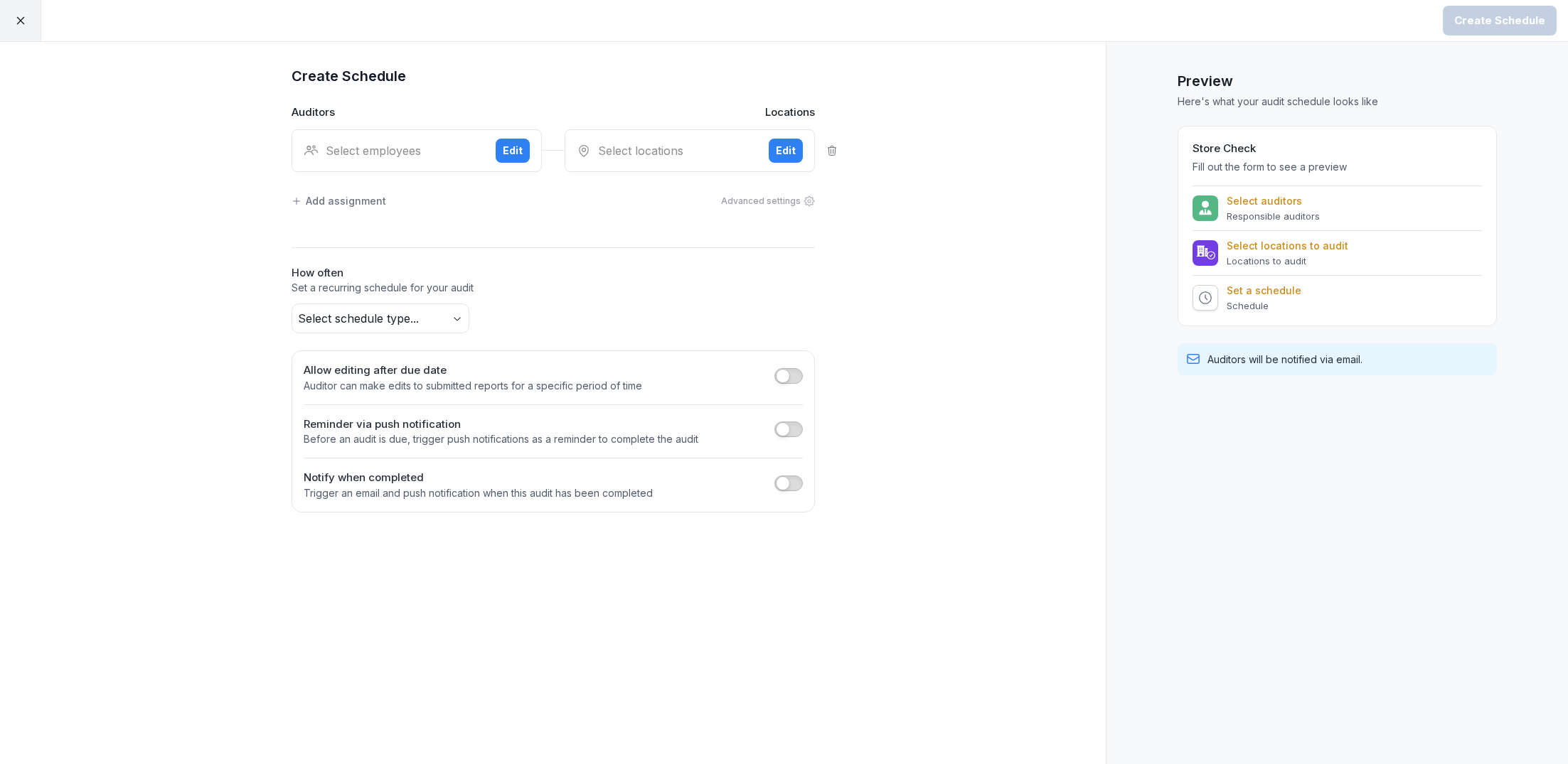
click at [411, 152] on div "Select employees" at bounding box center [393, 150] width 181 height 17
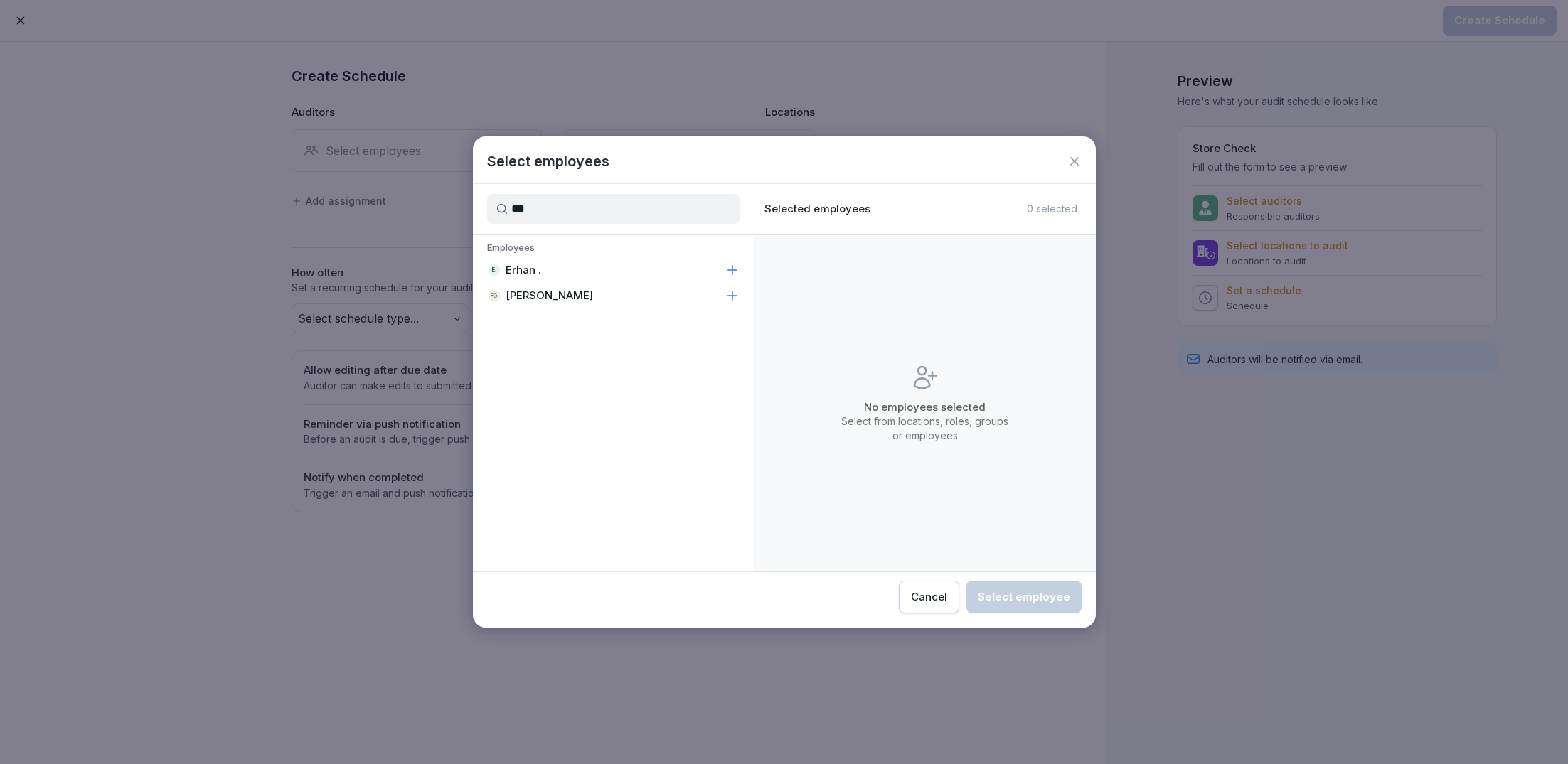
type input "***"
click at [539, 266] on p "Erhan ." at bounding box center [523, 270] width 35 height 14
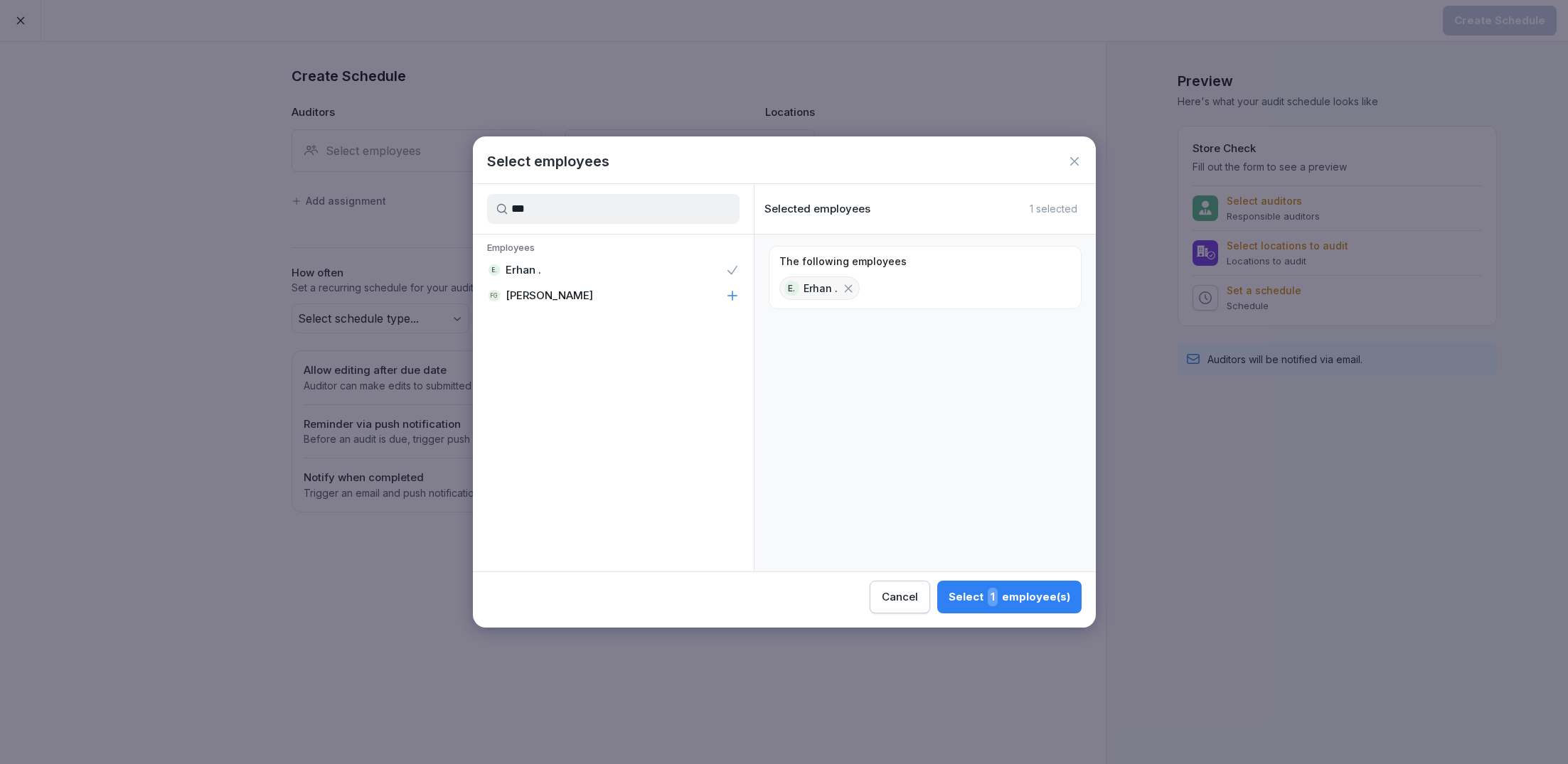
click at [1011, 600] on div "Select 1 employee(s)" at bounding box center [1009, 596] width 121 height 18
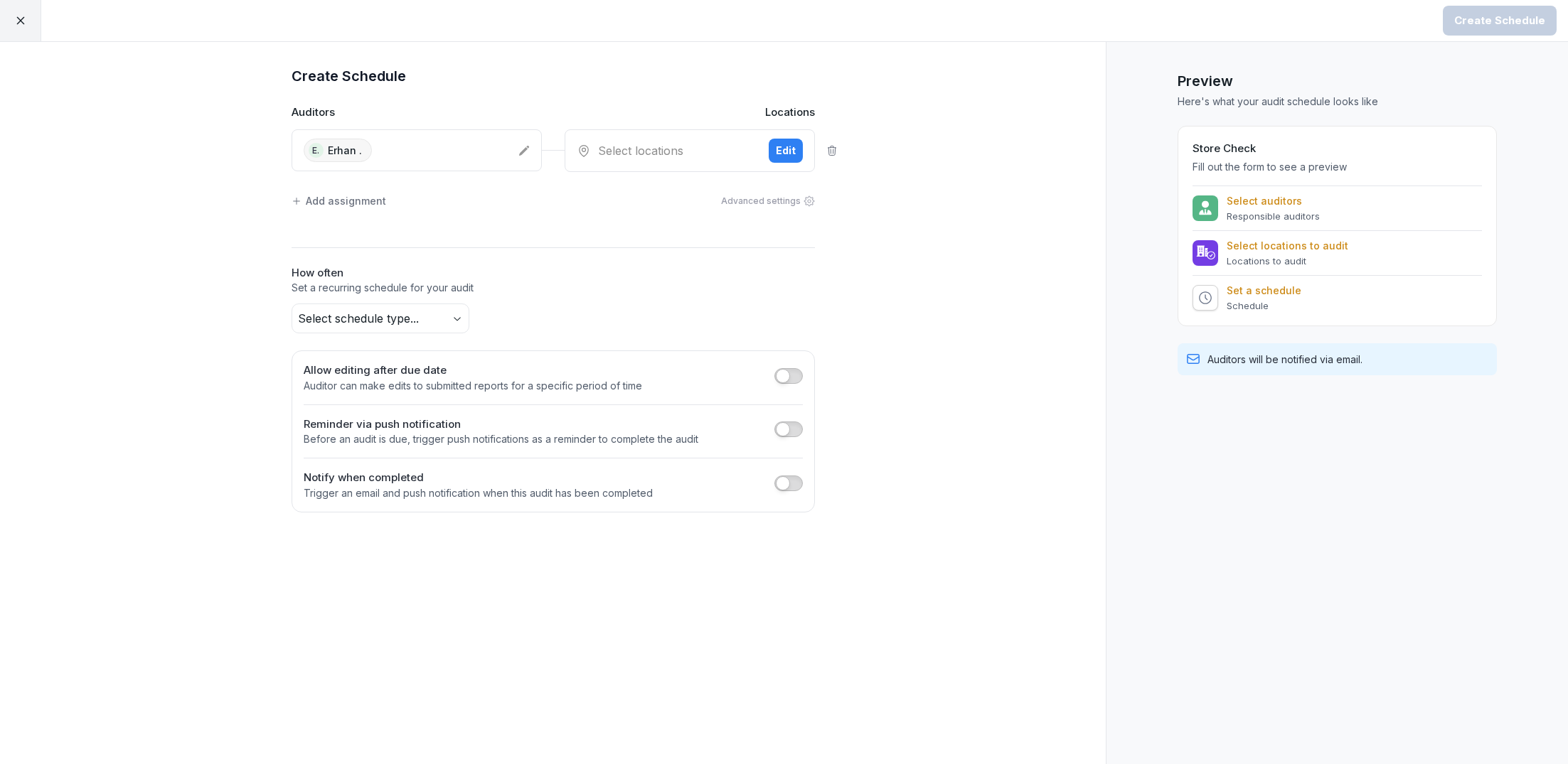
click at [687, 136] on div "Select locations Edit" at bounding box center [690, 150] width 250 height 43
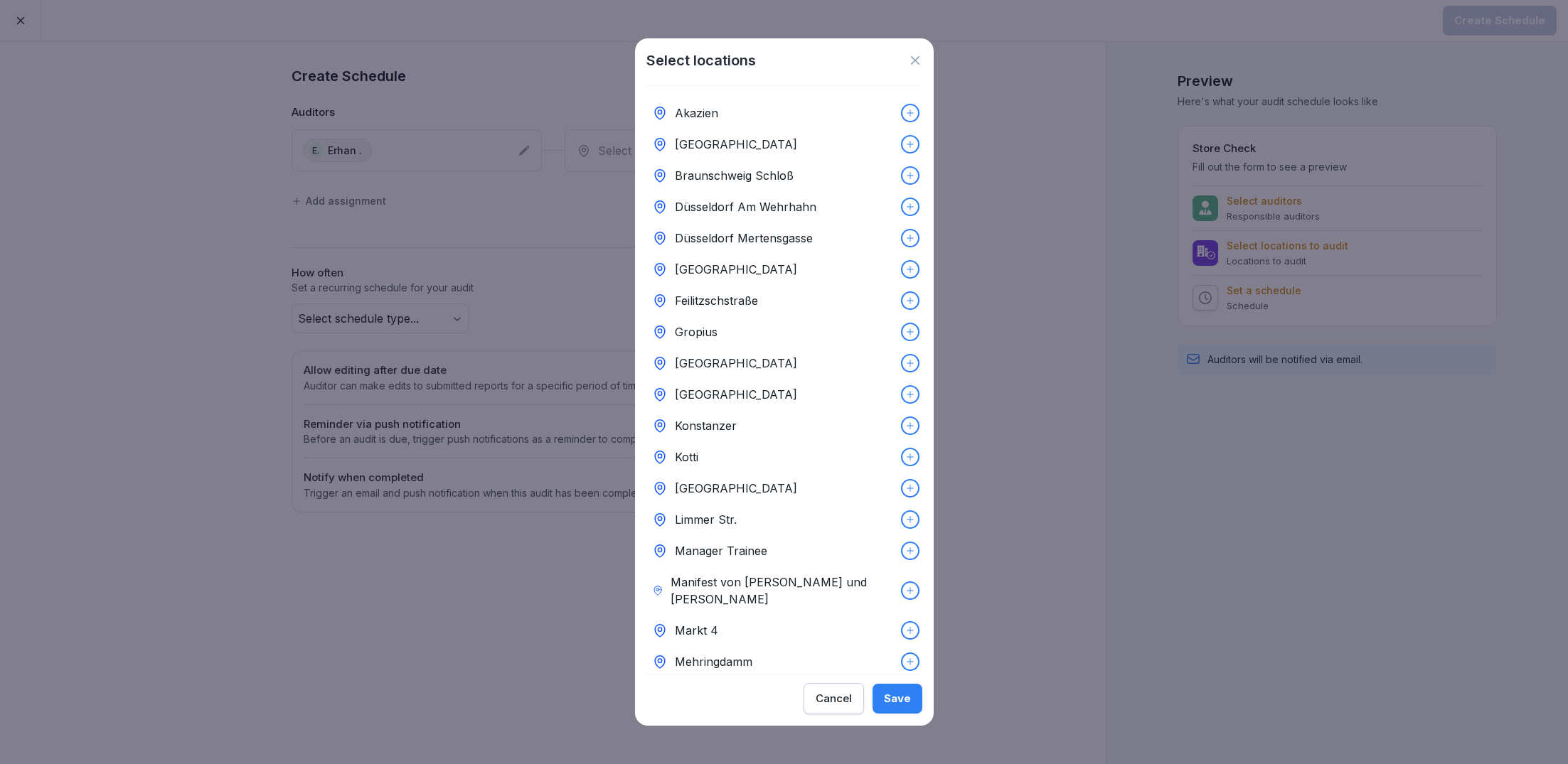
click at [715, 146] on p "[GEOGRAPHIC_DATA]" at bounding box center [736, 144] width 122 height 17
click at [899, 701] on div "Save" at bounding box center [898, 698] width 27 height 15
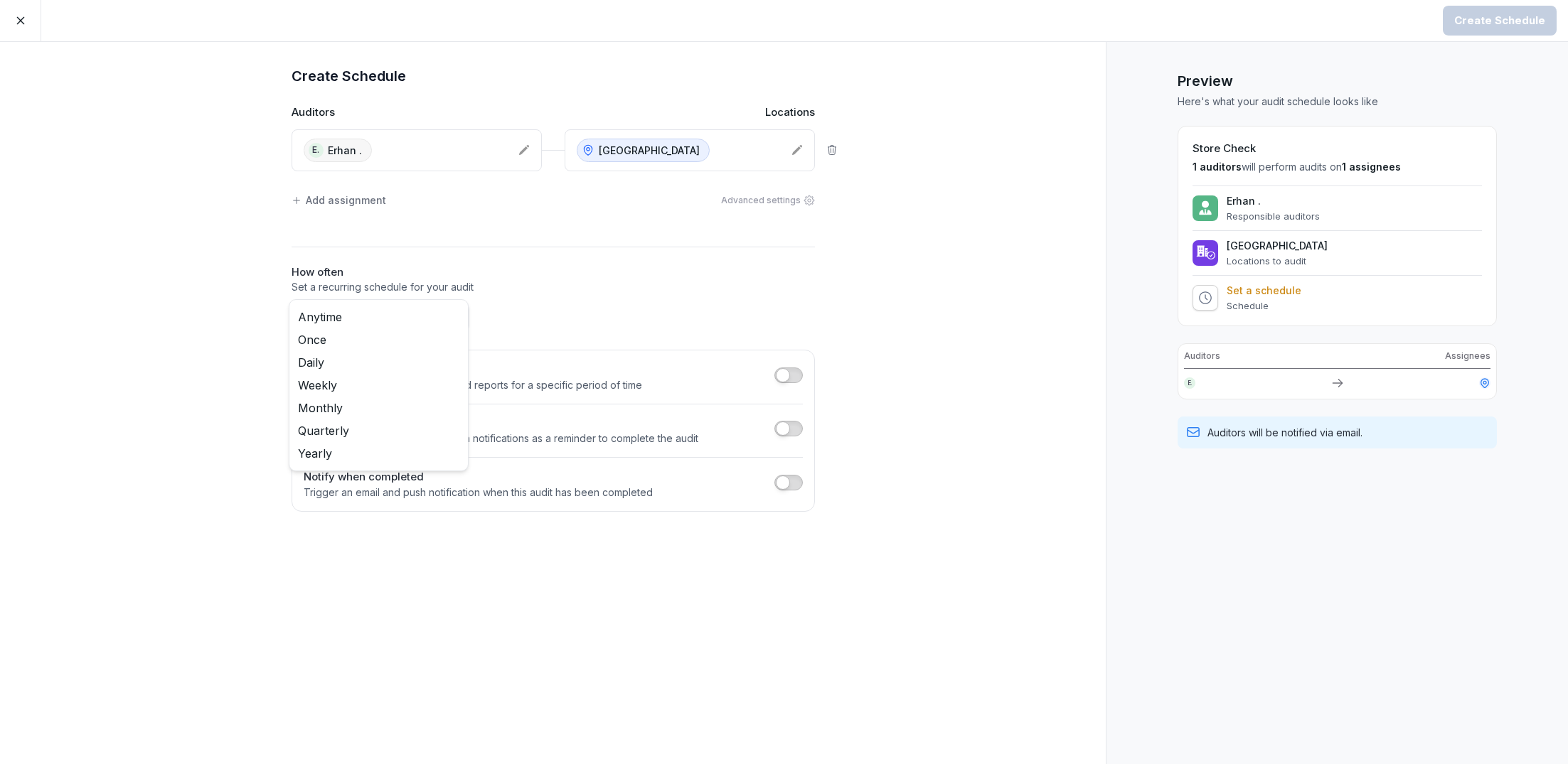
click at [389, 317] on body "Create Schedule Create Schedule Auditors Locations E. [GEOGRAPHIC_DATA] . Alexa…" at bounding box center [784, 382] width 1568 height 764
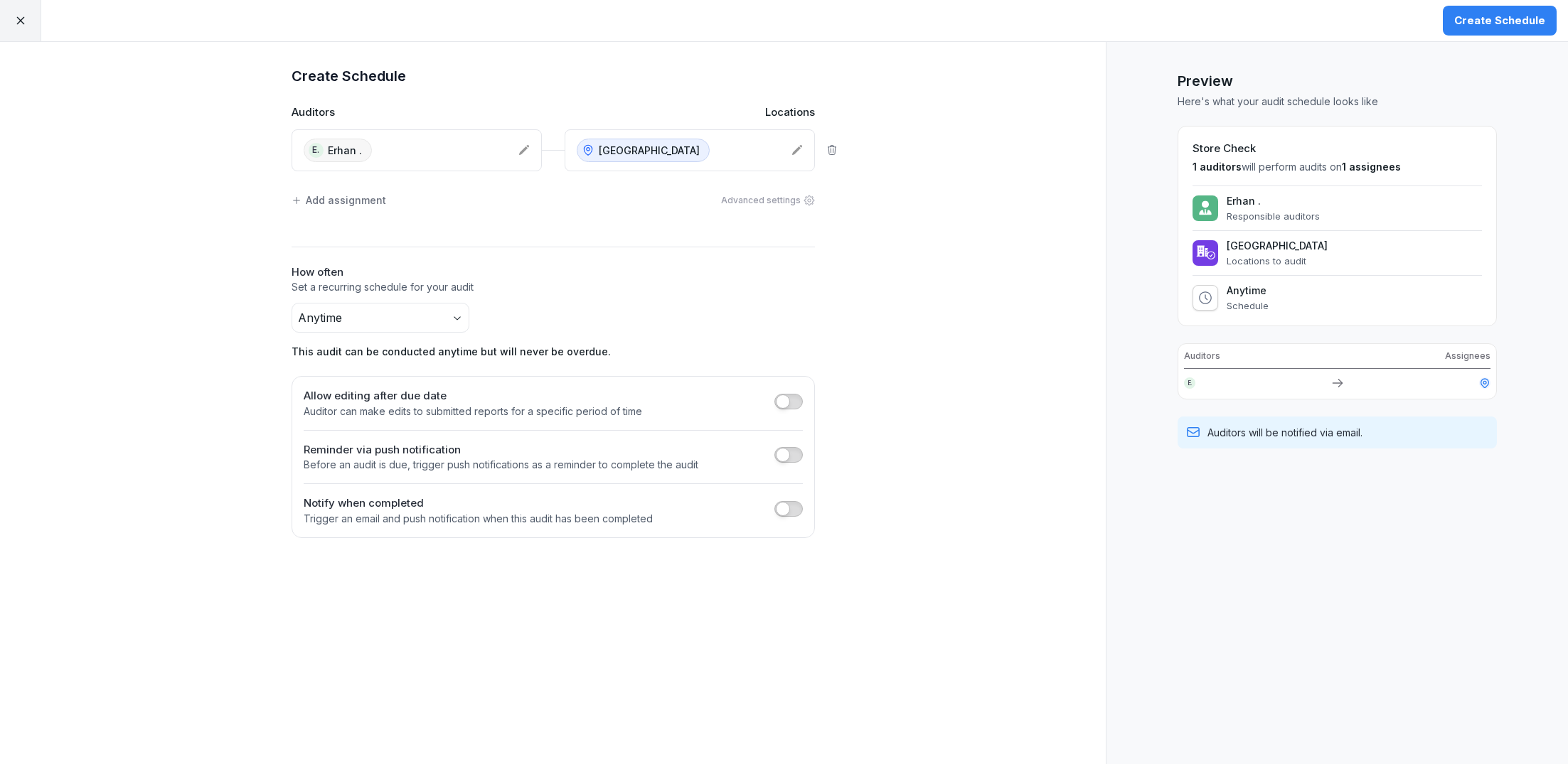
click at [994, 331] on div "Create Schedule Auditors Locations E. [GEOGRAPHIC_DATA] . Alexanderplatz Add as…" at bounding box center [552, 403] width 1106 height 722
click at [1485, 25] on div "Create Schedule" at bounding box center [1499, 20] width 91 height 15
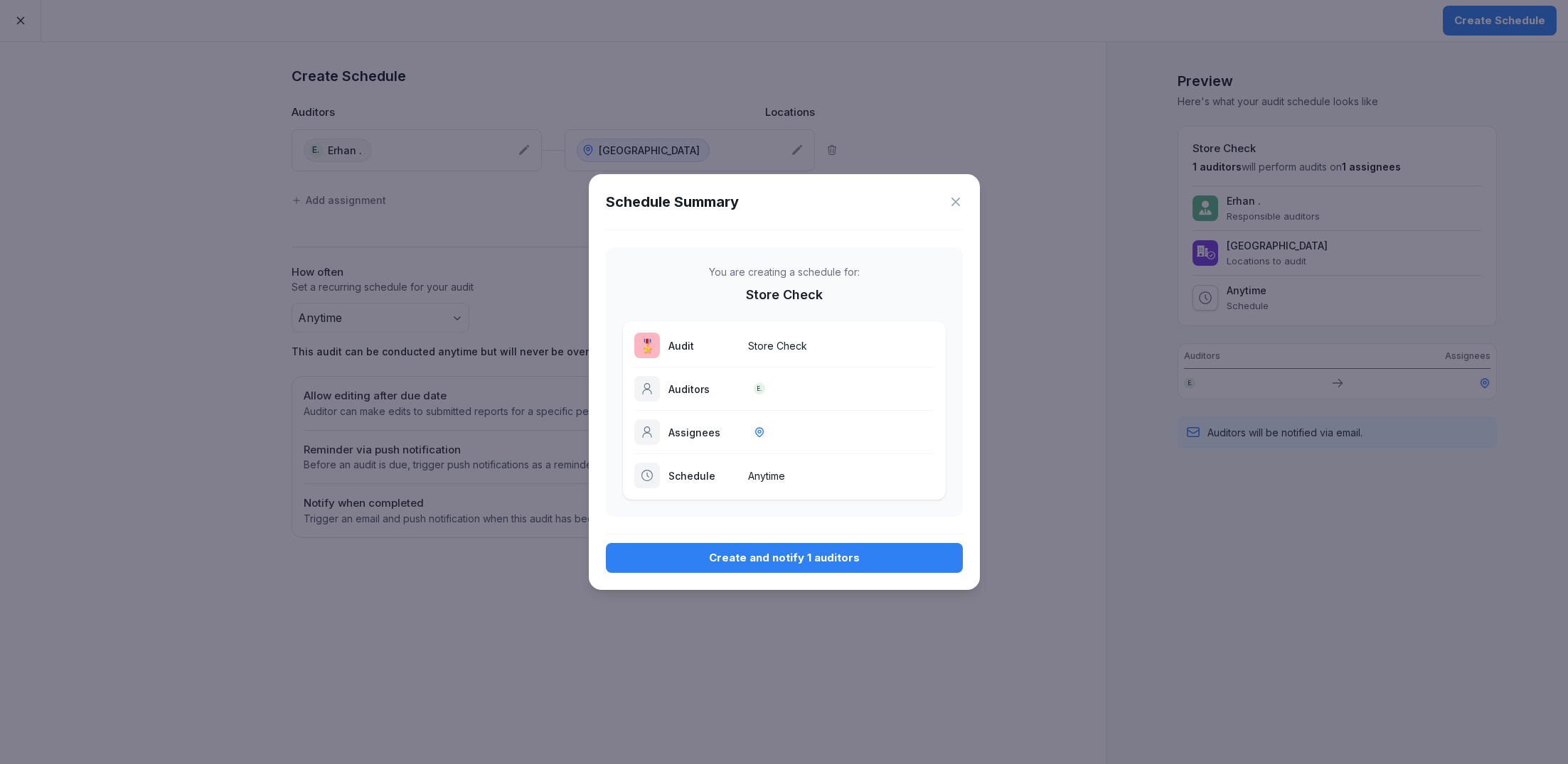
click at [760, 555] on div "Create and notify 1 auditors" at bounding box center [784, 558] width 334 height 15
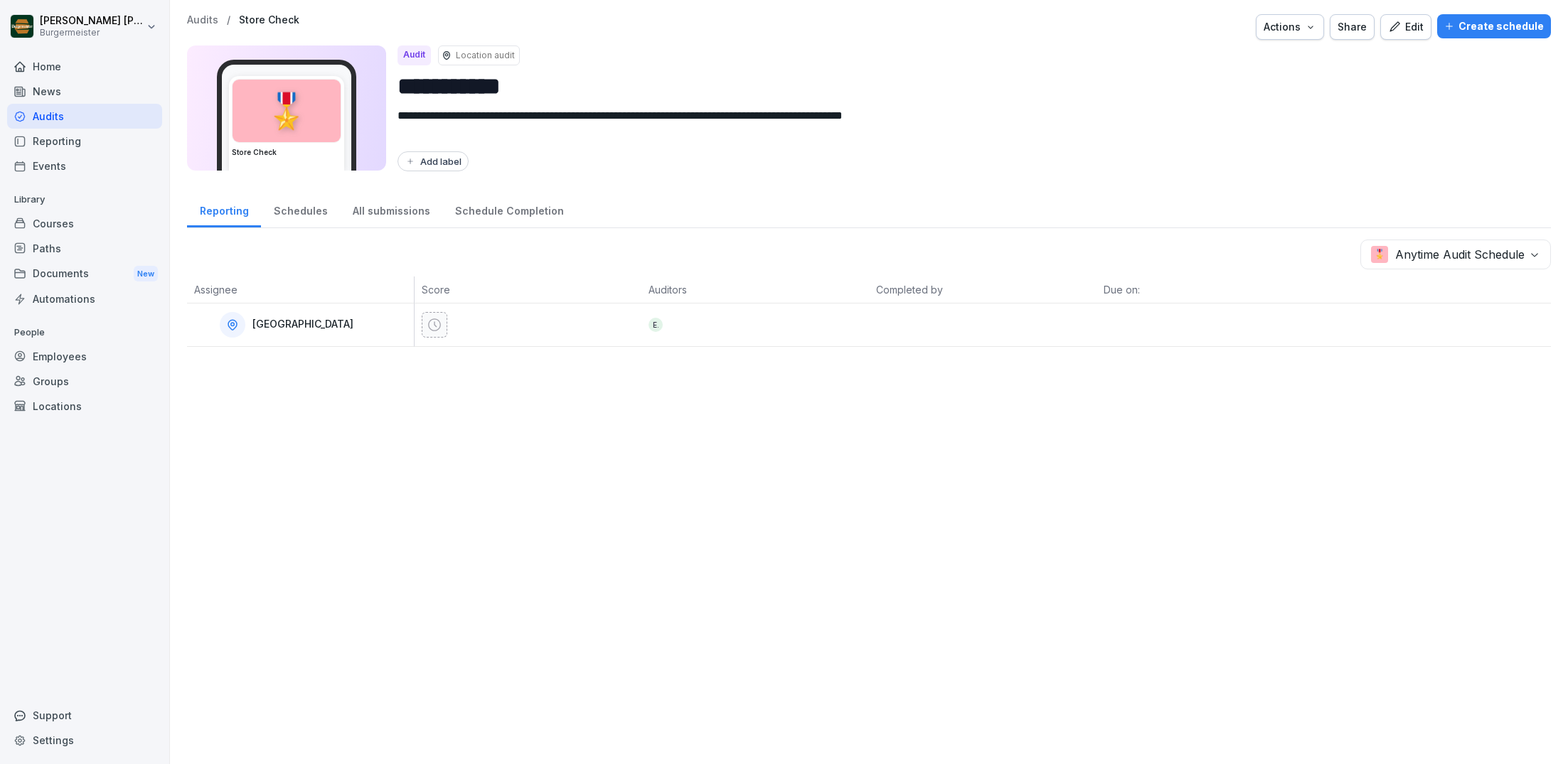
click at [204, 20] on p "Audits" at bounding box center [202, 20] width 31 height 12
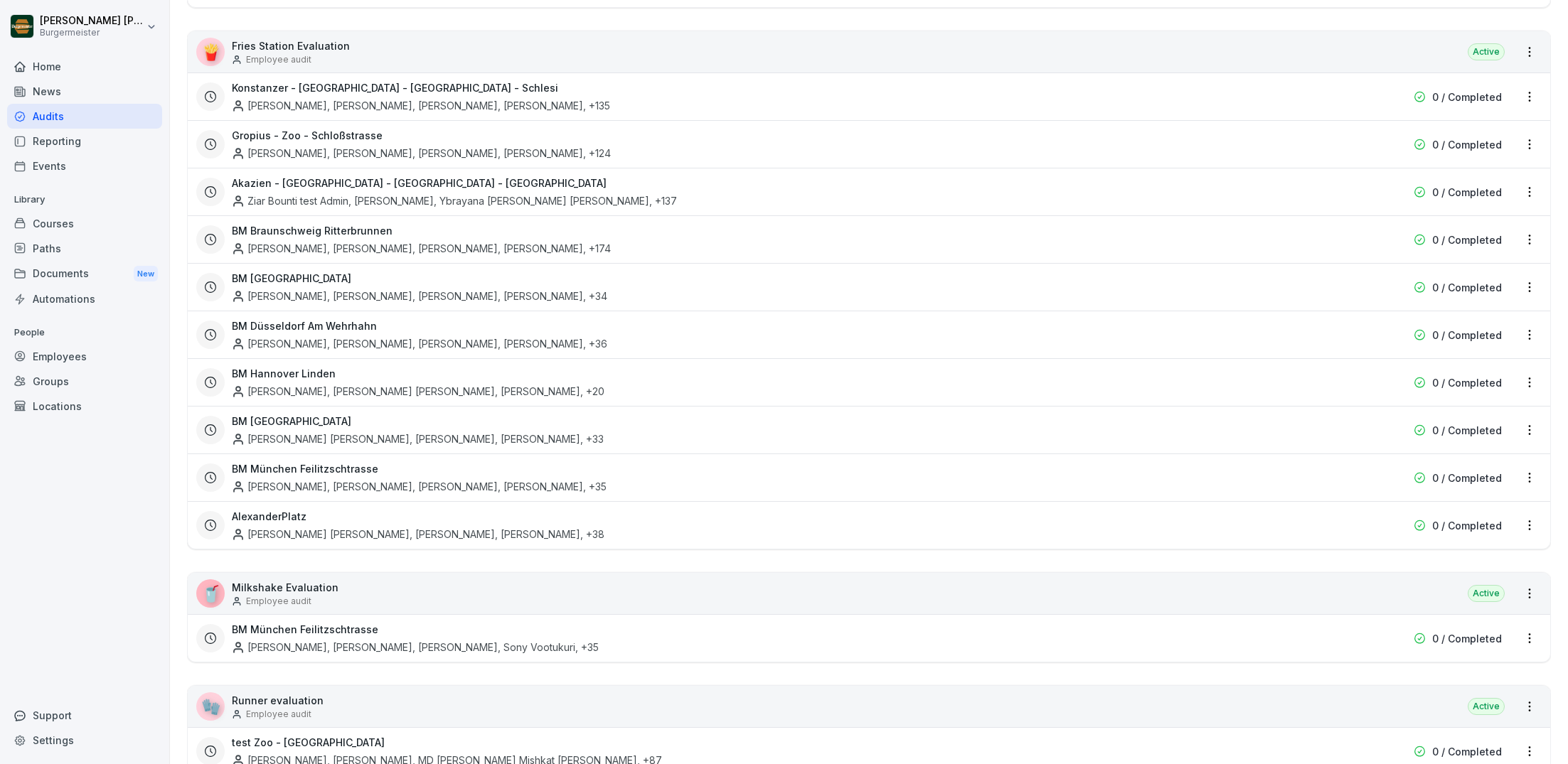
scroll to position [1095, 0]
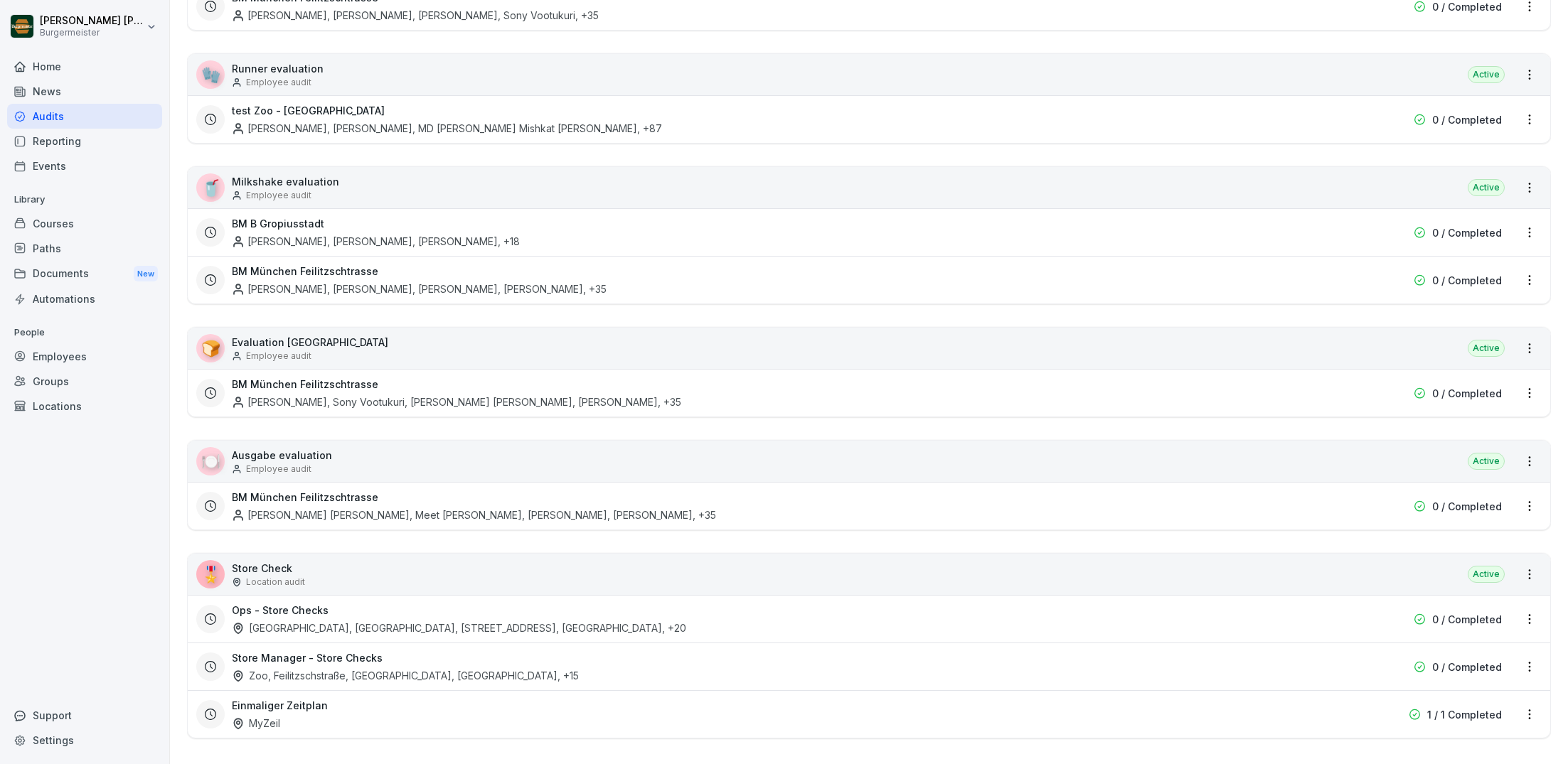
click at [320, 657] on div "Store Manager - Store Checks Zoo, [GEOGRAPHIC_DATA], [GEOGRAPHIC_DATA] , +15" at bounding box center [778, 666] width 1092 height 33
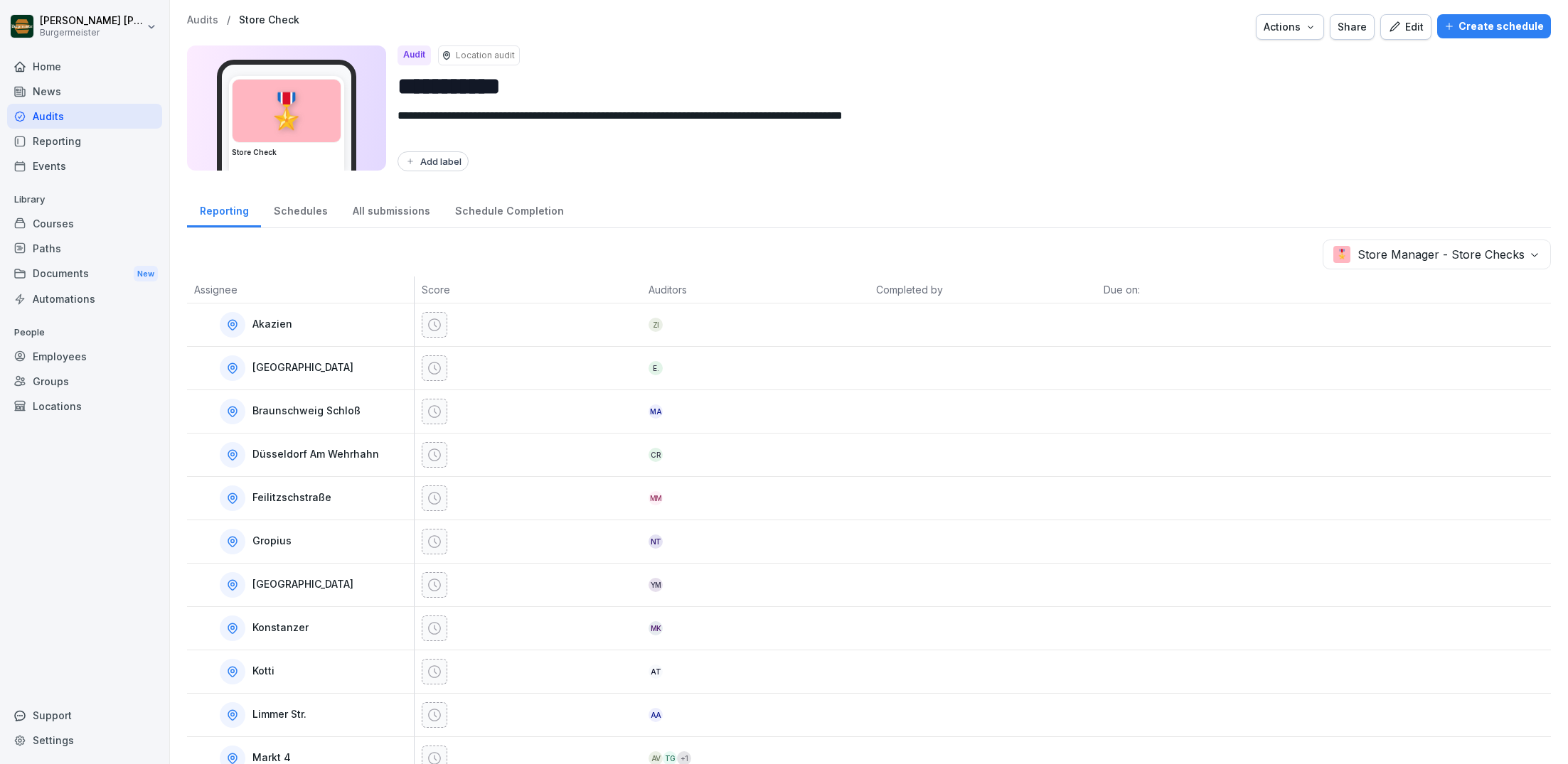
click at [202, 18] on p "Audits" at bounding box center [202, 20] width 31 height 12
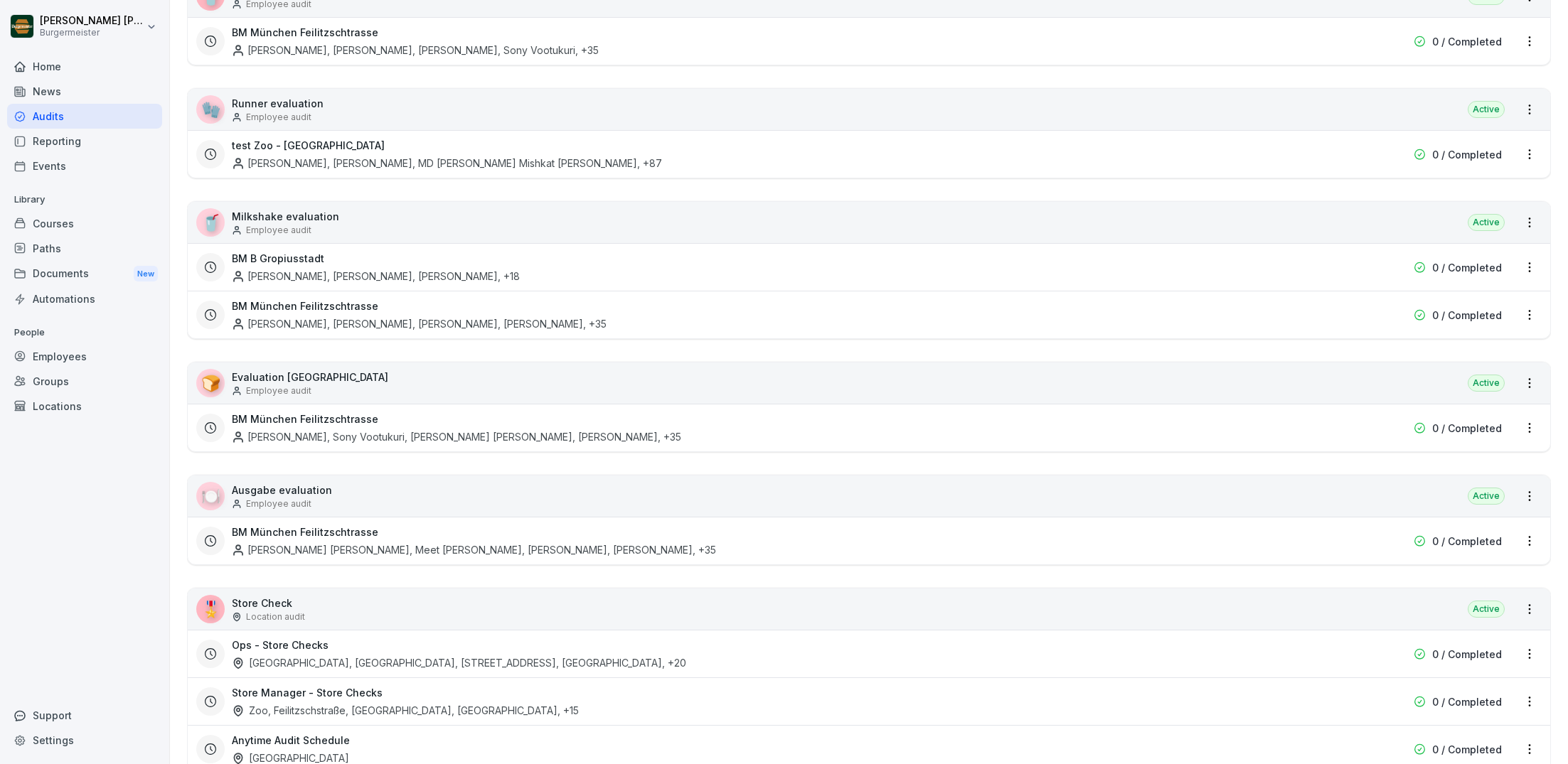
scroll to position [1143, 0]
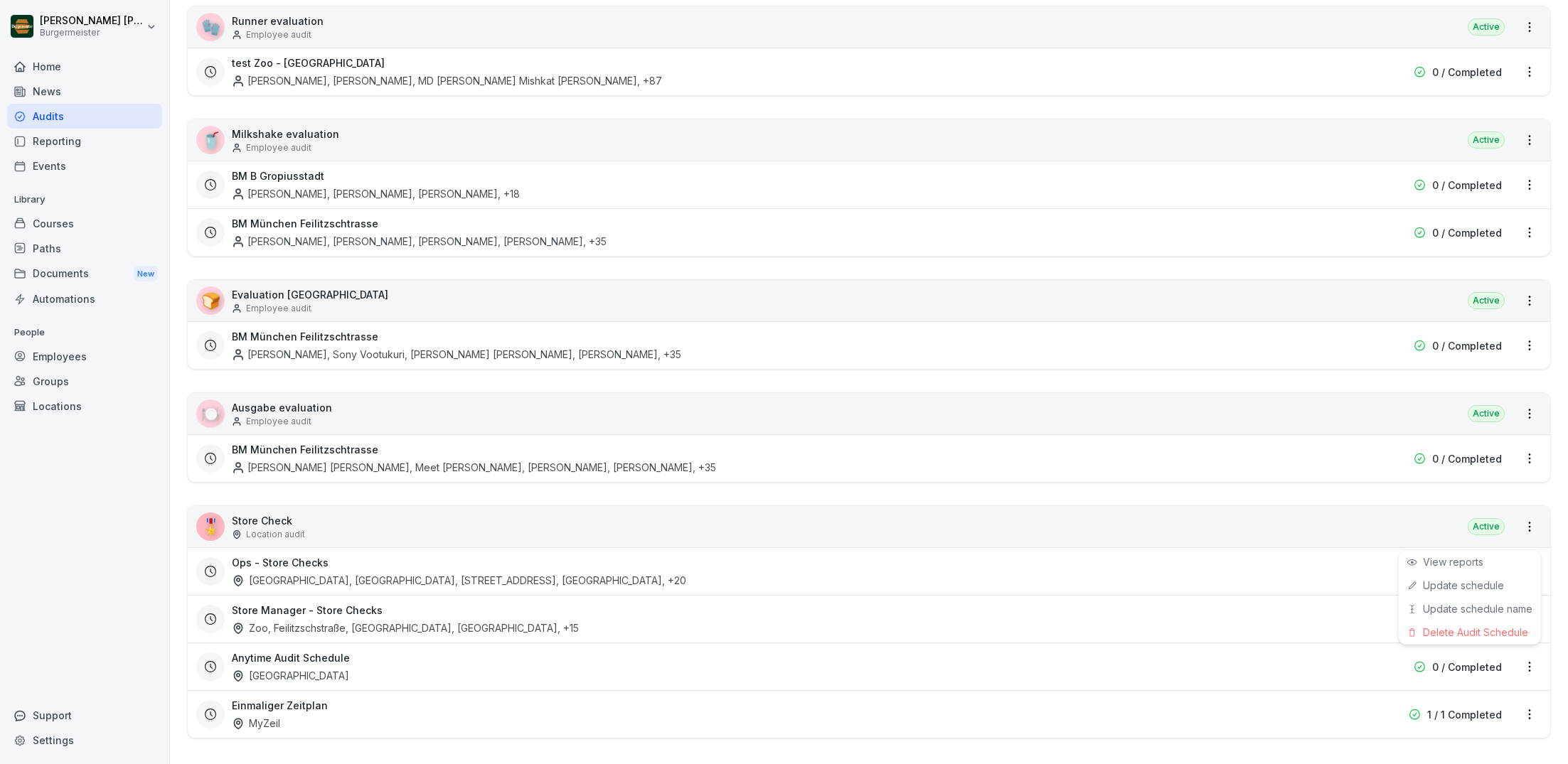
click at [1532, 658] on html "[PERSON_NAME] [PERSON_NAME] Home News Audits Reporting Events Library Courses P…" at bounding box center [784, 382] width 1568 height 764
click at [1463, 603] on div "Update schedule name" at bounding box center [1469, 608] width 142 height 23
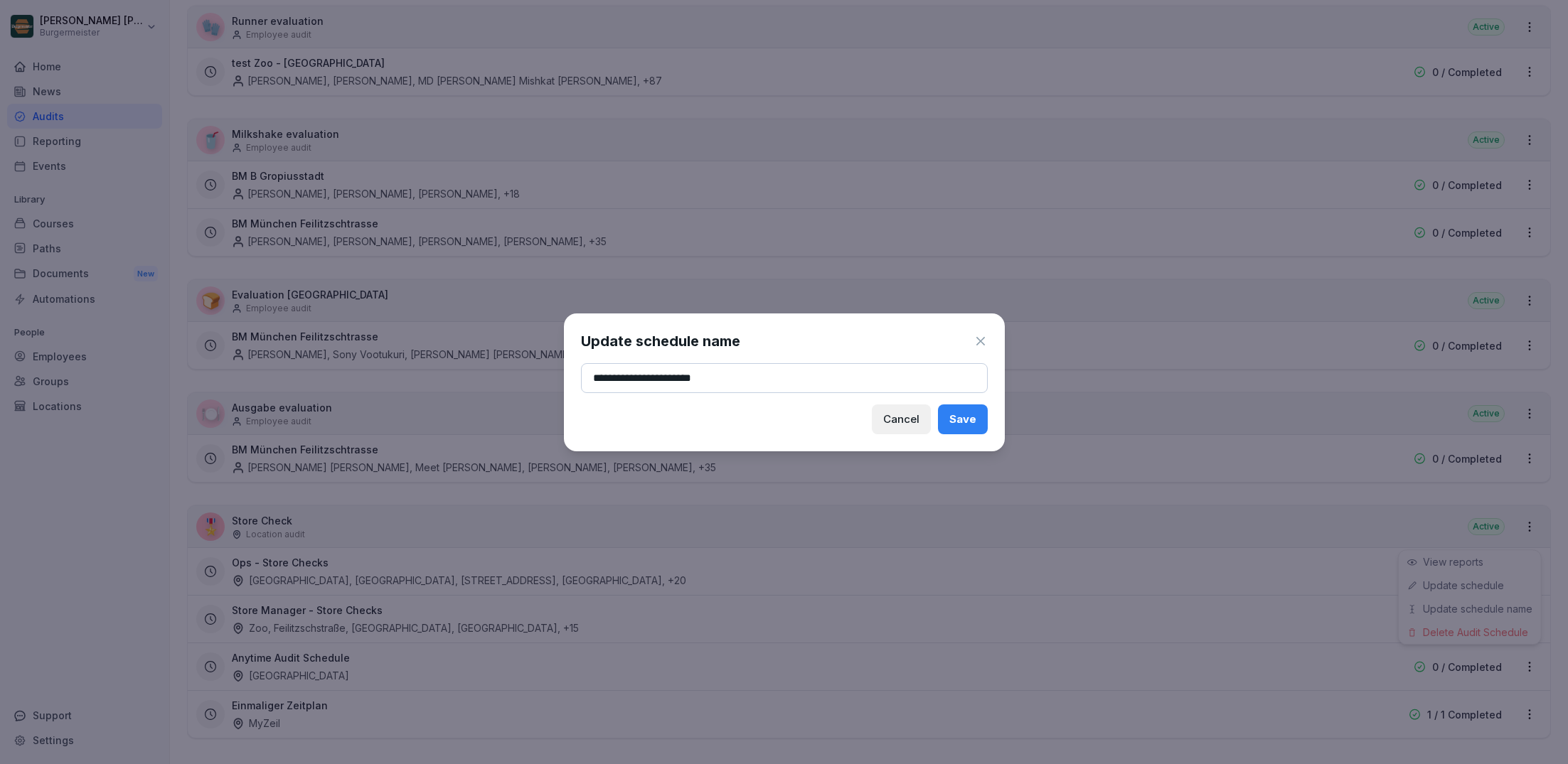
click at [646, 380] on input "**********" at bounding box center [784, 378] width 407 height 30
click at [661, 382] on input "**********" at bounding box center [784, 378] width 407 height 30
type input "**********"
click at [979, 418] on button "Save" at bounding box center [963, 419] width 50 height 30
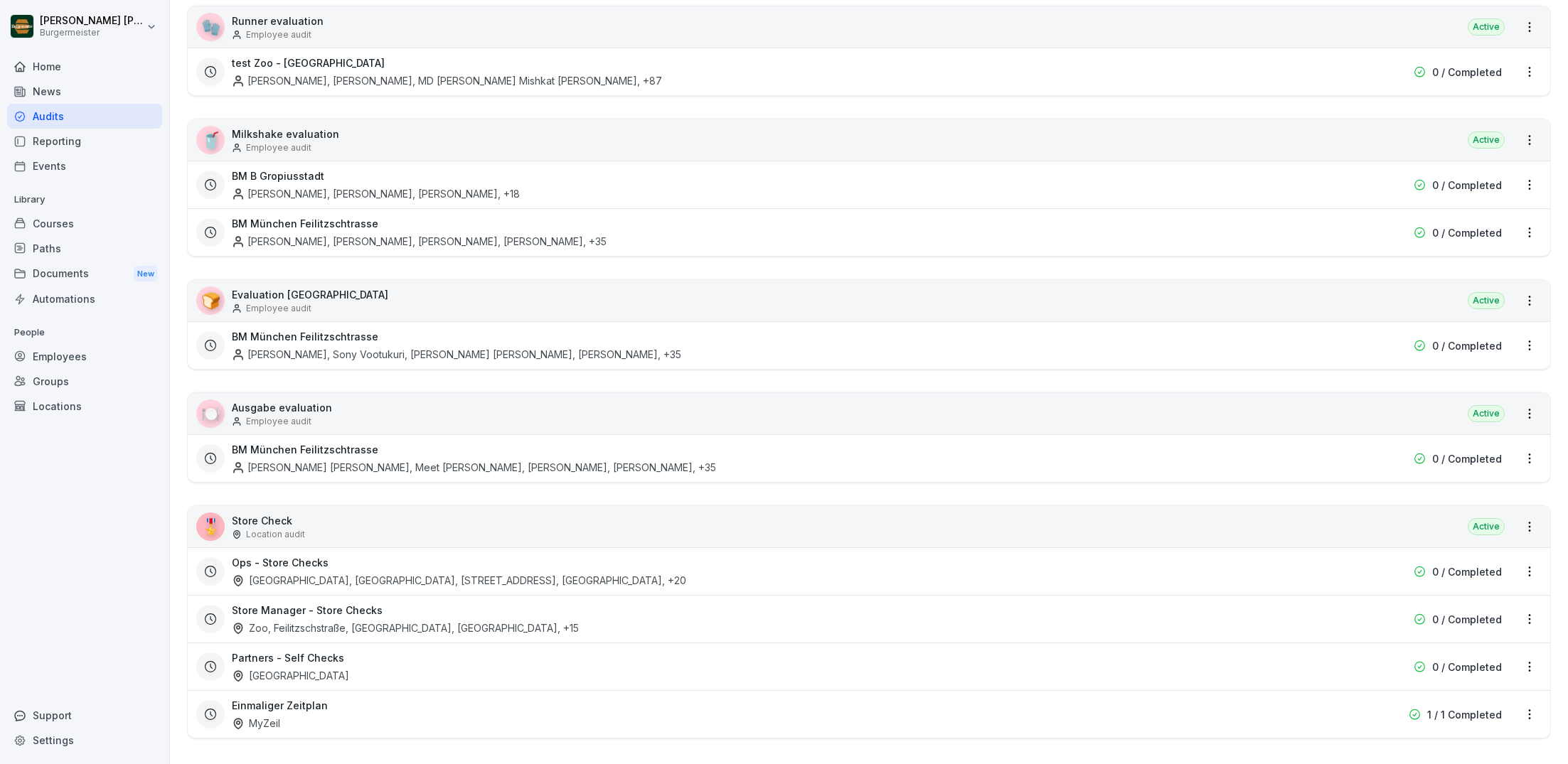
click at [1345, 609] on html "[PERSON_NAME] [PERSON_NAME] Home News Audits Reporting Events Library Courses P…" at bounding box center [784, 382] width 1568 height 764
click at [1530, 611] on html "[PERSON_NAME] [PERSON_NAME] Home News Audits Reporting Events Library Courses P…" at bounding box center [784, 382] width 1568 height 764
click at [1458, 688] on div "Update schedule name" at bounding box center [1469, 685] width 142 height 23
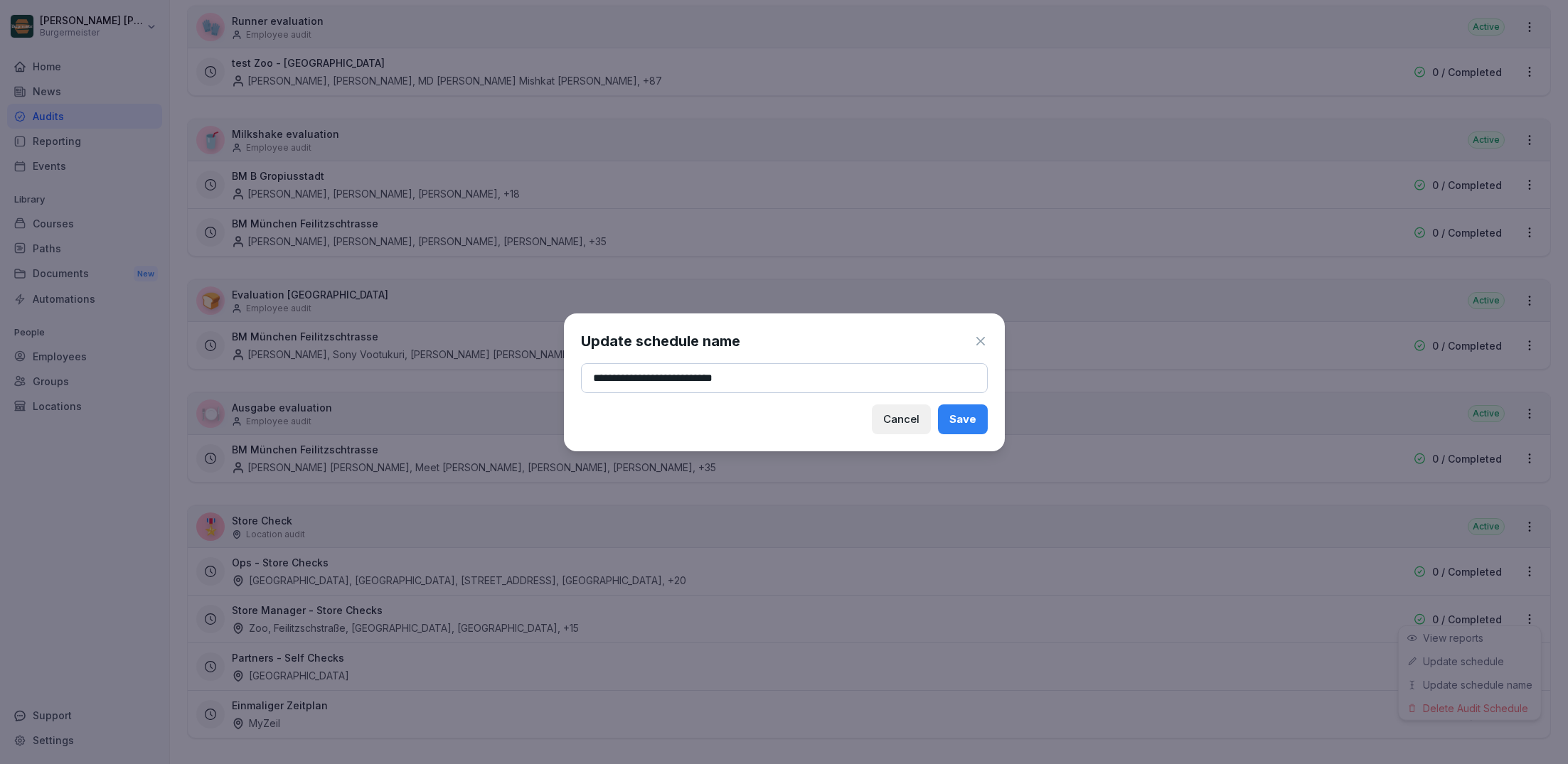
click at [663, 376] on input "**********" at bounding box center [784, 378] width 407 height 30
click at [690, 376] on input "**********" at bounding box center [784, 378] width 407 height 30
click at [667, 378] on input "**********" at bounding box center [784, 378] width 407 height 30
click at [589, 382] on input "**********" at bounding box center [784, 378] width 407 height 30
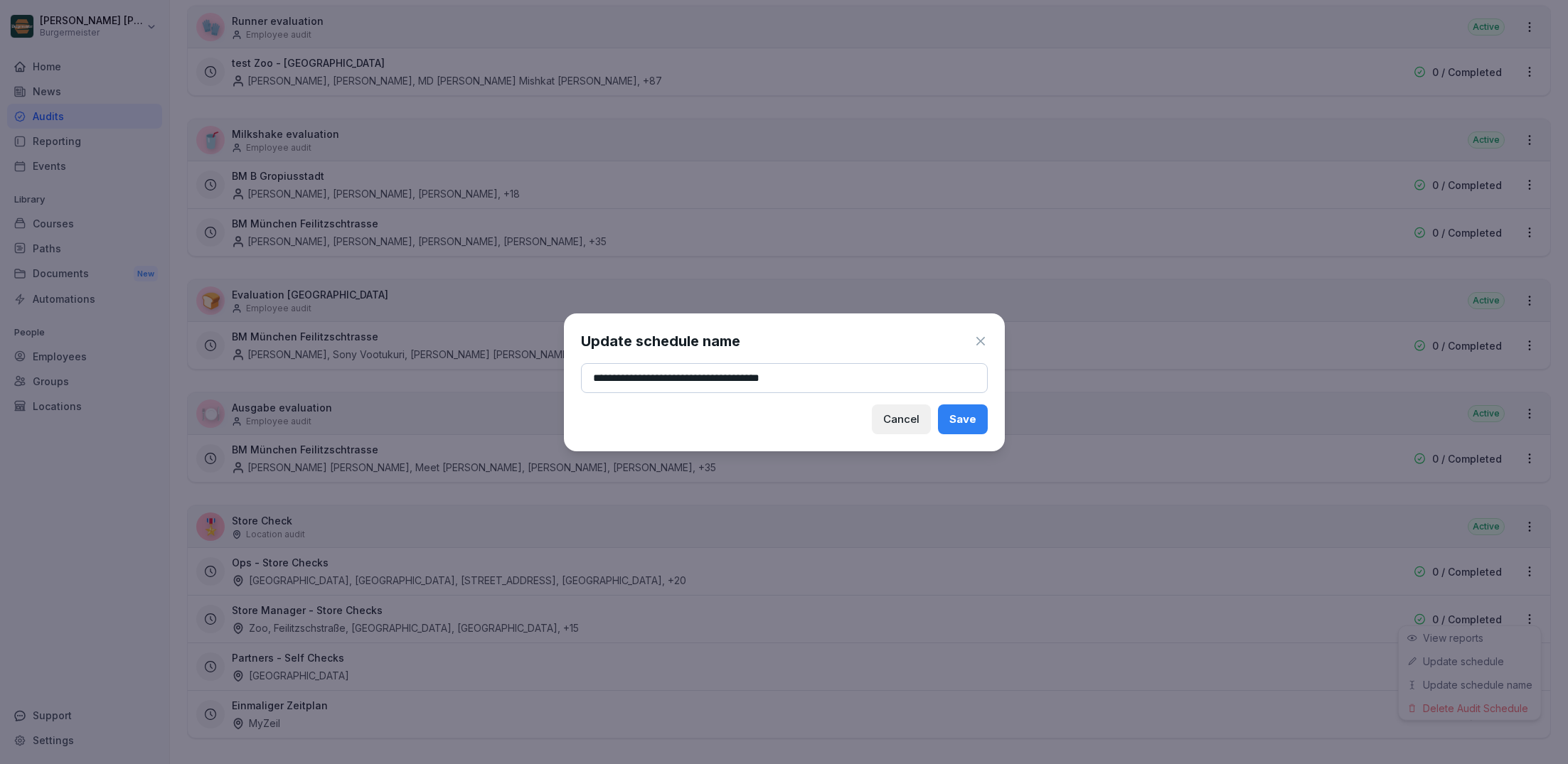
click at [607, 380] on input "**********" at bounding box center [784, 378] width 407 height 30
type input "**********"
click at [660, 412] on div "Cancel Save" at bounding box center [784, 419] width 407 height 30
click at [955, 421] on div "Save" at bounding box center [963, 419] width 27 height 15
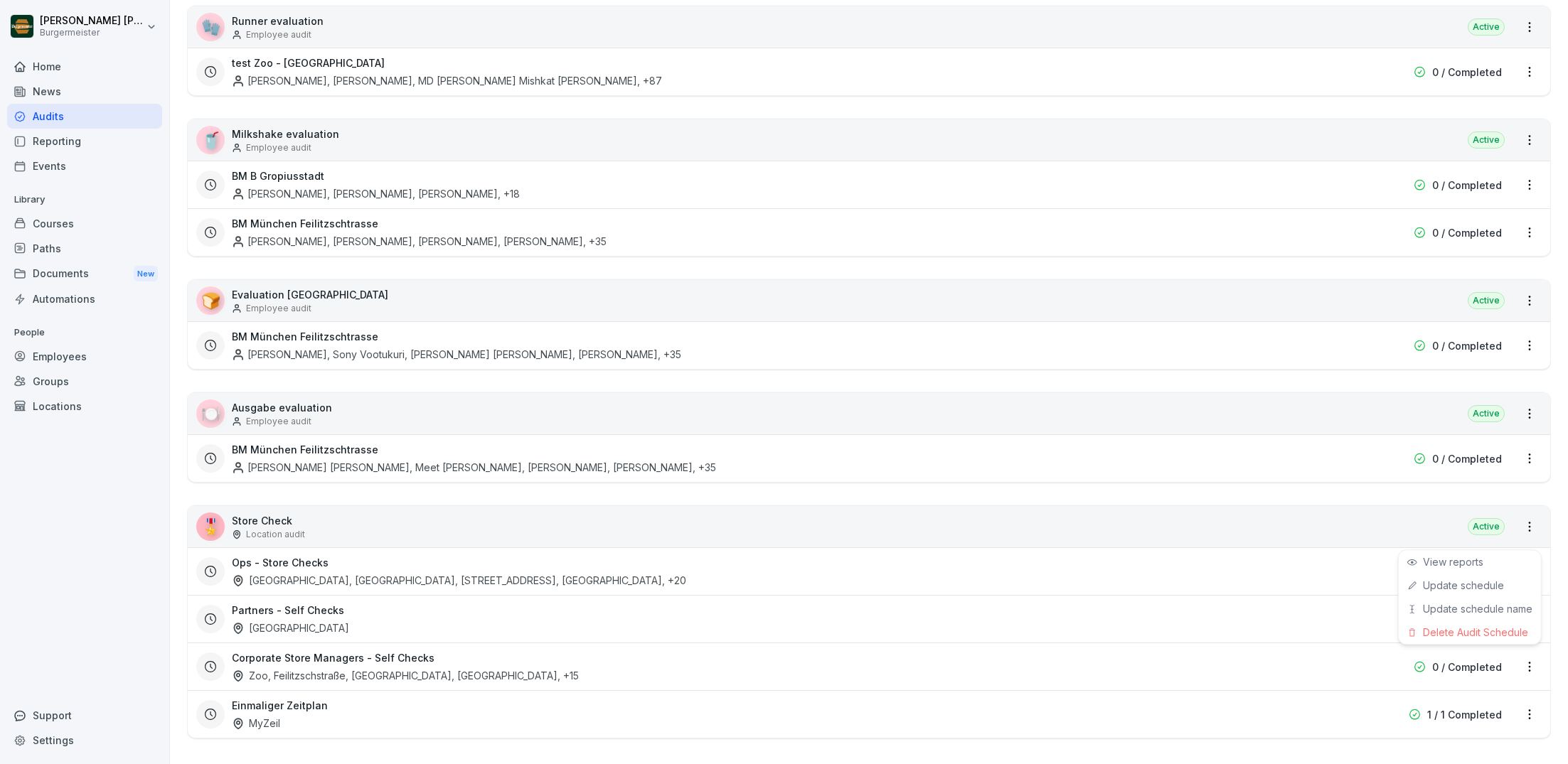
click at [177, 575] on html "[PERSON_NAME] [PERSON_NAME] Home News Audits Reporting Events Library Courses P…" at bounding box center [784, 382] width 1568 height 764
click at [1526, 656] on html "[PERSON_NAME] [PERSON_NAME] Home News Audits Reporting Events Library Courses P…" at bounding box center [784, 382] width 1568 height 764
click at [0, 0] on link "Update schedule" at bounding box center [0, 0] width 0 height 0
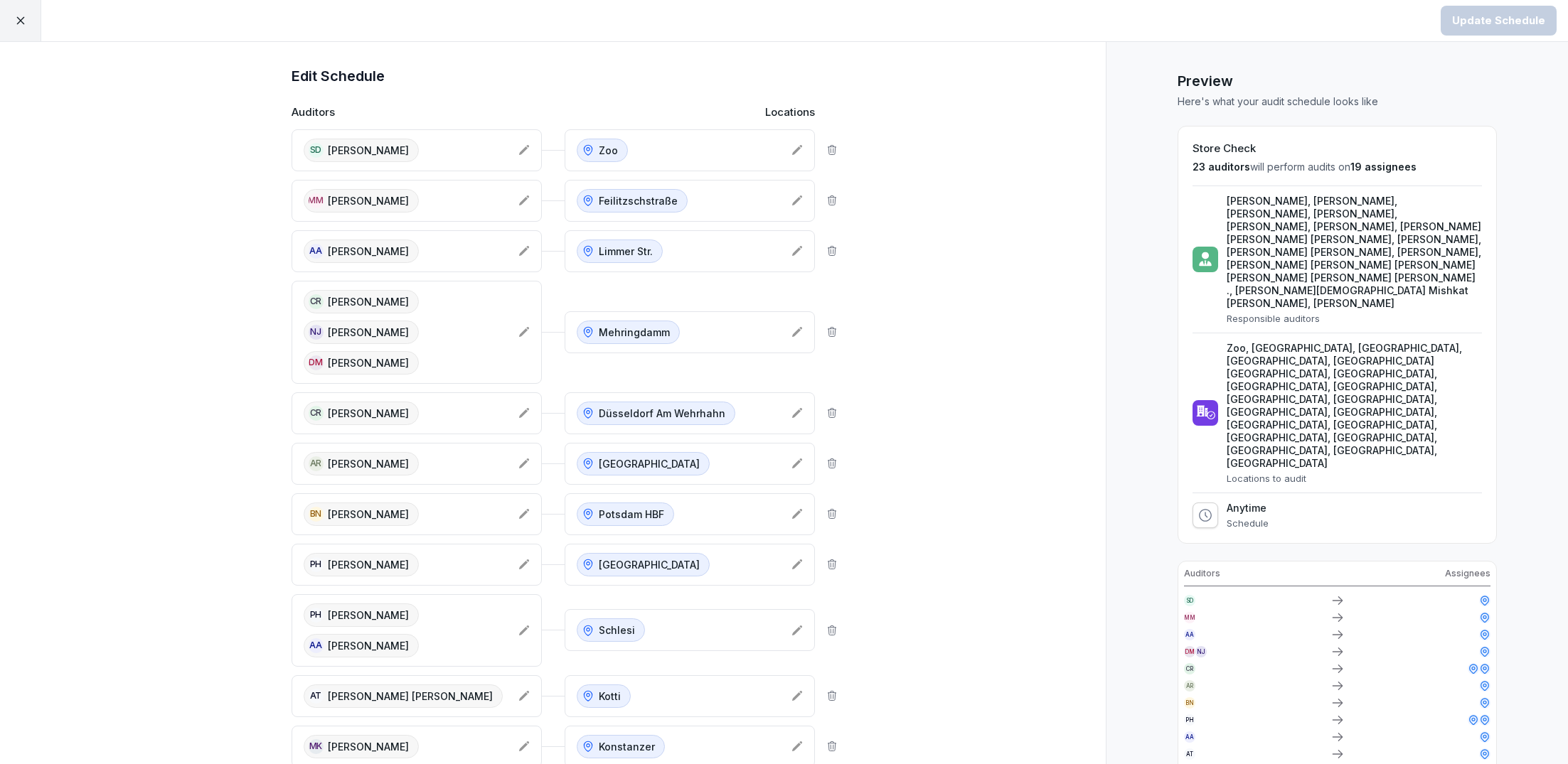
scroll to position [725, 0]
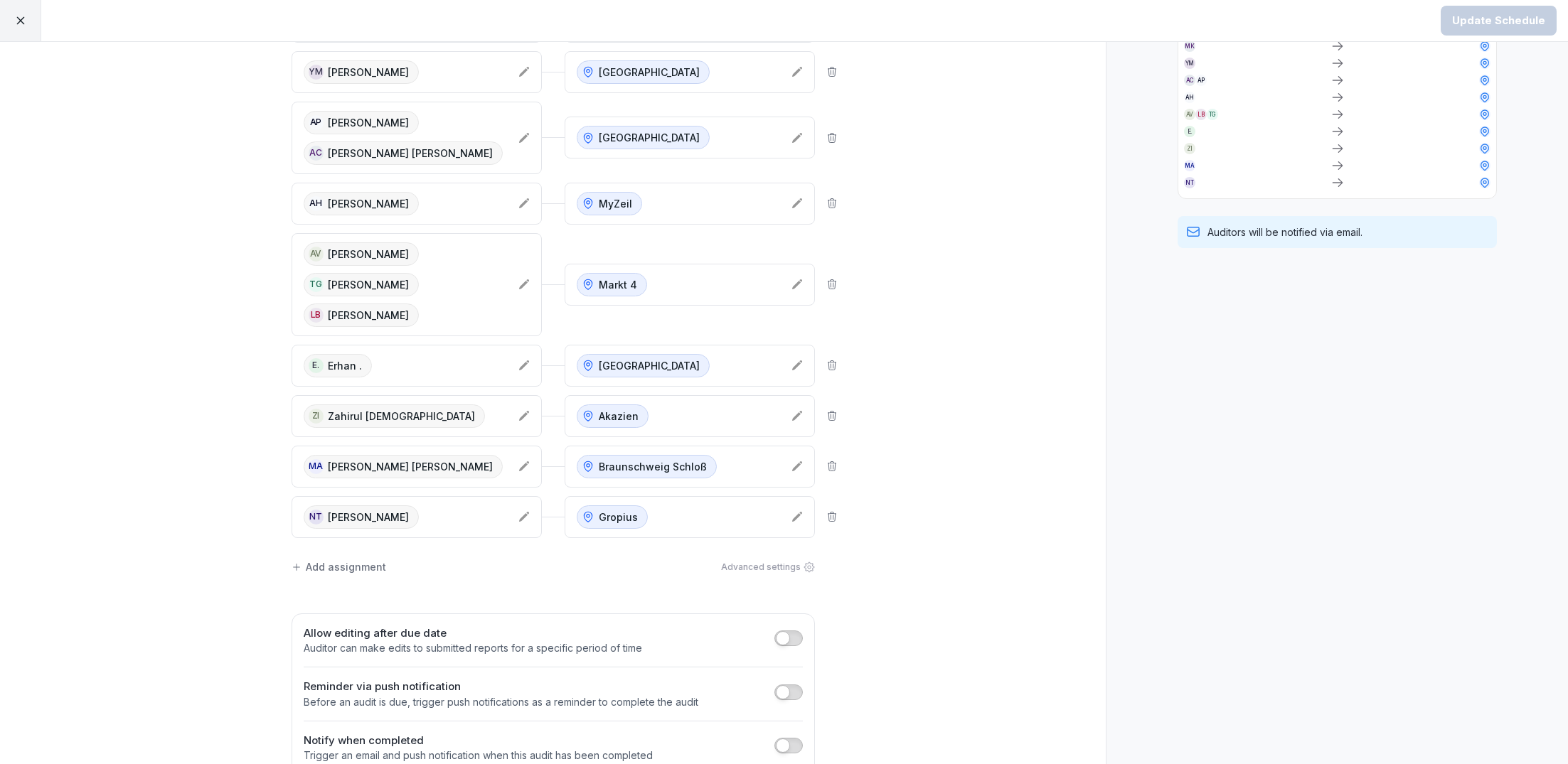
click at [833, 360] on icon at bounding box center [832, 365] width 11 height 11
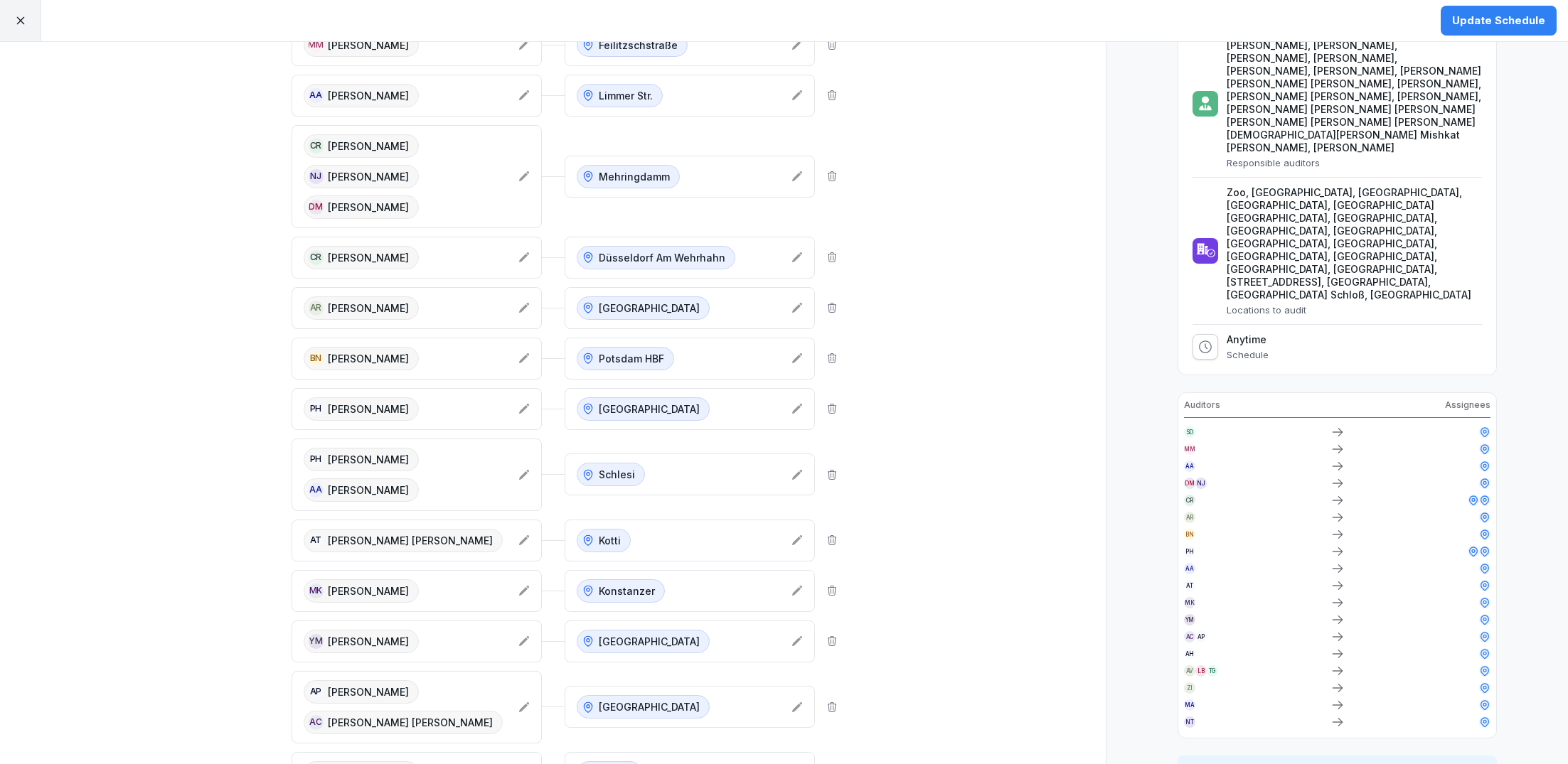
scroll to position [0, 0]
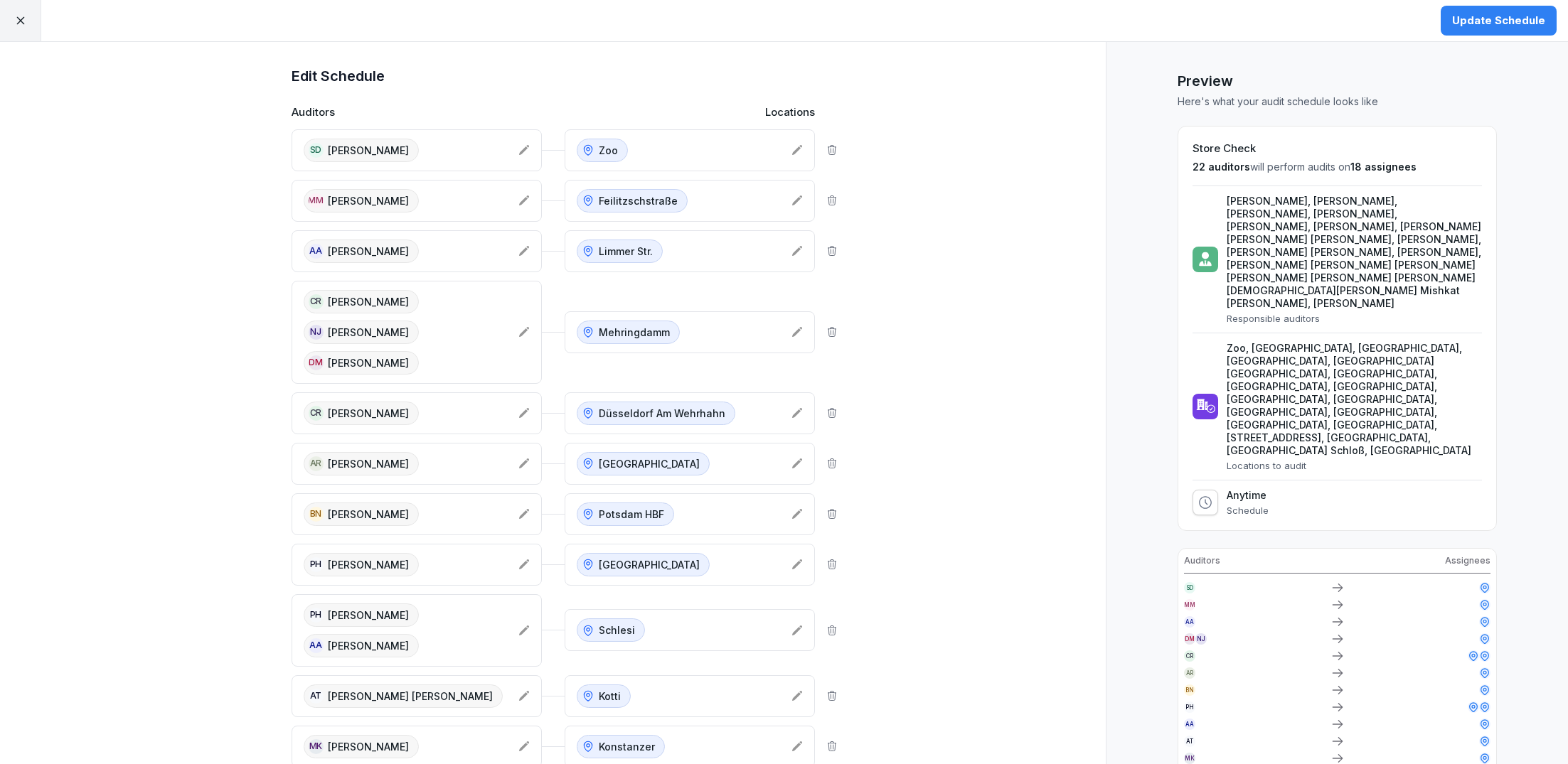
click at [1493, 22] on div "Update Schedule" at bounding box center [1499, 20] width 93 height 15
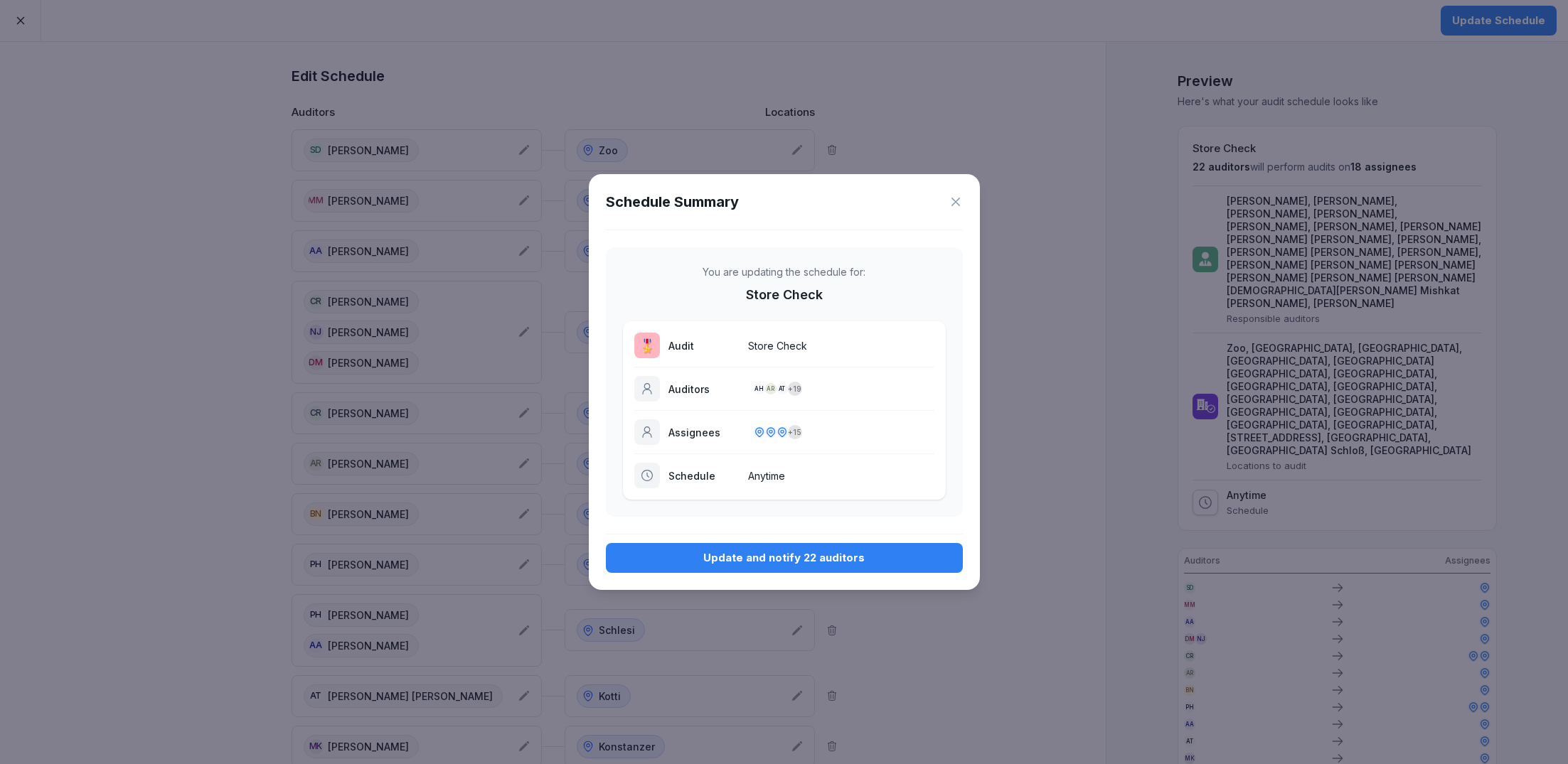
click at [825, 561] on div "Update and notify 22 auditors" at bounding box center [784, 558] width 334 height 15
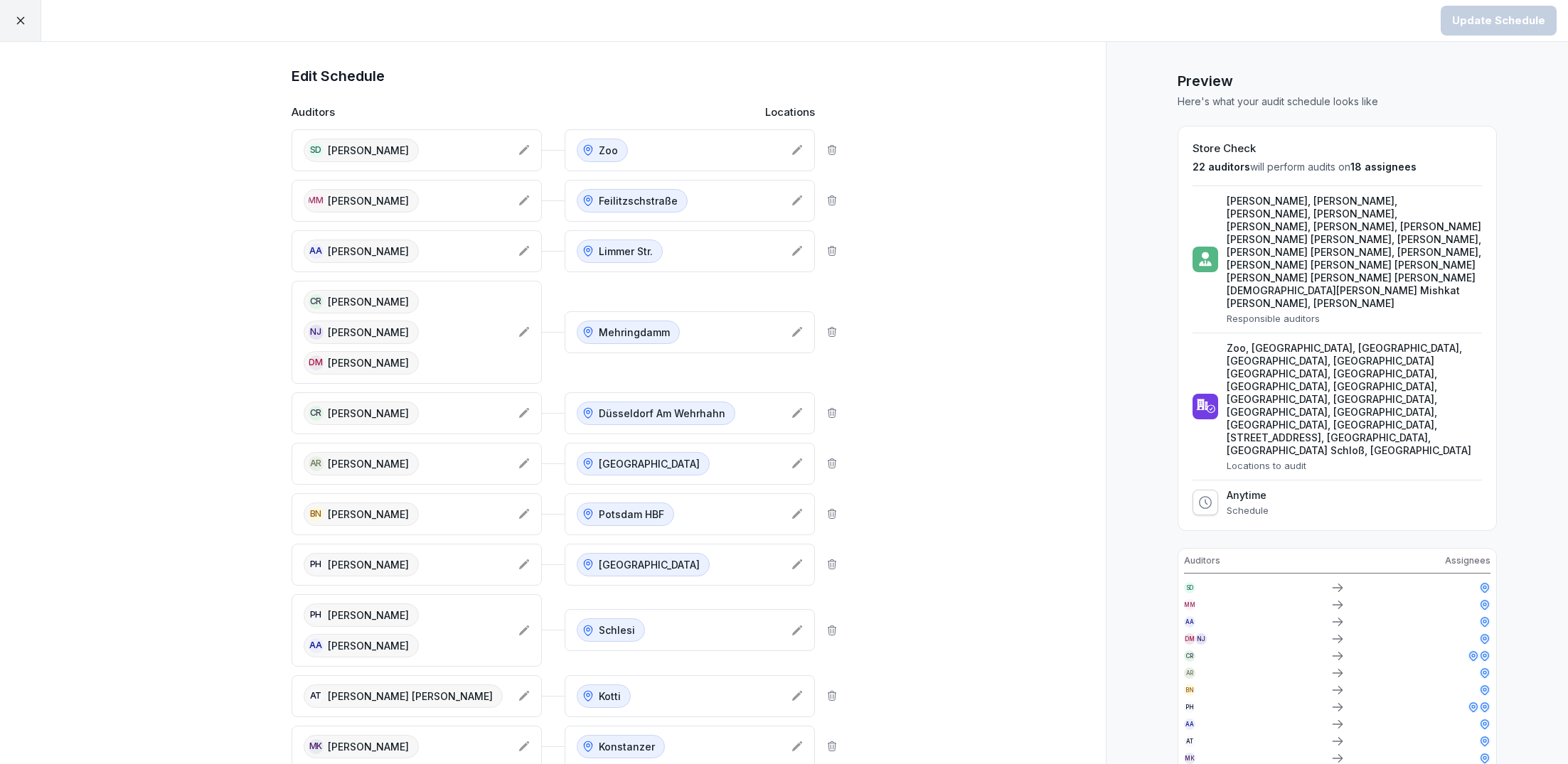
click at [21, 28] on div at bounding box center [20, 20] width 41 height 41
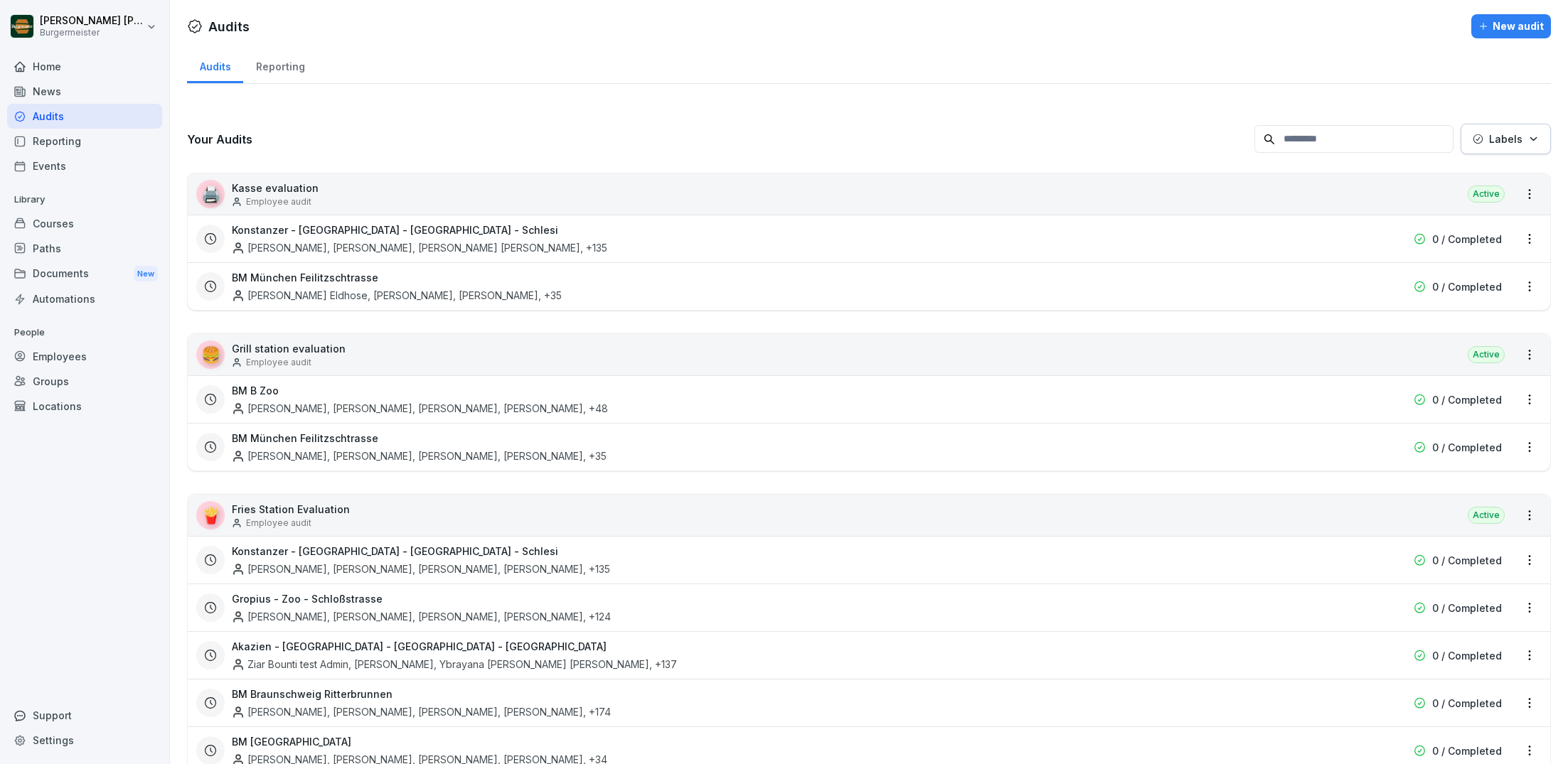
click at [51, 352] on div "Employees" at bounding box center [84, 356] width 155 height 25
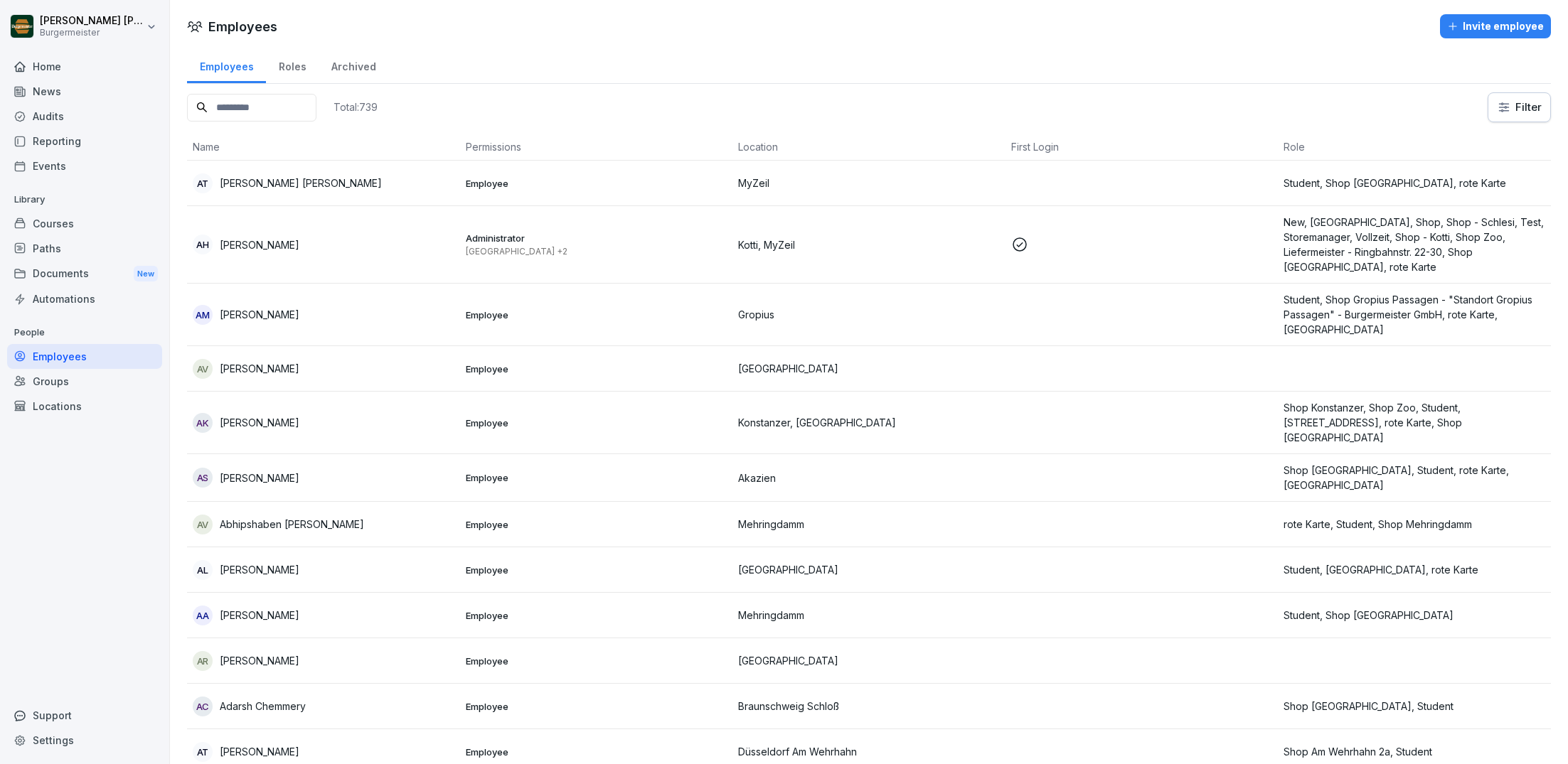
click at [293, 107] on input at bounding box center [251, 108] width 129 height 28
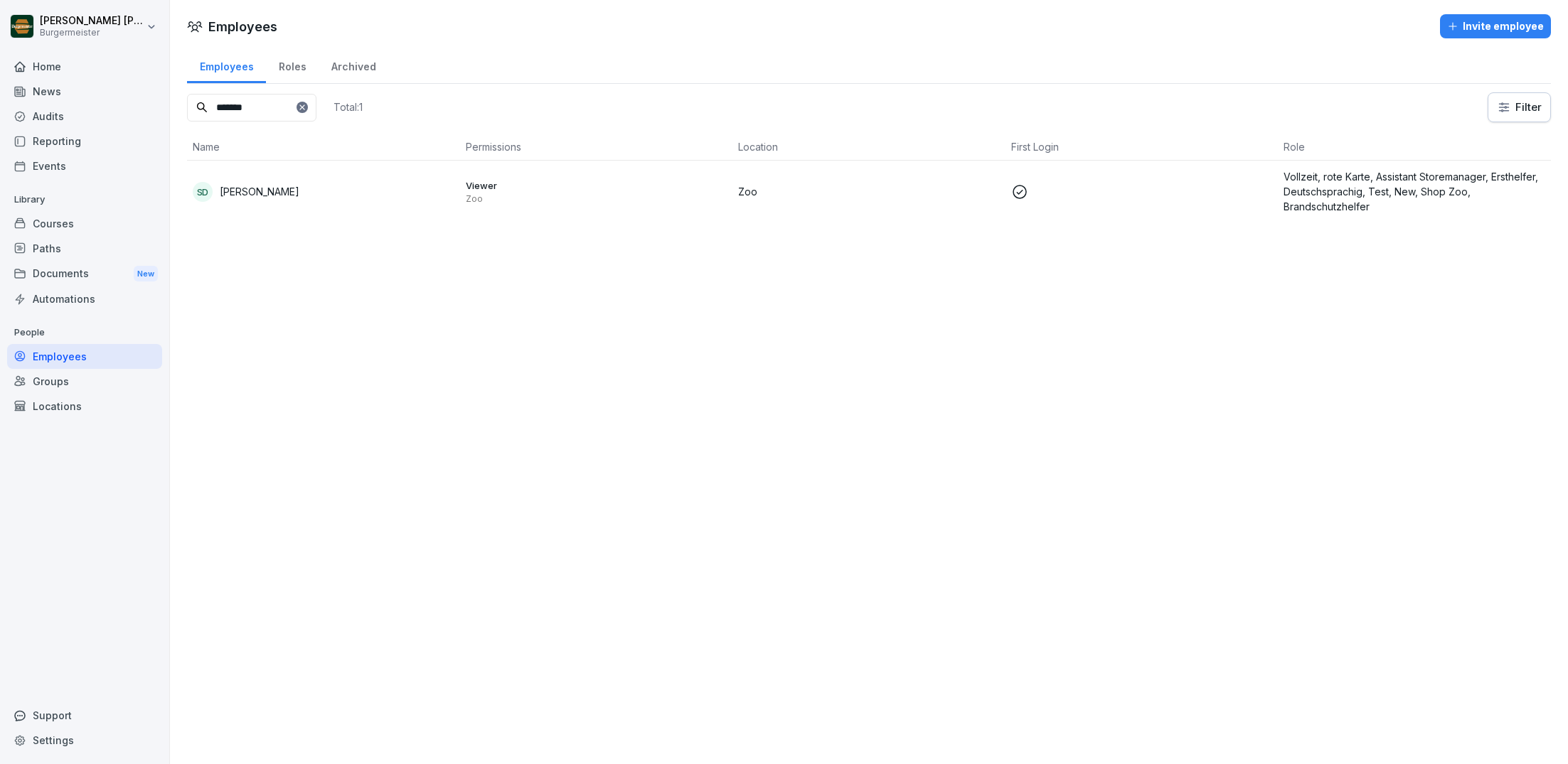
type input "*******"
click at [263, 190] on p "[PERSON_NAME]" at bounding box center [259, 191] width 79 height 15
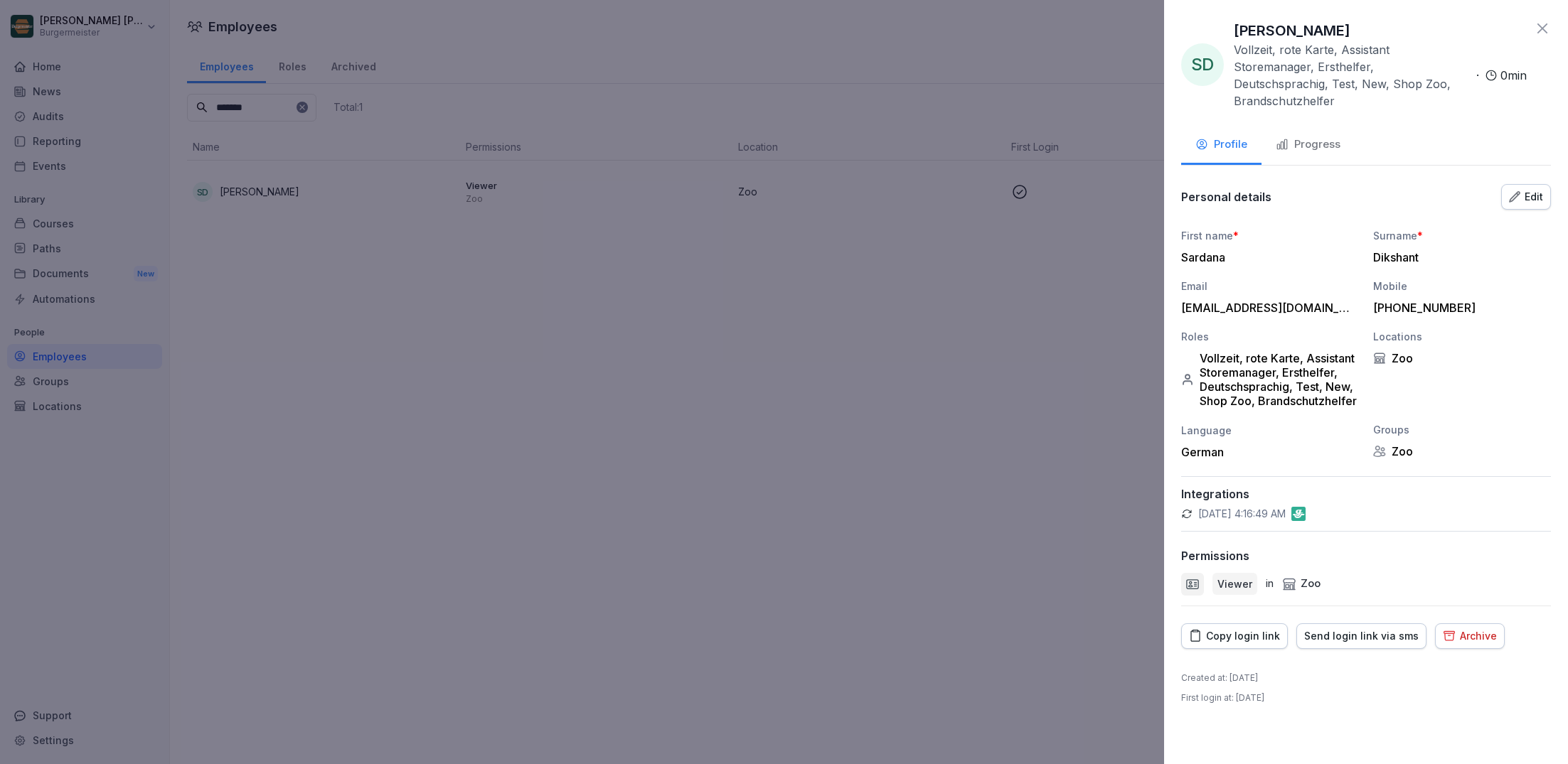
click at [1242, 628] on div "Copy login link" at bounding box center [1234, 636] width 91 height 15
click at [1545, 28] on icon at bounding box center [1542, 28] width 17 height 17
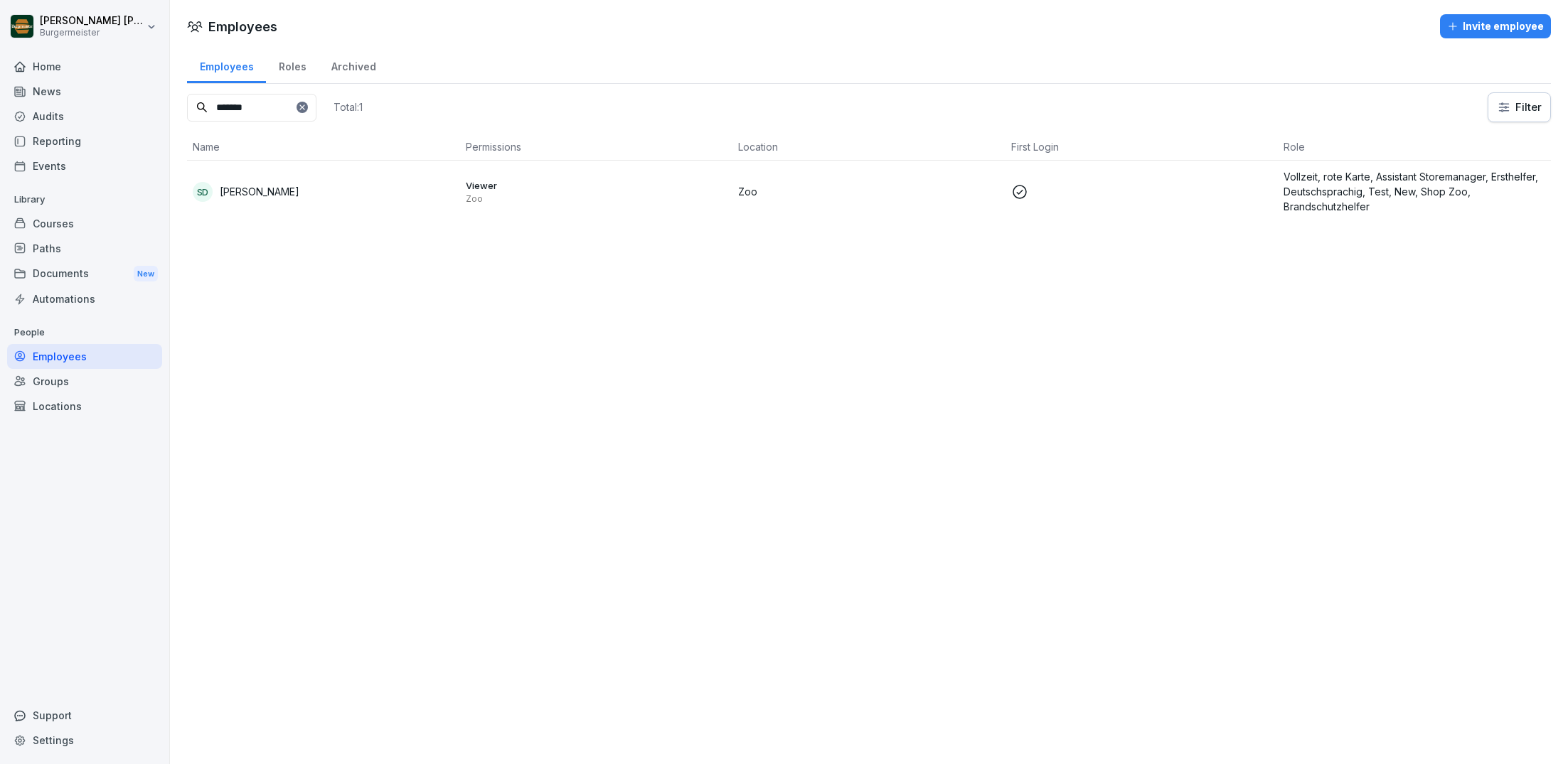
click at [53, 123] on div "Audits" at bounding box center [84, 116] width 155 height 25
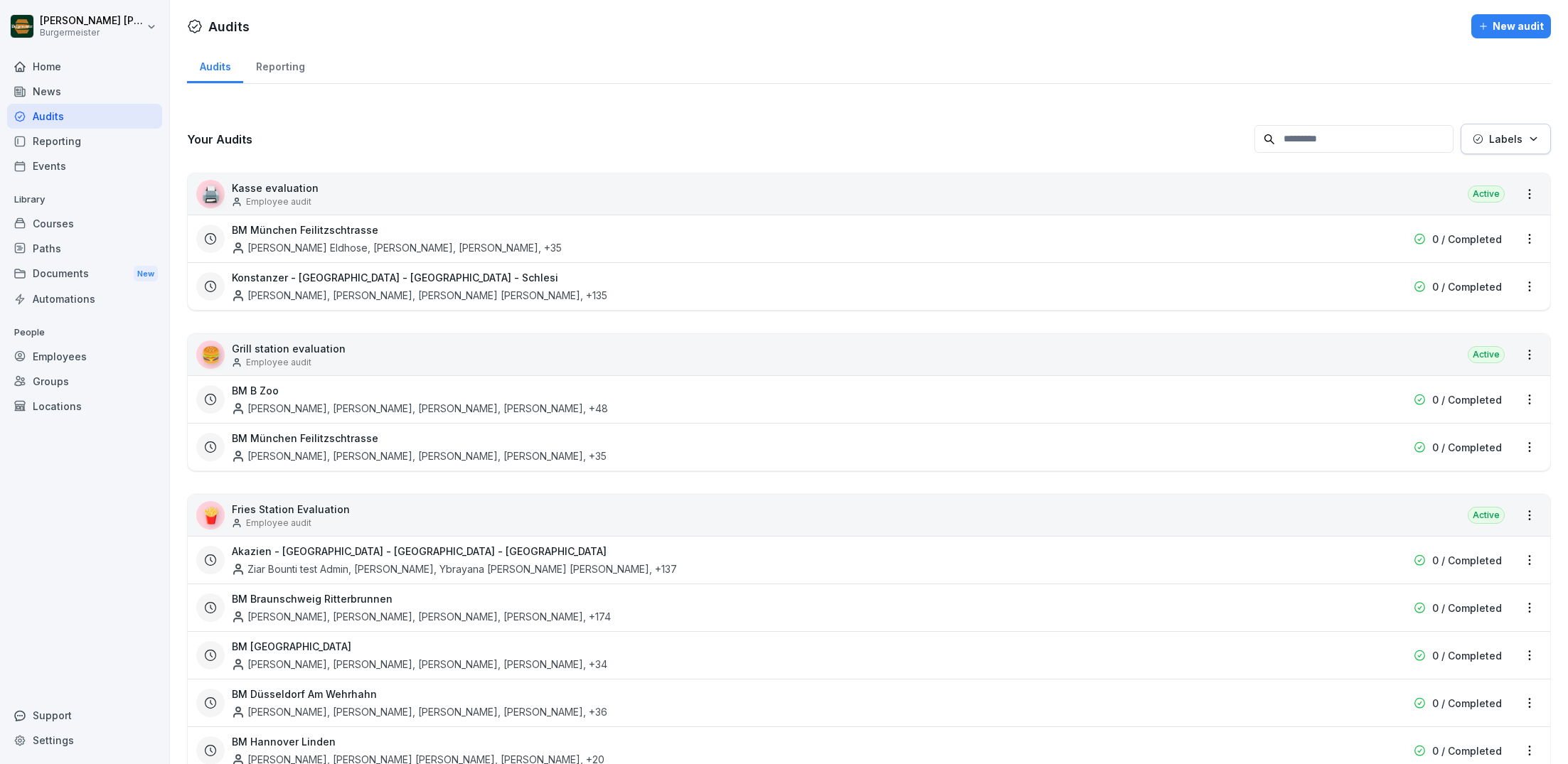
click at [74, 364] on div "Employees" at bounding box center [84, 356] width 155 height 25
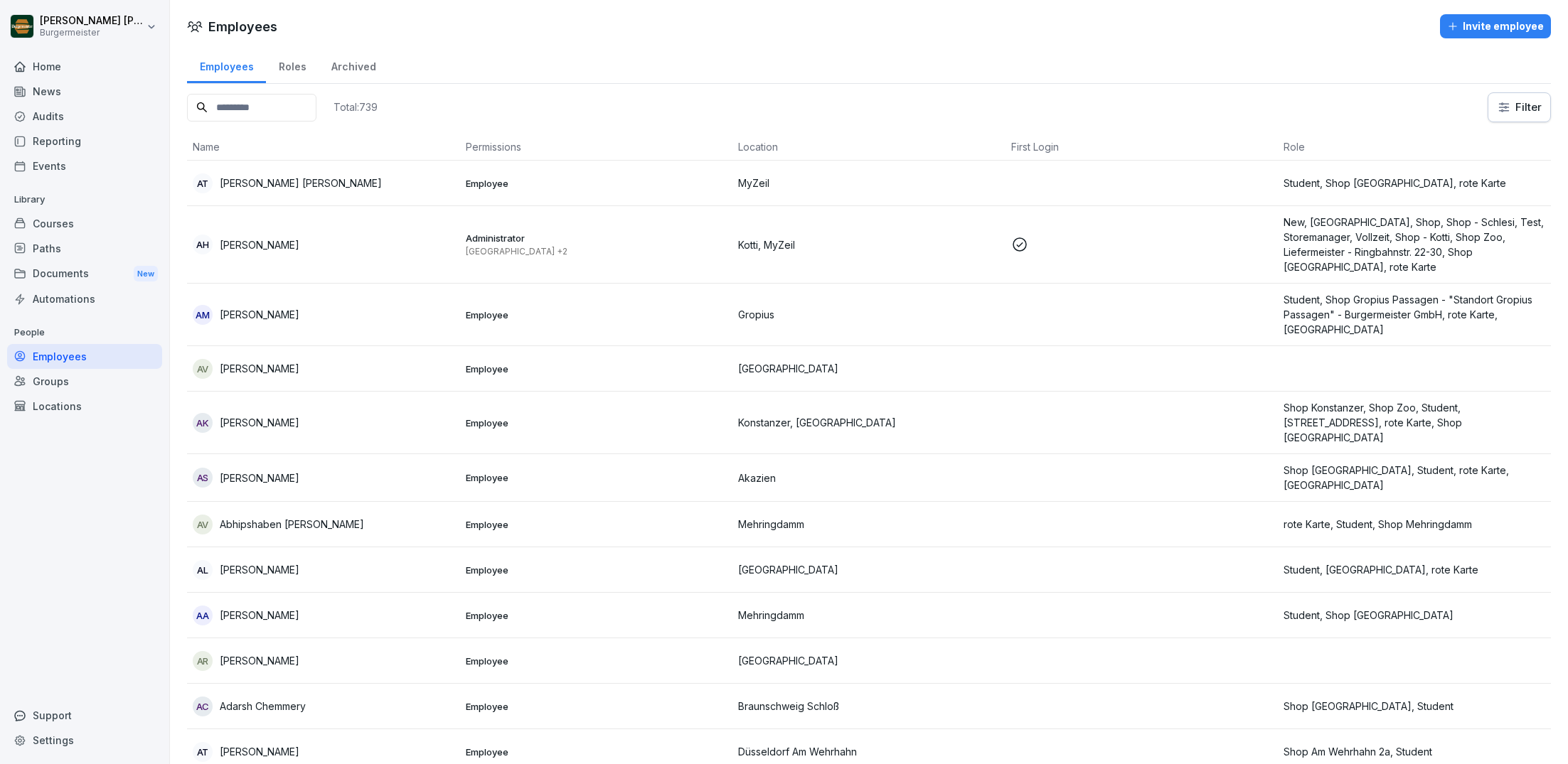
click at [283, 120] on input at bounding box center [251, 108] width 129 height 28
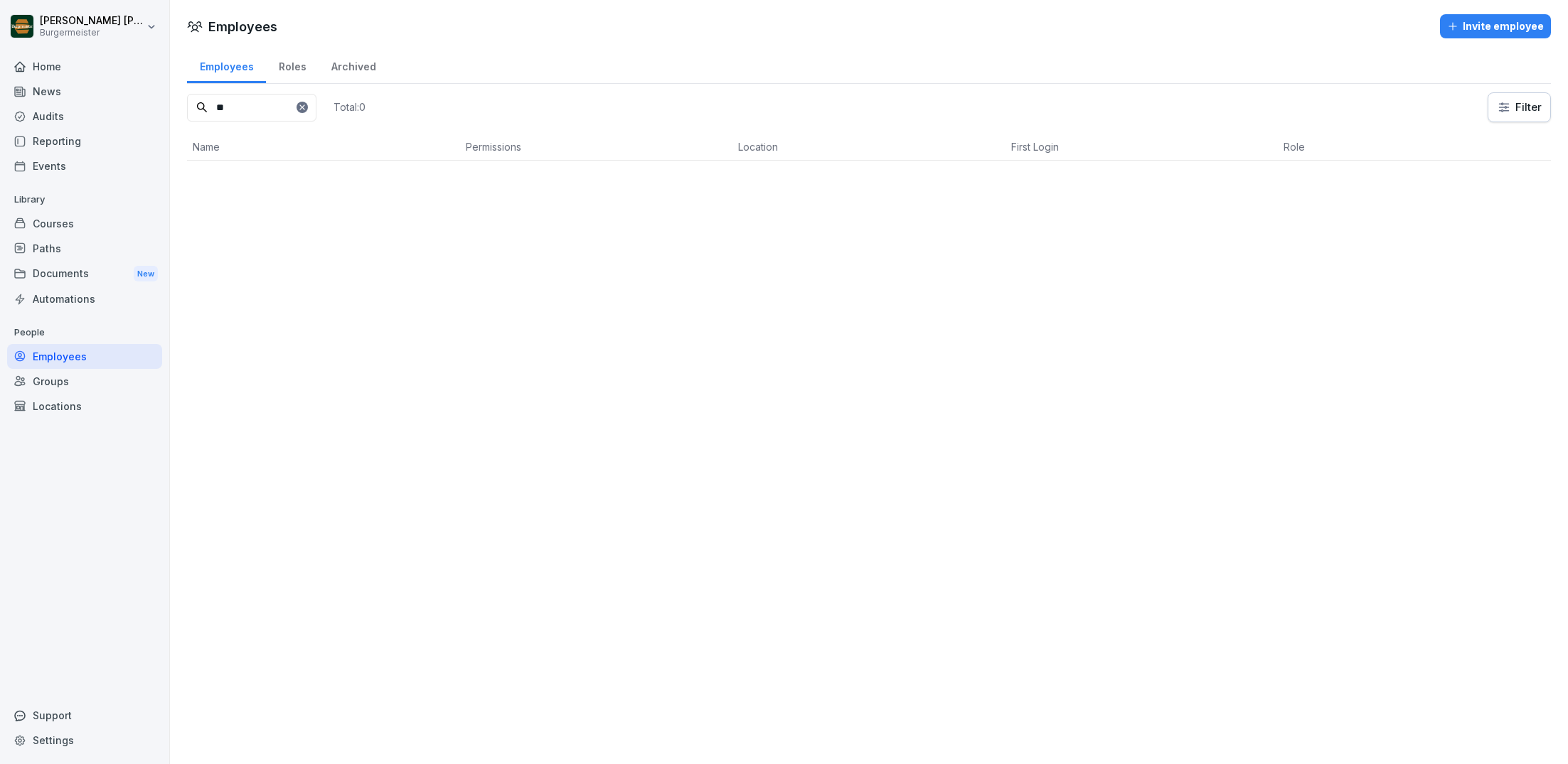
type input "*"
type input "****"
click at [307, 58] on div "Roles" at bounding box center [292, 64] width 53 height 36
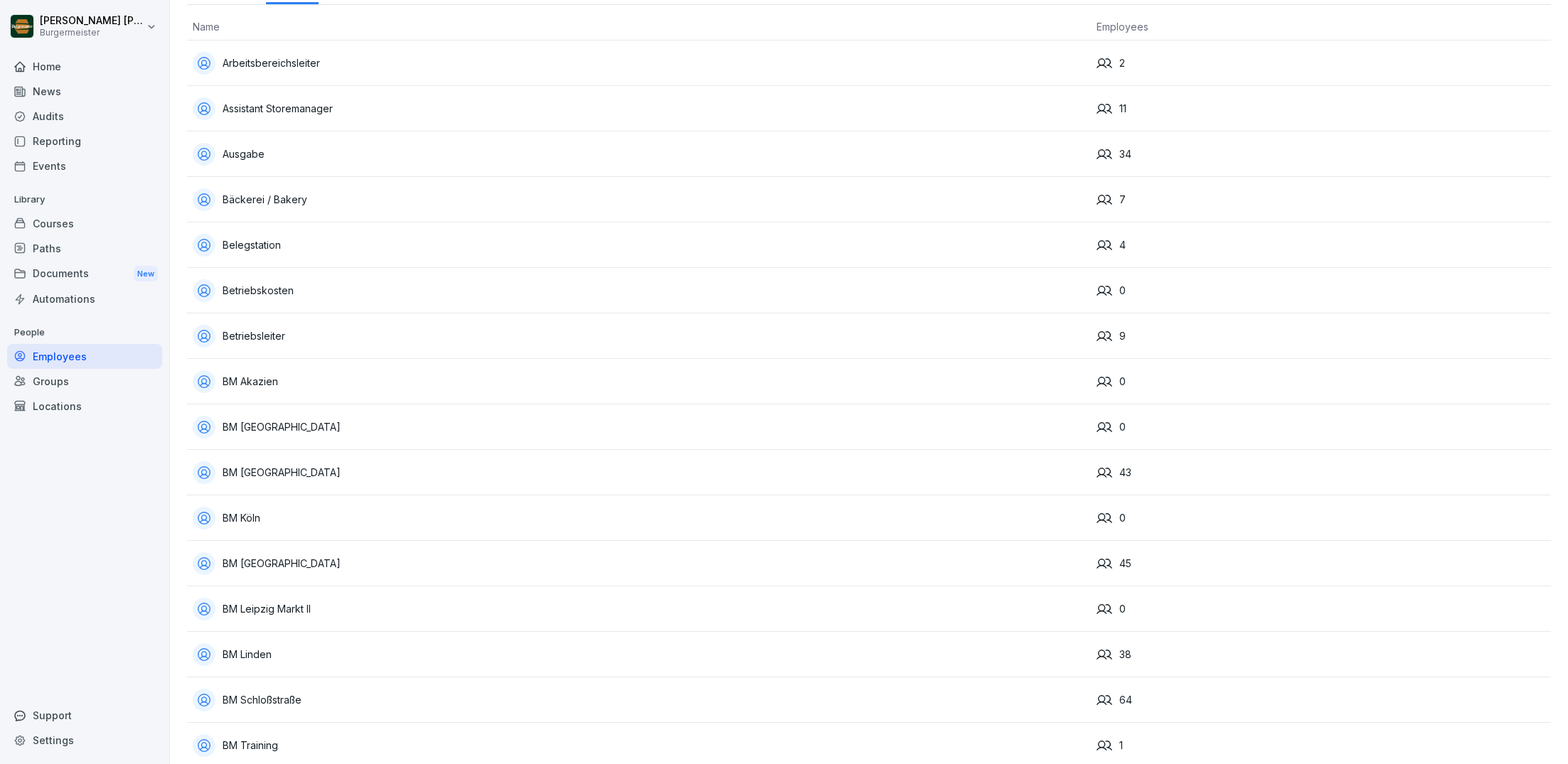
scroll to position [82, 0]
click at [278, 337] on div "Betriebsleiter" at bounding box center [639, 333] width 893 height 22
